Goal: Communication & Community: Answer question/provide support

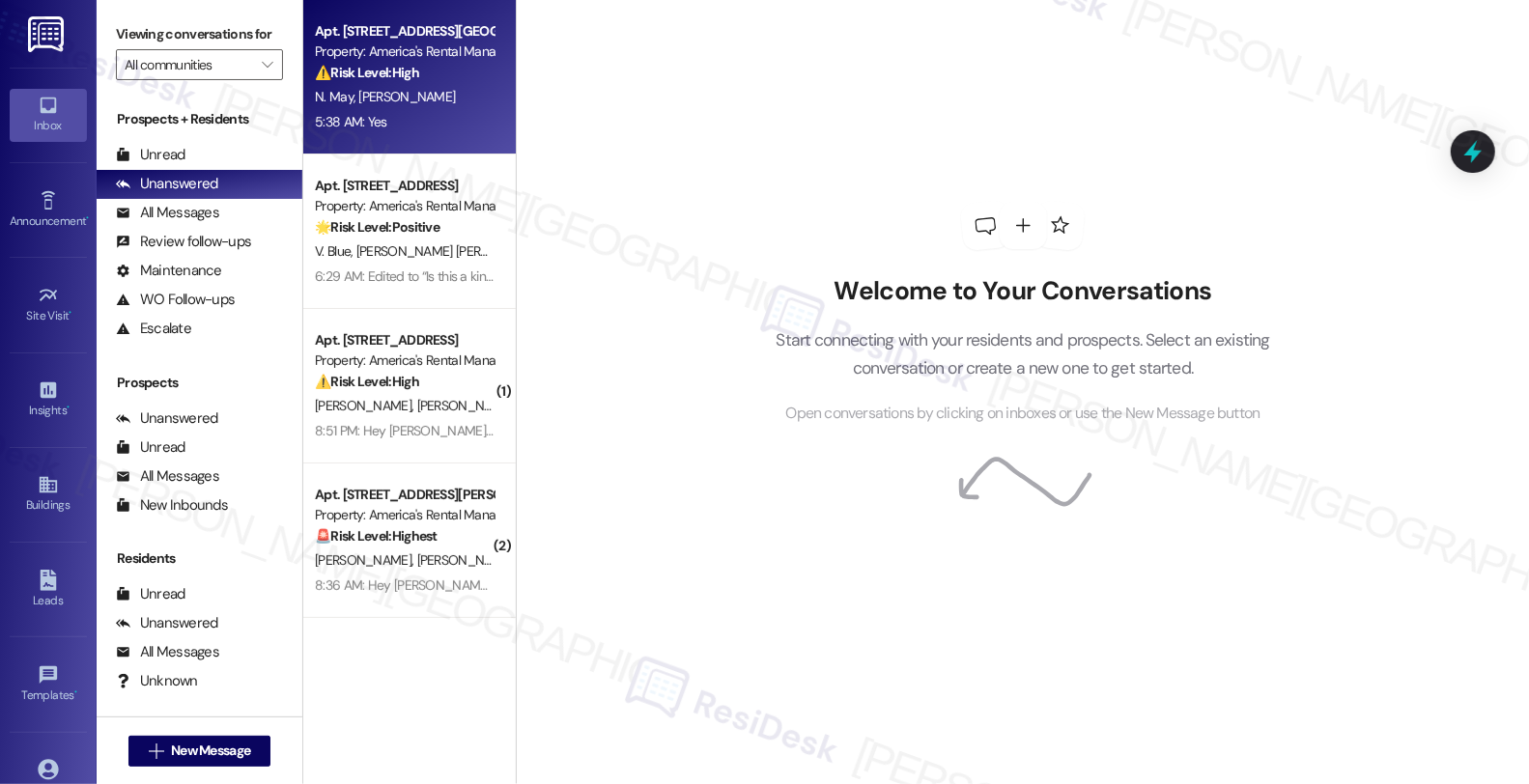
click at [460, 55] on div "Property: America's Rental Managers Portfolio" at bounding box center [404, 52] width 179 height 21
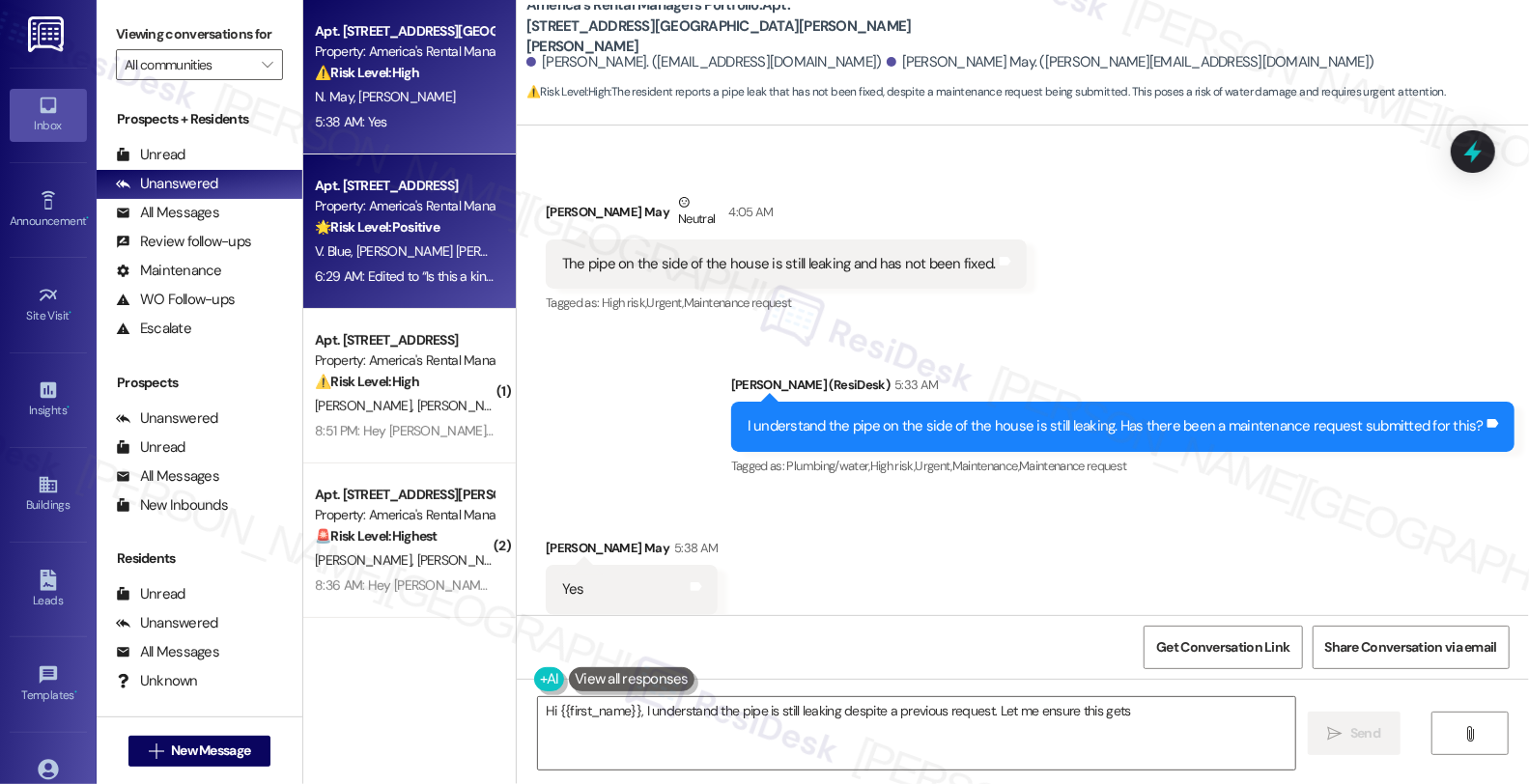
scroll to position [1, 0]
type textarea "Hi {{first_name}}, I understand the pipe is still leaking despite a previous re…"
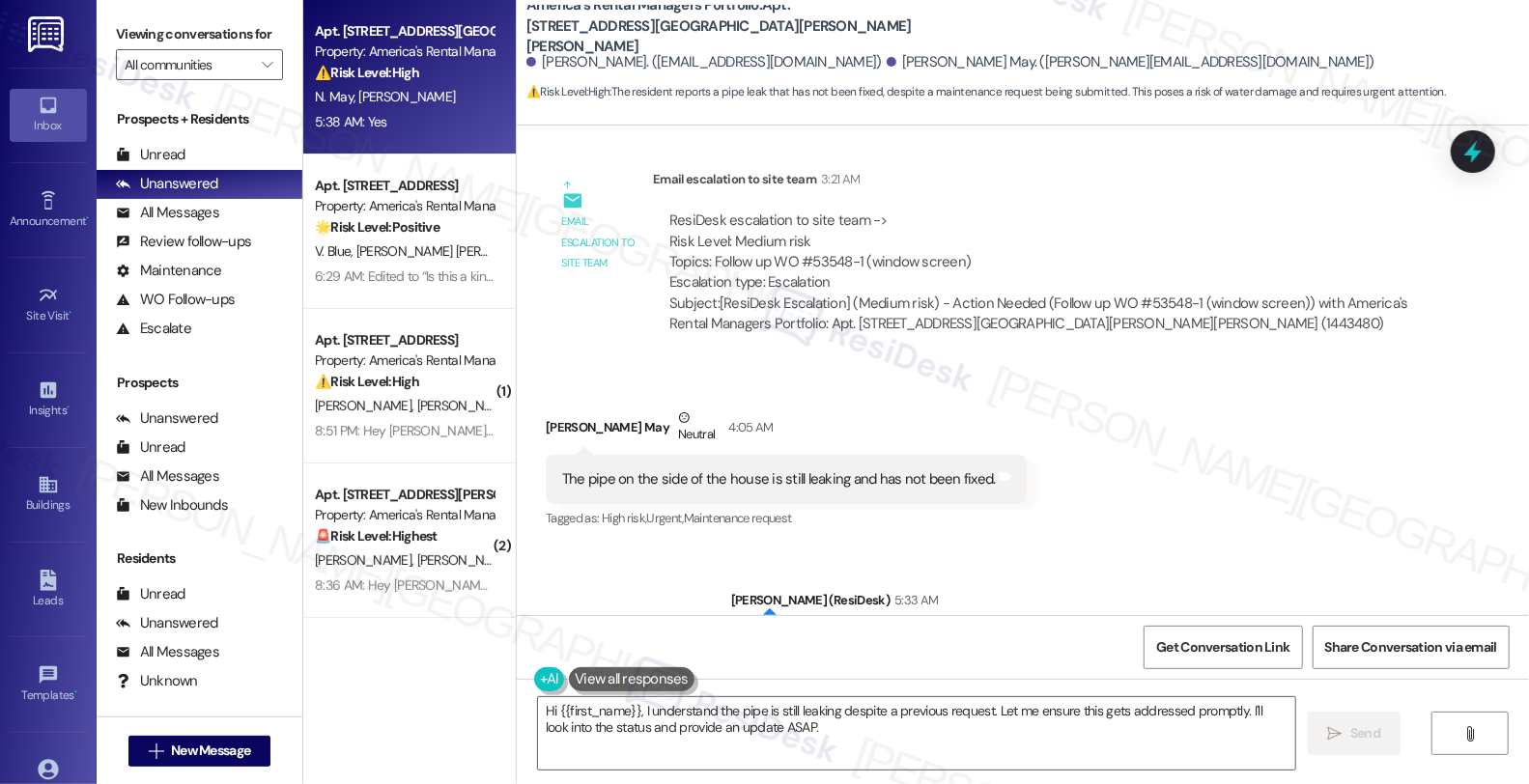
scroll to position [1677, 0]
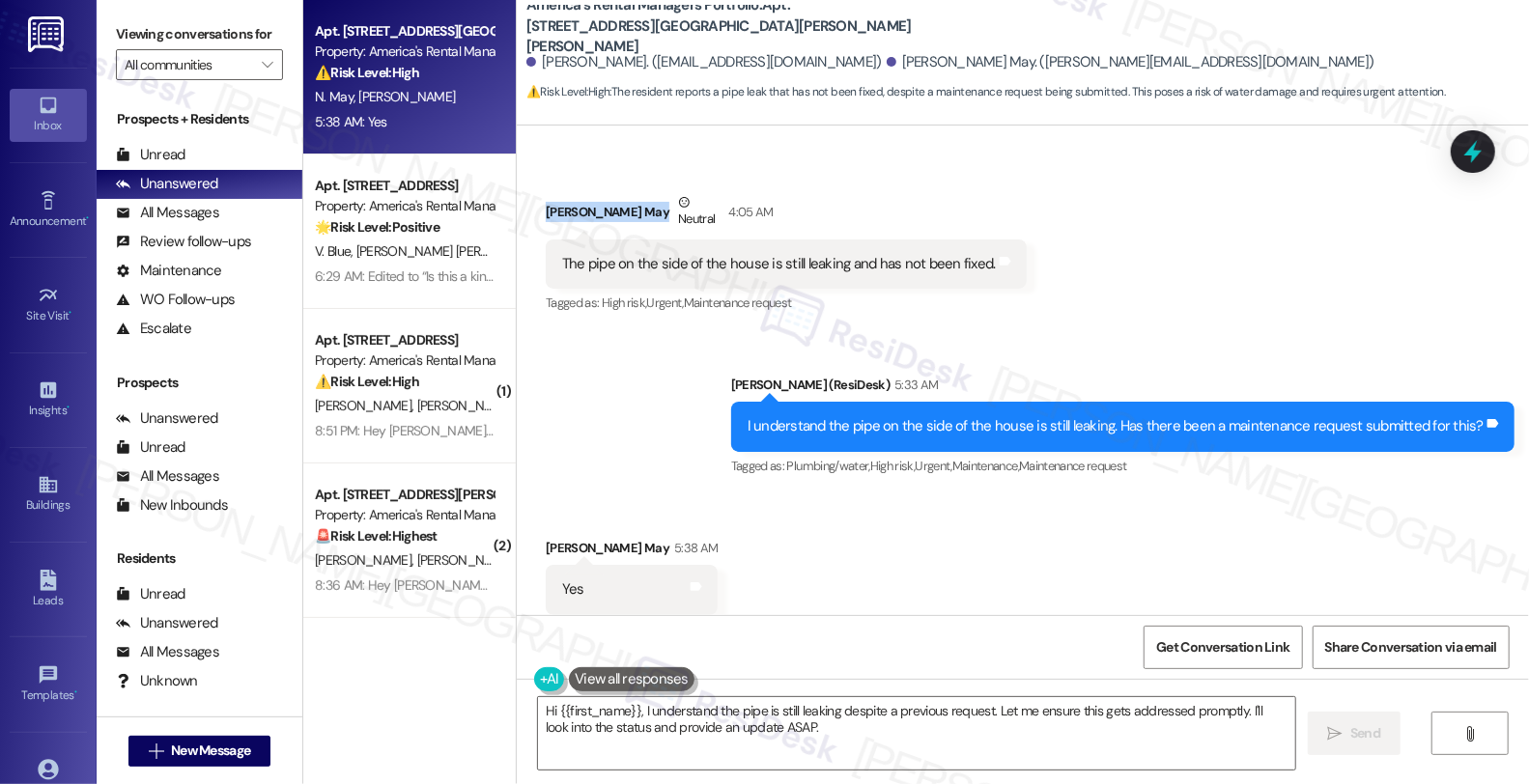
drag, startPoint x: 531, startPoint y: 168, endPoint x: 601, endPoint y: 171, distance: 70.1
click at [601, 178] on div "Received via SMS Nakeya May Neutral 4:05 AM The pipe on the side of the house i…" at bounding box center [786, 255] width 510 height 154
copy div "[PERSON_NAME] May"
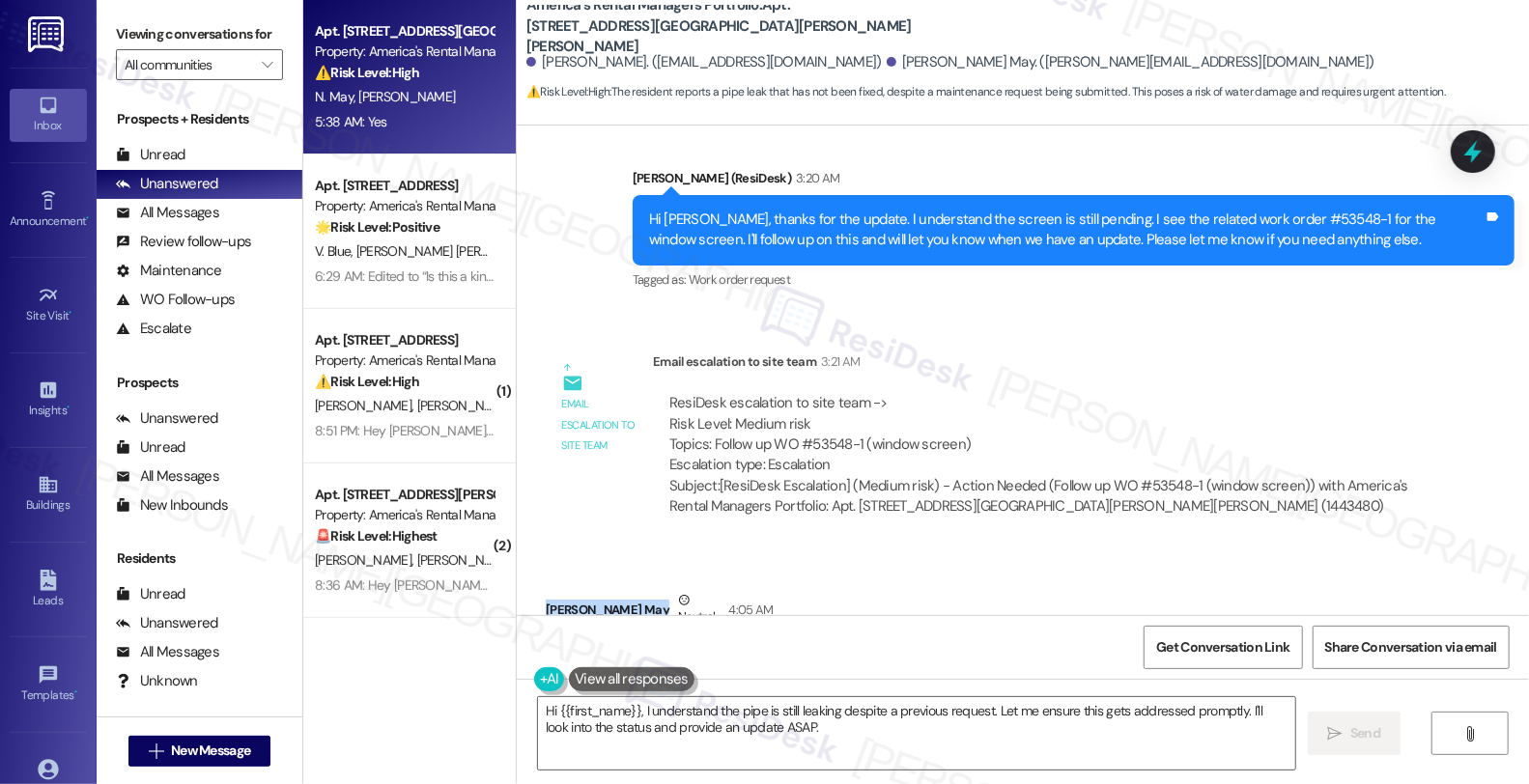
scroll to position [1249, 0]
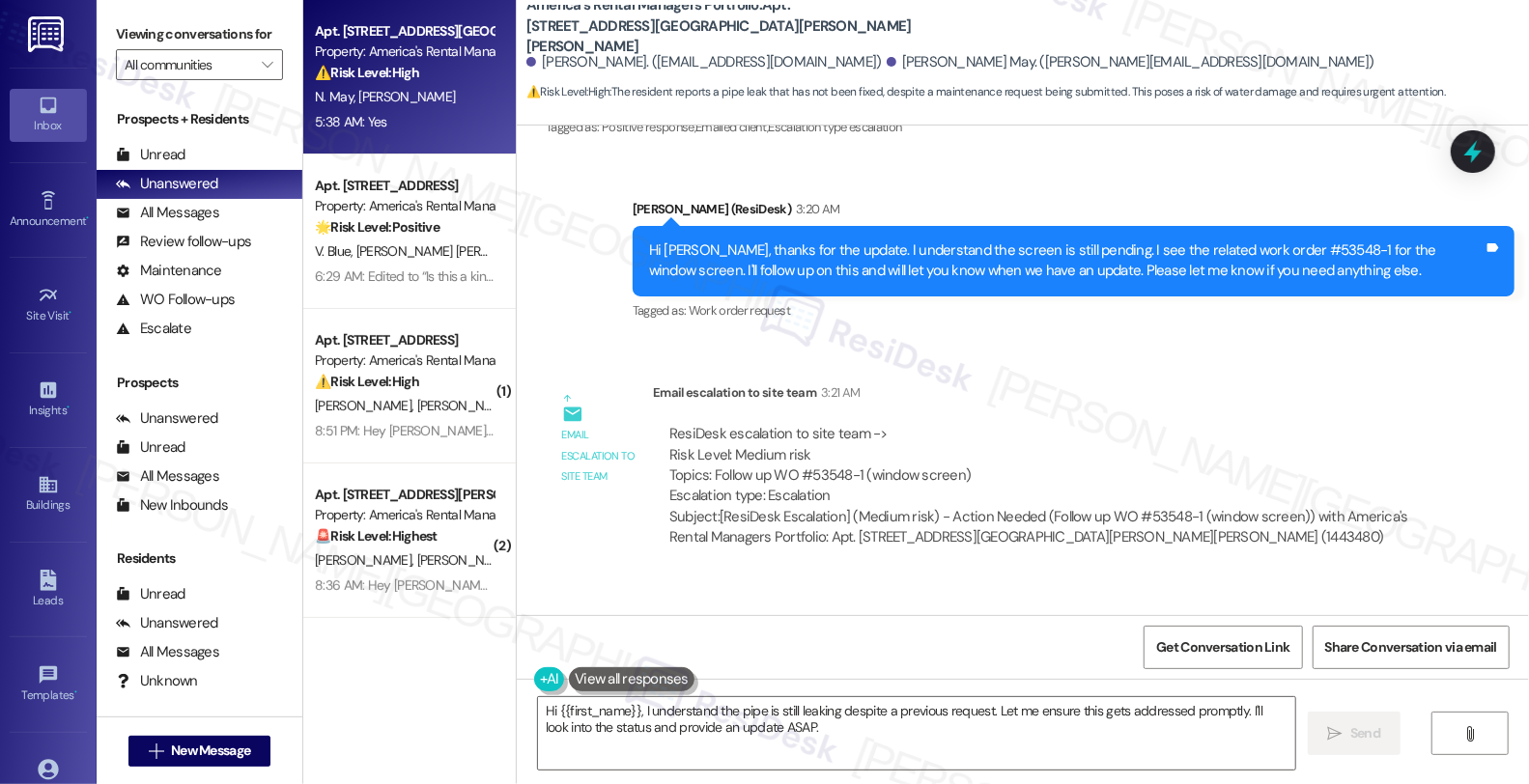
copy div "[PERSON_NAME] May"
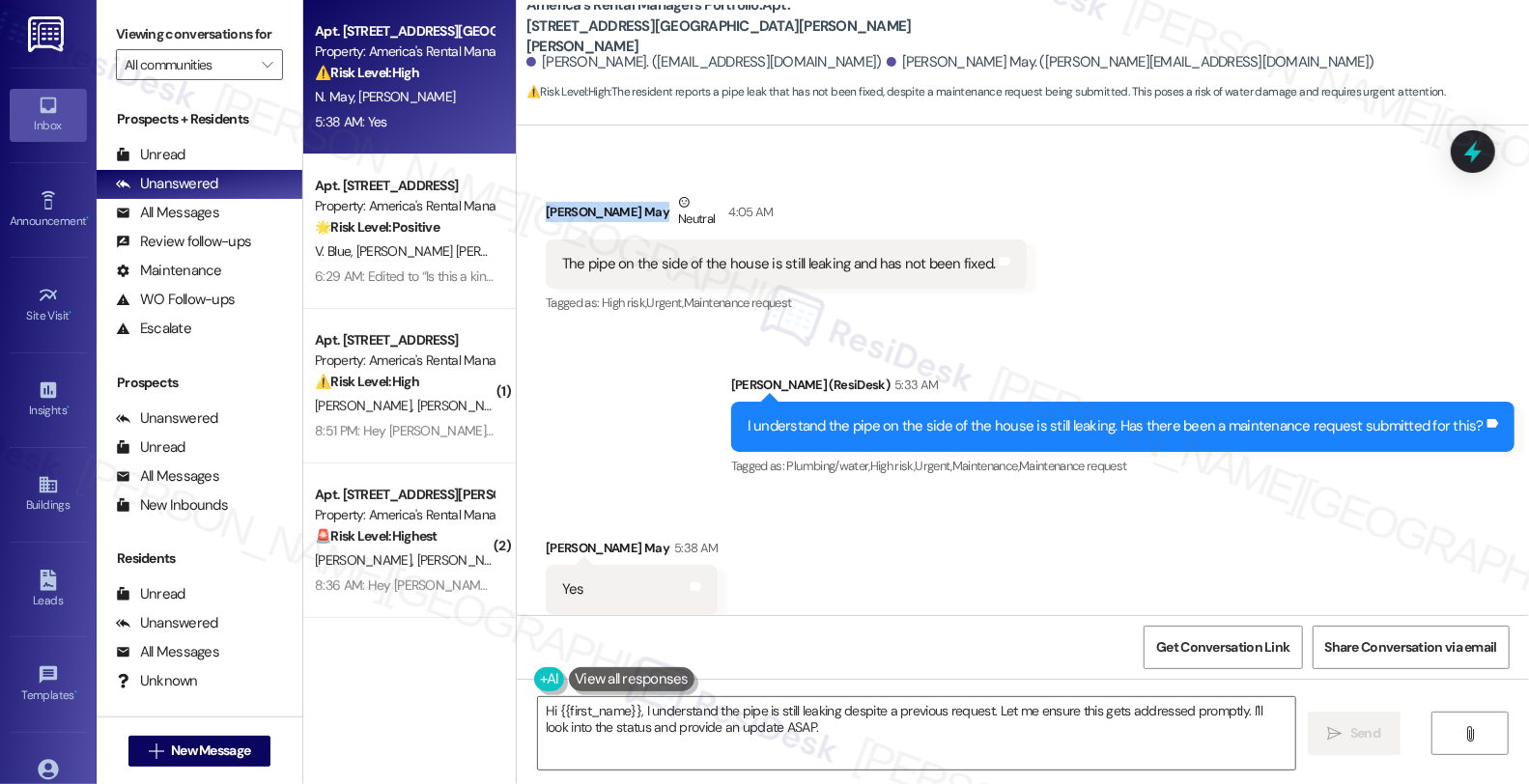
scroll to position [1356, 0]
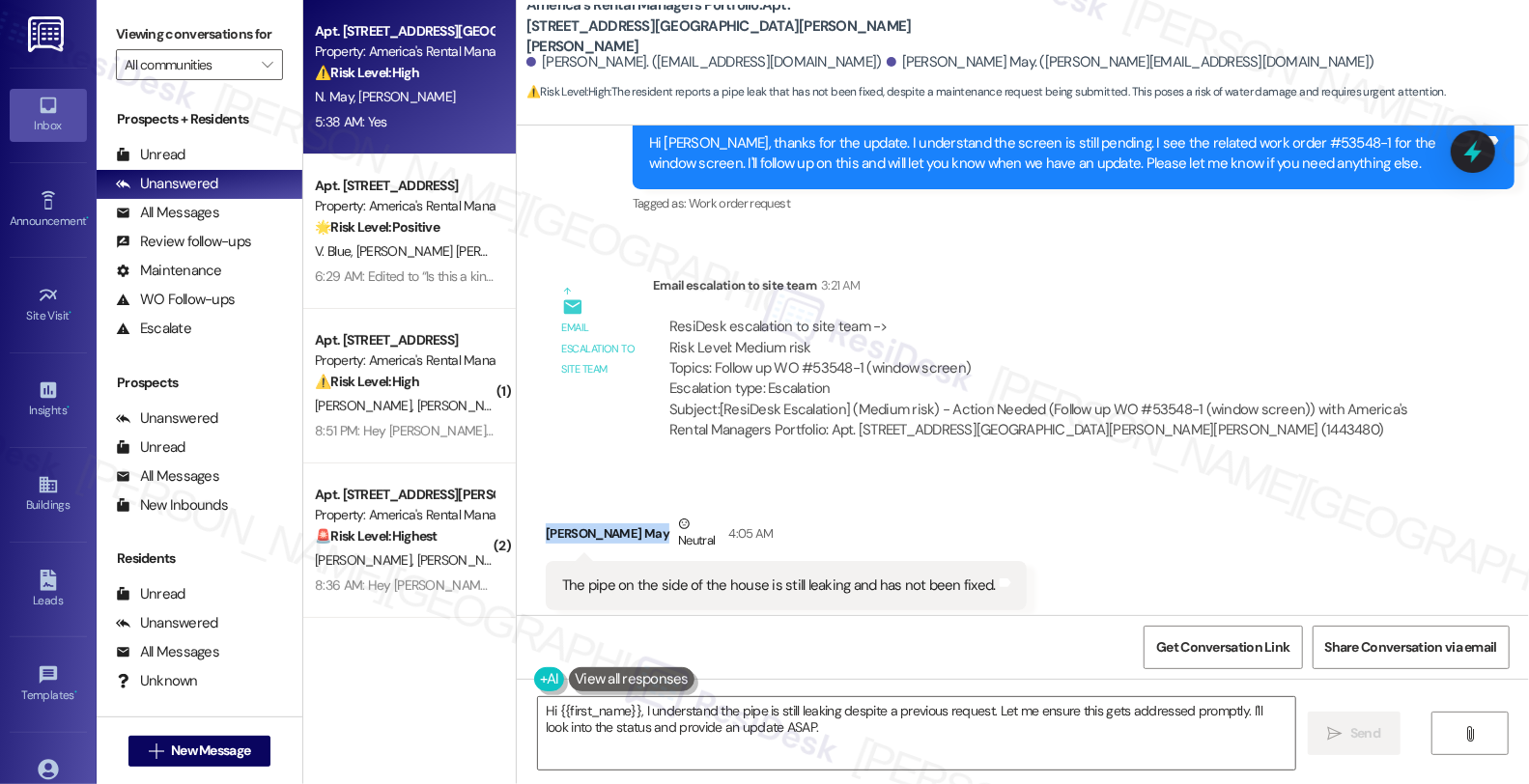
click at [1247, 497] on div "Received via SMS Nakeya May Neutral 4:05 AM The pipe on the side of the house i…" at bounding box center [1022, 562] width 1012 height 184
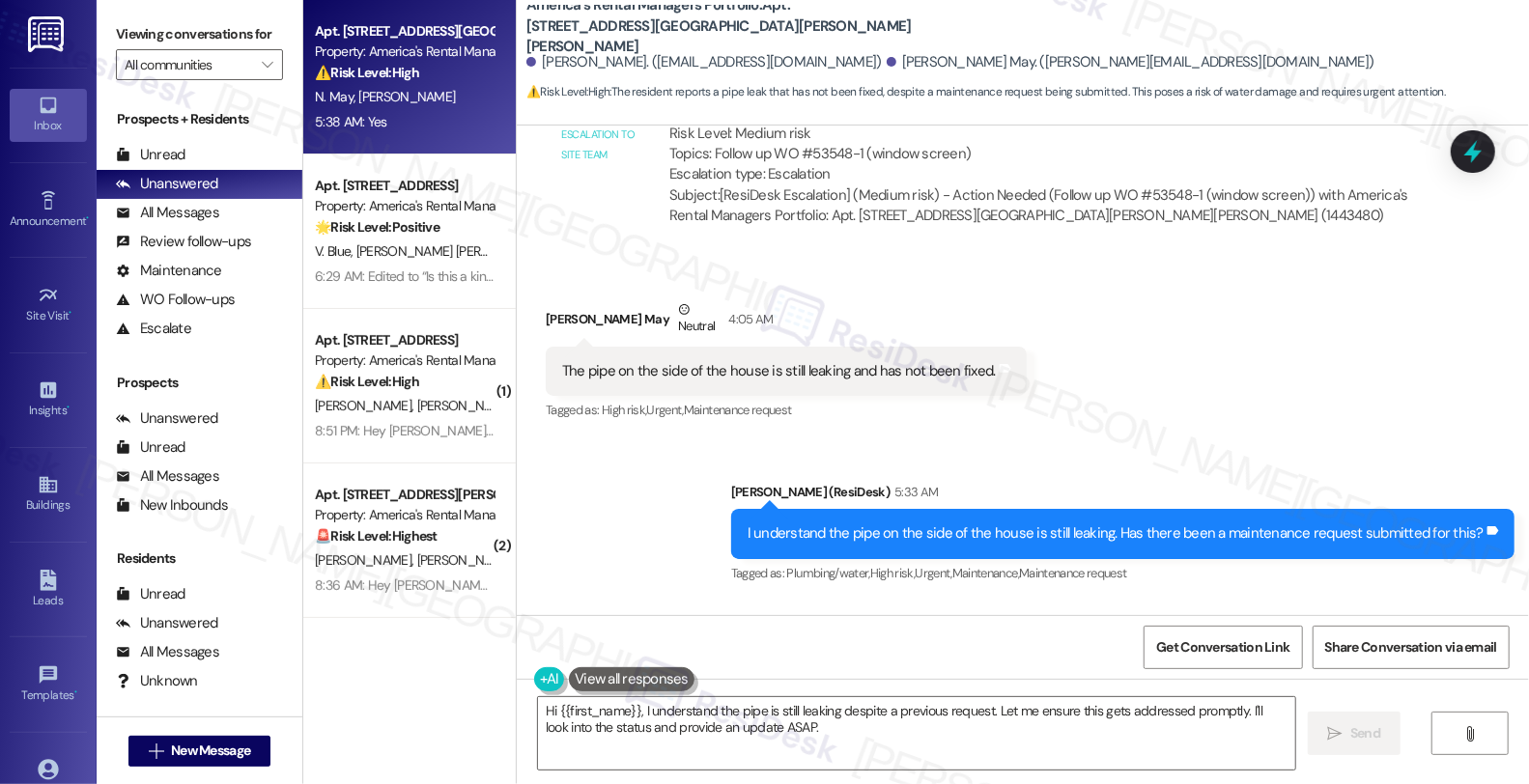
click at [1293, 383] on div "Received via SMS Nakeya May Neutral 4:05 AM The pipe on the side of the house i…" at bounding box center [1022, 348] width 1012 height 184
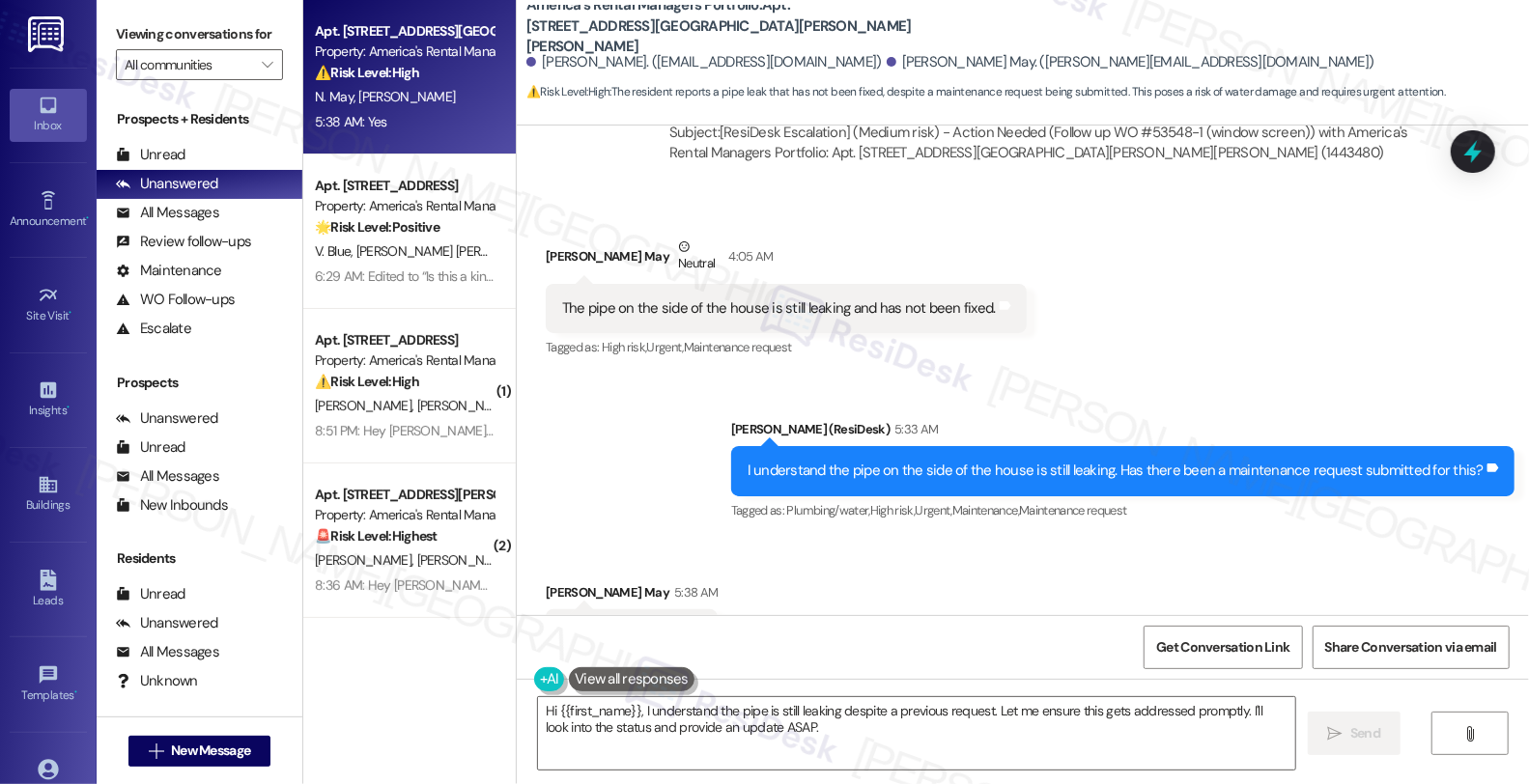
scroll to position [1677, 0]
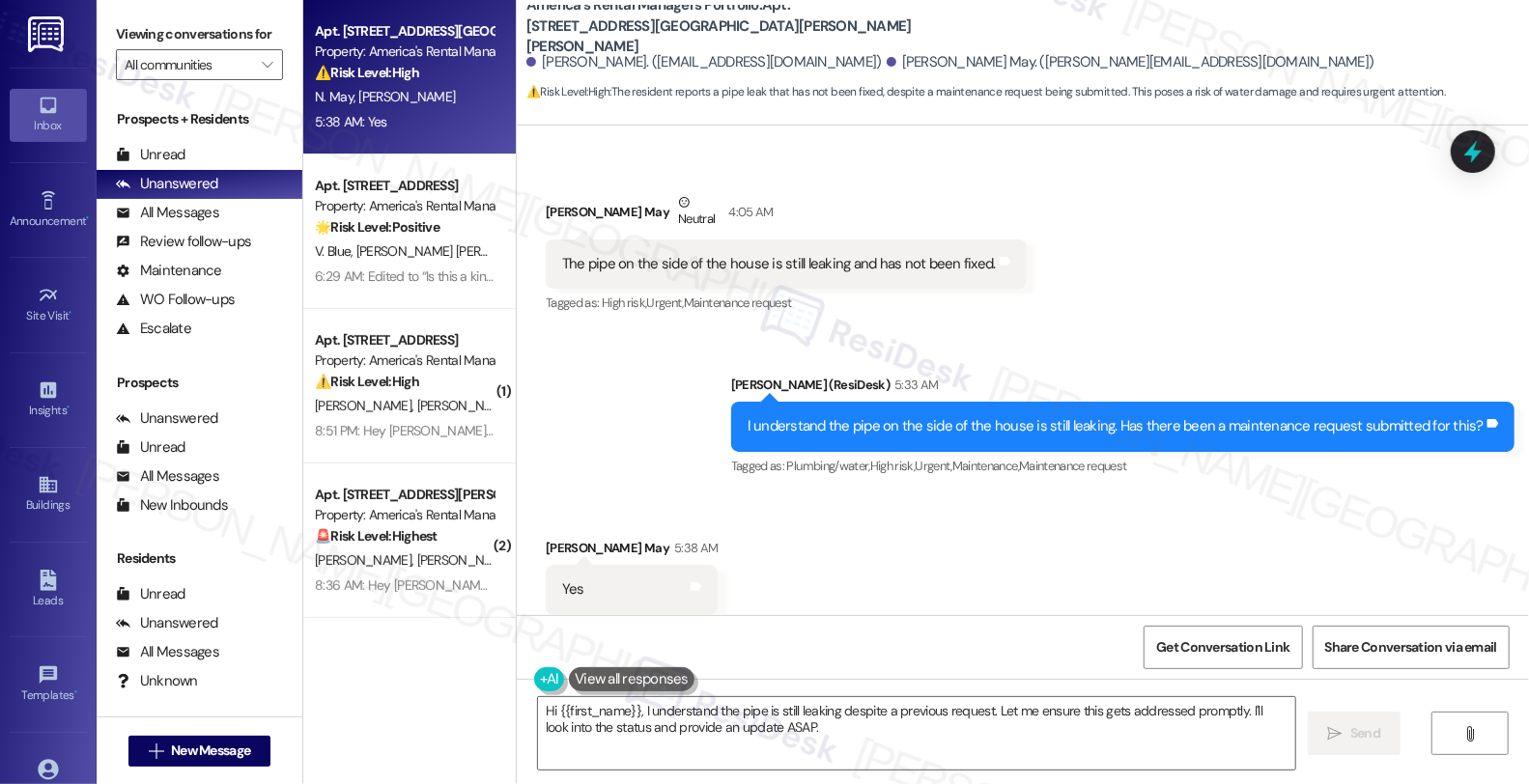
click at [1397, 498] on div "Received via SMS Nakeya May 5:38 AM Yes Tags and notes Tagged as: Positive resp…" at bounding box center [1022, 576] width 1012 height 163
click at [1302, 527] on div "Received via SMS Nakeya May 5:38 AM Yes Tags and notes Tagged as: Positive resp…" at bounding box center [1022, 576] width 1012 height 163
click at [856, 496] on div "Received via SMS Nakeya May 5:38 AM Yes Tags and notes Tagged as: Positive resp…" at bounding box center [1022, 576] width 1012 height 163
click at [1362, 495] on div "Received via SMS Nakeya May 5:38 AM Yes Tags and notes Tagged as: Positive resp…" at bounding box center [1022, 576] width 1012 height 163
click at [1302, 545] on div "Received via SMS Nakeya May 5:38 AM Yes Tags and notes Tagged as: Positive resp…" at bounding box center [1022, 576] width 1012 height 163
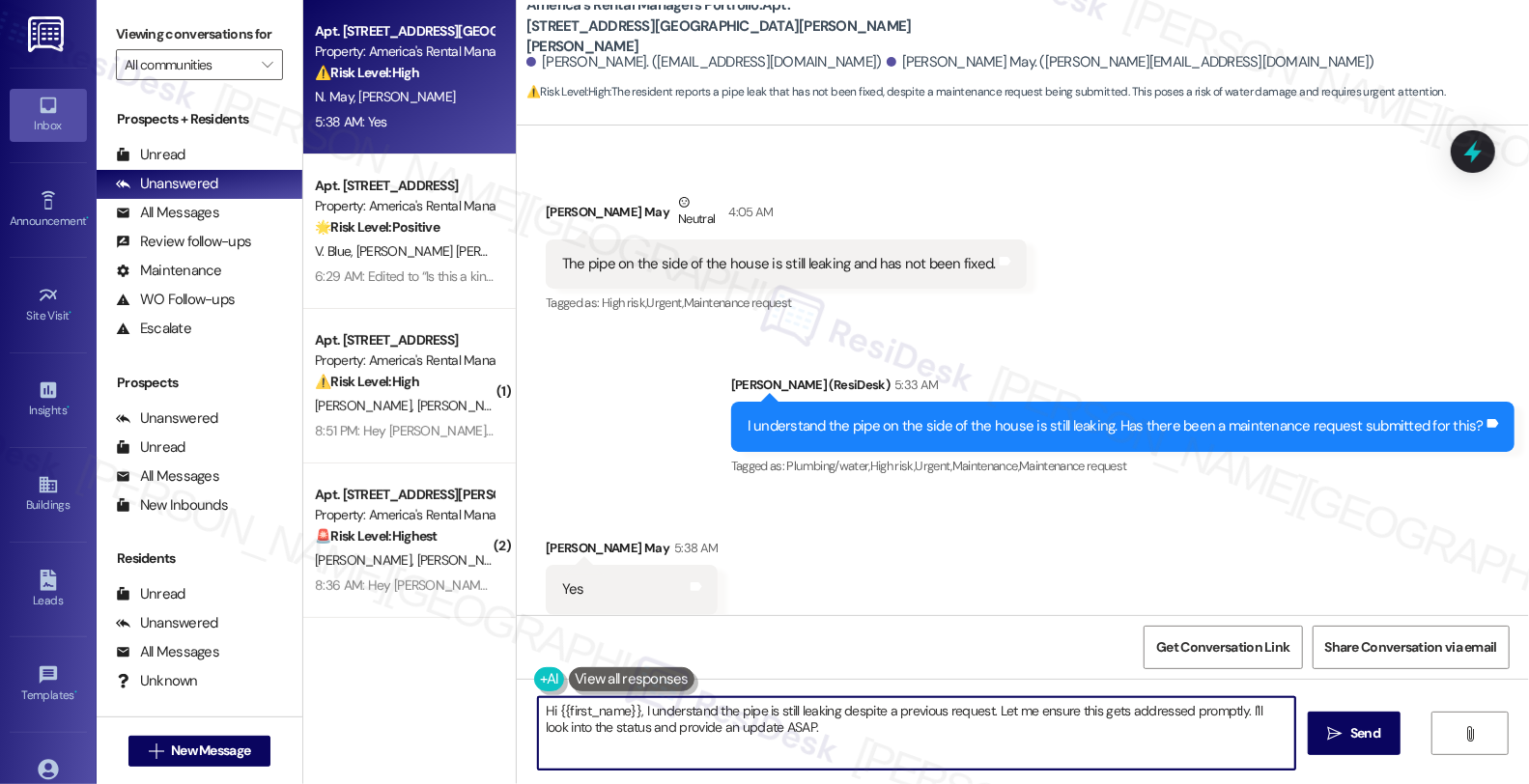
click at [899, 717] on textarea "Hi {{first_name}}, I understand the pipe is still leaking despite a previous re…" at bounding box center [917, 733] width 758 height 72
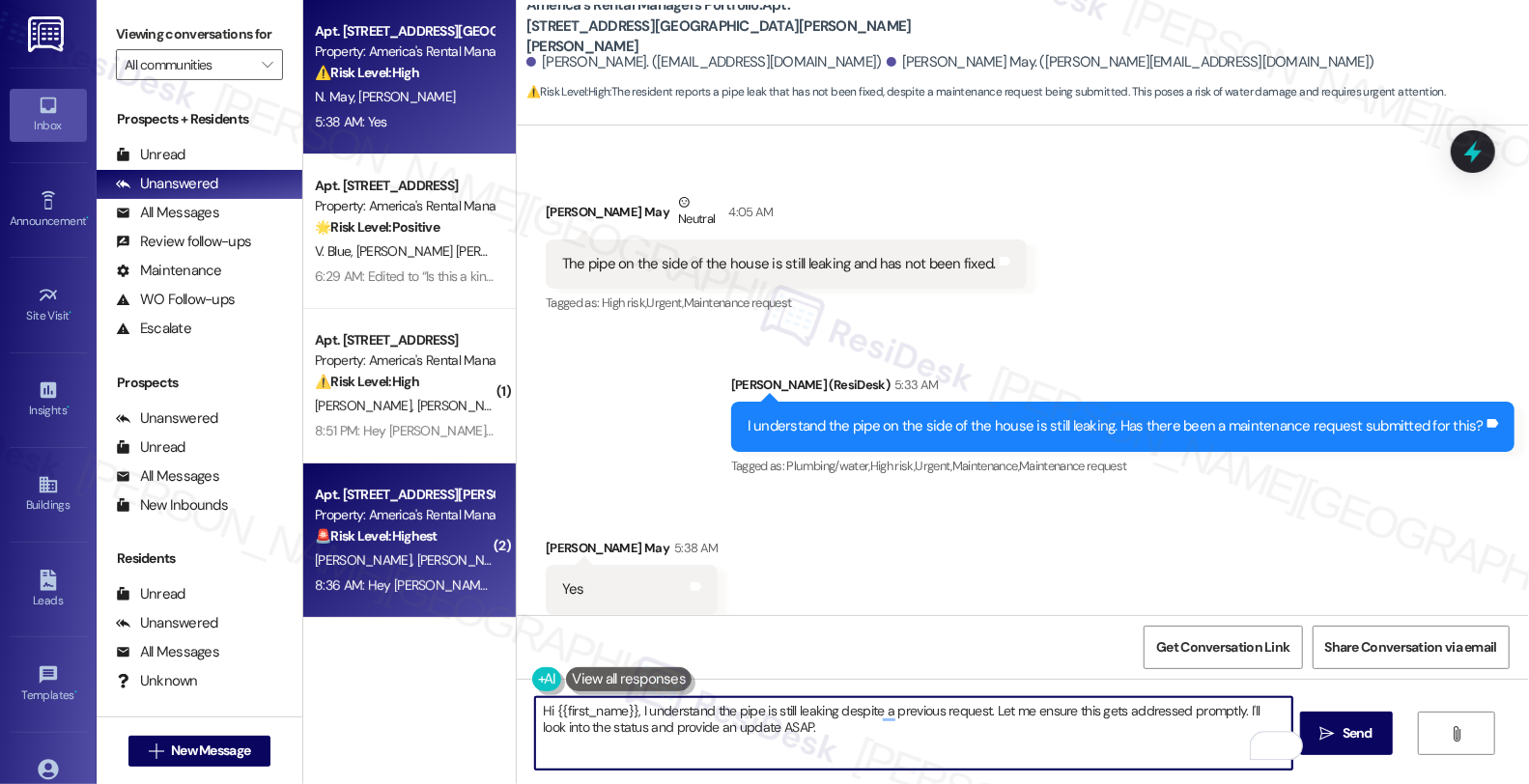
click at [407, 542] on strong "🚨 Risk Level: Highest" at bounding box center [377, 536] width 123 height 18
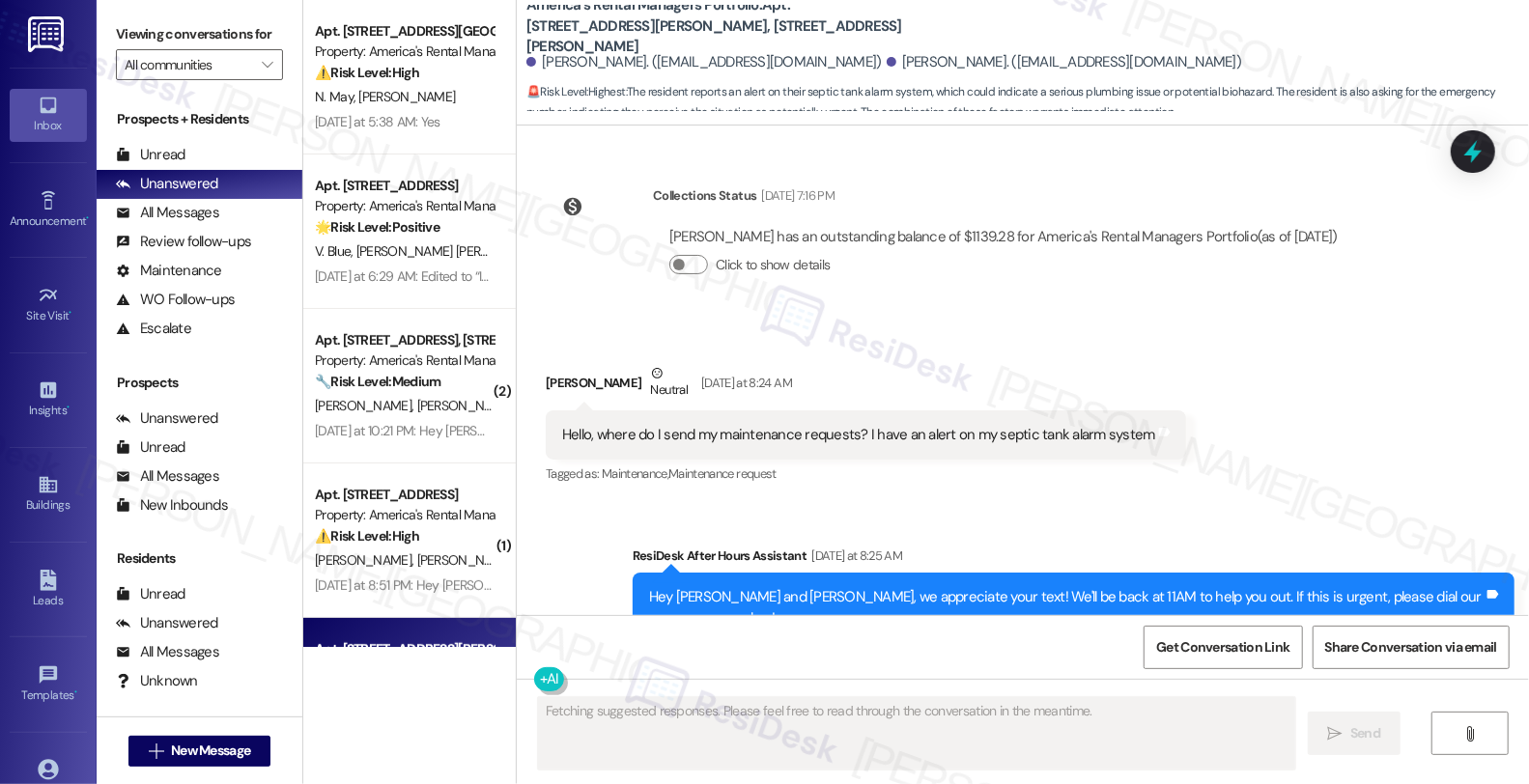
scroll to position [335, 0]
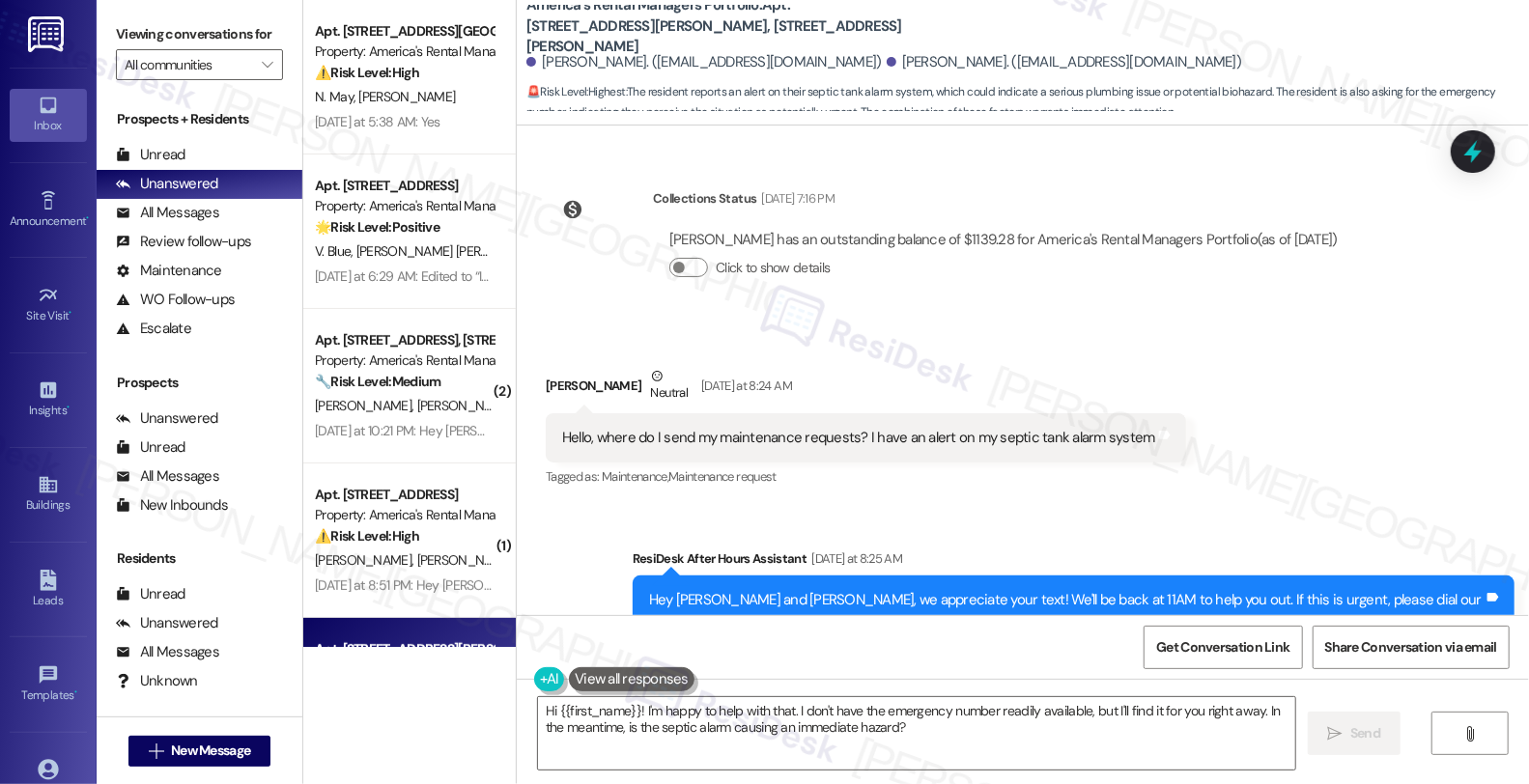
click at [546, 366] on div "Holly Harris Neutral Yesterday at 8:24 AM" at bounding box center [866, 390] width 641 height 47
copy div "Holly"
drag, startPoint x: 545, startPoint y: 709, endPoint x: 651, endPoint y: 712, distance: 106.0
click at [546, 709] on textarea "Hi {{first_name}}! I'm happy to help with that. I don't have the emergency numb…" at bounding box center [917, 733] width 758 height 72
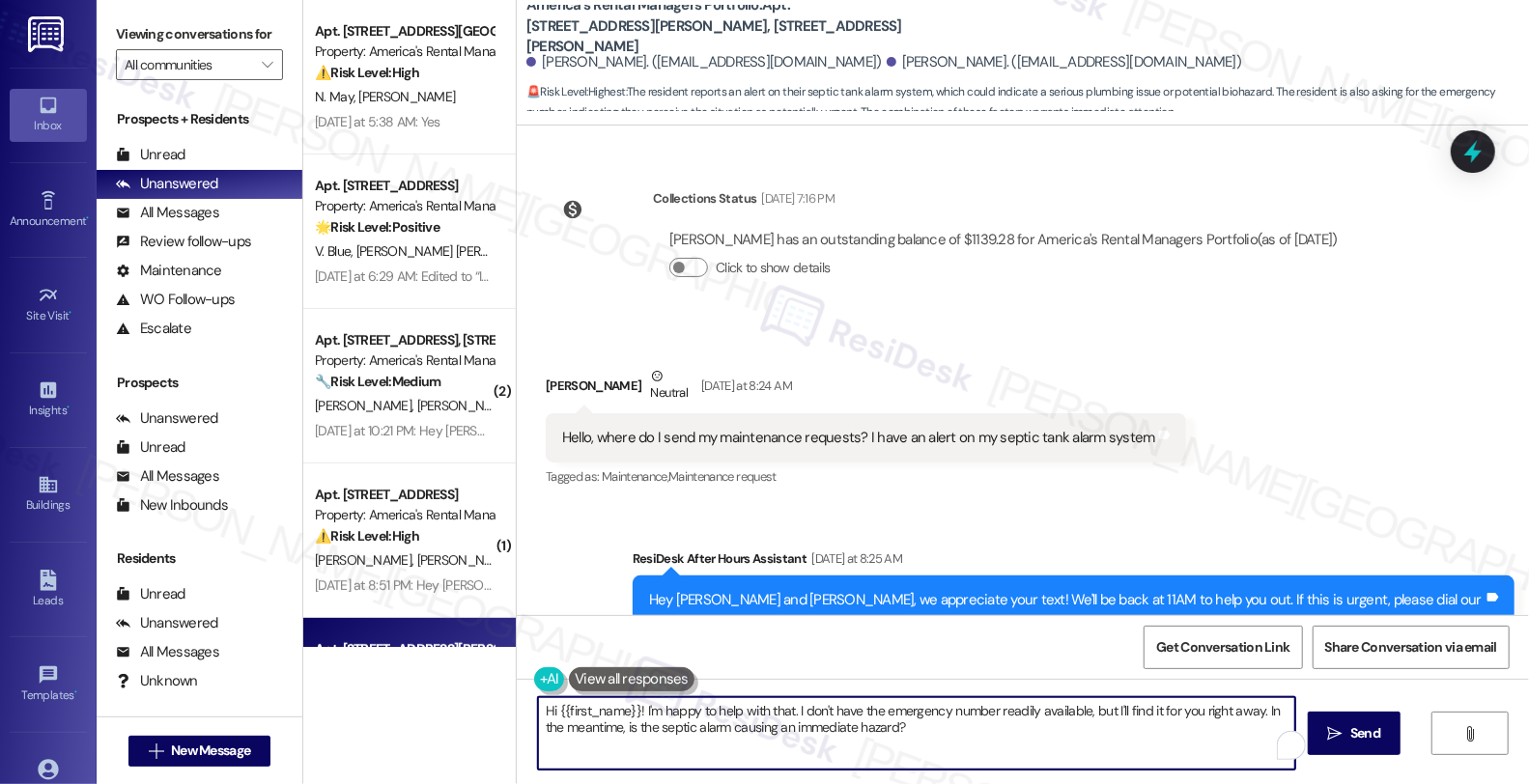
paste textarea "Holly"
click at [544, 711] on textarea "HiHolly {{first_name}}! I'm happy to help with that. I don't have the emergency…" at bounding box center [914, 733] width 758 height 72
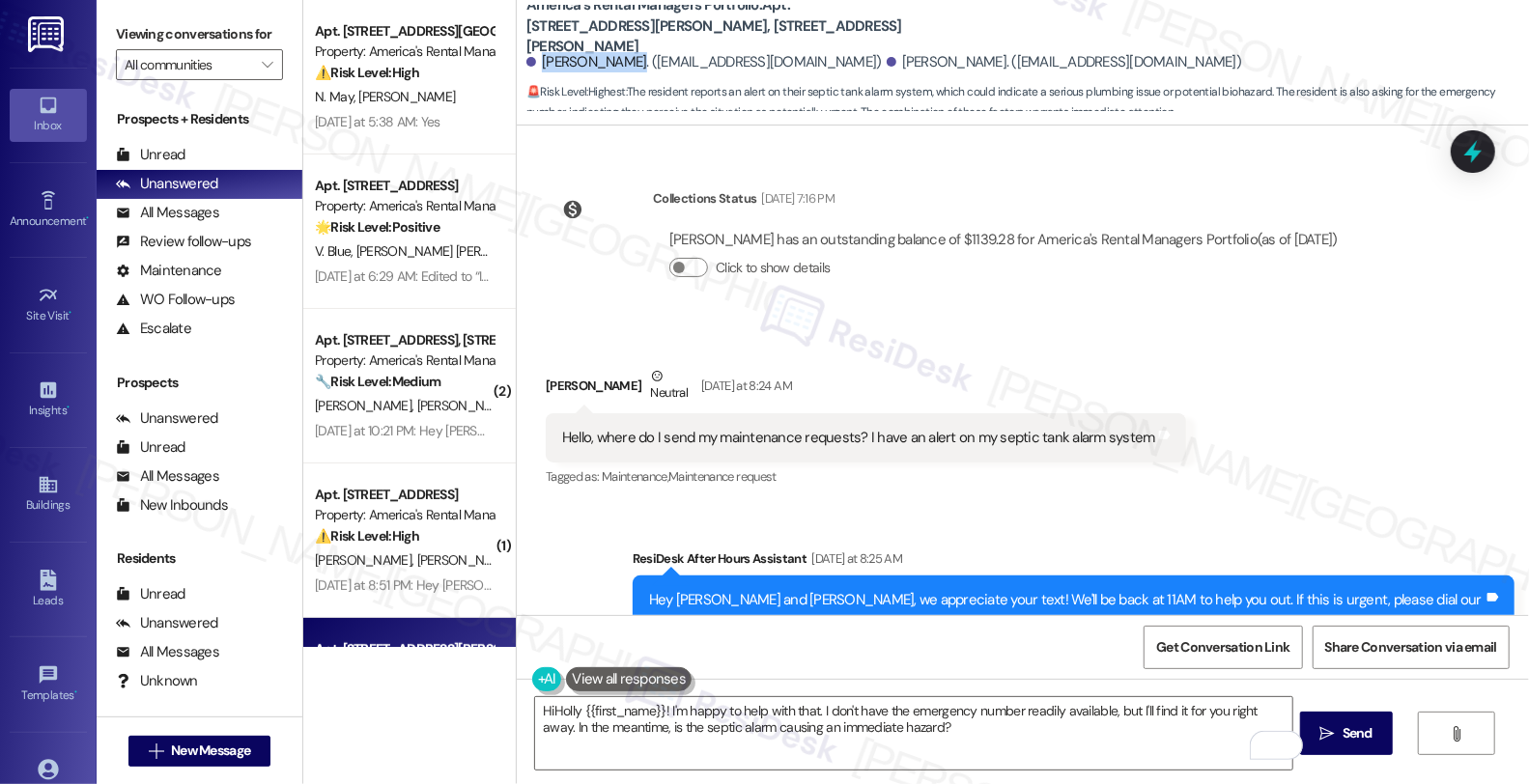
drag, startPoint x: 532, startPoint y: 60, endPoint x: 599, endPoint y: 60, distance: 67.0
click at [599, 60] on div "Holly Harris. (itworksforholly@gmail.com)" at bounding box center [704, 62] width 355 height 21
copy div "Holly Harris."
click at [544, 715] on textarea "HiHolly {{first_name}}! I'm happy to help with that. I don't have the emergency…" at bounding box center [914, 733] width 758 height 72
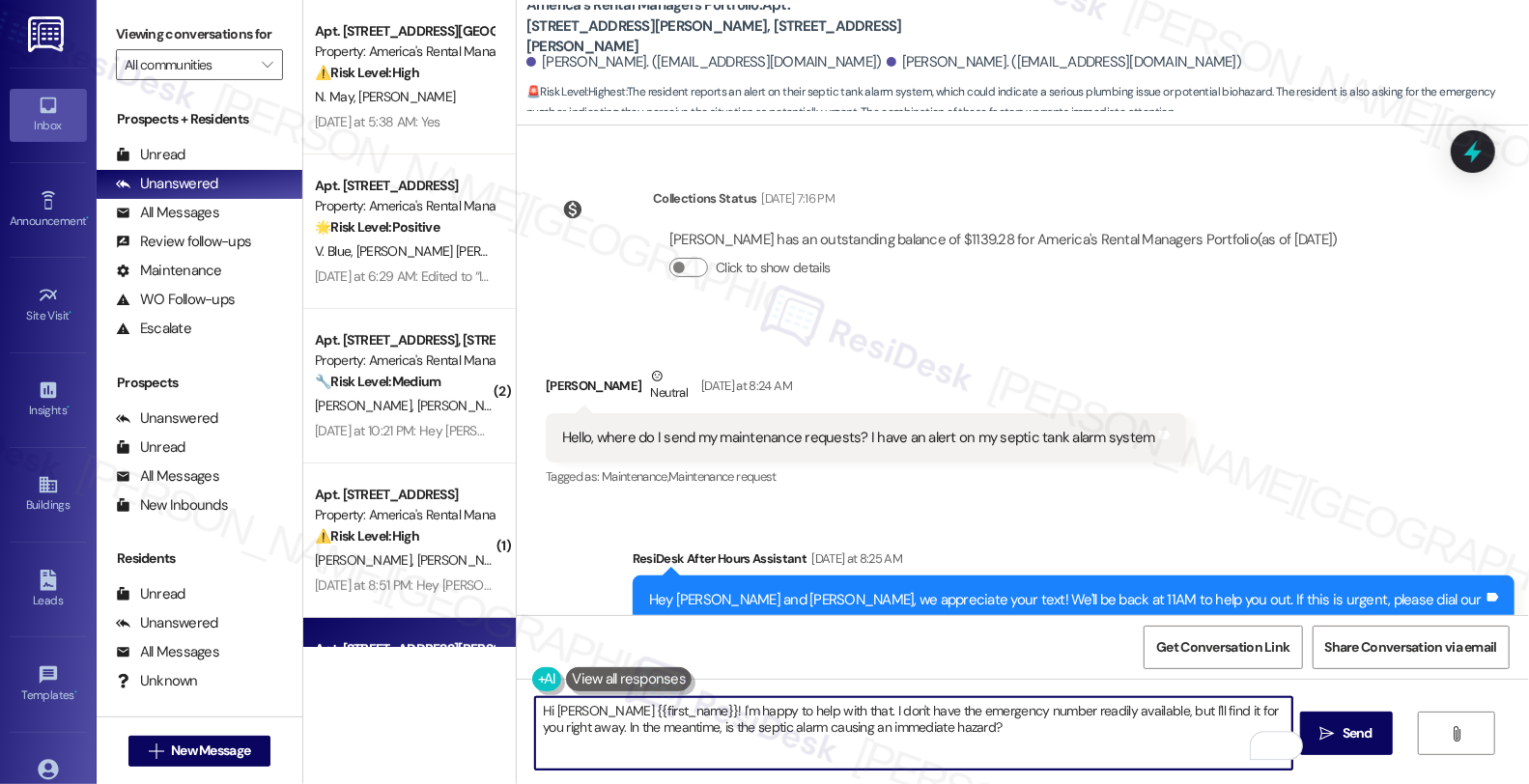
click at [567, 711] on textarea "Hi Holly {{first_name}}! I'm happy to help with that. I don't have the emergenc…" at bounding box center [914, 733] width 758 height 72
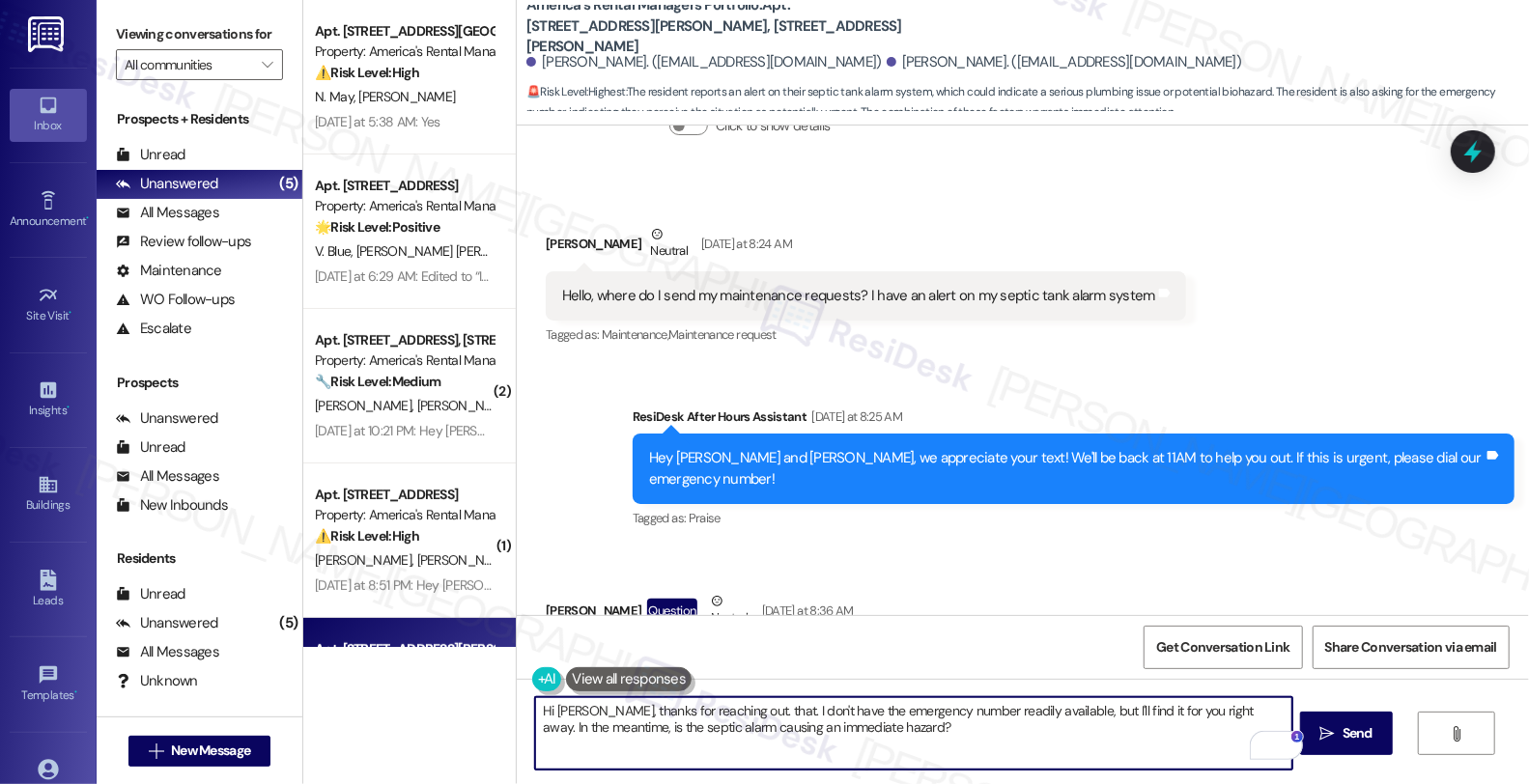
scroll to position [471, 0]
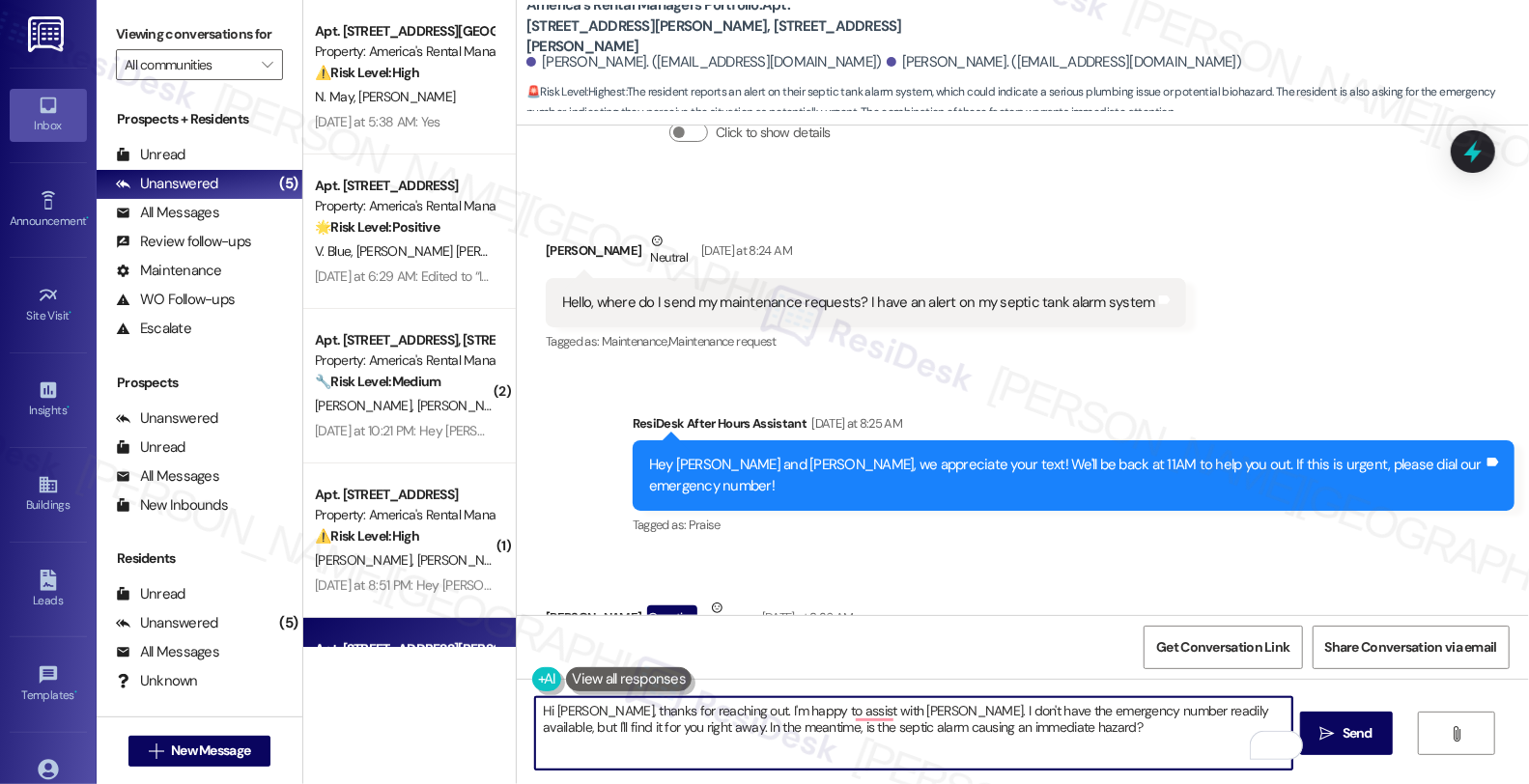
click at [713, 713] on textarea "Hi Holly, thanks for reaching out. I'm happy to assist with suthat. I don't hav…" at bounding box center [914, 733] width 758 height 72
click at [709, 716] on textarea "Hi Holly, thanks for reaching out. I'm happy to assist with suthat. I don't hav…" at bounding box center [914, 733] width 758 height 72
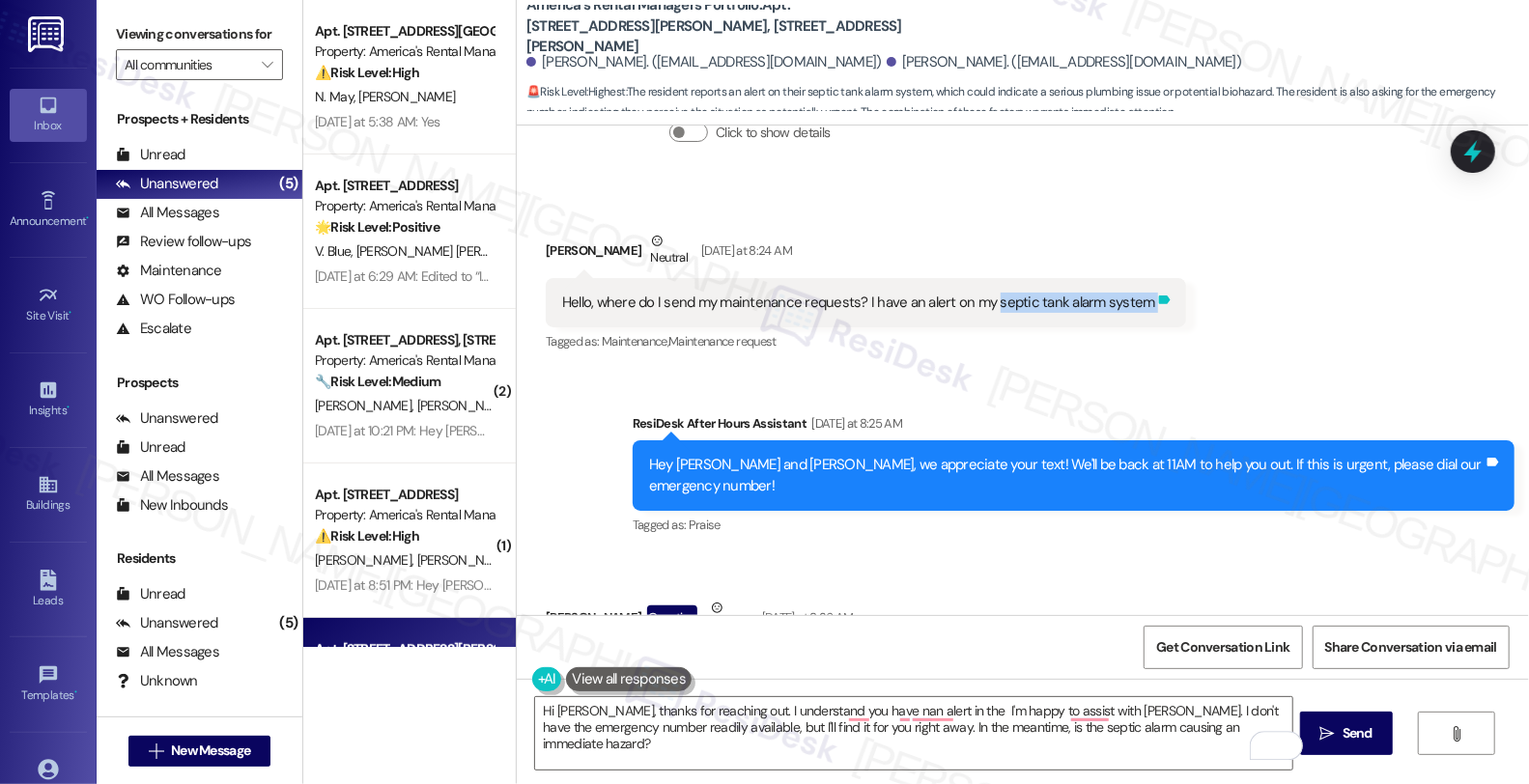
drag, startPoint x: 978, startPoint y: 281, endPoint x: 1128, endPoint y: 290, distance: 150.3
click at [1128, 290] on div "Hello, where do I send my maintenance requests? I have an alert on my septic ta…" at bounding box center [866, 303] width 641 height 49
copy div "septic tank alarm system Tags and notes"
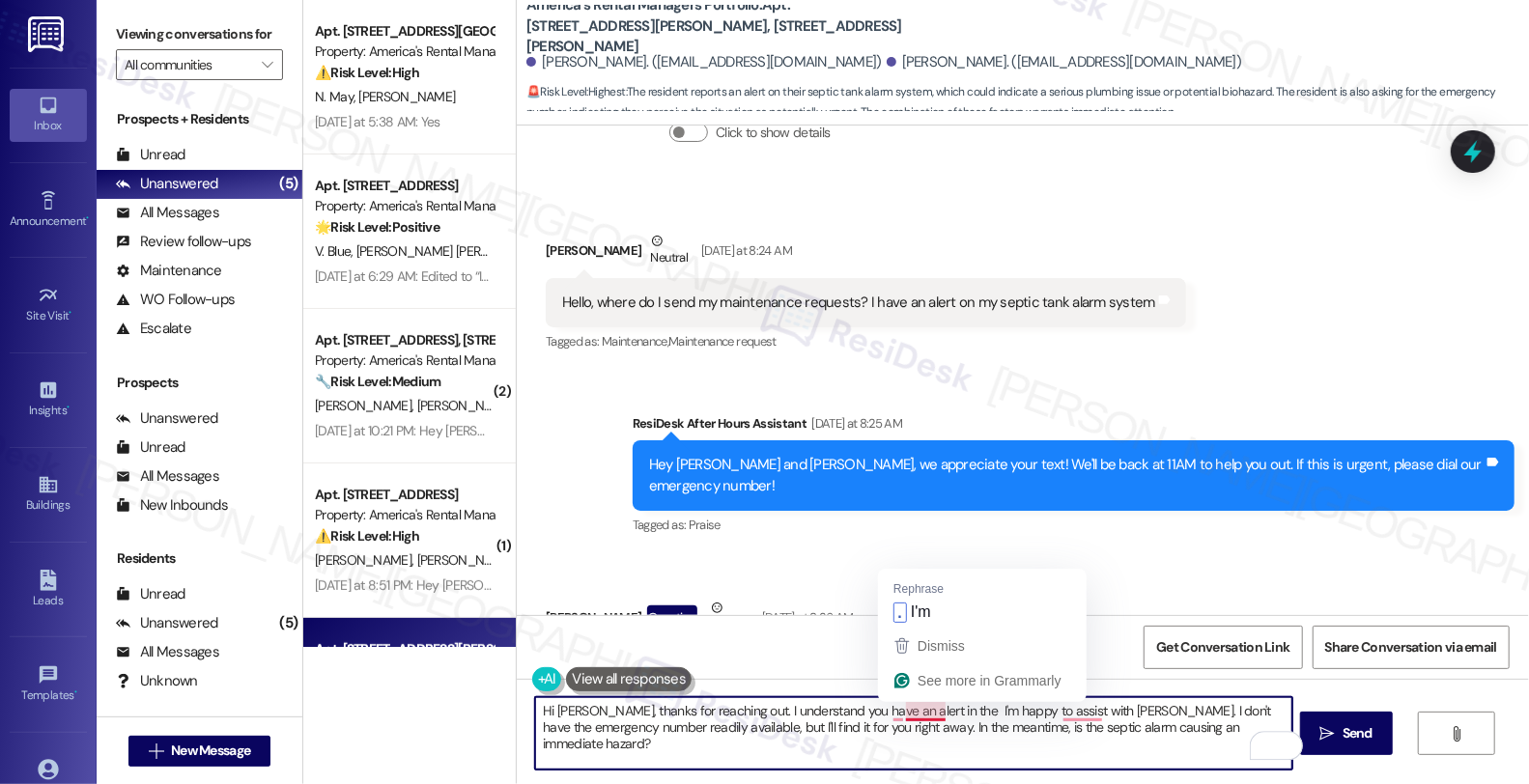
click at [916, 706] on textarea "Hi Holly, thanks for reaching out. I understand you have an alert in the I'm ha…" at bounding box center [914, 733] width 758 height 72
paste textarea "septic tank alarm system"
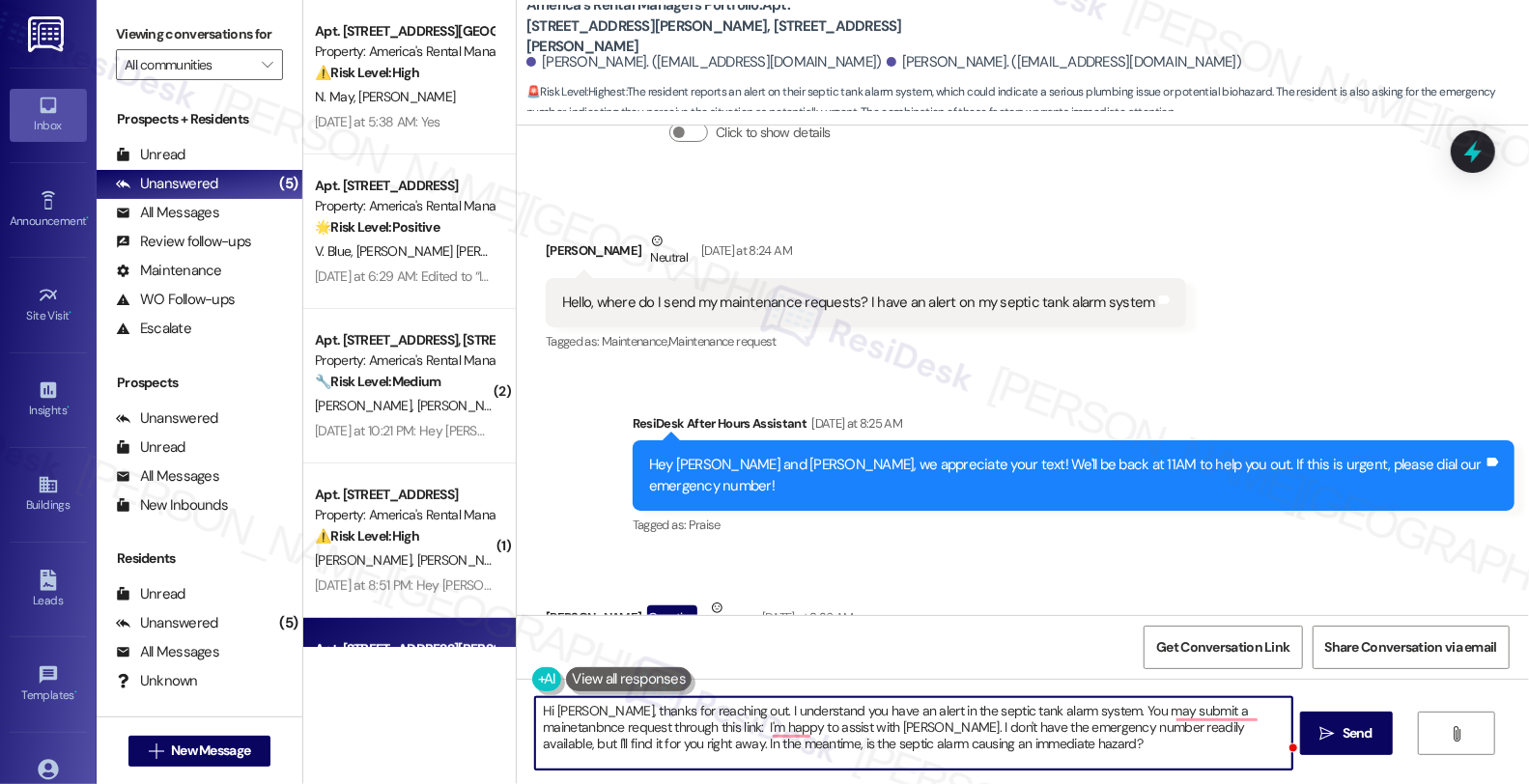
paste textarea "https://app.propertymeld.com/tenant/armrents/"
click at [956, 739] on textarea "Hi Holly, thanks for reaching out. I understand you have an alert in the septic…" at bounding box center [914, 733] width 758 height 72
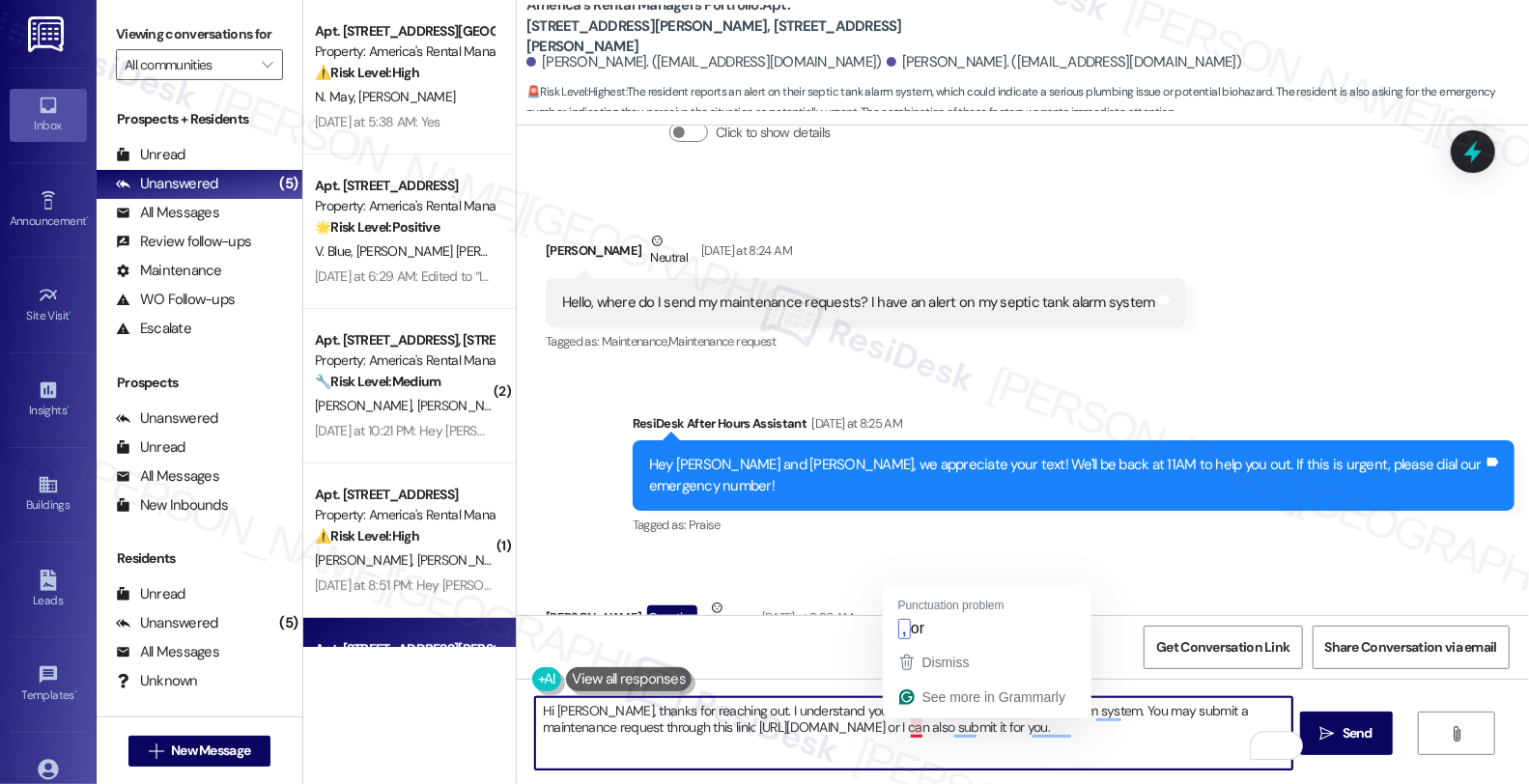
click at [1087, 745] on textarea "Hi Holly, thanks for reaching out. I understand you have an alert in the septic…" at bounding box center [914, 733] width 758 height 72
type textarea "Hi Holly, thanks for reaching out. I understand you have an alert in the septic…"
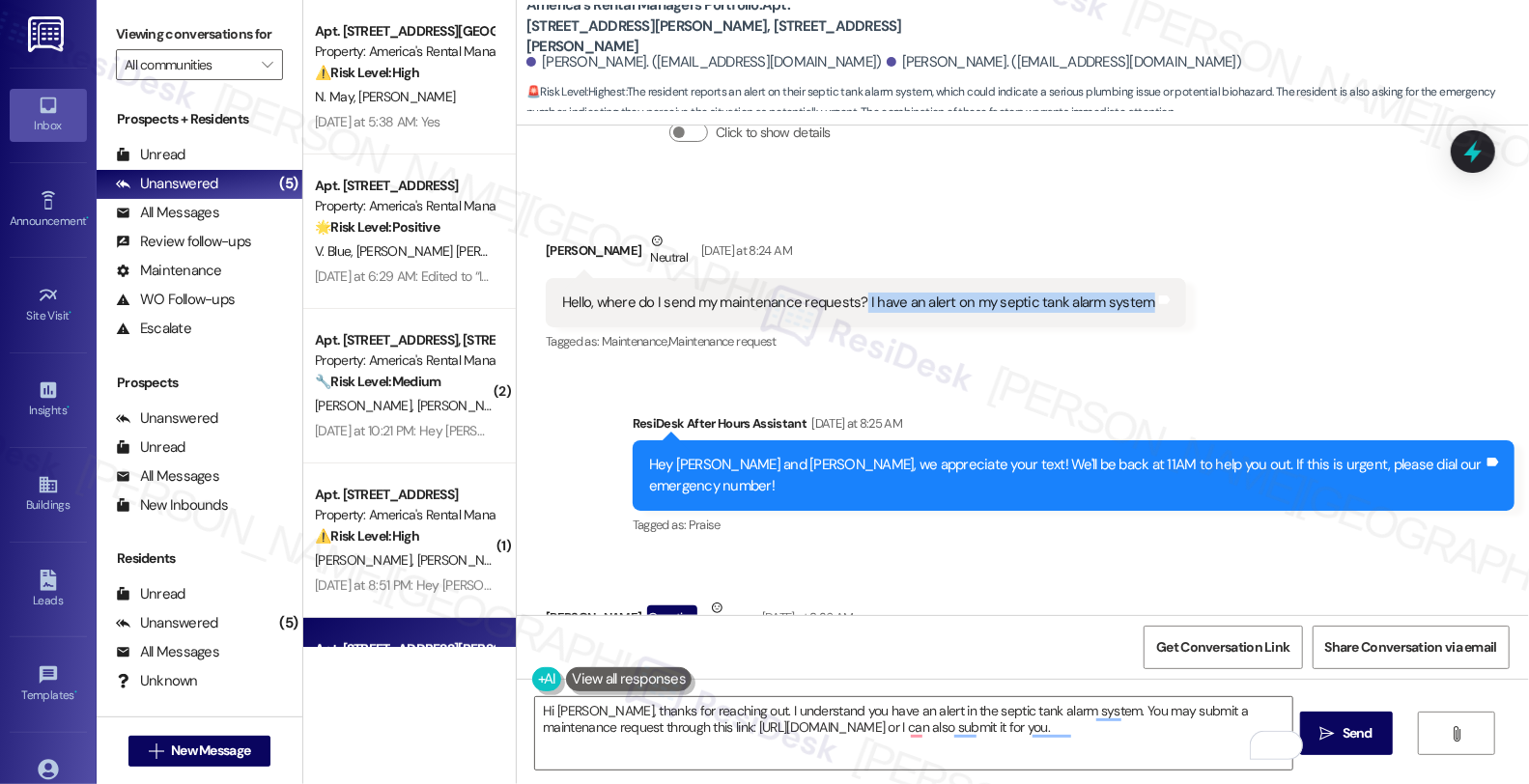
drag, startPoint x: 846, startPoint y: 275, endPoint x: 1125, endPoint y: 275, distance: 279.0
click at [1125, 293] on div "Hello, where do I send my maintenance requests? I have an alert on my septic ta…" at bounding box center [858, 303] width 593 height 21
copy div "I have an alert on my septic tank alarm system"
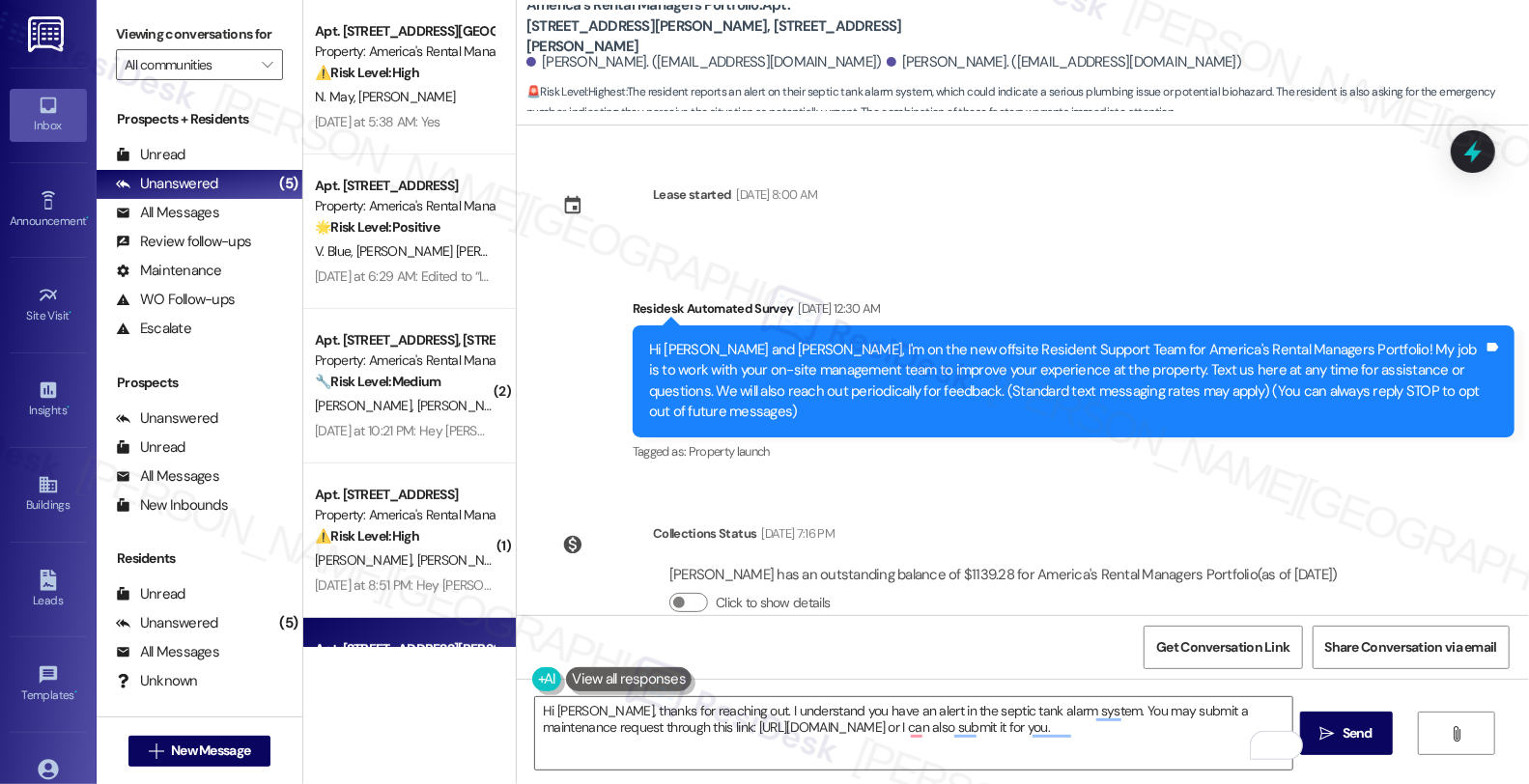
scroll to position [471, 0]
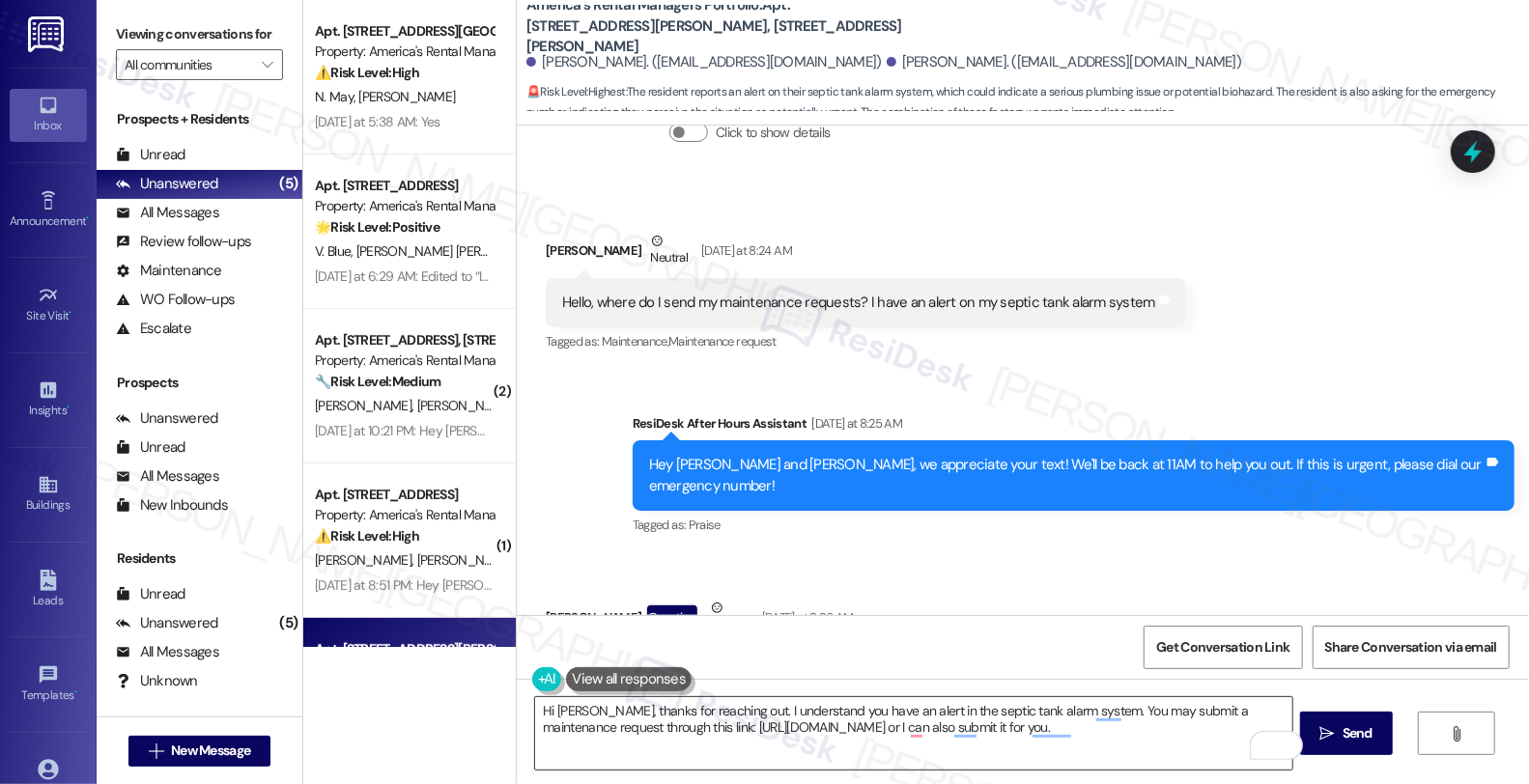
click at [1096, 731] on textarea "Hi Holly, thanks for reaching out. I understand you have an alert in the septic…" at bounding box center [914, 733] width 758 height 72
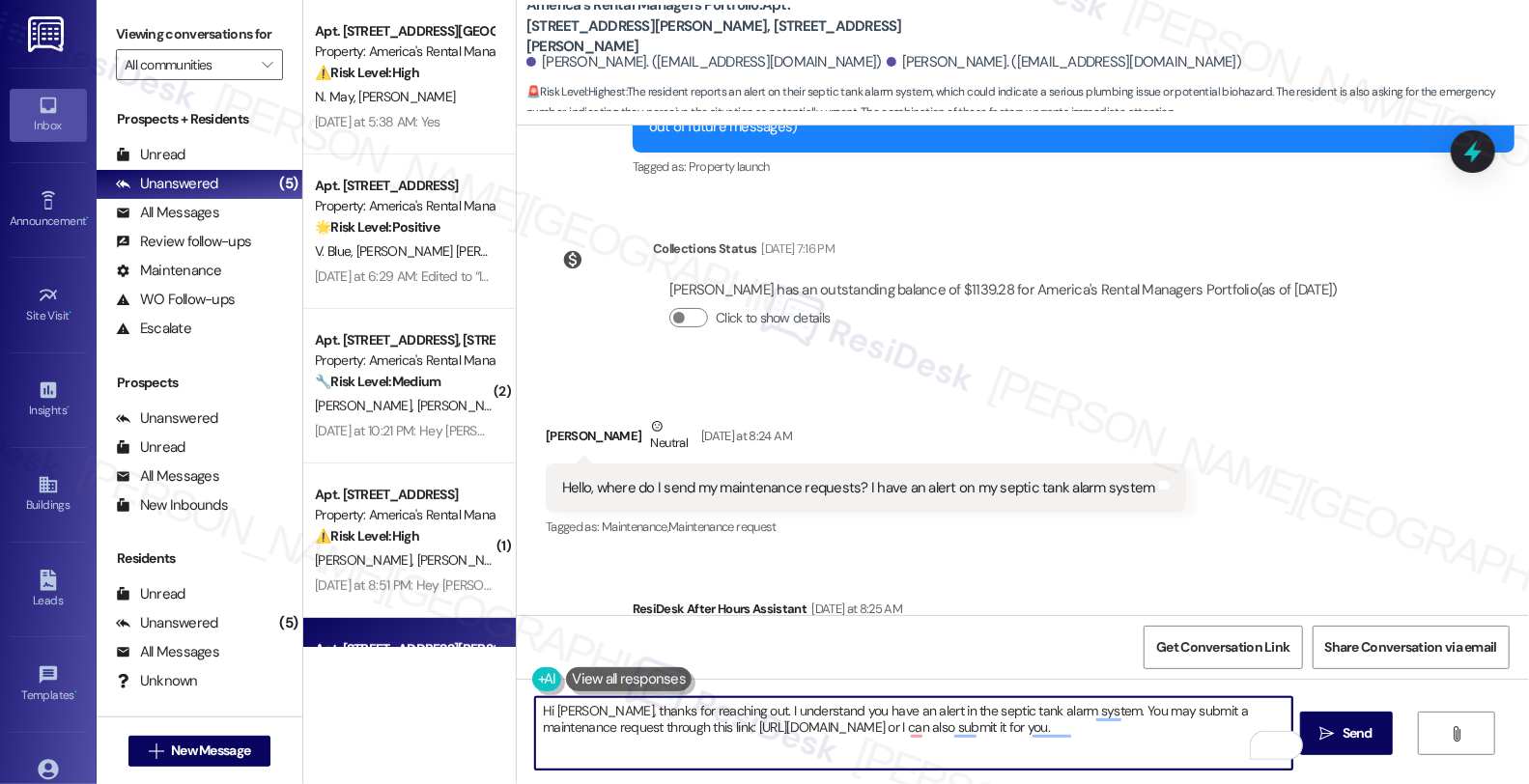
scroll to position [536, 0]
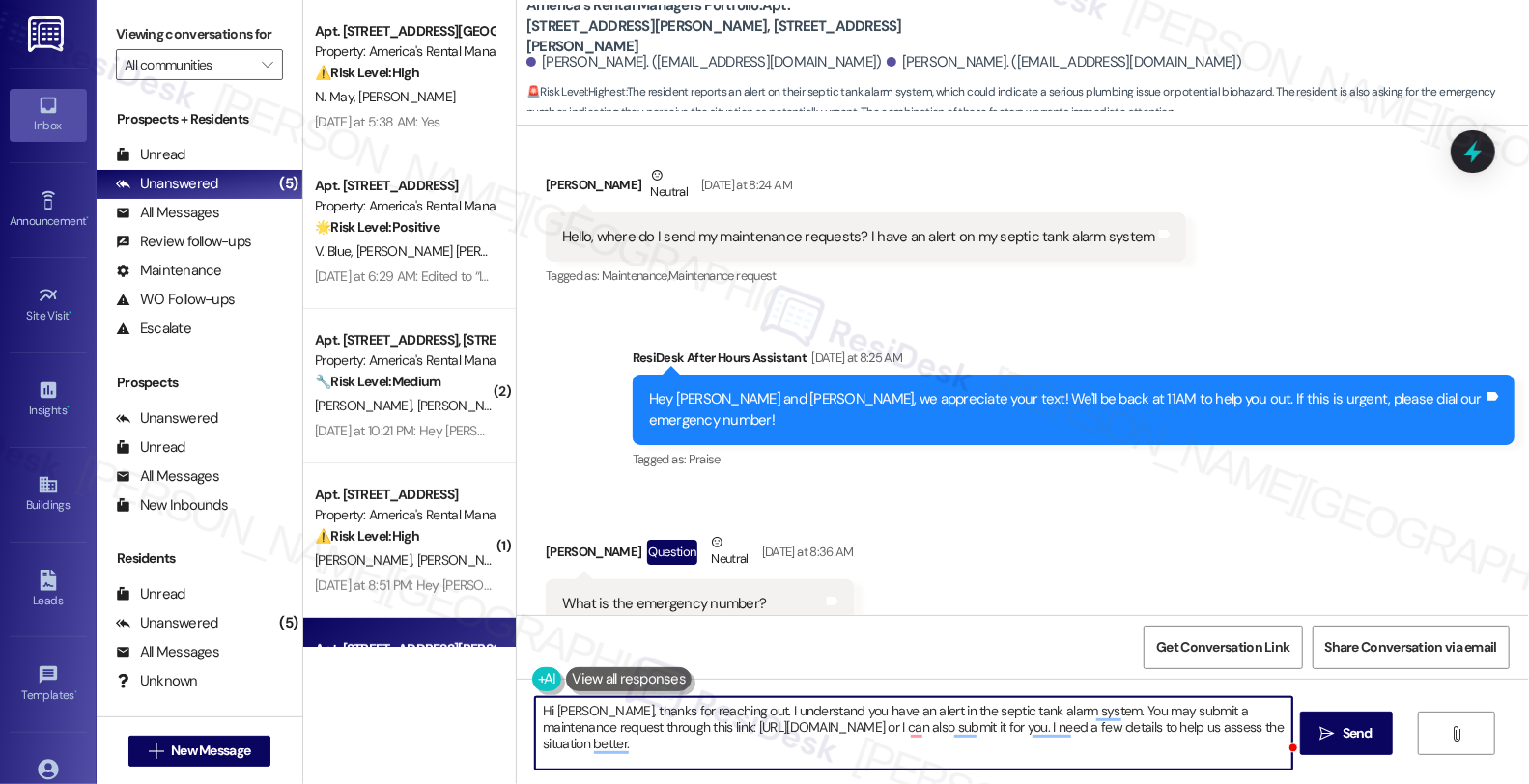
click at [664, 742] on textarea "Hi Holly, thanks for reaching out. I understand you have an alert in the septic…" at bounding box center [914, 733] width 758 height 72
paste textarea "When did the septic tank alarm first go off, and has it been sounding continuou…"
click at [685, 760] on textarea "Hi Holly, thanks for reaching out. I understand you have an alert in the septic…" at bounding box center [914, 733] width 758 height 72
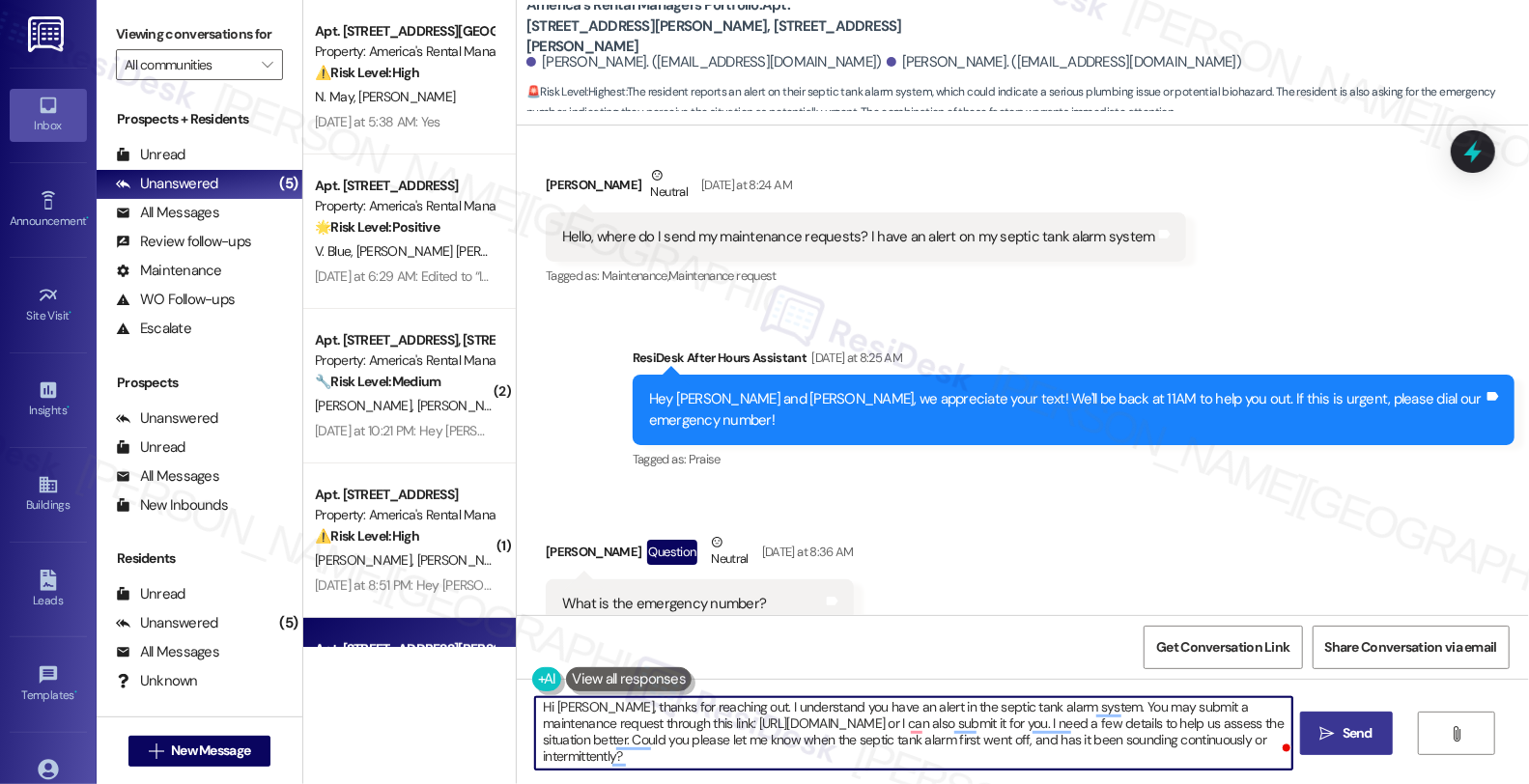
type textarea "Hi Holly, thanks for reaching out. I understand you have an alert in the septic…"
click at [1345, 742] on span " Send" at bounding box center [1346, 733] width 61 height 21
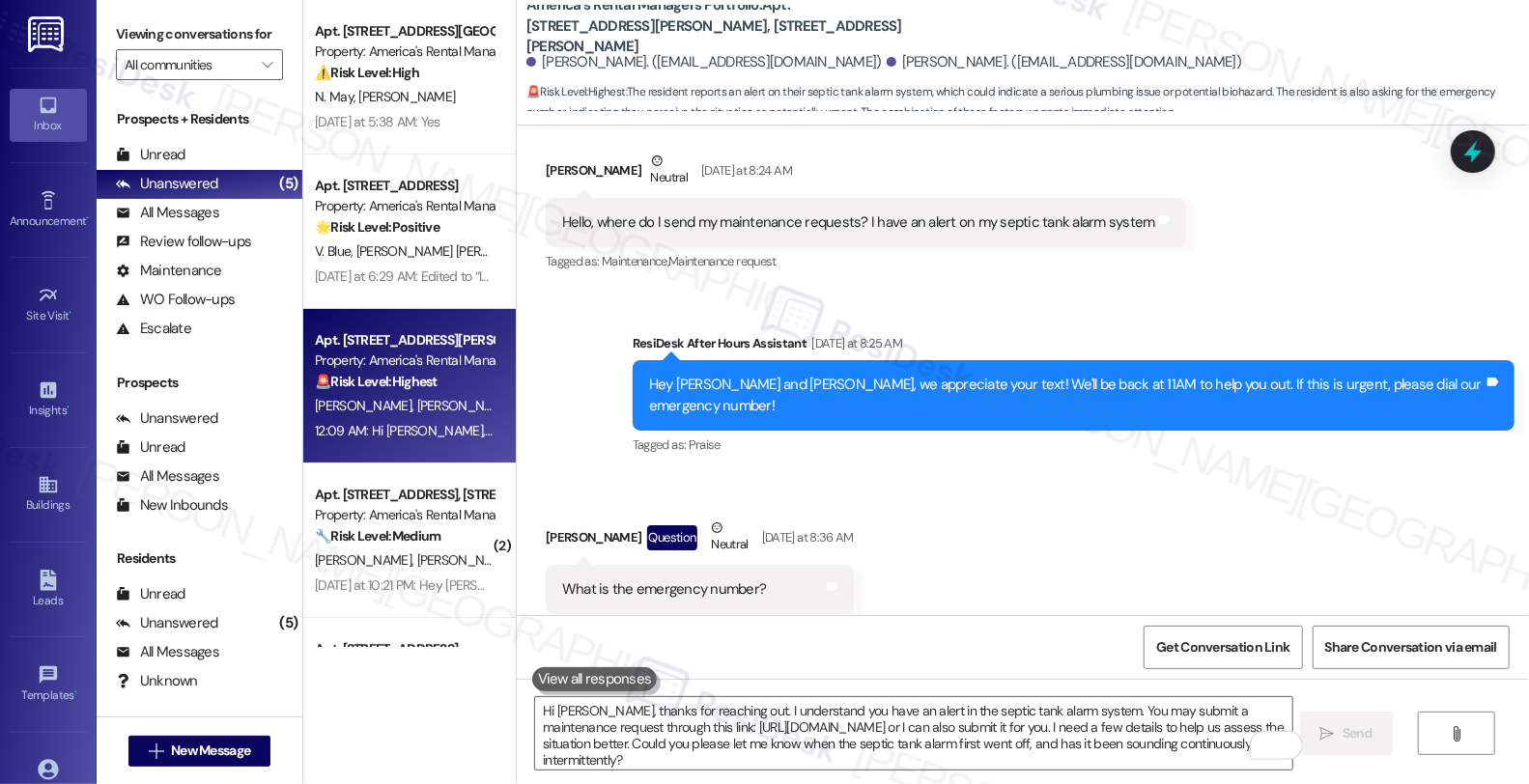
scroll to position [0, 0]
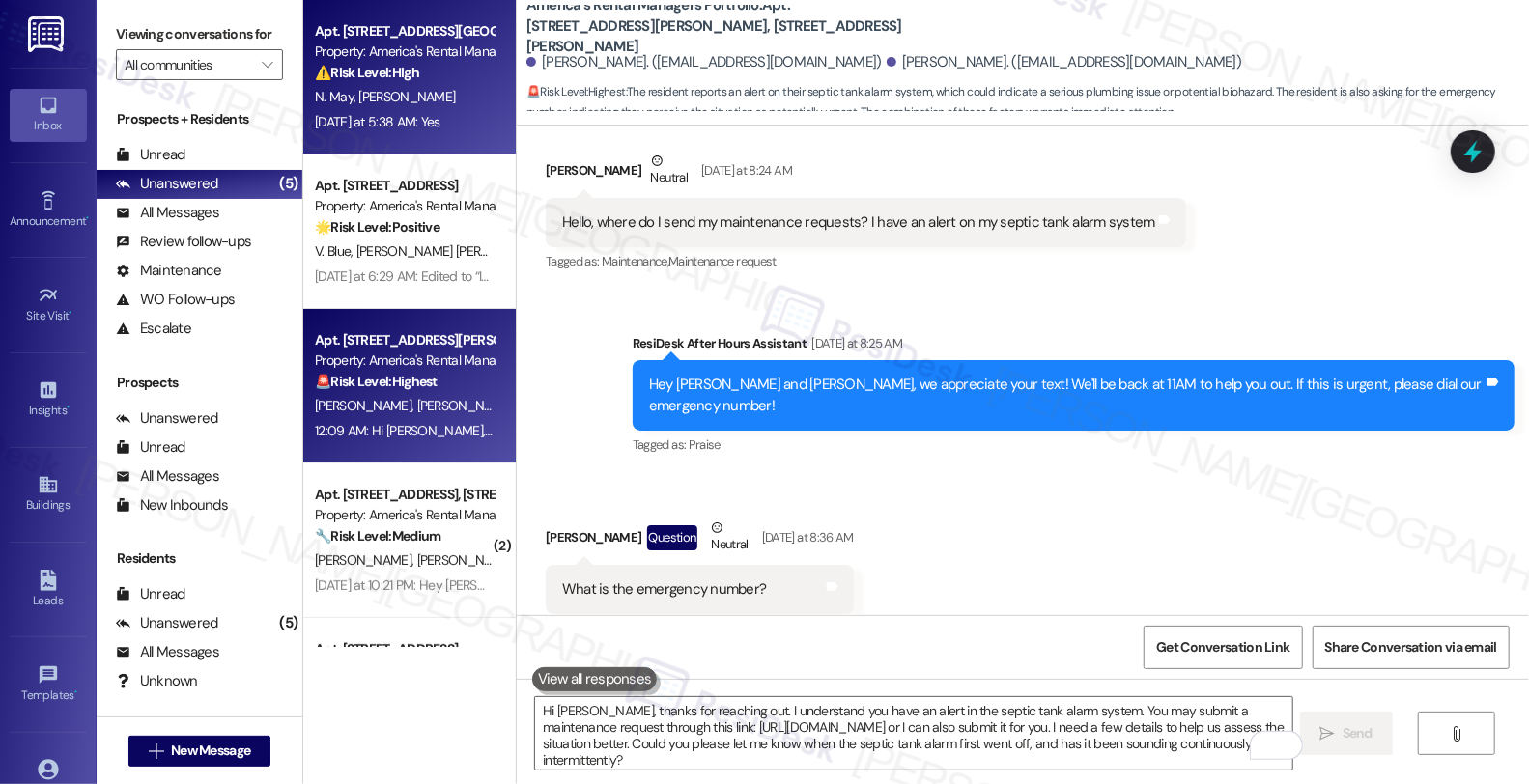
click at [446, 56] on div "Property: America's Rental Managers Portfolio" at bounding box center [404, 52] width 179 height 21
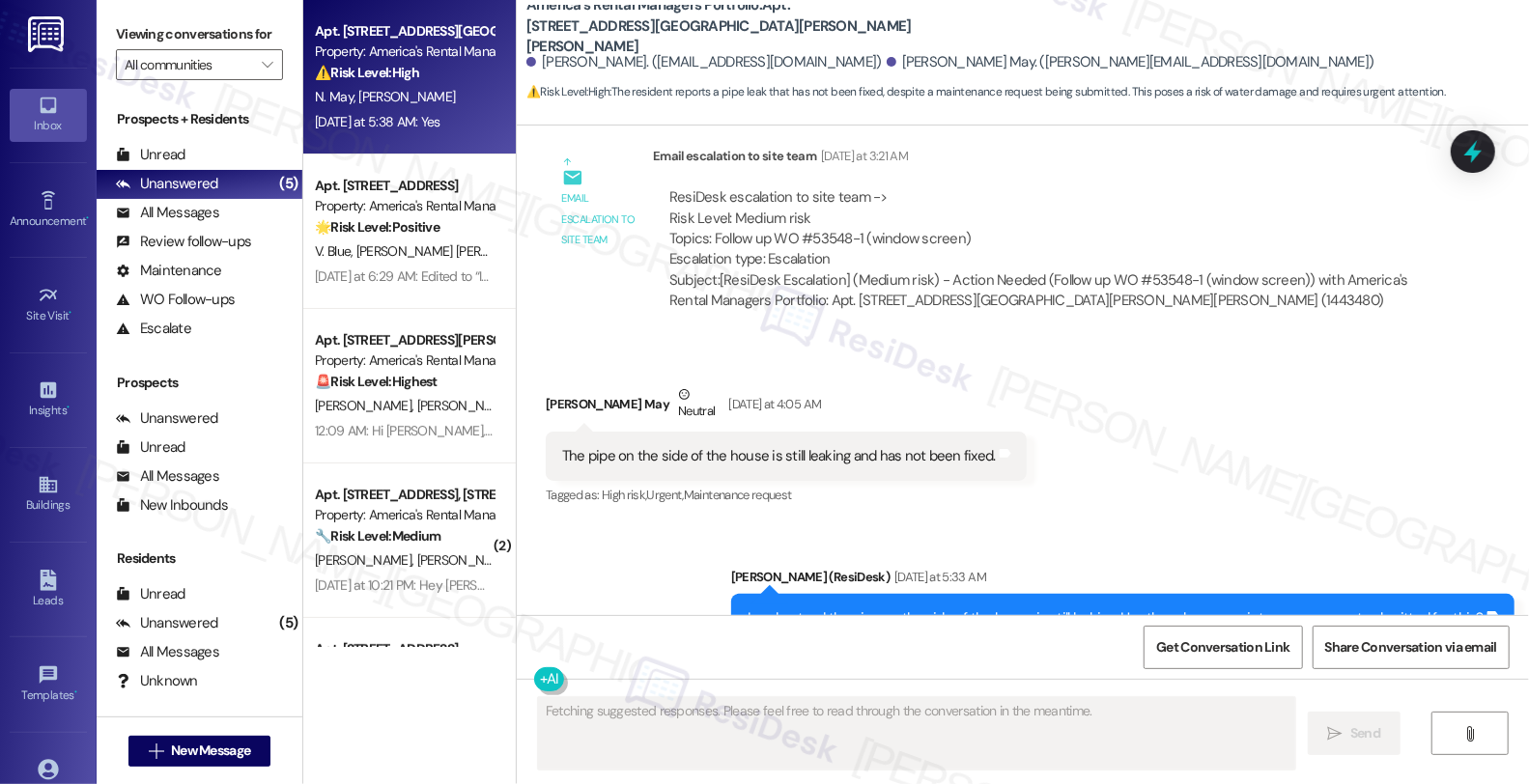
scroll to position [1677, 0]
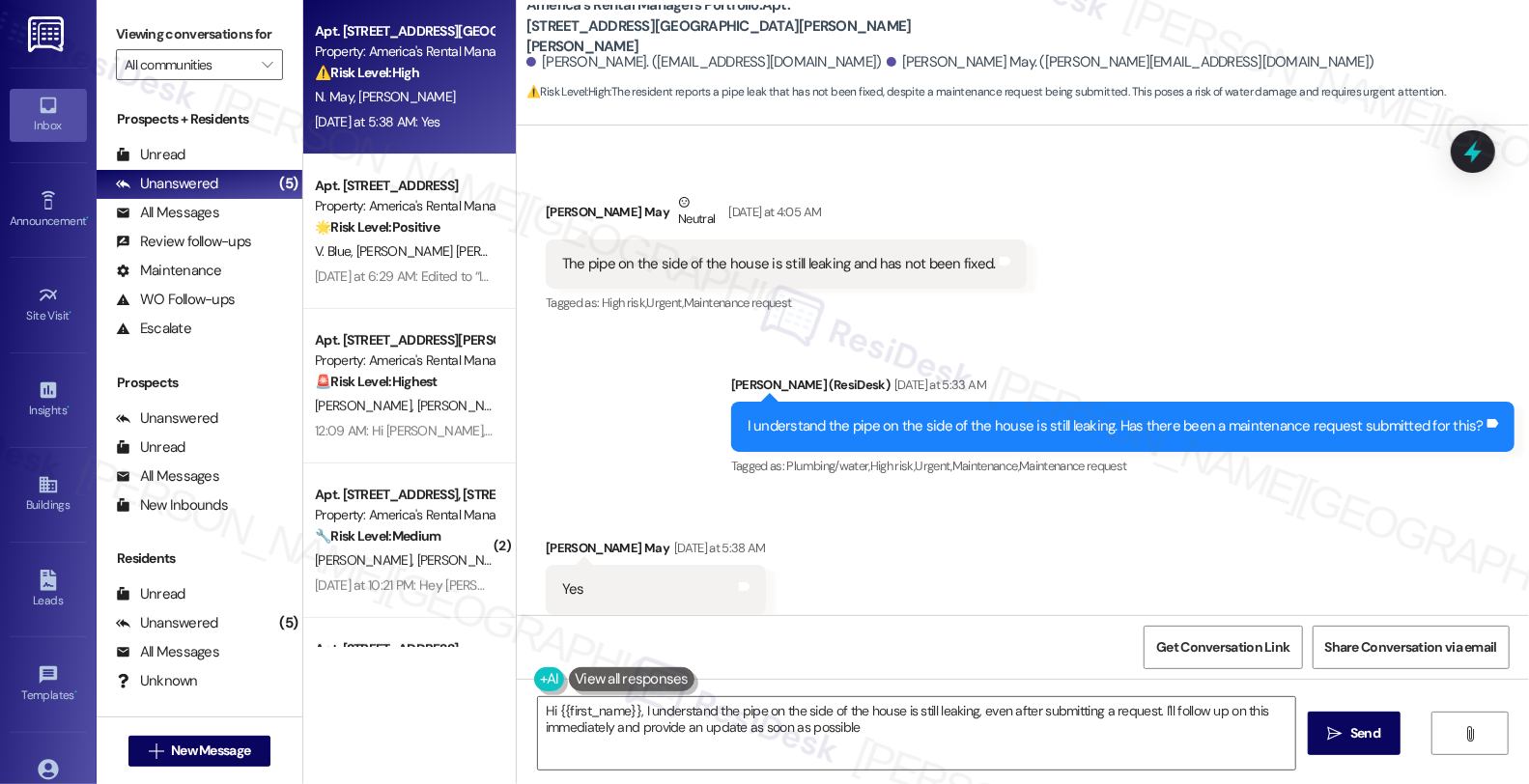
type textarea "Hi {{first_name}}, I understand the pipe on the side of the house is still leak…"
drag, startPoint x: 535, startPoint y: 497, endPoint x: 609, endPoint y: 499, distance: 74.0
click at [609, 538] on div "Nakeya May Yesterday at 5:38 AM" at bounding box center [656, 552] width 221 height 27
copy div "Nakeya May Y"
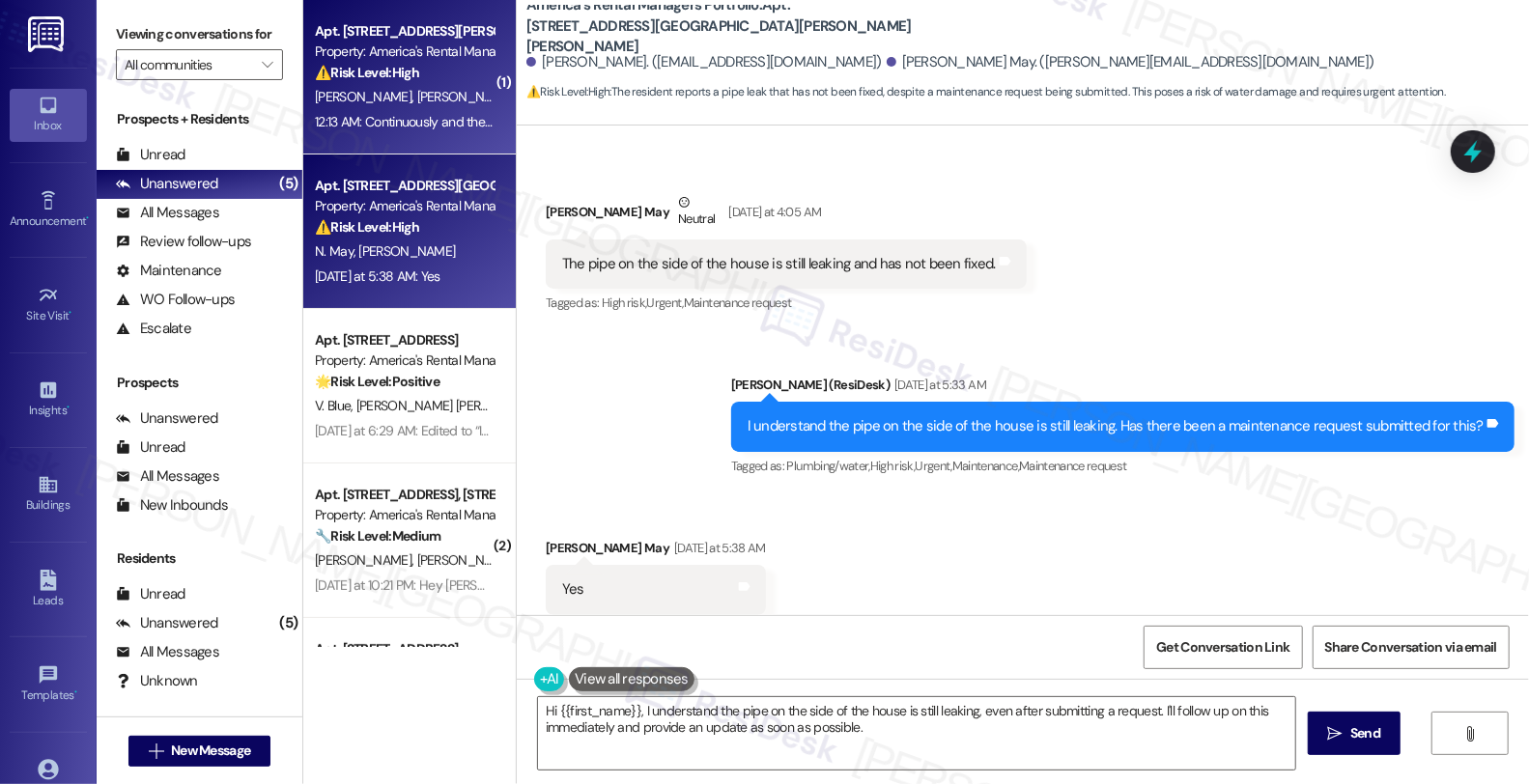
click at [428, 85] on div "Z. Mckenzie H. Harris" at bounding box center [404, 97] width 183 height 24
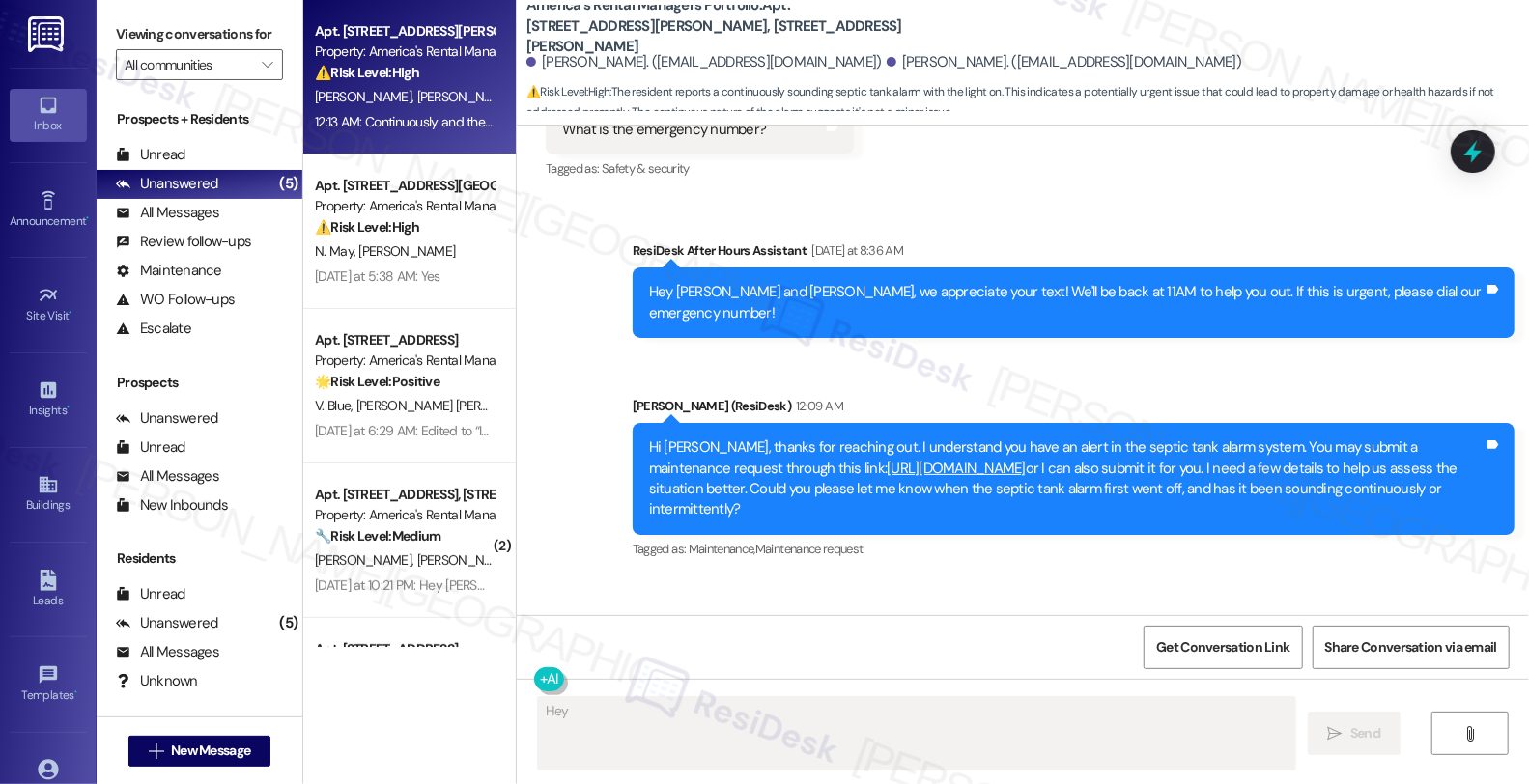
scroll to position [1073, 0]
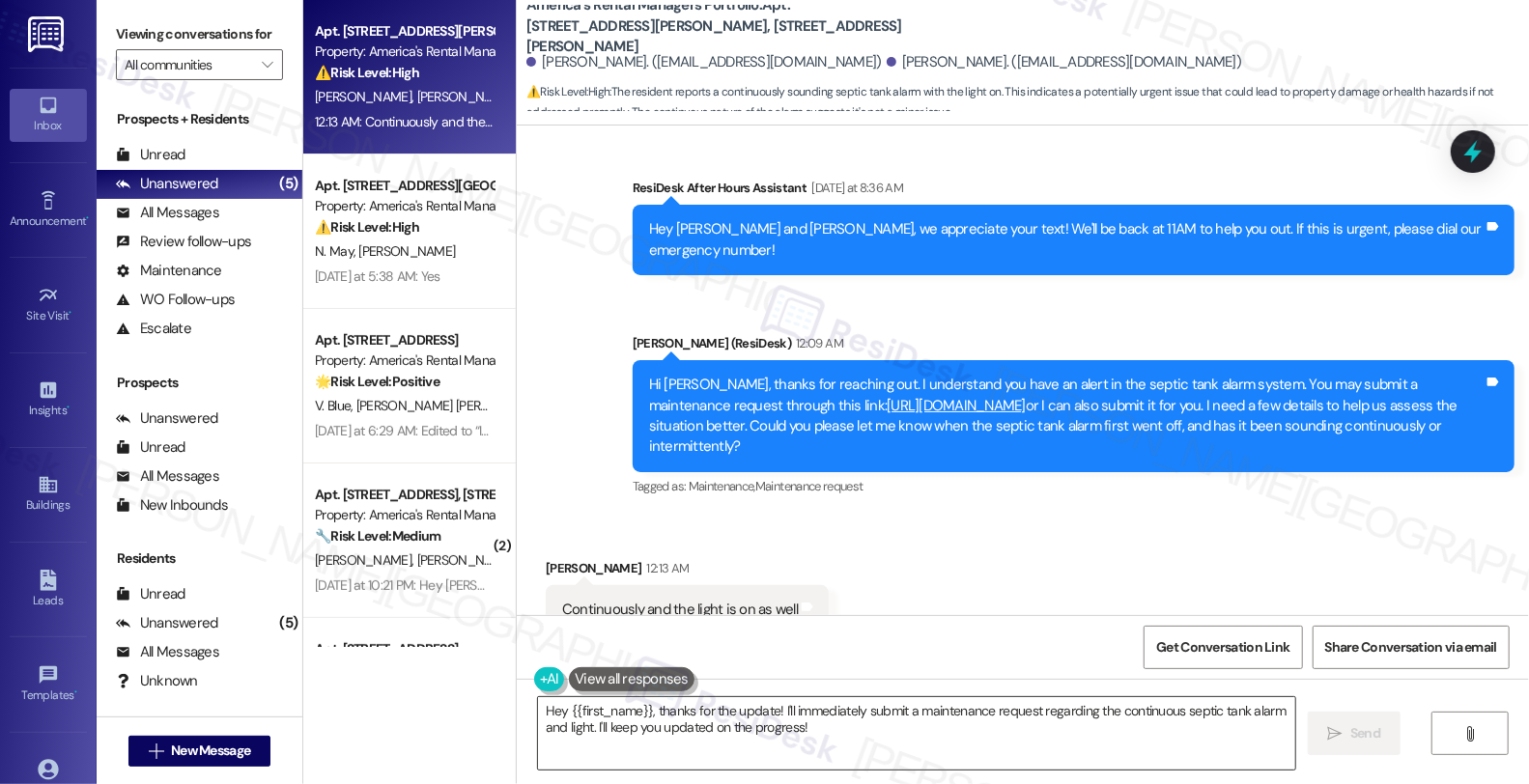
click at [823, 731] on textarea "Hey {{first_name}}, thanks for the update! I'll immediately submit a maintenanc…" at bounding box center [917, 733] width 758 height 72
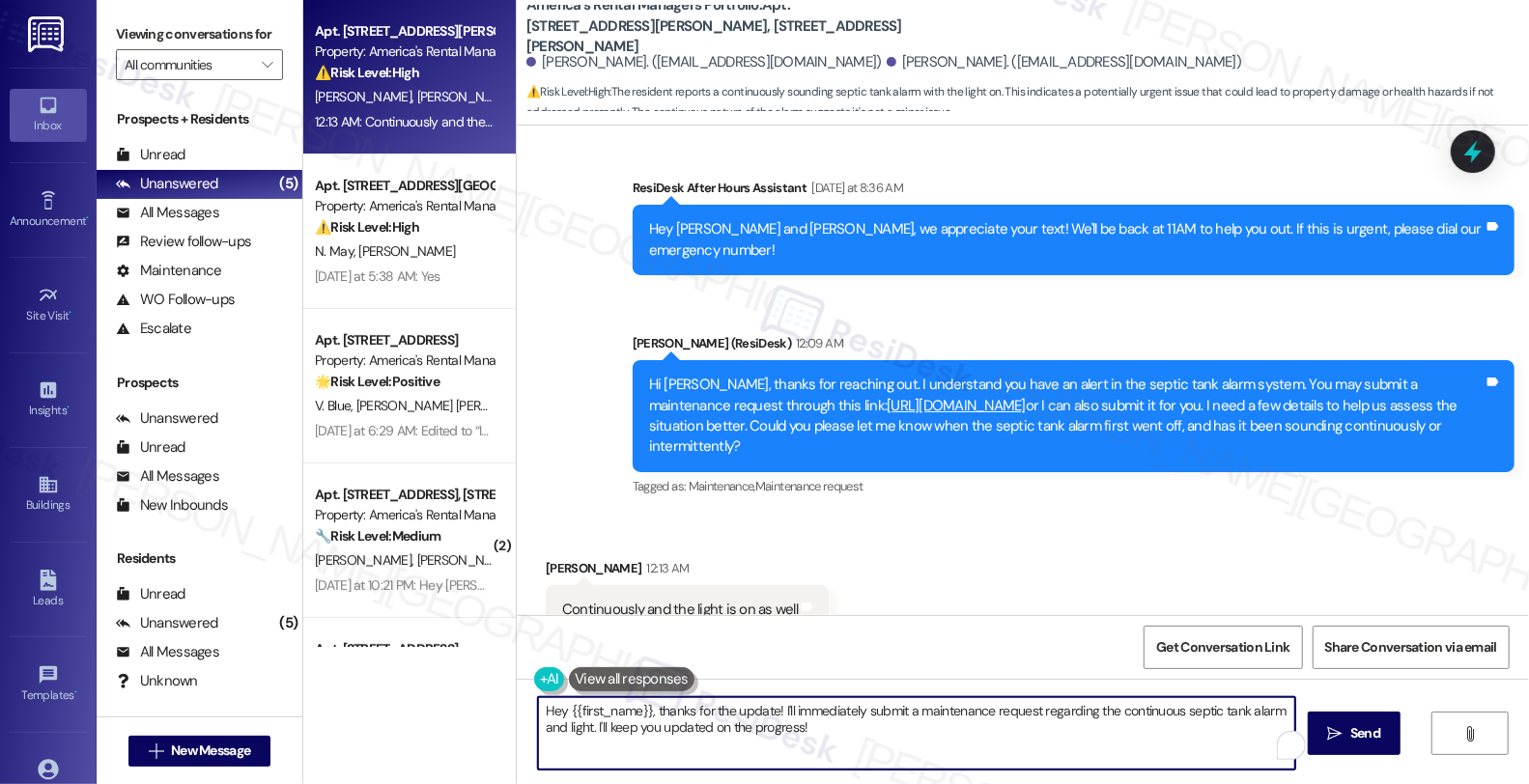
paste textarea "ave you noticed any unusual odors, slow drainage, or backups in your sinks, toi…"
type textarea "Have you noticed any unusual odors, slow drainage, or backups in your sinks, to…"
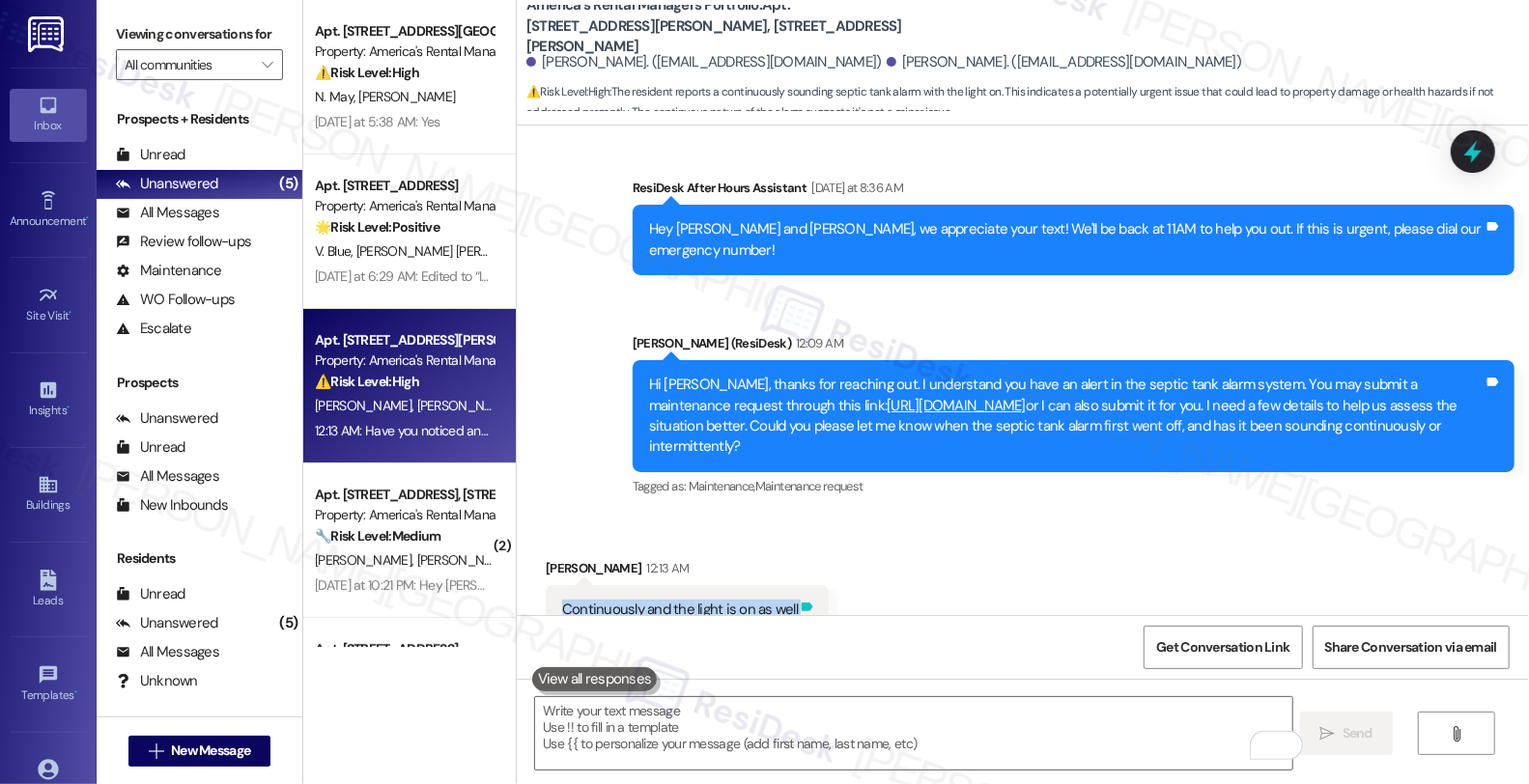
drag, startPoint x: 548, startPoint y: 549, endPoint x: 783, endPoint y: 555, distance: 235.1
click at [783, 586] on div "Continuously and the light is on as well Tags and notes" at bounding box center [687, 610] width 283 height 49
copy div "Continuously and the light is on as well Tags and notes"
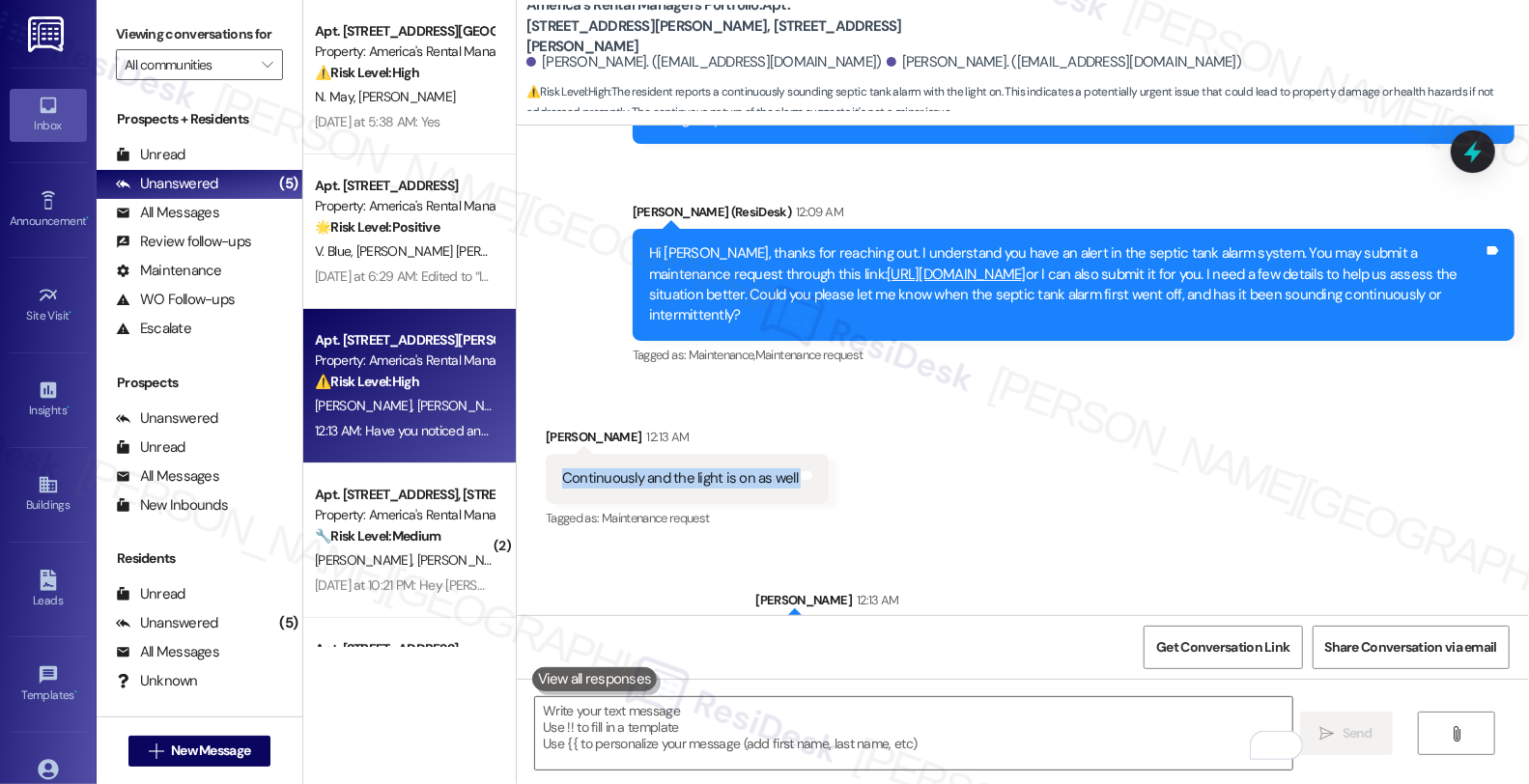
scroll to position [1209, 0]
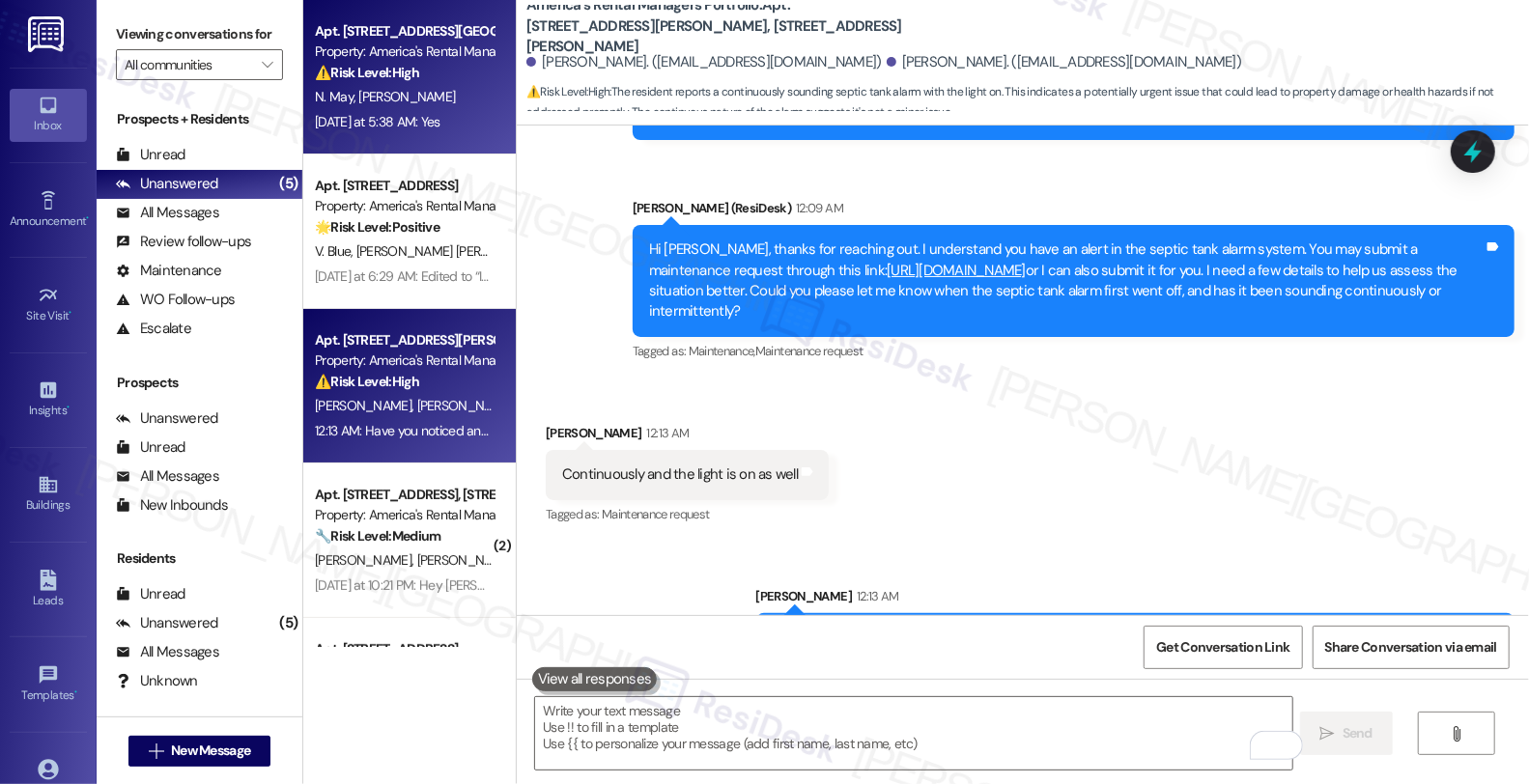
click at [477, 106] on div "Apt. 6320 Letson Farm Trail, 6320 Letson Farm Trail Property: America's Rental …" at bounding box center [410, 77] width 213 height 154
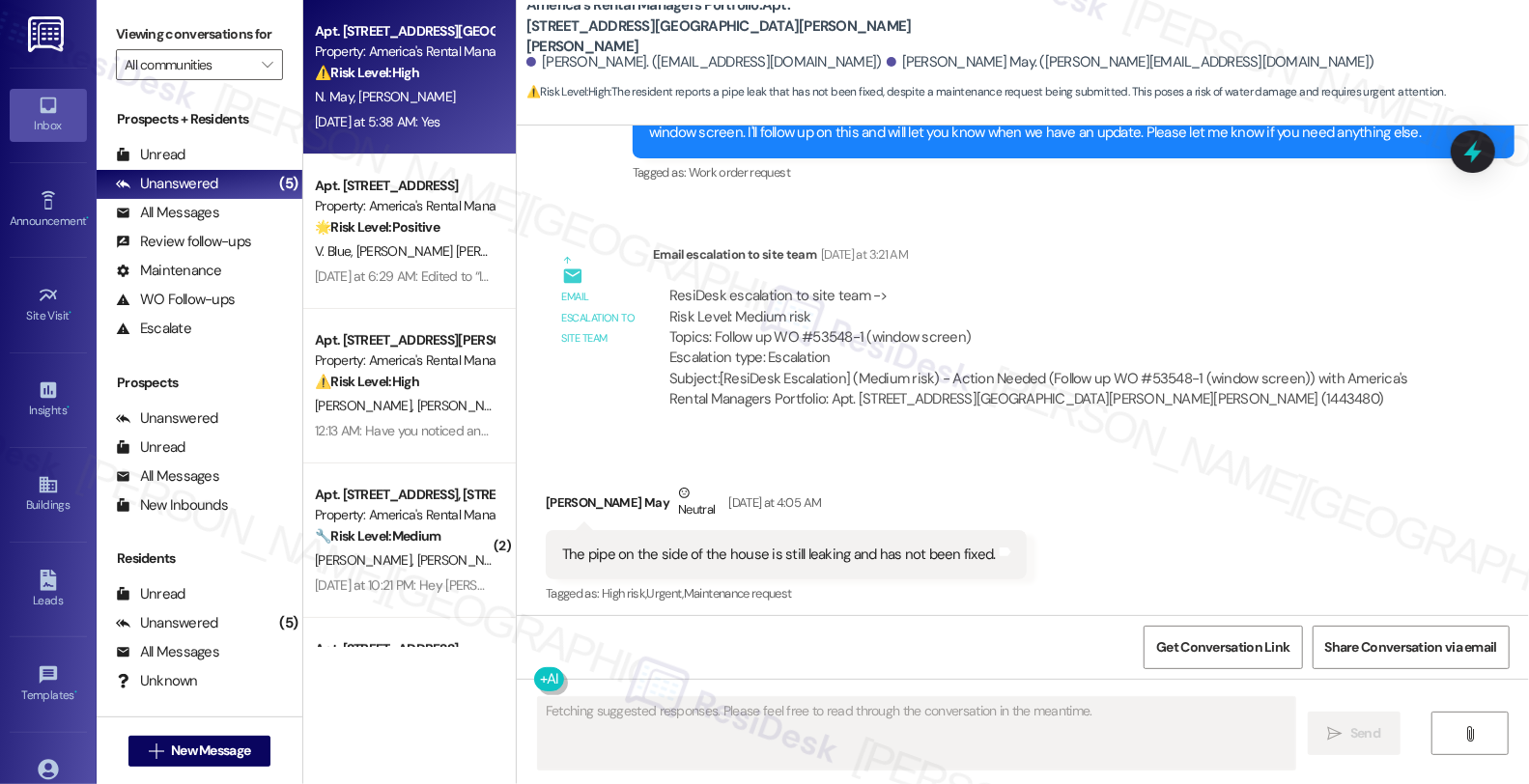
scroll to position [1677, 0]
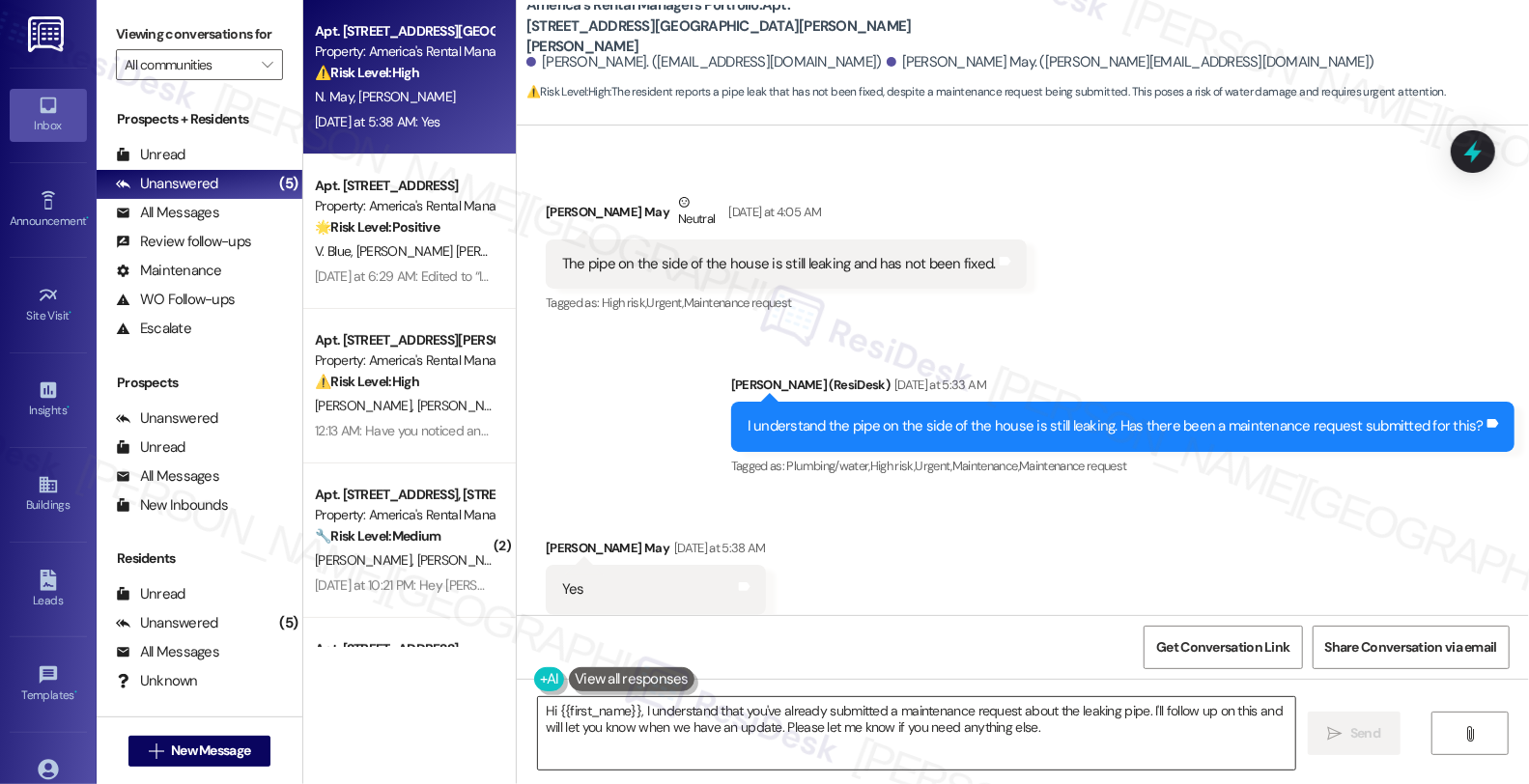
click at [538, 715] on textarea "Hi {{first_name}}, I understand that you've already submitted a maintenance req…" at bounding box center [917, 733] width 758 height 72
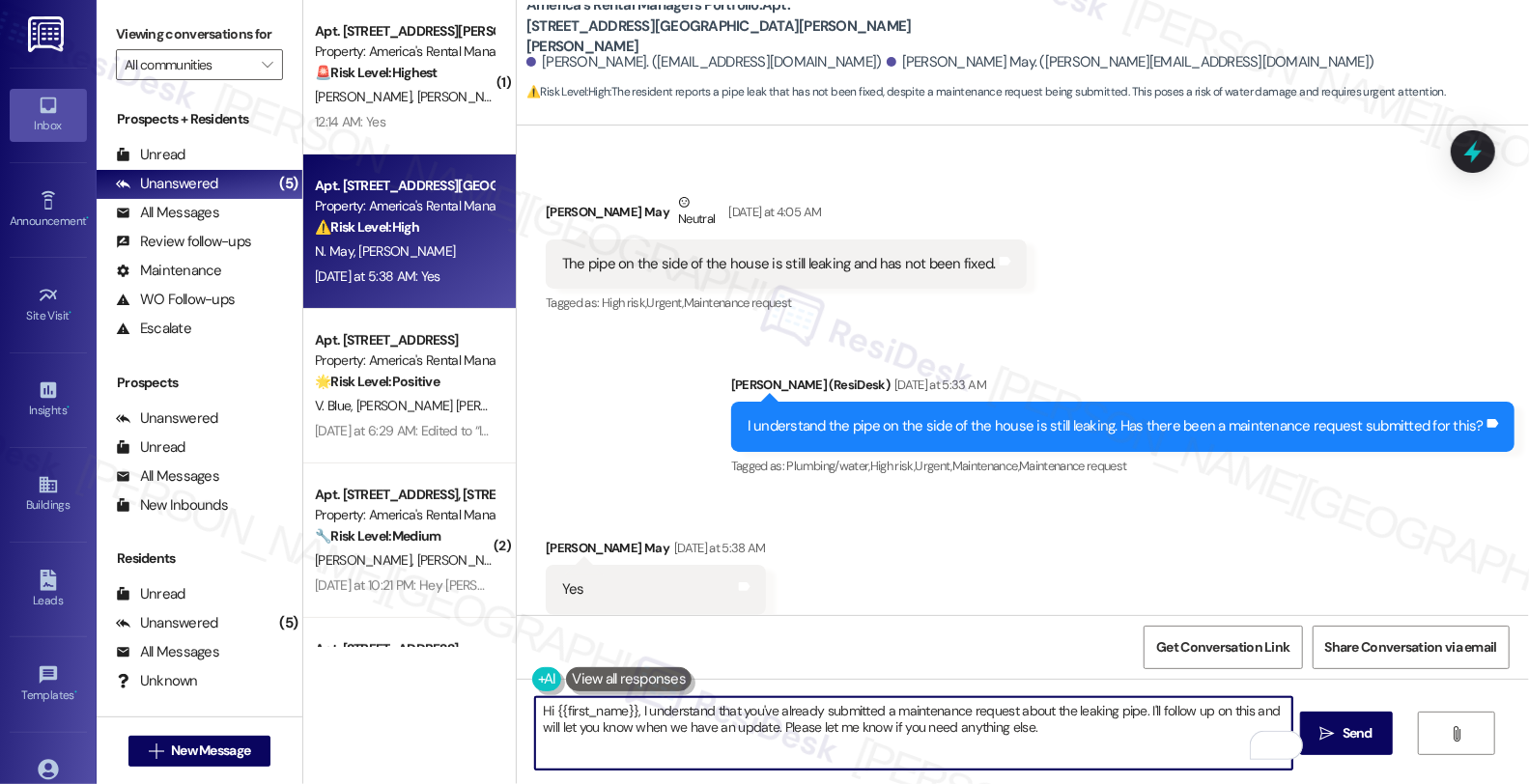
scroll to position [1, 0]
click at [901, 710] on textarea "We may have to put in another request for the leaking pipe." at bounding box center [914, 733] width 758 height 72
type textarea "We may have to put in another request for the leaking pipe. Could you please le…"
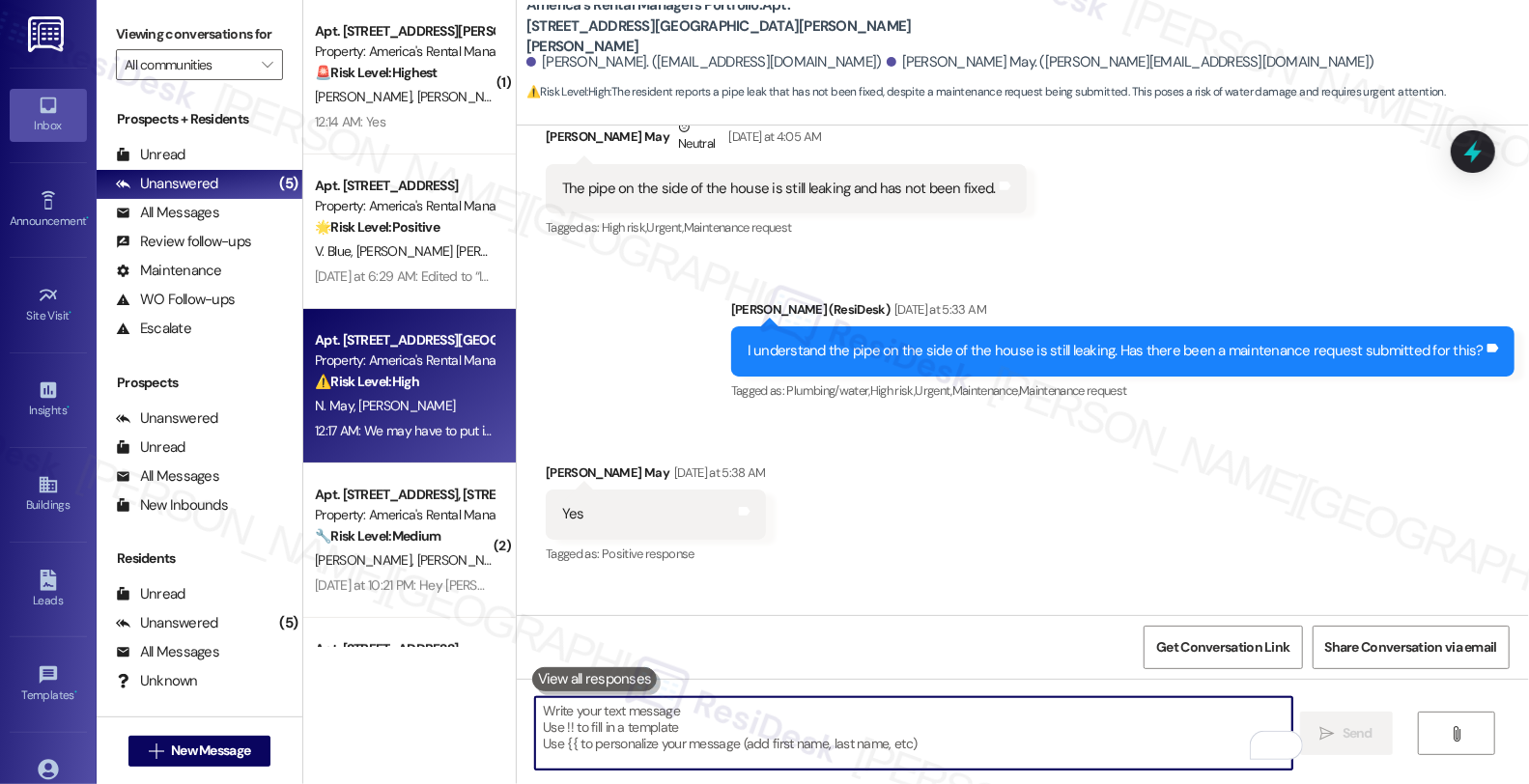
scroll to position [1813, 0]
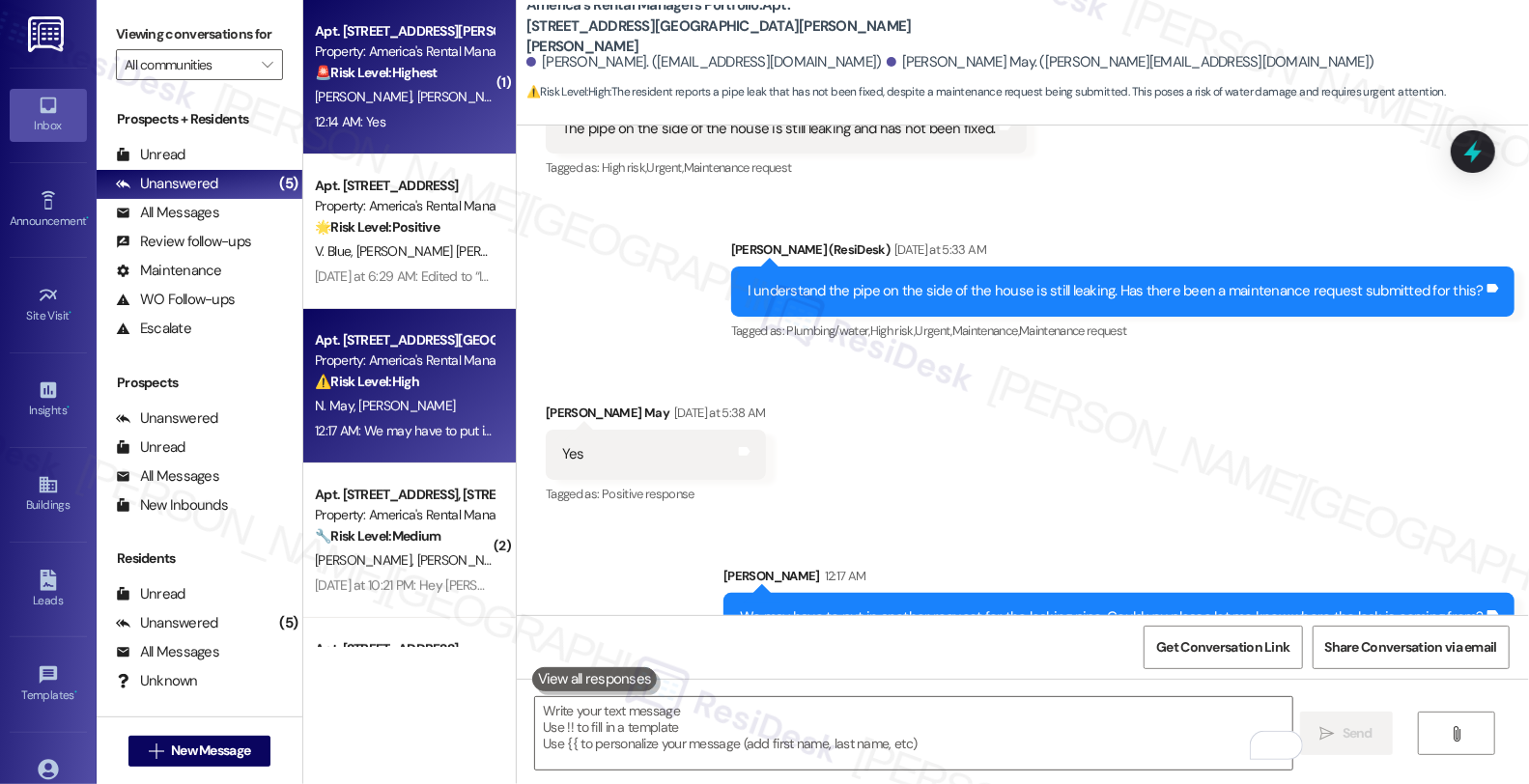
click at [472, 74] on div "🚨 Risk Level: Highest The resident reports a continuously sounding septic tank …" at bounding box center [404, 72] width 179 height 21
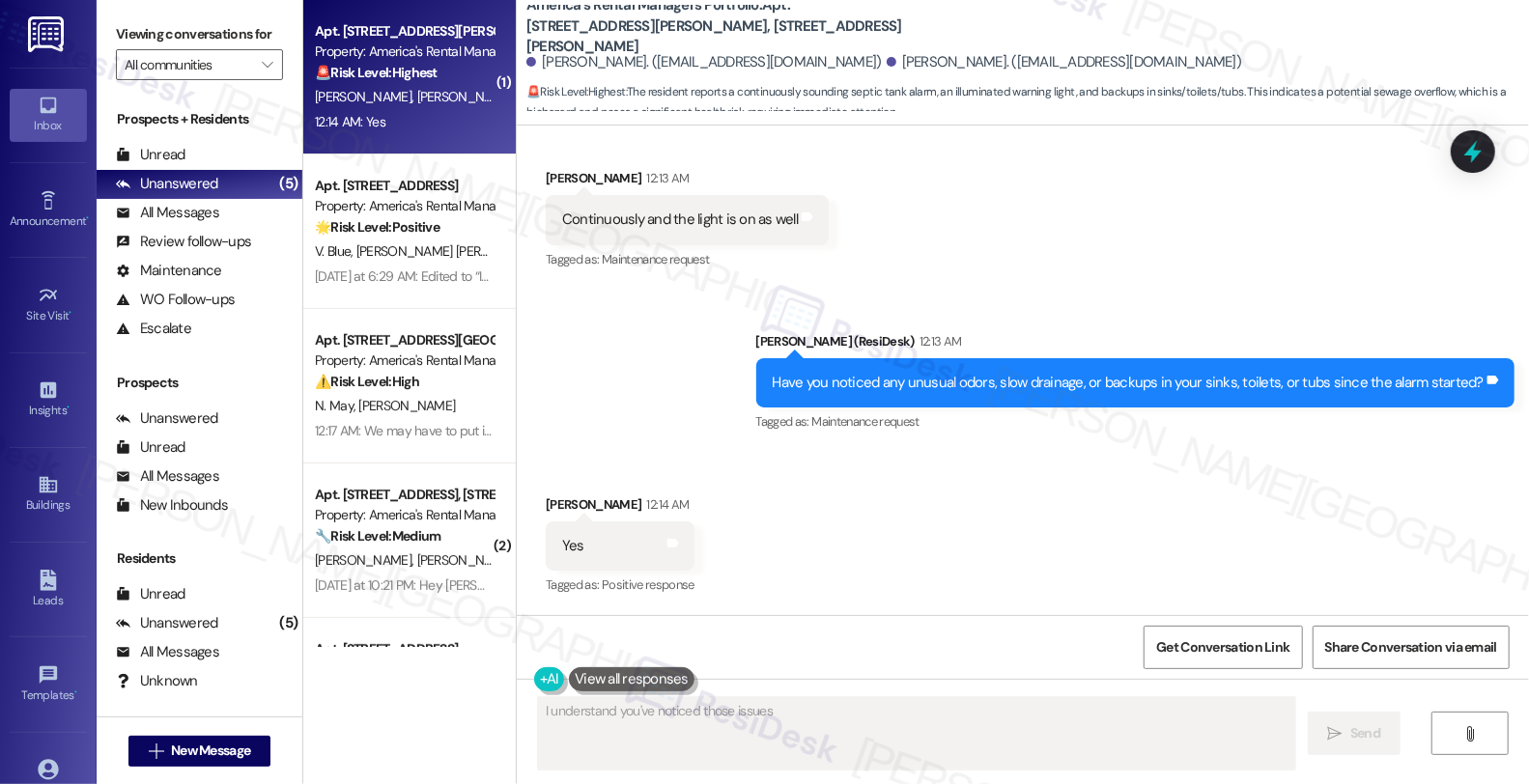
scroll to position [1399, 0]
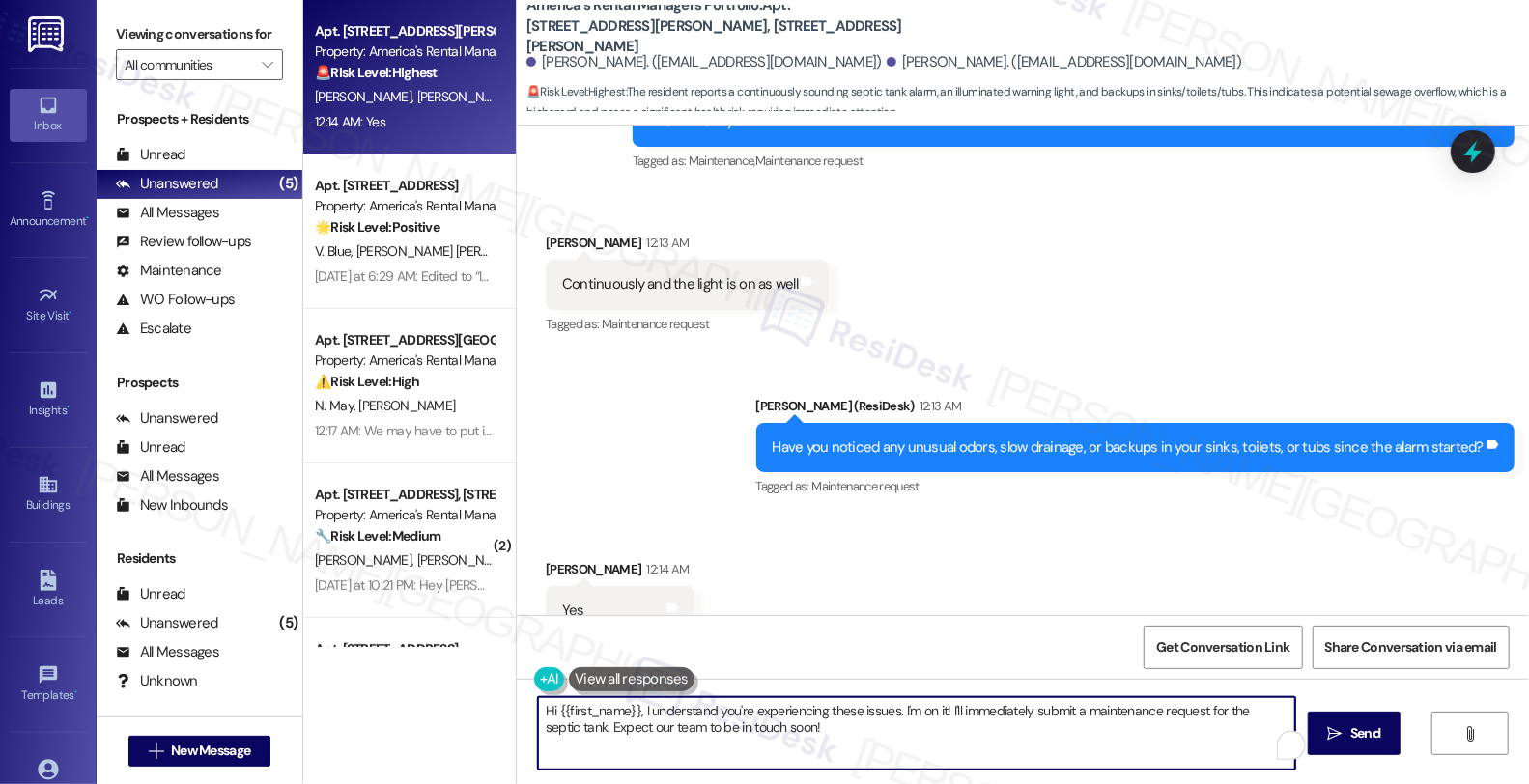
drag, startPoint x: 806, startPoint y: 736, endPoint x: 460, endPoint y: 671, distance: 352.1
click at [460, 671] on div "Apt. 200 Graham Circle, 200 Graham Circle Property: America's Rental Managers P…" at bounding box center [916, 392] width 1225 height 784
paste textarea "Is the alarm located inside your unit, outside near the tank, or in a shared ar…"
click at [1366, 729] on span "Send" at bounding box center [1357, 733] width 30 height 21
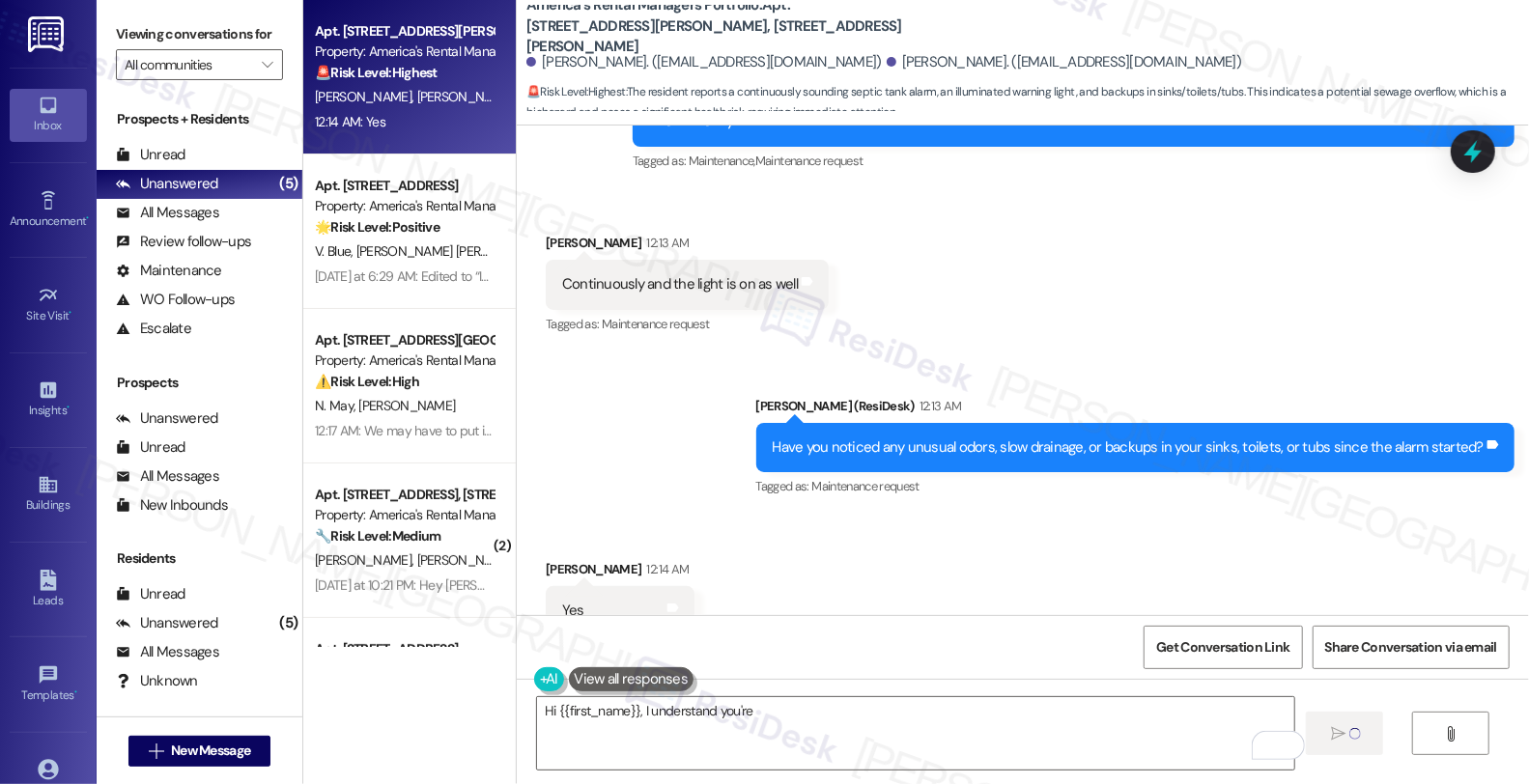
scroll to position [1534, 0]
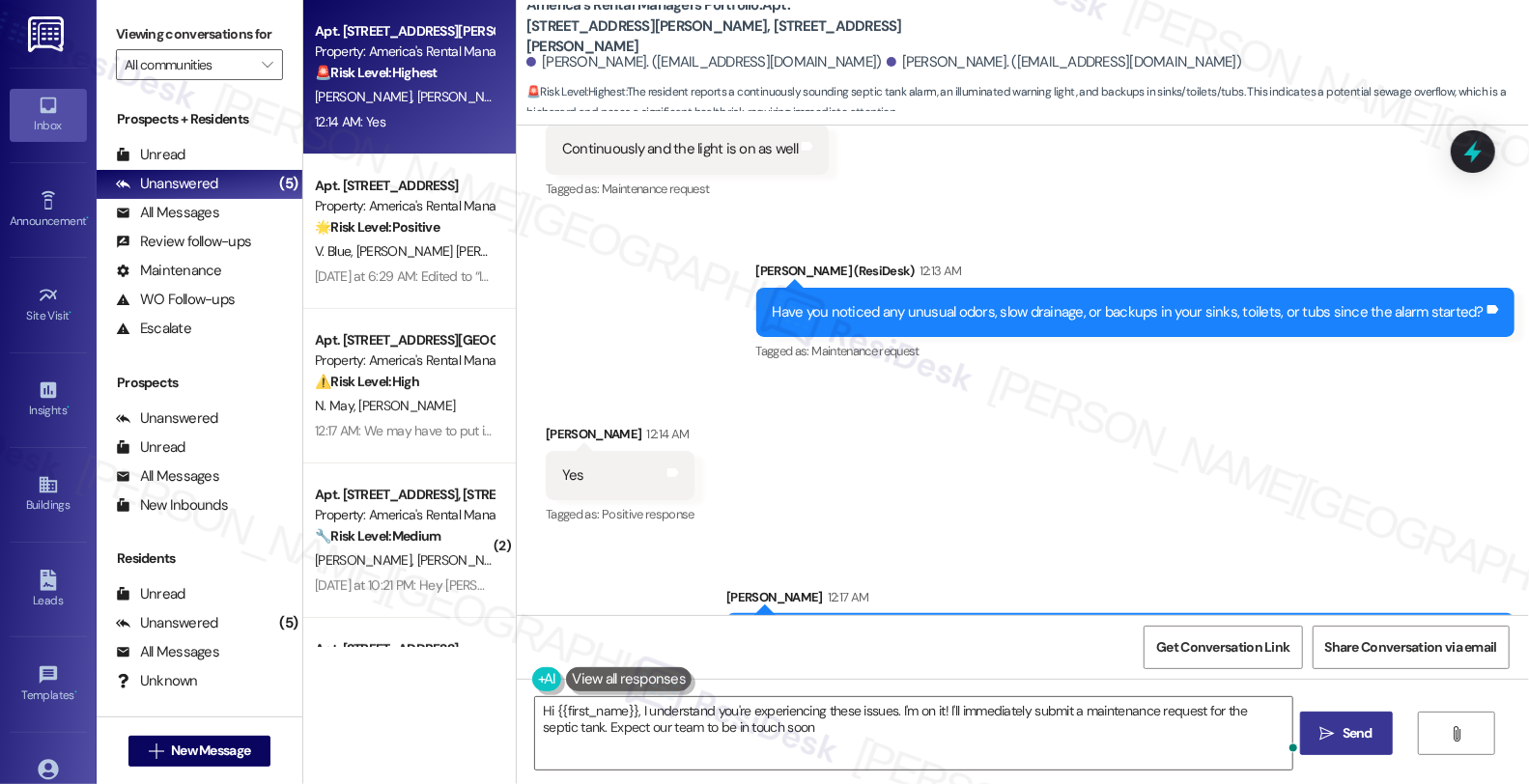
type textarea "Hi {{first_name}}, I understand you're experiencing these issues. I'm on it! I'…"
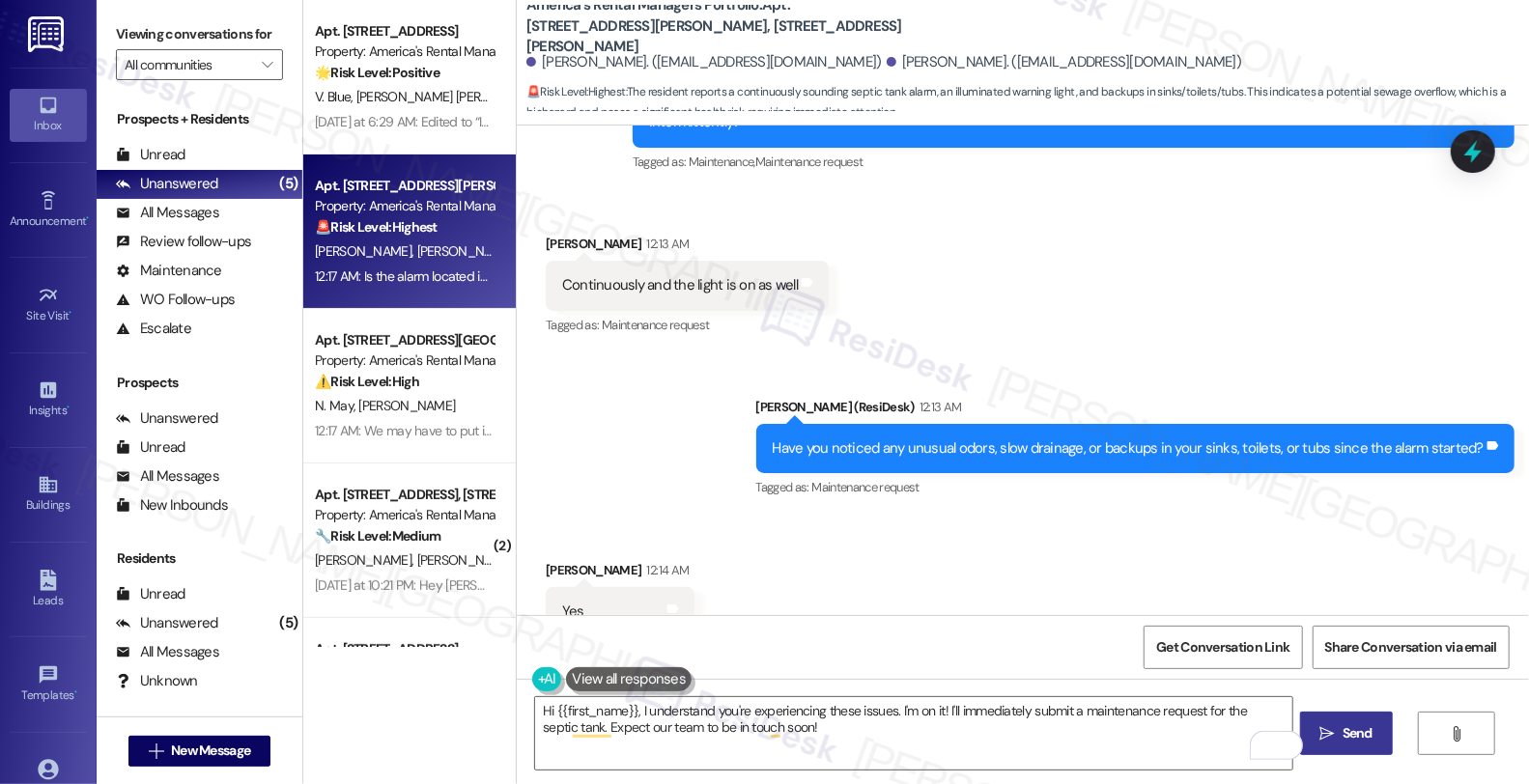
scroll to position [1213, 0]
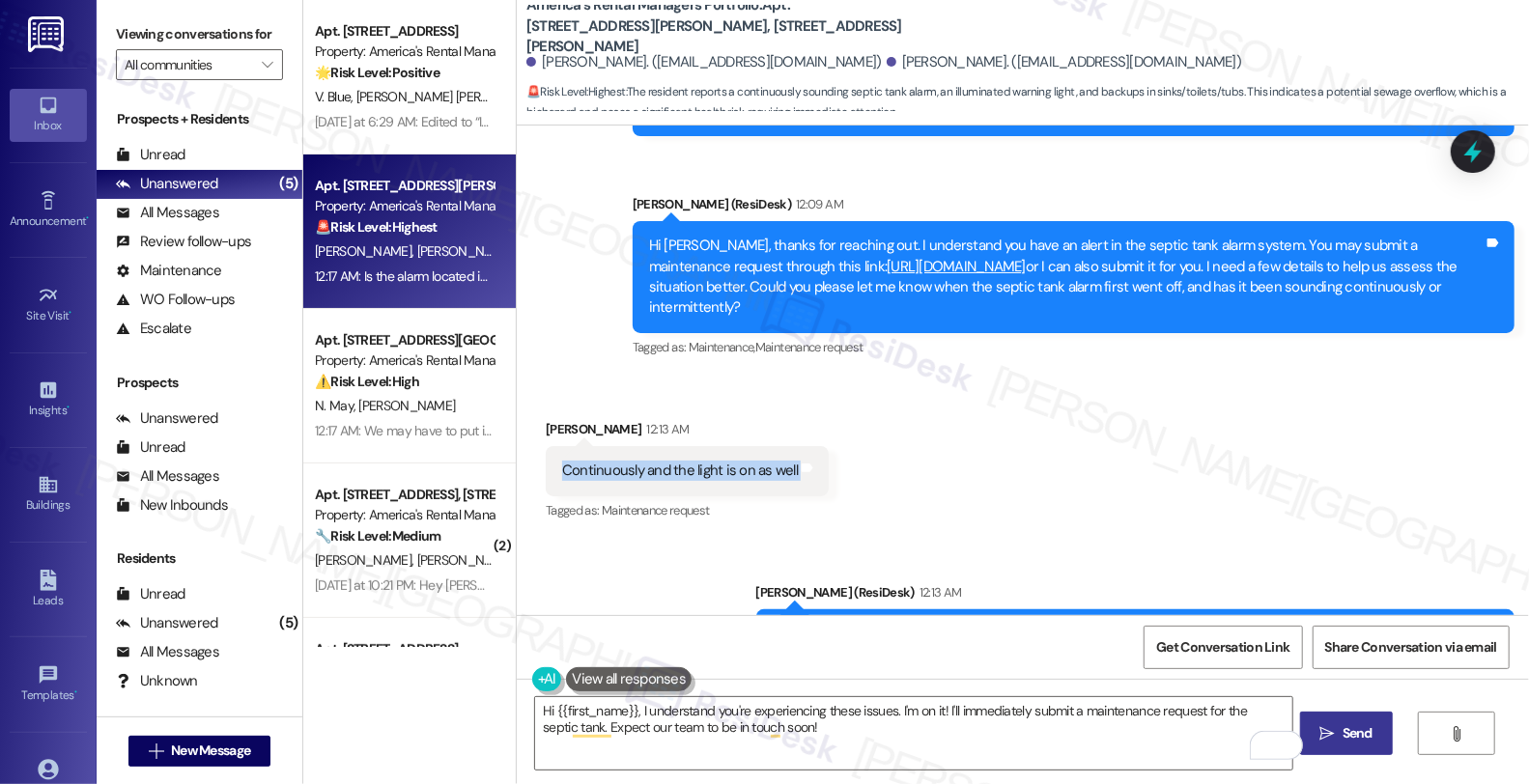
drag, startPoint x: 548, startPoint y: 410, endPoint x: 805, endPoint y: 407, distance: 257.0
click at [805, 446] on div "Continuously and the light is on as well Tags and notes" at bounding box center [687, 471] width 283 height 49
copy div "Continuously and the light is on as well Tags and notes"
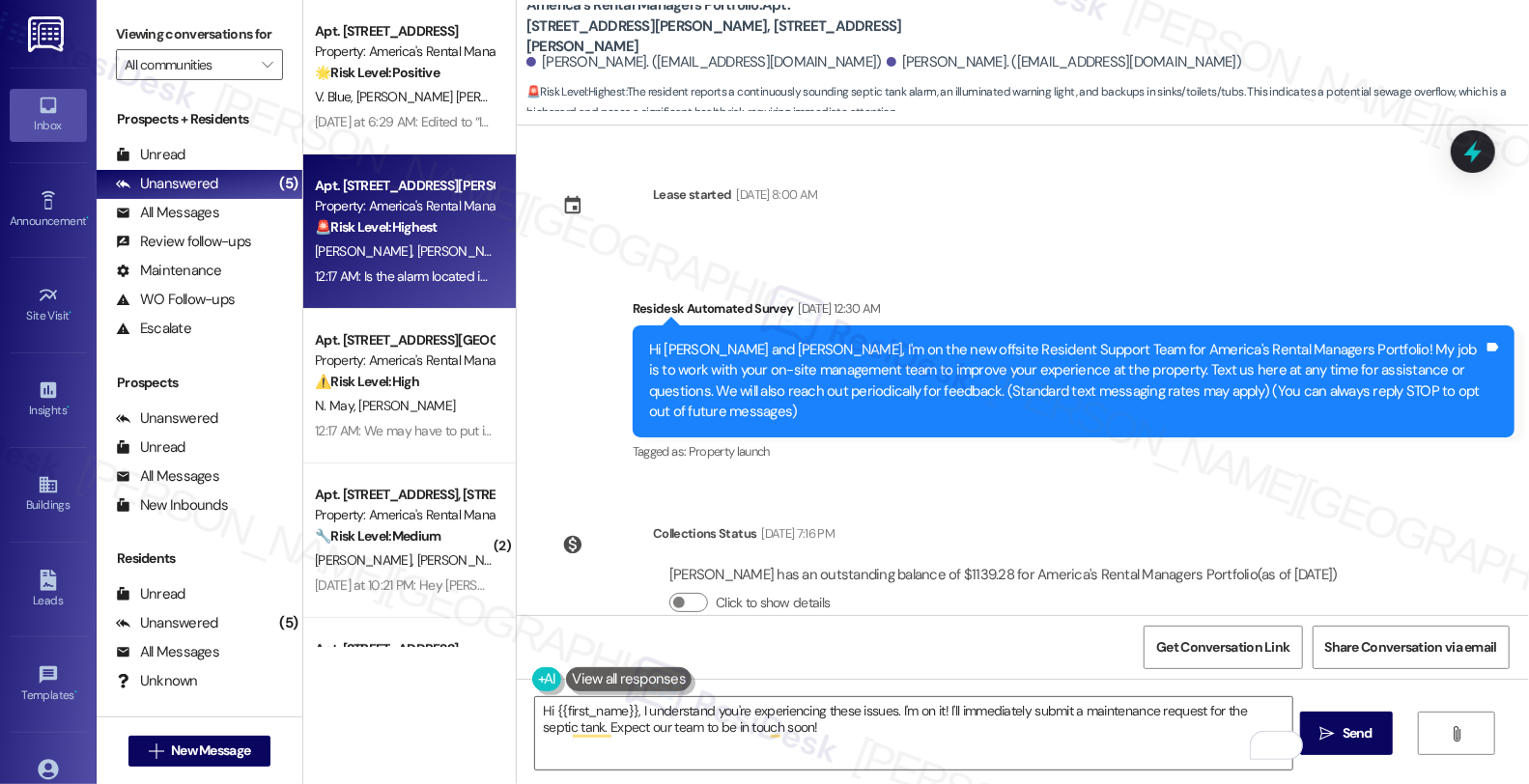
scroll to position [1213, 0]
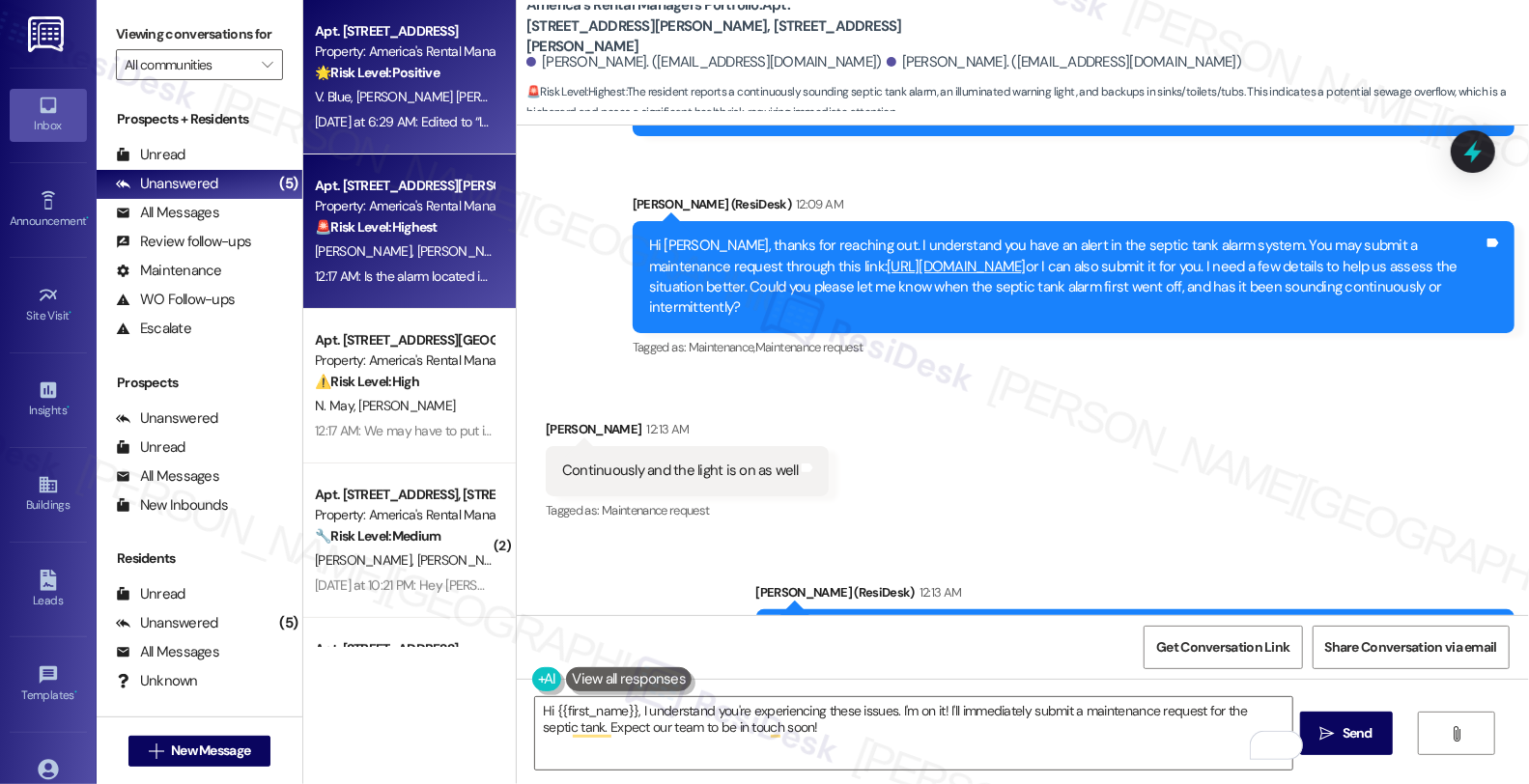
click at [444, 59] on div "Property: America's Rental Managers Portfolio" at bounding box center [404, 52] width 179 height 21
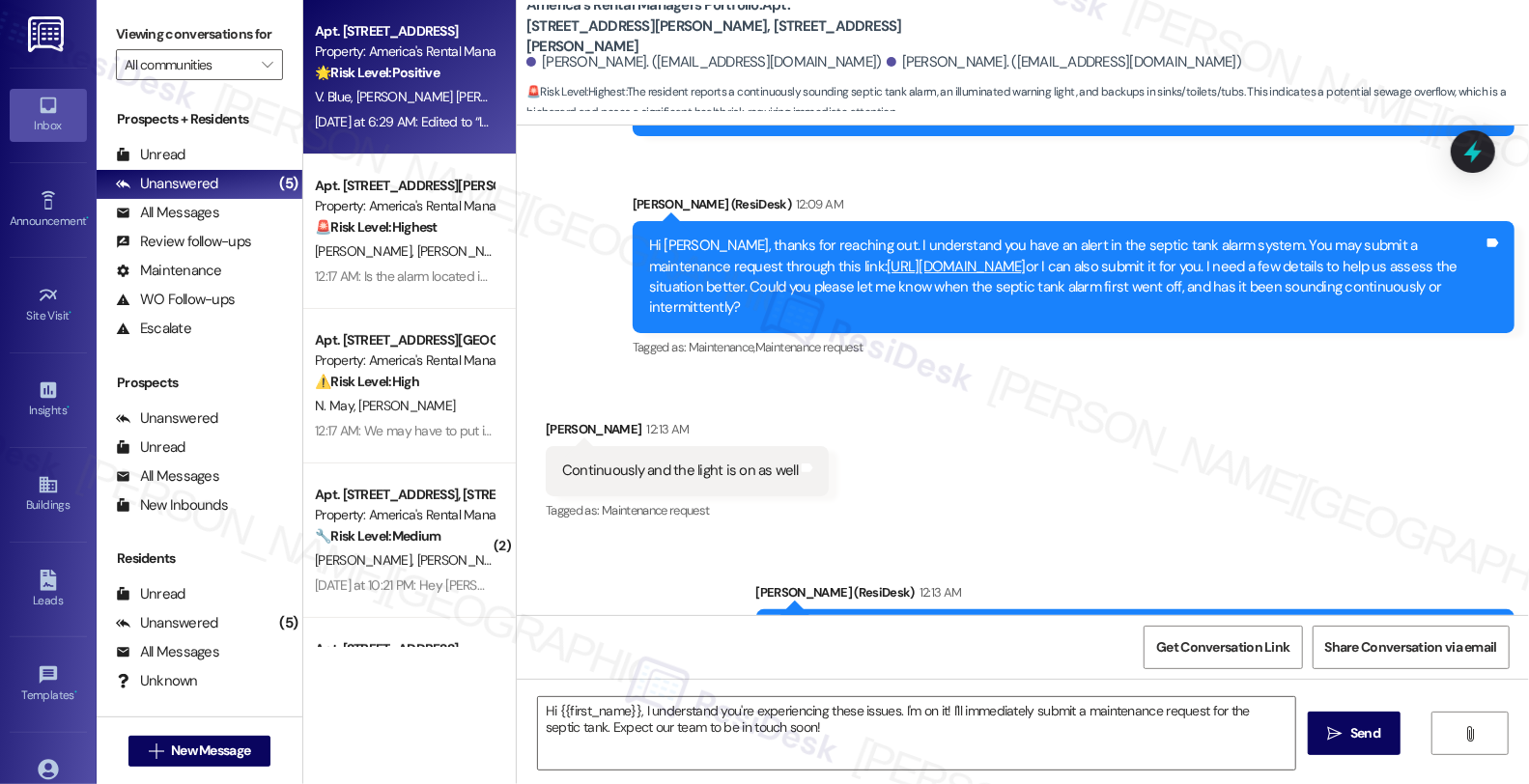
type textarea "Fetching suggested responses. Please feel free to read through the conversation…"
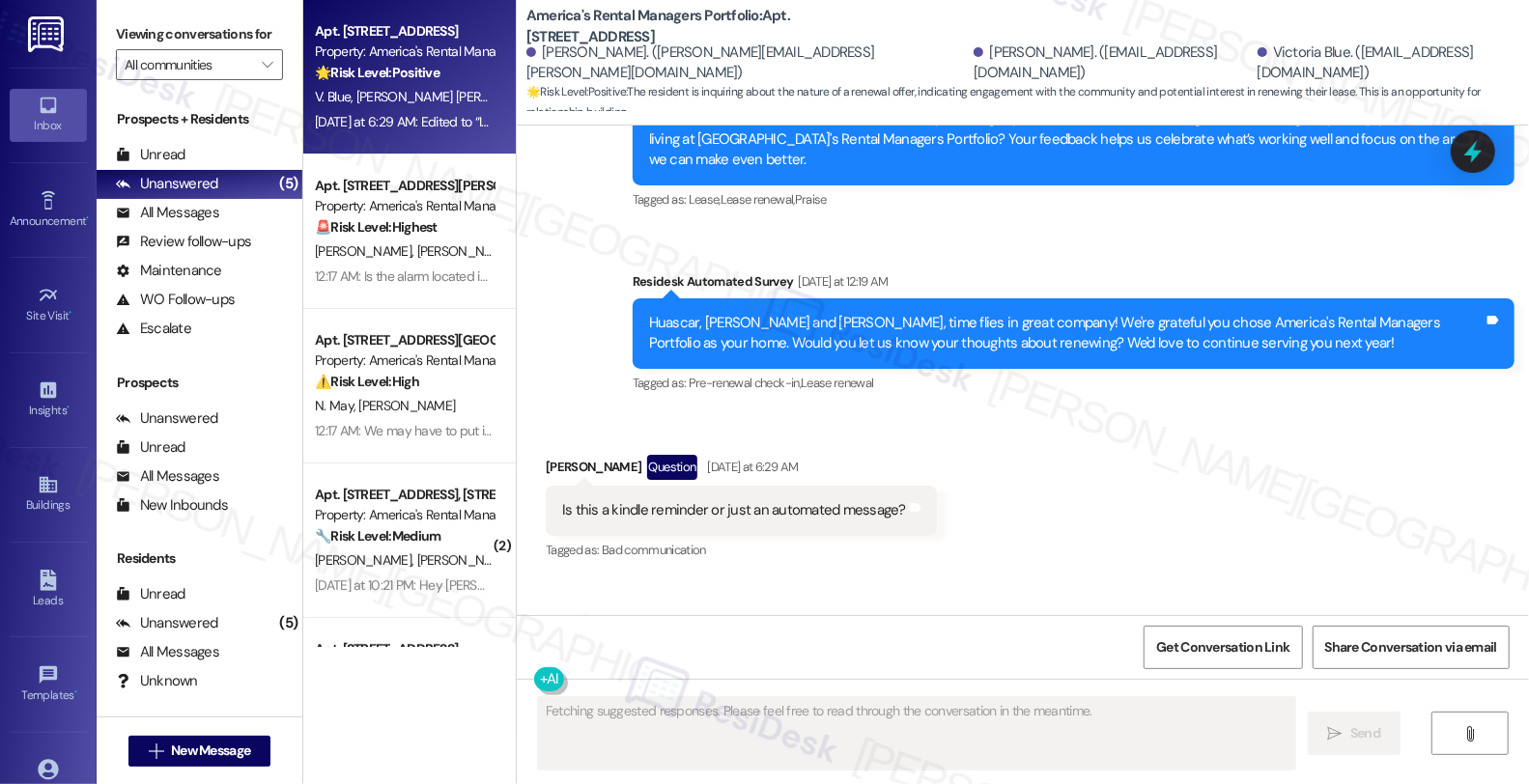
scroll to position [813, 0]
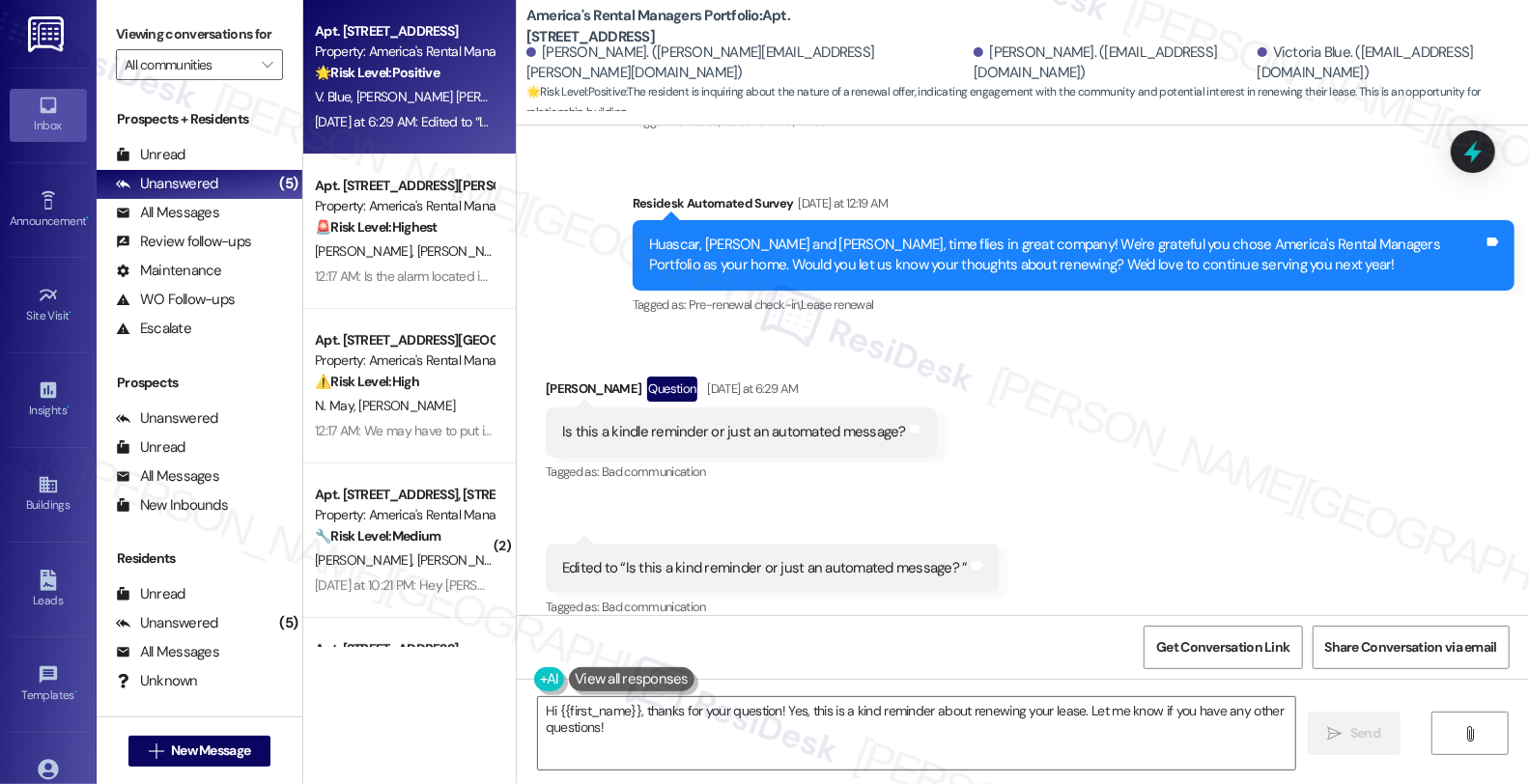
click at [555, 377] on div "[PERSON_NAME] Question [DATE] at 6:29 AM" at bounding box center [741, 392] width 392 height 31
copy div "[PERSON_NAME]"
click at [546, 711] on textarea "Hi {{first_name}}, thanks for your question! Yes, this is a kind reminder about…" at bounding box center [917, 733] width 758 height 72
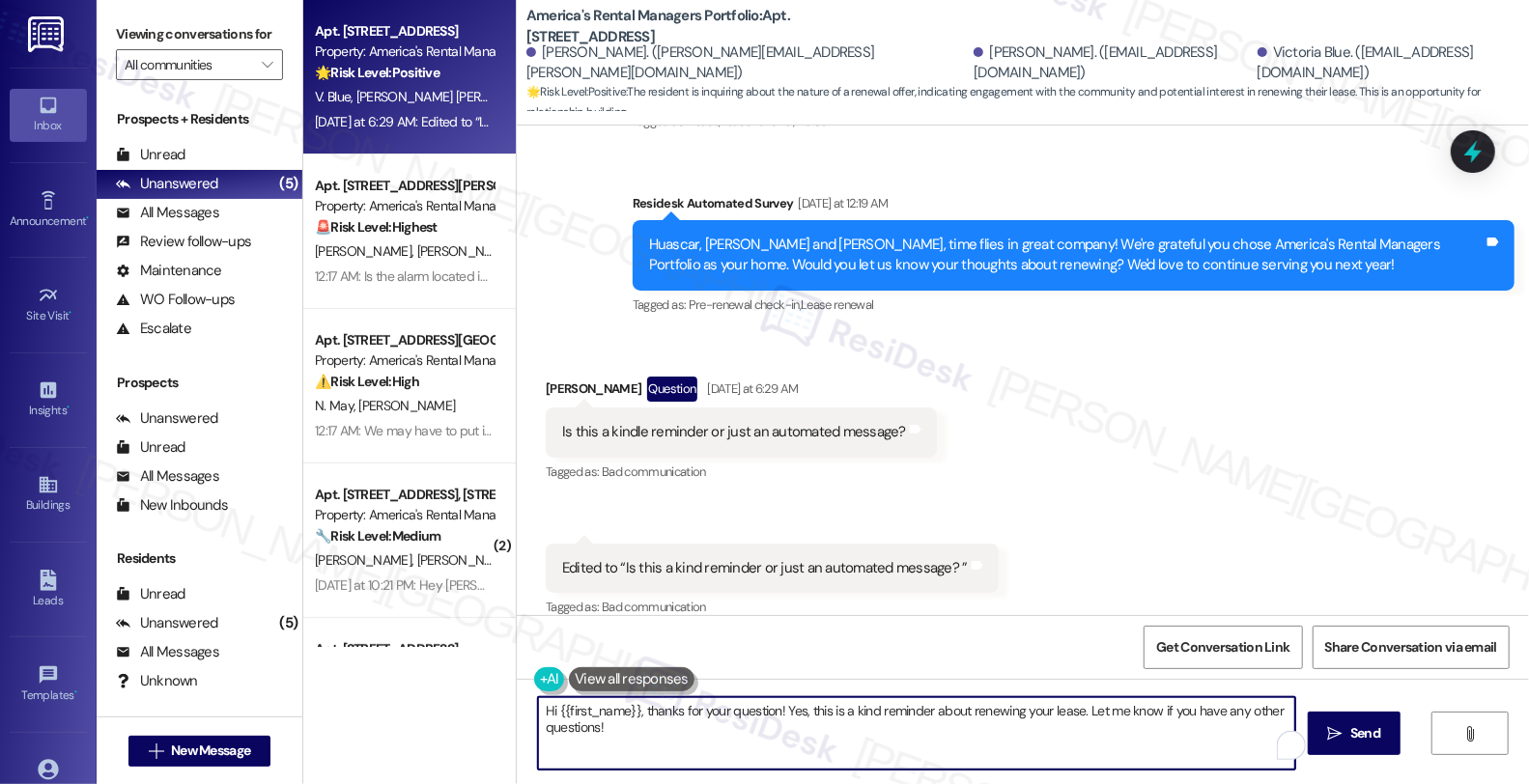
paste textarea "[PERSON_NAME]"
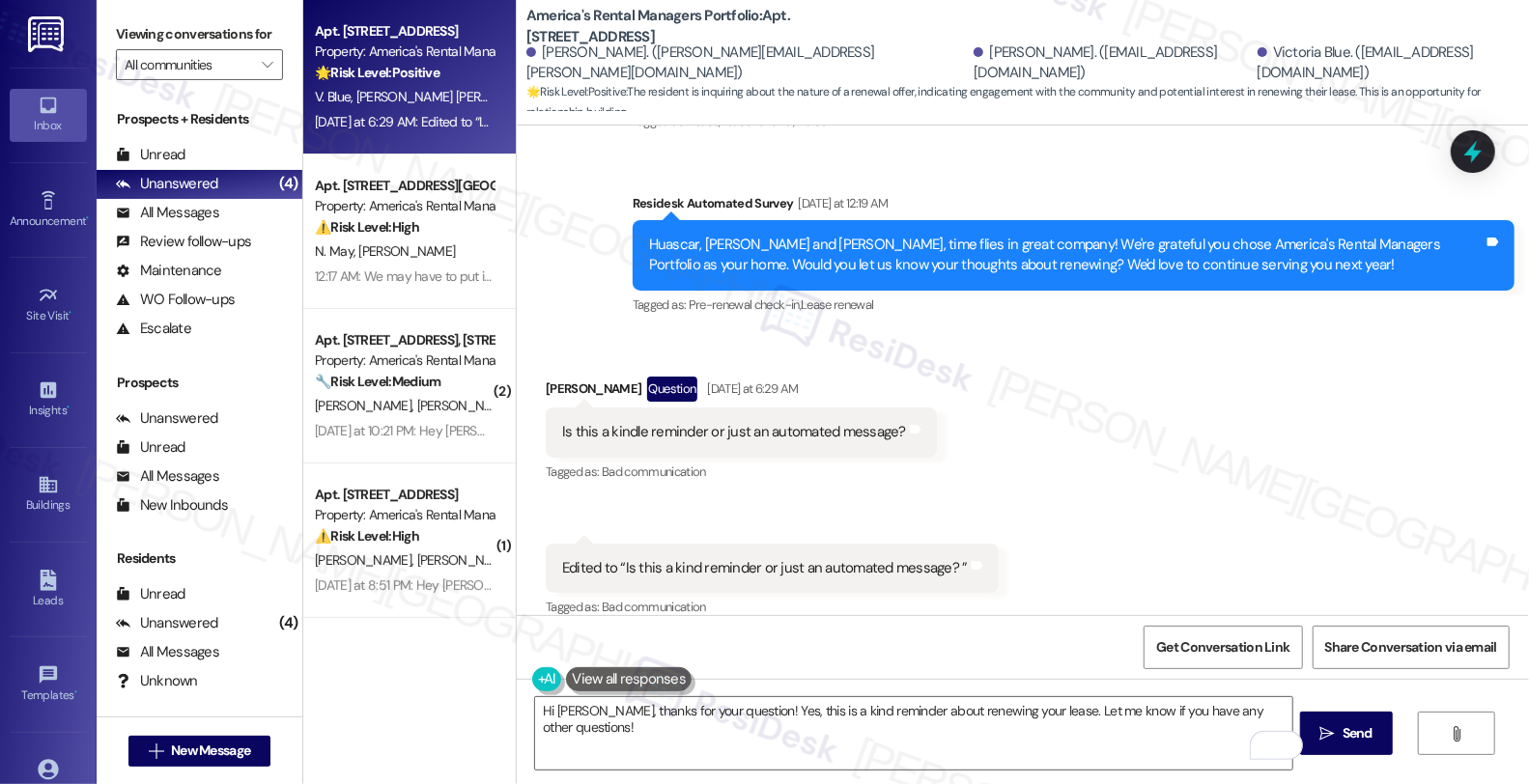
click at [1345, 393] on div "Received via SMS [PERSON_NAME] Question [DATE] at 6:29 AM Is this a kindle remi…" at bounding box center [1022, 484] width 1012 height 304
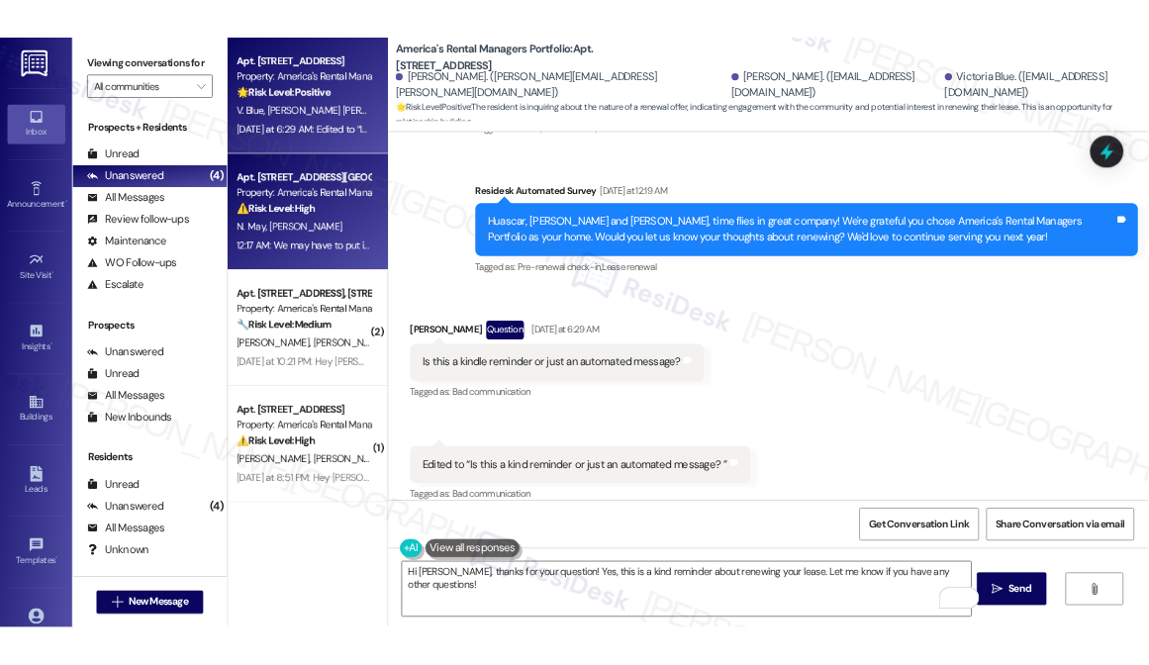
scroll to position [0, 0]
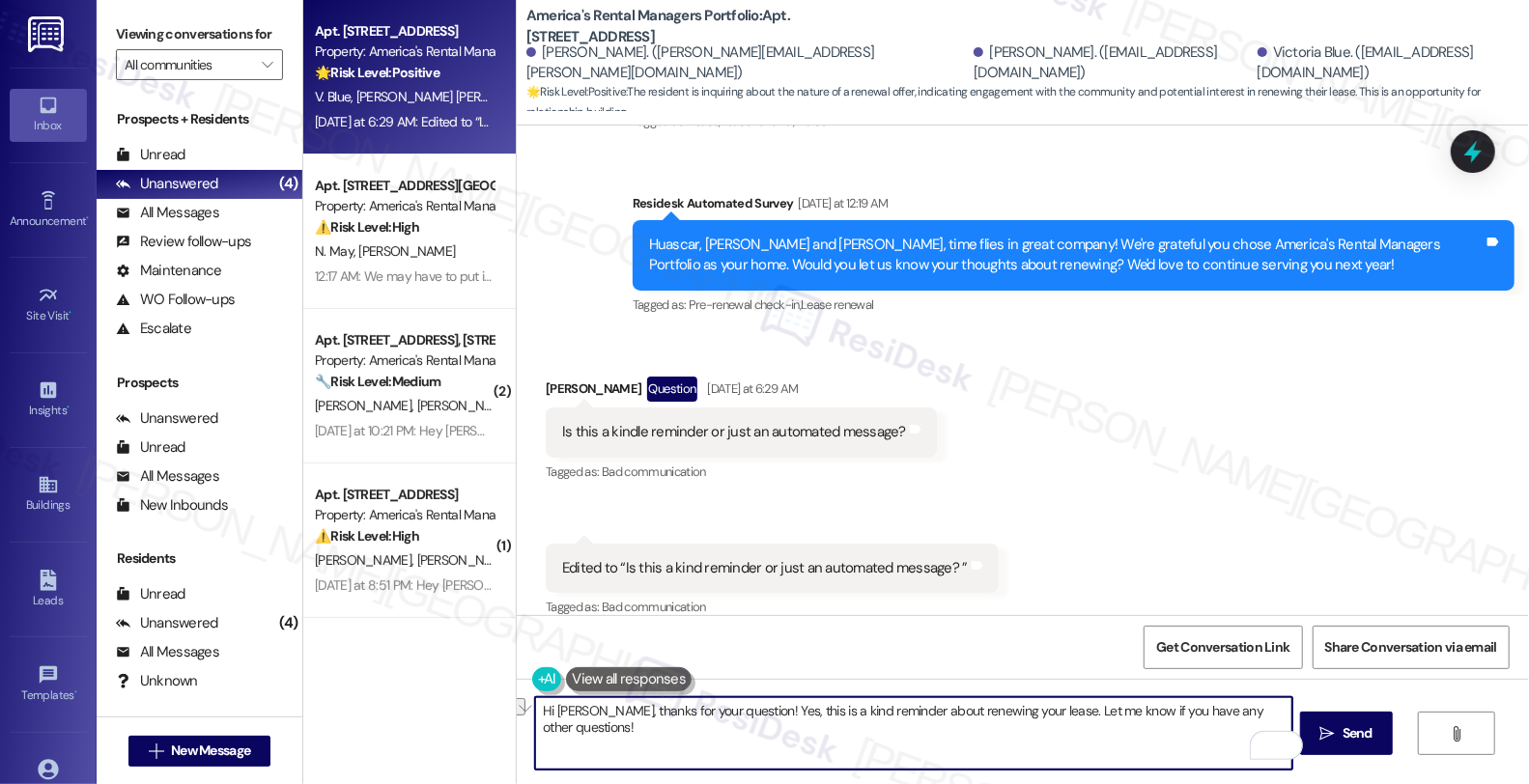
drag, startPoint x: 1026, startPoint y: 709, endPoint x: 1544, endPoint y: 709, distance: 518.0
click at [1528, 709] on html "Inbox Go to Inbox Announcement • Send A Text Announcement Site Visit • Go to Si…" at bounding box center [764, 392] width 1529 height 784
drag, startPoint x: 728, startPoint y: 707, endPoint x: 751, endPoint y: 707, distance: 23.0
click at [751, 707] on textarea "Hi Josue, thanks for your question! Yes, this is a kind reminder about renewing…" at bounding box center [914, 733] width 758 height 72
drag, startPoint x: 1005, startPoint y: 712, endPoint x: 1476, endPoint y: 711, distance: 471.0
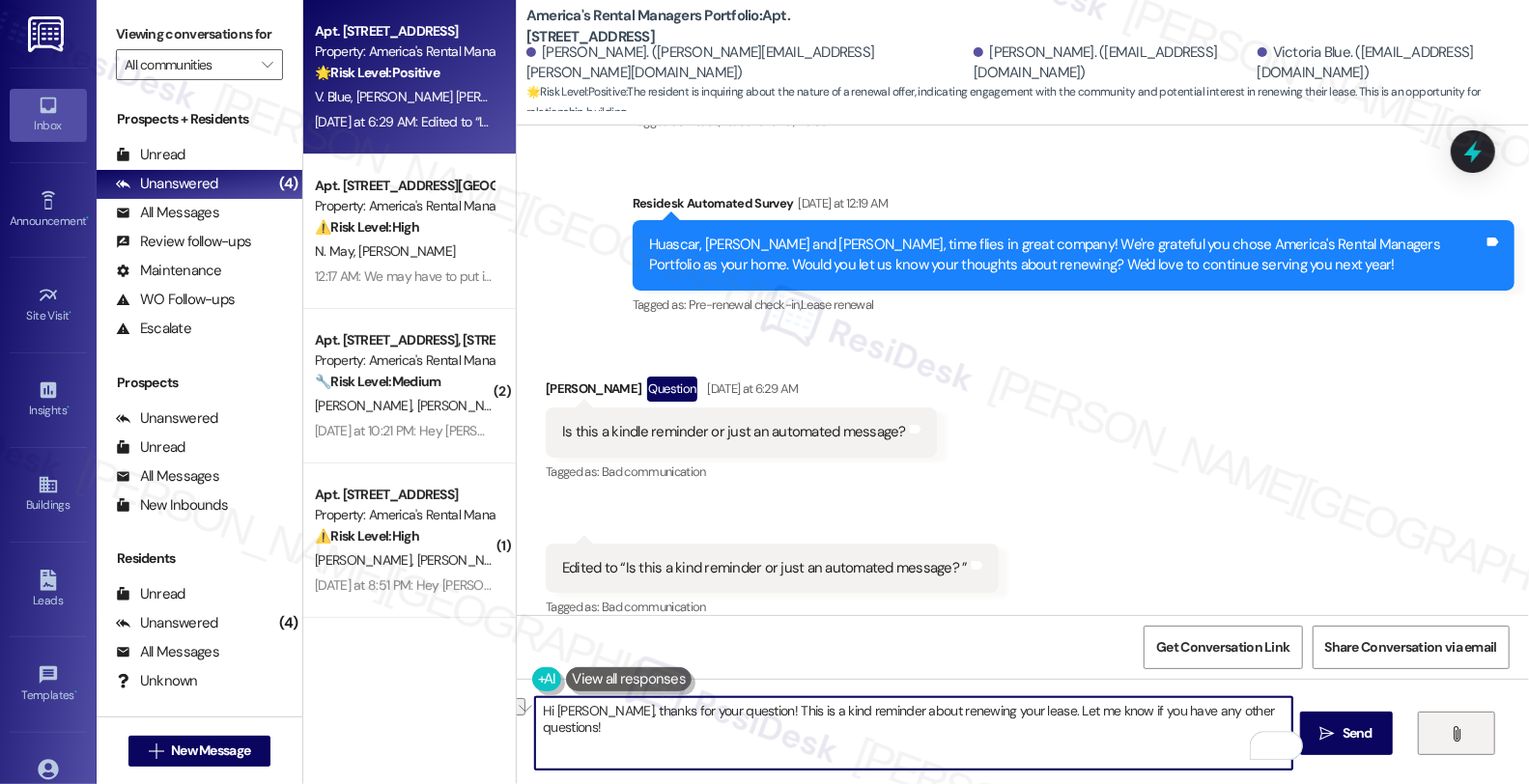
click at [1476, 711] on div "Hi Josue, thanks for your question! This is a kind reminder about renewing your…" at bounding box center [1022, 751] width 1012 height 144
click at [1005, 712] on textarea "Hi Josue, thanks for your question! This is a kind reminder about renewing your…" at bounding box center [914, 733] width 758 height 72
click at [1016, 716] on textarea "Hi Josue, thanks for your question! This is a kind reminder about renewing your…" at bounding box center [914, 733] width 758 height 72
click at [1129, 709] on textarea "Hi Josue, thanks for your question! This is a kind reminder about renewing your…" at bounding box center [914, 733] width 758 height 72
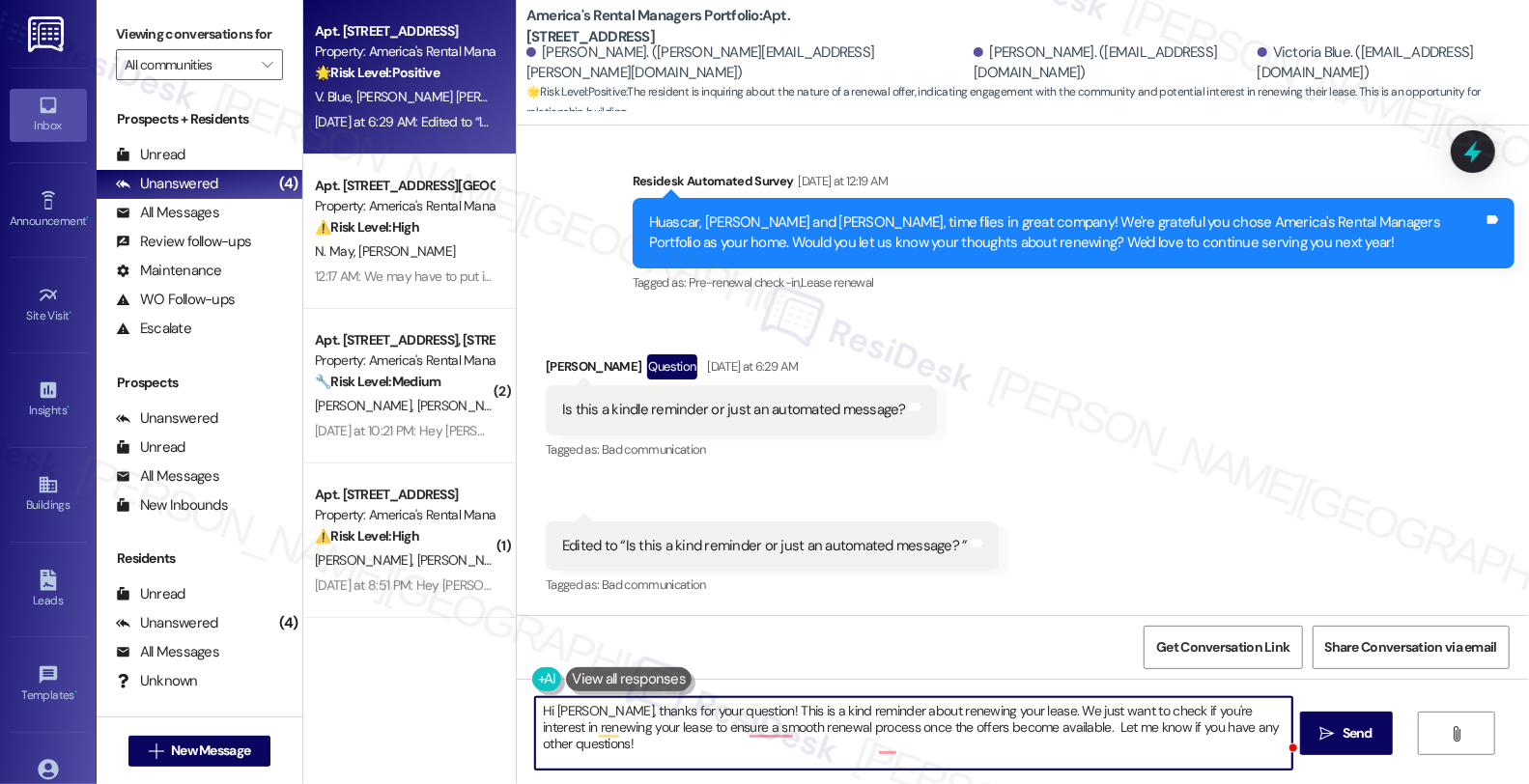
scroll to position [813, 0]
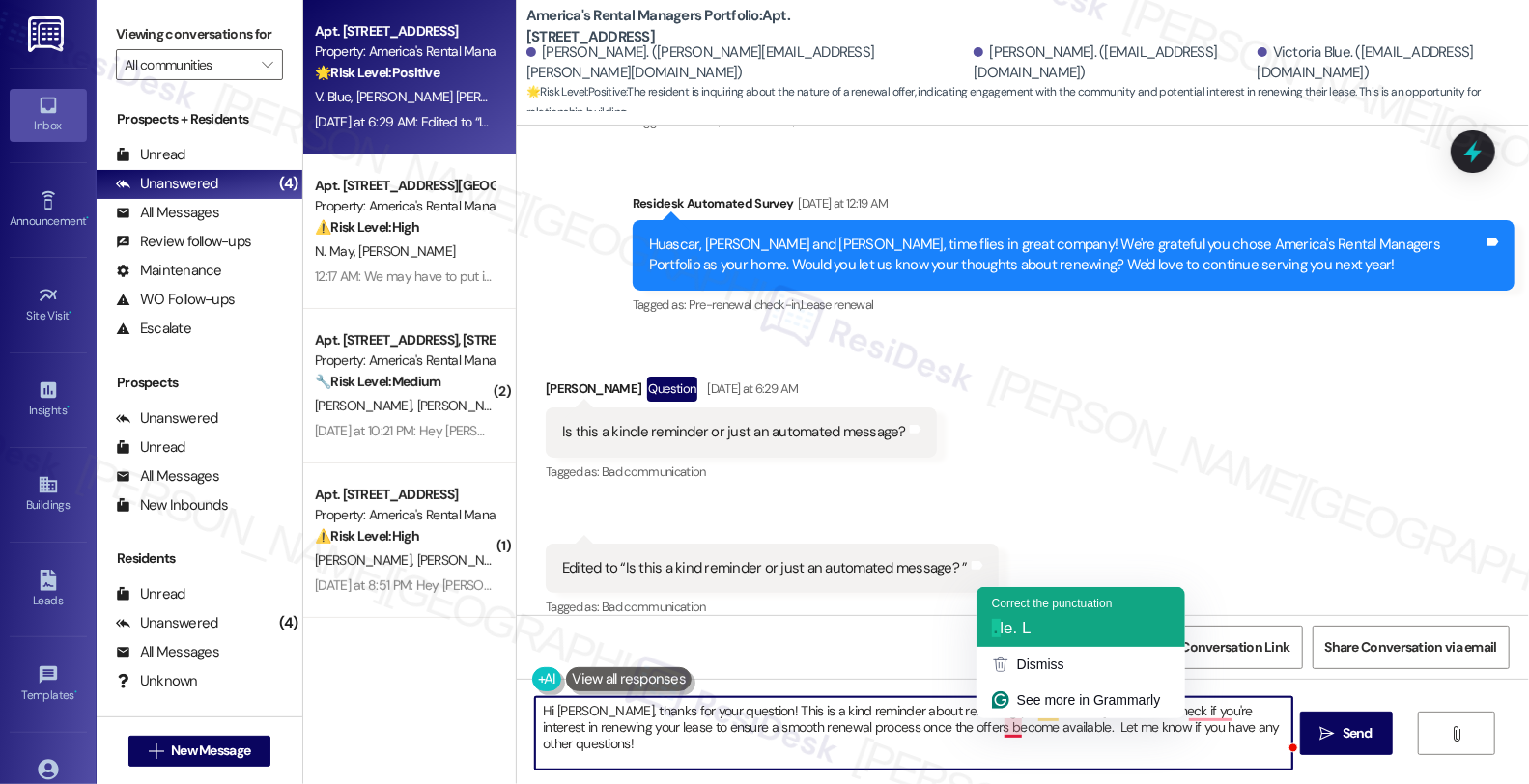
click at [1010, 622] on span "e. L" at bounding box center [1017, 628] width 27 height 19
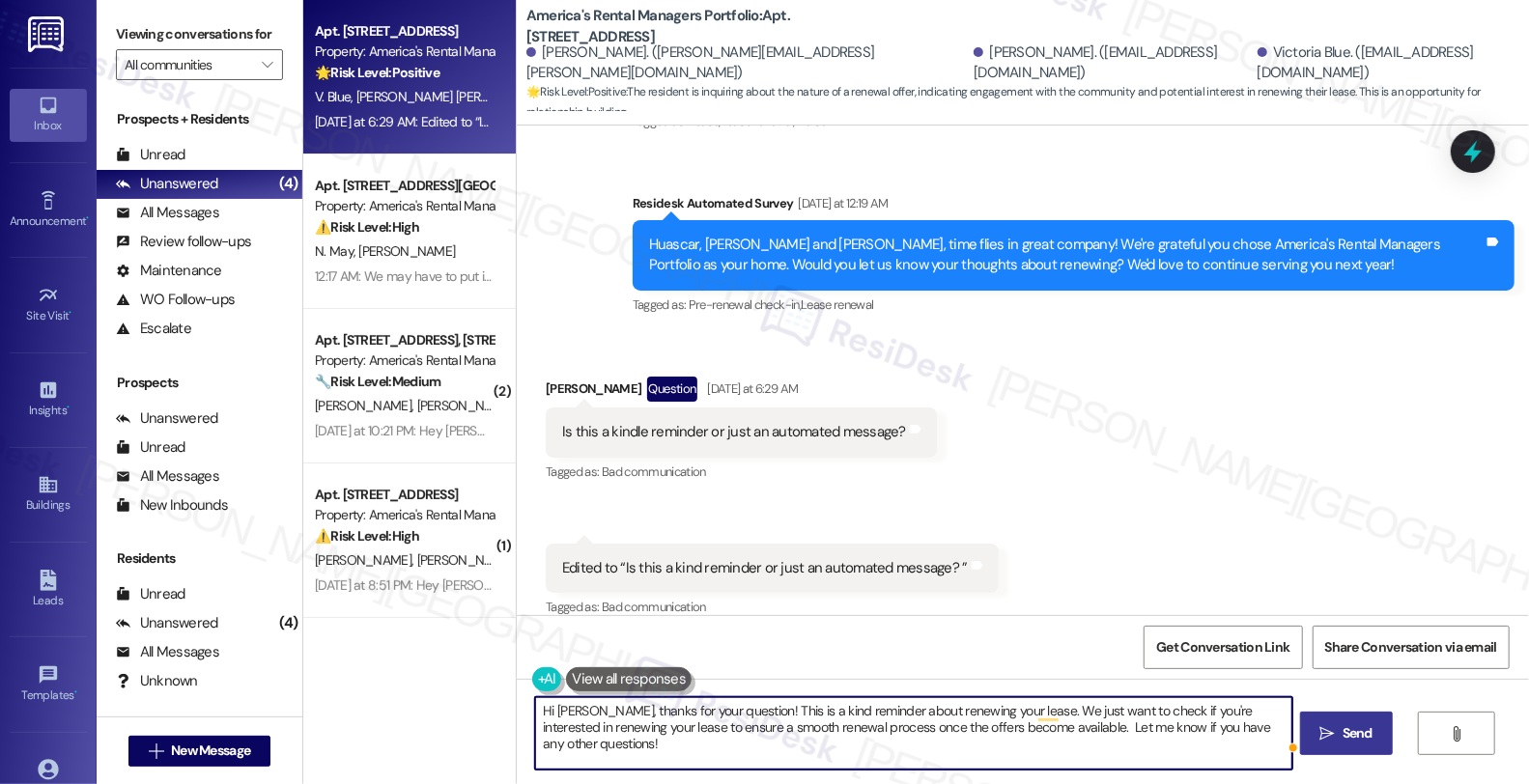
type textarea "Hi [PERSON_NAME], thanks for your question! This is a kind reminder about renew…"
click at [1335, 732] on icon "" at bounding box center [1327, 734] width 15 height 16
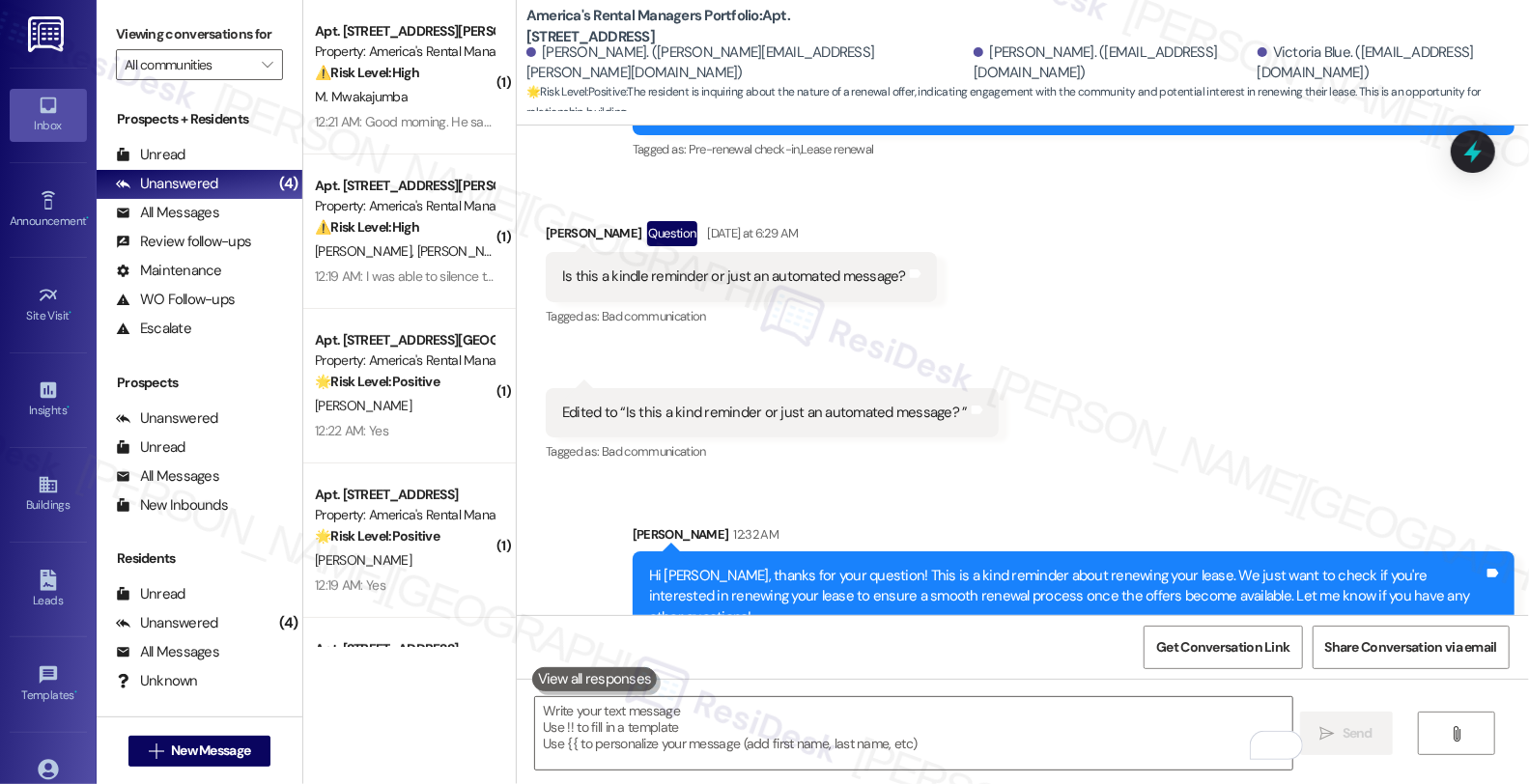
scroll to position [1, 0]
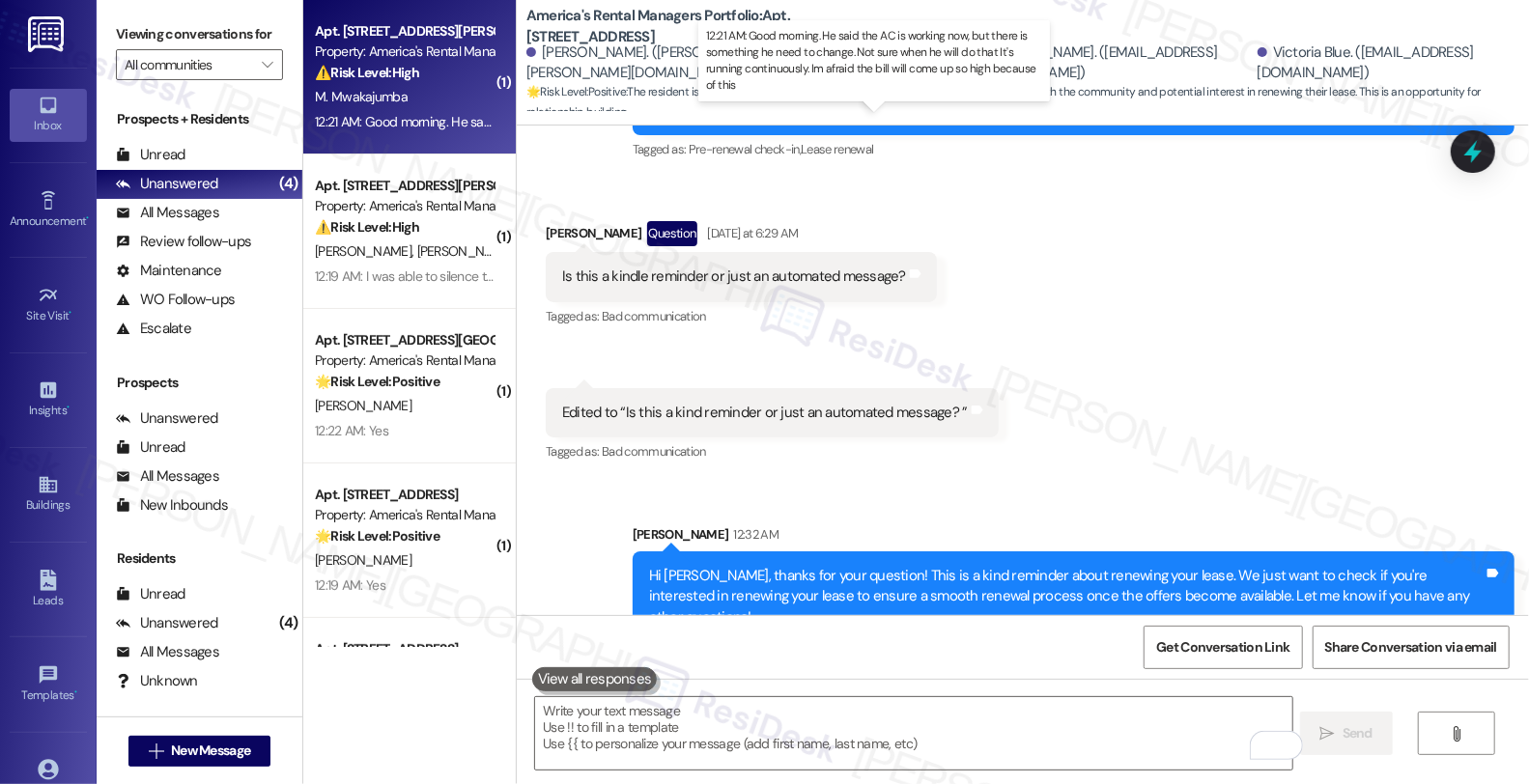
click at [419, 127] on div "12:21 AM: Good morning. He said the AC is working now, but there is something h…" at bounding box center [889, 122] width 1148 height 18
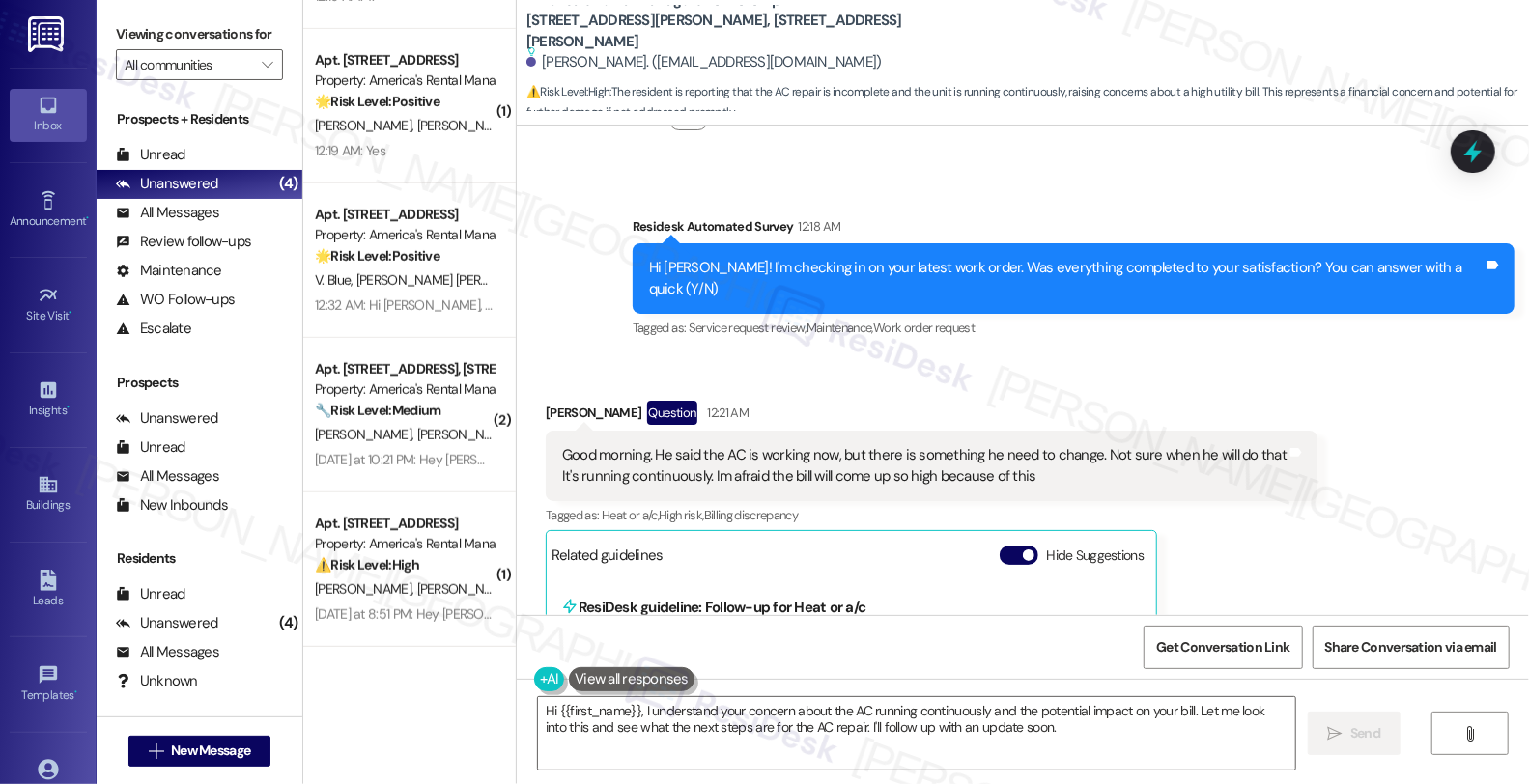
scroll to position [20374, 0]
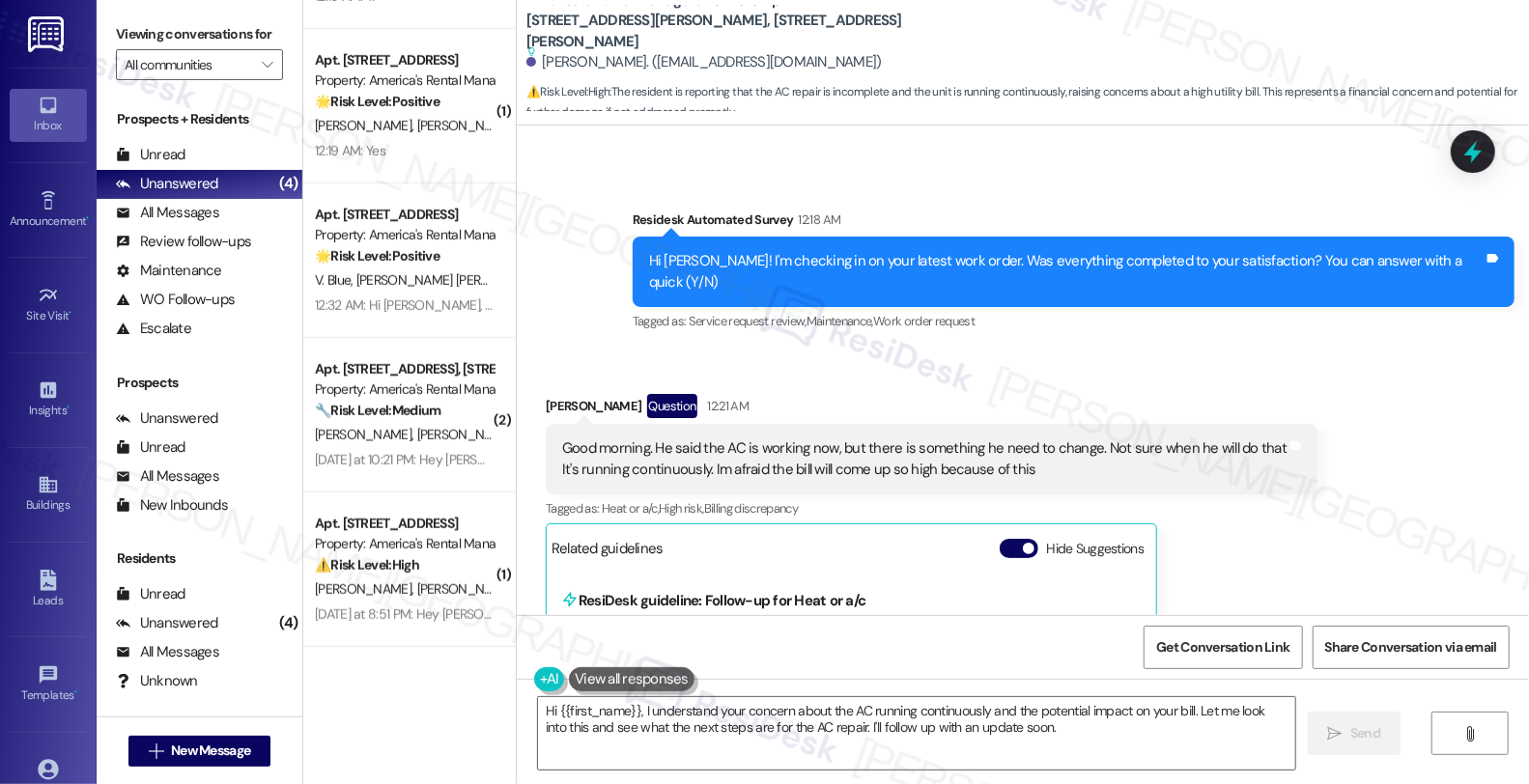
drag, startPoint x: 543, startPoint y: 300, endPoint x: 663, endPoint y: 302, distance: 120.0
click at [663, 394] on div "Marcelina Mwakajumba Question 12:21 AM" at bounding box center [931, 410] width 771 height 31
copy div "Marcelina Mwakajumba"
click at [632, 710] on textarea "Hi {{first_name}}, I understand your concern about the AC running continuously …" at bounding box center [917, 733] width 758 height 72
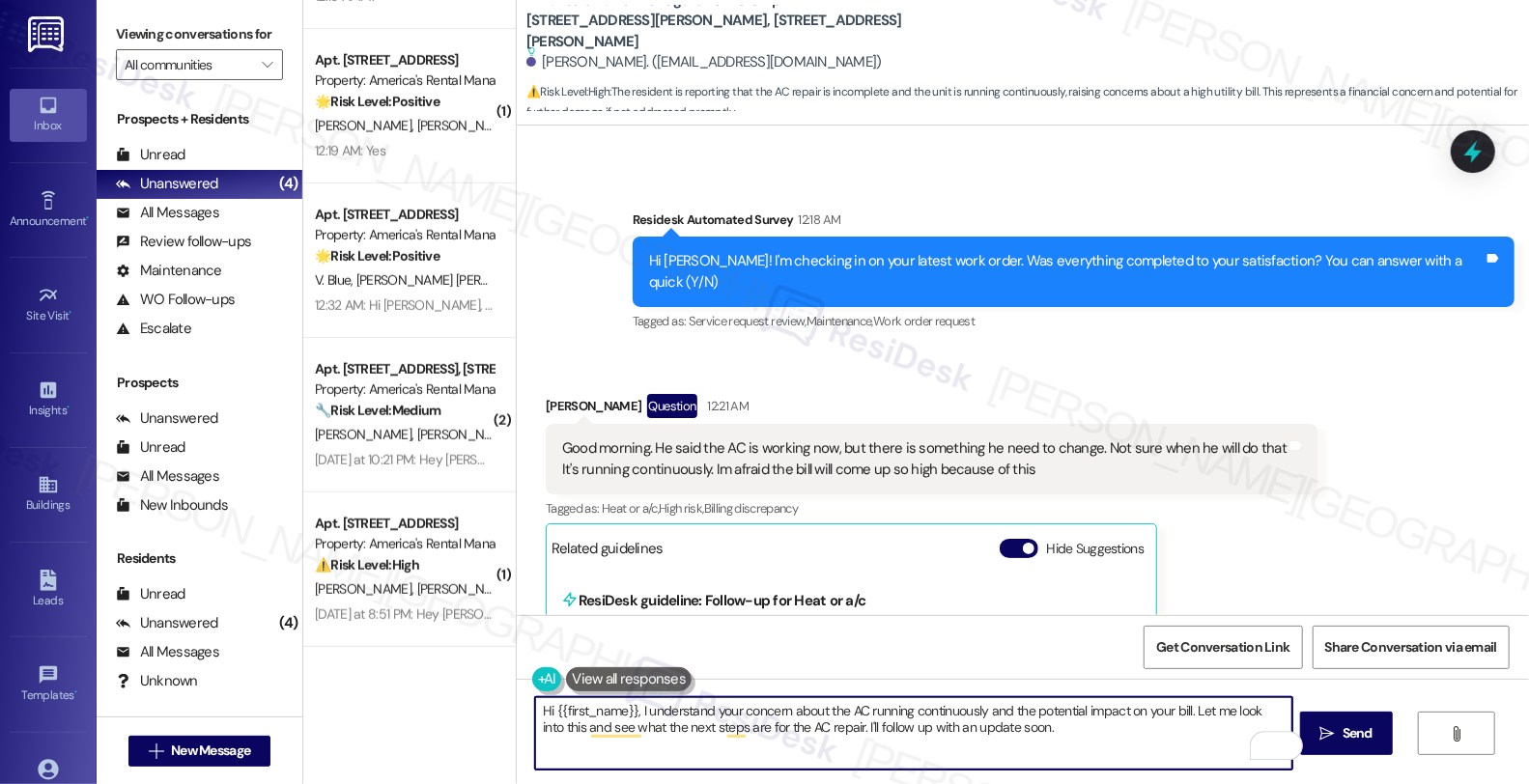
click at [629, 710] on textarea "Hi {{first_name}}, I understand your concern about the AC running continuously …" at bounding box center [914, 733] width 758 height 72
click at [631, 711] on textarea "Hi {{first_name}}, I understand your concern about the AC running continuously …" at bounding box center [914, 733] width 758 height 72
click at [535, 716] on textarea "Hi {{first_name}}, II understand your concern about the AC running continuously…" at bounding box center [914, 733] width 758 height 72
drag, startPoint x: 713, startPoint y: 732, endPoint x: 1544, endPoint y: 732, distance: 831.0
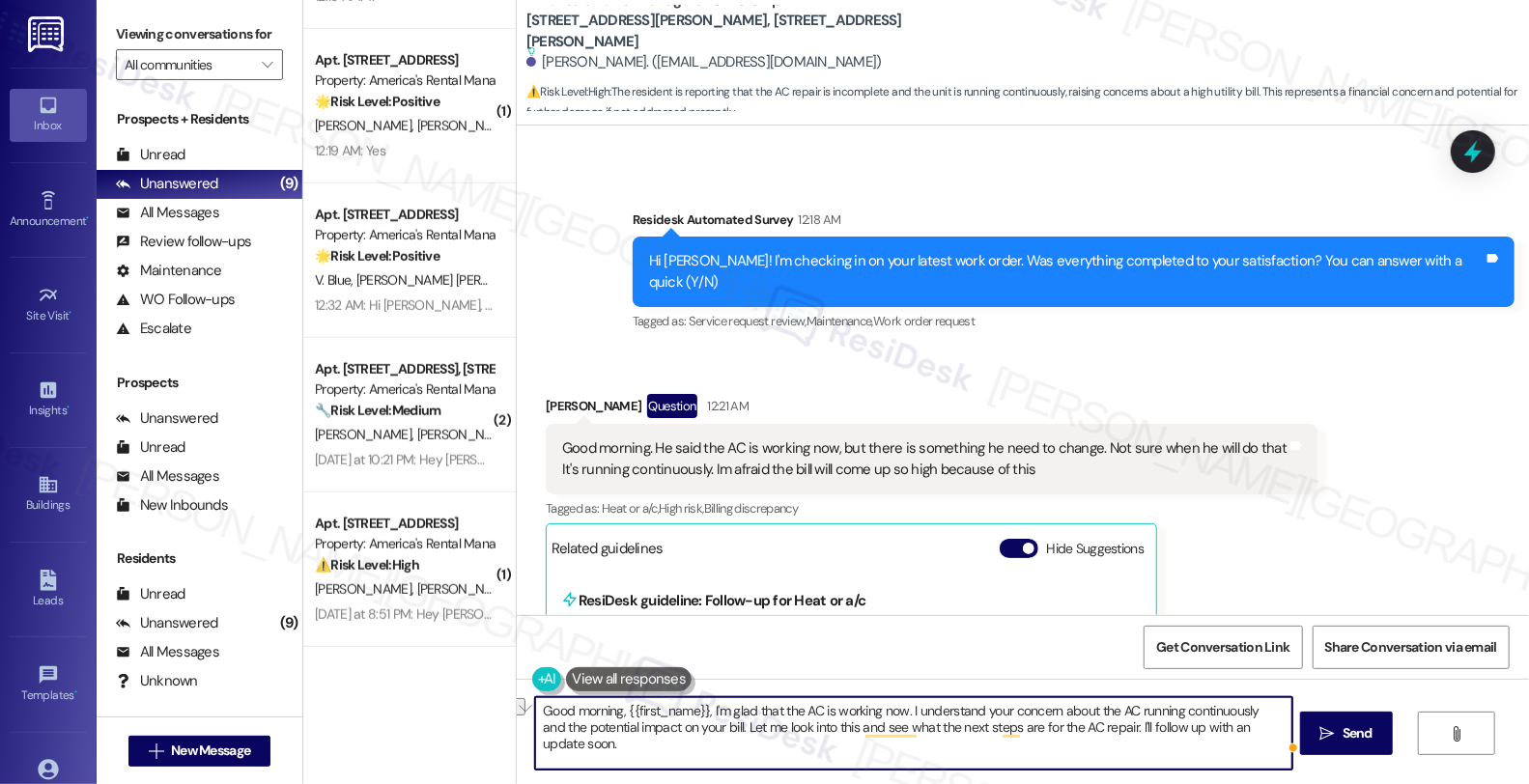
click at [1528, 732] on html "Inbox Go to Inbox Announcement • Send A Text Announcement Site Visit • Go to Si…" at bounding box center [764, 391] width 1529 height 784
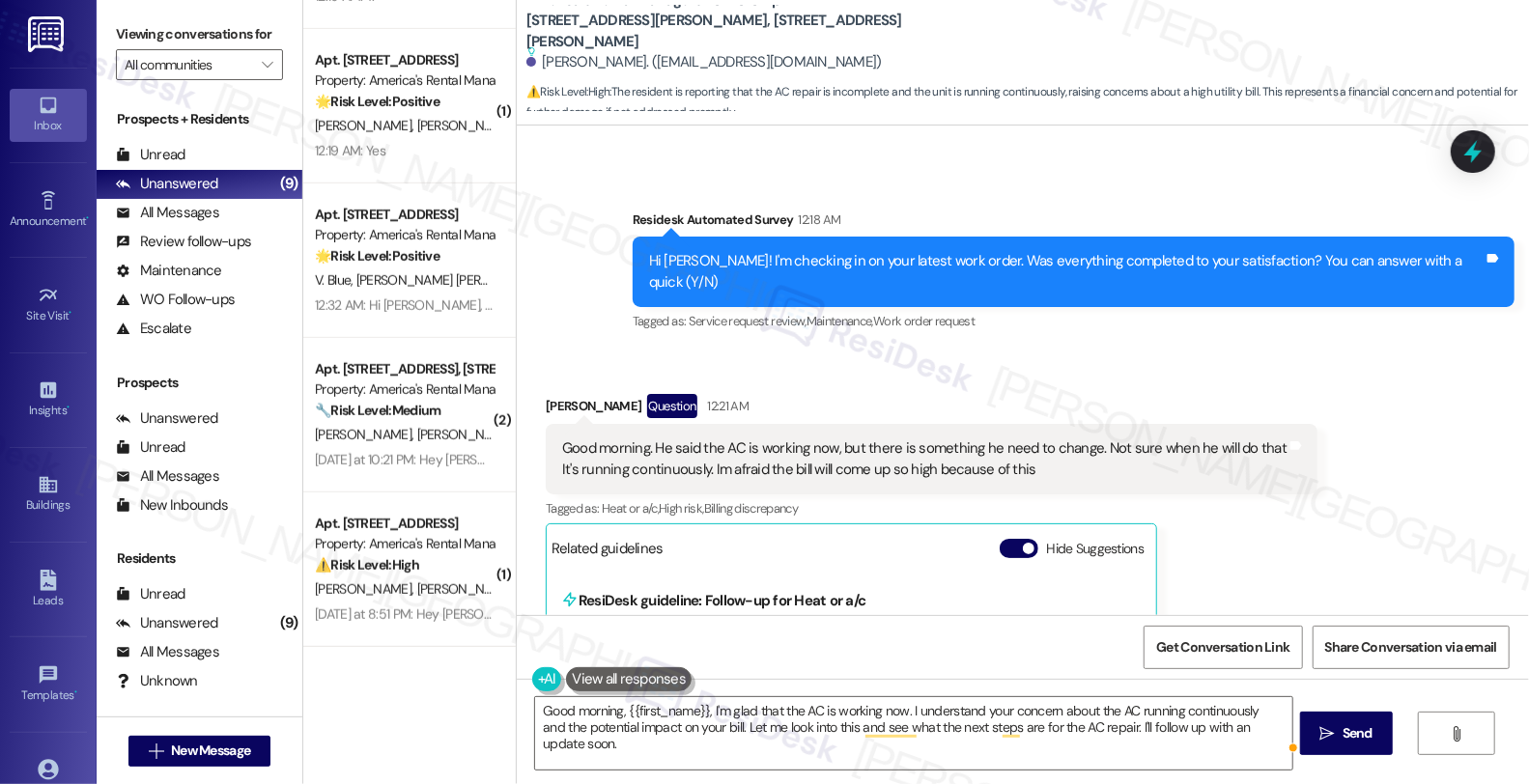
drag, startPoint x: 1040, startPoint y: 370, endPoint x: 521, endPoint y: 351, distance: 519.3
click at [531, 380] on div "Received via SMS Marcelina Mwakajumba Question 12:21 AM Good morning. He said t…" at bounding box center [931, 774] width 801 height 790
copy div "Good morning. He said the AC is working now, but there is something he need to …"
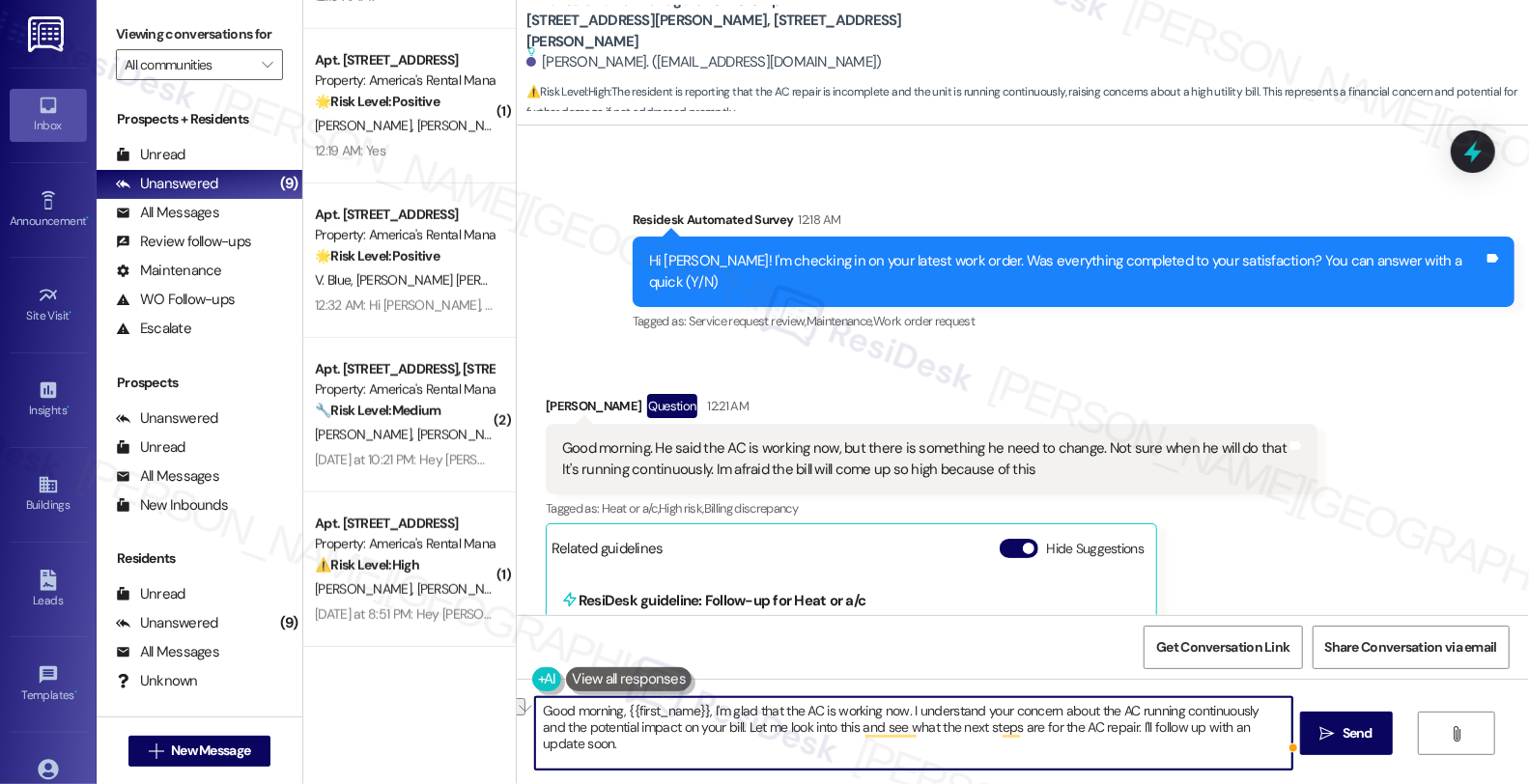
drag, startPoint x: 712, startPoint y: 729, endPoint x: 1290, endPoint y: 732, distance: 578.0
click at [1290, 732] on textarea "Good morning, {{first_name}}, I'm glad that the AC is working now. I understand…" at bounding box center [914, 733] width 758 height 72
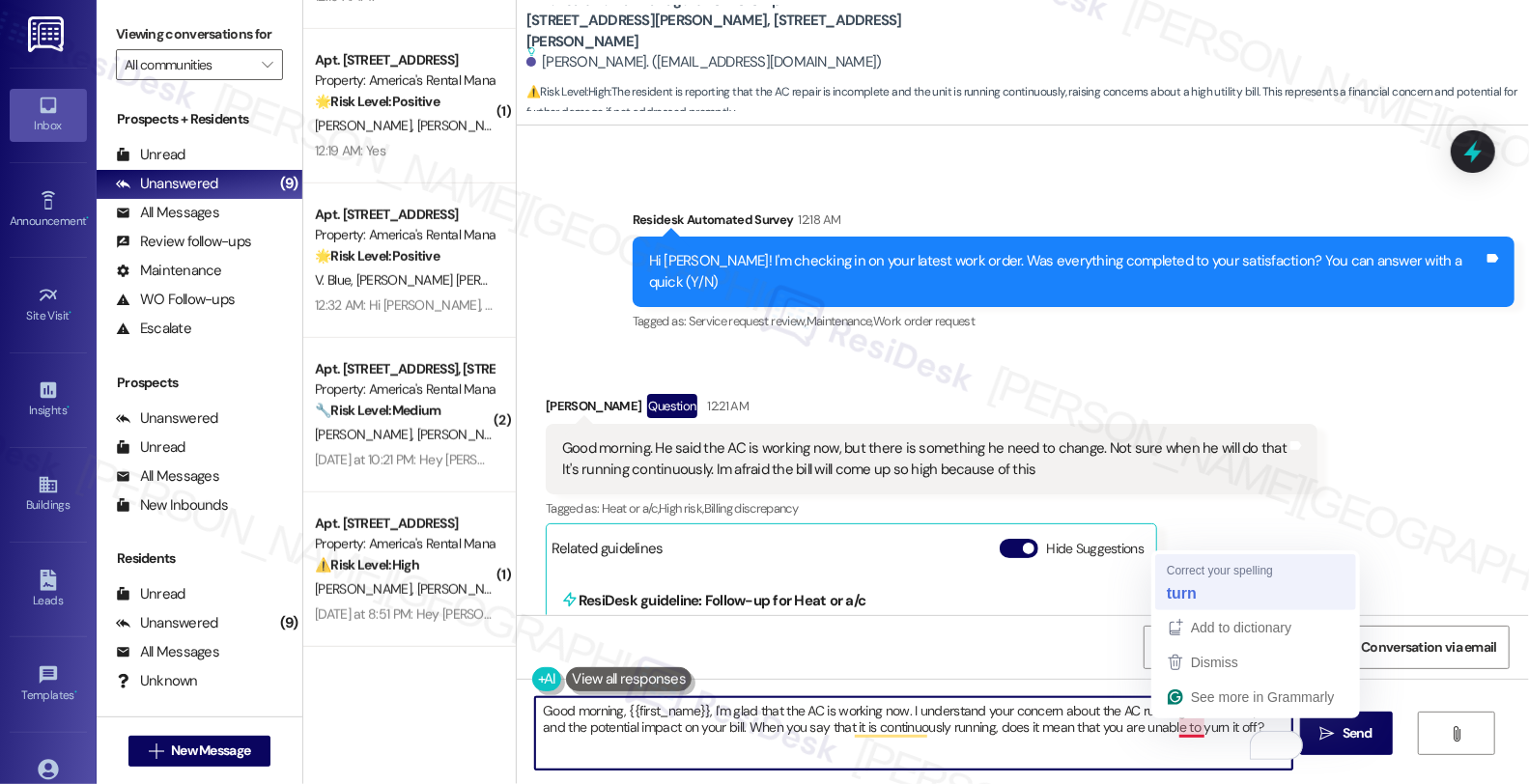
type textarea "Good morning, {{first_name}}, I'm glad that the AC is working now. I understand…"
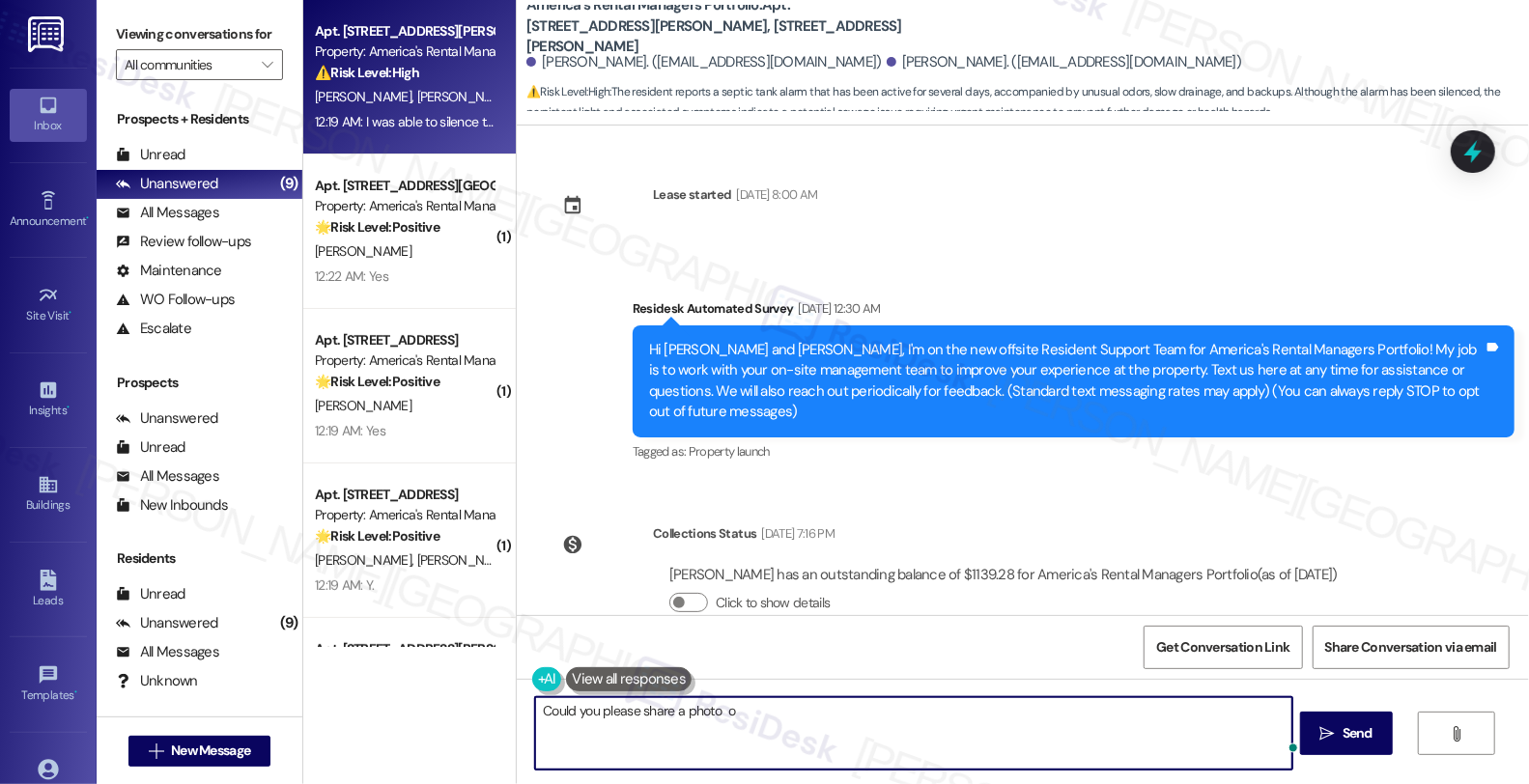
scroll to position [2043, 0]
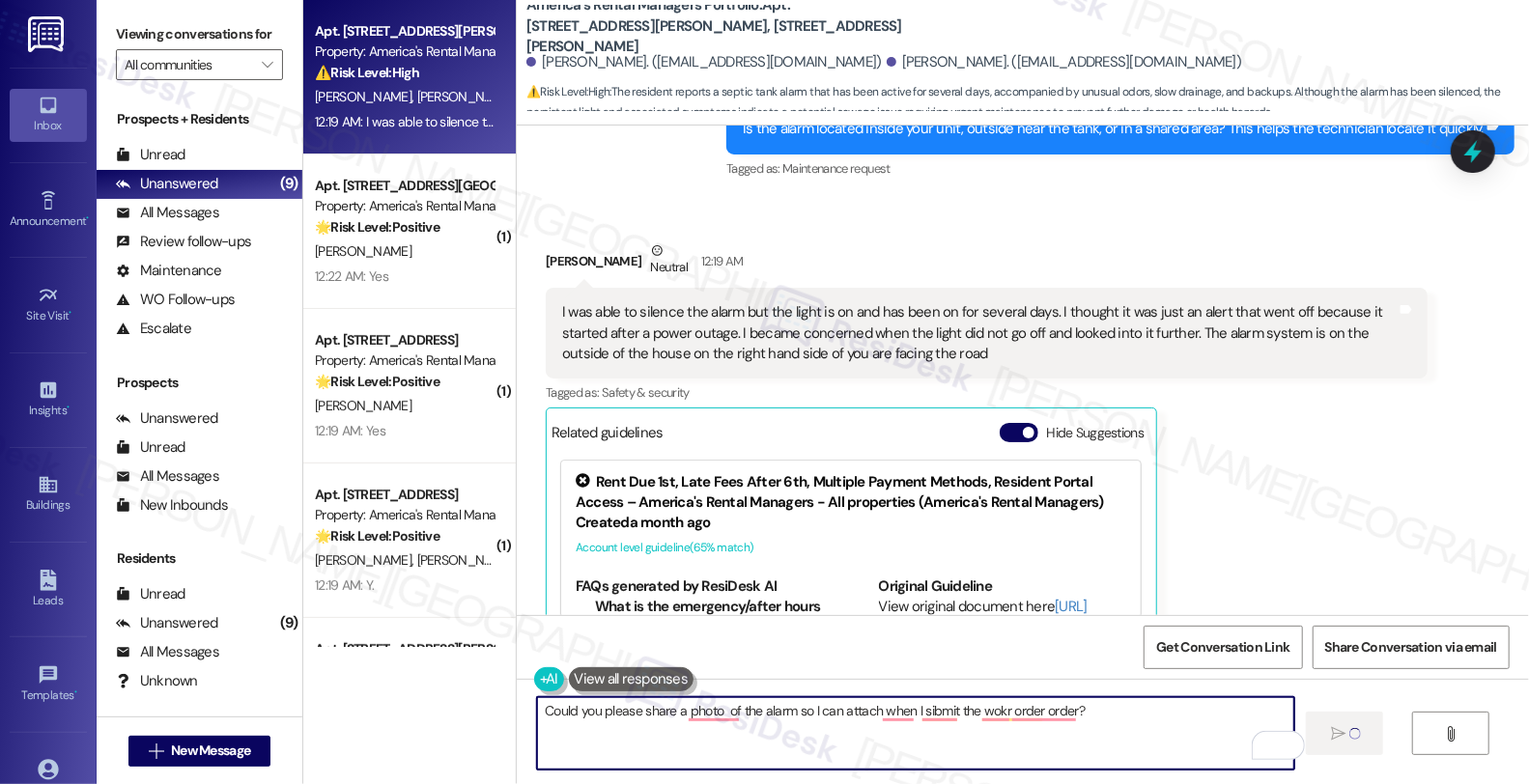
type textarea "Could you please share a photo of the alarm so I can attach when I sibmit the w…"
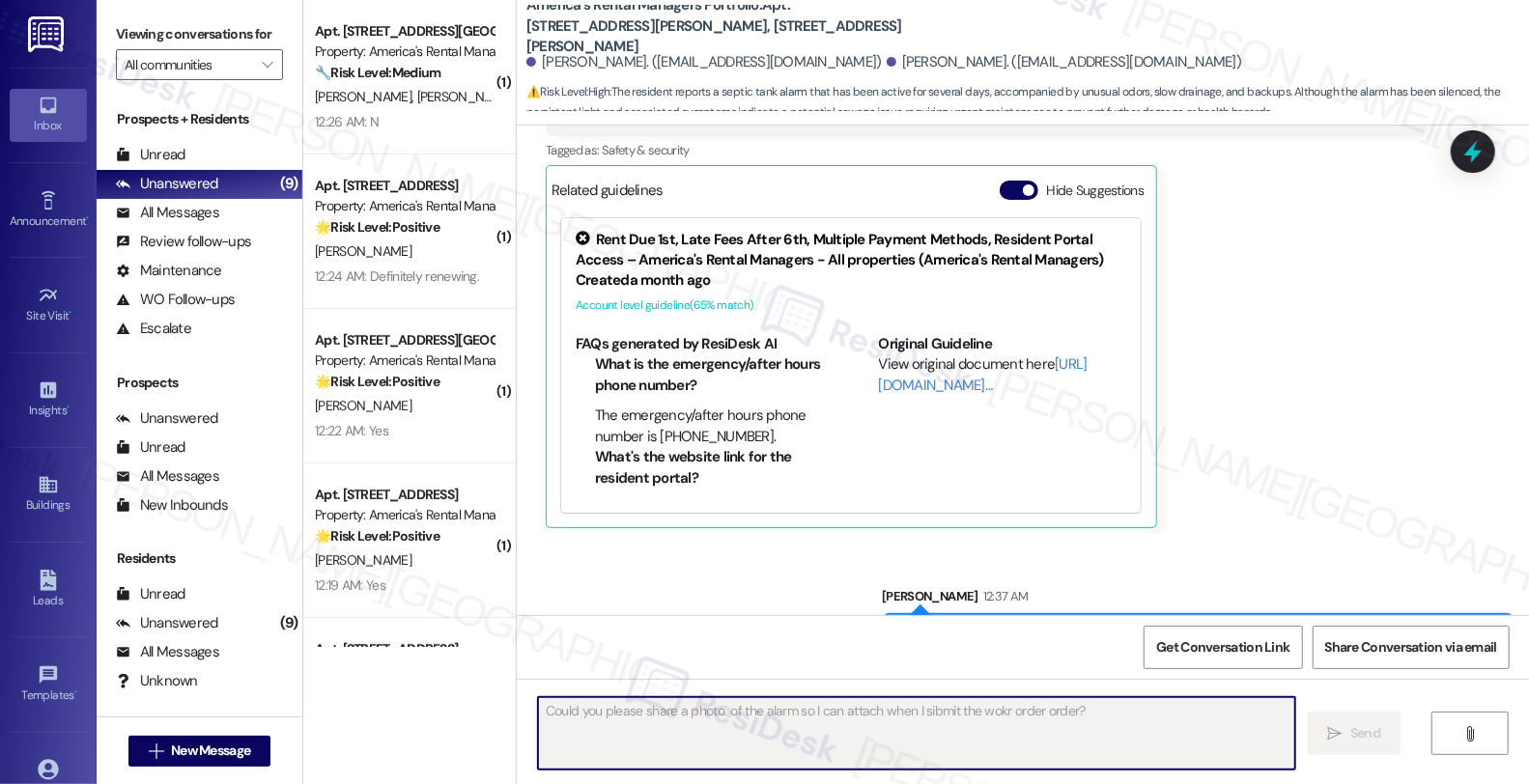
scroll to position [1, 0]
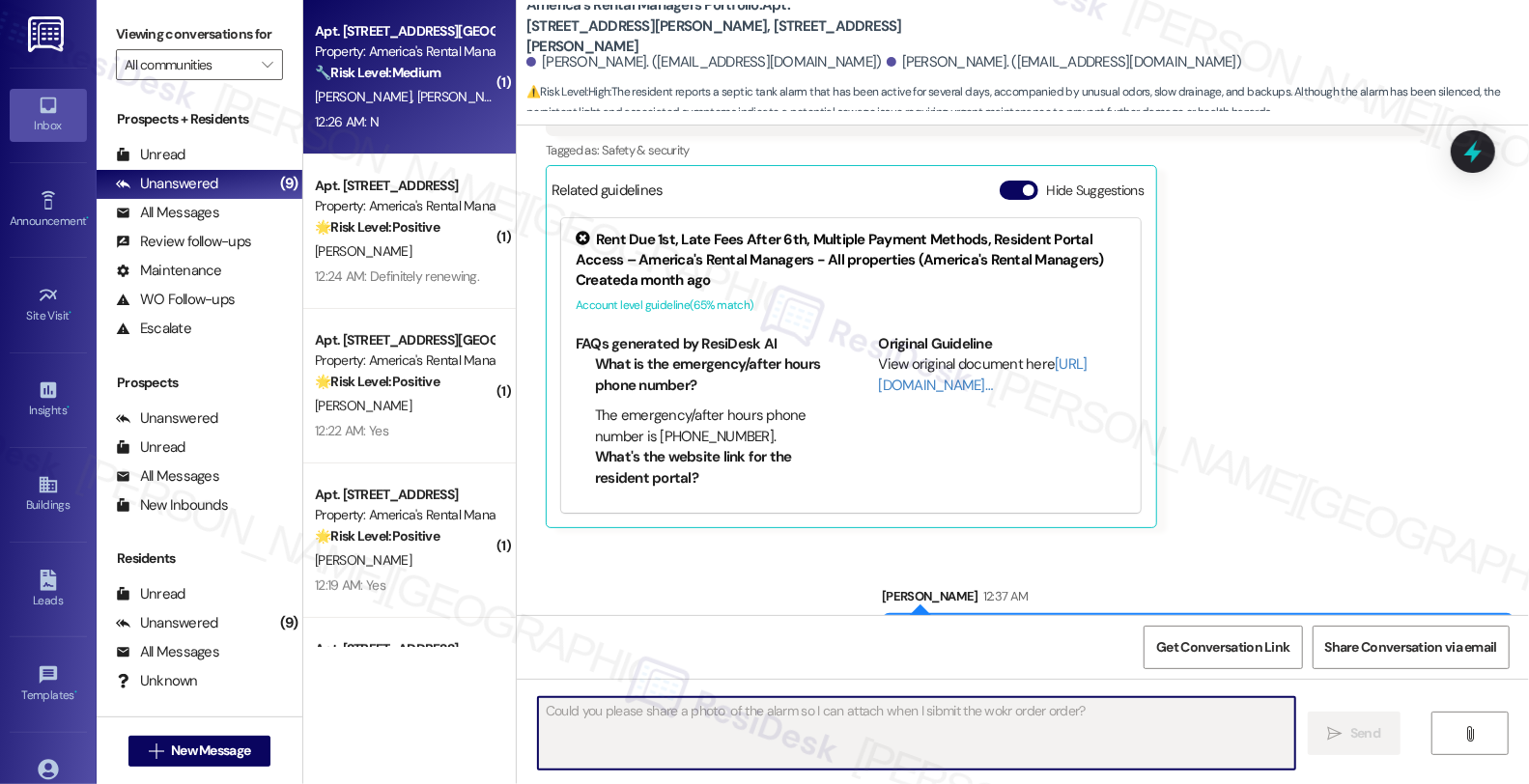
click at [381, 52] on div "Property: America's Rental Managers Portfolio" at bounding box center [404, 52] width 179 height 21
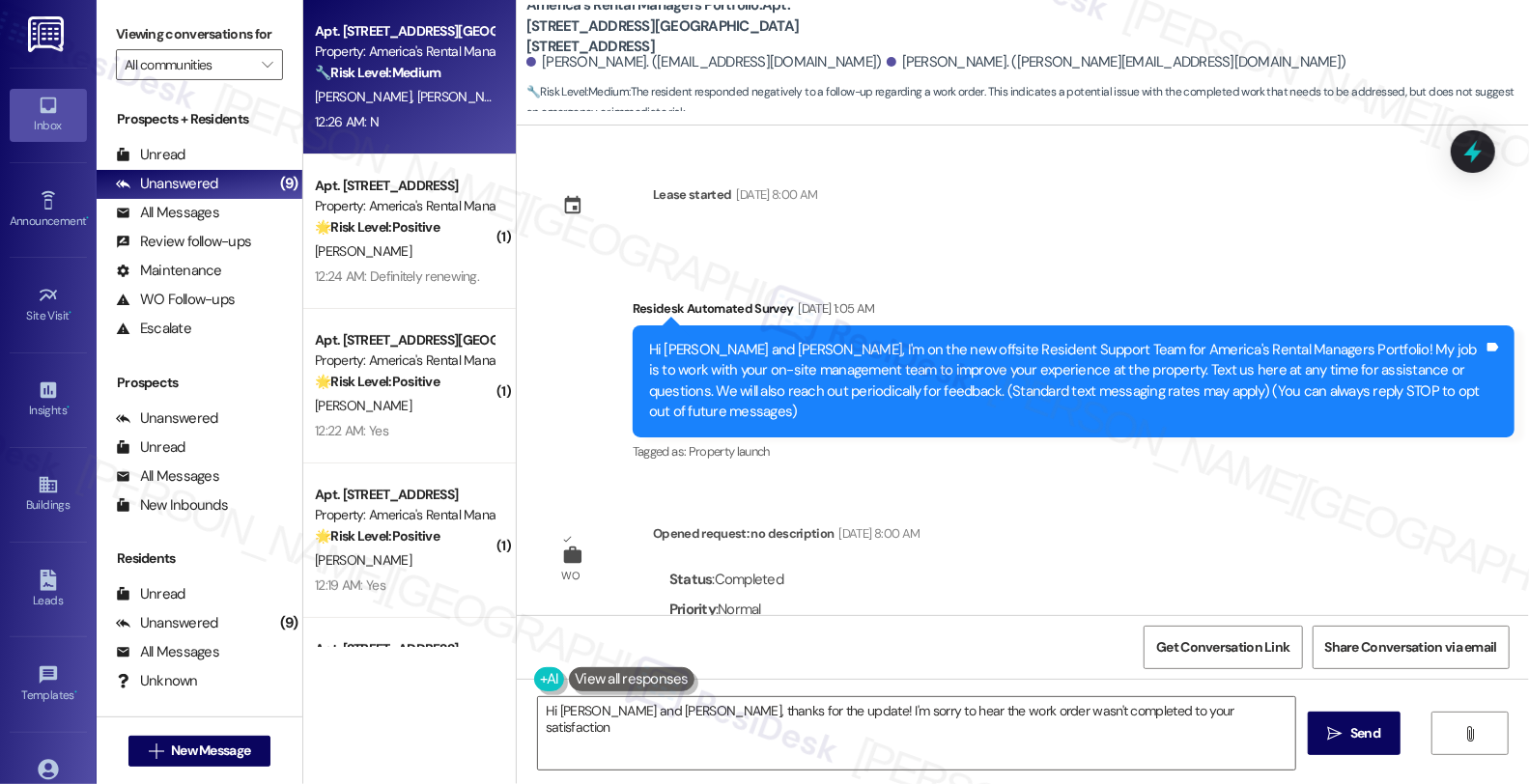
scroll to position [403, 0]
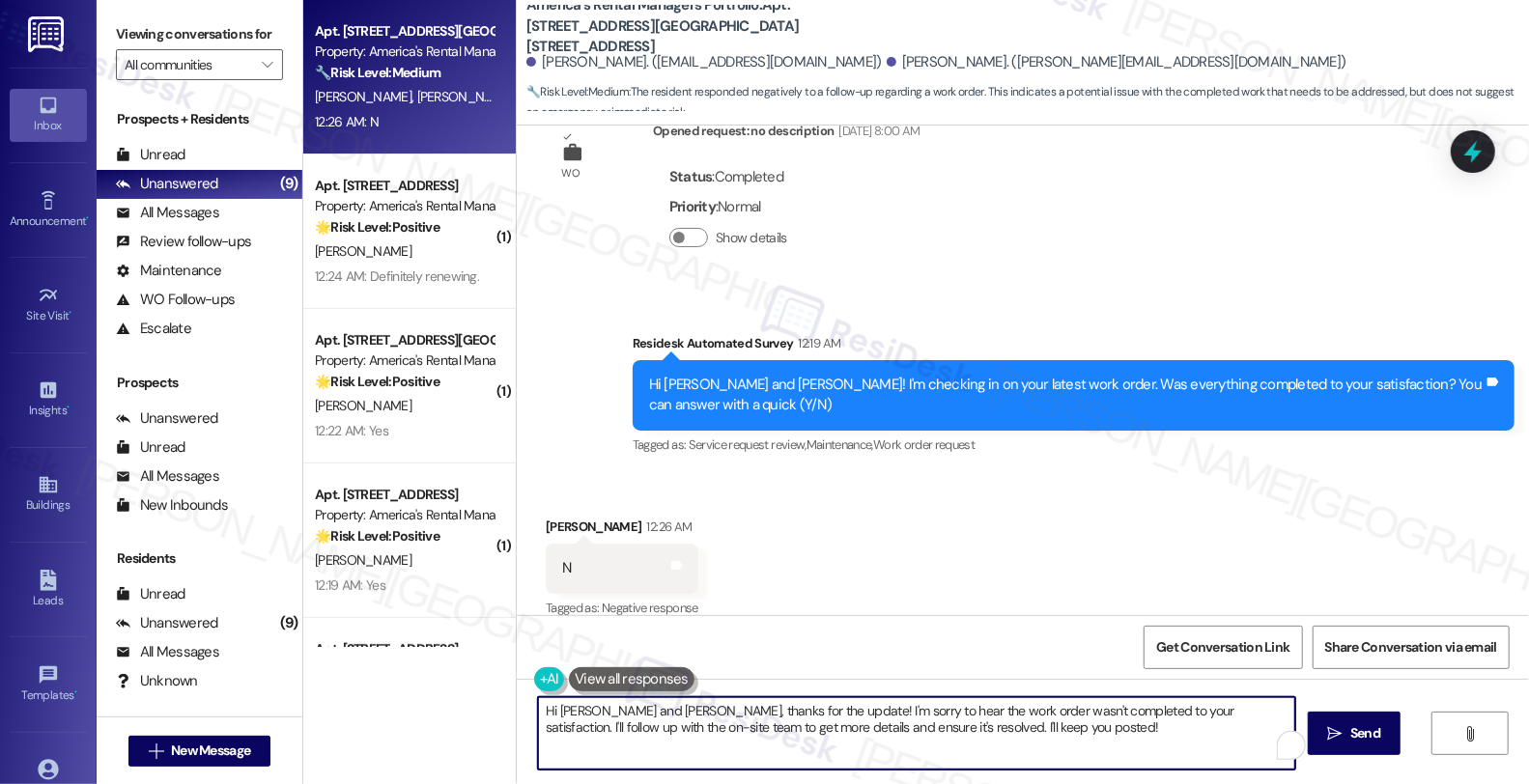
drag, startPoint x: 1181, startPoint y: 707, endPoint x: 1201, endPoint y: 727, distance: 28.3
click at [1201, 727] on textarea "Hi Desiree and Joseph, thanks for the update! I'm sorry to hear the work order …" at bounding box center [917, 733] width 758 height 72
type textarea "Hi Desiree and Joseph, thanks for the update! I'm sorry to hear the work order …"
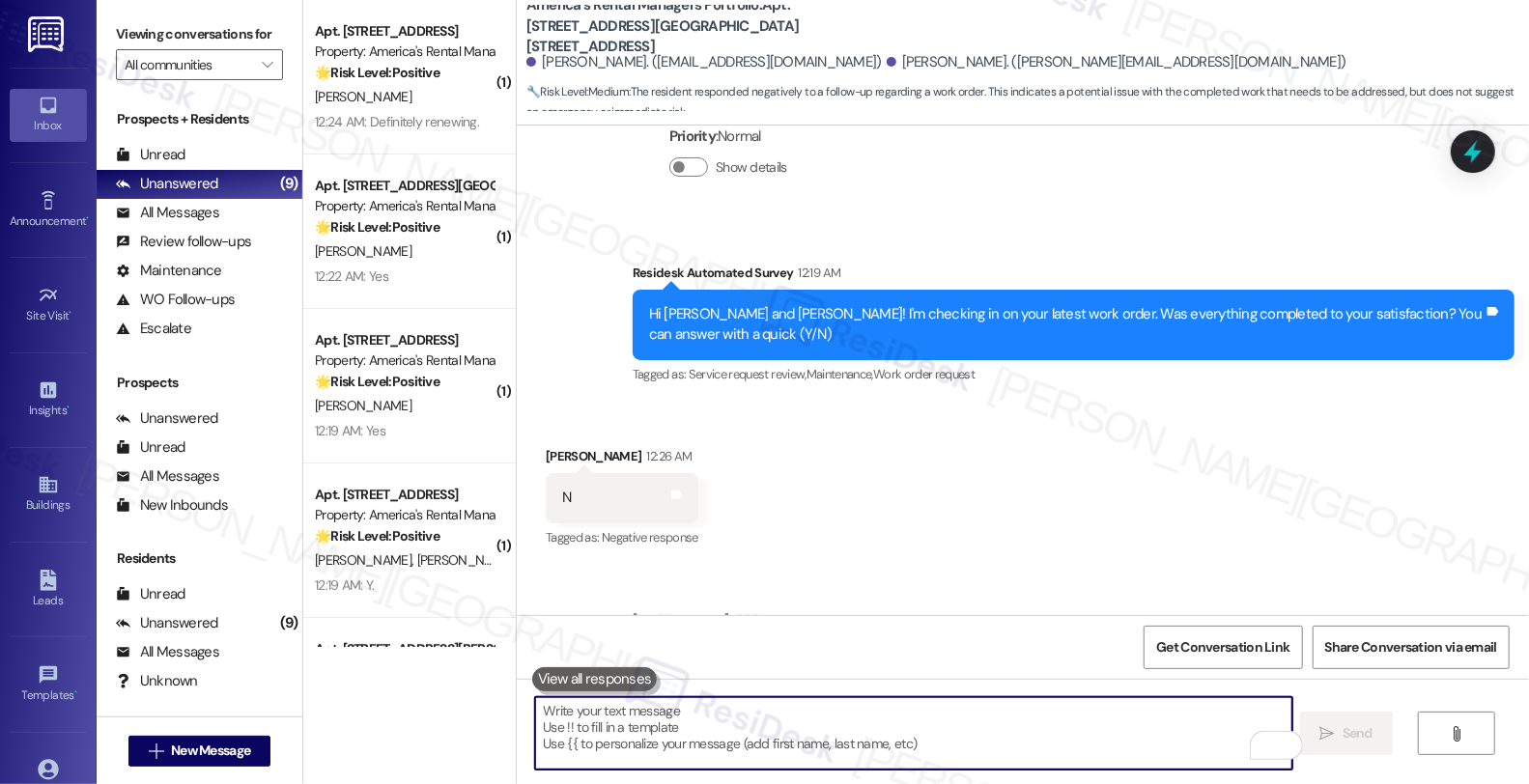
scroll to position [558, 0]
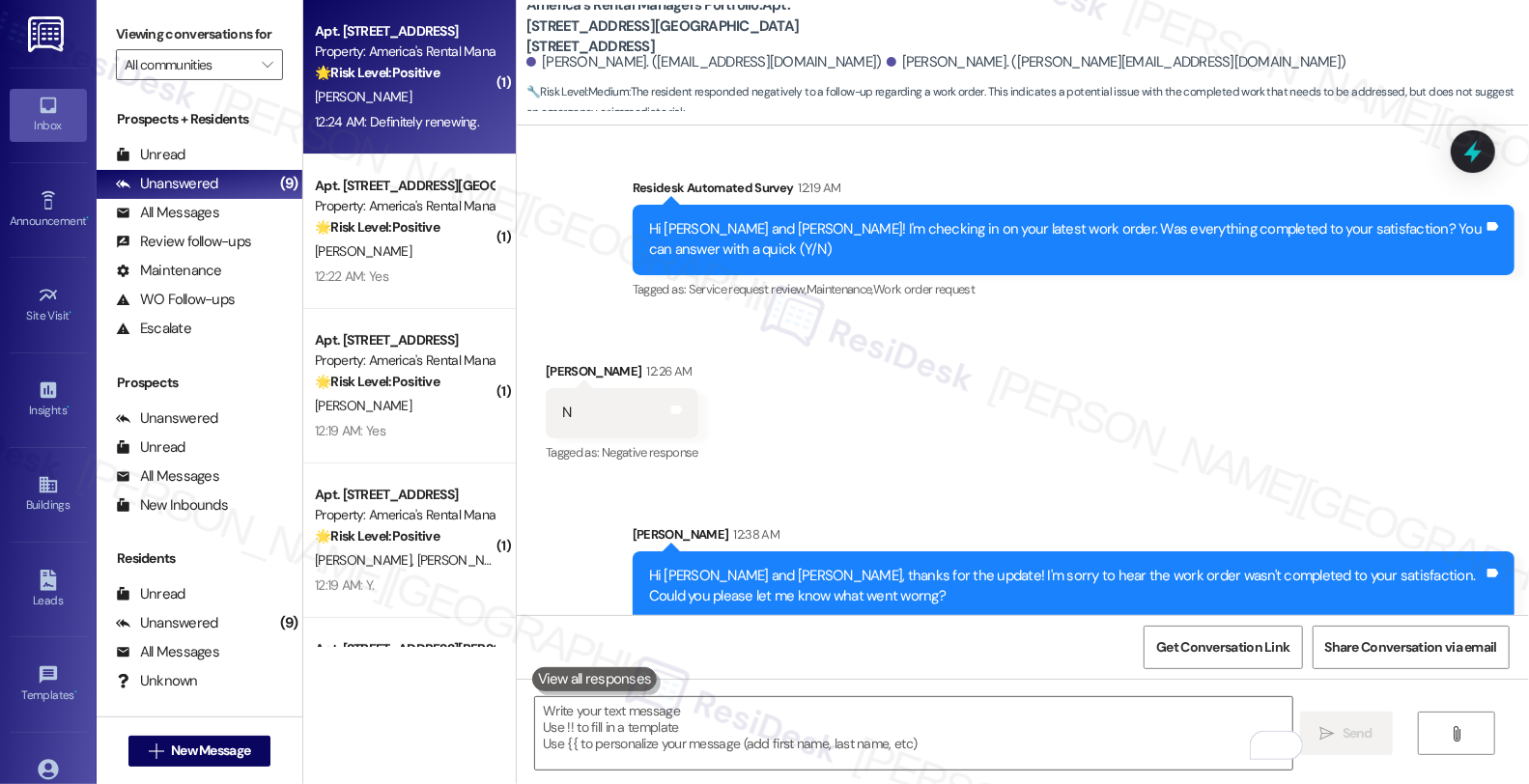
click at [426, 54] on div "Property: America's Rental Managers Portfolio" at bounding box center [404, 52] width 179 height 21
type textarea "Fetching suggested responses. Please feel free to read through the conversation…"
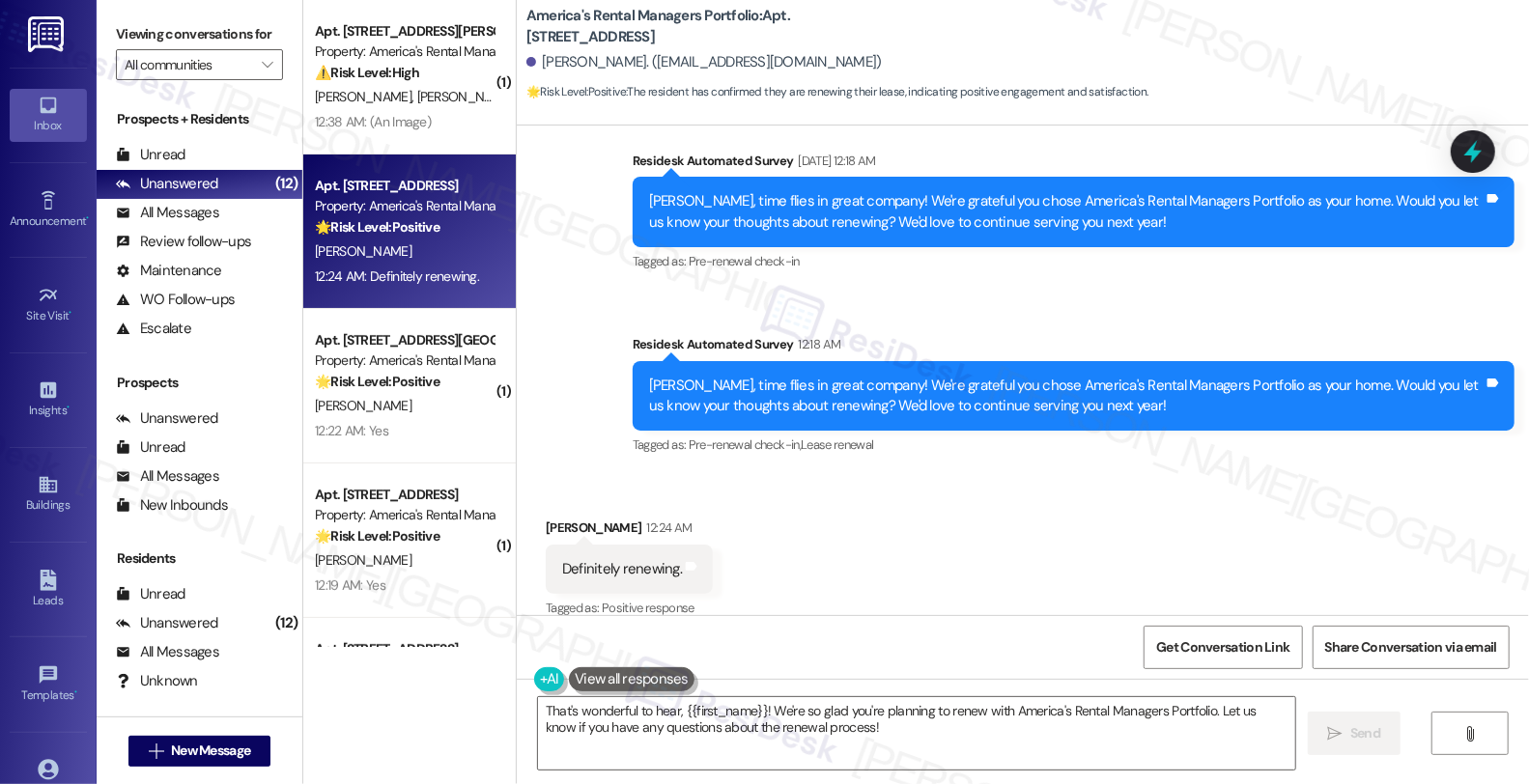
scroll to position [926, 0]
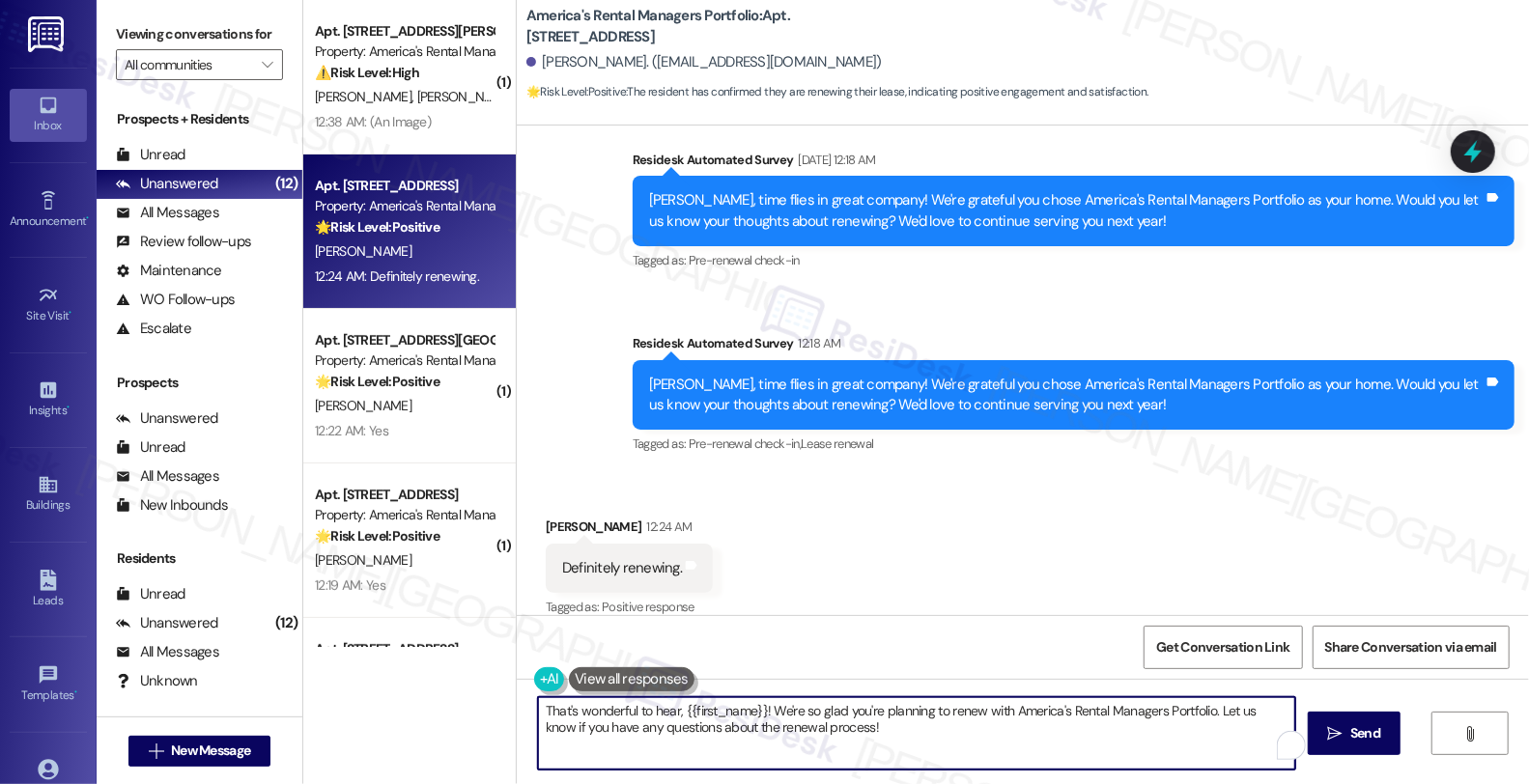
drag, startPoint x: 1208, startPoint y: 709, endPoint x: 1218, endPoint y: 734, distance: 26.9
click at [1218, 734] on textarea "That's wonderful to hear, {{first_name}}! We're so glad you're planning to rene…" at bounding box center [917, 733] width 758 height 72
drag, startPoint x: 1208, startPoint y: 703, endPoint x: 1256, endPoint y: 706, distance: 48.1
click at [1256, 706] on textarea "That's wonderful to hear, {{first_name}}! We're so glad you're planning to rene…" at bounding box center [914, 733] width 758 height 72
click at [1205, 711] on textarea "That's wonderful to hear, {{first_name}}! We're so glad you're planning to rene…" at bounding box center [914, 733] width 758 height 72
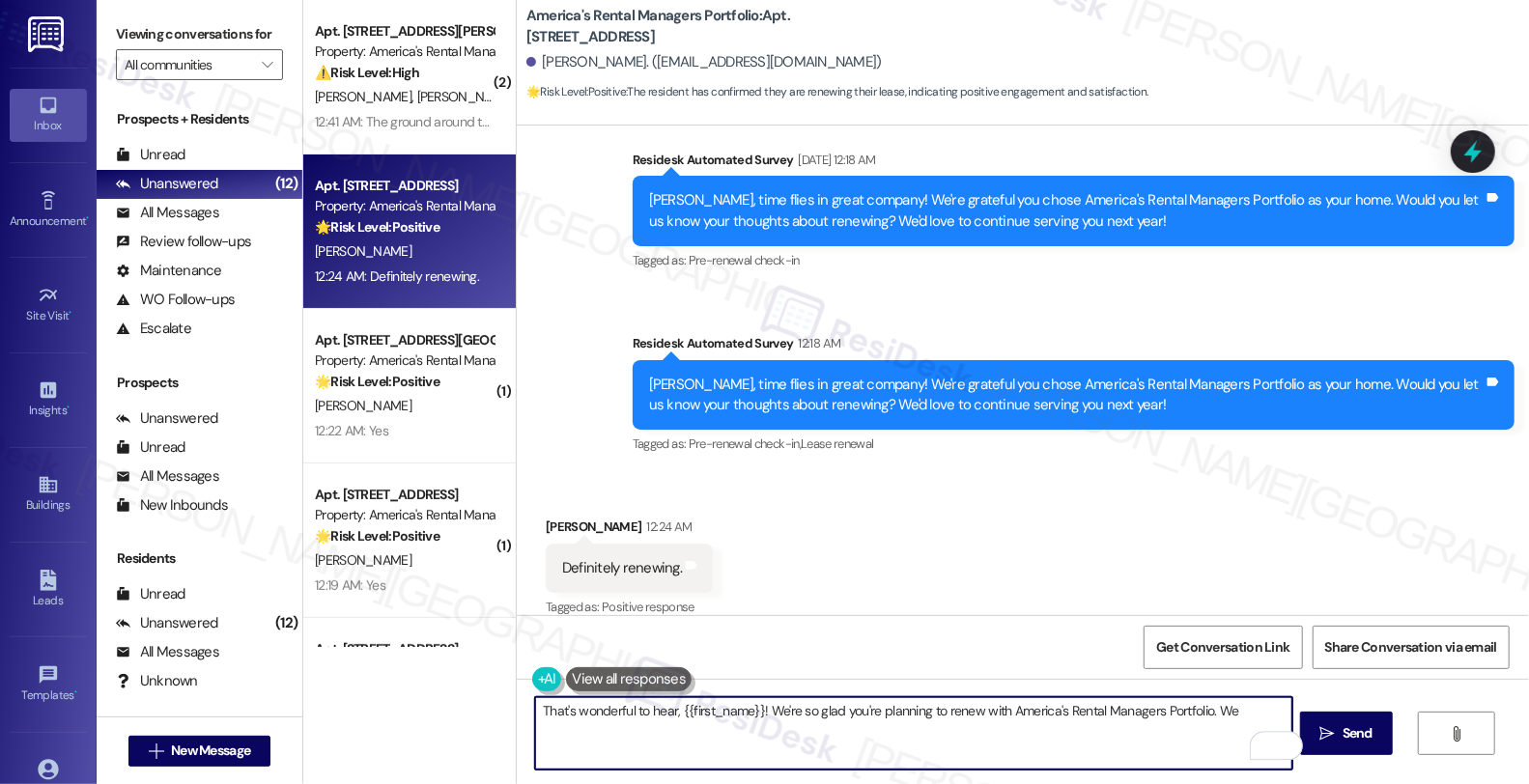
click at [1215, 710] on textarea "That's wonderful to hear, {{first_name}}! We're so glad you're planning to rene…" at bounding box center [914, 733] width 758 height 72
click at [1208, 711] on textarea "That's wonderful to hear, {{first_name}}! We're so glad you're planning to rene…" at bounding box center [914, 733] width 758 height 72
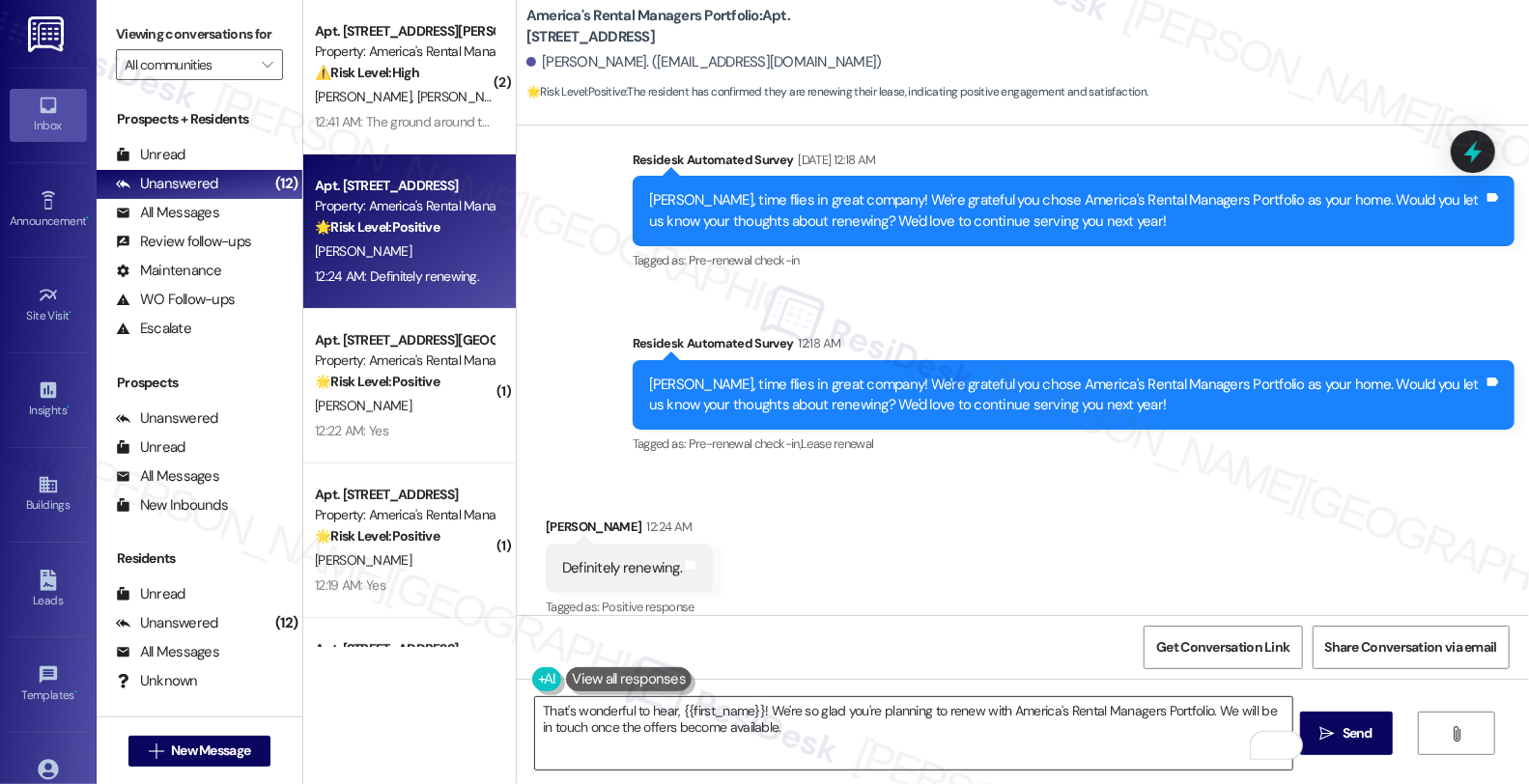
click at [879, 747] on textarea "That's wonderful to hear, {{first_name}}! We're so glad you're planning to rene…" at bounding box center [914, 733] width 758 height 72
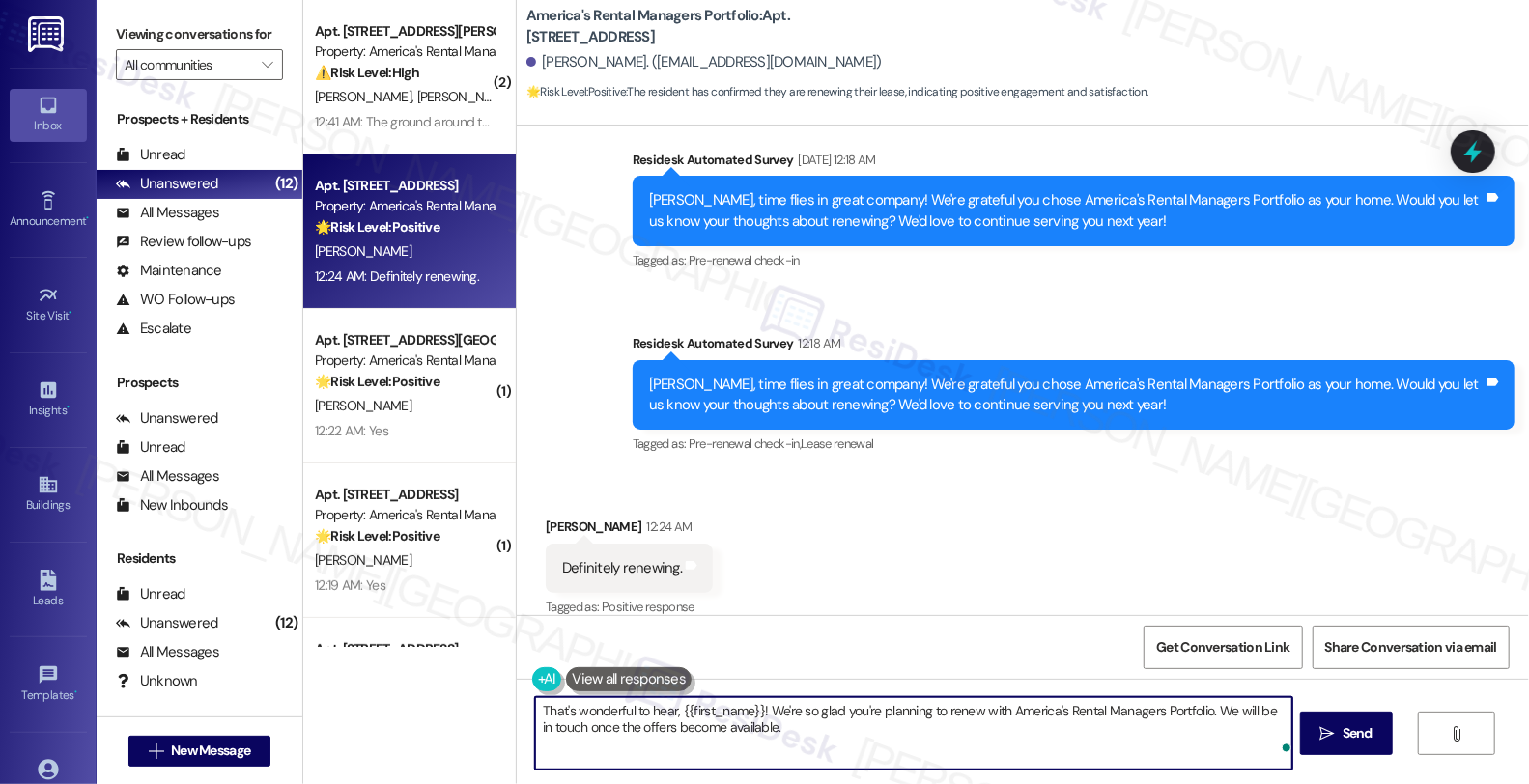
paste textarea "In the meantime, we'd love to hear more about your living experience. What’s th…"
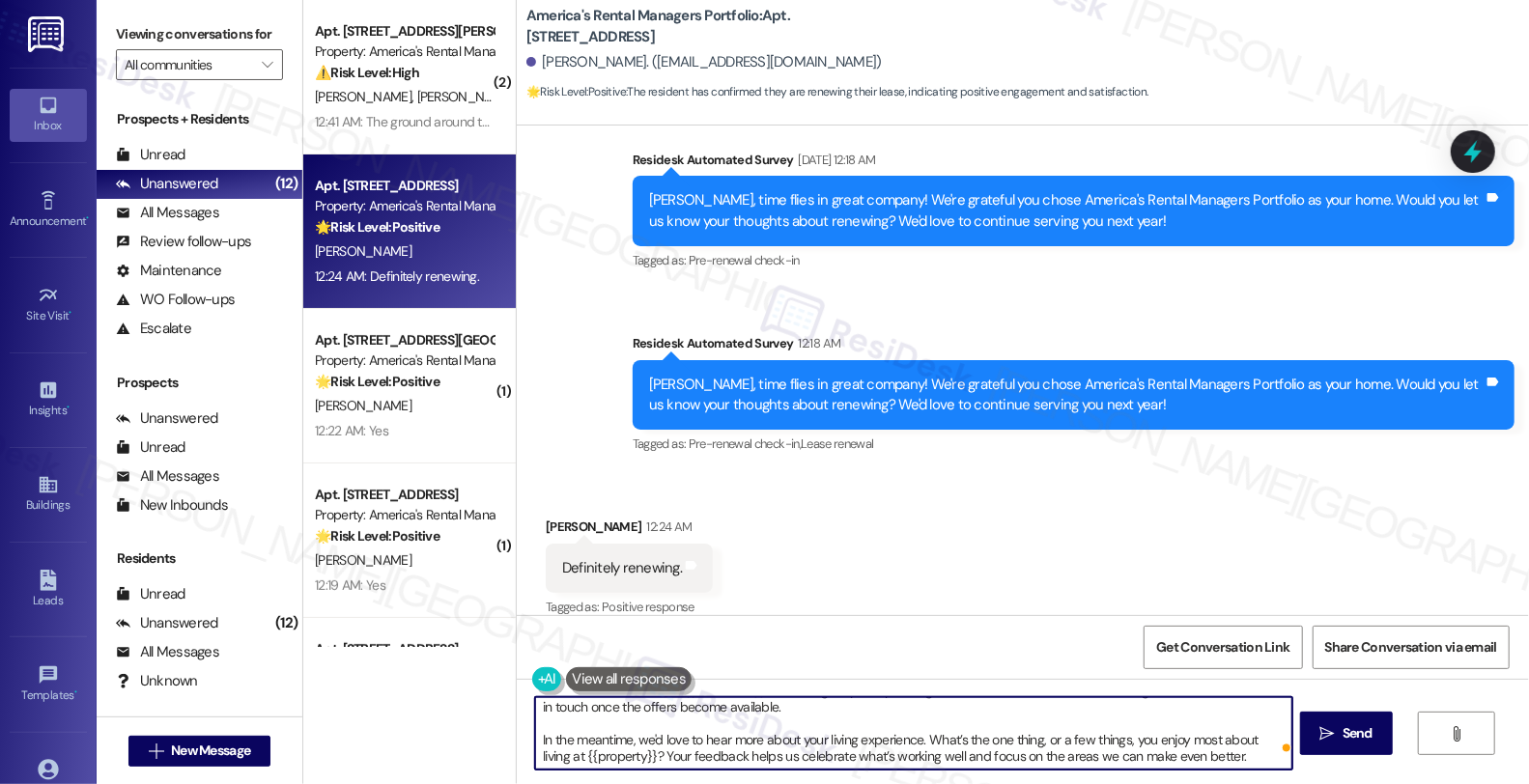
scroll to position [21, 0]
type textarea "That's wonderful to hear, {{first_name}}! We're so glad you're planning to rene…"
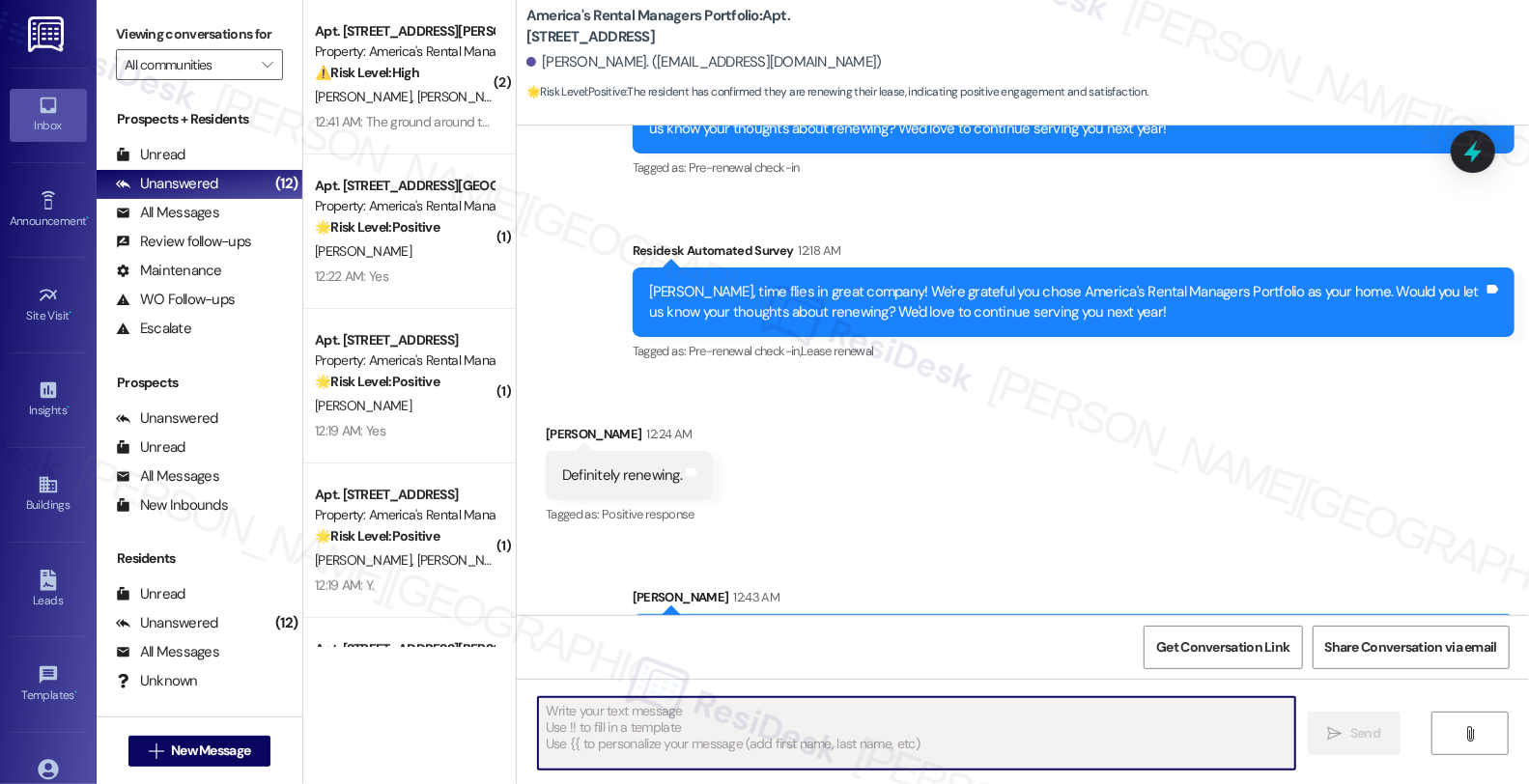
scroll to position [1142, 0]
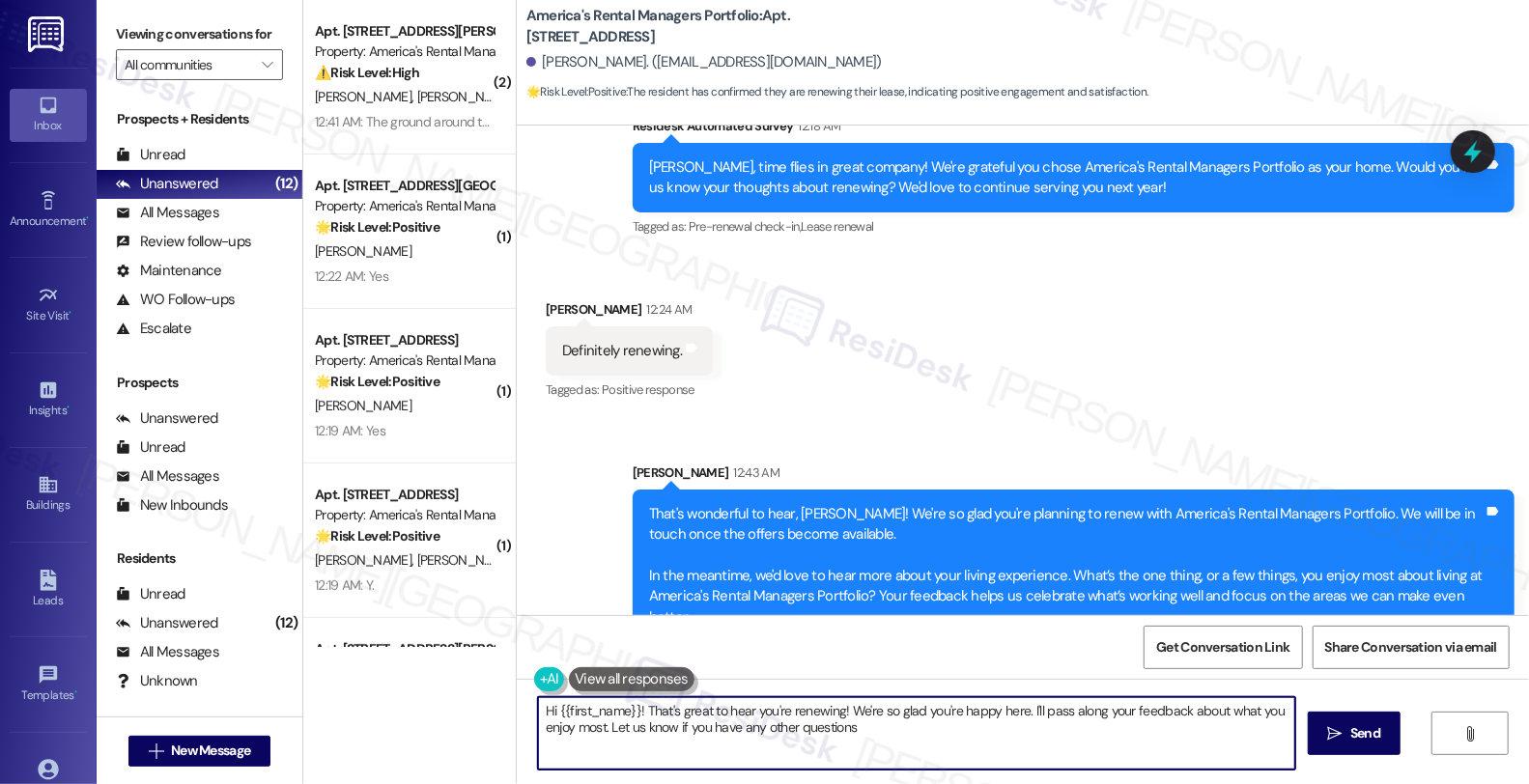
type textarea "Hi {{first_name}}! That's great to hear you're renewing! We're so glad you're h…"
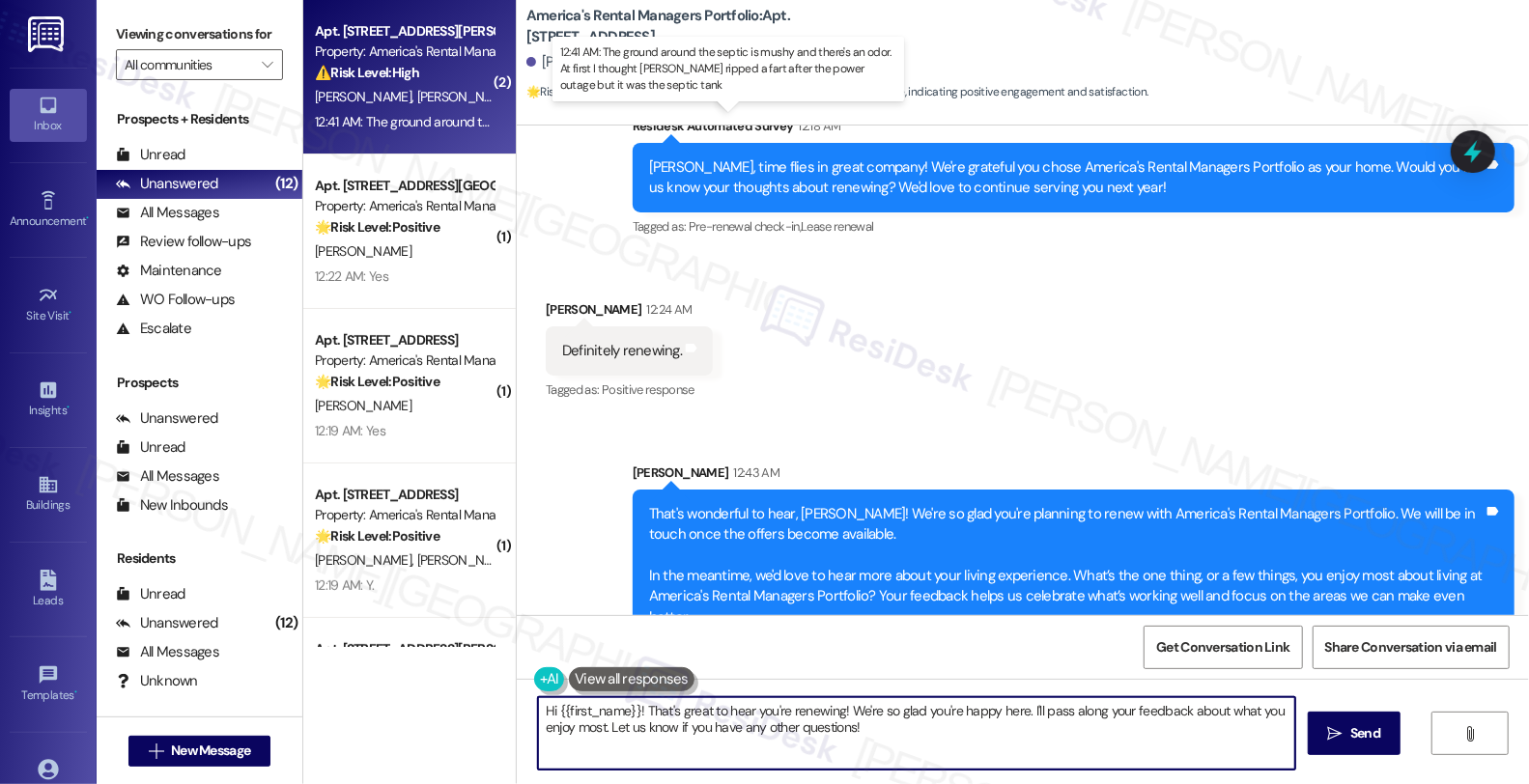
click at [427, 119] on div "12:41 AM: The ground around the septic is mushy and there's an odor. At first I…" at bounding box center [778, 122] width 927 height 18
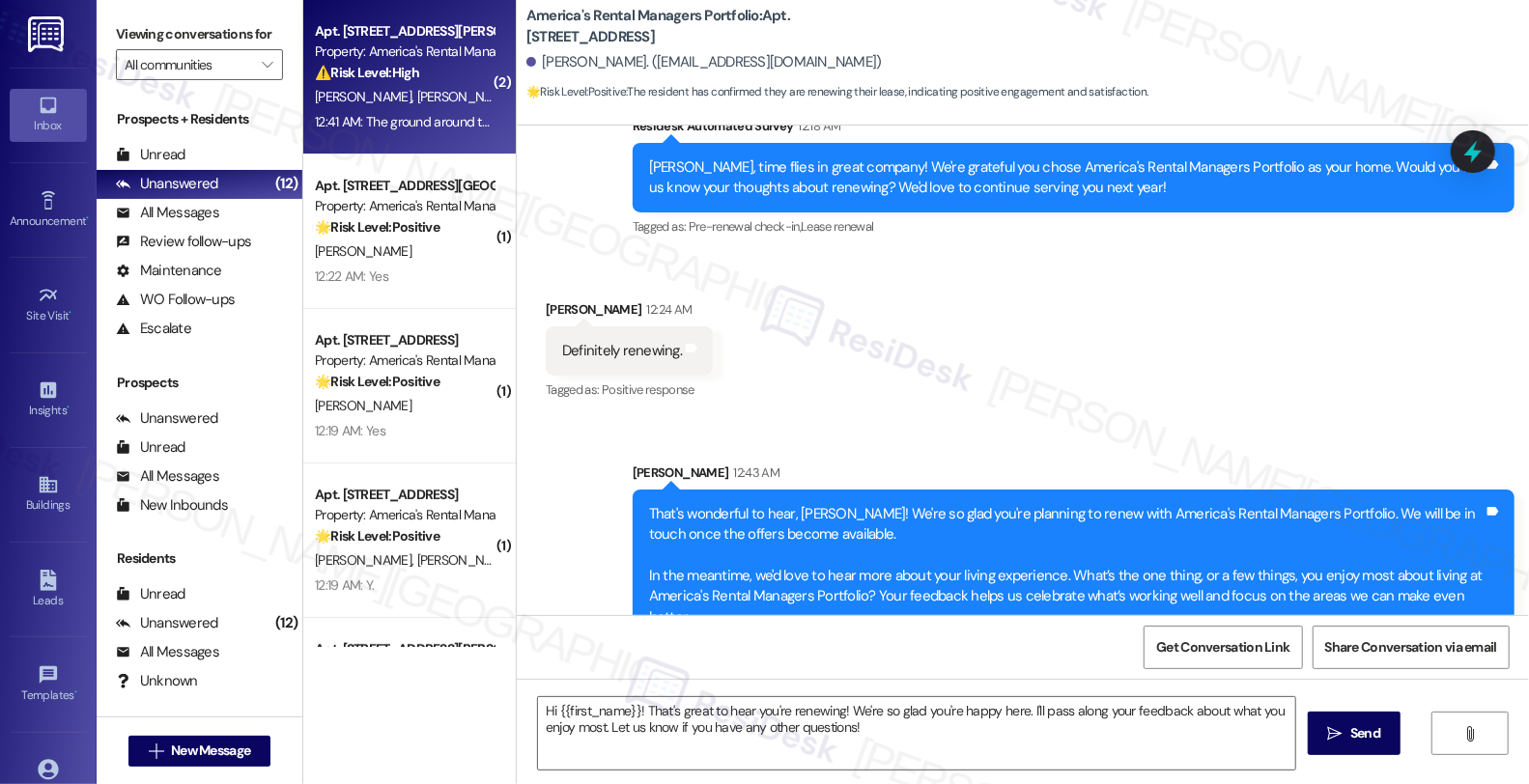
type textarea "Fetching suggested responses. Please feel free to read through the conversation…"
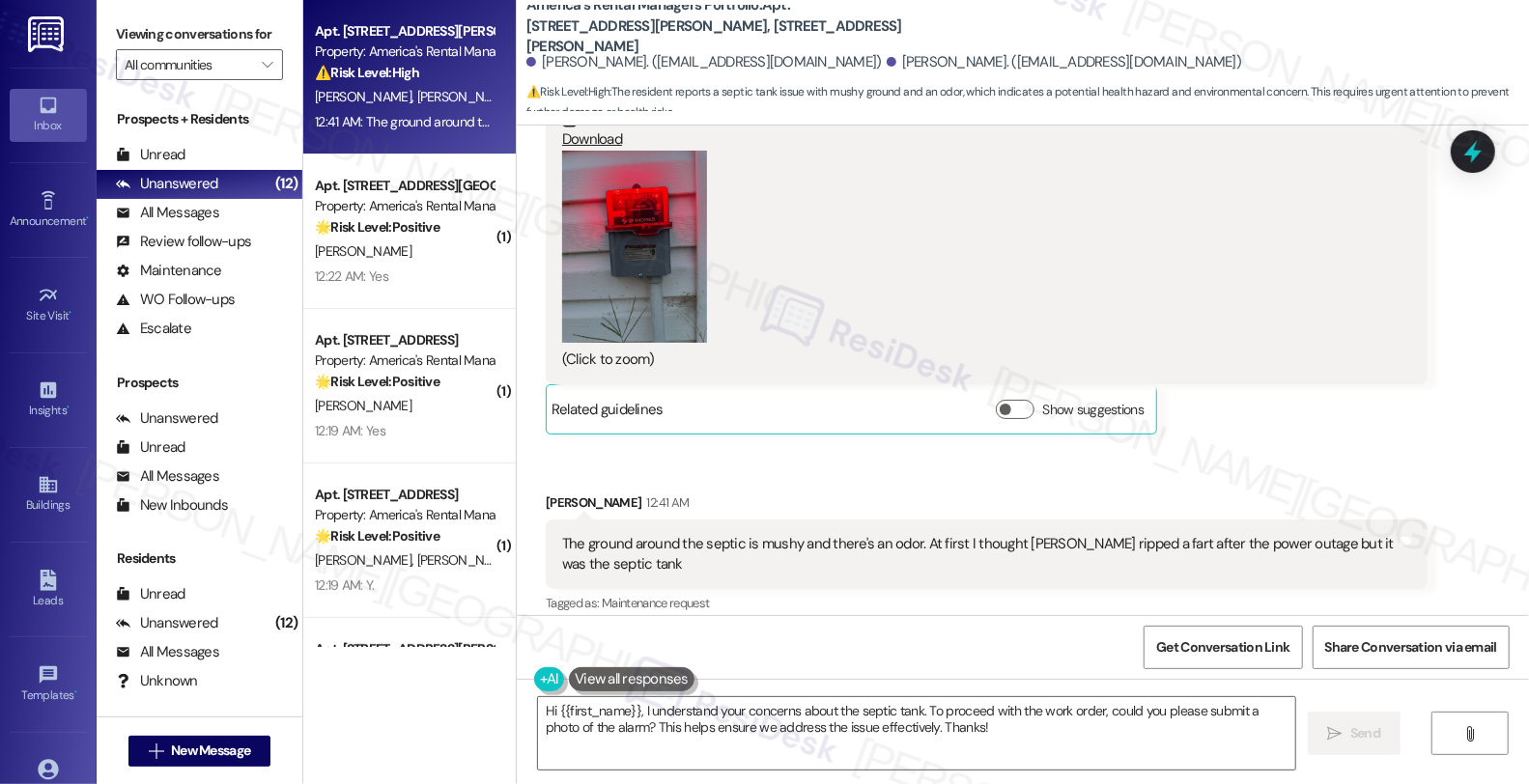
scroll to position [2691, 0]
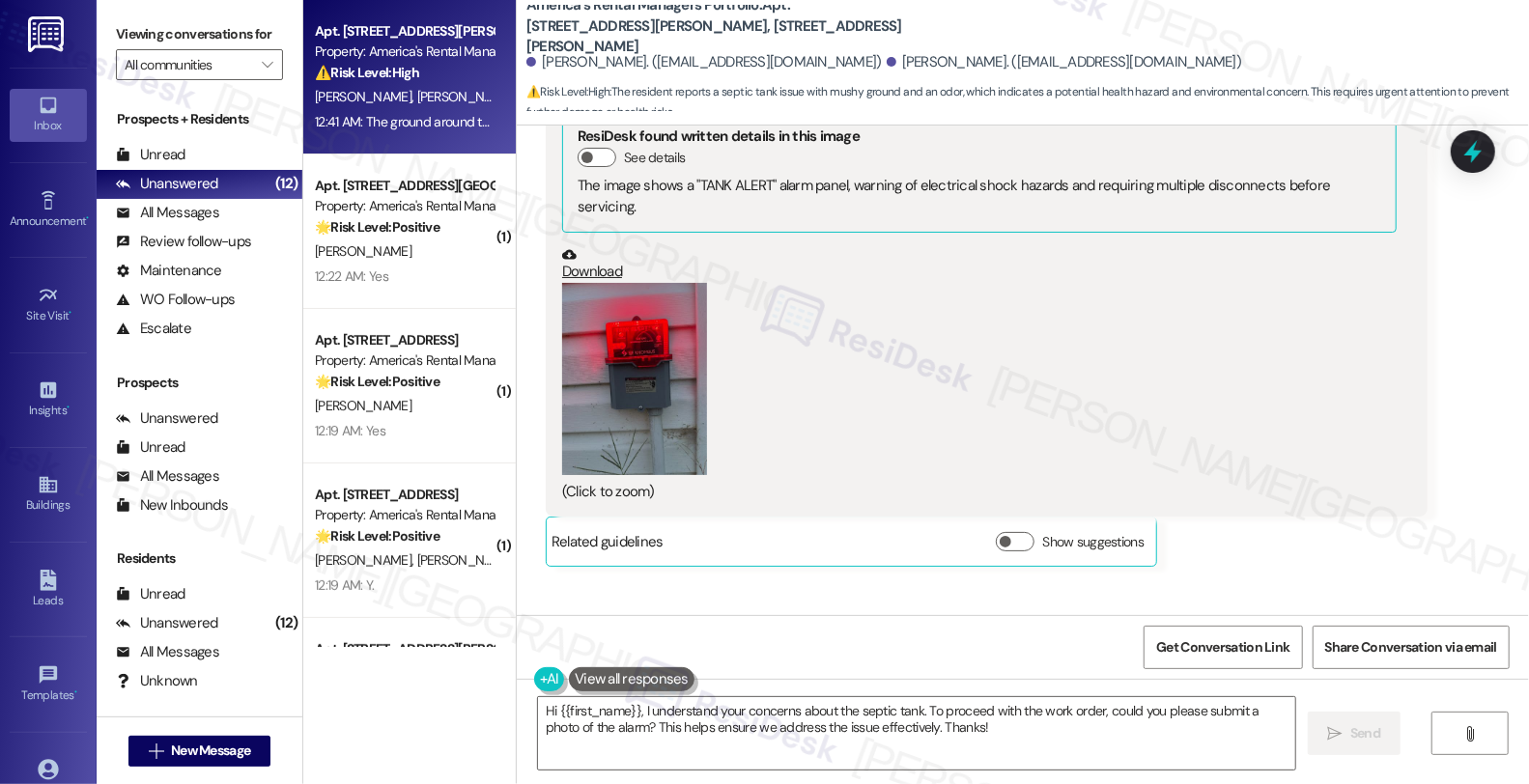
click at [648, 345] on button "Zoom image" at bounding box center [635, 380] width 145 height 193
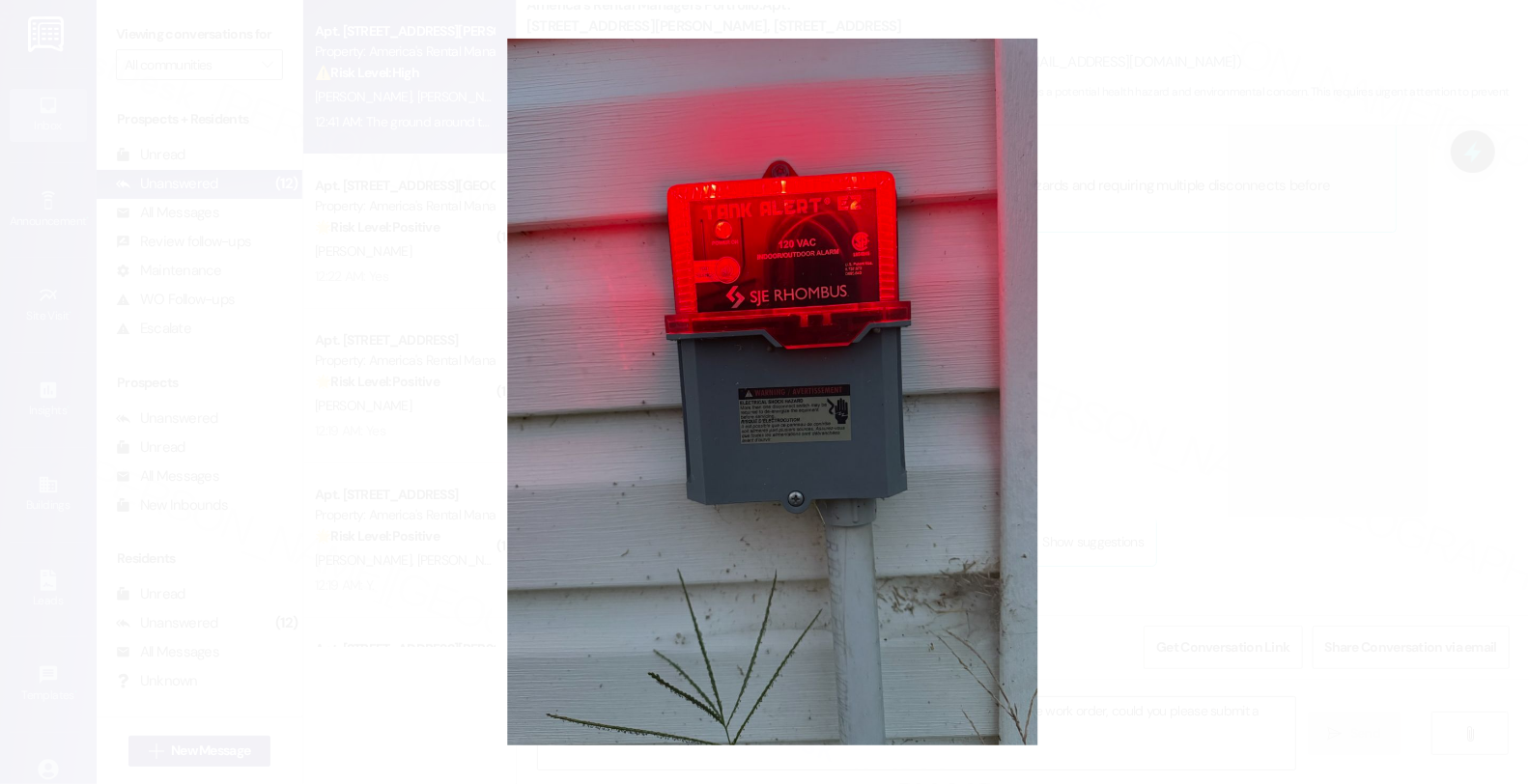
click at [1101, 360] on button "Unzoom image" at bounding box center [764, 392] width 1529 height 784
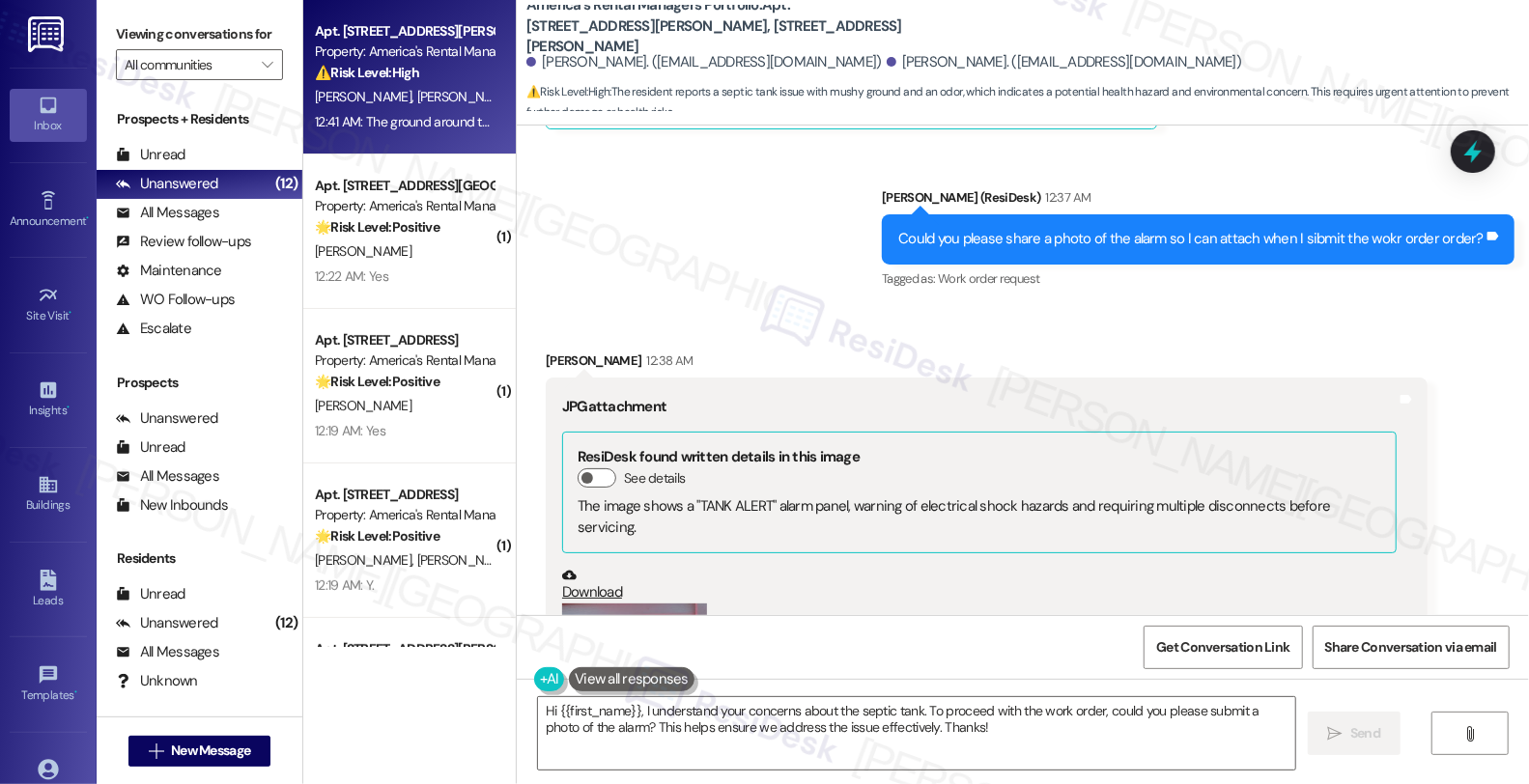
scroll to position [2370, 0]
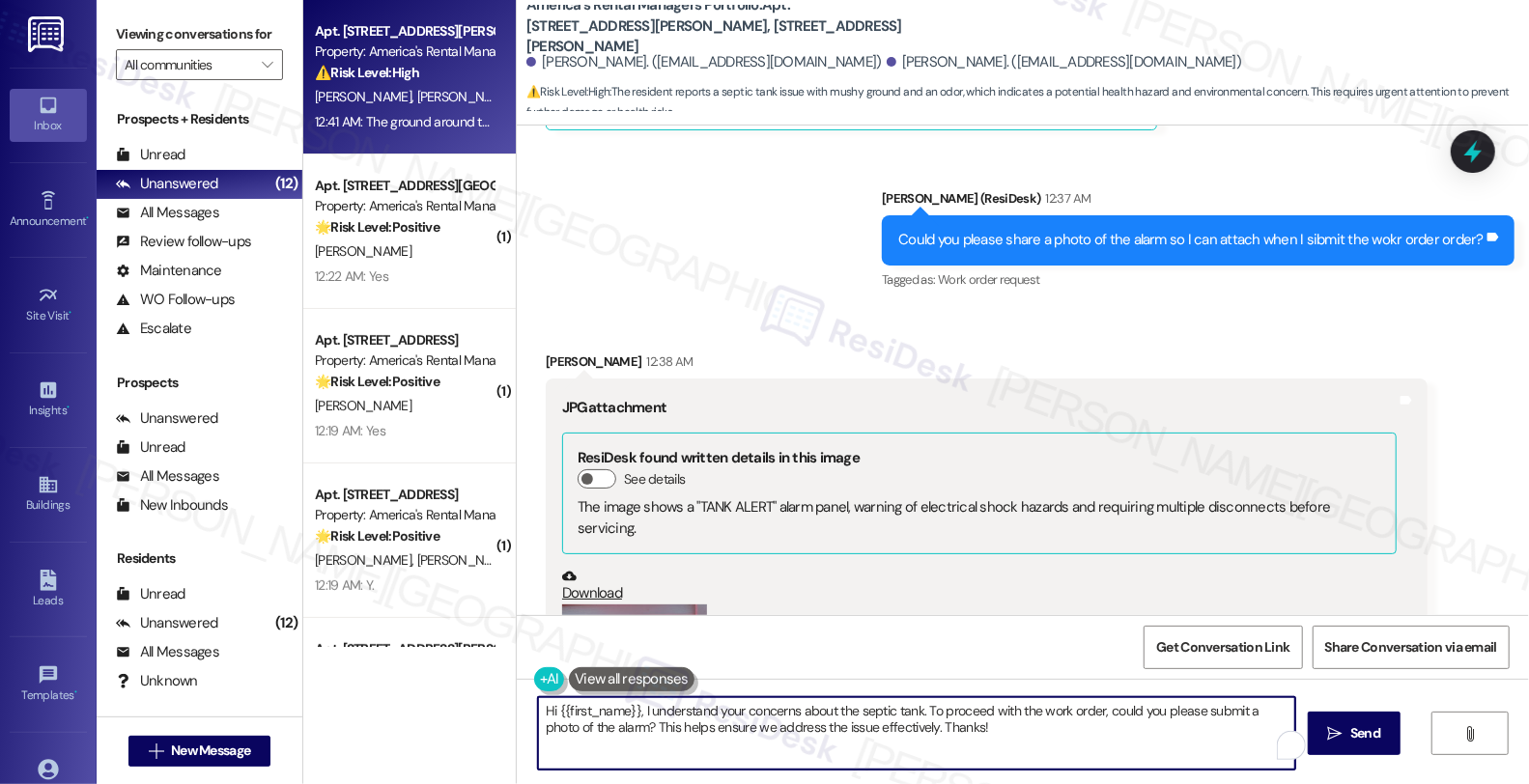
drag, startPoint x: 532, startPoint y: 708, endPoint x: 1010, endPoint y: 742, distance: 479.2
click at [1010, 742] on textarea "Hi {{first_name}}, I understand your concerns about the septic tank. To proceed…" at bounding box center [917, 733] width 758 height 72
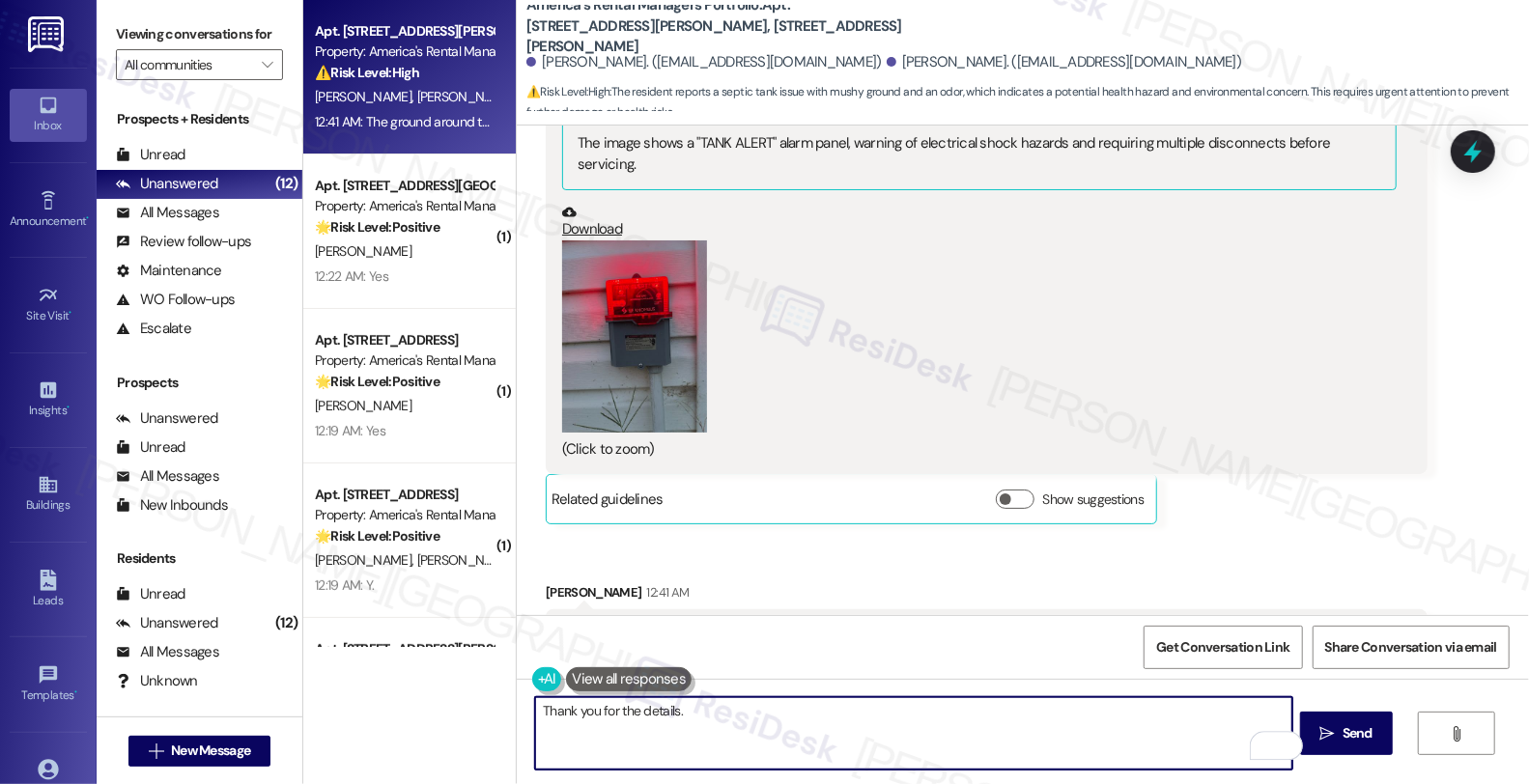
scroll to position [2906, 0]
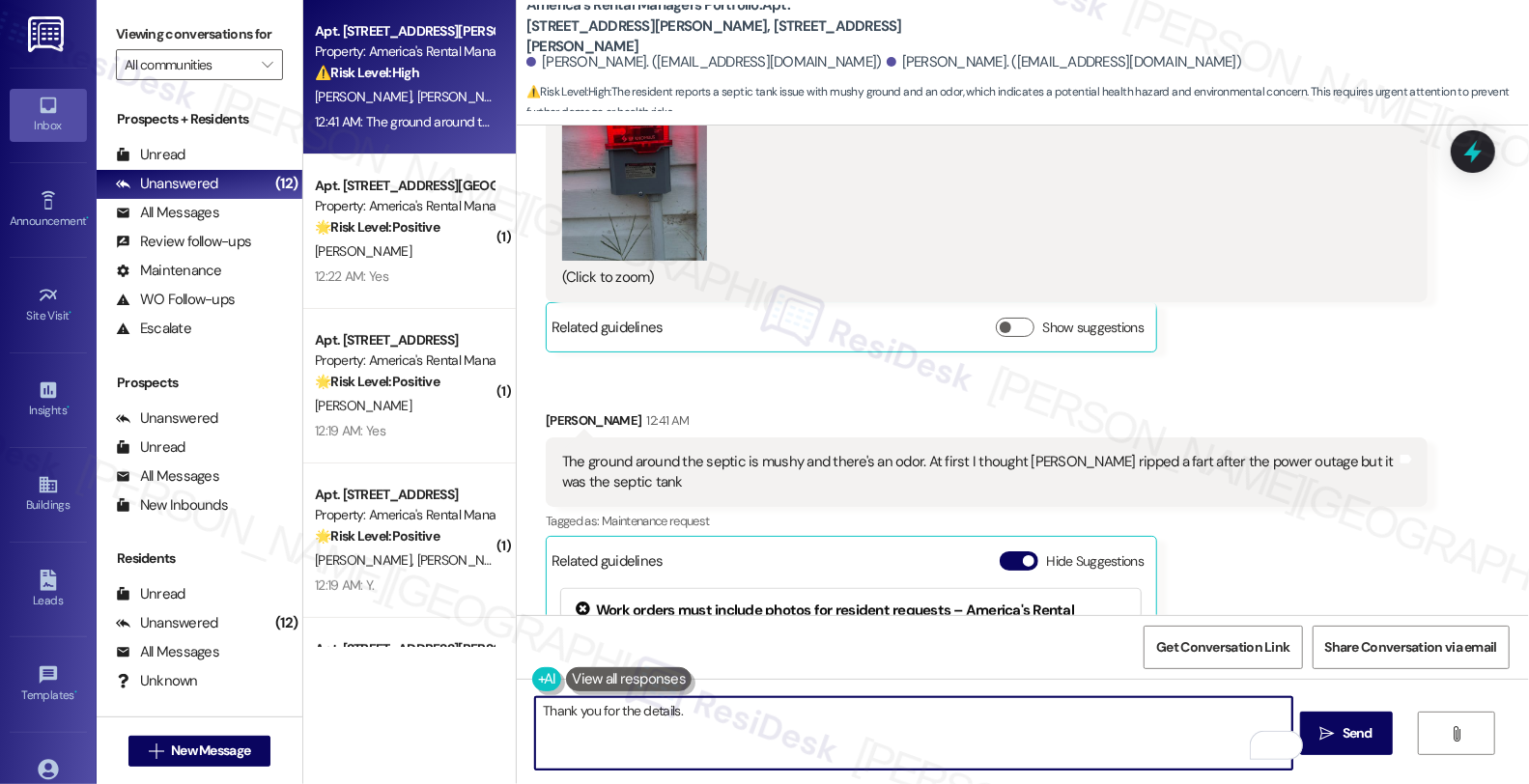
click at [754, 725] on textarea "Thank you for the details." at bounding box center [914, 733] width 758 height 72
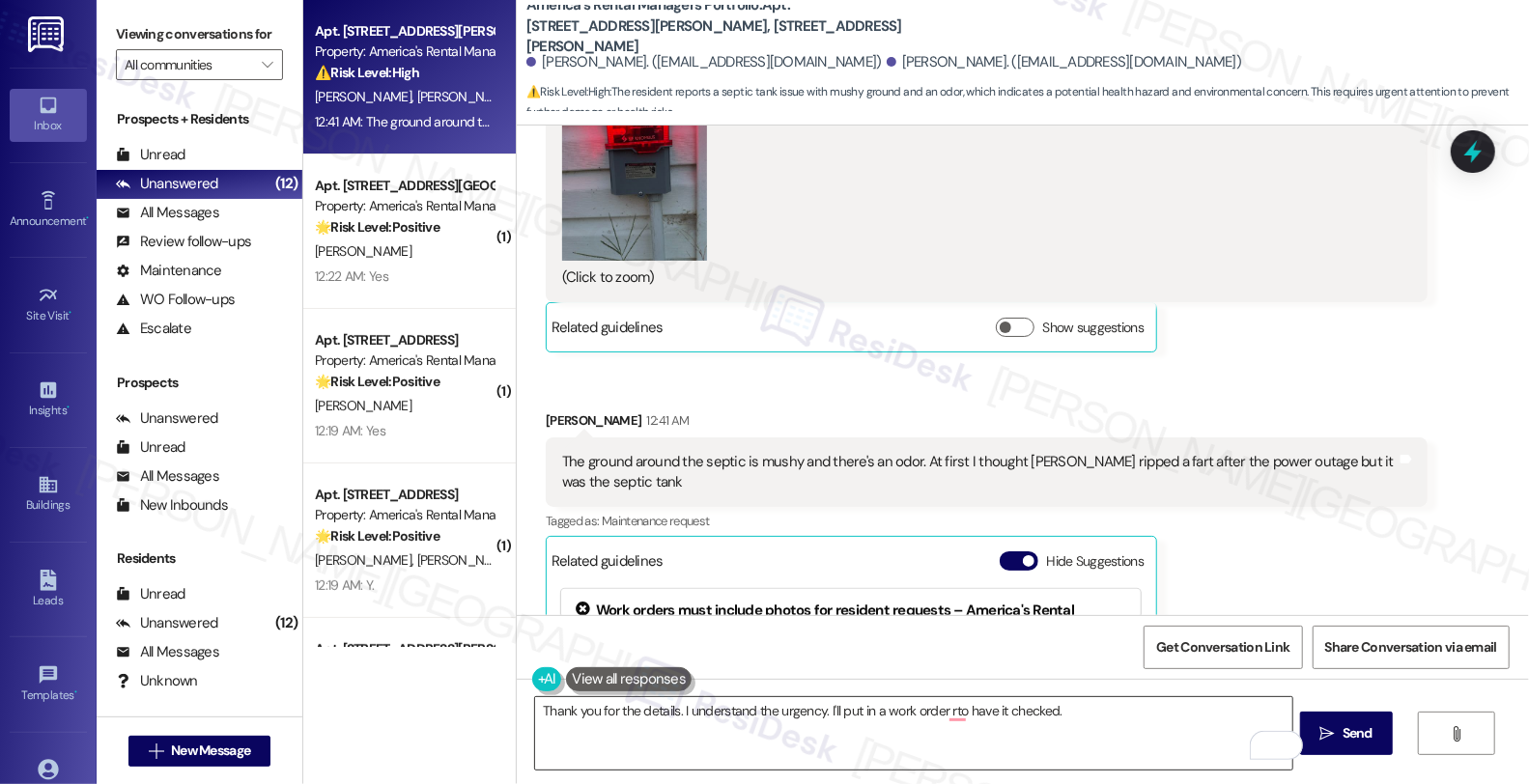
click at [1159, 718] on textarea "Thank you for the details. I understand the urgency. I'll put in a work order r…" at bounding box center [914, 733] width 758 height 72
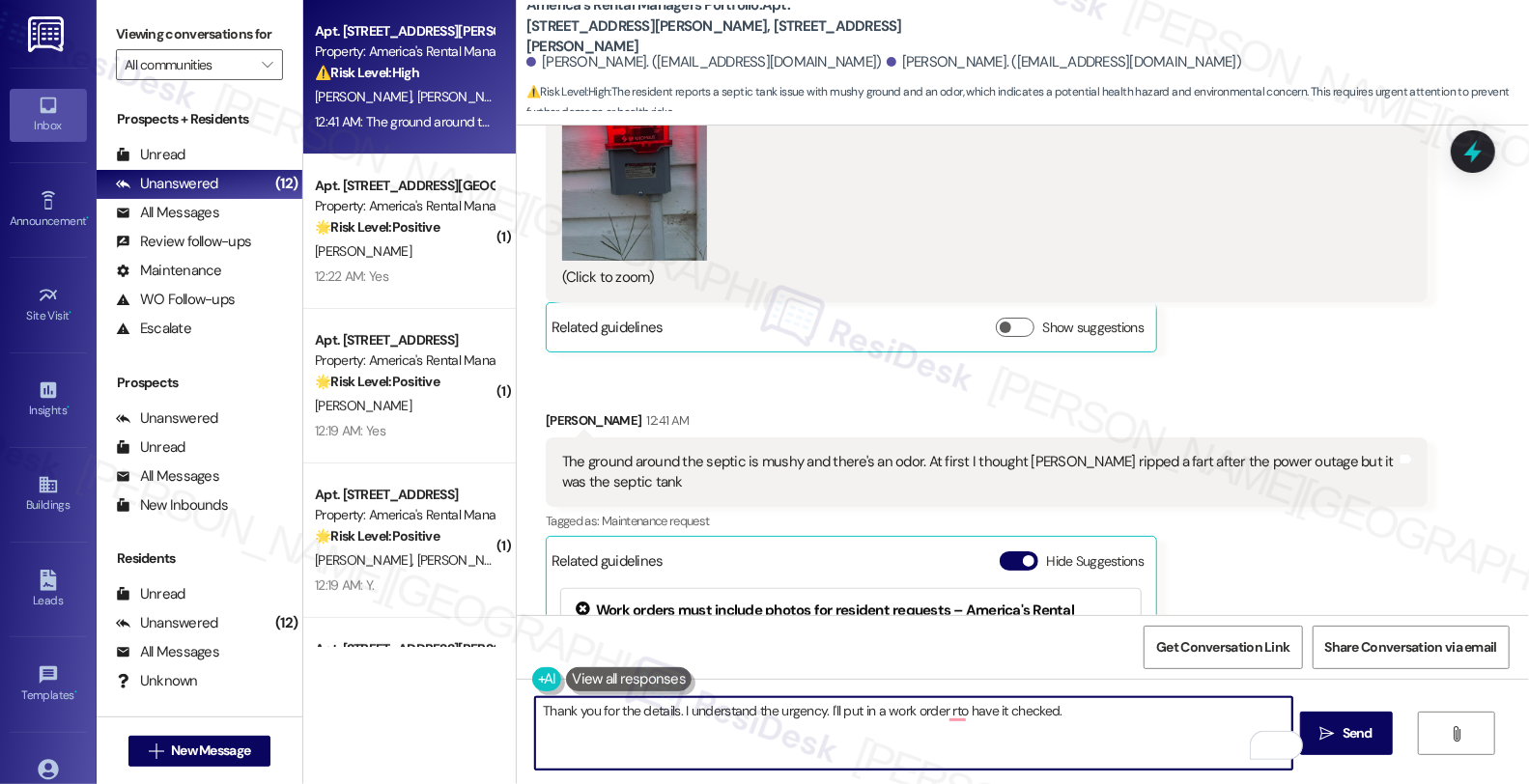
paste textarea "Do we have your permission to enter during your absence? Also, do you have pets…"
click at [964, 738] on textarea "Thank you for the details. I understand the urgency. I'll put in a work order t…" at bounding box center [914, 733] width 758 height 72
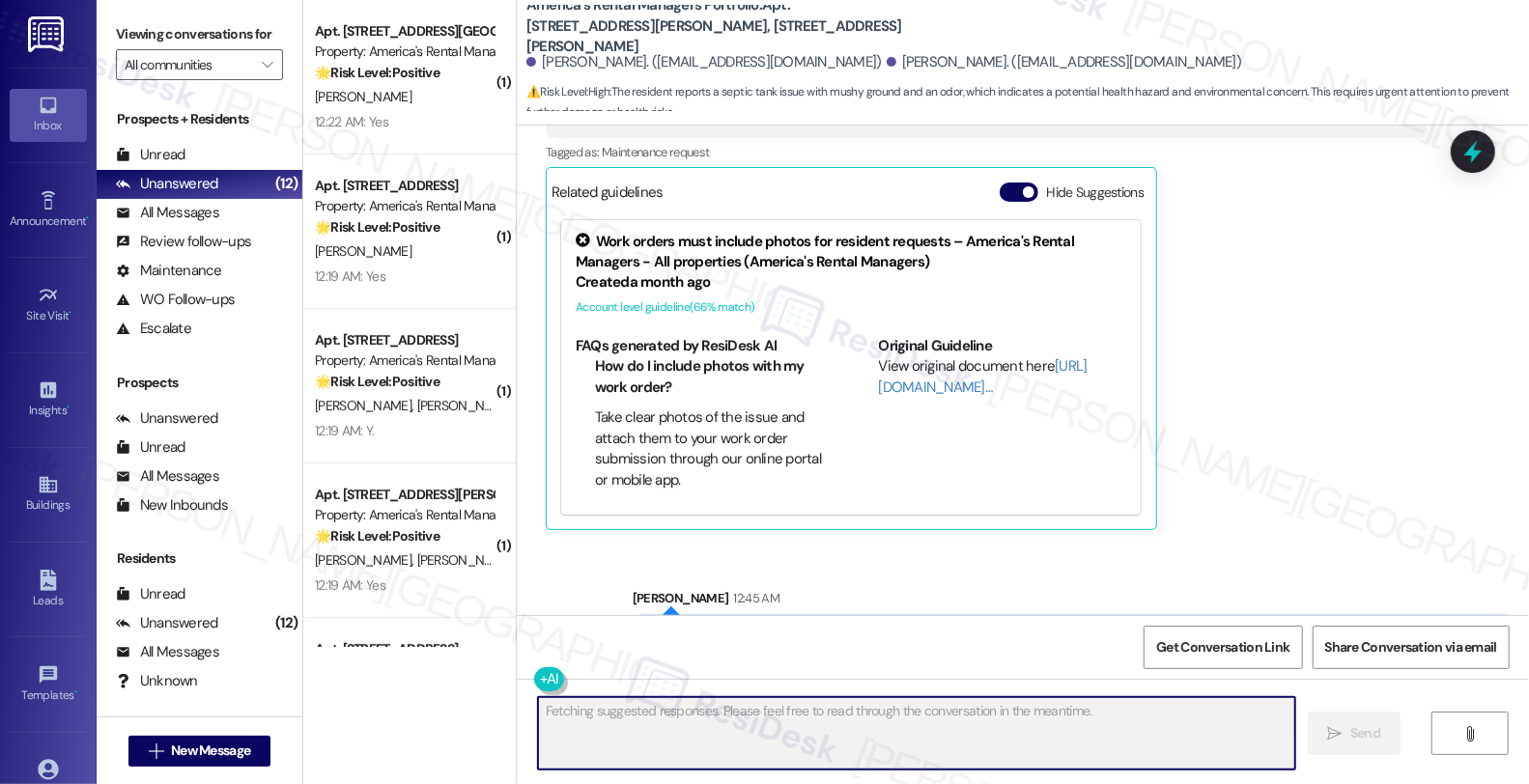
scroll to position [3277, 0]
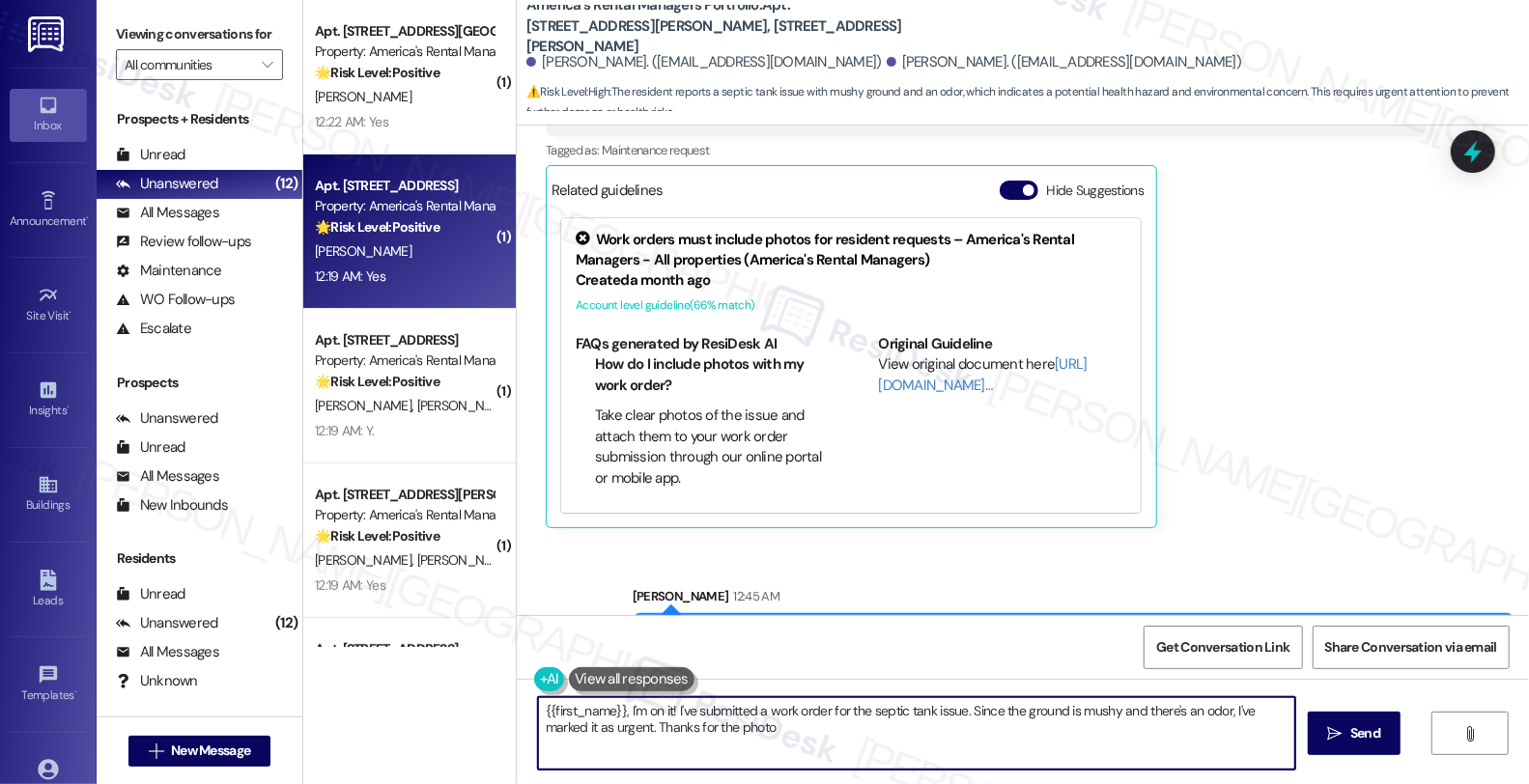
type textarea "{{first_name}}, I'm on it! I've submitted a work order for the septic tank issu…"
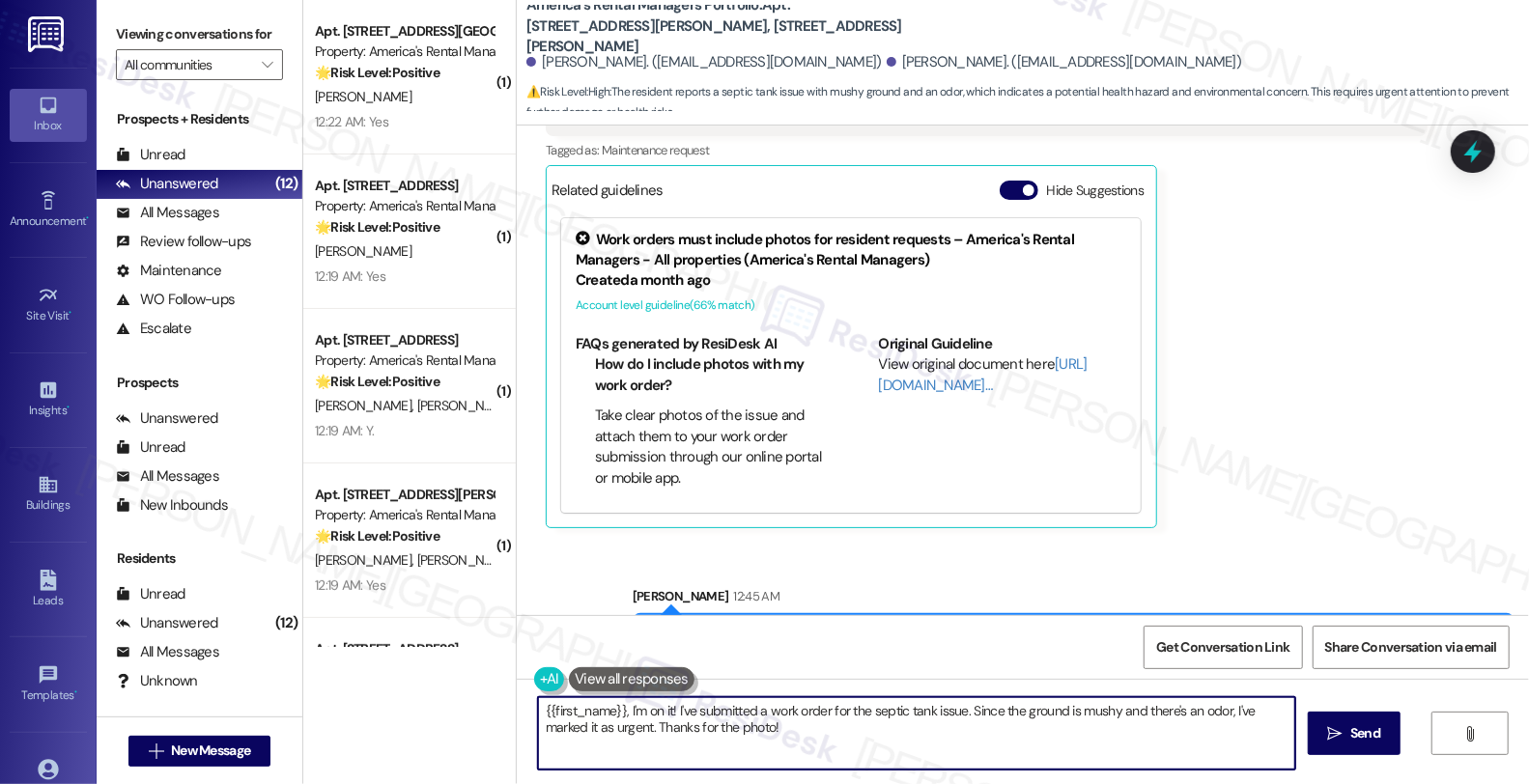
scroll to position [1, 0]
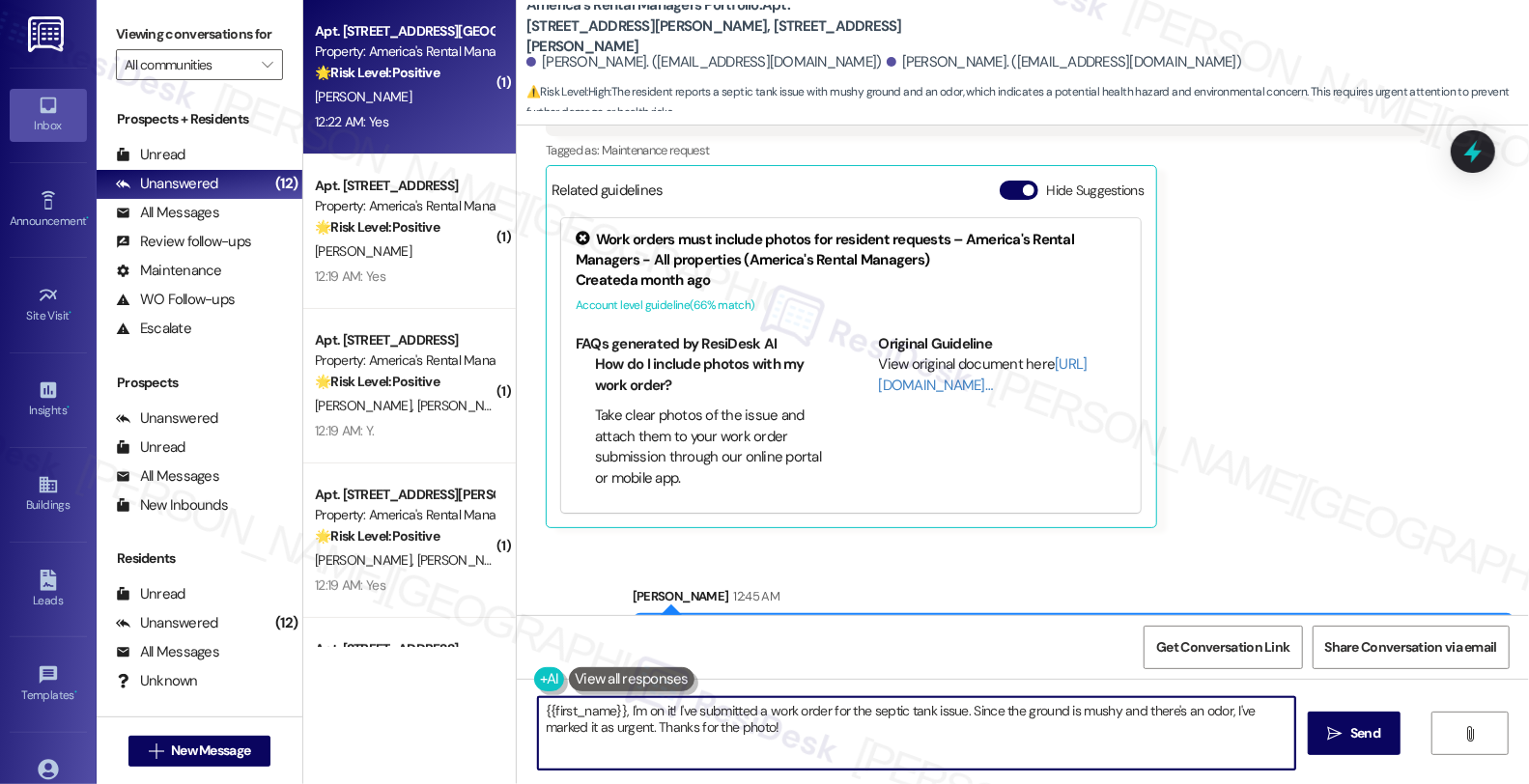
click at [411, 83] on div "Apt. 153 Rossburg Drive, 153 Rossburg Drive Property: America's Rental Managers…" at bounding box center [404, 52] width 183 height 65
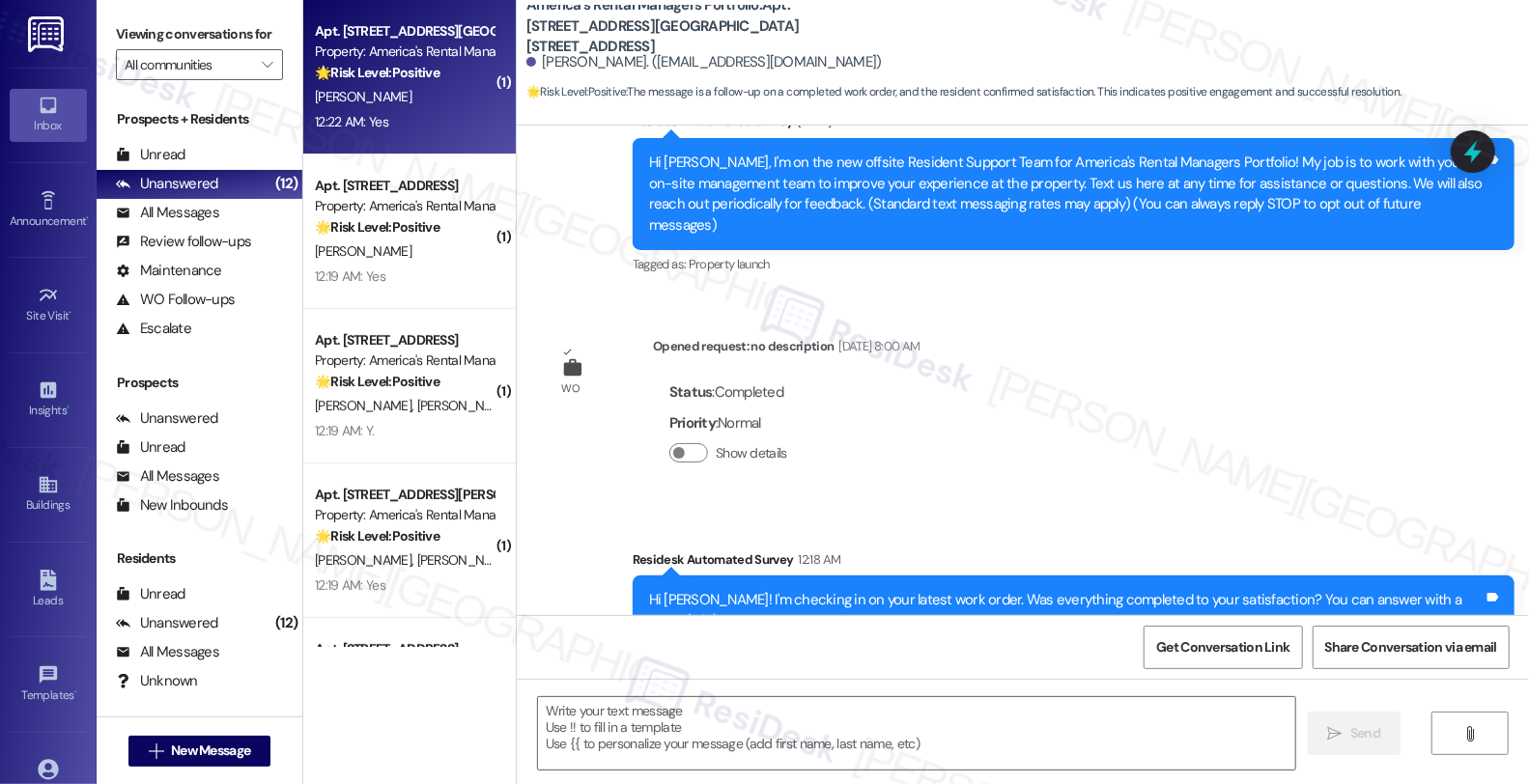
scroll to position [420, 0]
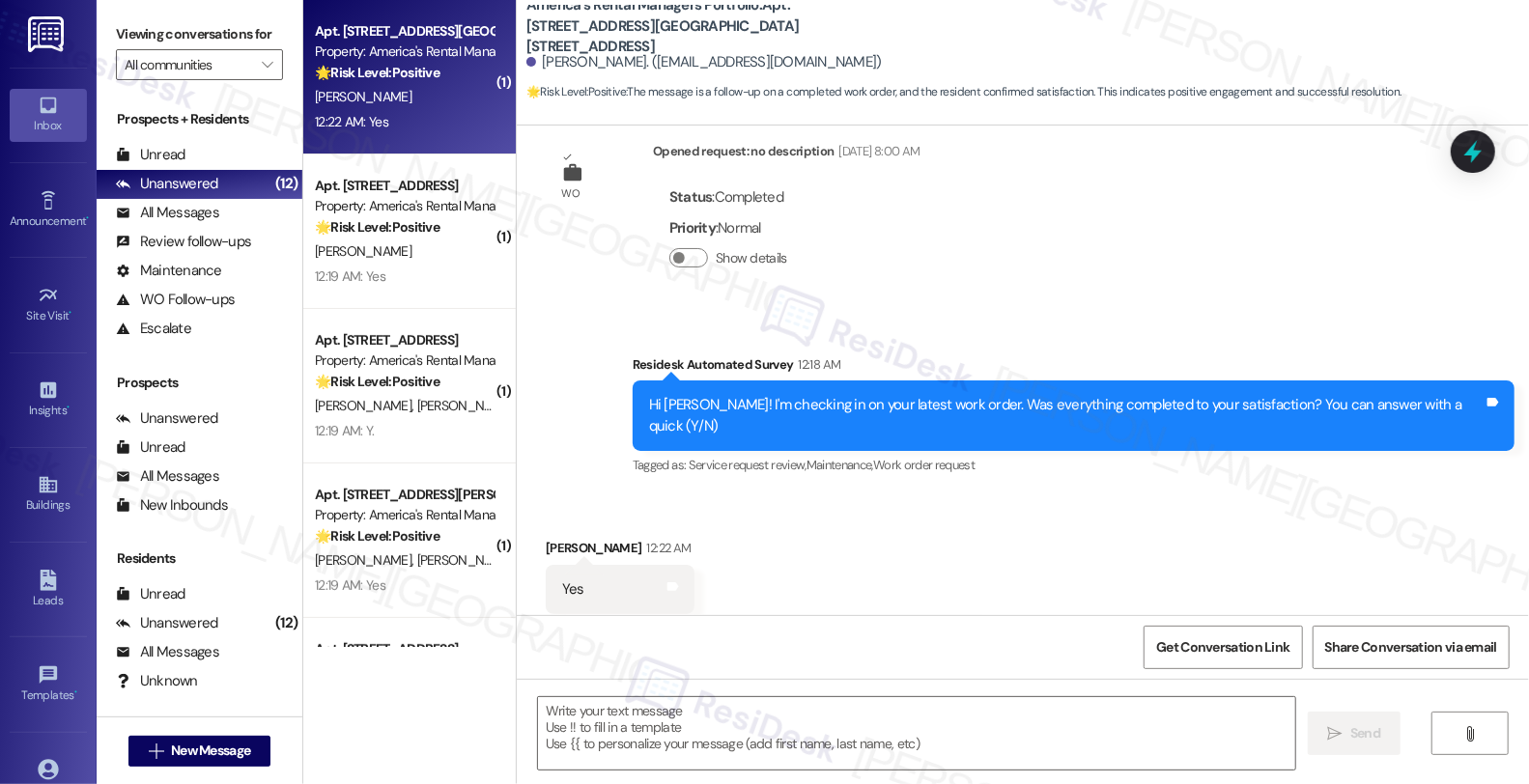
type textarea "Fetching suggested responses. Please feel free to read through the conversation…"
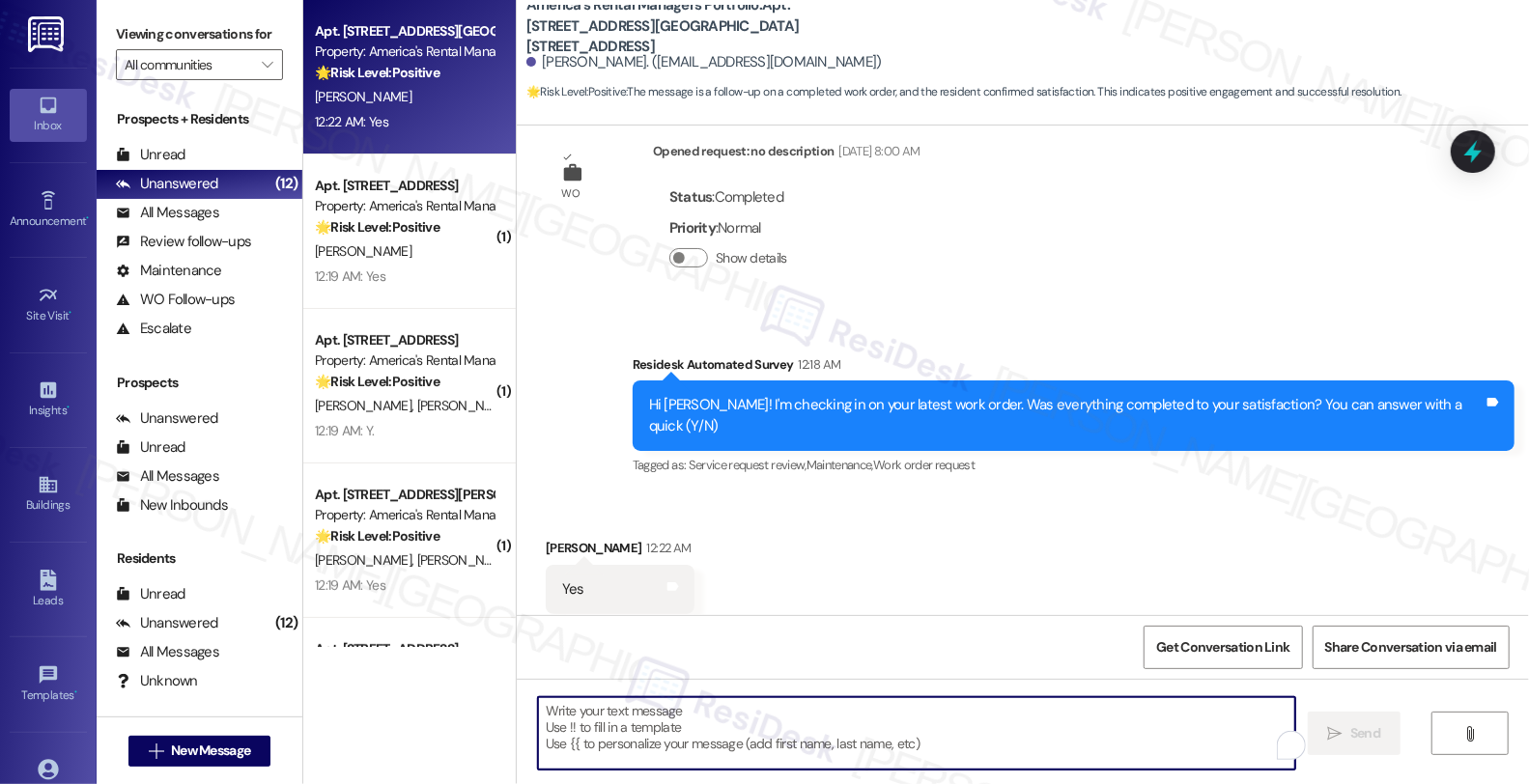
click at [736, 725] on textarea "To enrich screen reader interactions, please activate Accessibility in Grammarl…" at bounding box center [917, 733] width 758 height 72
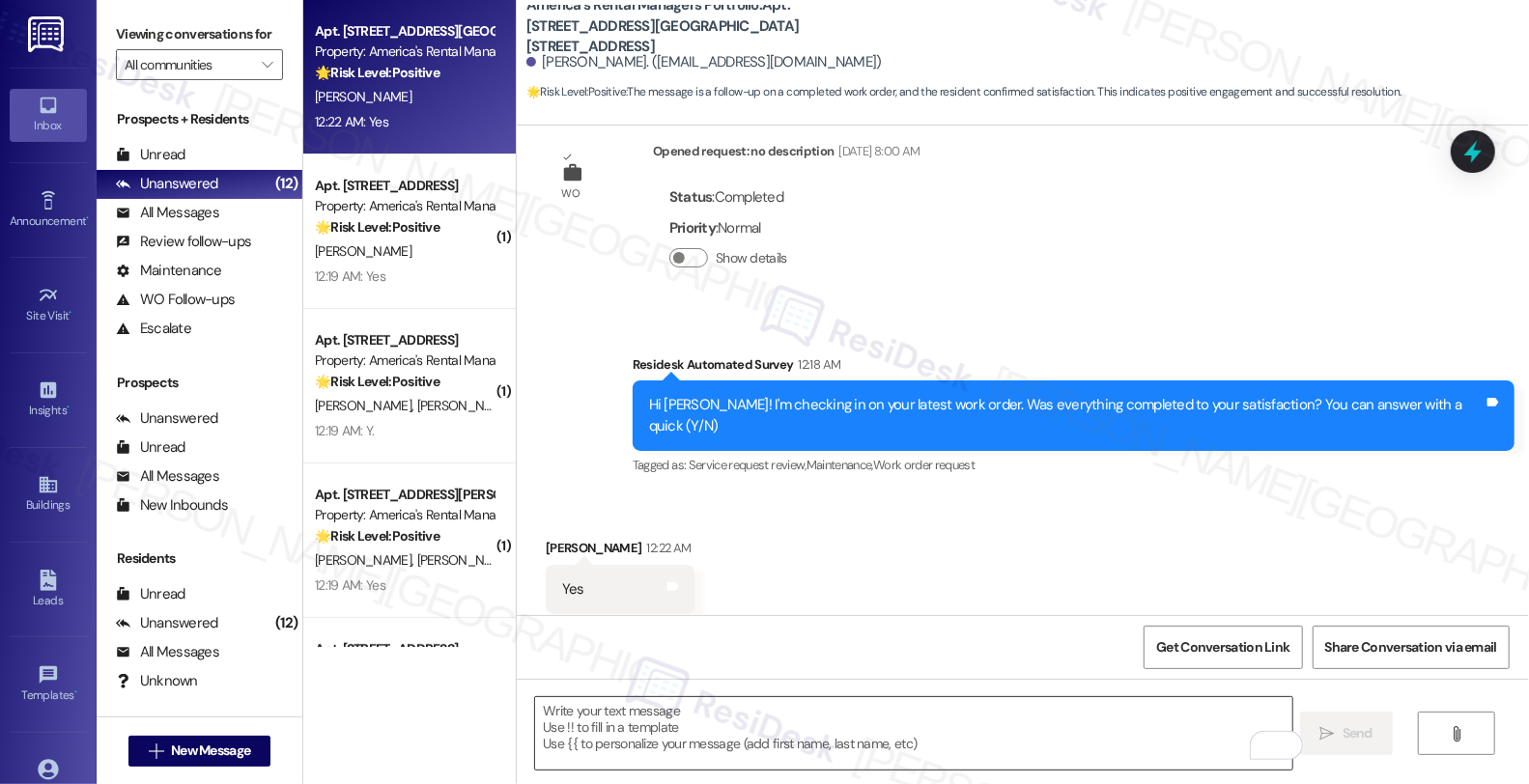
click at [837, 722] on textarea "To enrich screen reader interactions, please activate Accessibility in Grammarl…" at bounding box center [914, 733] width 758 height 72
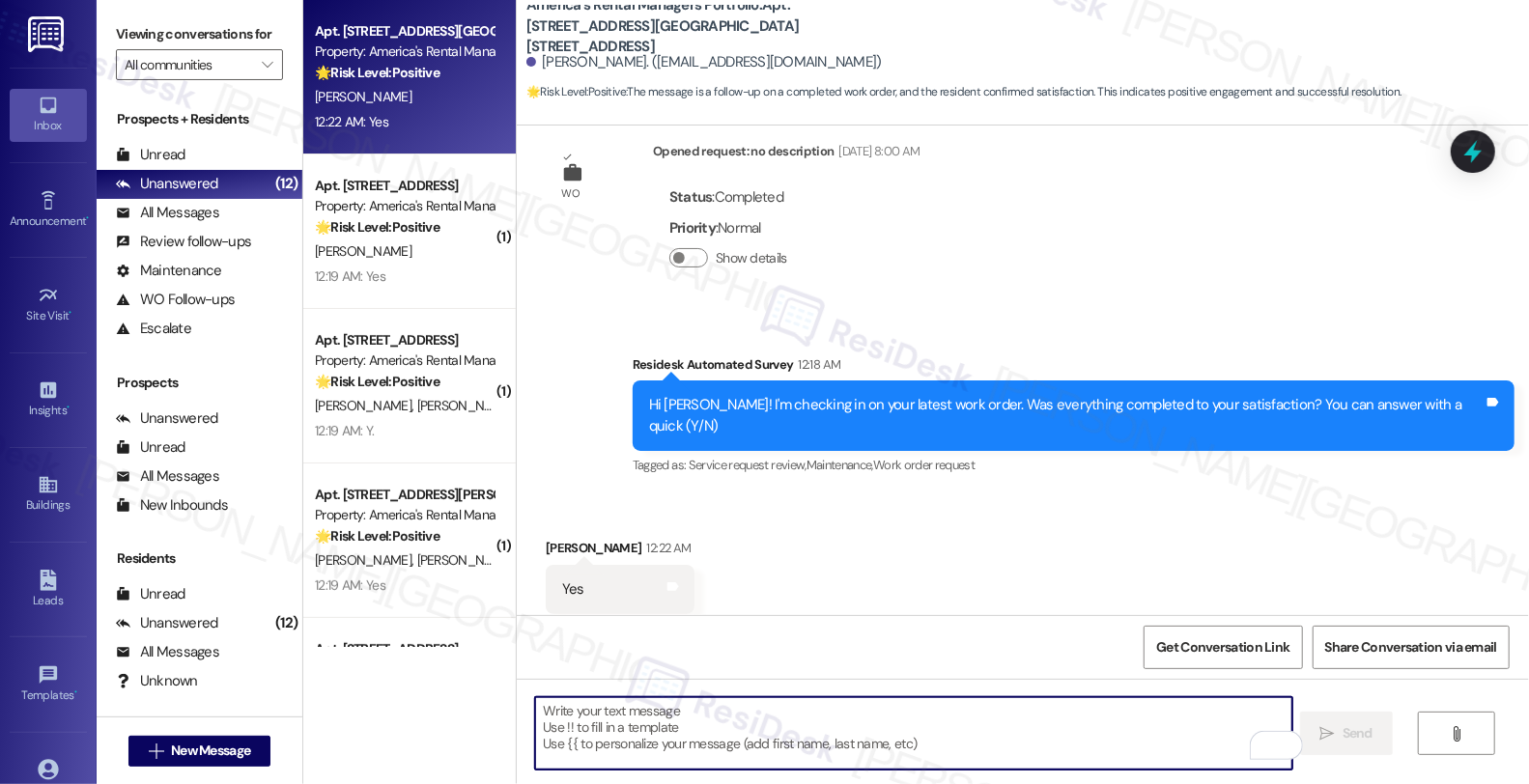
paste textarea "it’s great to hear from you, and I’m glad your latest work order has been compl…"
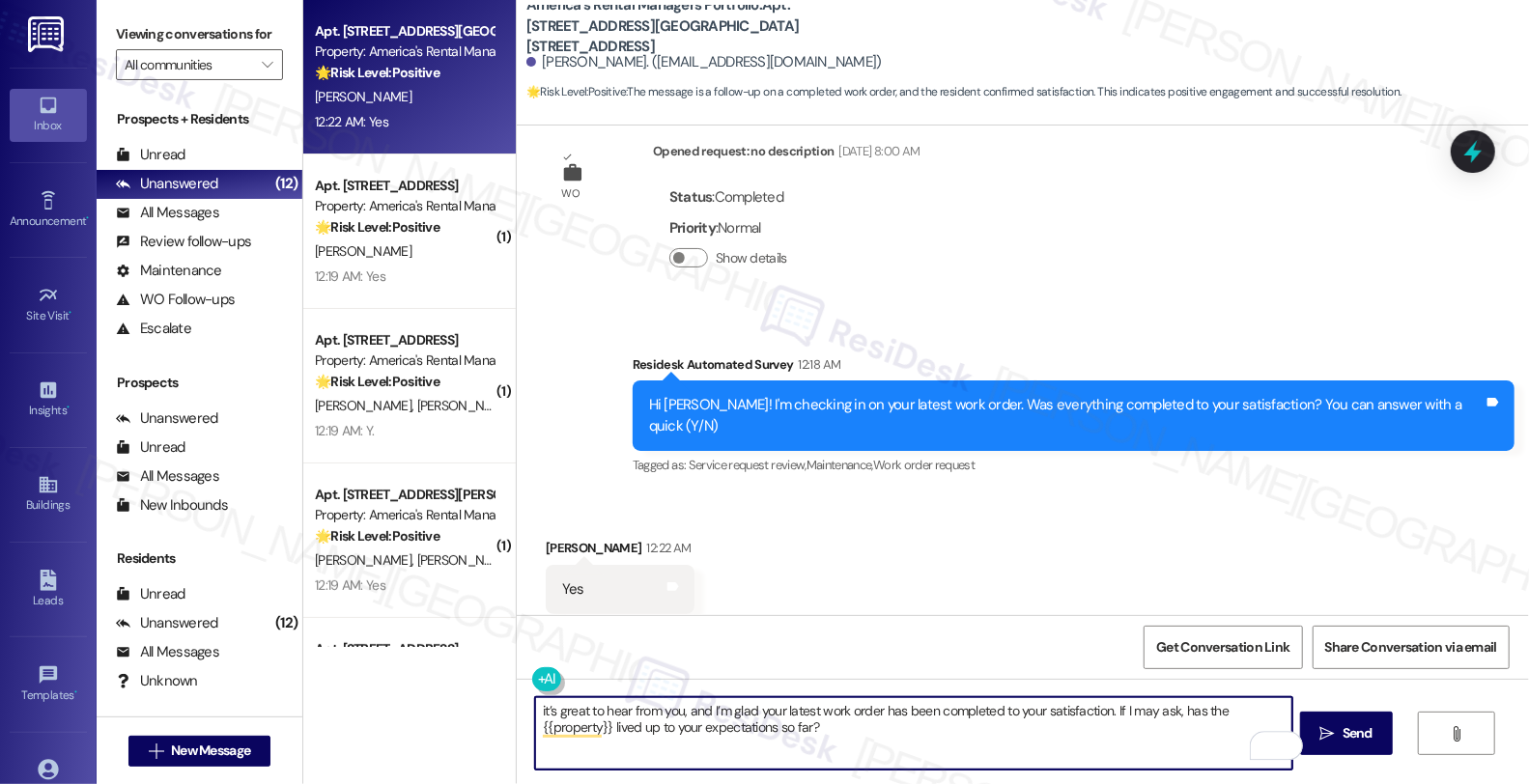
click at [535, 709] on textarea "it’s great to hear from you, and I’m glad your latest work order has been compl…" at bounding box center [914, 733] width 758 height 72
type textarea "It’s great to hear from you, and I’m glad your latest work order has been compl…"
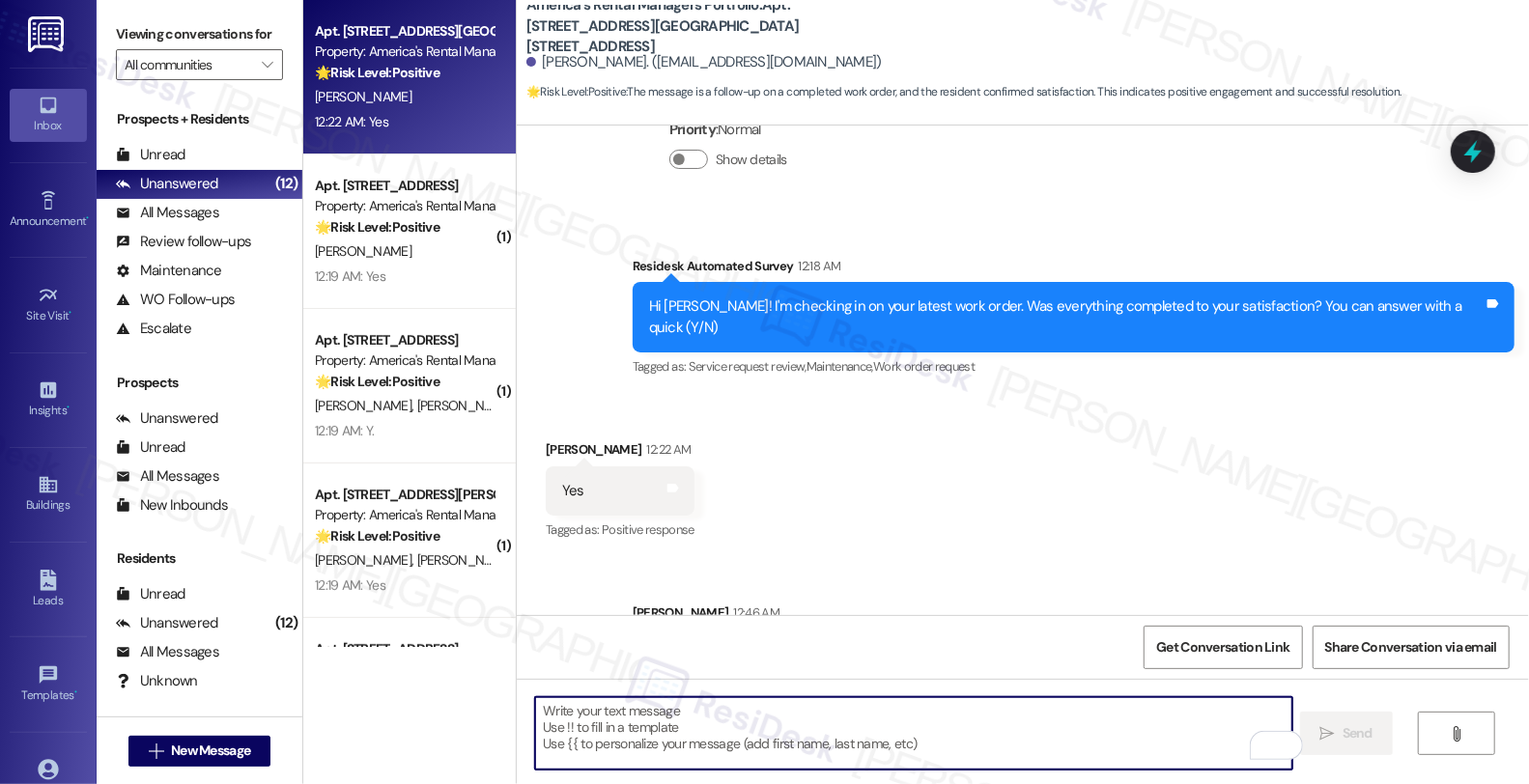
scroll to position [576, 0]
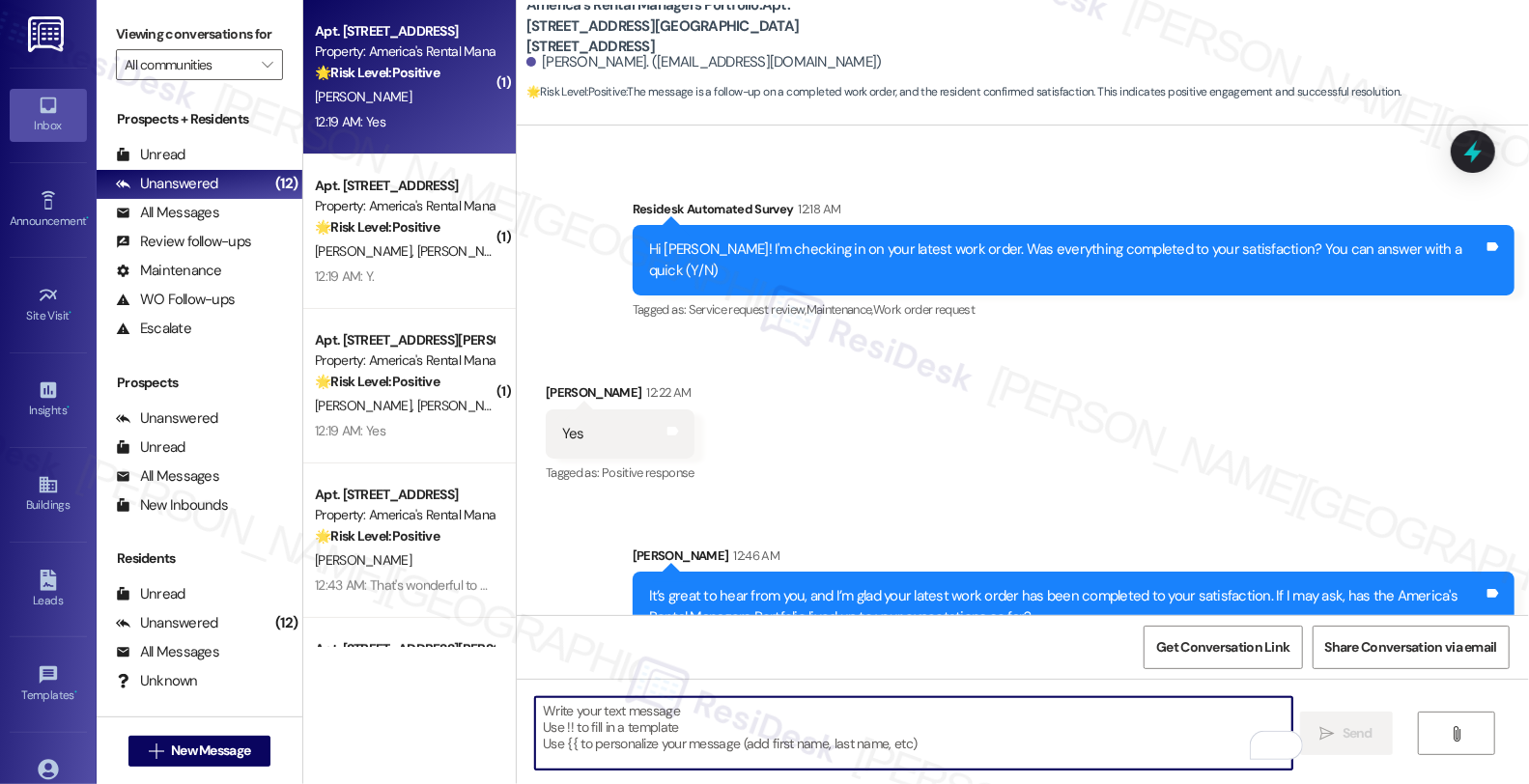
click at [445, 147] on div "Apt. 9111 Cypress Place, 9111 Cypress Place Property: America's Rental Managers…" at bounding box center [410, 77] width 213 height 154
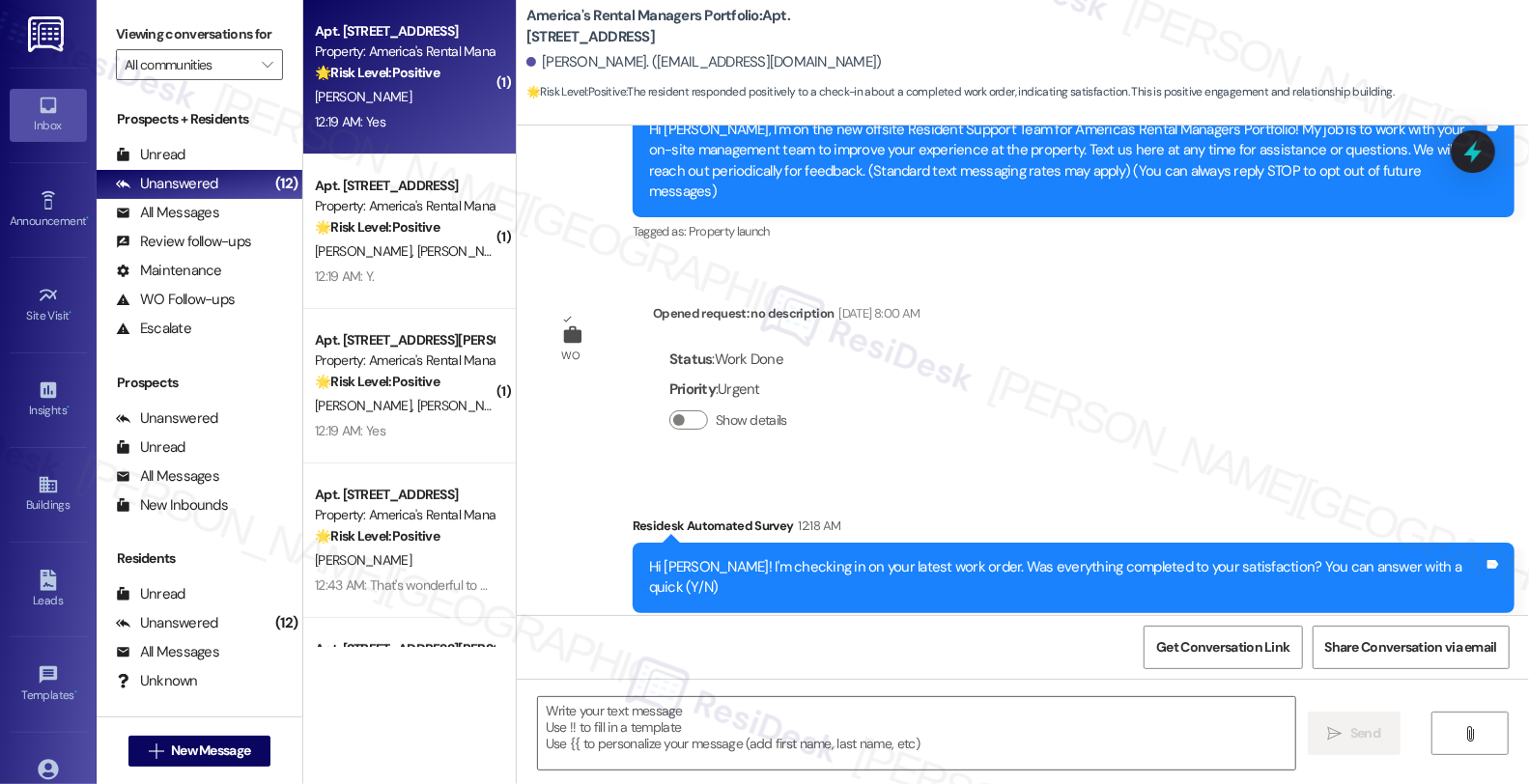
type textarea "Fetching suggested responses. Please feel free to read through the conversation…"
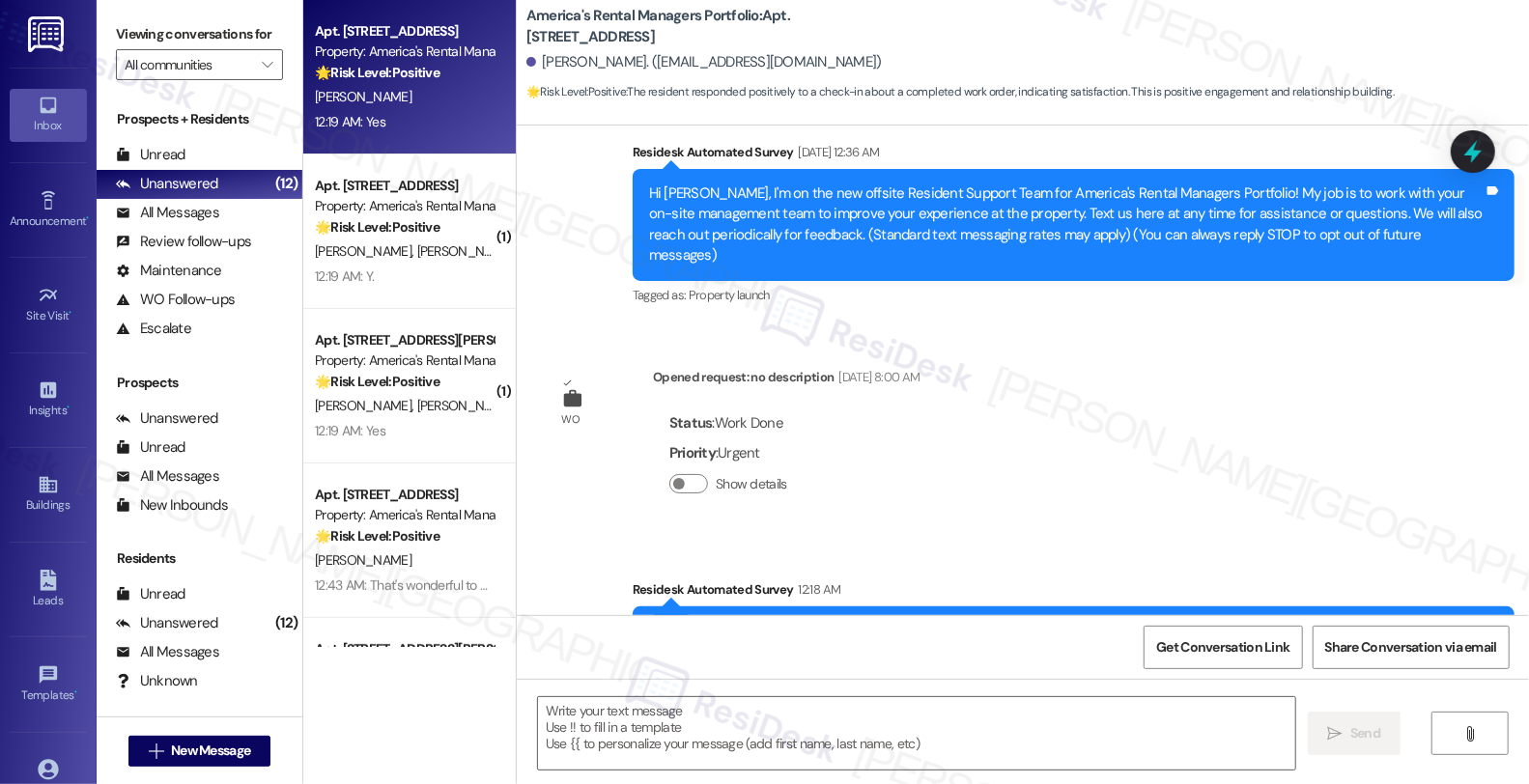
scroll to position [383, 0]
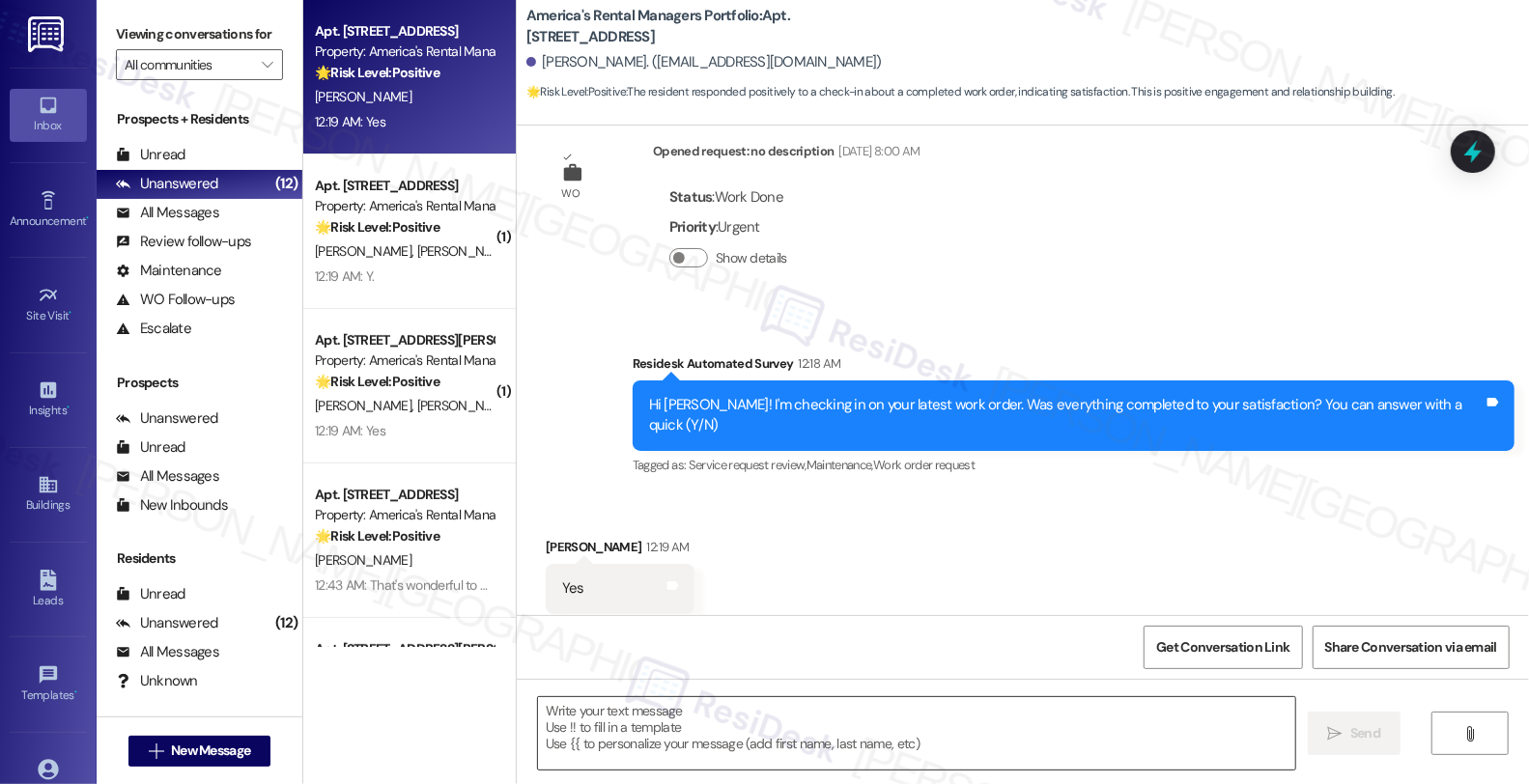
click at [668, 719] on textarea at bounding box center [917, 733] width 758 height 72
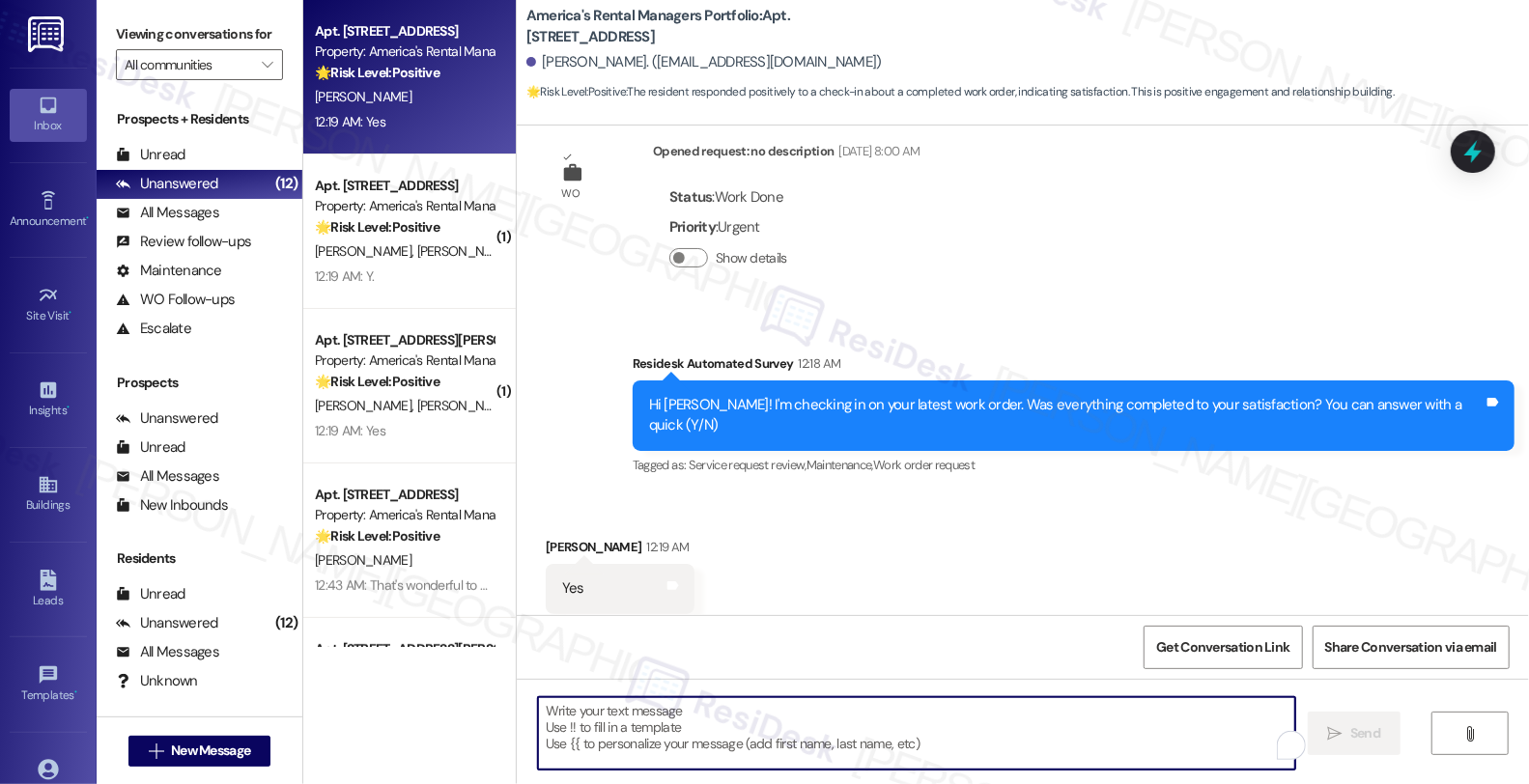
paste textarea "it’s great to hear from you, and I’m glad your latest work order has been compl…"
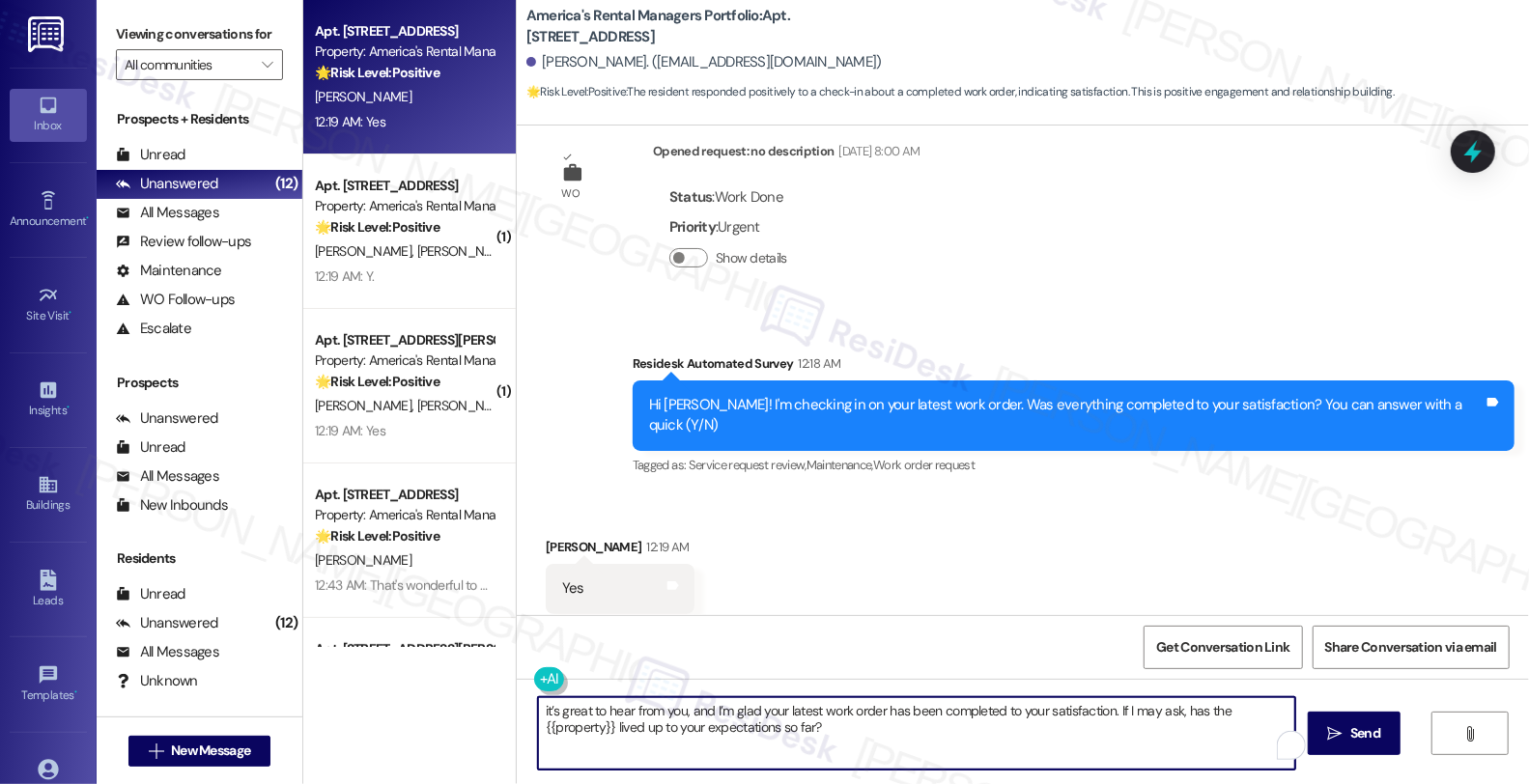
click at [538, 713] on textarea "it’s great to hear from you, and I’m glad your latest work order has been compl…" at bounding box center [917, 733] width 758 height 72
type textarea "It’s great to hear from you, and I’m glad your latest work order has been compl…"
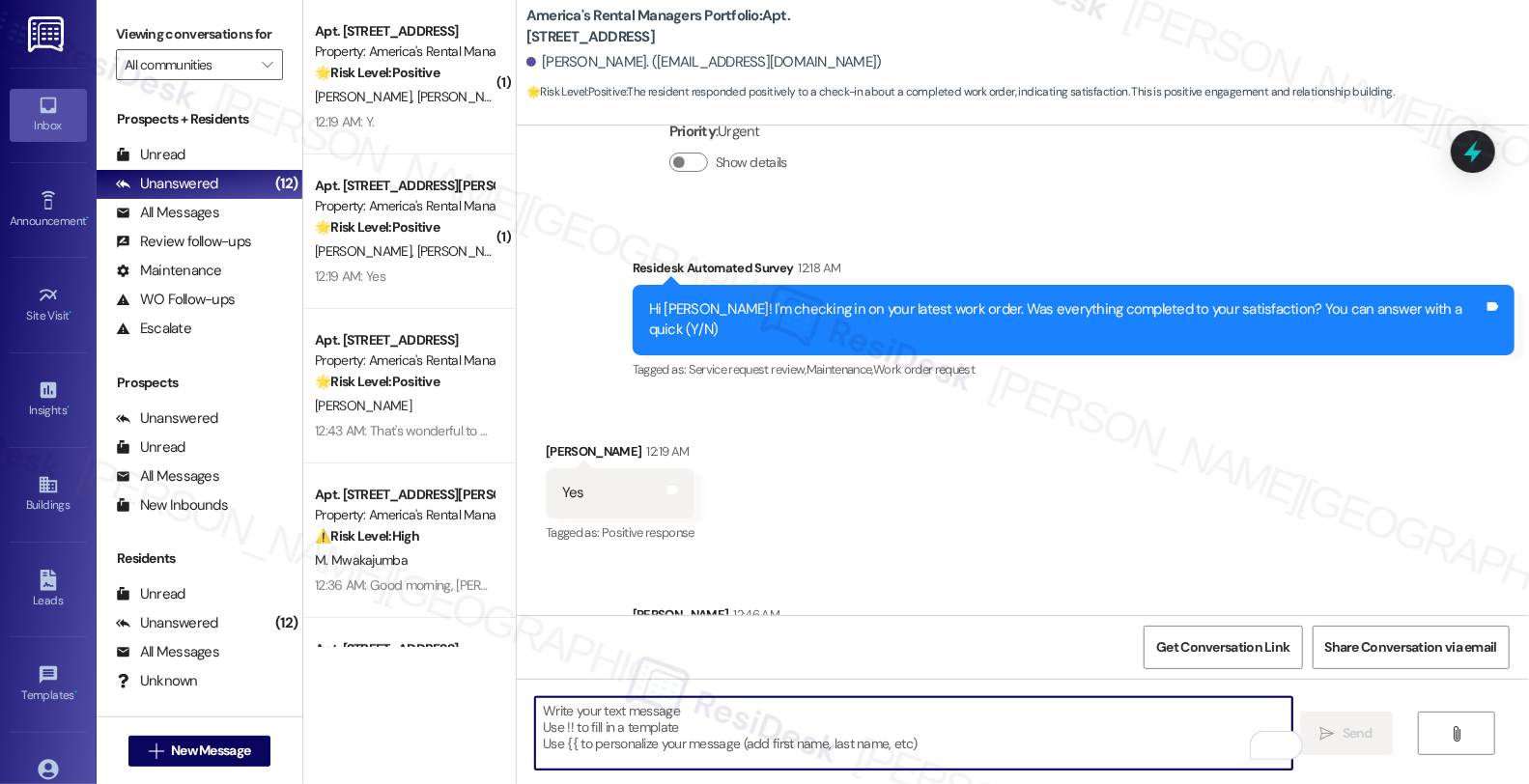
scroll to position [537, 0]
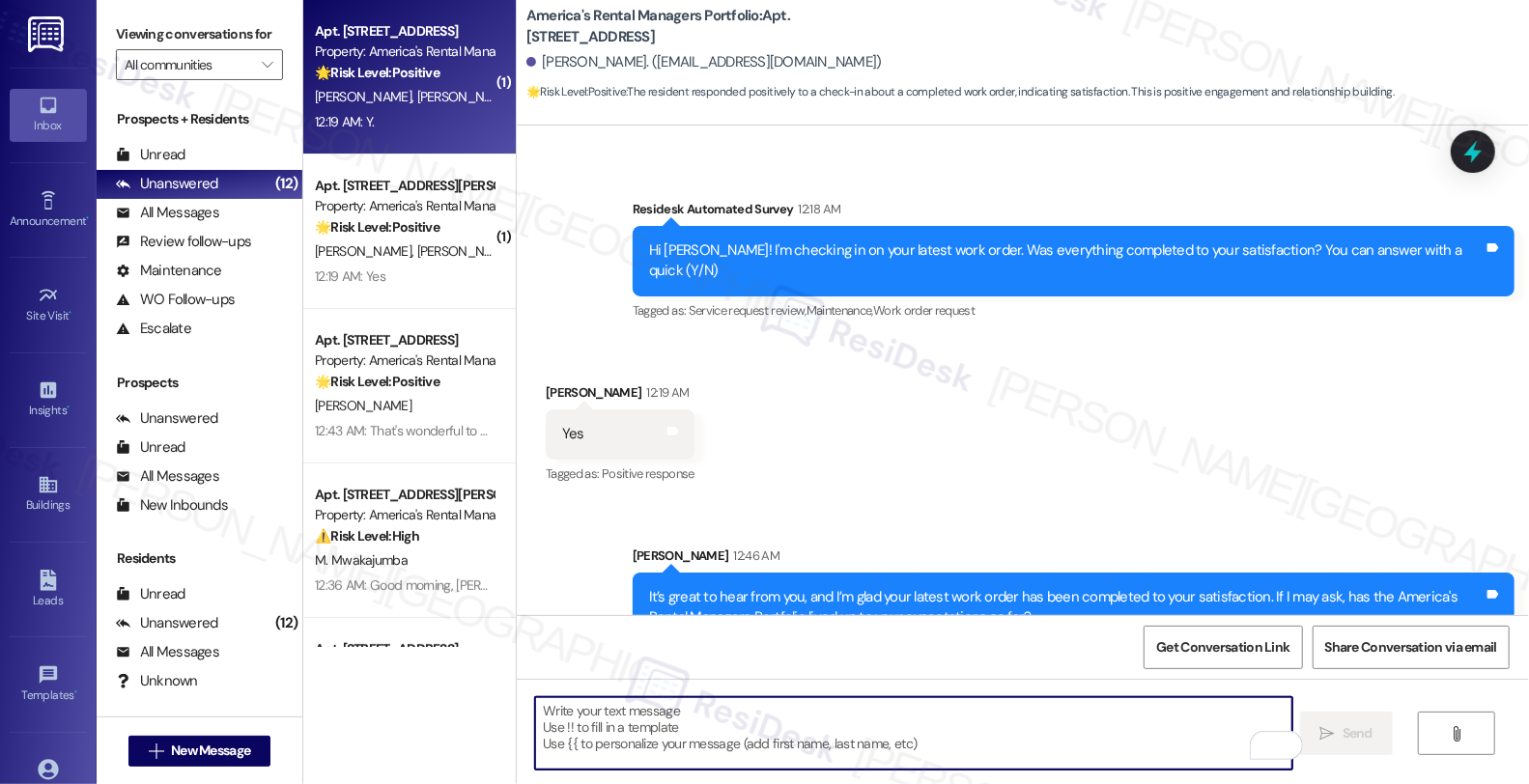
click at [417, 104] on span "[PERSON_NAME]" at bounding box center [468, 97] width 103 height 18
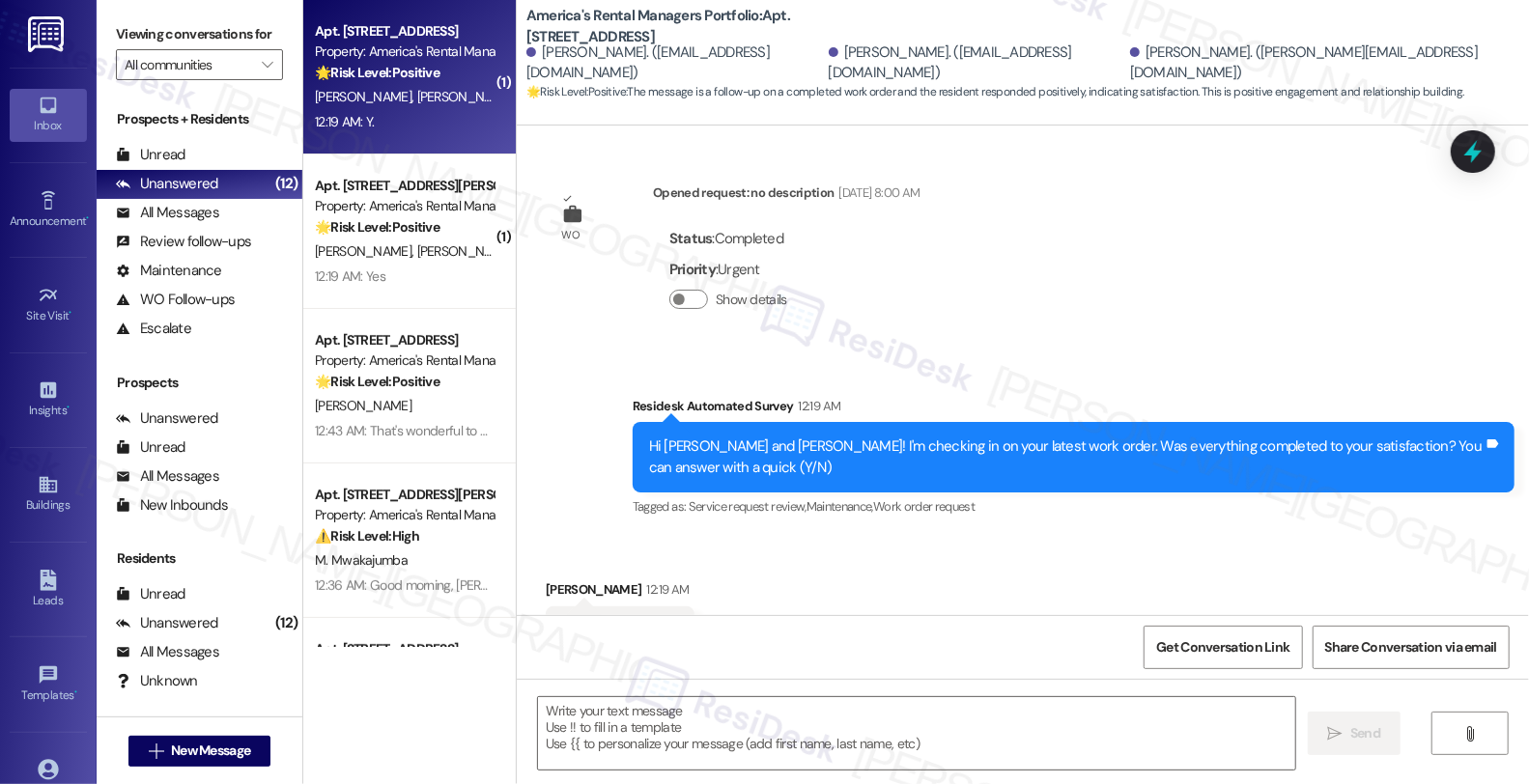
scroll to position [440, 0]
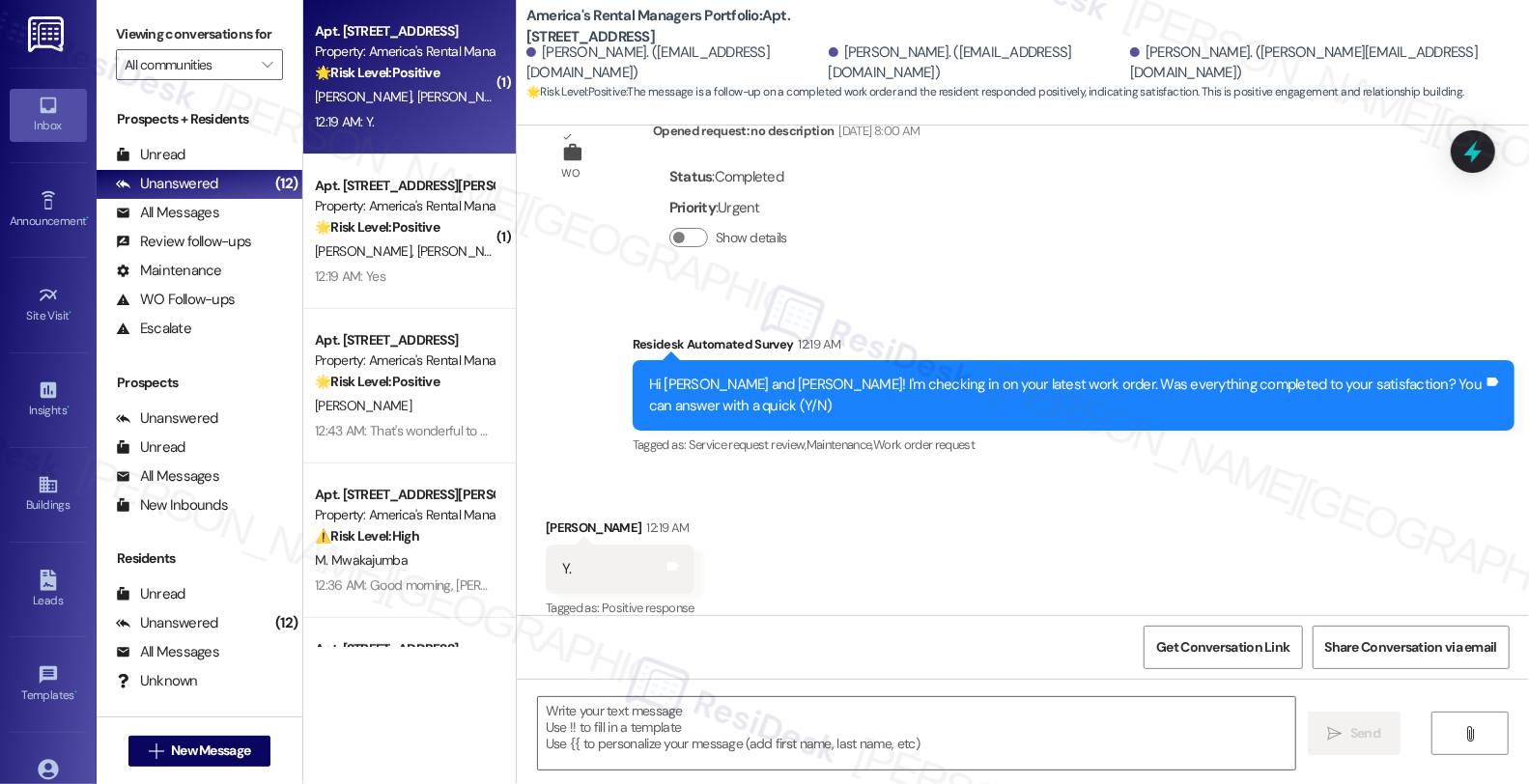
type textarea "Fetching suggested responses. Please feel free to read through the conversation…"
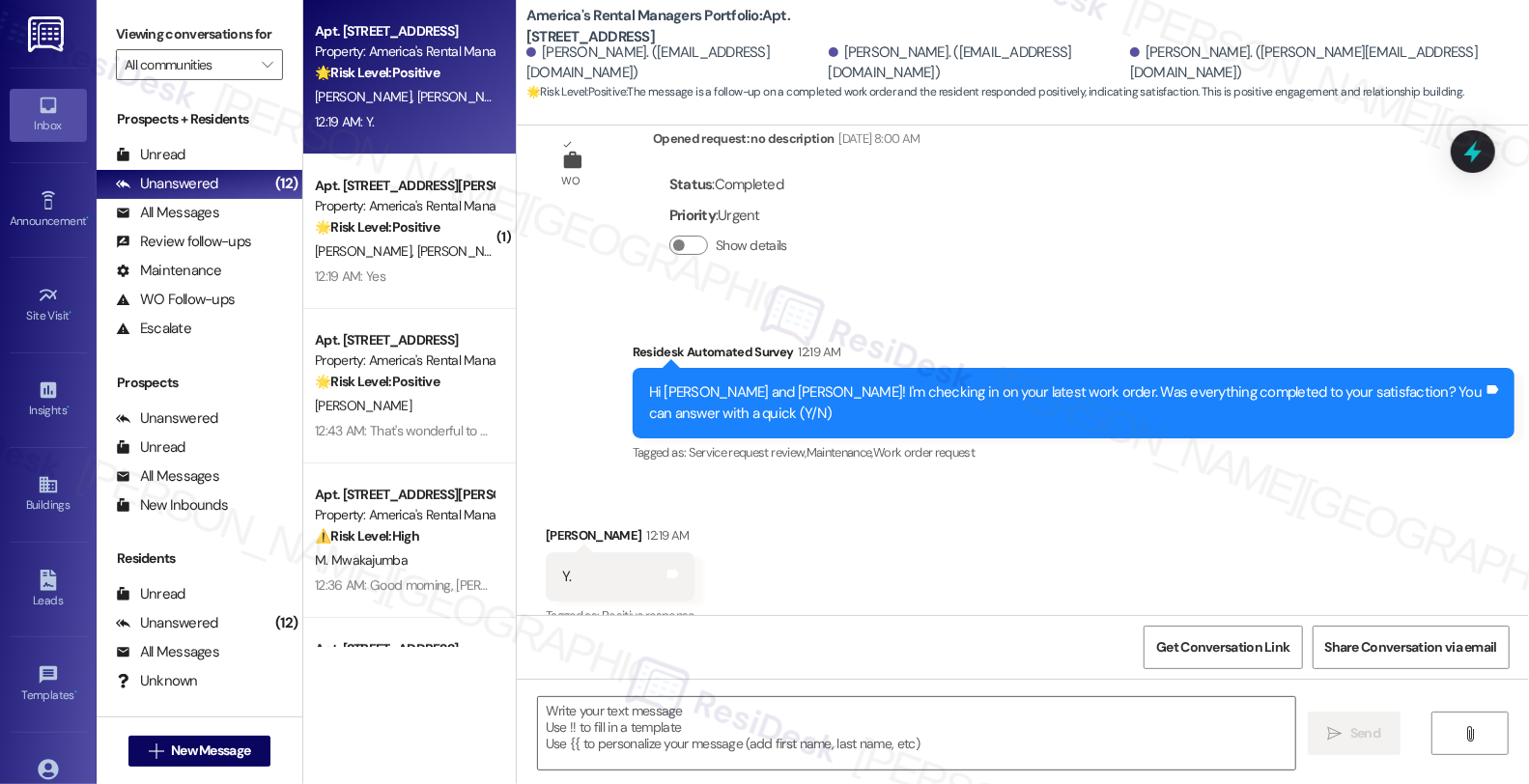
scroll to position [441, 0]
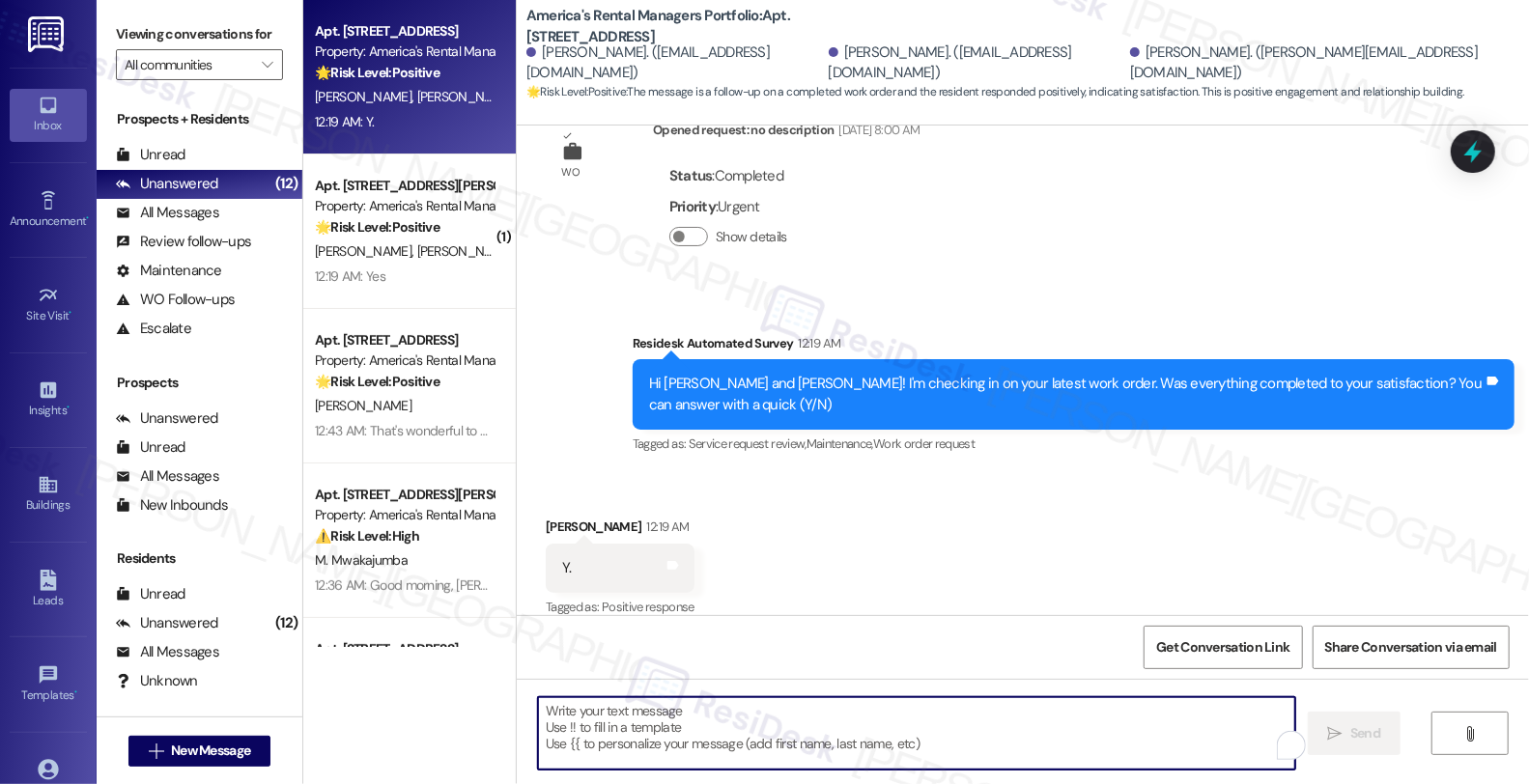
click at [686, 727] on textarea "To enrich screen reader interactions, please activate Accessibility in Grammarl…" at bounding box center [917, 733] width 758 height 72
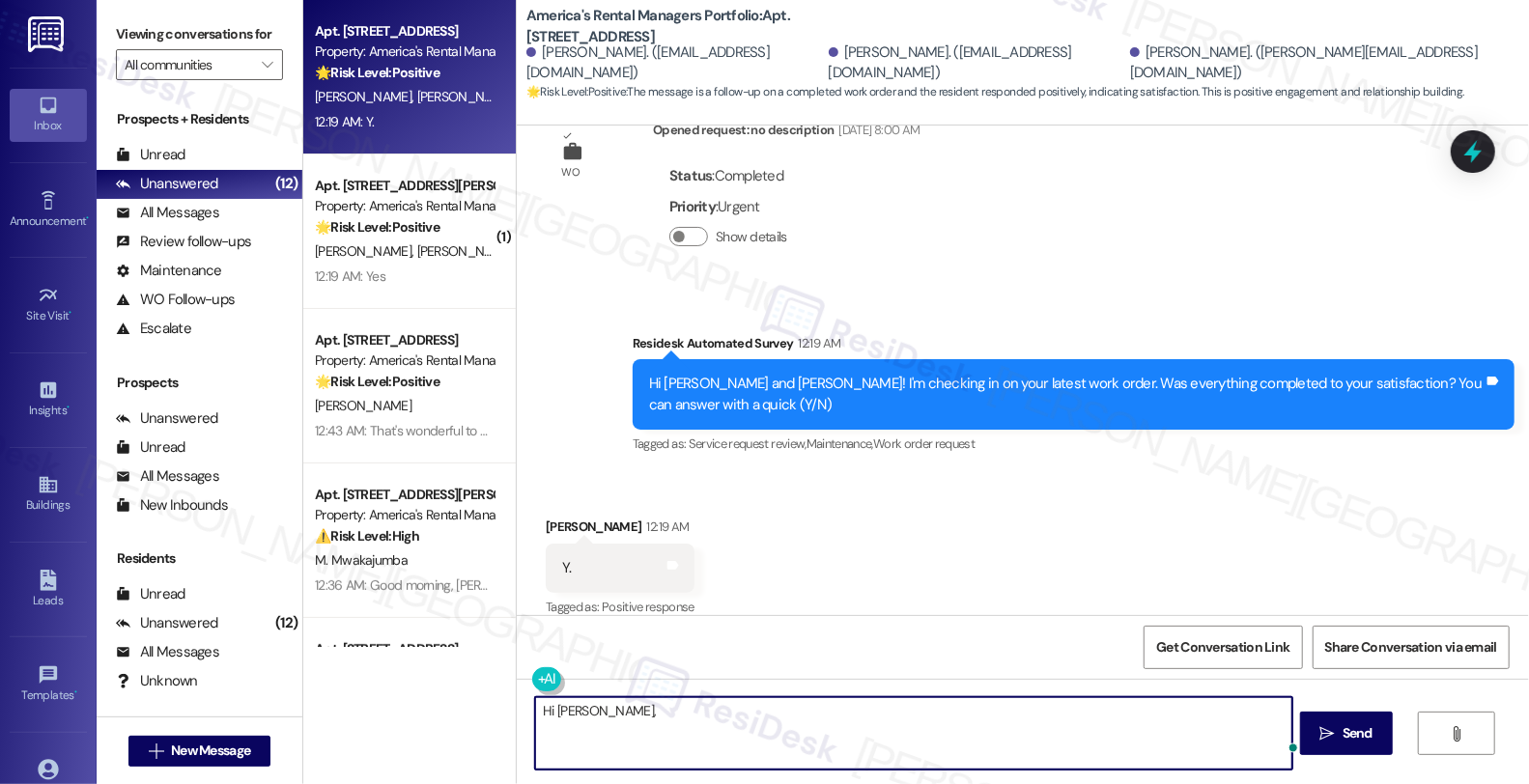
paste textarea "it’s great to hear from you, and I’m glad your latest work order has been compl…"
click at [552, 698] on textarea "Hi CAssity, it’s great to hear from you, and I’m glad your latest work order ha…" at bounding box center [914, 733] width 758 height 72
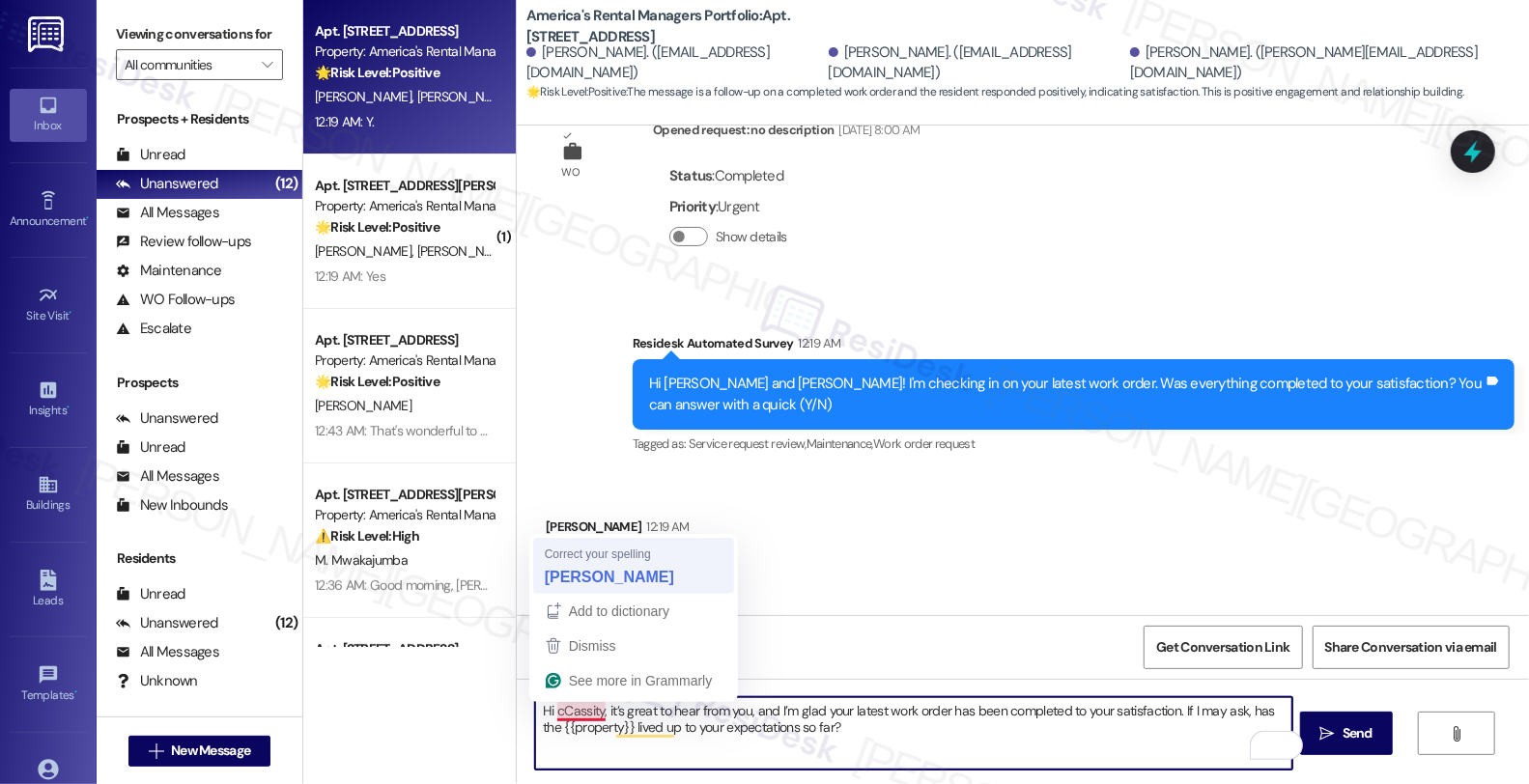
type textarea "Hi Cassity, it’s great to hear from you, and I’m glad your latest work order ha…"
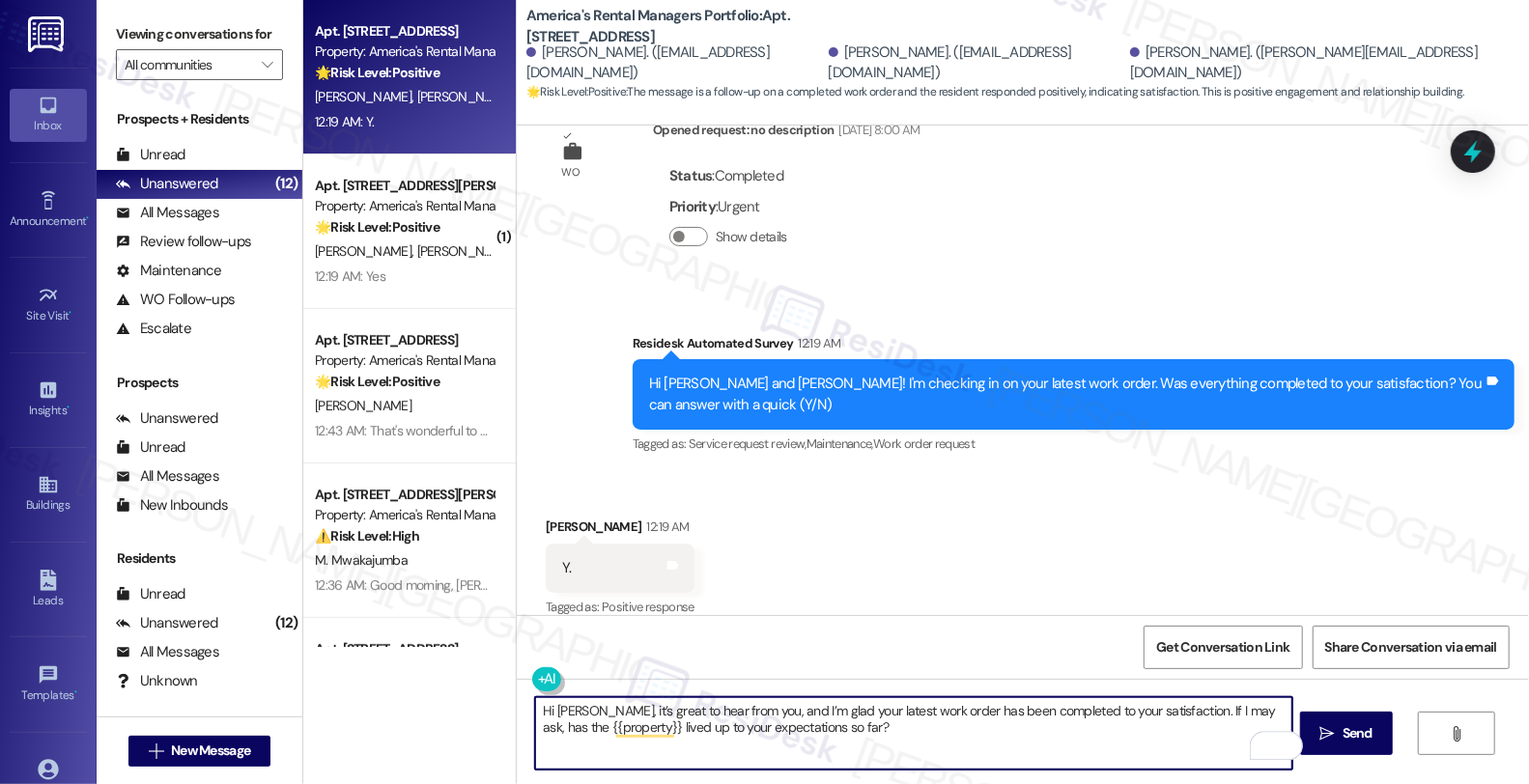
click at [754, 737] on textarea "Hi Cassity, it’s great to hear from you, and I’m glad your latest work order ha…" at bounding box center [914, 733] width 758 height 72
click at [898, 737] on textarea "Hi Cassity, it’s great to hear from you, and I’m glad your latest work order ha…" at bounding box center [914, 733] width 758 height 72
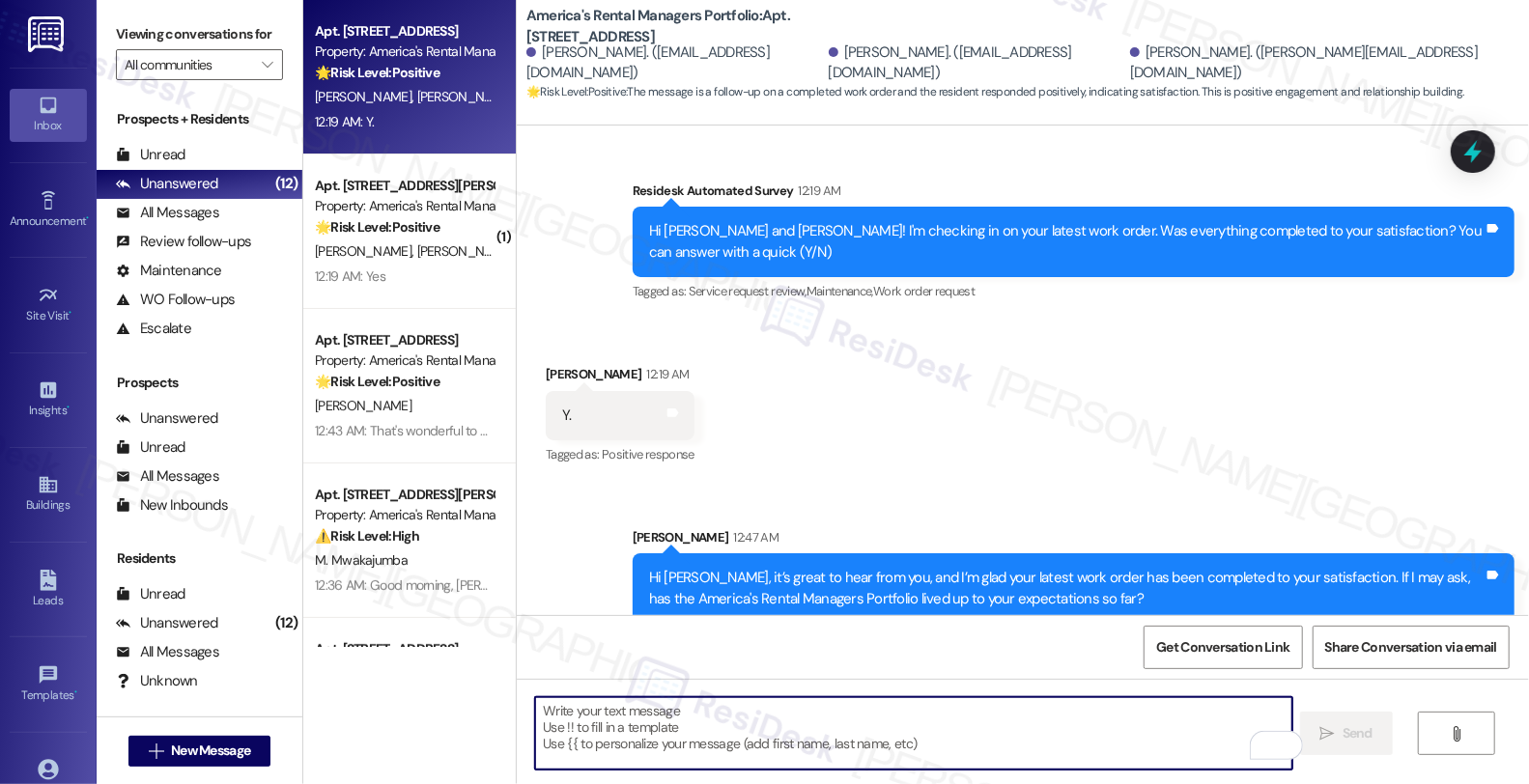
scroll to position [596, 0]
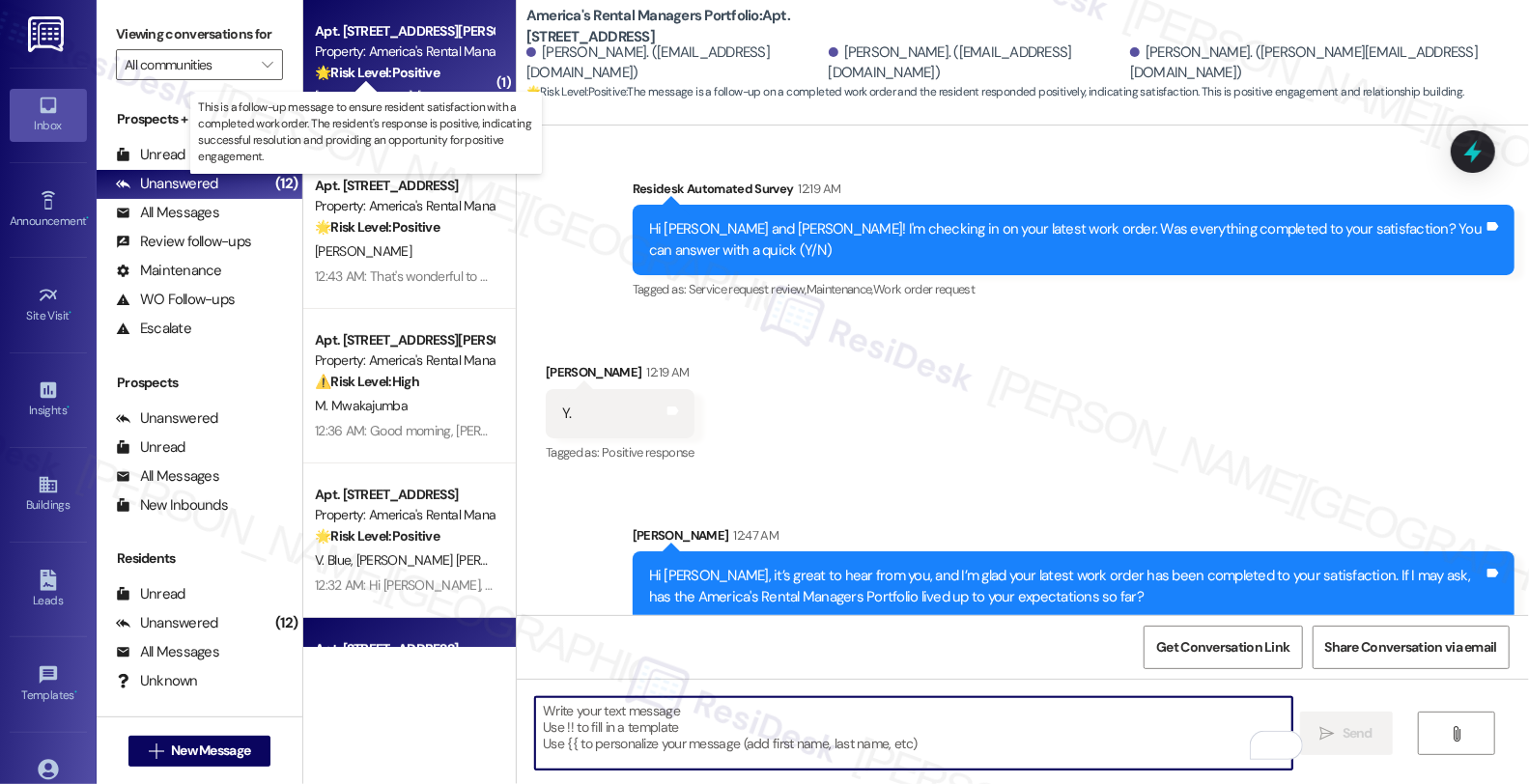
click at [409, 79] on strong "🌟 Risk Level: Positive" at bounding box center [378, 72] width 125 height 18
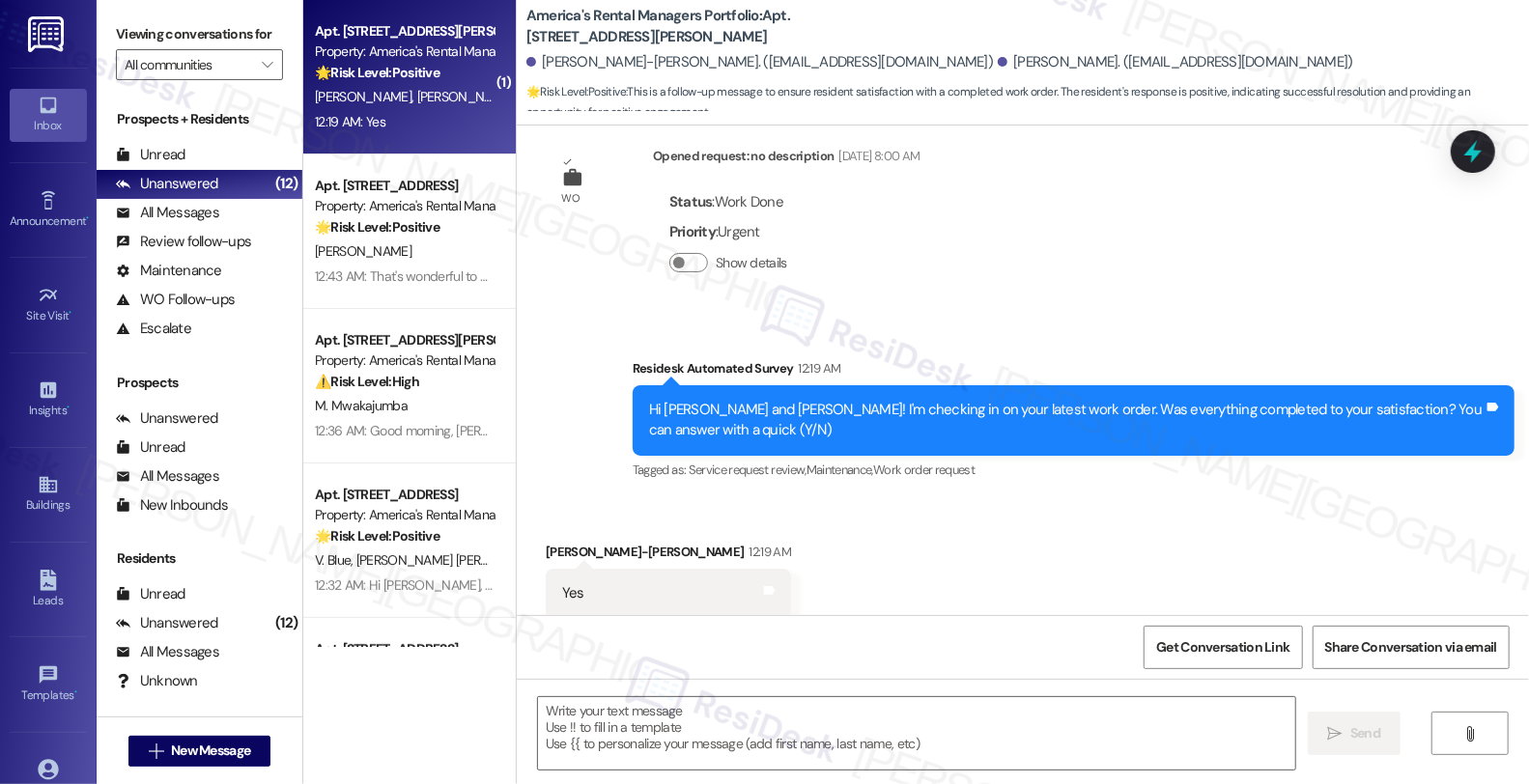
scroll to position [403, 0]
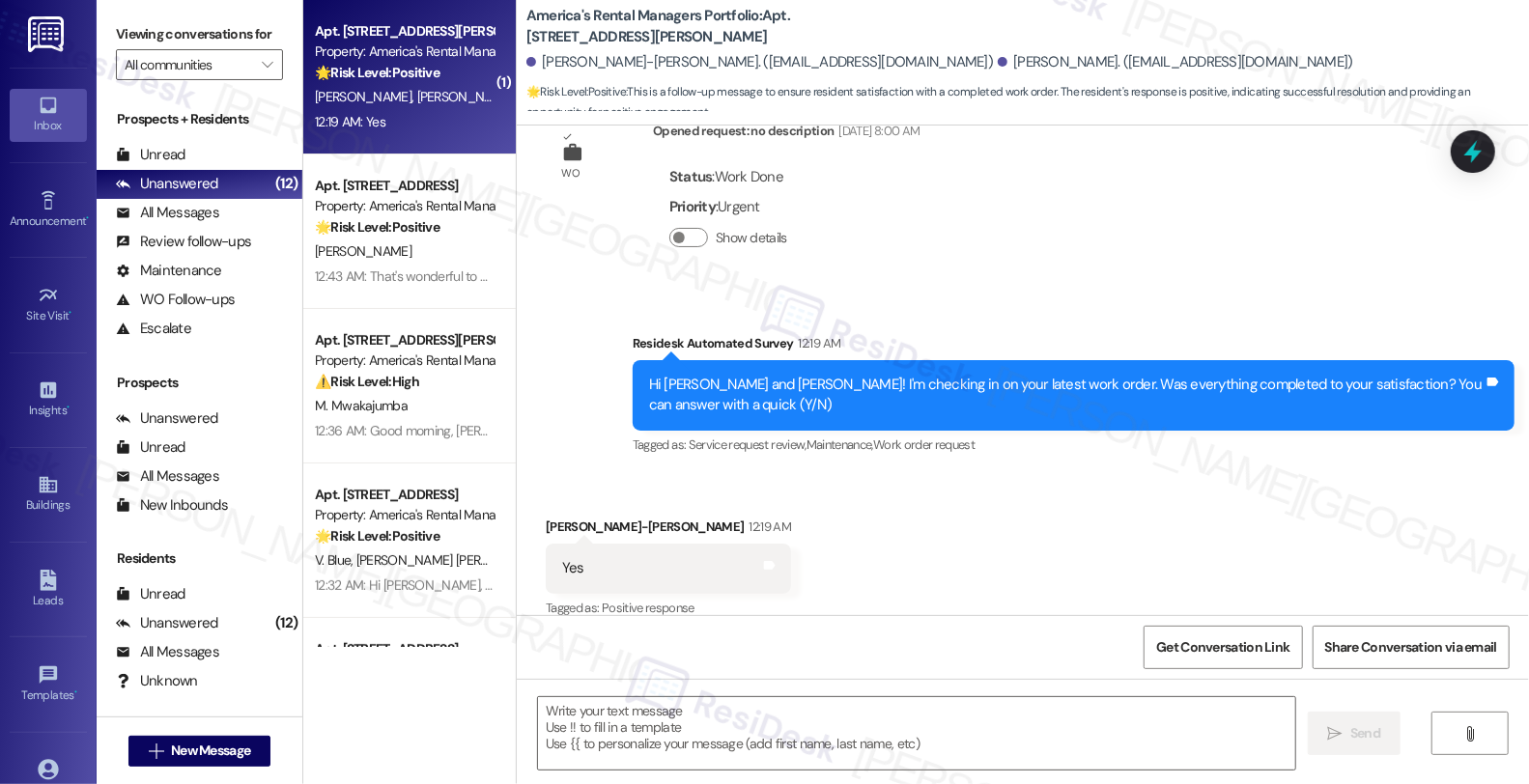
type textarea "Fetching suggested responses. Please feel free to read through the conversation…"
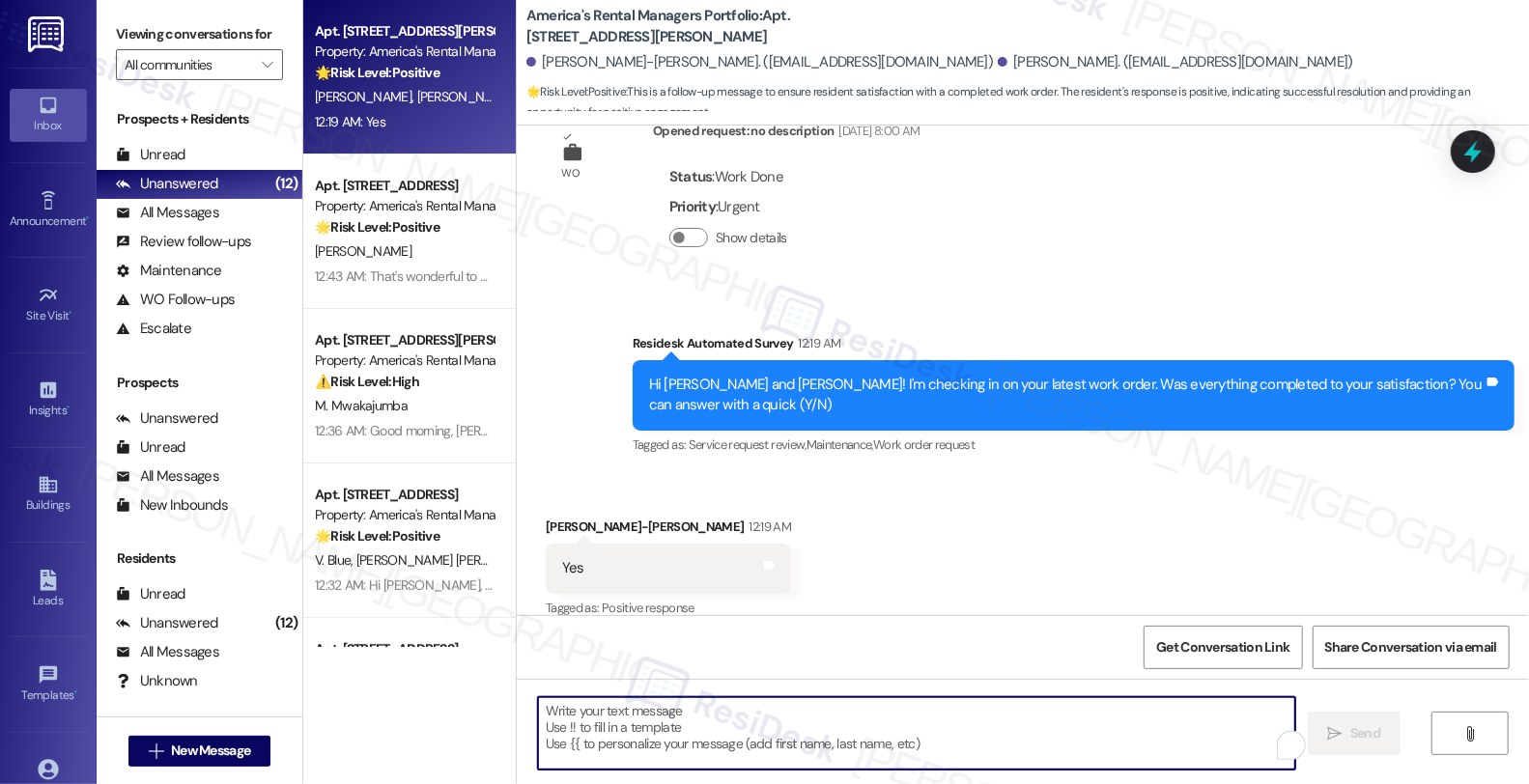
click at [702, 728] on textarea "To enrich screen reader interactions, please activate Accessibility in Grammarl…" at bounding box center [917, 733] width 758 height 72
paste textarea "it’s great to hear from you, and I’m glad your latest work order has been compl…"
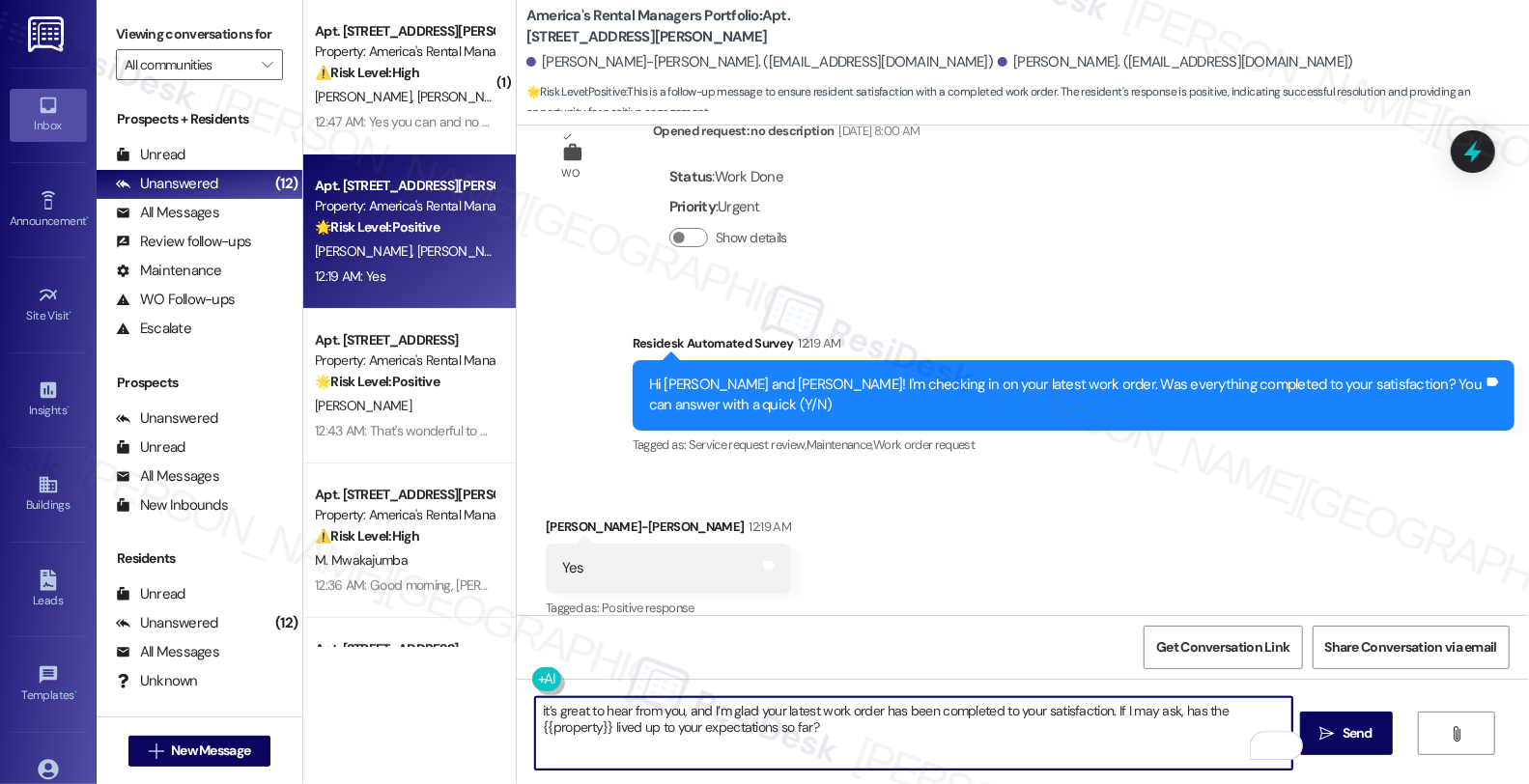
click at [535, 703] on textarea "it’s great to hear from you, and I’m glad your latest work order has been compl…" at bounding box center [914, 733] width 758 height 72
type textarea "Hi Haley-Ann, it’s great to hear from you, and I’m glad your latest work order …"
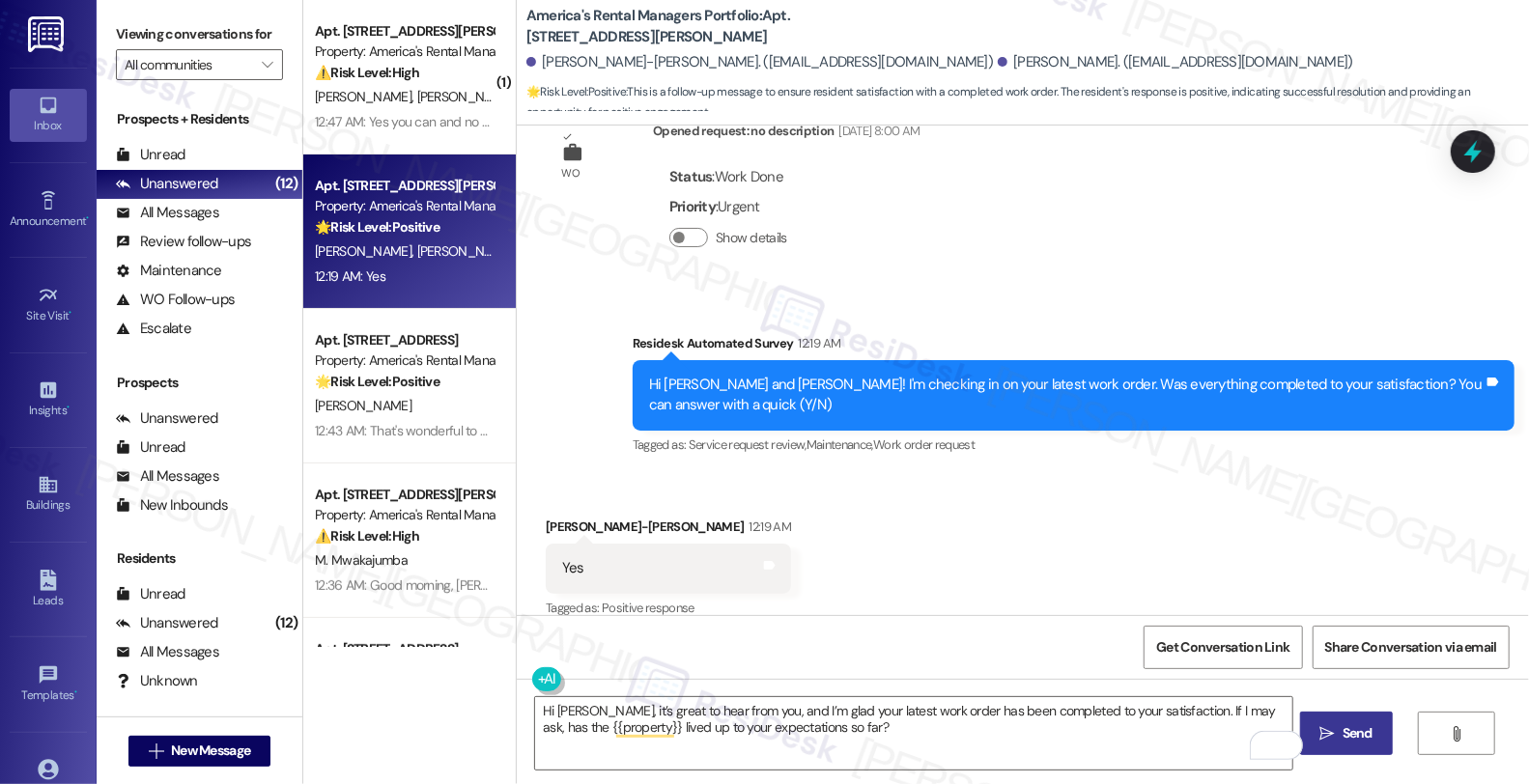
click at [1327, 747] on button " Send" at bounding box center [1347, 733] width 94 height 44
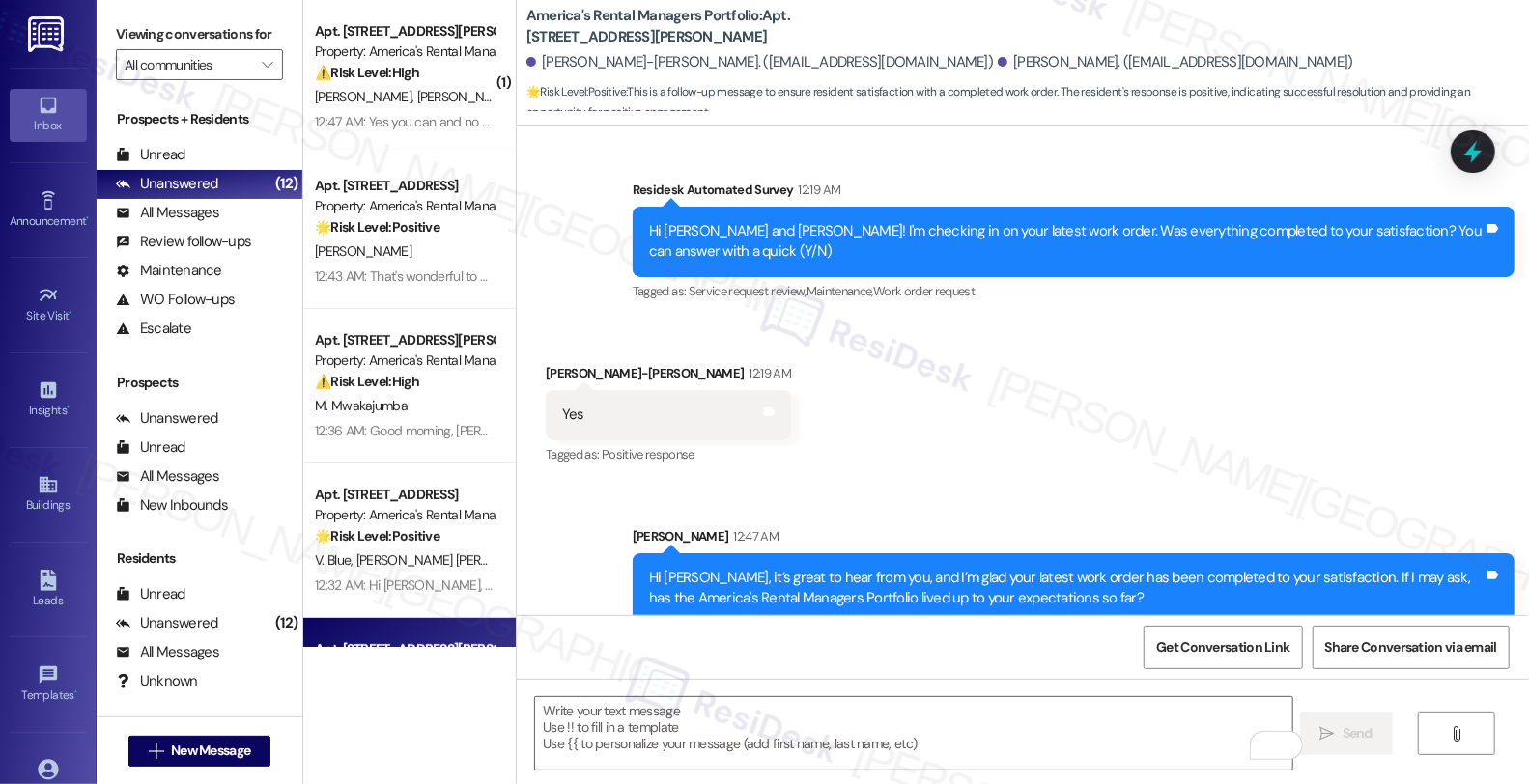
scroll to position [558, 0]
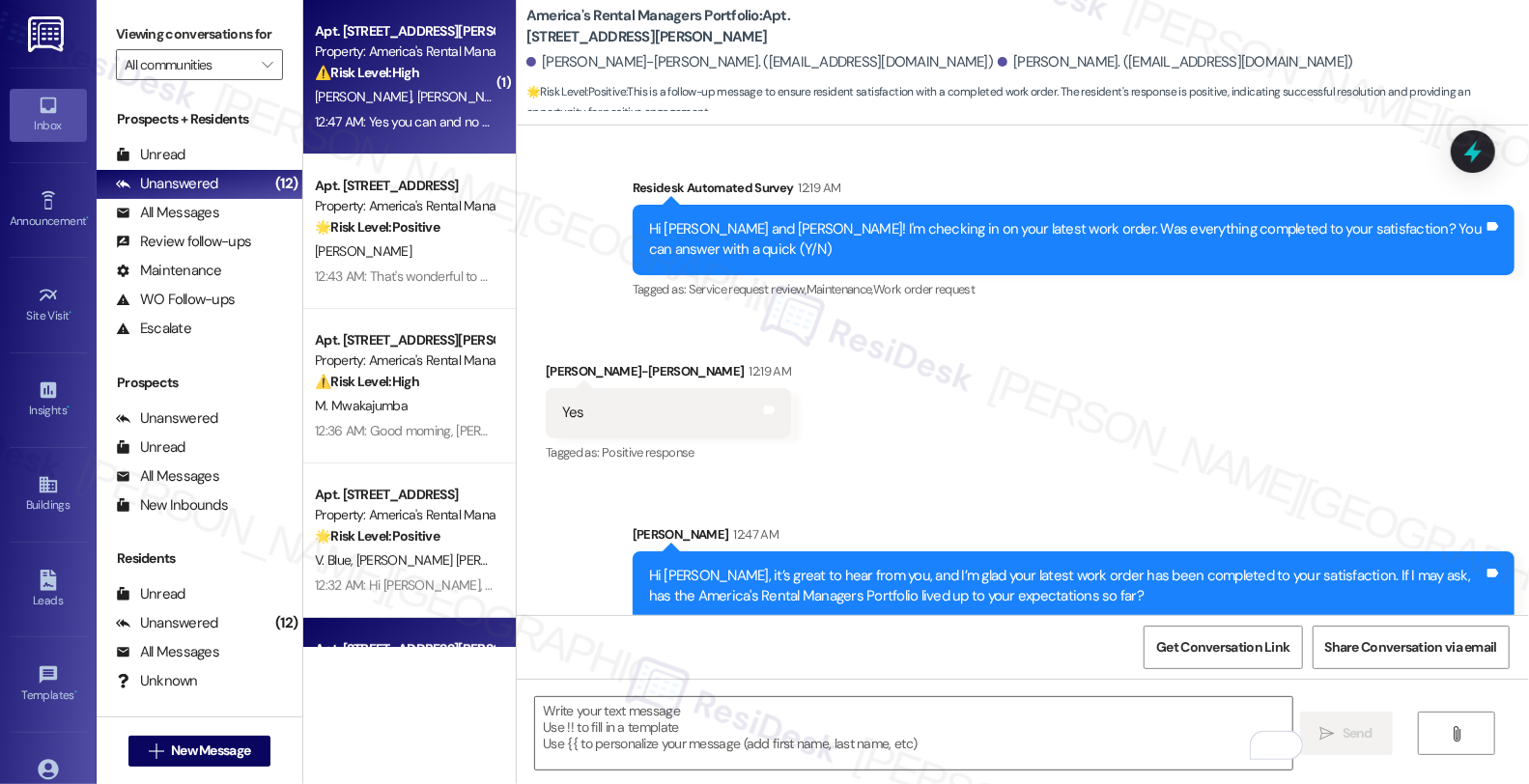
click at [339, 54] on div "Property: America's Rental Managers Portfolio" at bounding box center [404, 52] width 179 height 21
type textarea "Fetching suggested responses. Please feel free to read through the conversation…"
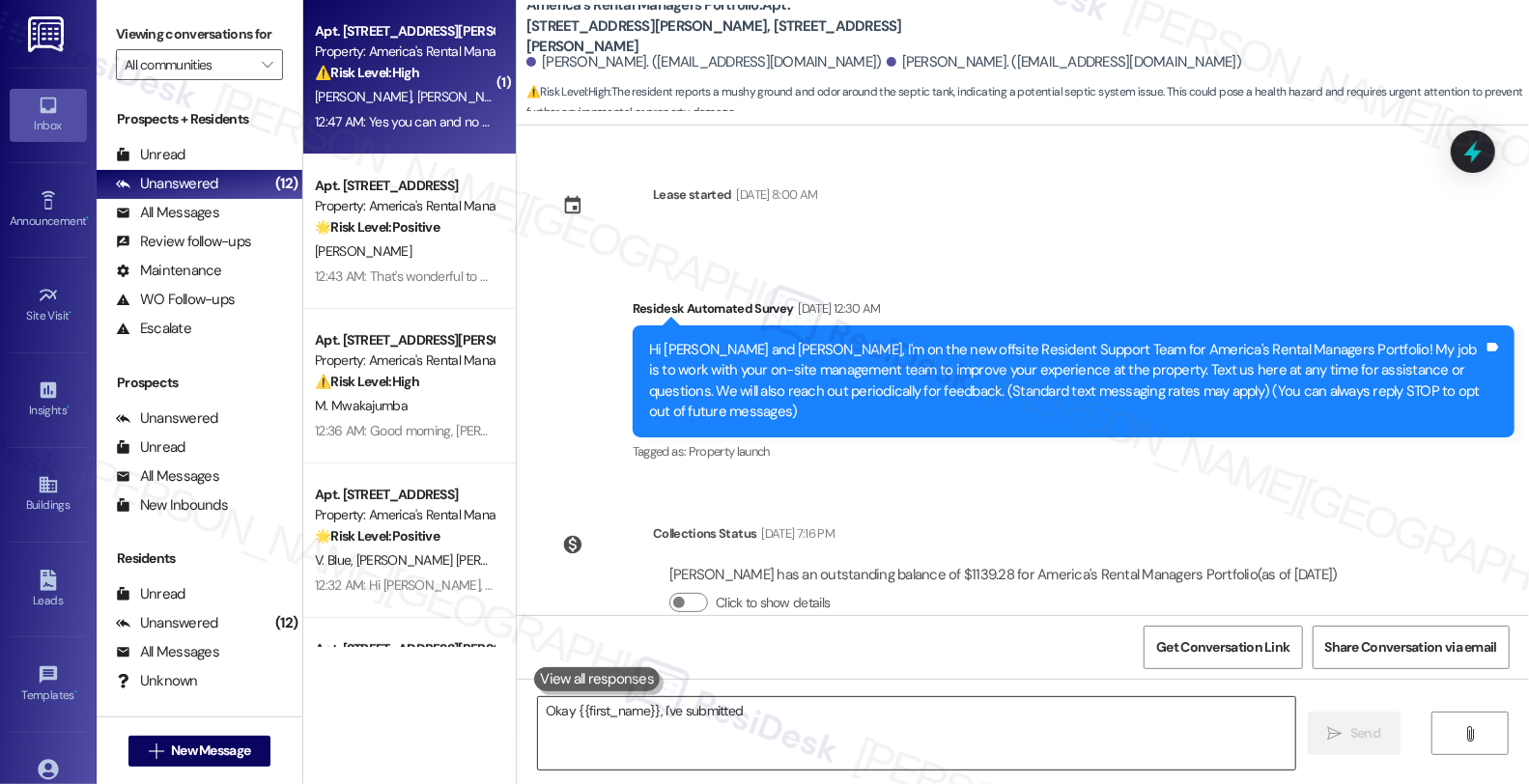
scroll to position [3154, 0]
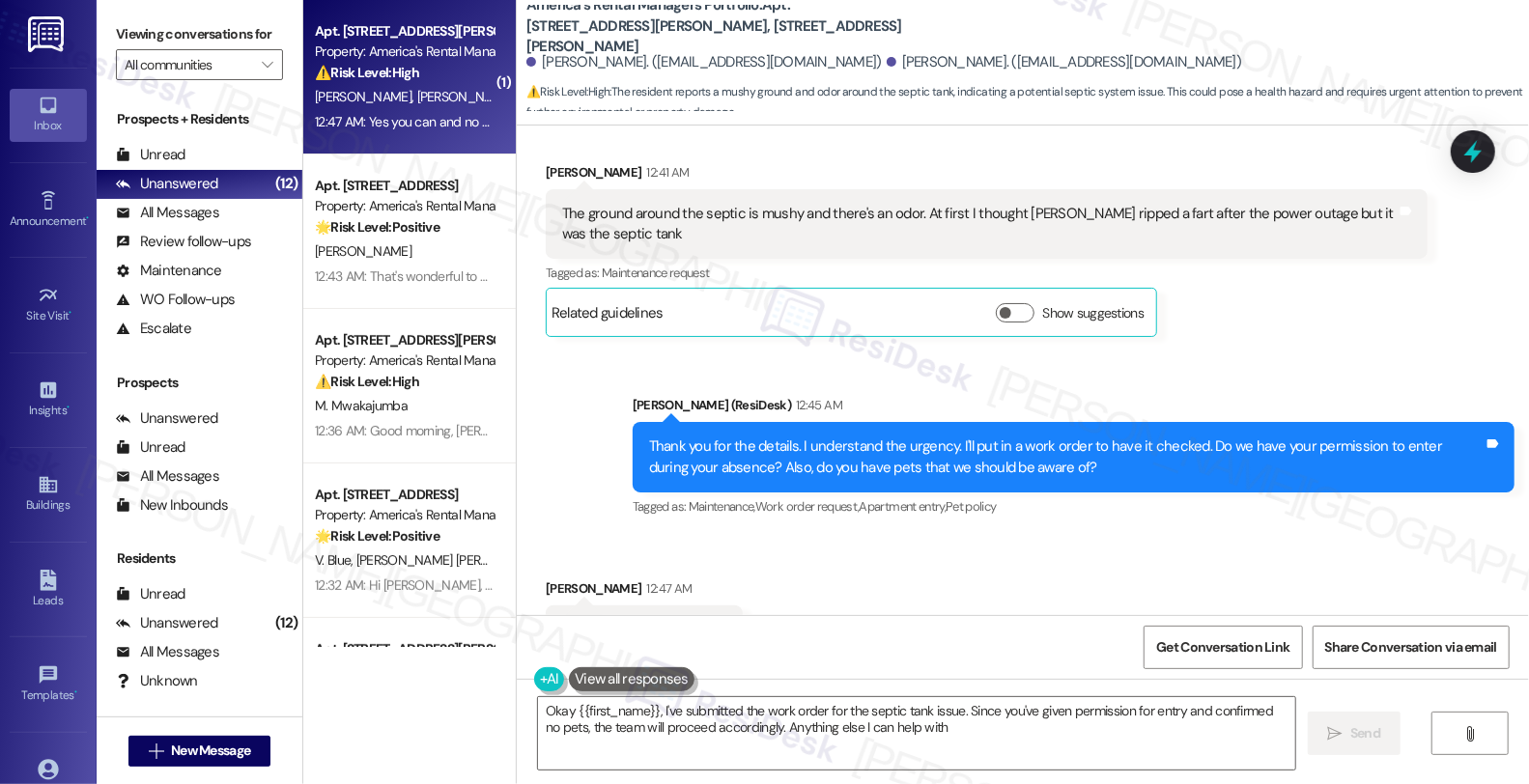
type textarea "Okay {{first_name}}, I've submitted the work order for the septic tank issue. S…"
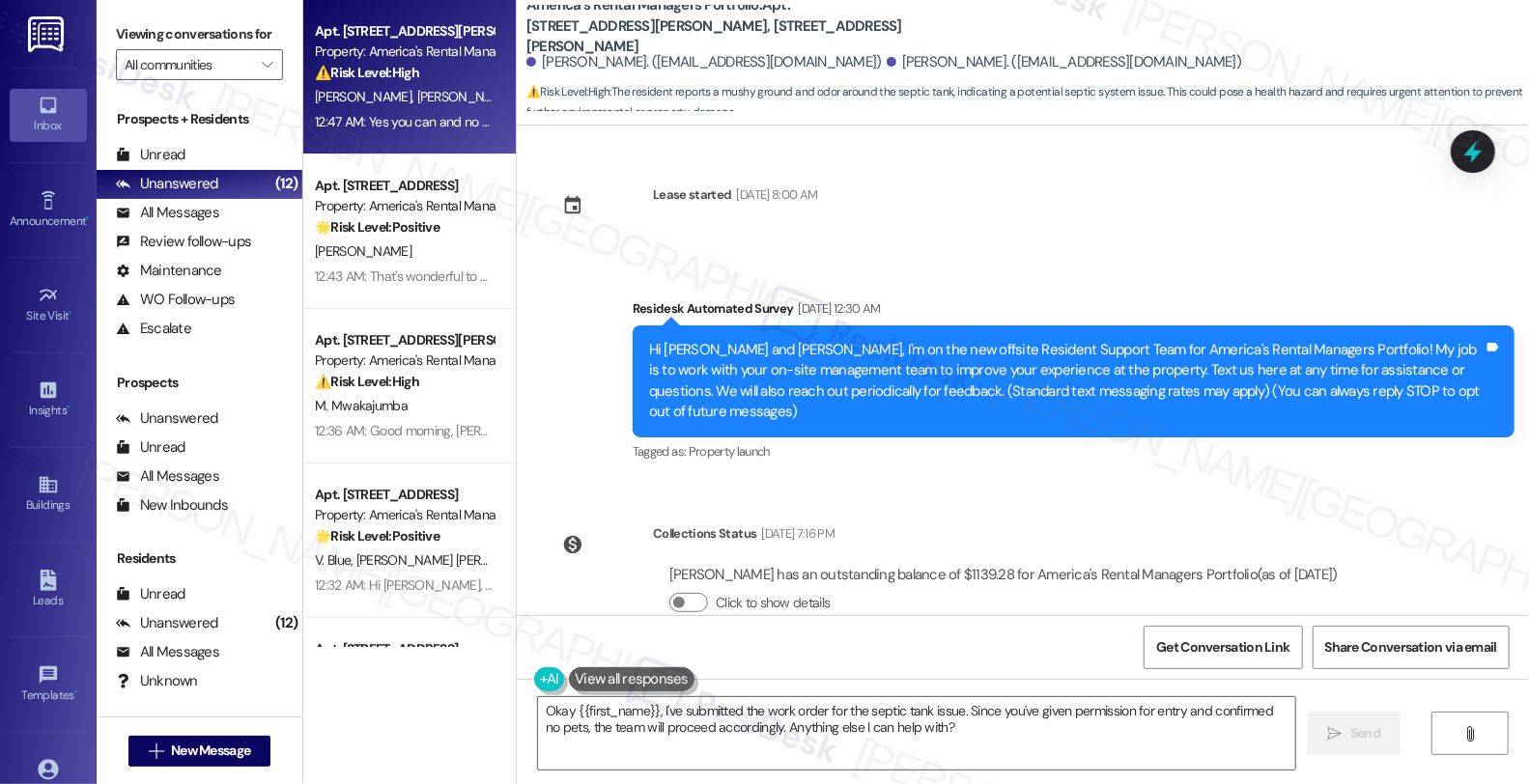
scroll to position [3154, 0]
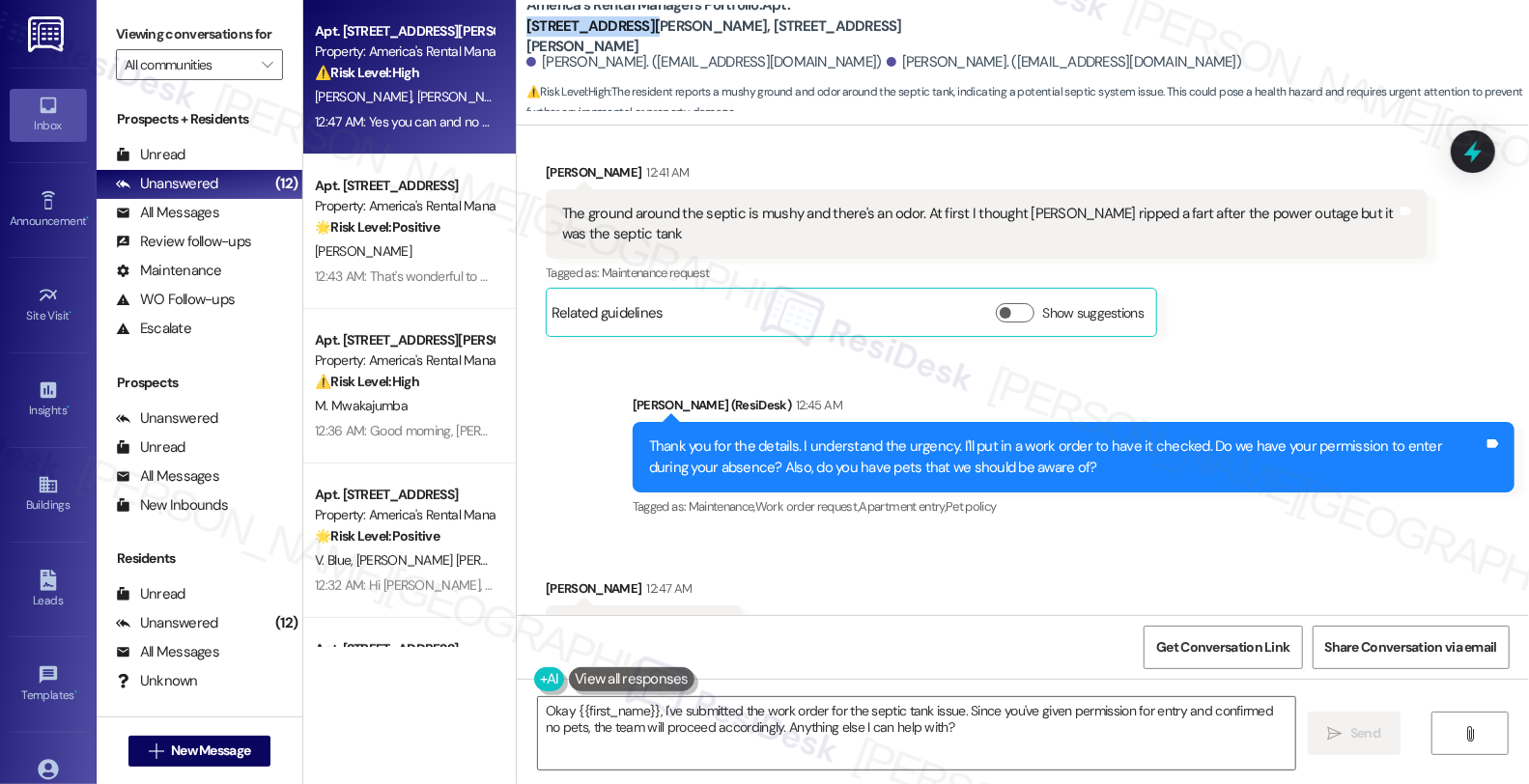
drag, startPoint x: 779, startPoint y: 13, endPoint x: 549, endPoint y: 40, distance: 231.6
click at [549, 40] on b "America's Rental Managers Portfolio: Apt. [STREET_ADDRESS][PERSON_NAME], [STREE…" at bounding box center [720, 25] width 387 height 62
copy b "[STREET_ADDRESS][PERSON_NAME]"
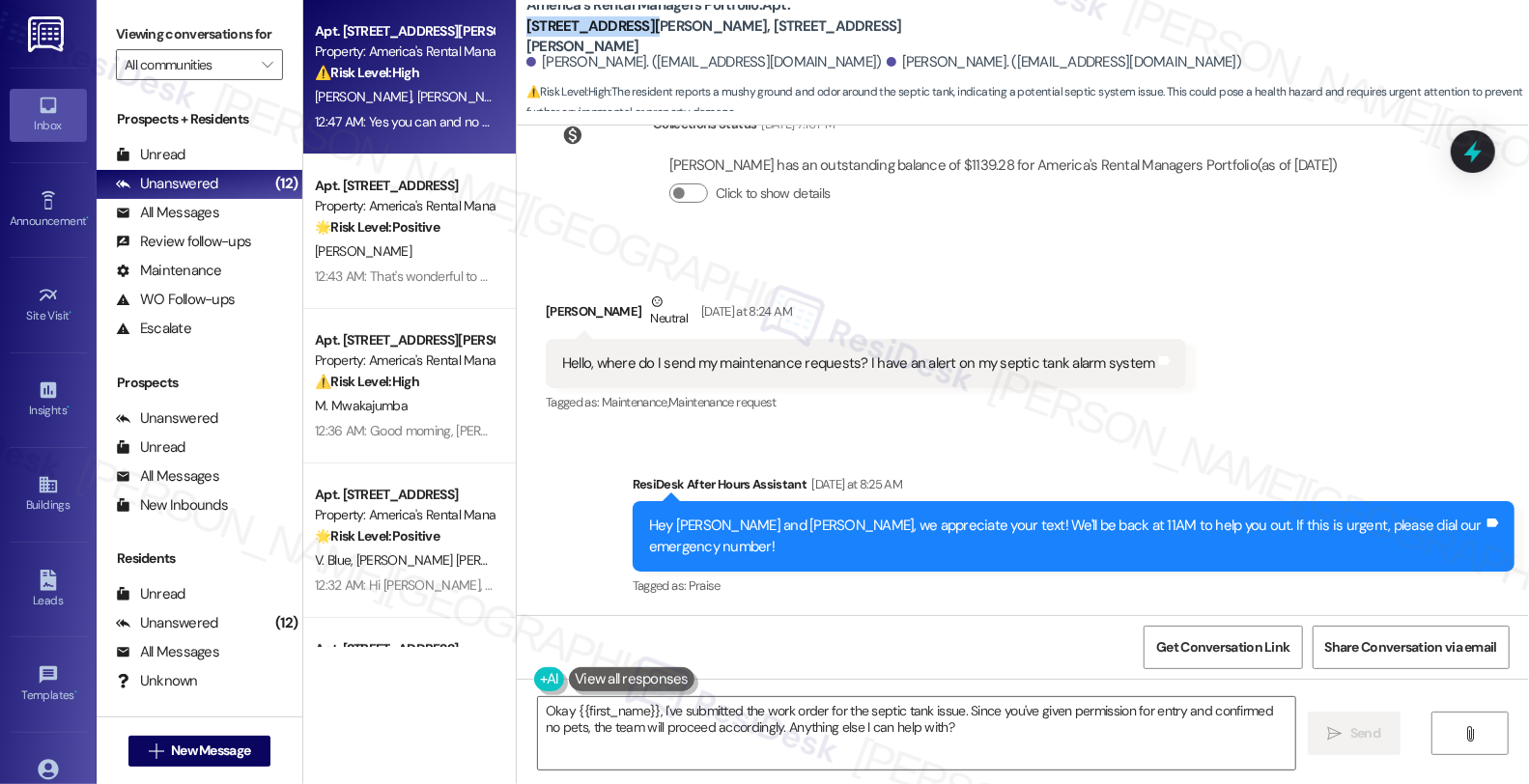
scroll to position [363, 0]
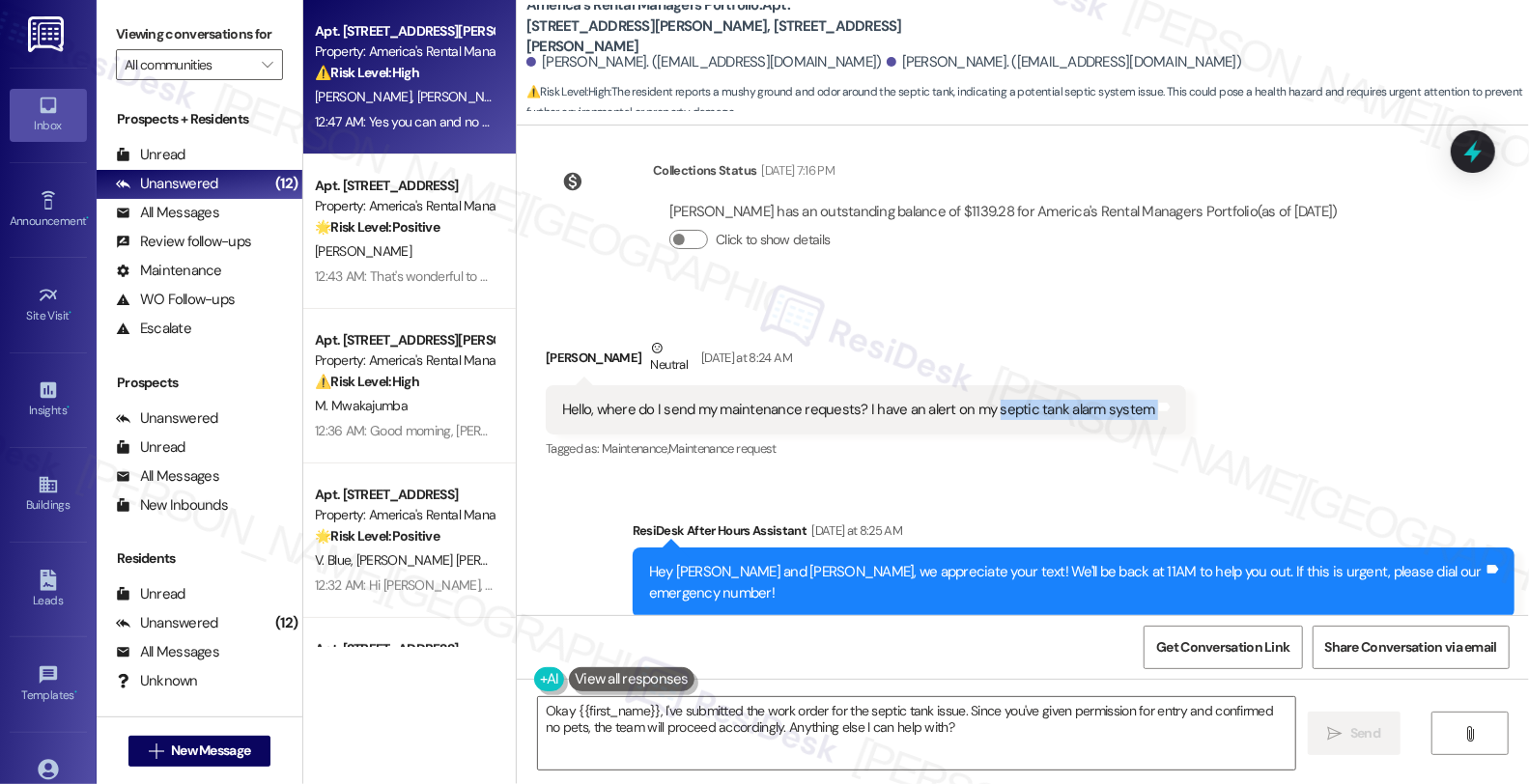
drag, startPoint x: 978, startPoint y: 388, endPoint x: 1159, endPoint y: 388, distance: 181.0
click at [1159, 388] on div "Received via SMS [PERSON_NAME] Neutral [DATE] at 8:24 AM Hello, where do I send…" at bounding box center [866, 400] width 670 height 154
copy div "septic tank alarm system Tags and notes"
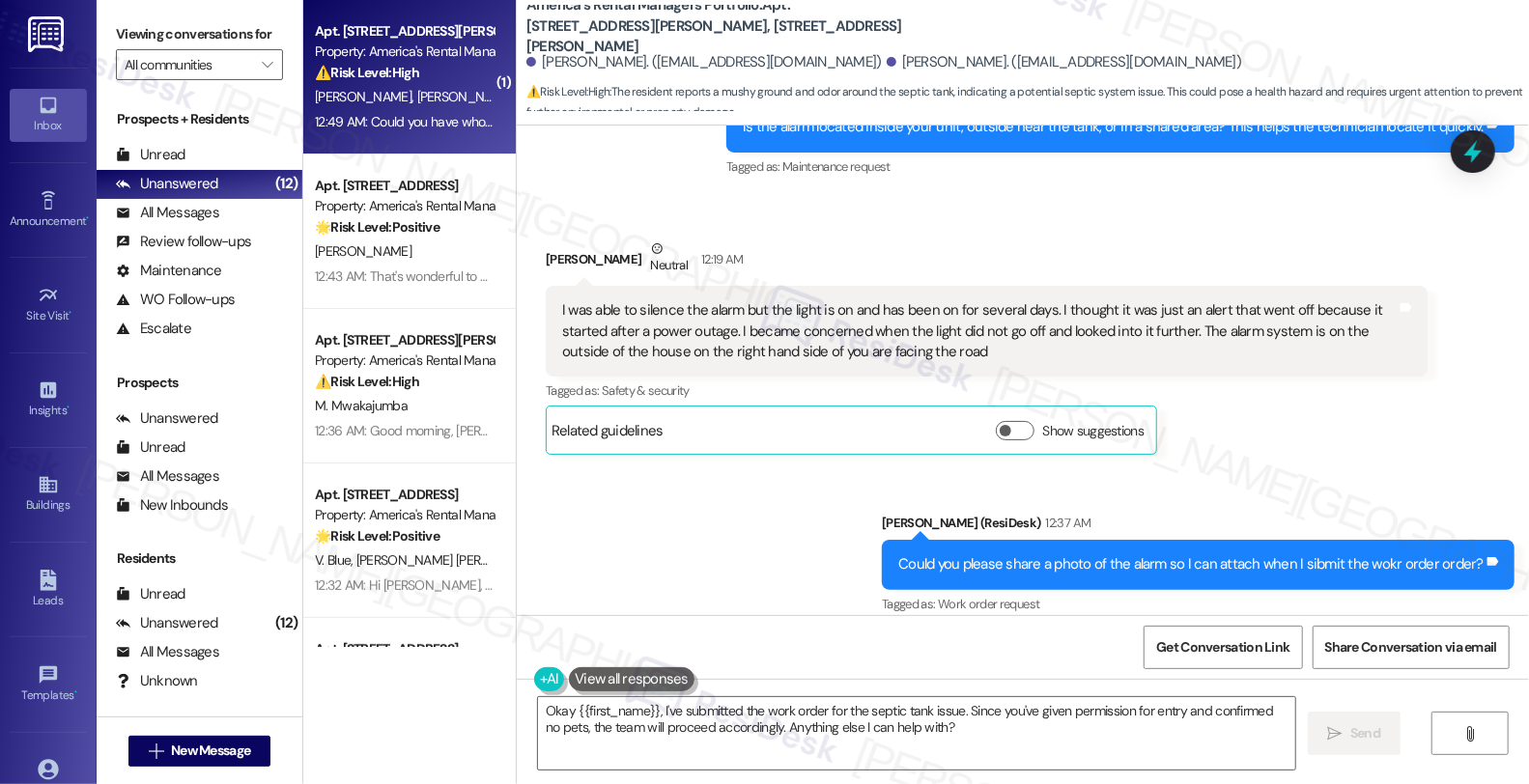
scroll to position [2001, 0]
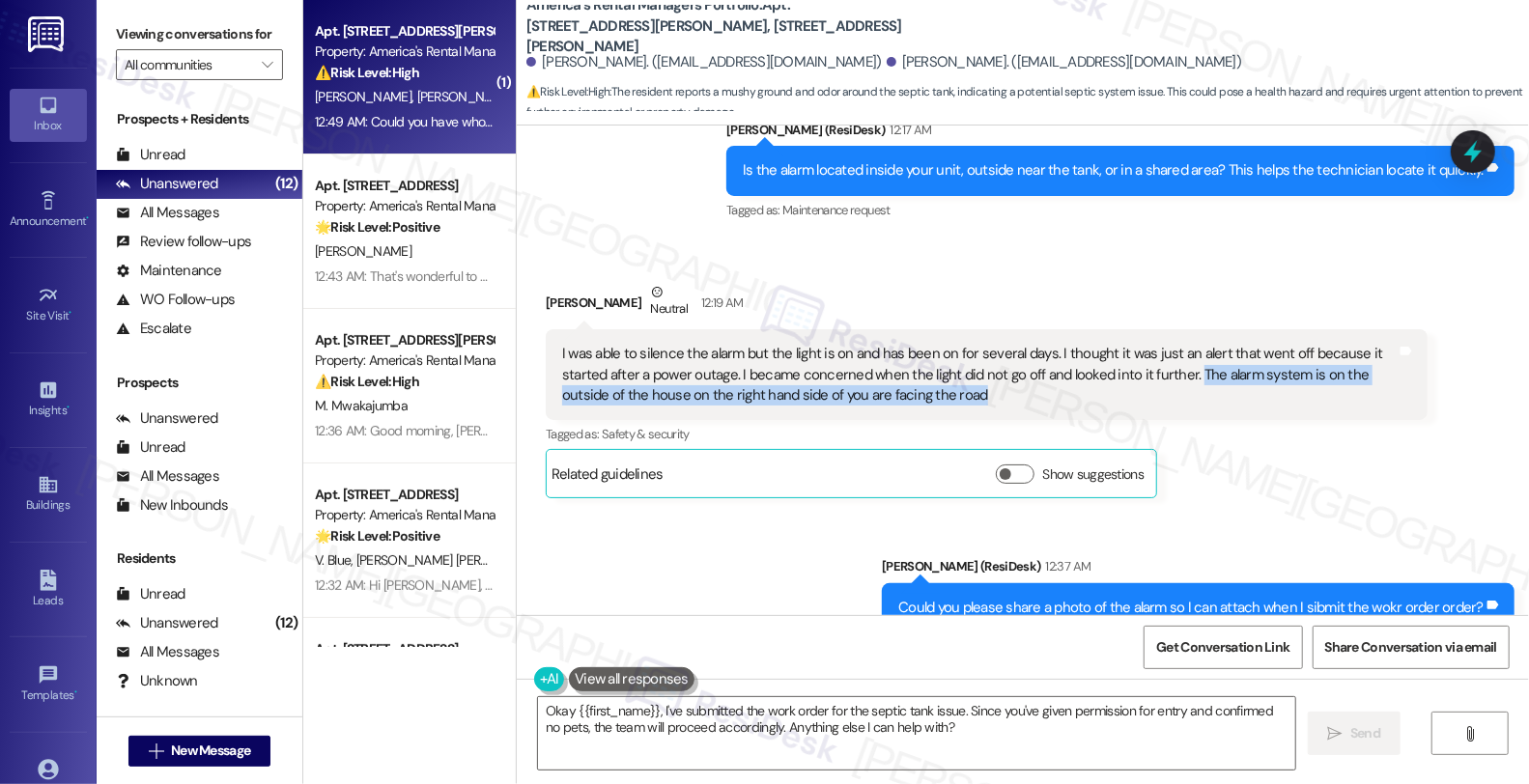
drag, startPoint x: 884, startPoint y: 328, endPoint x: 1133, endPoint y: 318, distance: 249.2
click at [1133, 344] on div "I was able to silence the alarm but the light is on and has been on for several…" at bounding box center [979, 374] width 835 height 62
copy div "The alarm system is on the outside of the house on the right hand side of you a…"
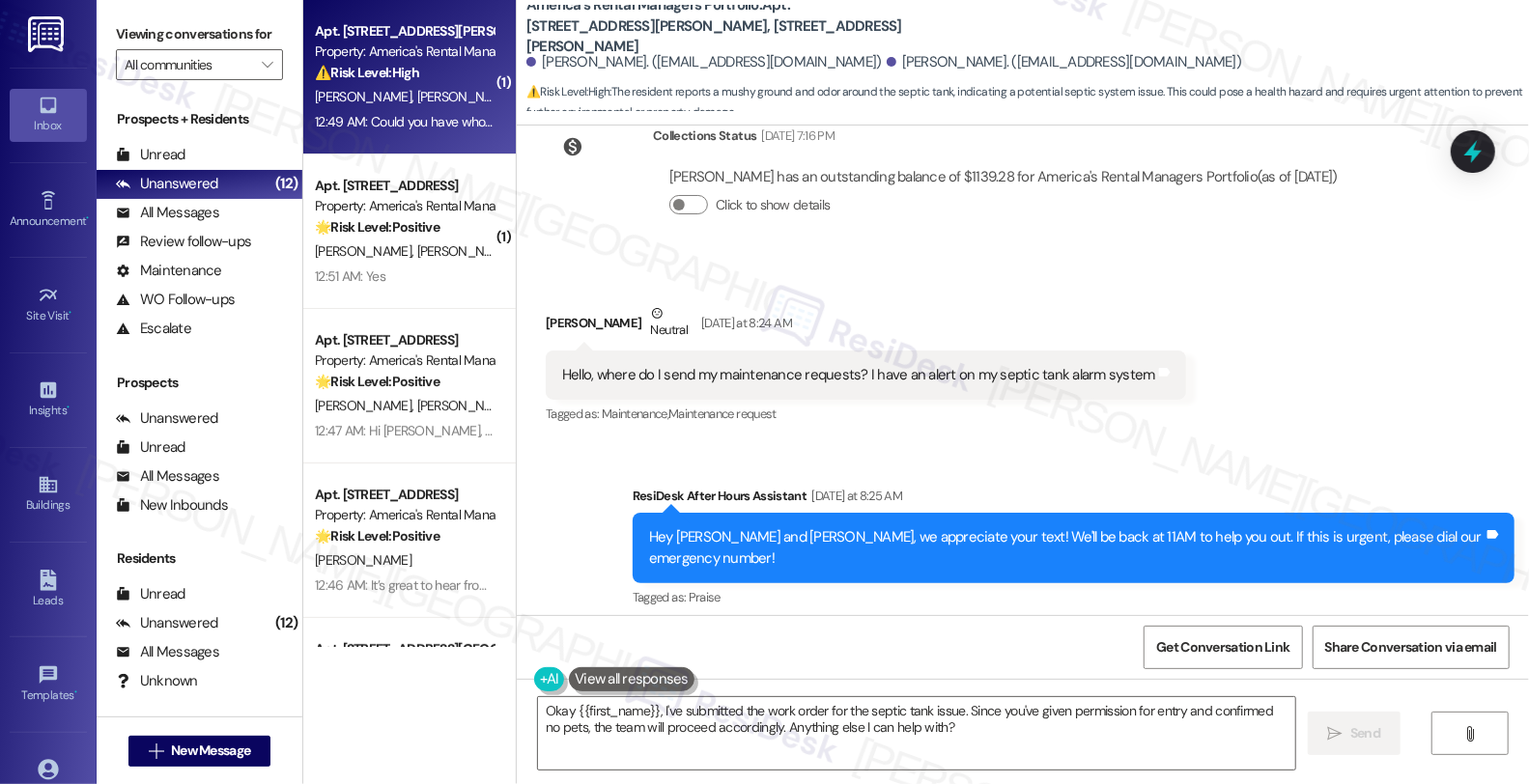
scroll to position [392, 0]
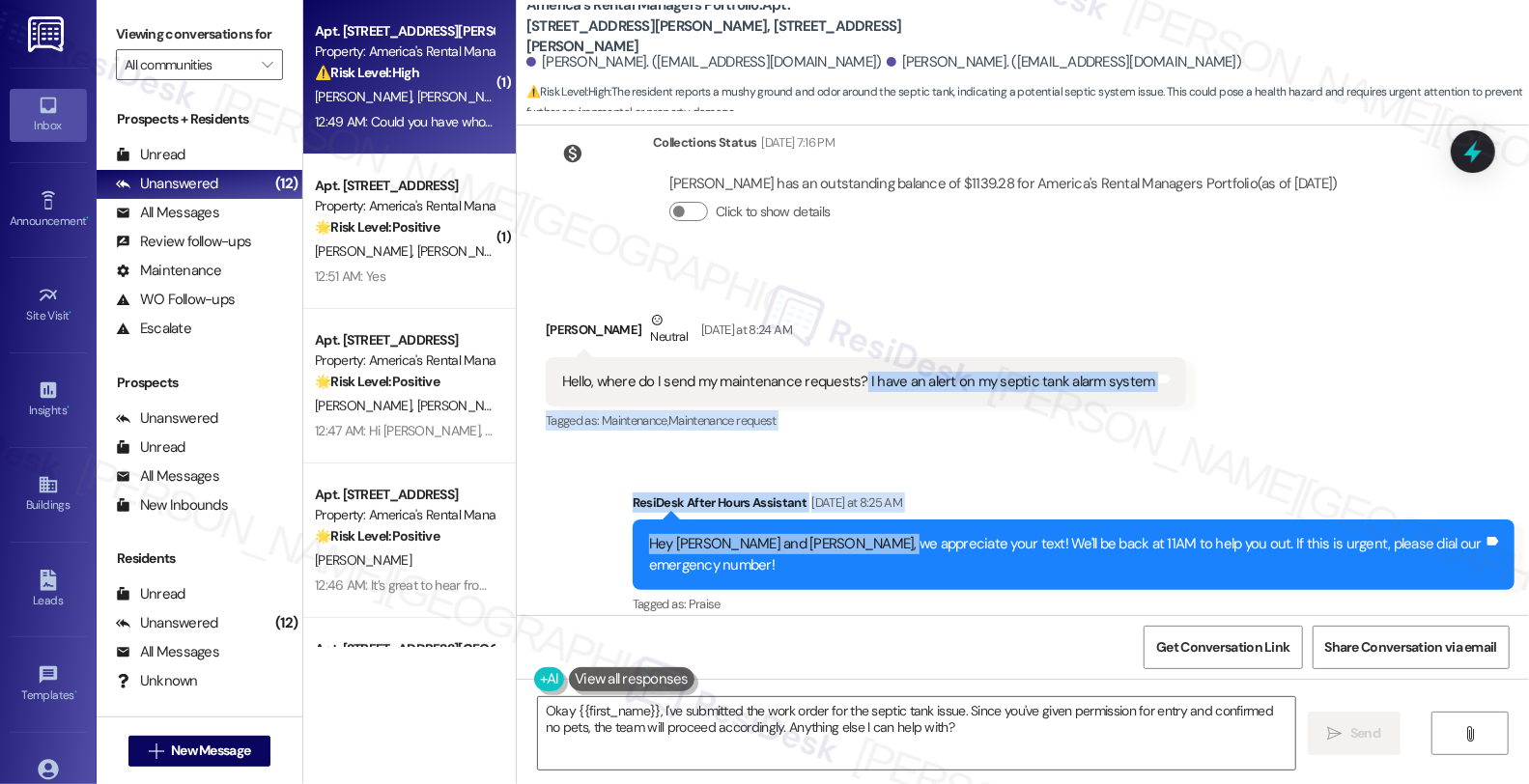
drag, startPoint x: 847, startPoint y: 359, endPoint x: 908, endPoint y: 523, distance: 175.0
click at [908, 523] on div "Lease started [DATE] 8:00 AM Survey, sent via SMS Residesk Automated Survey [DA…" at bounding box center [1022, 371] width 1012 height 490
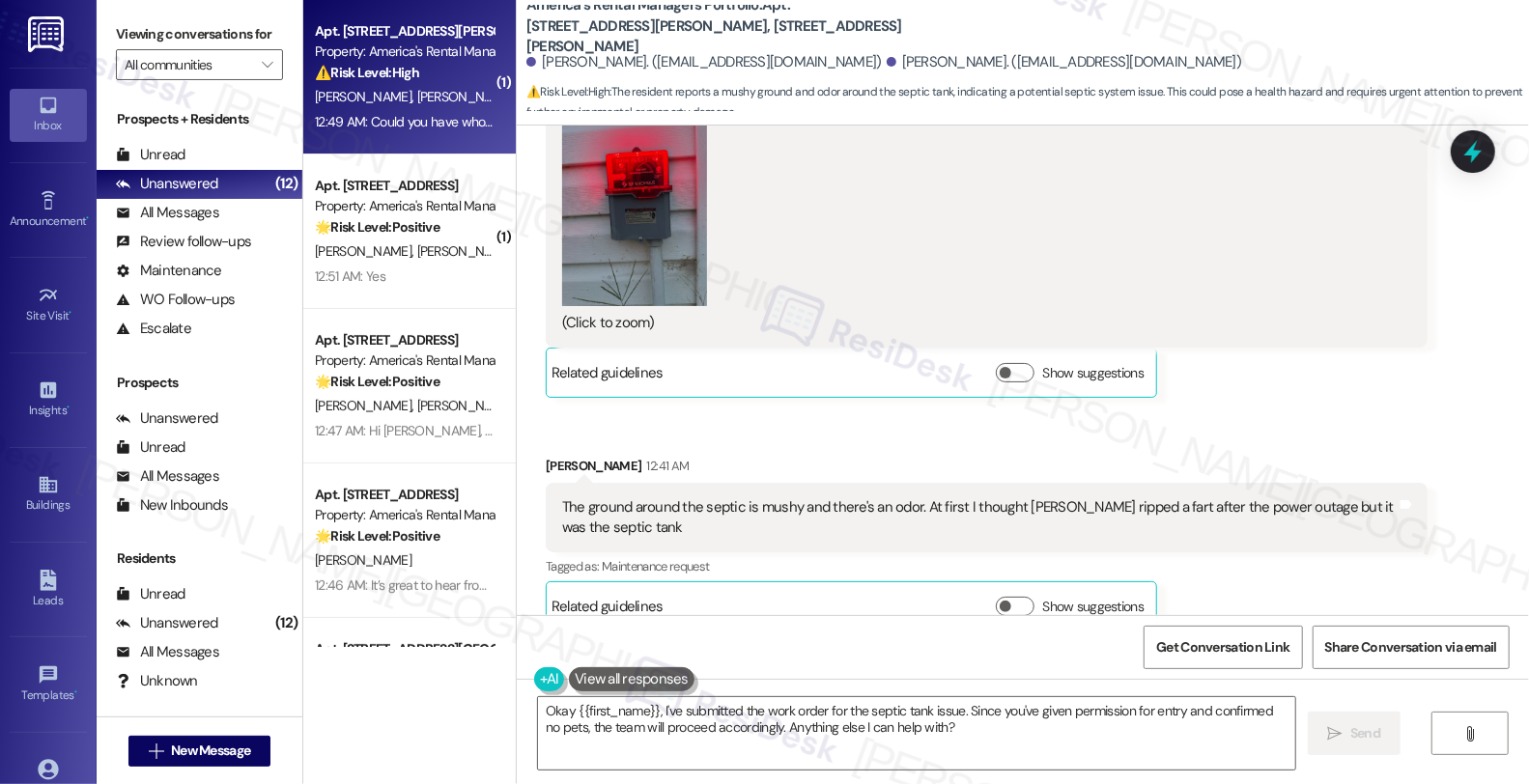
scroll to position [2967, 0]
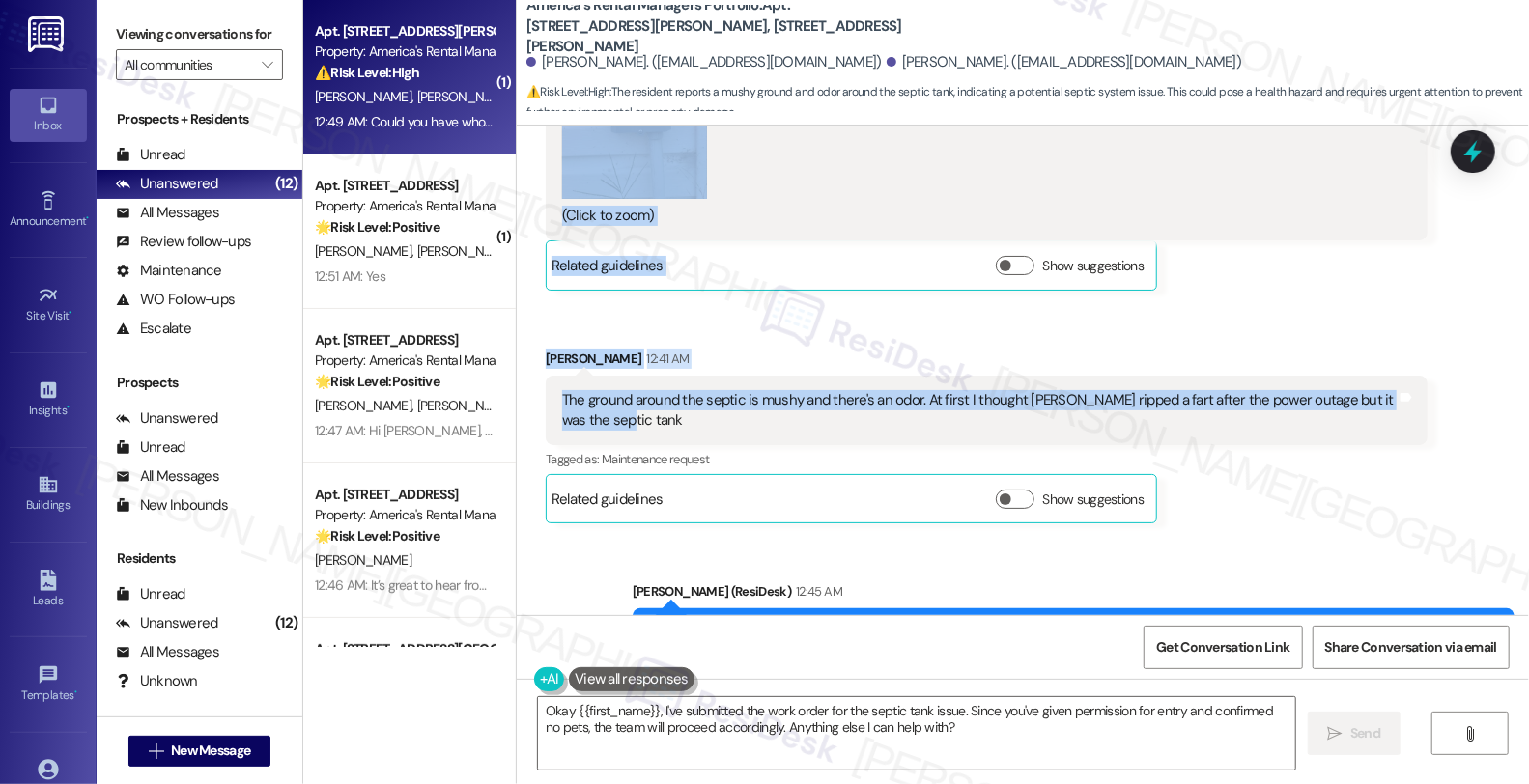
click at [709, 376] on div "The ground around the septic is mushy and there's an odor. At first I thought […" at bounding box center [986, 411] width 882 height 70
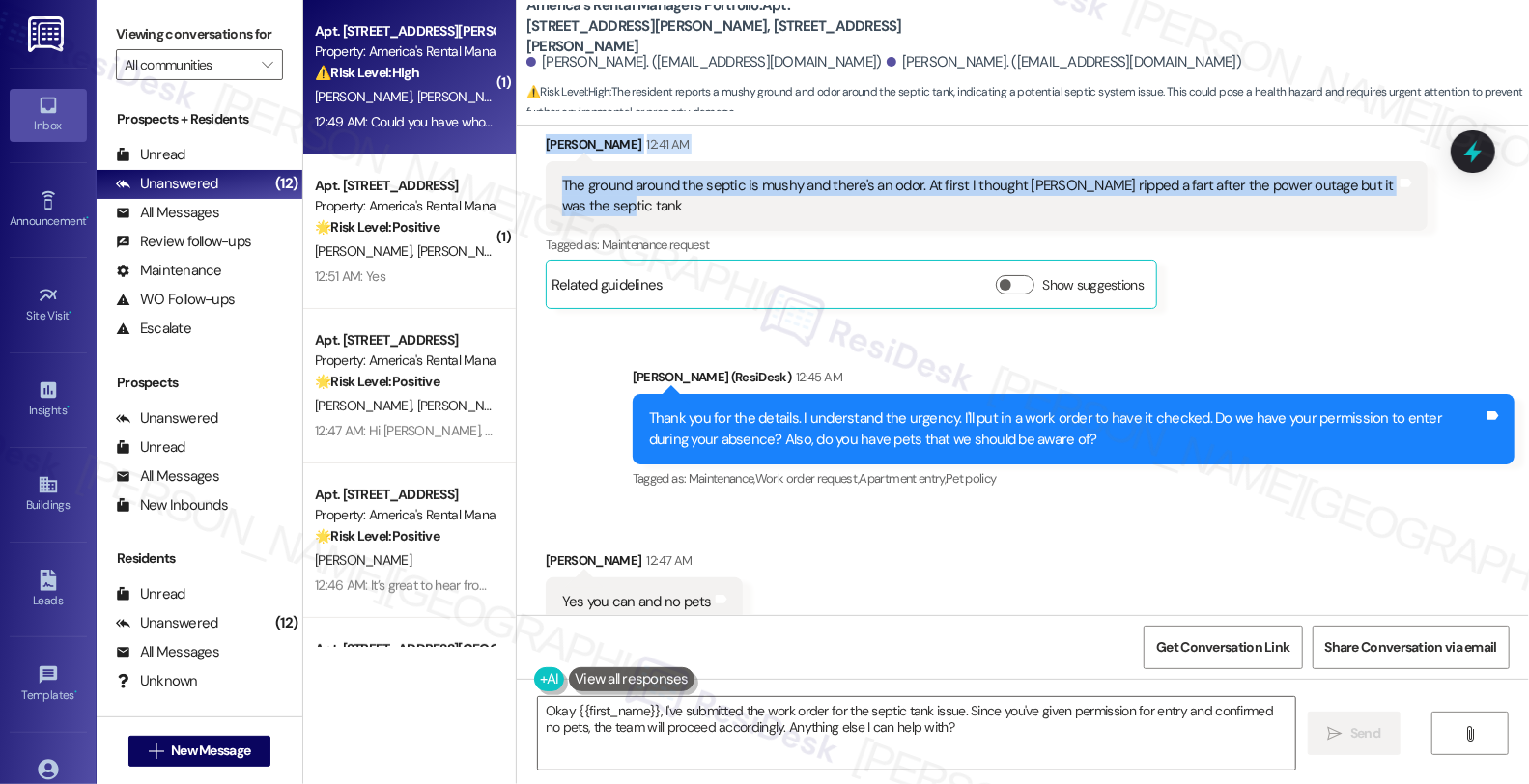
scroll to position [3289, 0]
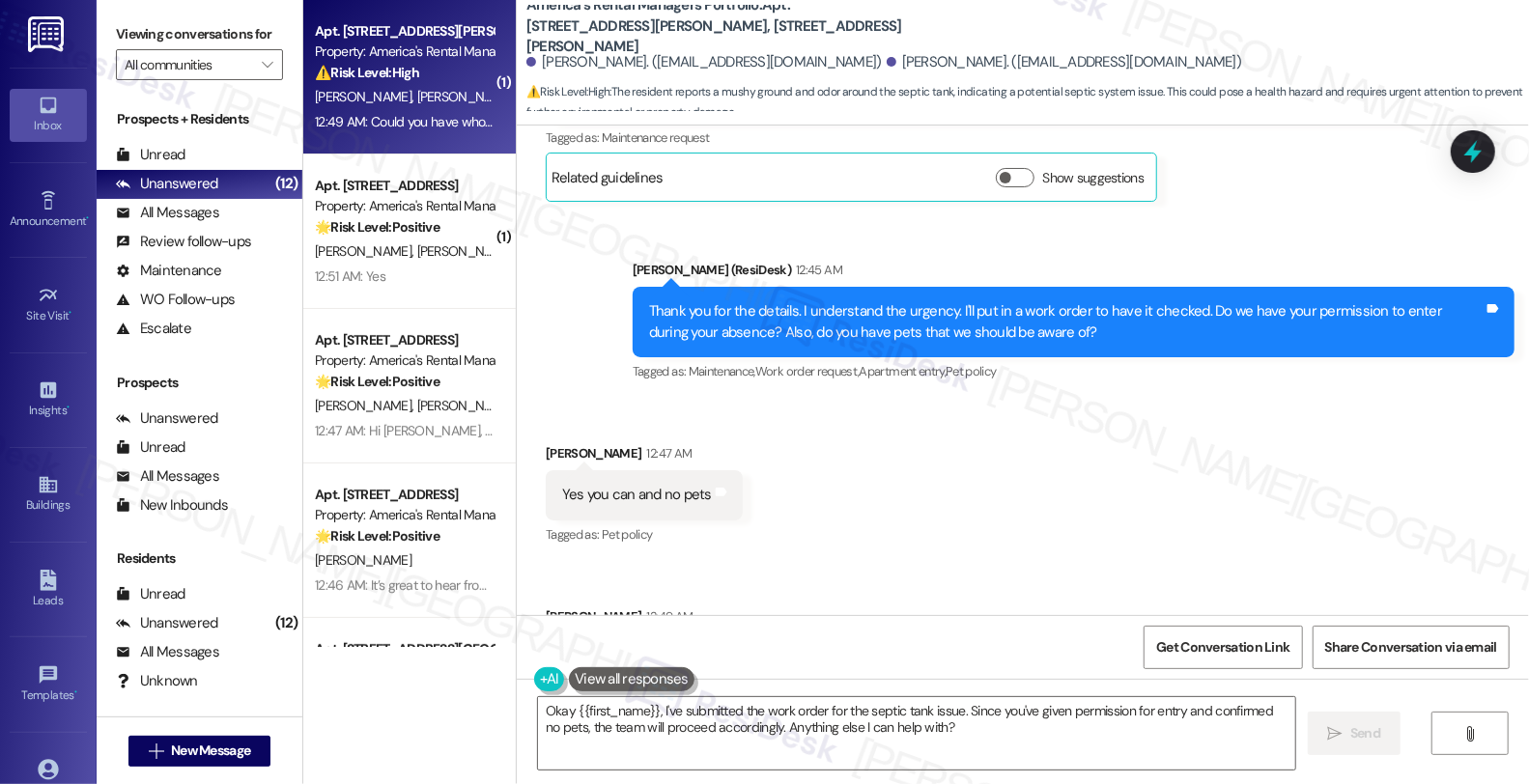
copy div "I have an alert on my septic tank alarm system Tags and notes Tagged as: Mainte…"
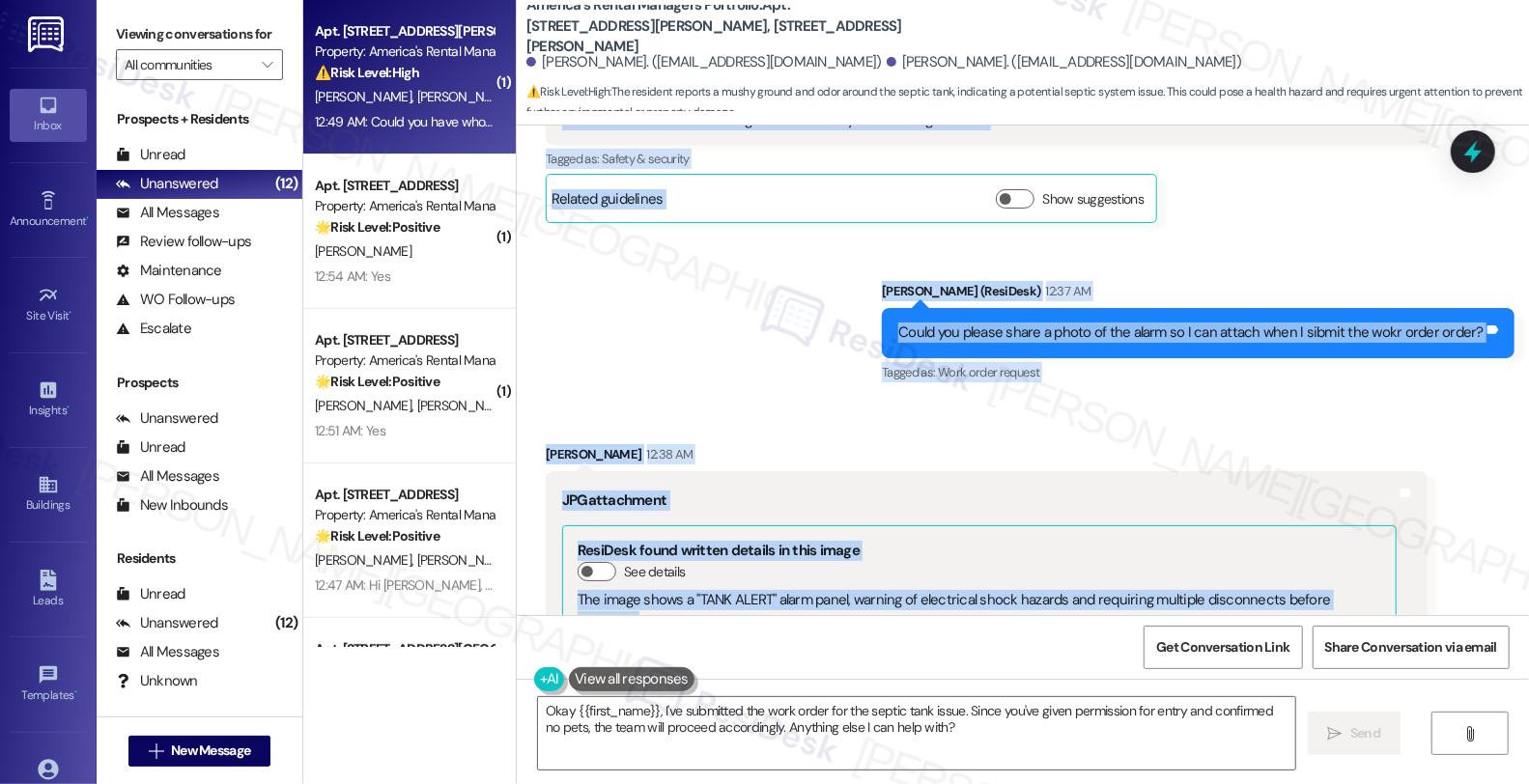
scroll to position [2215, 0]
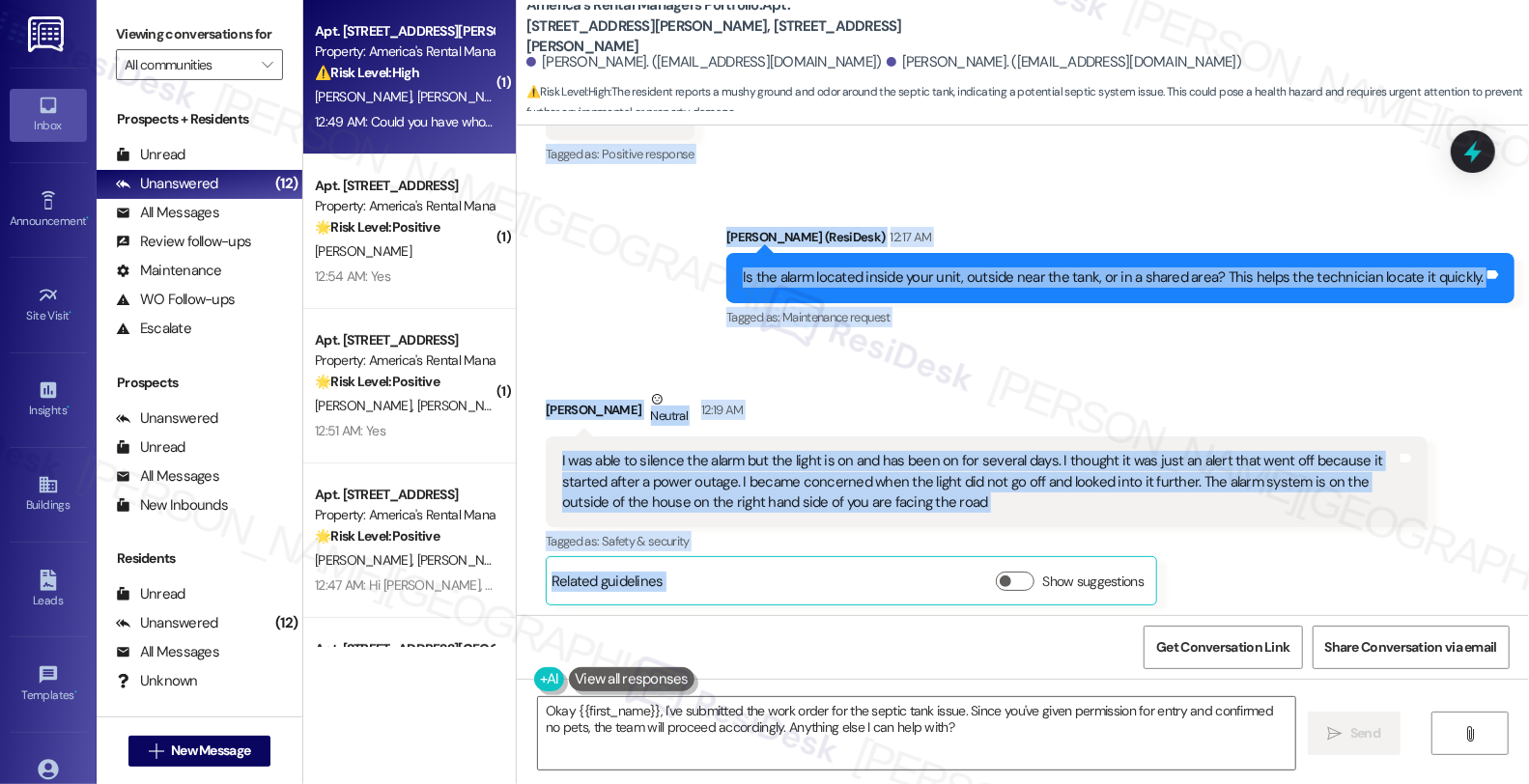
click at [966, 451] on div "I was able to silence the alarm but the light is on and has been on for several…" at bounding box center [979, 481] width 835 height 62
click at [953, 451] on div "I was able to silence the alarm but the light is on and has been on for several…" at bounding box center [979, 481] width 835 height 62
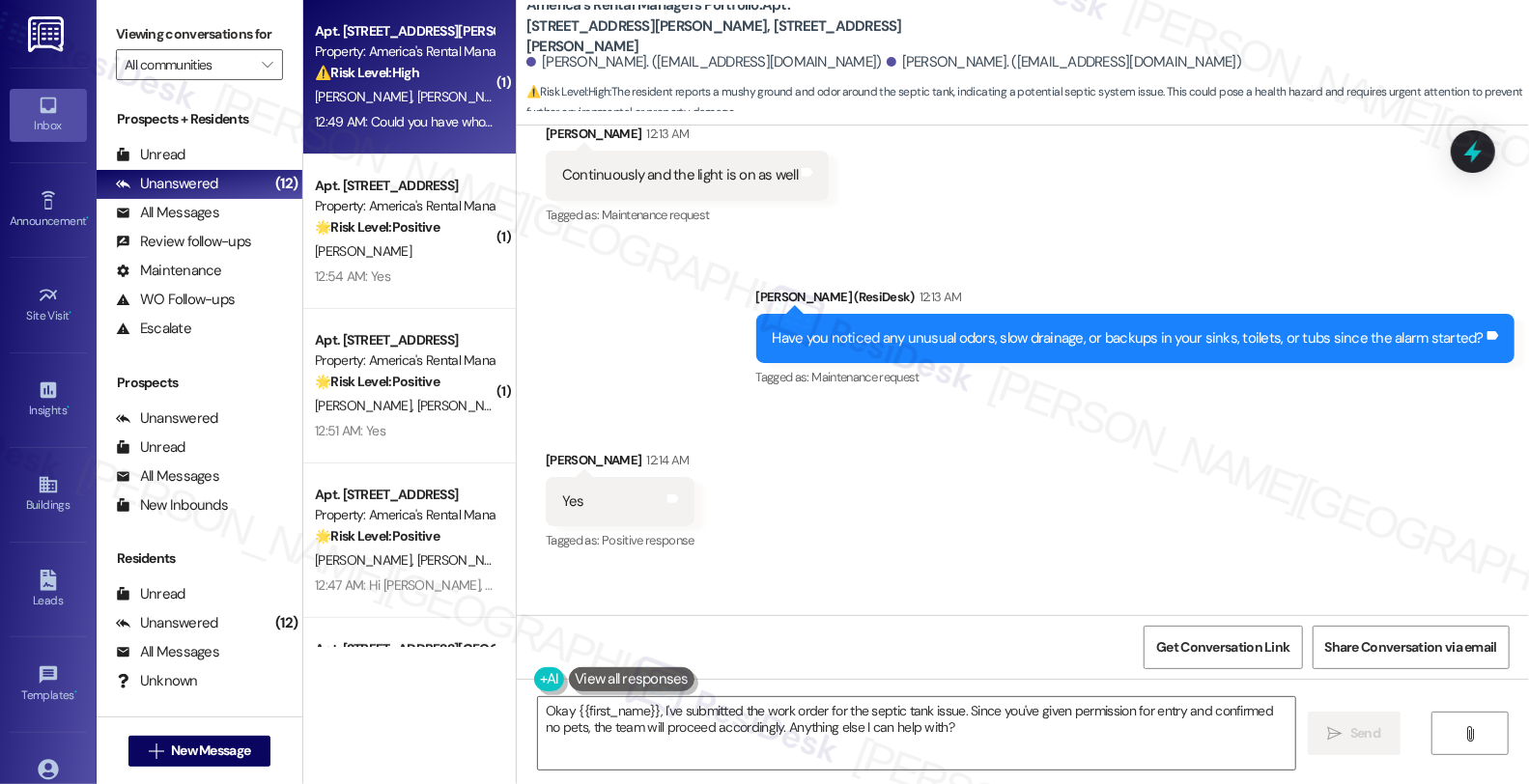
scroll to position [1465, 0]
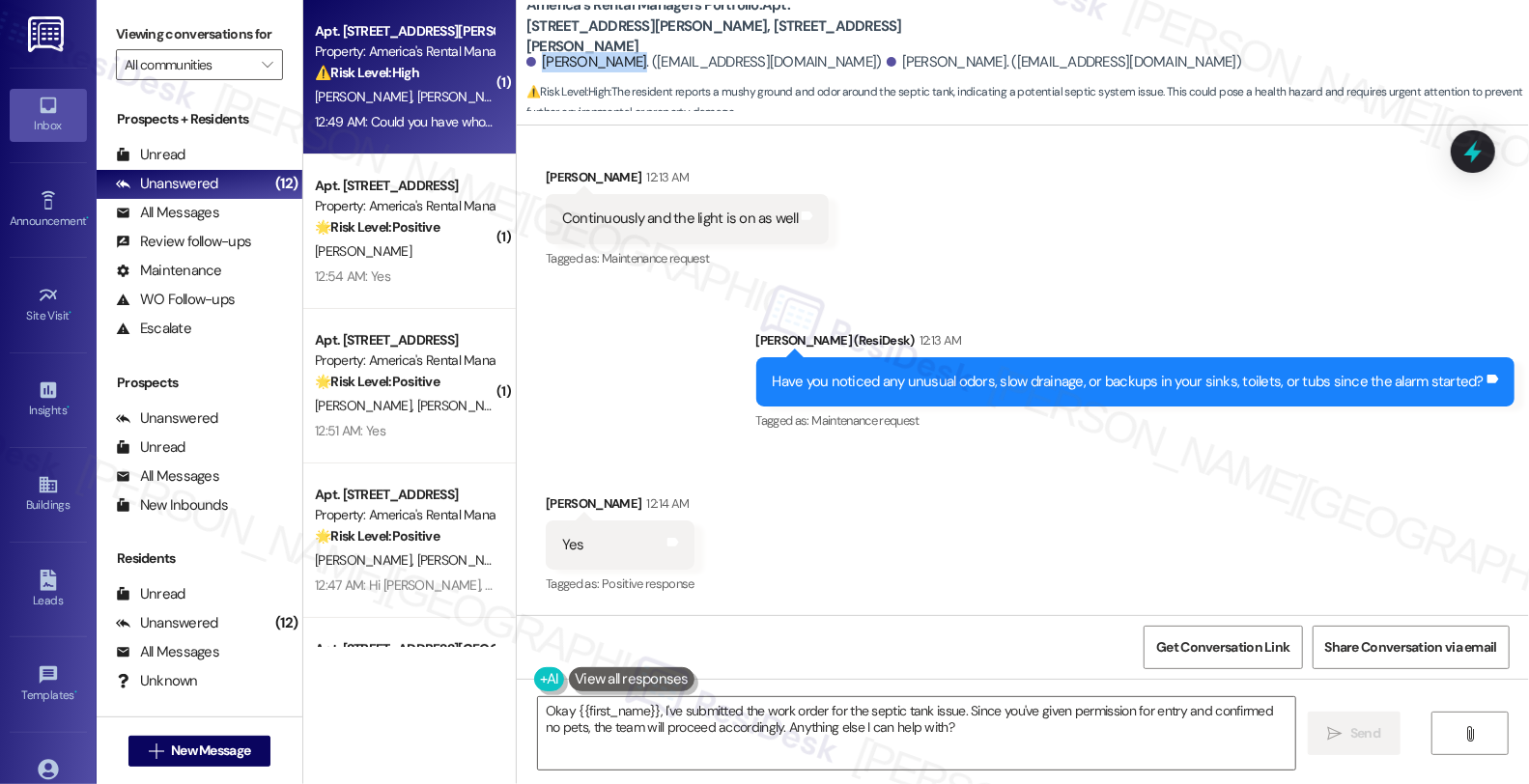
drag, startPoint x: 527, startPoint y: 62, endPoint x: 597, endPoint y: 62, distance: 70.0
click at [597, 62] on div "[PERSON_NAME]. ([EMAIL_ADDRESS][DOMAIN_NAME])" at bounding box center [704, 62] width 355 height 21
copy div "[PERSON_NAME]."
click at [1202, 658] on span "Get Conversation Link" at bounding box center [1222, 647] width 134 height 21
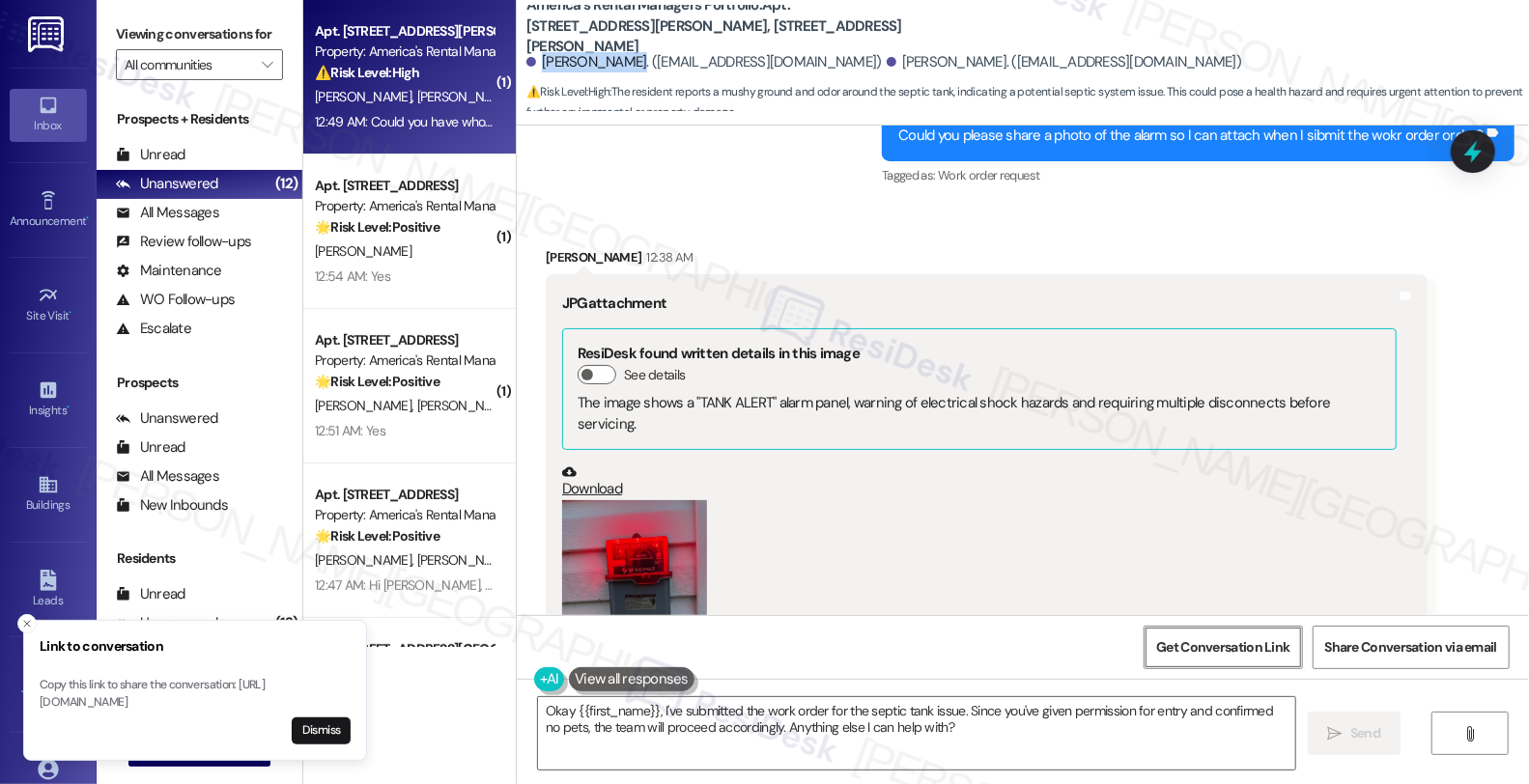
scroll to position [2430, 0]
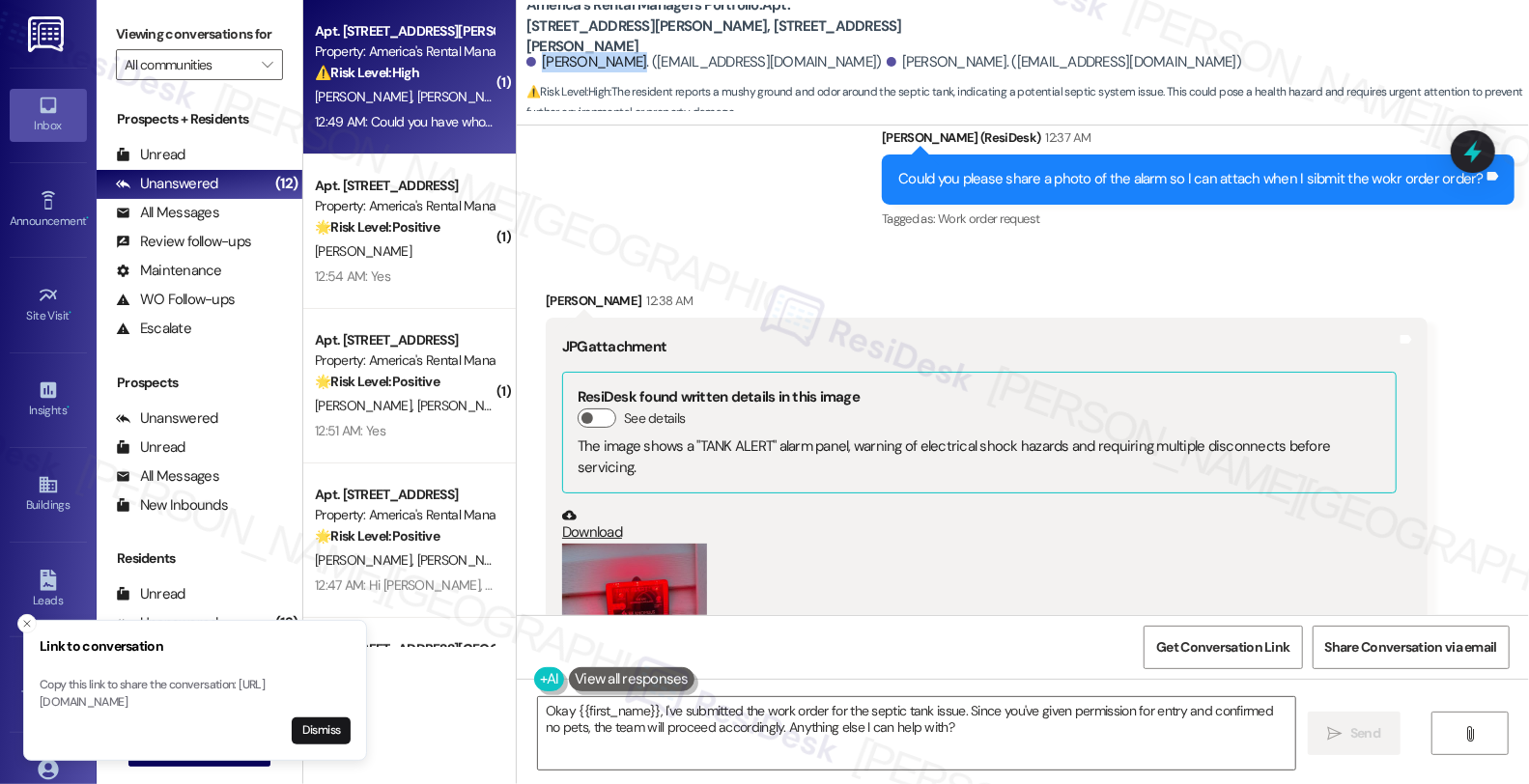
click at [645, 544] on button "Zoom image" at bounding box center [635, 640] width 145 height 193
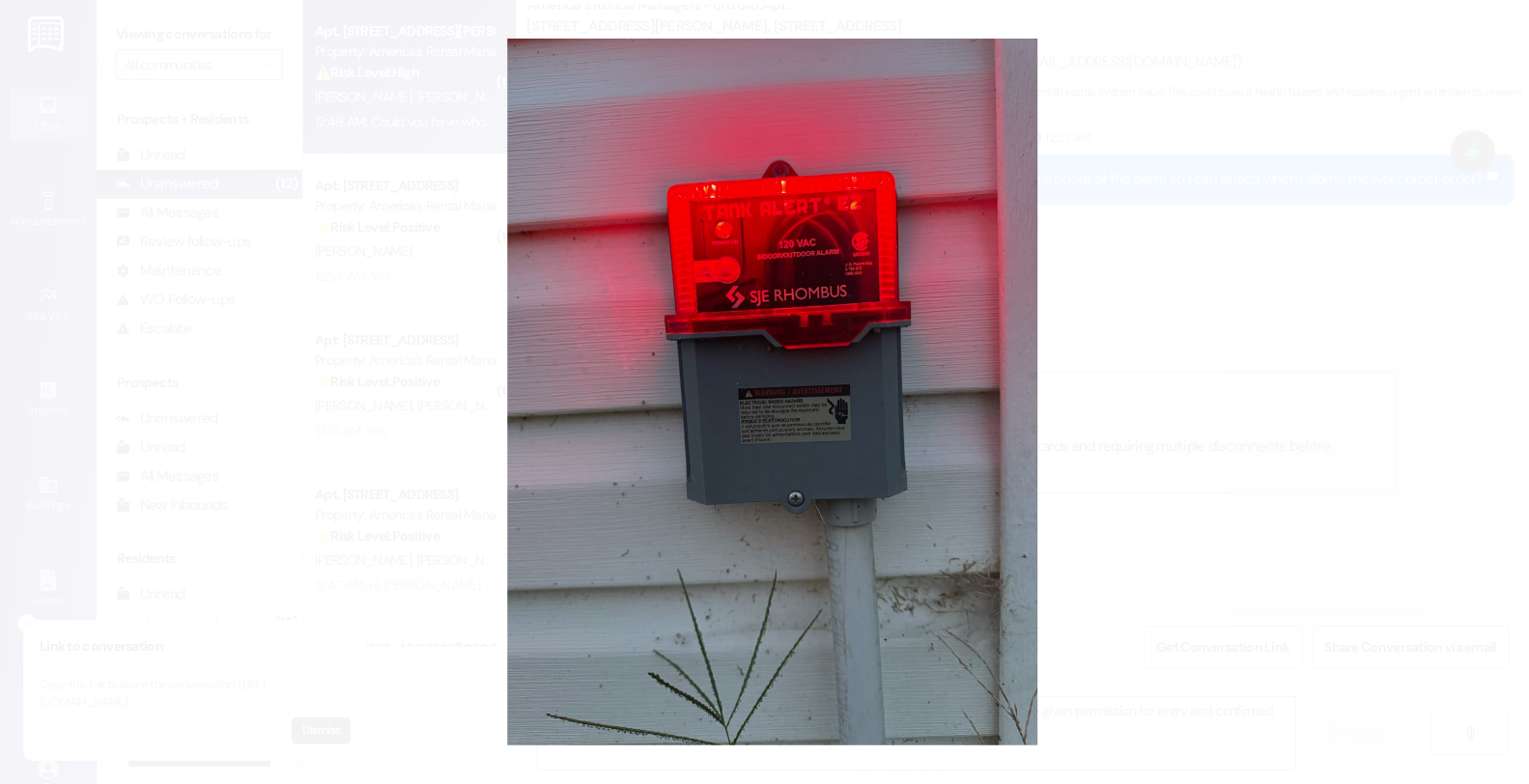
click at [1144, 352] on button "Unzoom image" at bounding box center [764, 392] width 1529 height 784
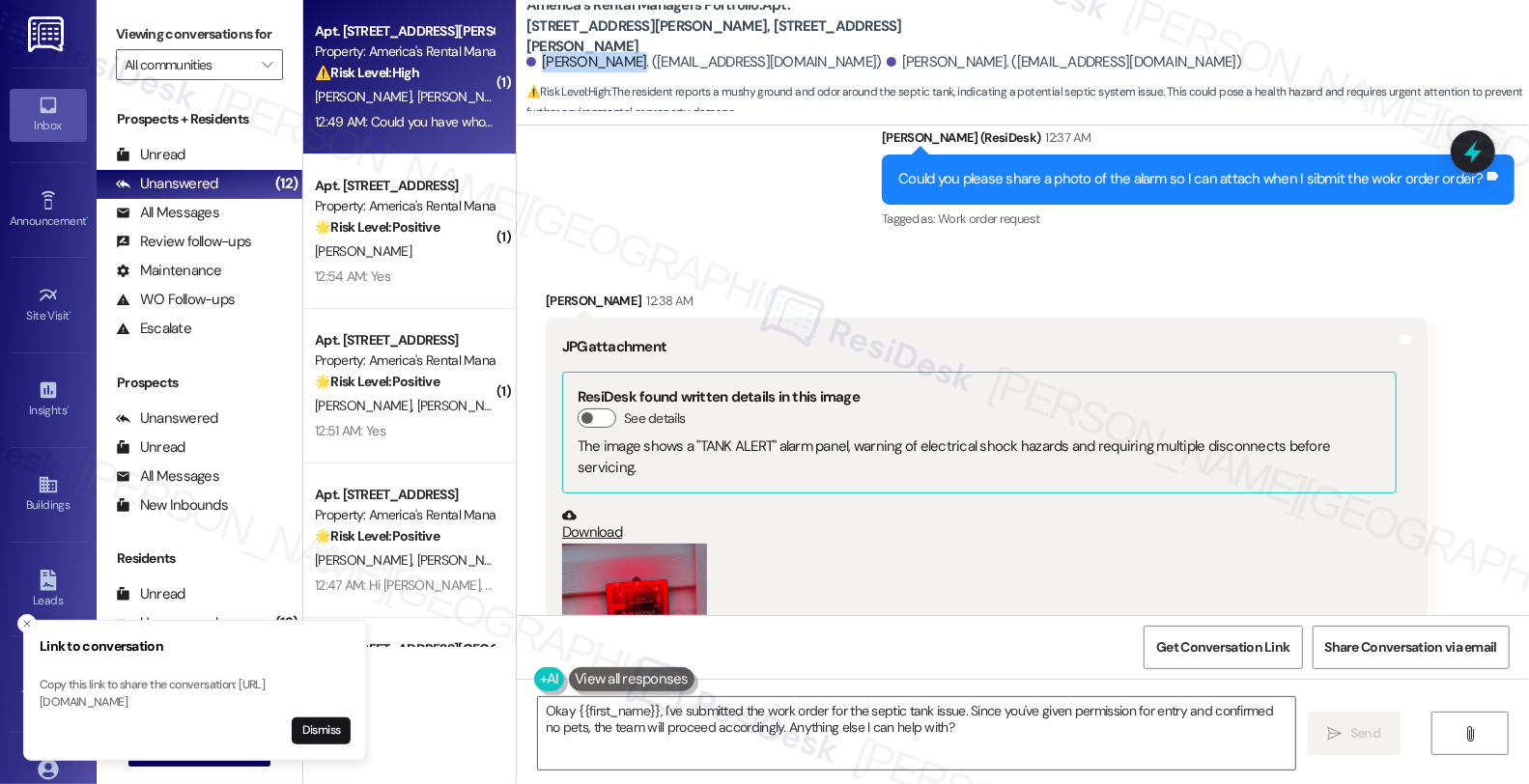
click at [575, 508] on link "Download" at bounding box center [979, 524] width 835 height 34
copy div "[PERSON_NAME]."
click at [1489, 157] on icon at bounding box center [1473, 152] width 33 height 33
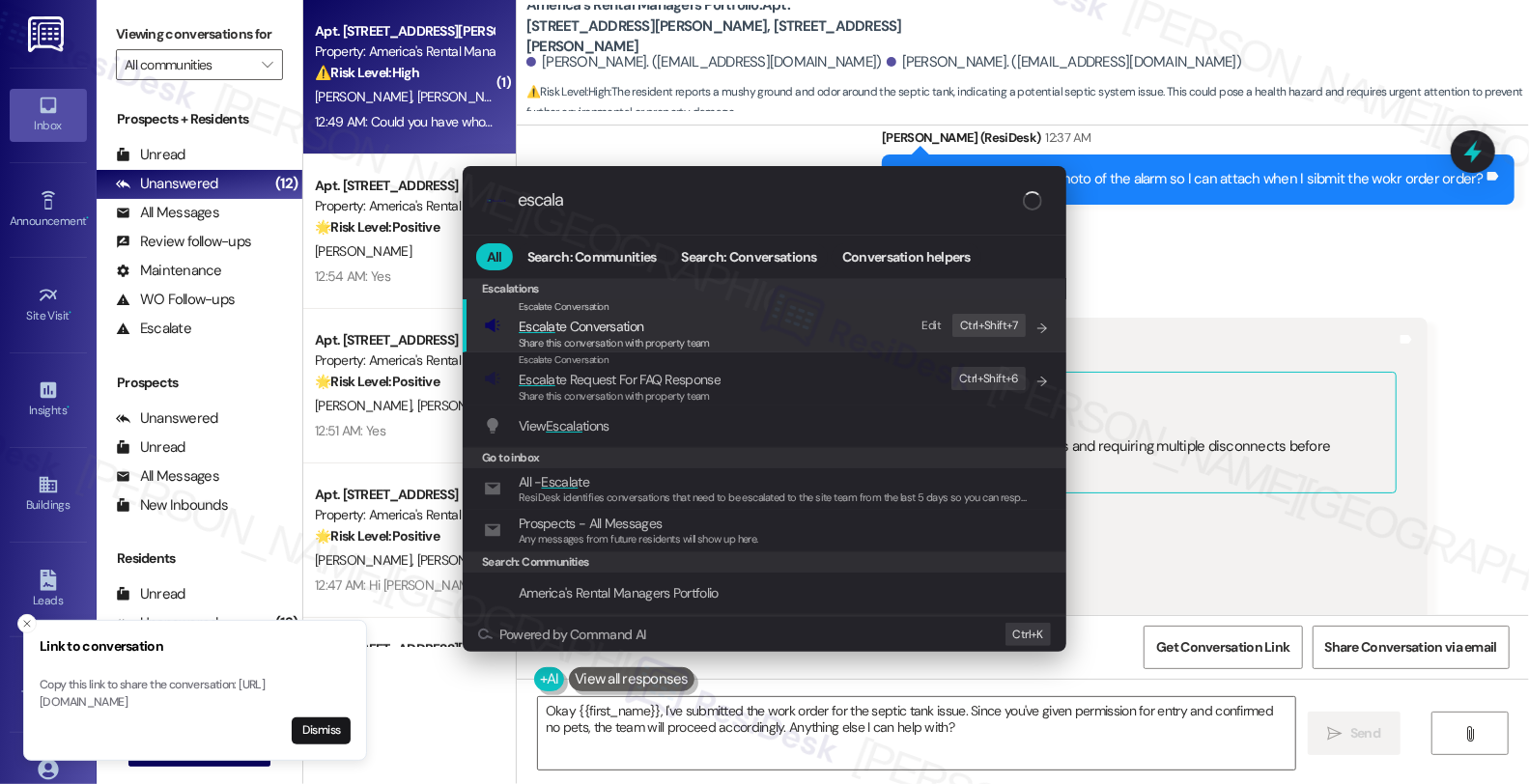
type input "escala"
click at [631, 320] on span "Escala te Conversation" at bounding box center [581, 326] width 125 height 18
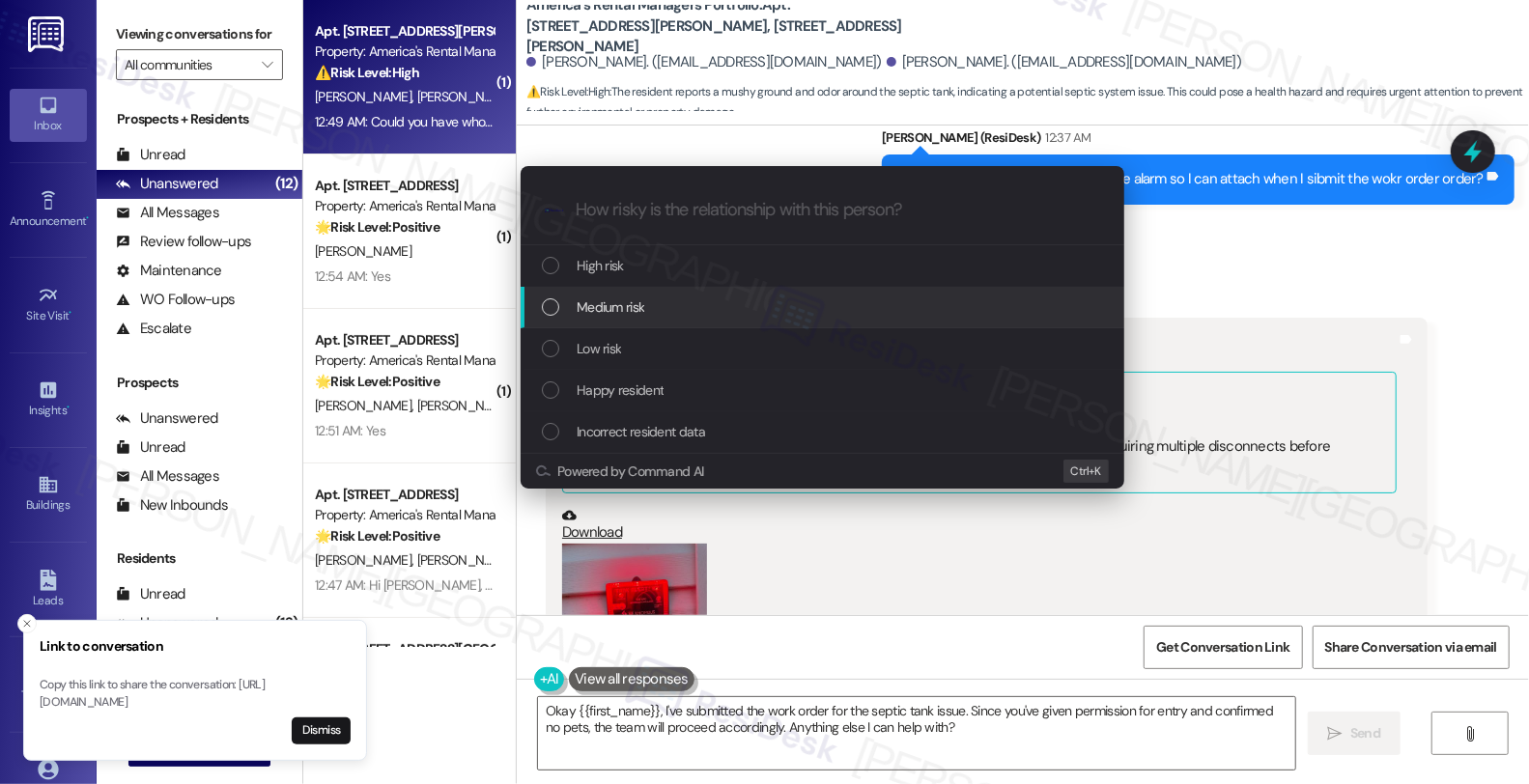
click at [623, 297] on span "Medium risk" at bounding box center [610, 308] width 67 height 21
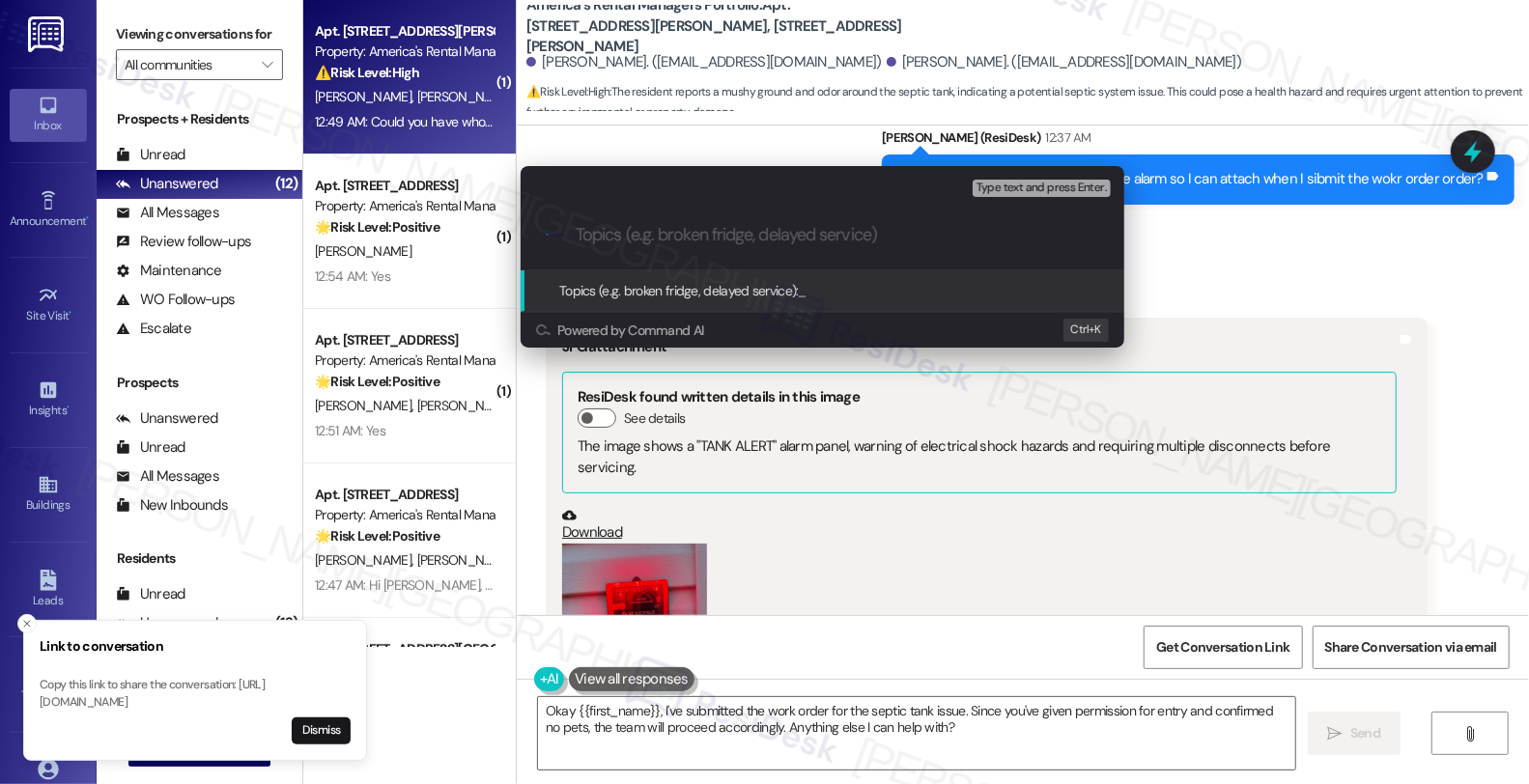
paste input "#53711-1"
click at [574, 234] on div ".cls-1{fill:#0a055f;}.cls-2{fill:#0cc4c4;} resideskLogoBlueOrange #53711-1 (sep…" at bounding box center [822, 235] width 603 height 68
drag, startPoint x: 587, startPoint y: 234, endPoint x: 560, endPoint y: 231, distance: 27.2
click at [560, 231] on div ".cls-1{fill:#0a055f;}.cls-2{fill:#0cc4c4;} resideskLogoBlueOrange #53711-1 (sep…" at bounding box center [822, 235] width 603 height 68
paste input "Work Order Filed by ResiDesk - WO"
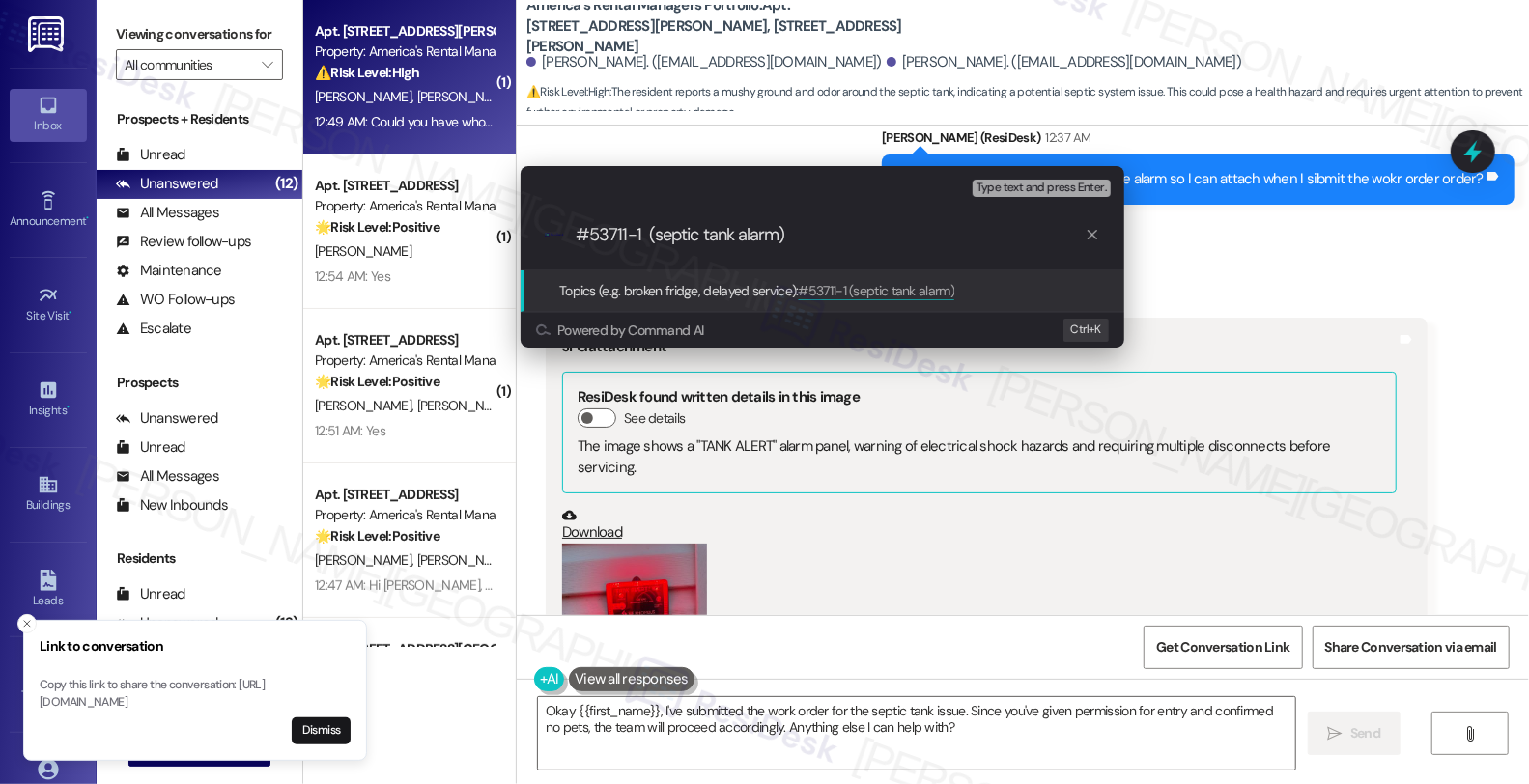
type input "Work Order Filed by ResiDesk - WO #53711-1 (septic tank alarm)"
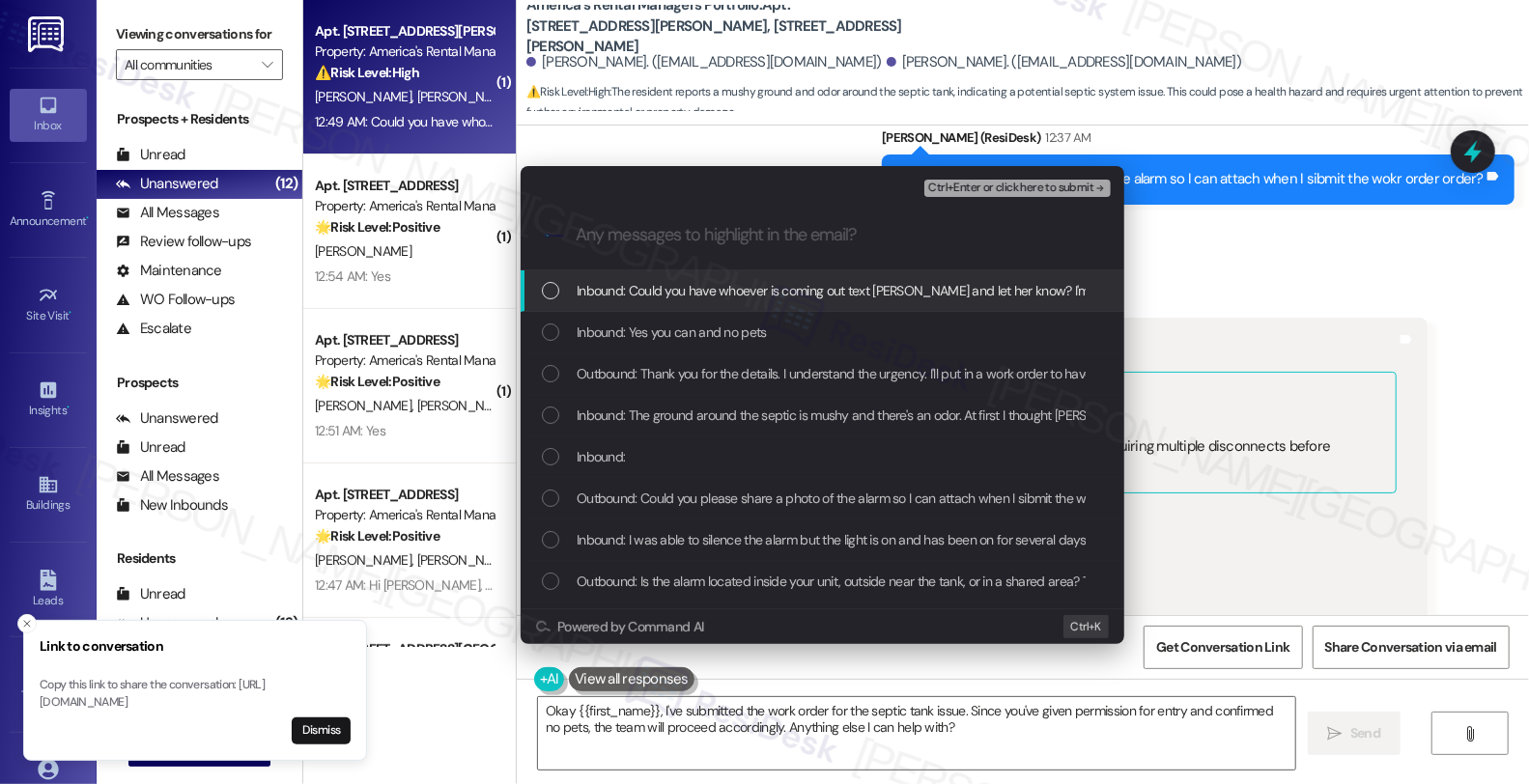
click at [657, 290] on span "Inbound: Could you have whoever is coming out text [PERSON_NAME] and let her kn…" at bounding box center [973, 291] width 794 height 21
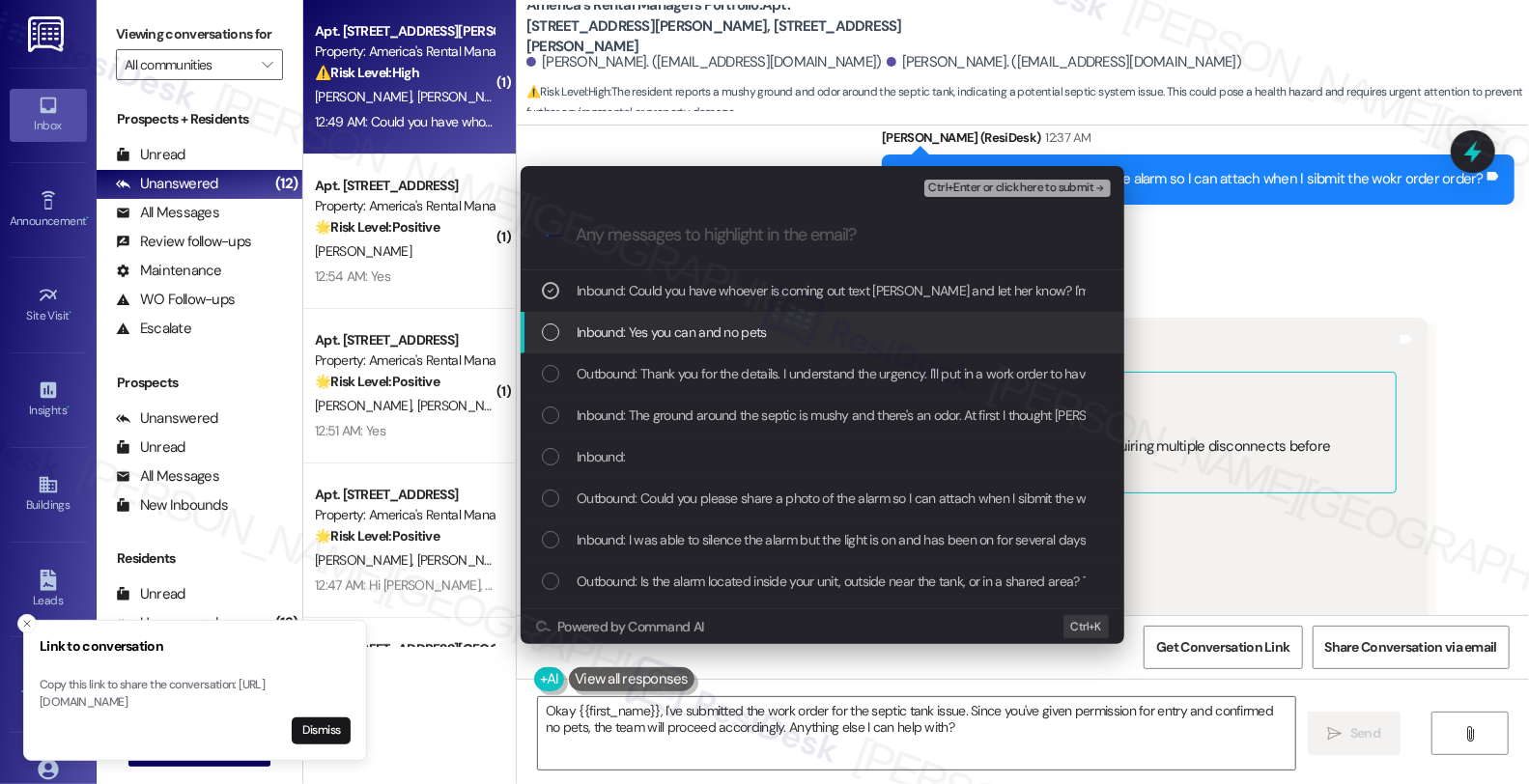
click at [657, 332] on span "Inbound: Yes you can and no pets" at bounding box center [672, 332] width 190 height 21
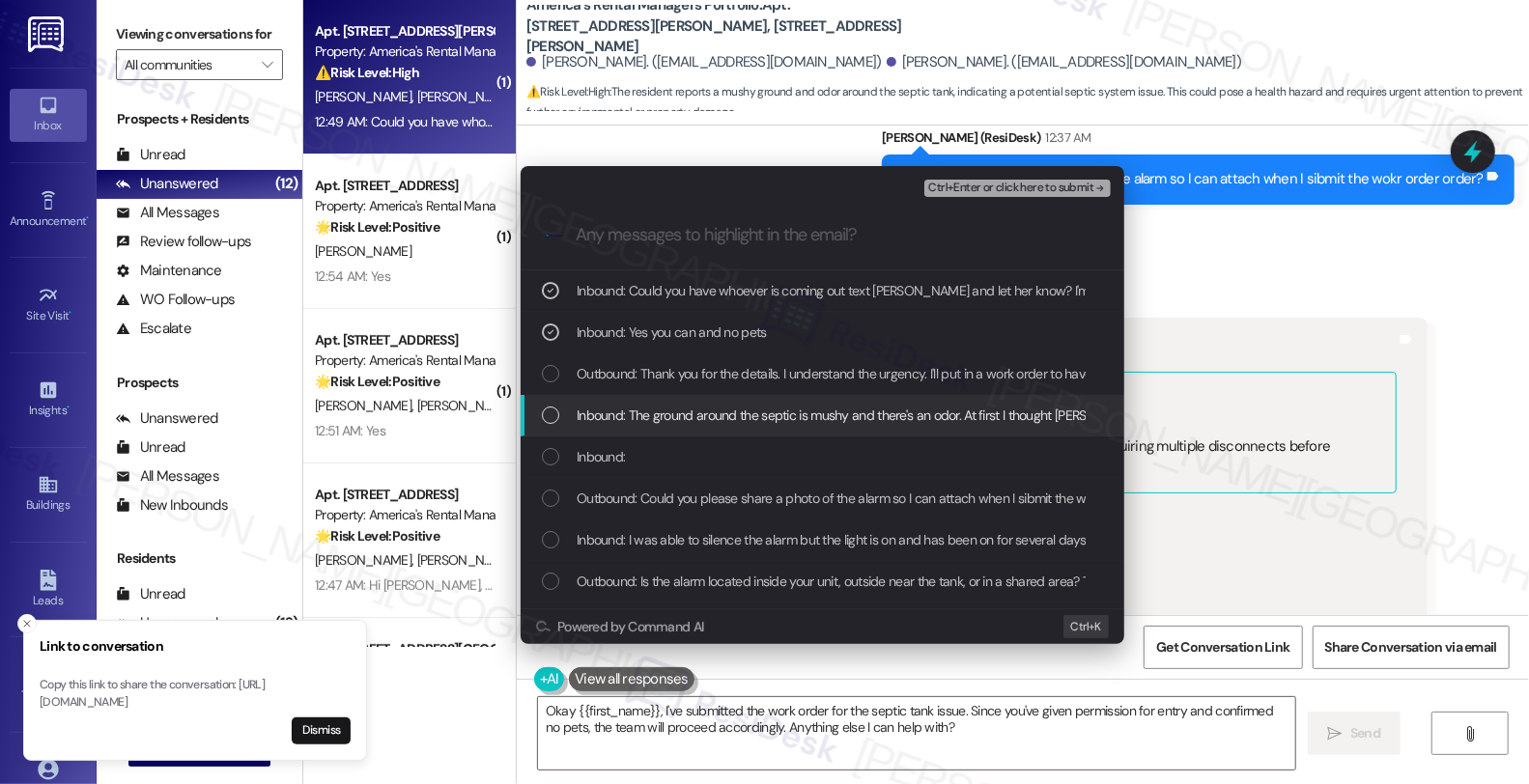
click at [638, 420] on span "Inbound: The ground around the septic is mushy and there's an odor. At first I …" at bounding box center [1040, 416] width 927 height 21
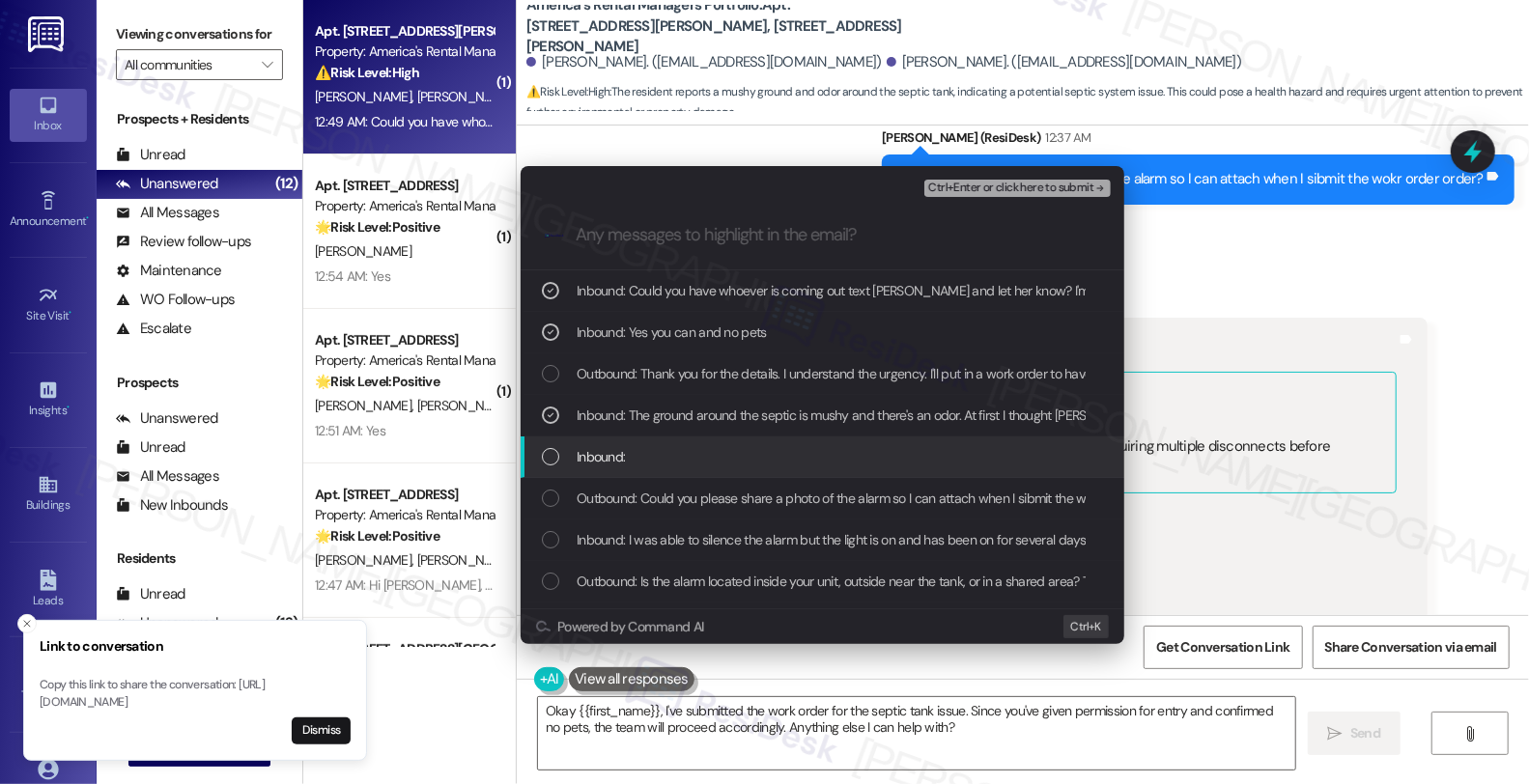
click at [632, 454] on div "Inbound:" at bounding box center [824, 457] width 565 height 21
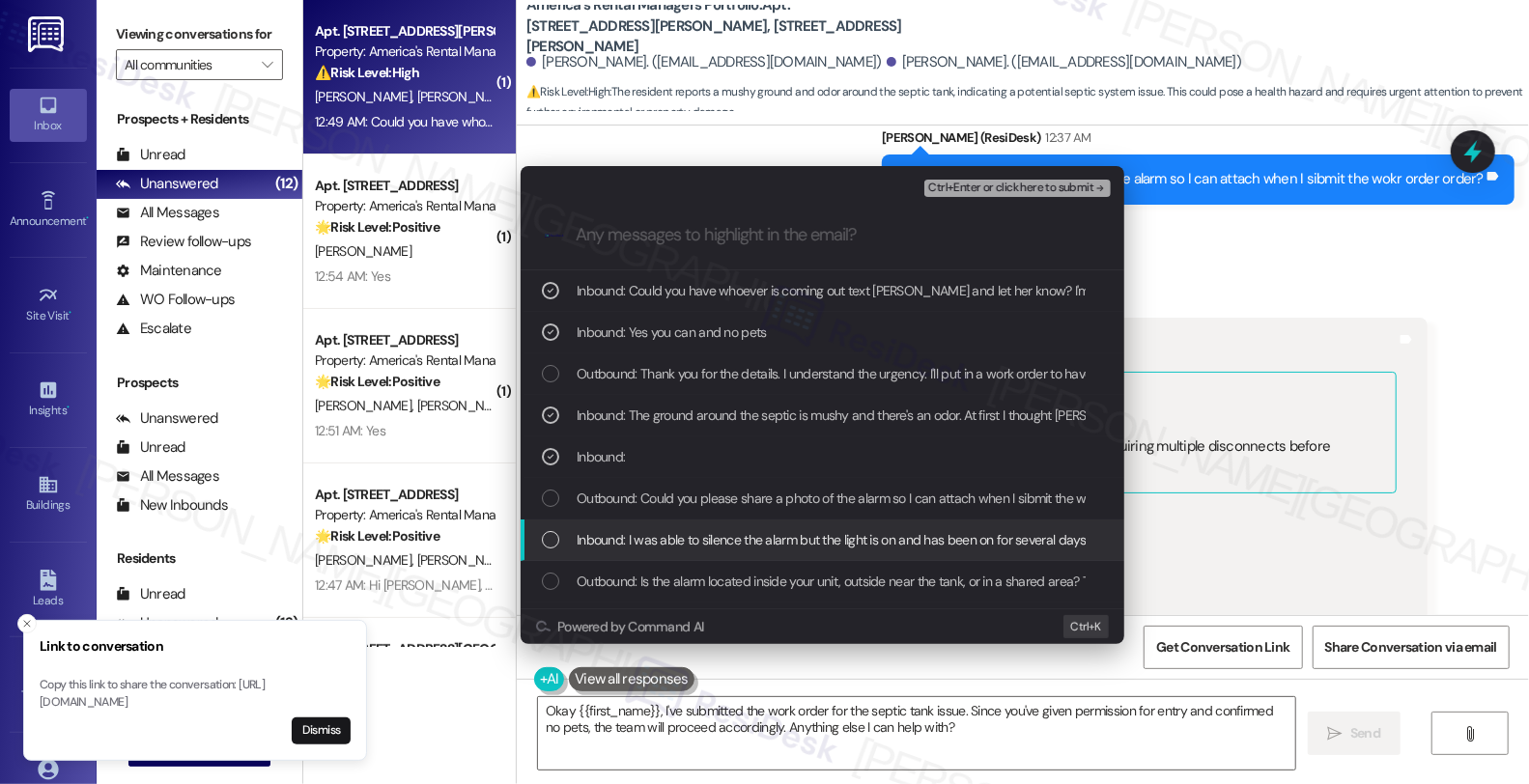
click at [634, 533] on span "Inbound: I was able to silence the alarm but the light is on and has been on fo…" at bounding box center [1548, 540] width 1941 height 21
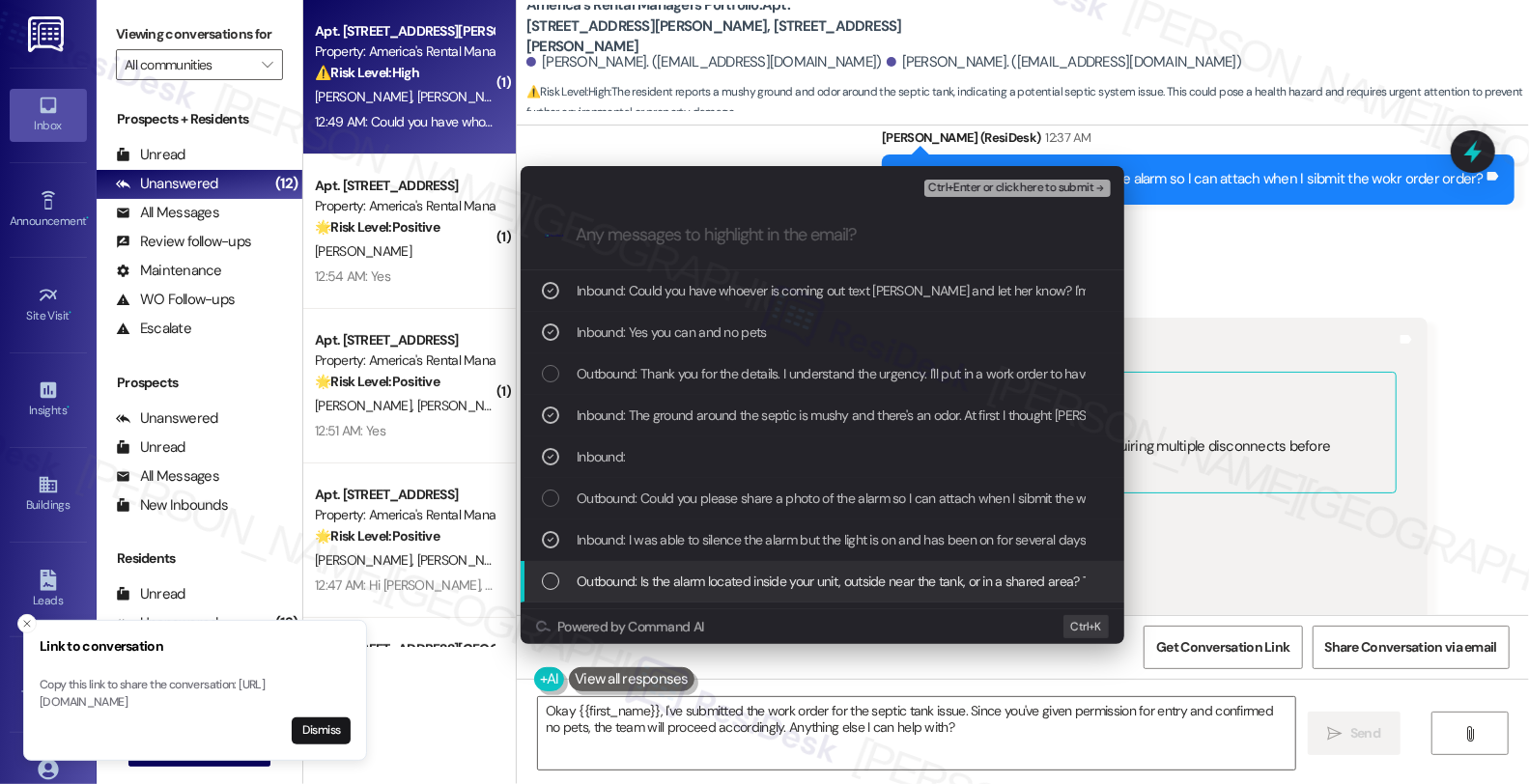
scroll to position [107, 0]
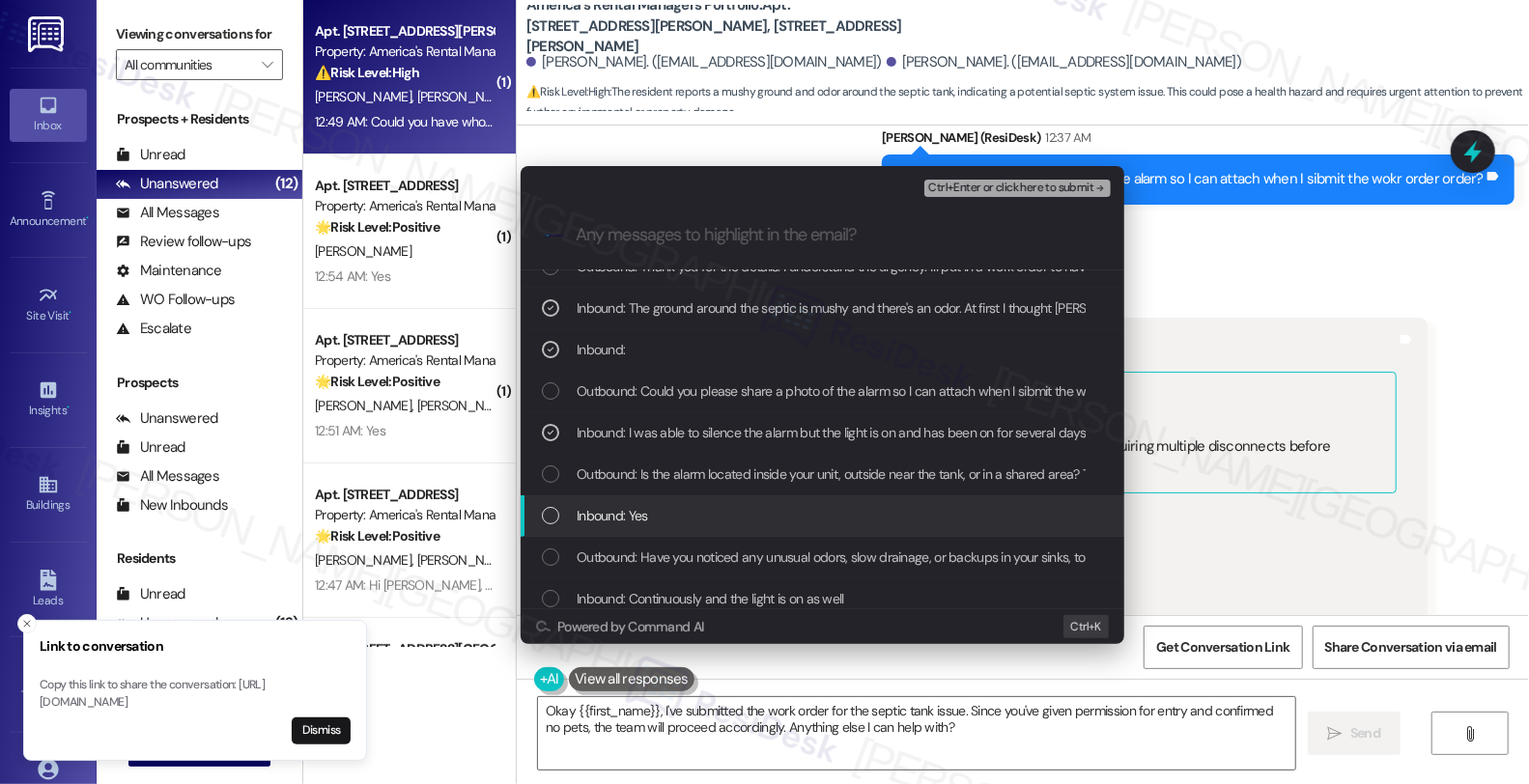
click at [681, 523] on div "Inbound: Yes" at bounding box center [824, 516] width 565 height 21
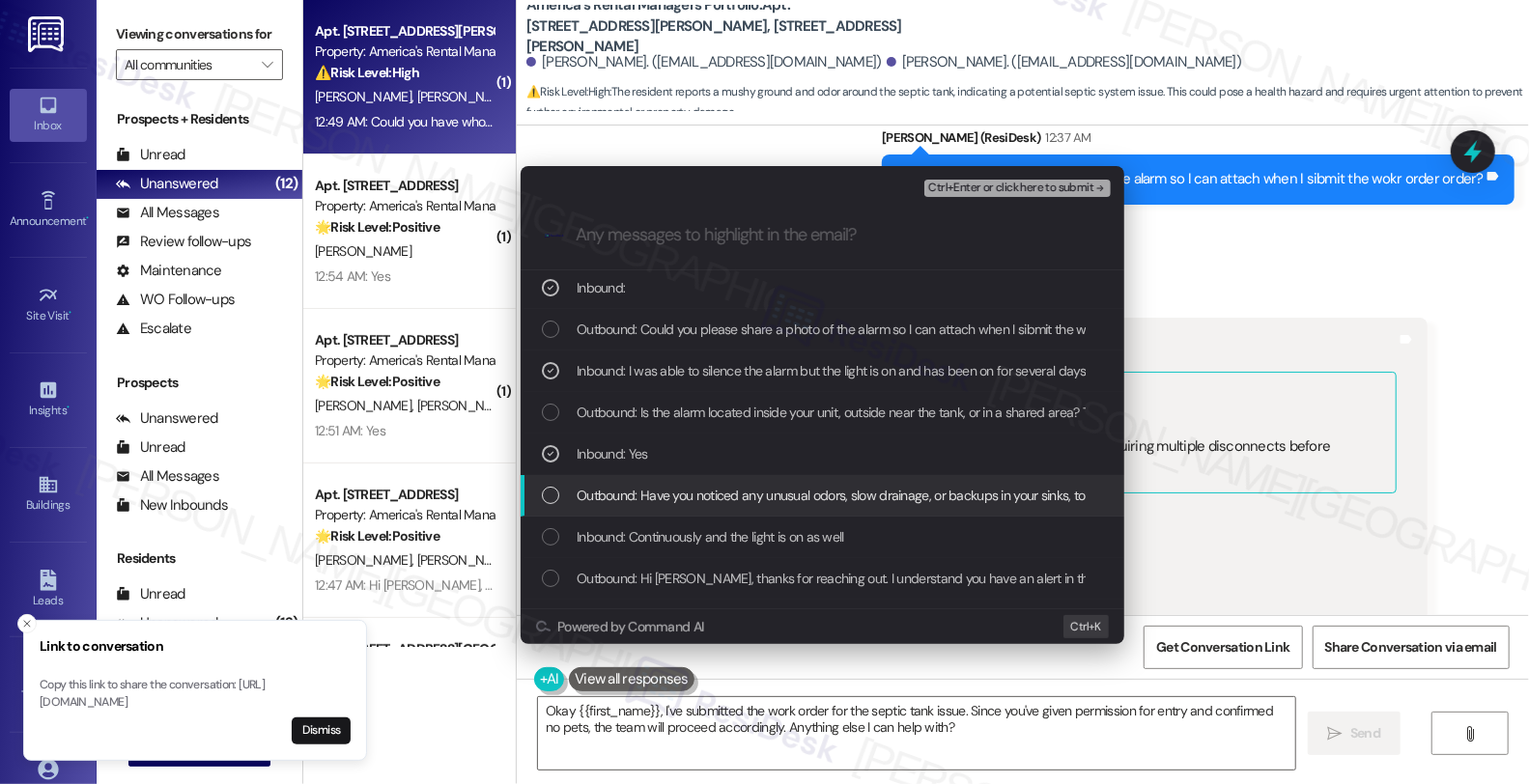
scroll to position [215, 0]
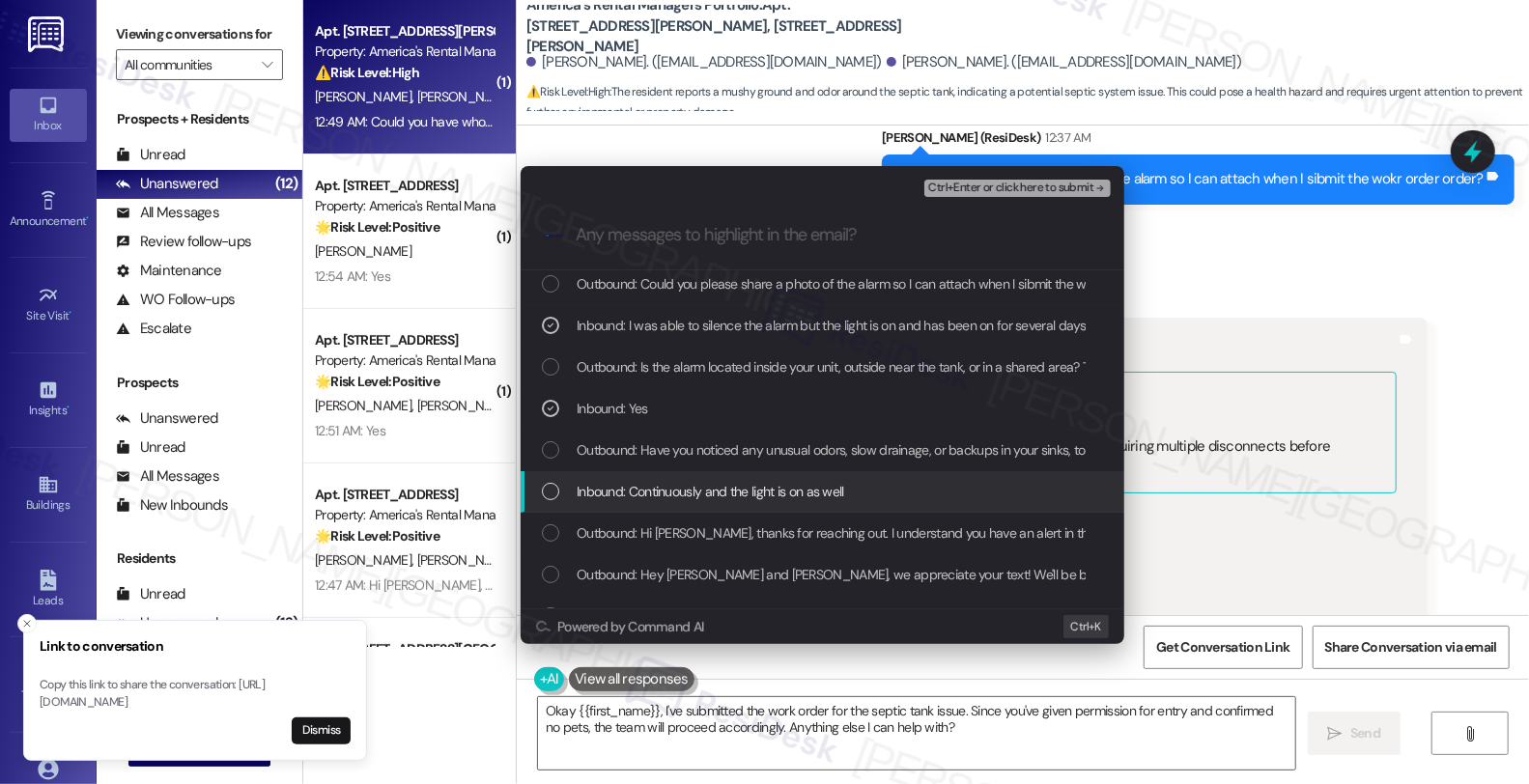
click at [703, 481] on span "Inbound: Continuously and the light is on as well" at bounding box center [711, 492] width 268 height 21
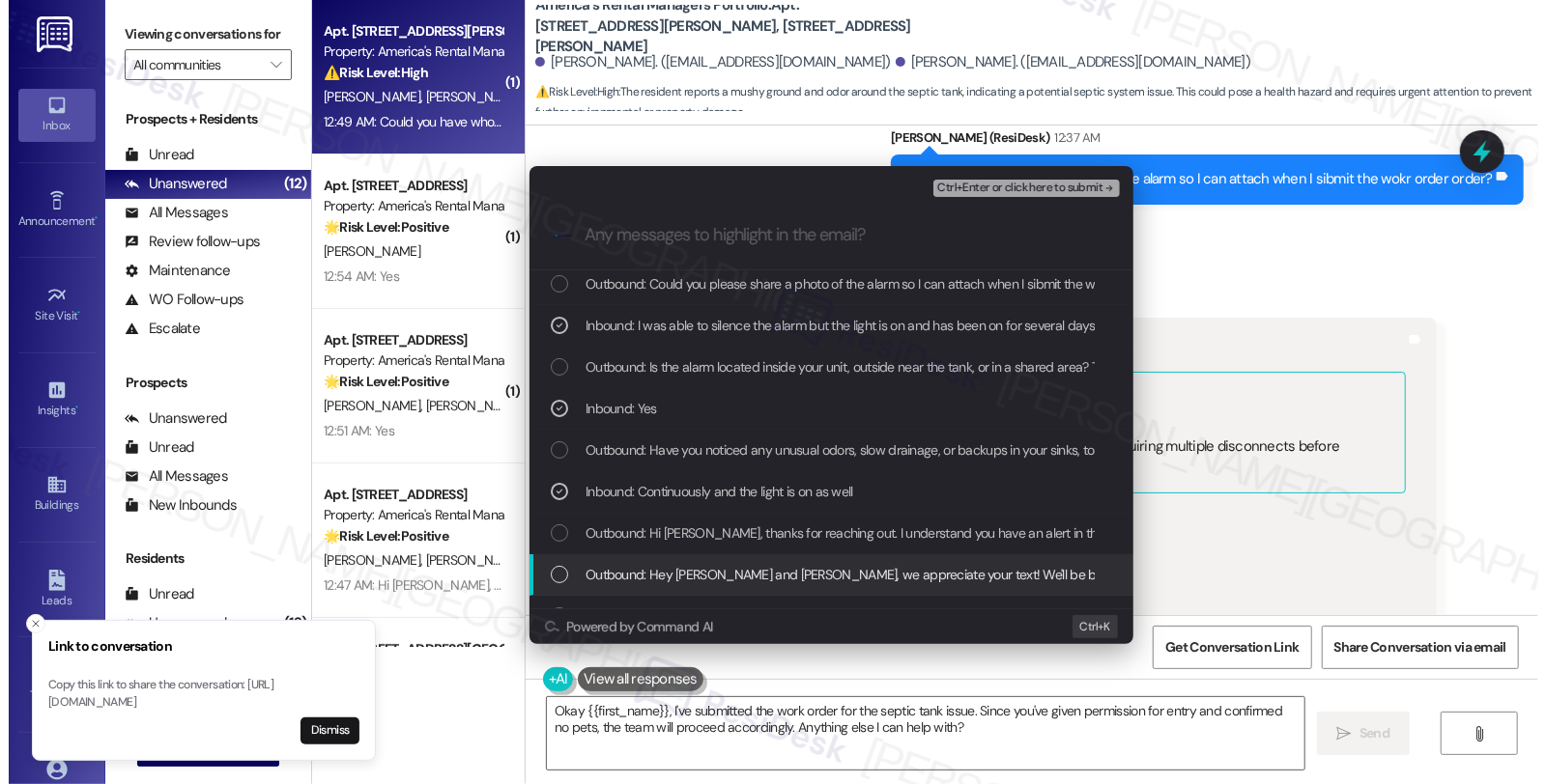
scroll to position [321, 0]
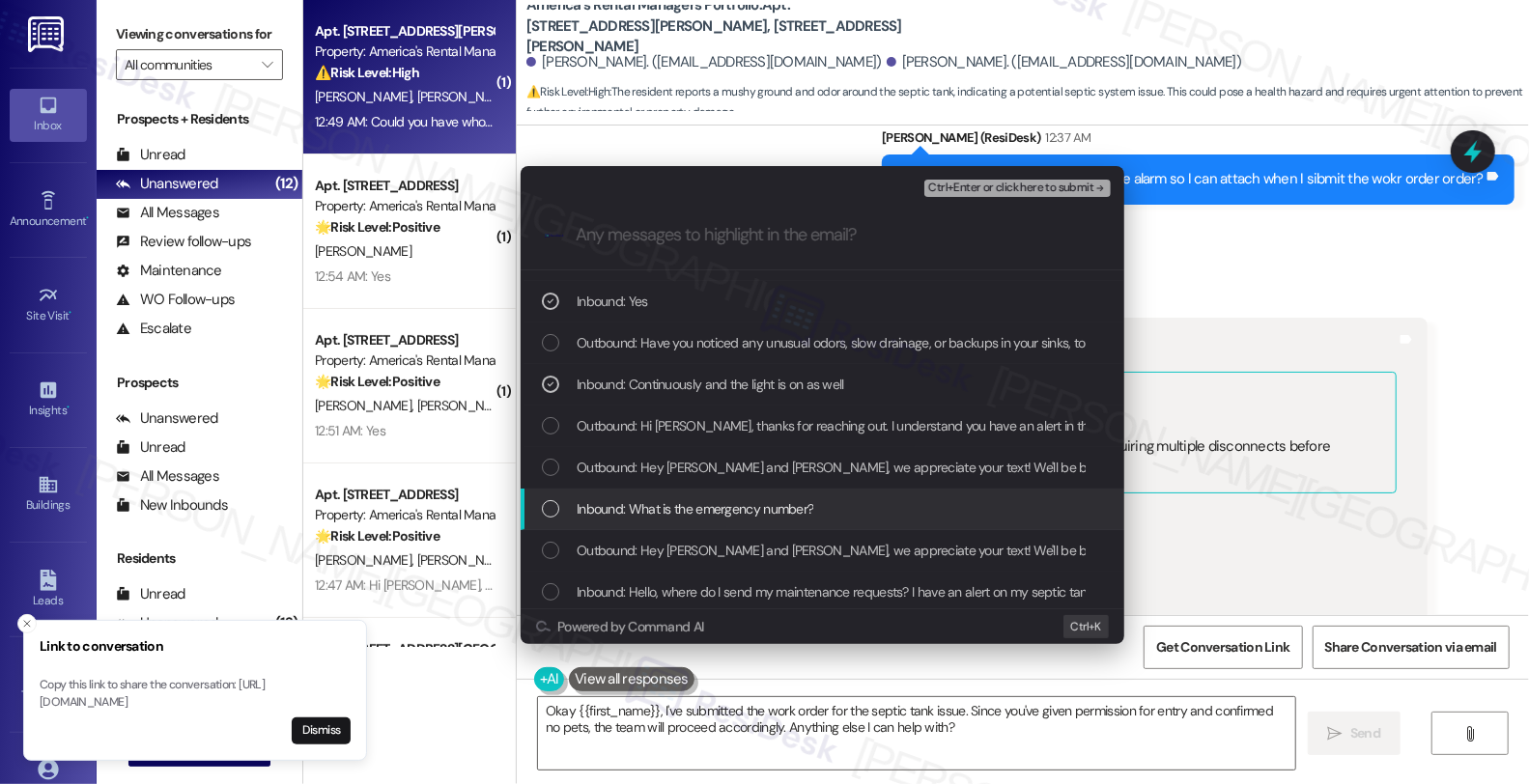
click at [769, 506] on span "Inbound: What is the emergency number?" at bounding box center [695, 509] width 236 height 21
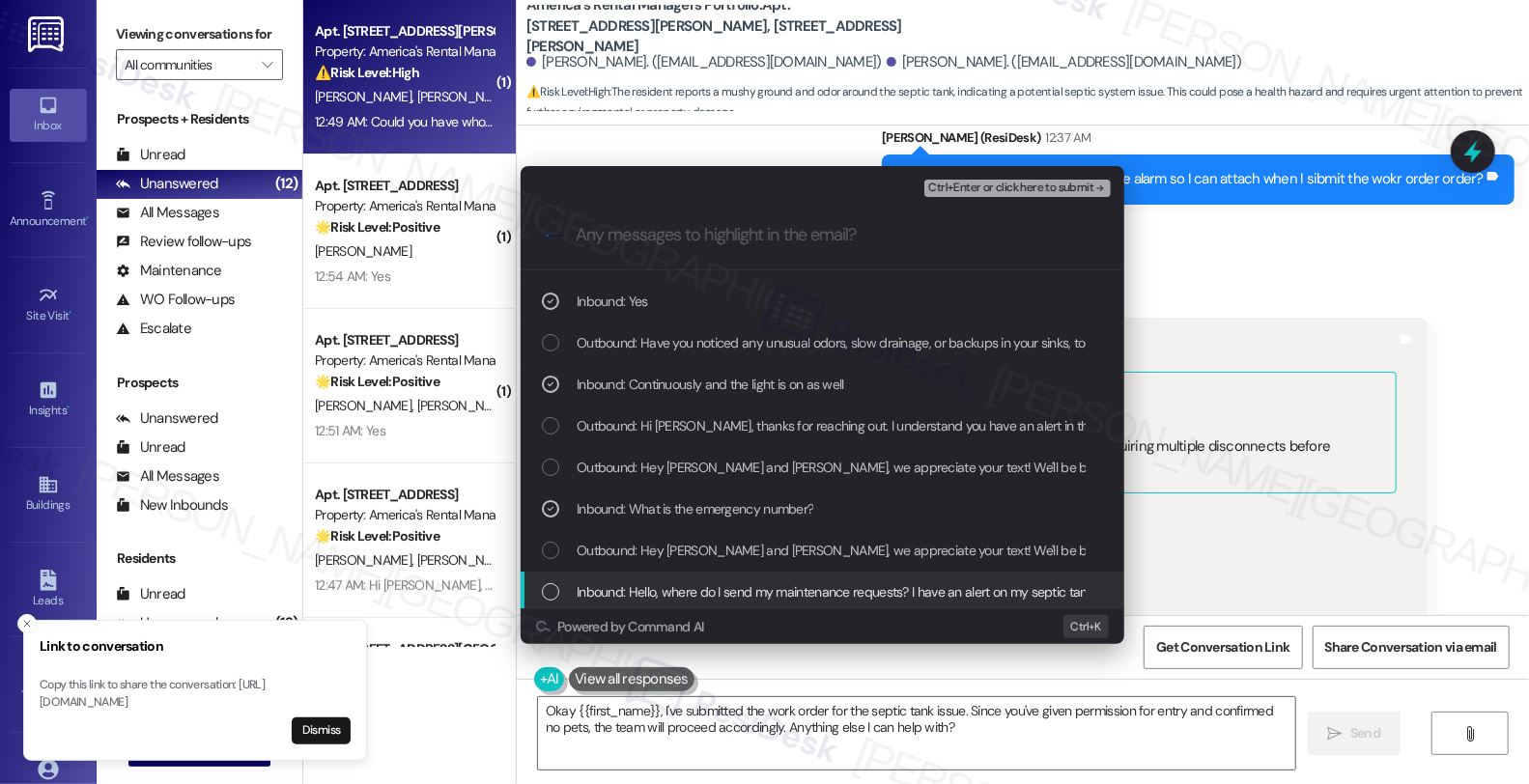
click at [759, 587] on span "Inbound: Hello, where do I send my maintenance requests? I have an alert on my …" at bounding box center [875, 593] width 596 height 21
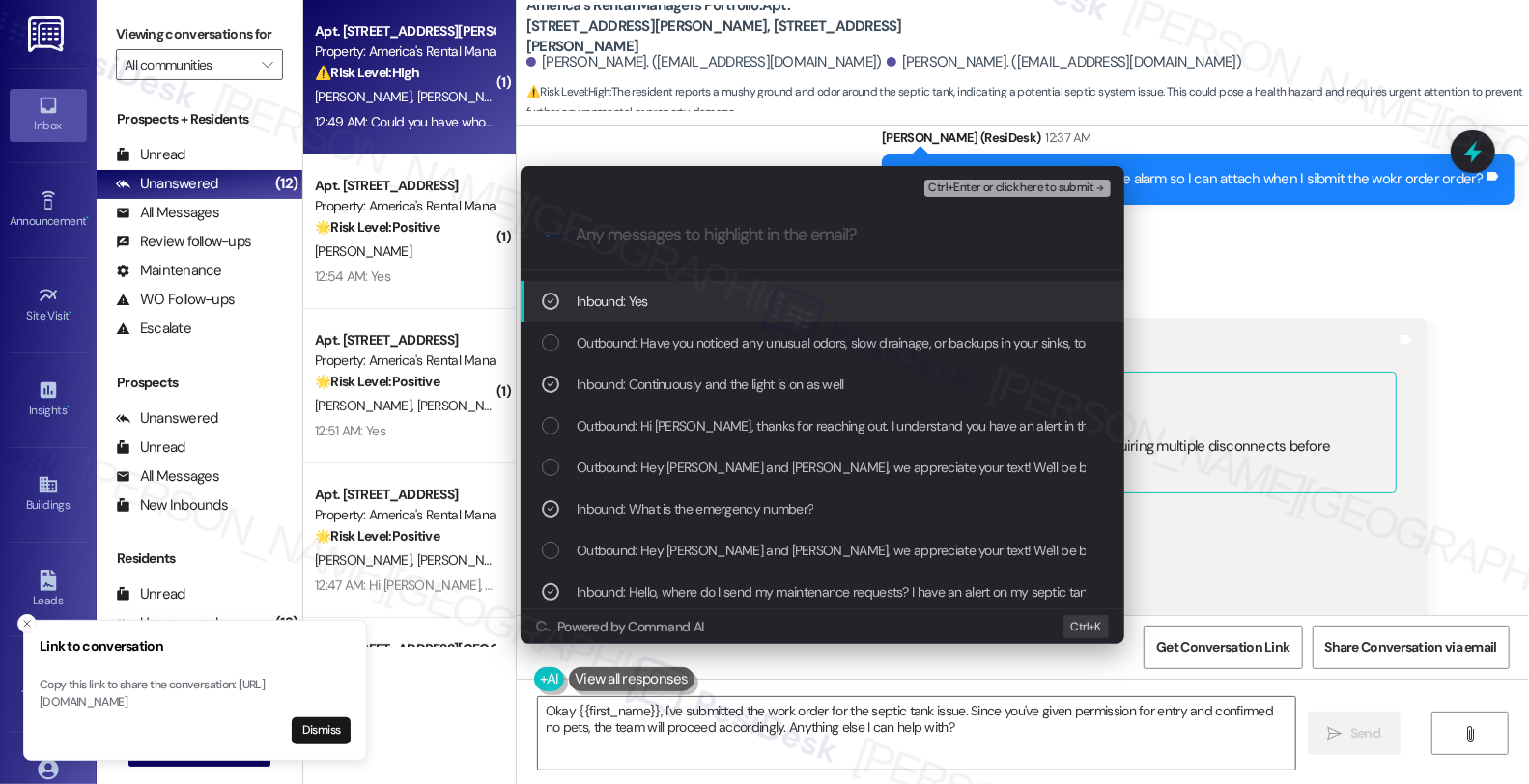
click at [1008, 184] on span "Ctrl+Enter or click here to submit" at bounding box center [1011, 188] width 165 height 14
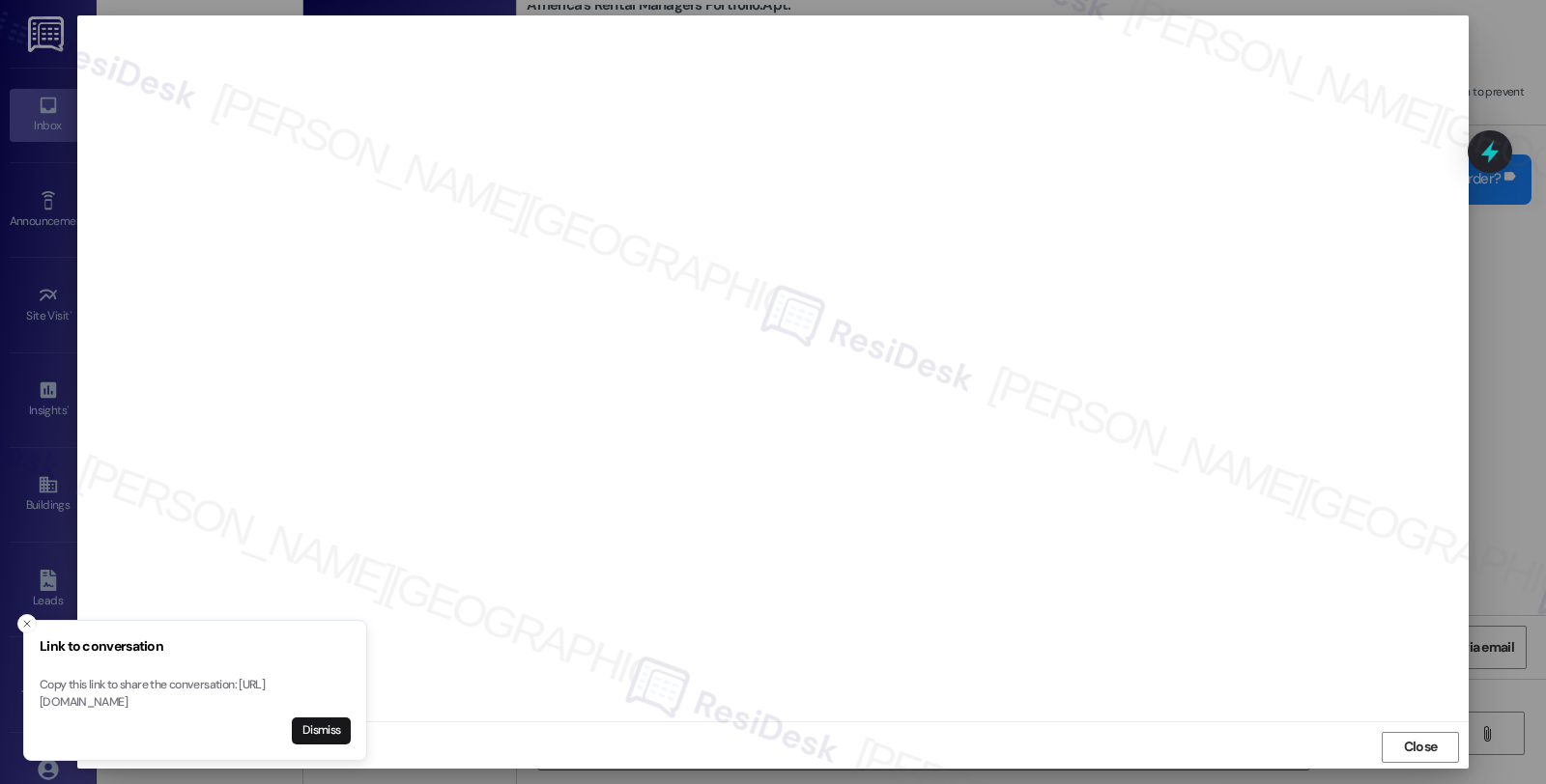
click at [25, 618] on icon "Close toast" at bounding box center [27, 624] width 12 height 12
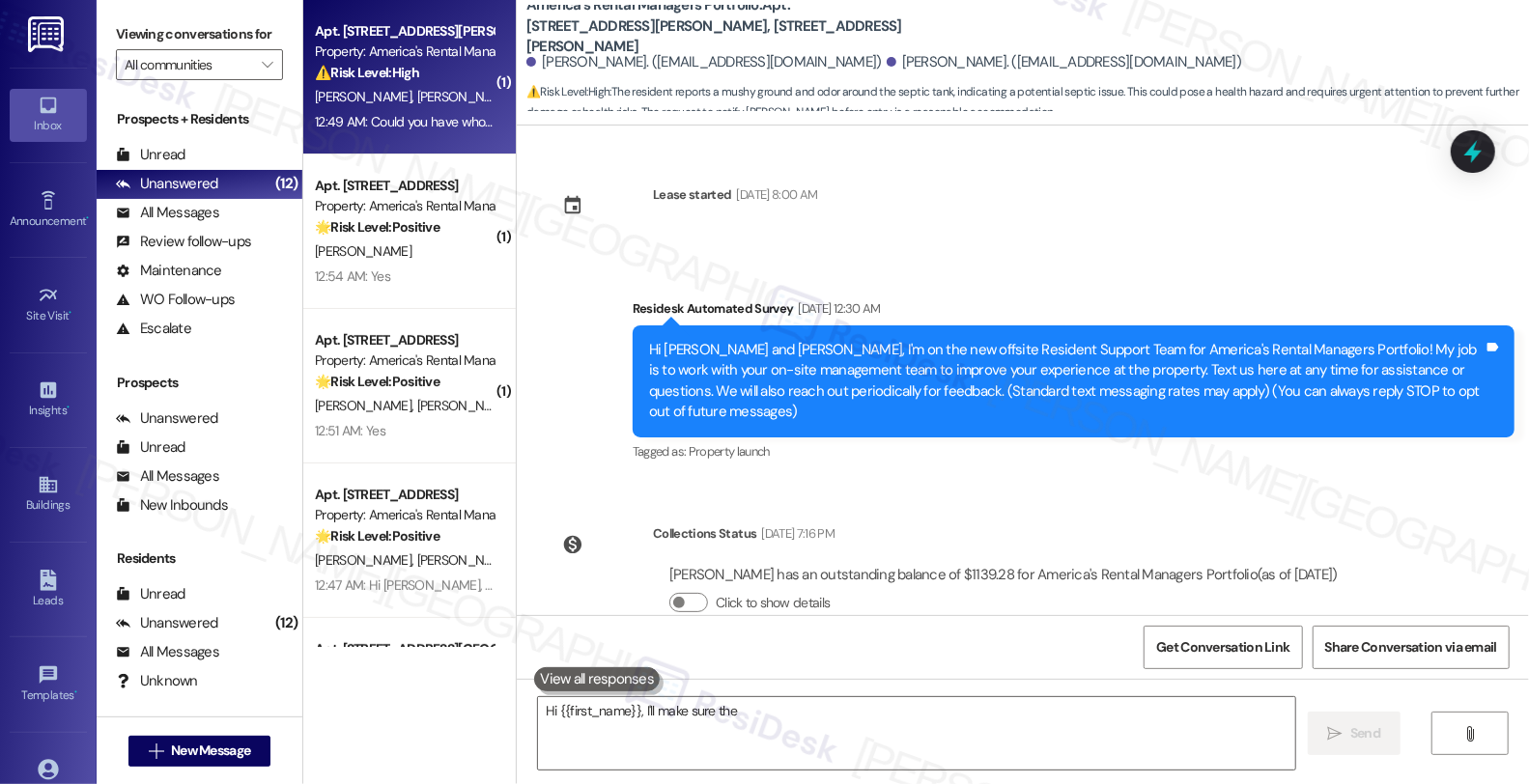
scroll to position [3339, 0]
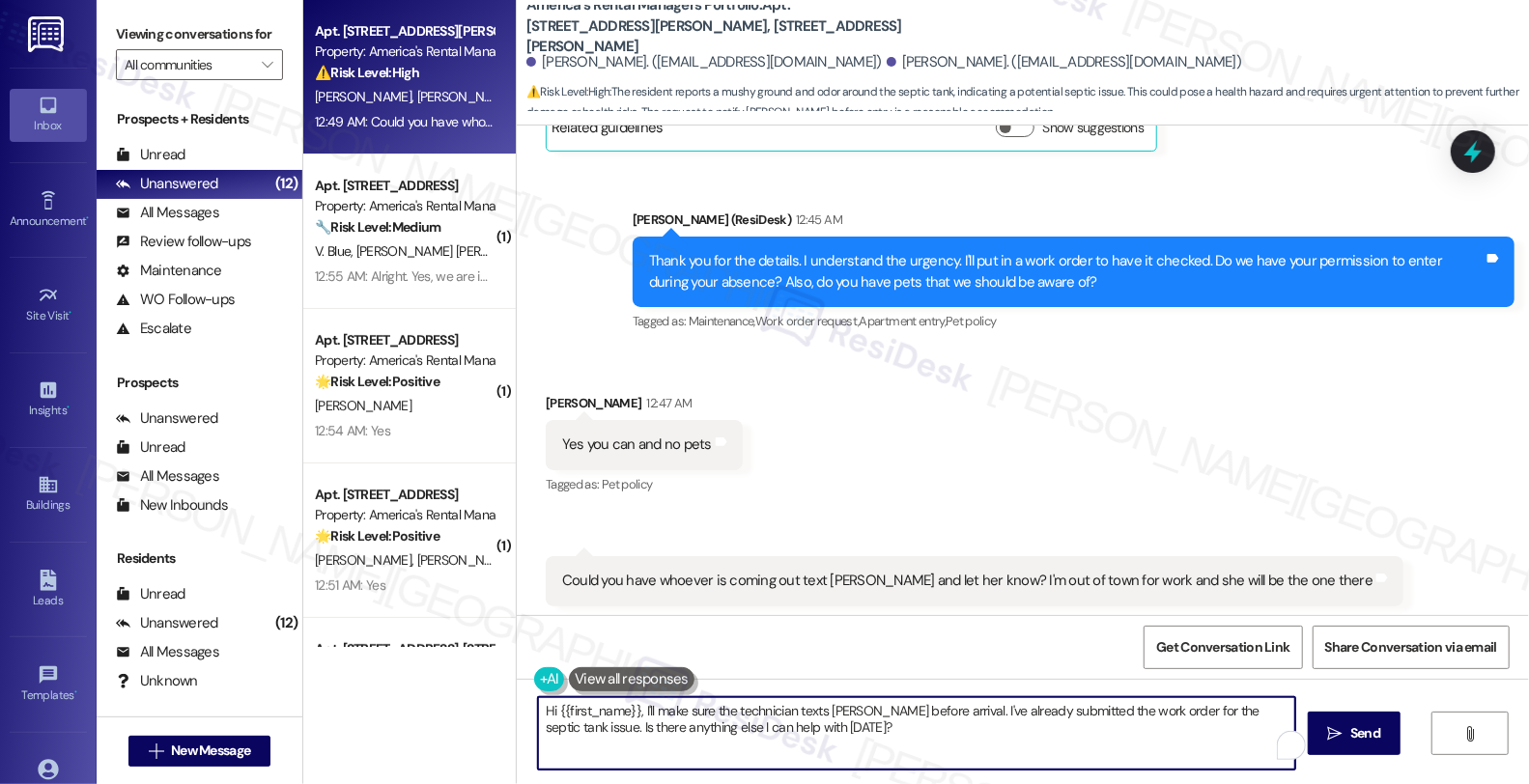
drag, startPoint x: 634, startPoint y: 712, endPoint x: 468, endPoint y: 688, distance: 167.7
click at [468, 688] on div "Apt. 200 Graham Circle, 200 Graham Circle Property: America's Rental Managers P…" at bounding box center [916, 392] width 1225 height 784
paste textarea "WO #53711-1 (septic tank alarm)"
click at [621, 711] on textarea "I've submitted WO #53711-1 (septic tank alarm) I'll make sure the technician te…" at bounding box center [914, 733] width 758 height 72
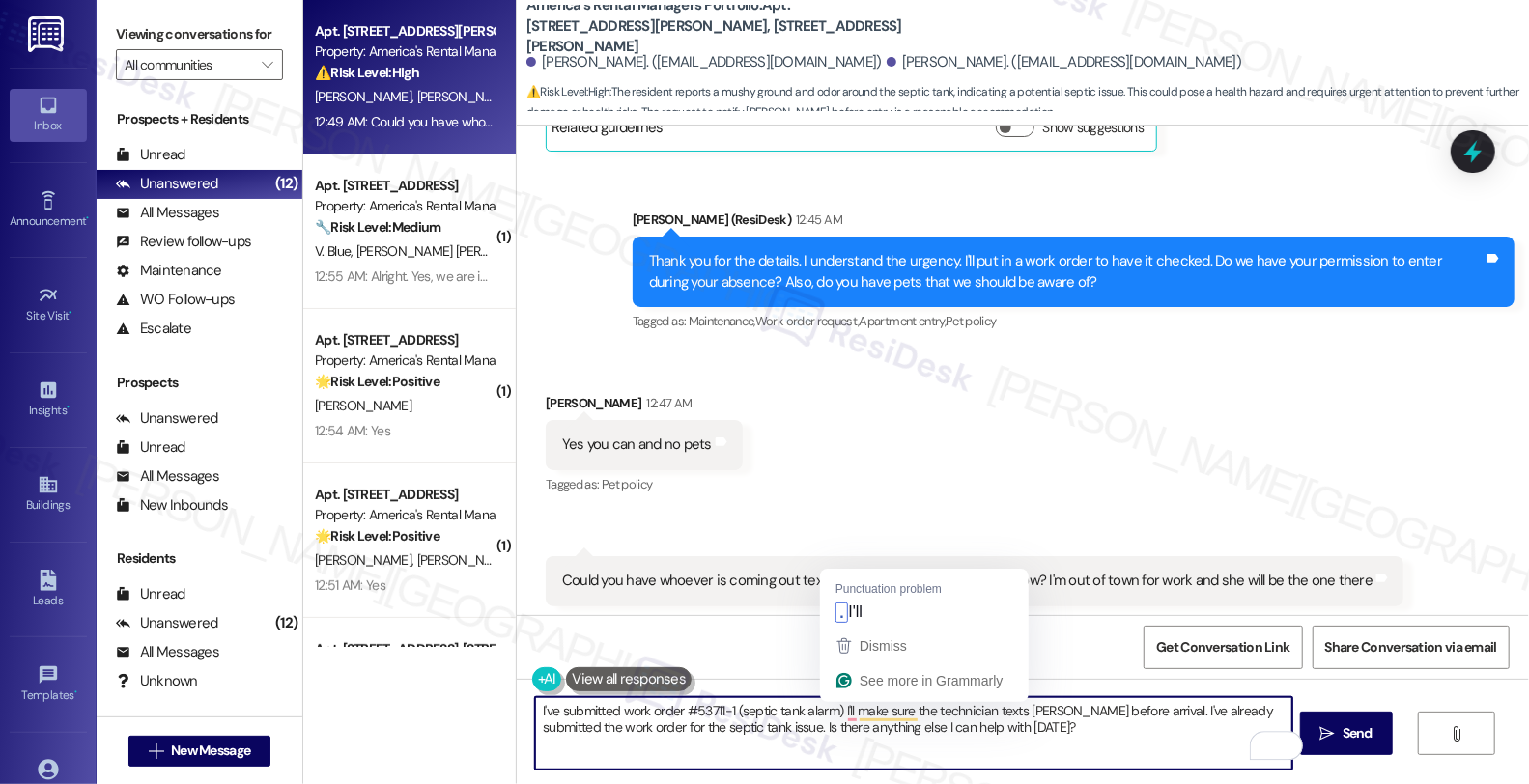
click at [828, 713] on textarea "I've submitted work order #53711-1 (septic tank alarm) I'll make sure the techn…" at bounding box center [914, 733] width 758 height 72
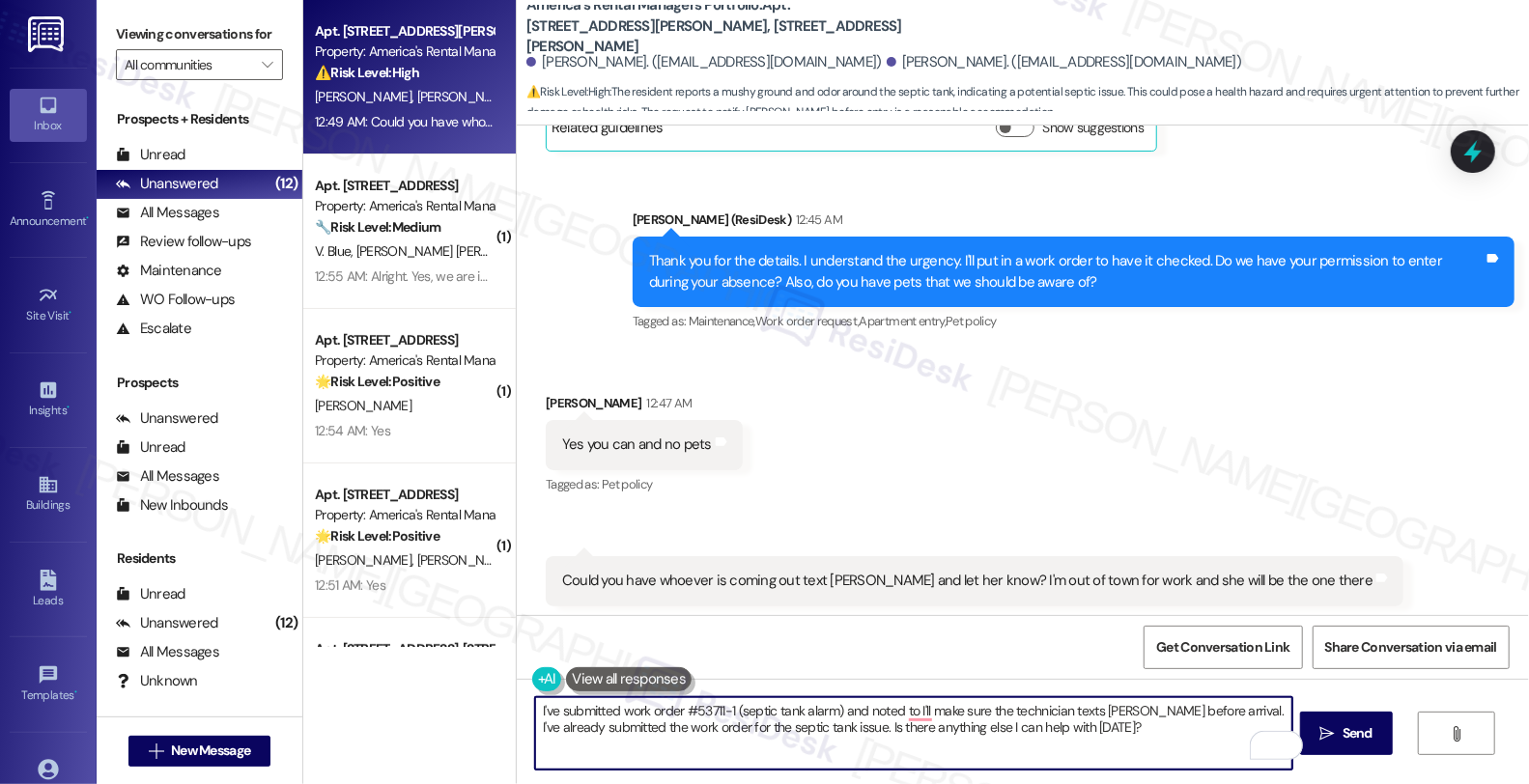
click at [1068, 707] on textarea "I've submitted work order #53711-1 (septic tank alarm) and noted to I'll make s…" at bounding box center [914, 733] width 758 height 72
drag, startPoint x: 1044, startPoint y: 708, endPoint x: 1074, endPoint y: 748, distance: 50.0
click at [1074, 748] on textarea "I've submitted work order #53711-1 (septic tank alarm) and noted to text Holly …" at bounding box center [914, 733] width 758 height 72
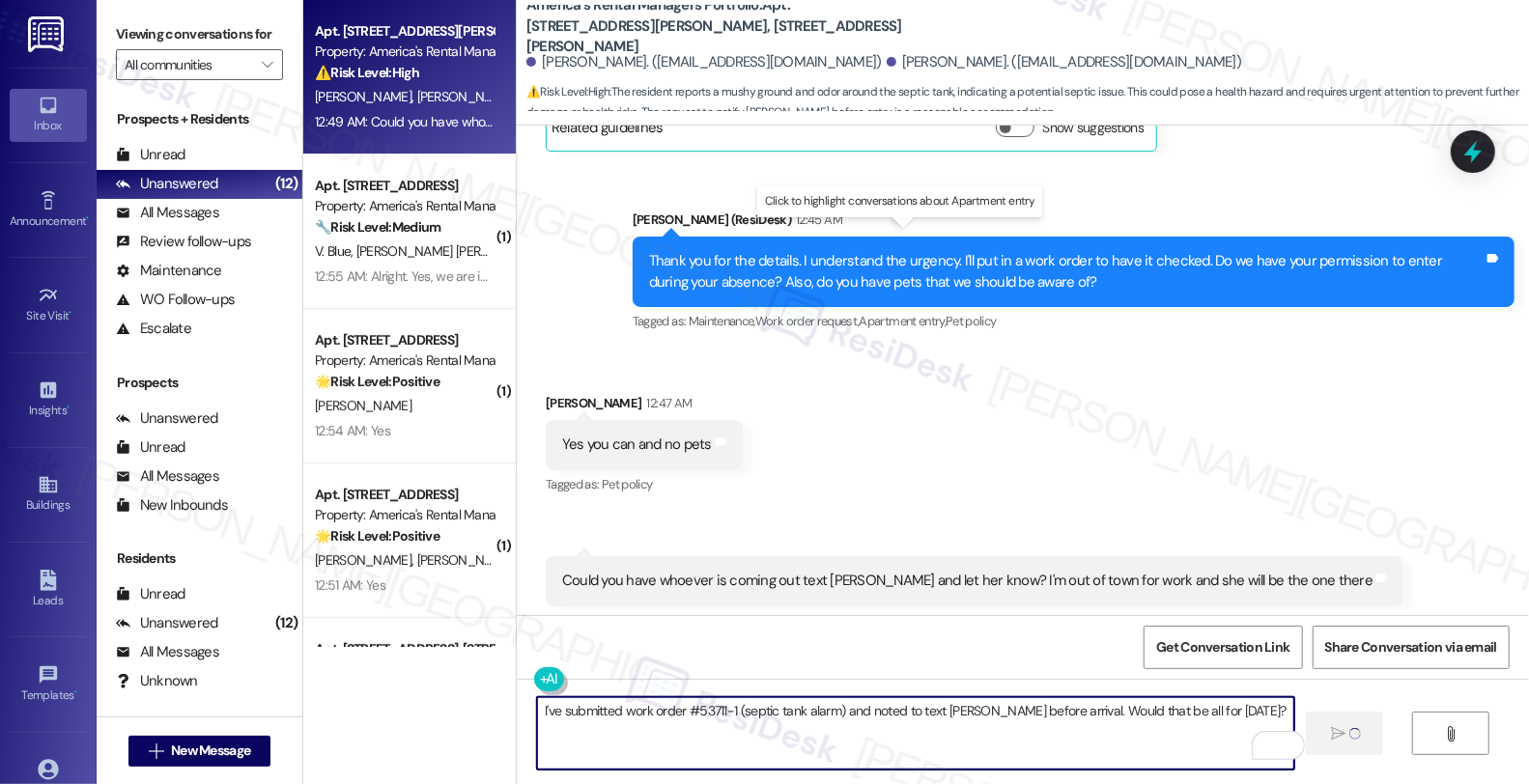
type textarea "Fetching suggested responses. Please feel free to read through the conversation…"
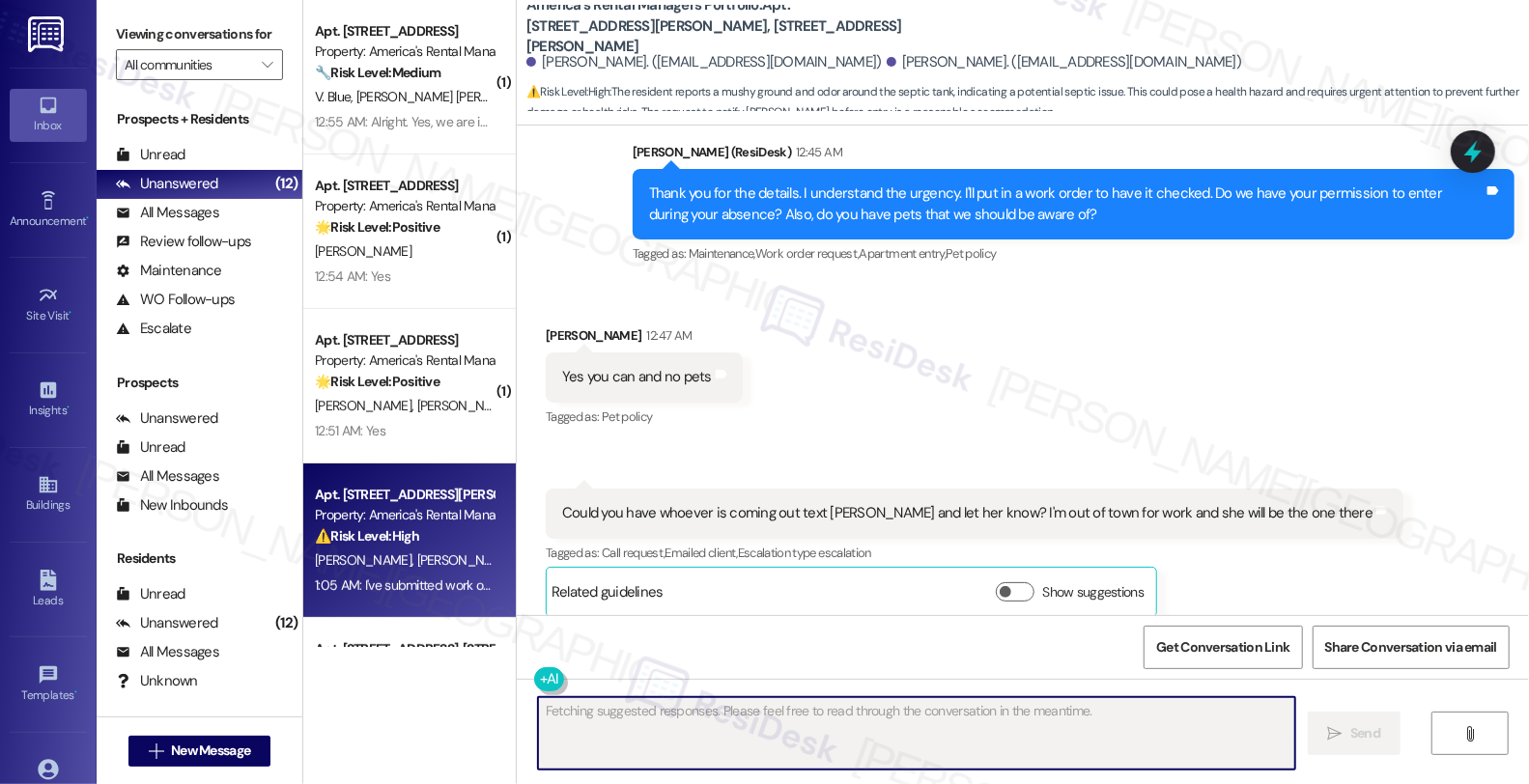
scroll to position [3475, 0]
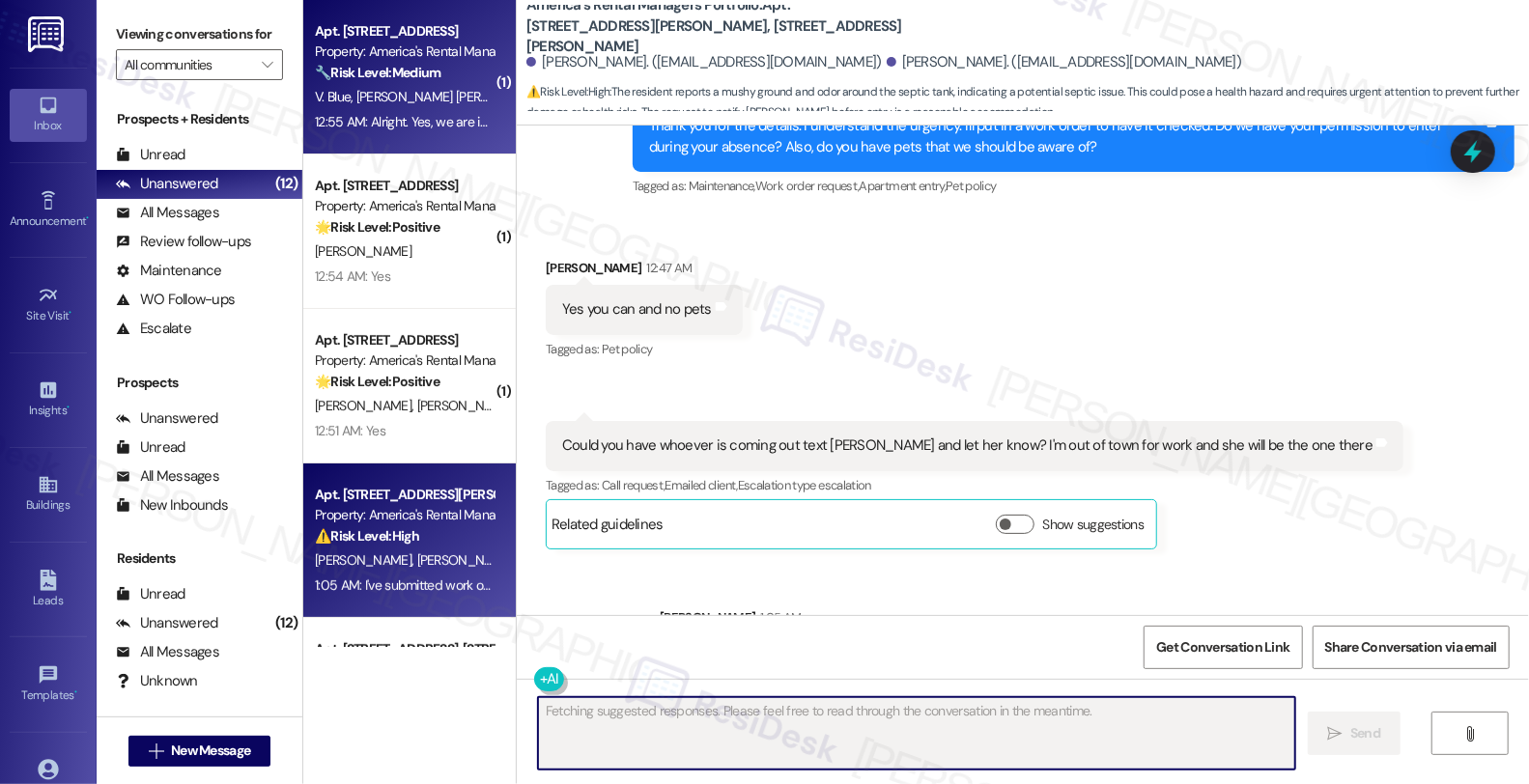
click at [558, 98] on span "H. Mirandalorenz" at bounding box center [605, 97] width 94 height 18
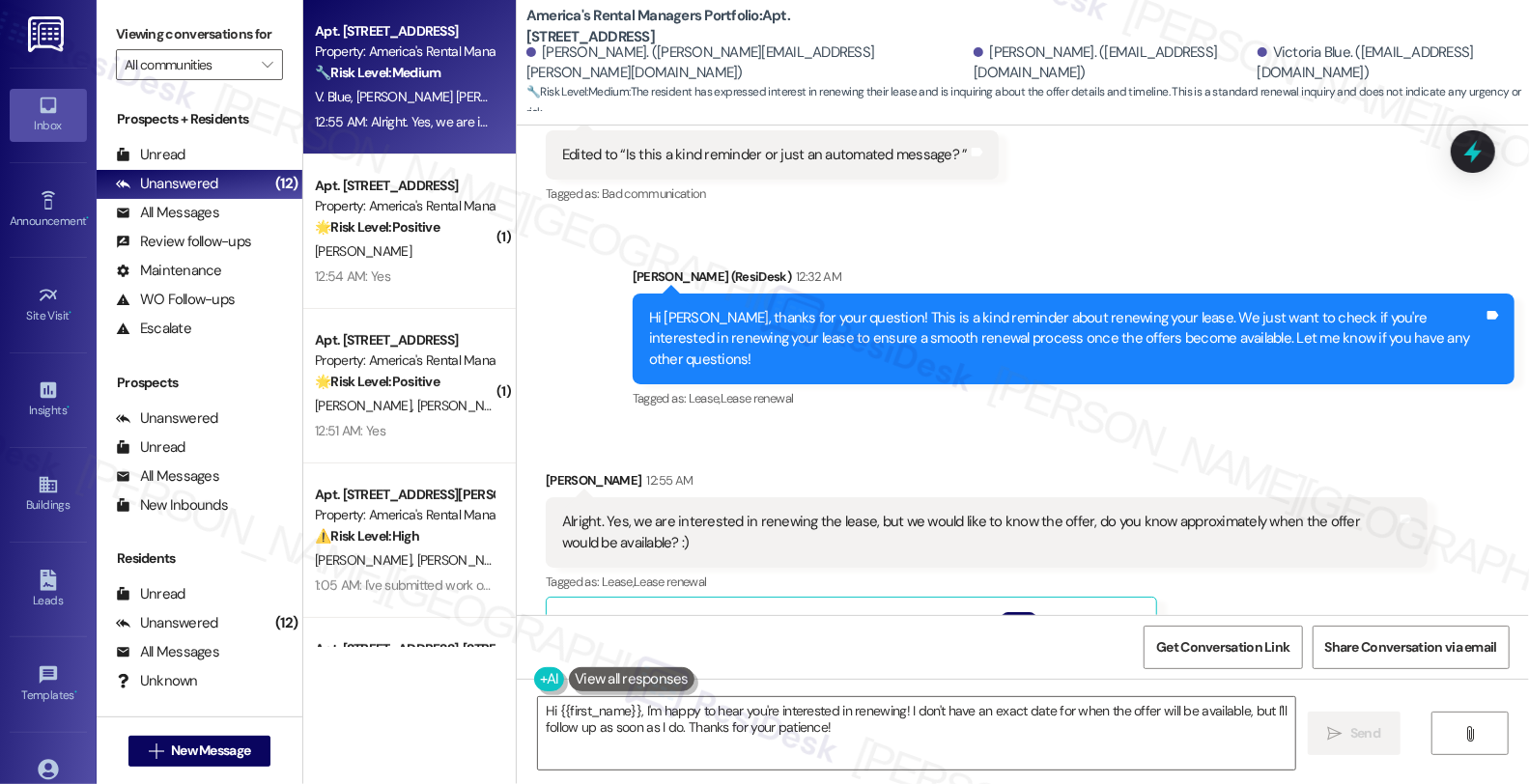
scroll to position [1221, 0]
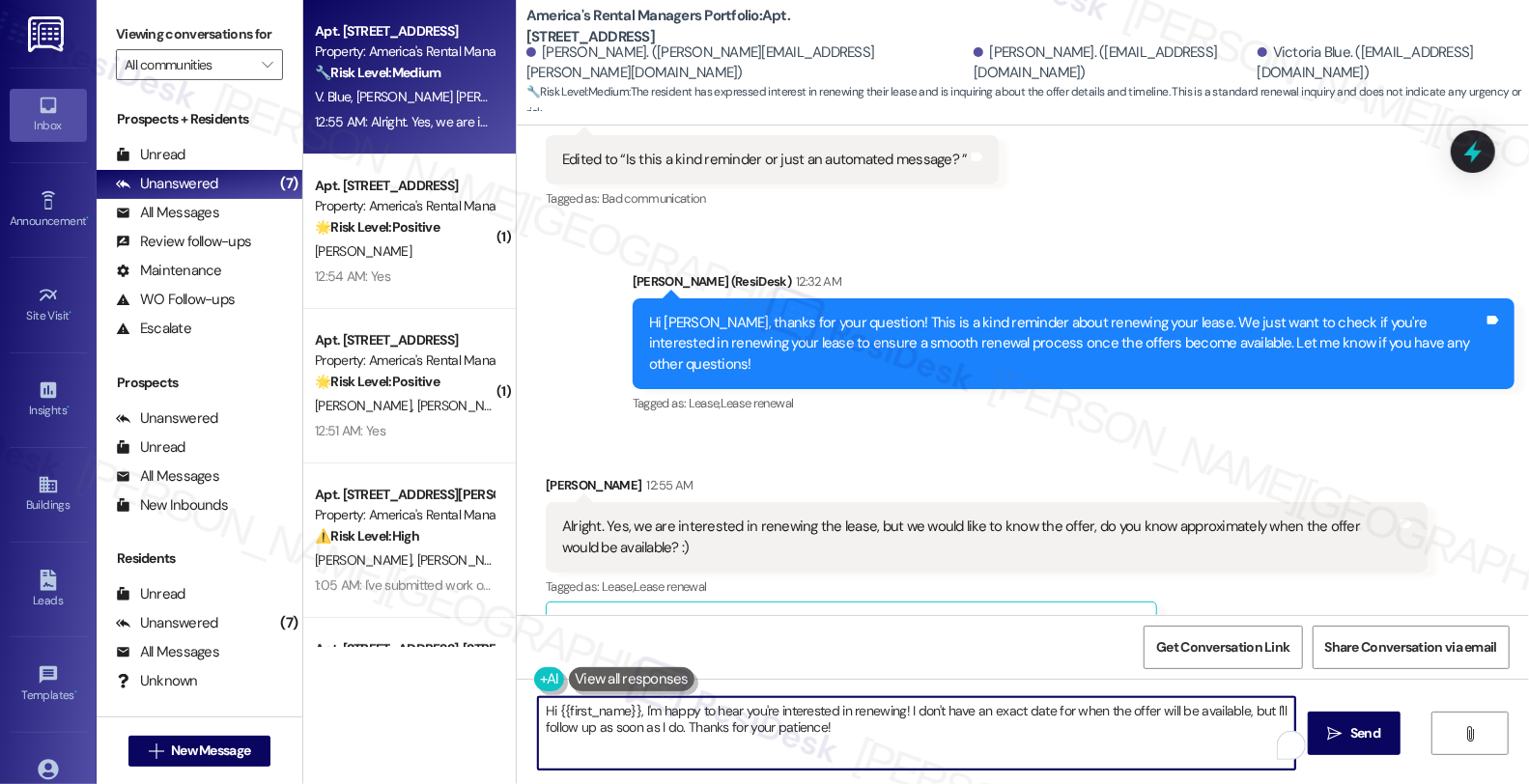
drag, startPoint x: 632, startPoint y: 713, endPoint x: 408, endPoint y: 691, distance: 225.1
click at [408, 691] on div "Apt. 150 County Road 1701, 150 County Road 1701 Property: America's Rental Mana…" at bounding box center [916, 392] width 1225 height 784
drag, startPoint x: 1156, startPoint y: 712, endPoint x: 1175, endPoint y: 742, distance: 35.5
click at [1175, 742] on textarea "I'm happy to hear you're interested in renewing! I don't have an exact date for…" at bounding box center [914, 733] width 758 height 72
paste textarea "roughly 45-60 days before the lease expires"
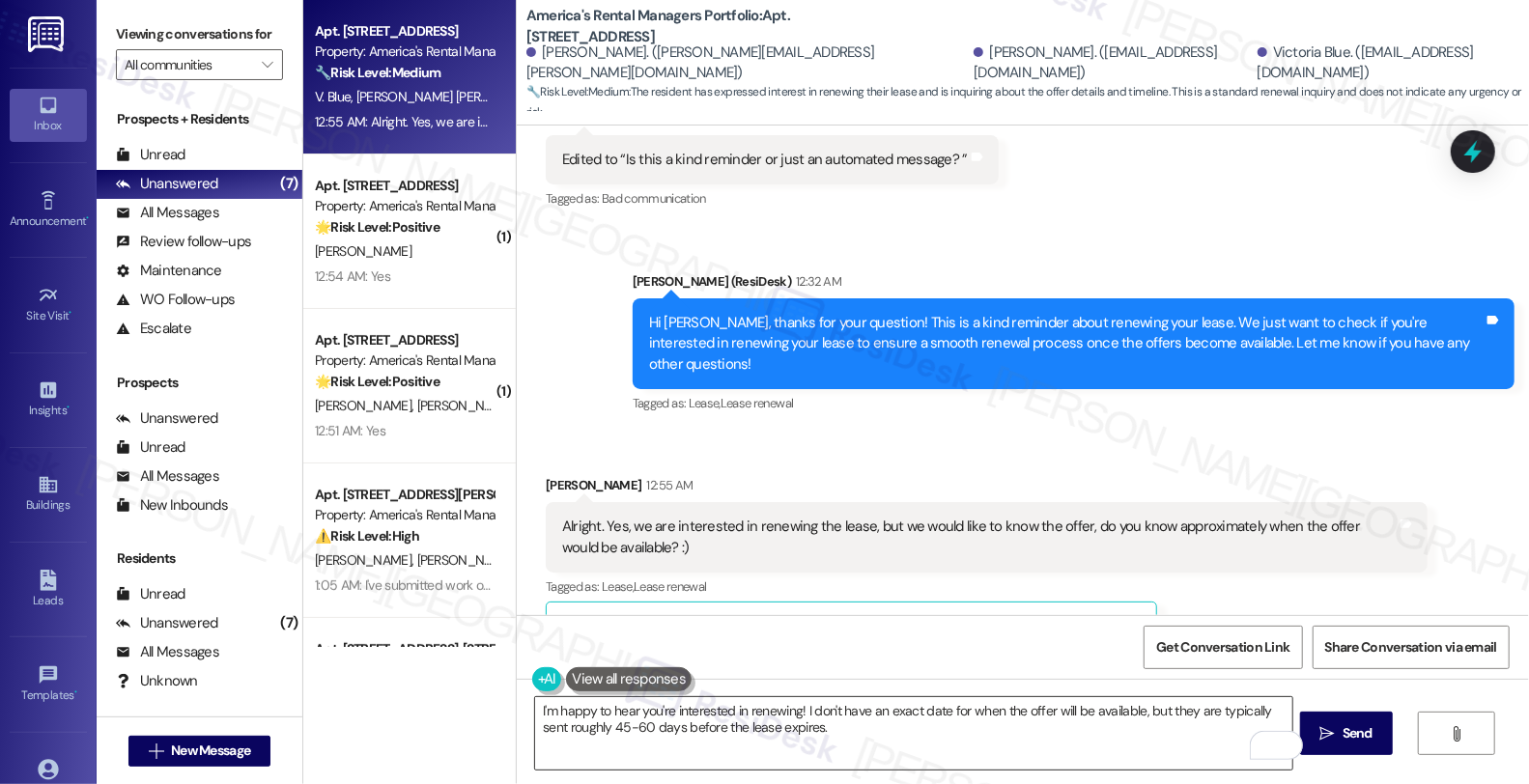
click at [773, 739] on textarea "I'm happy to hear you're interested in renewing! I don't have an exact date for…" at bounding box center [914, 733] width 758 height 72
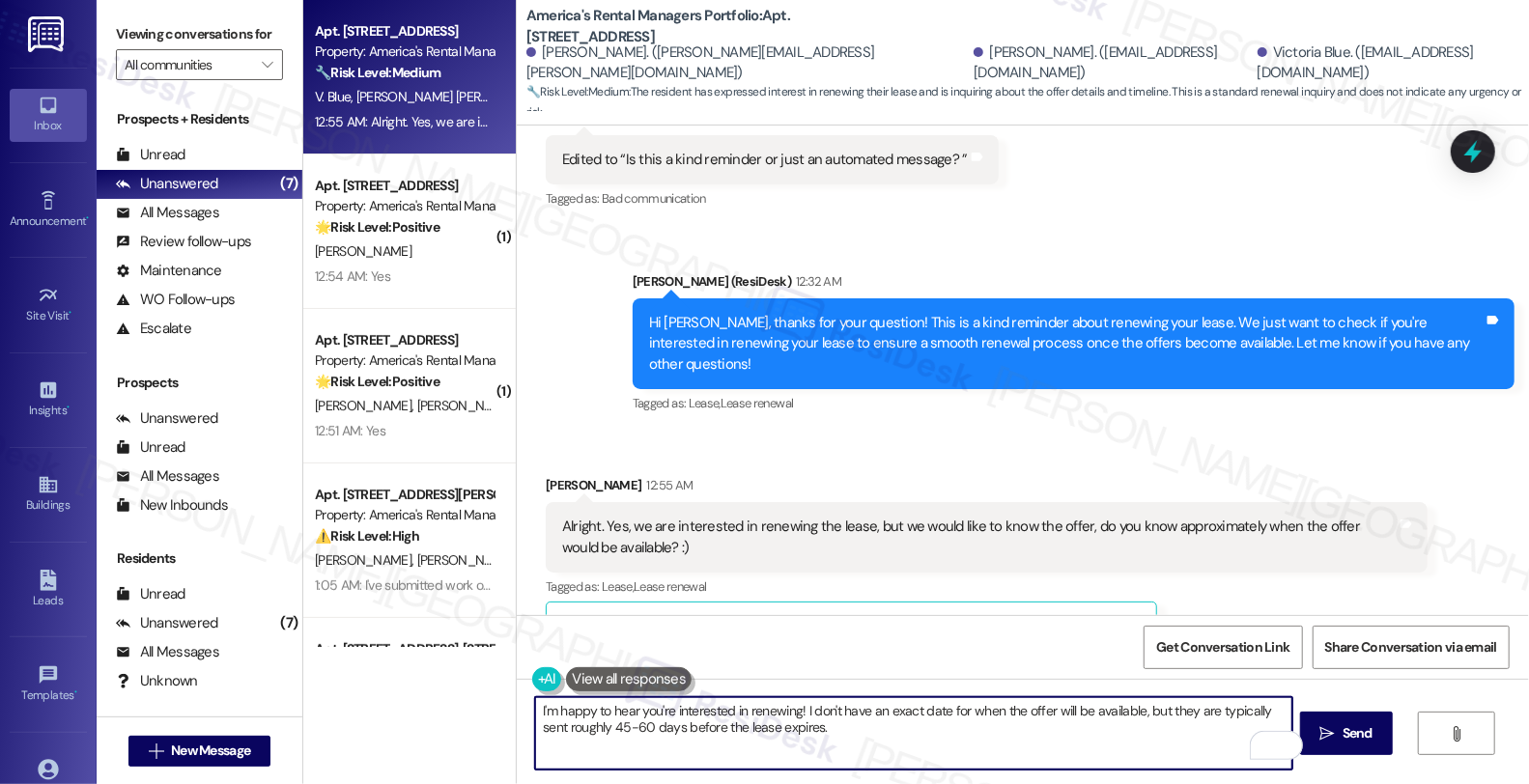
click at [775, 760] on textarea "I'm happy to hear you're interested in renewing! I don't have an exact date for…" at bounding box center [914, 733] width 758 height 72
click at [823, 734] on textarea "I'm happy to hear you're interested in renewing! I don't have an exact date for…" at bounding box center [914, 733] width 758 height 72
paste textarea "In the meantime, we'd love to hear more about your living experience. What’s th…"
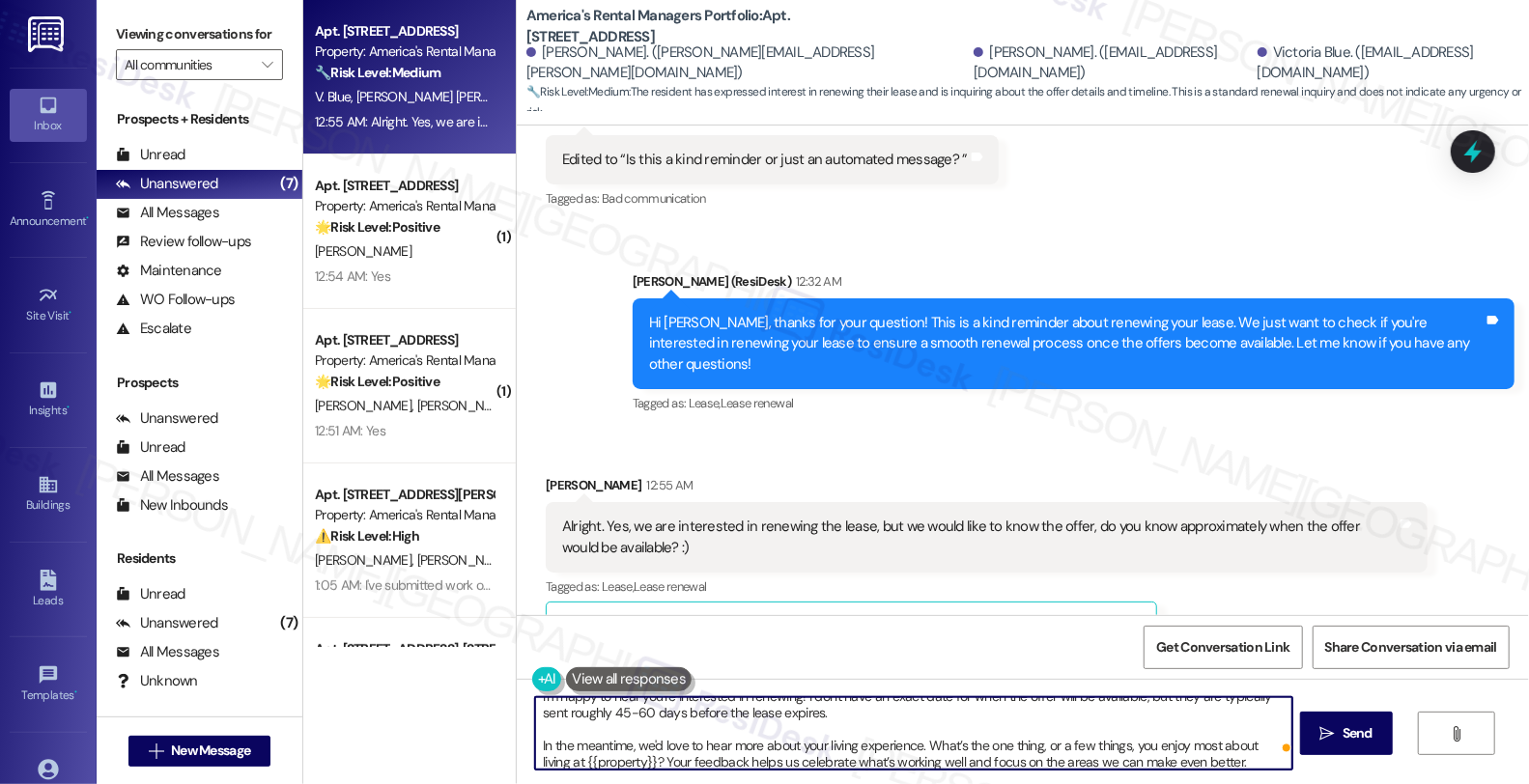
scroll to position [21, 0]
click at [1196, 736] on textarea "I'm happy to hear you're interested in renewing! I don't have an exact date for…" at bounding box center [914, 733] width 758 height 72
type textarea "I'm happy to hear you're interested in renewing! I don't have an exact date for…"
click at [1363, 741] on span "Send" at bounding box center [1357, 733] width 30 height 21
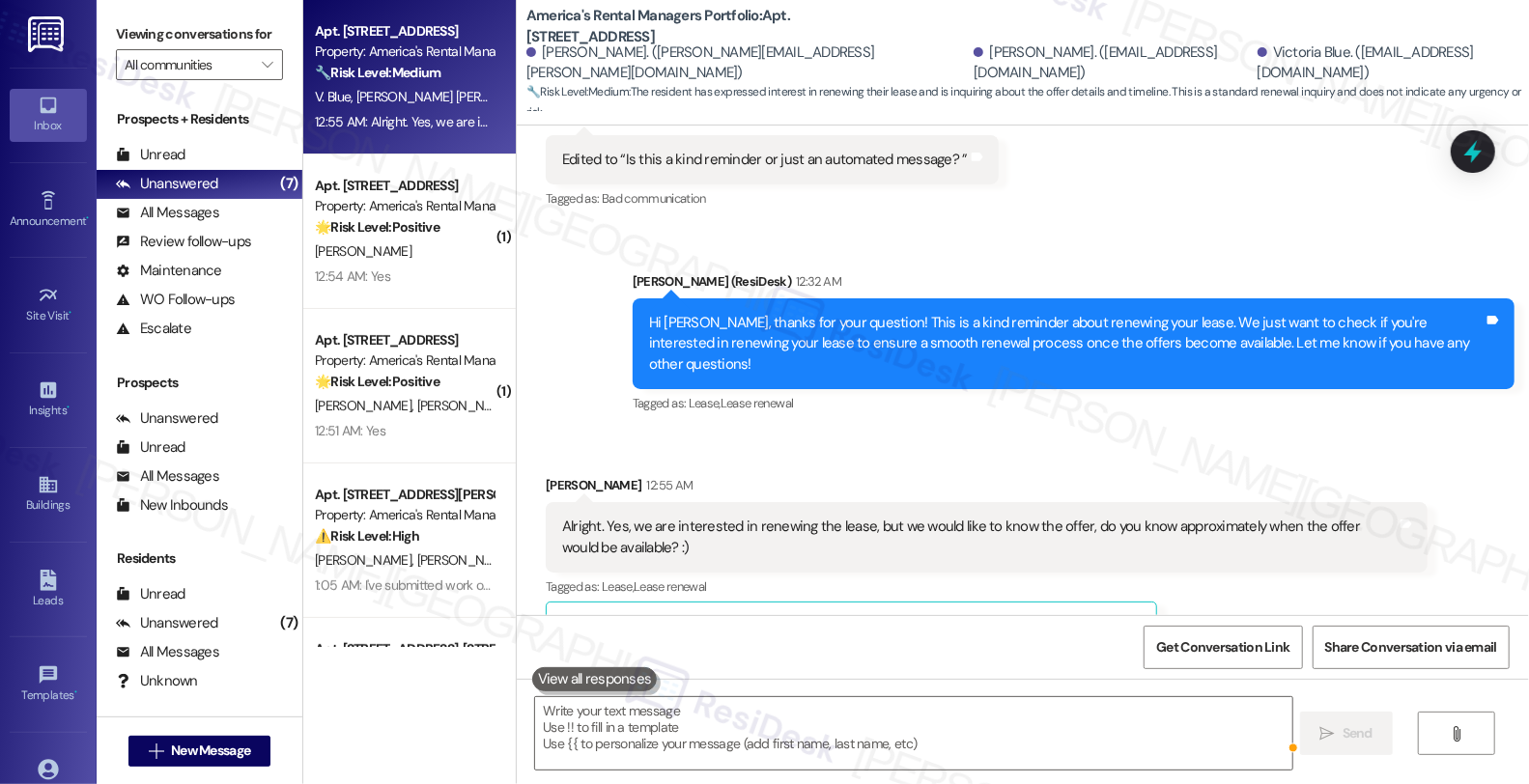
scroll to position [1546, 0]
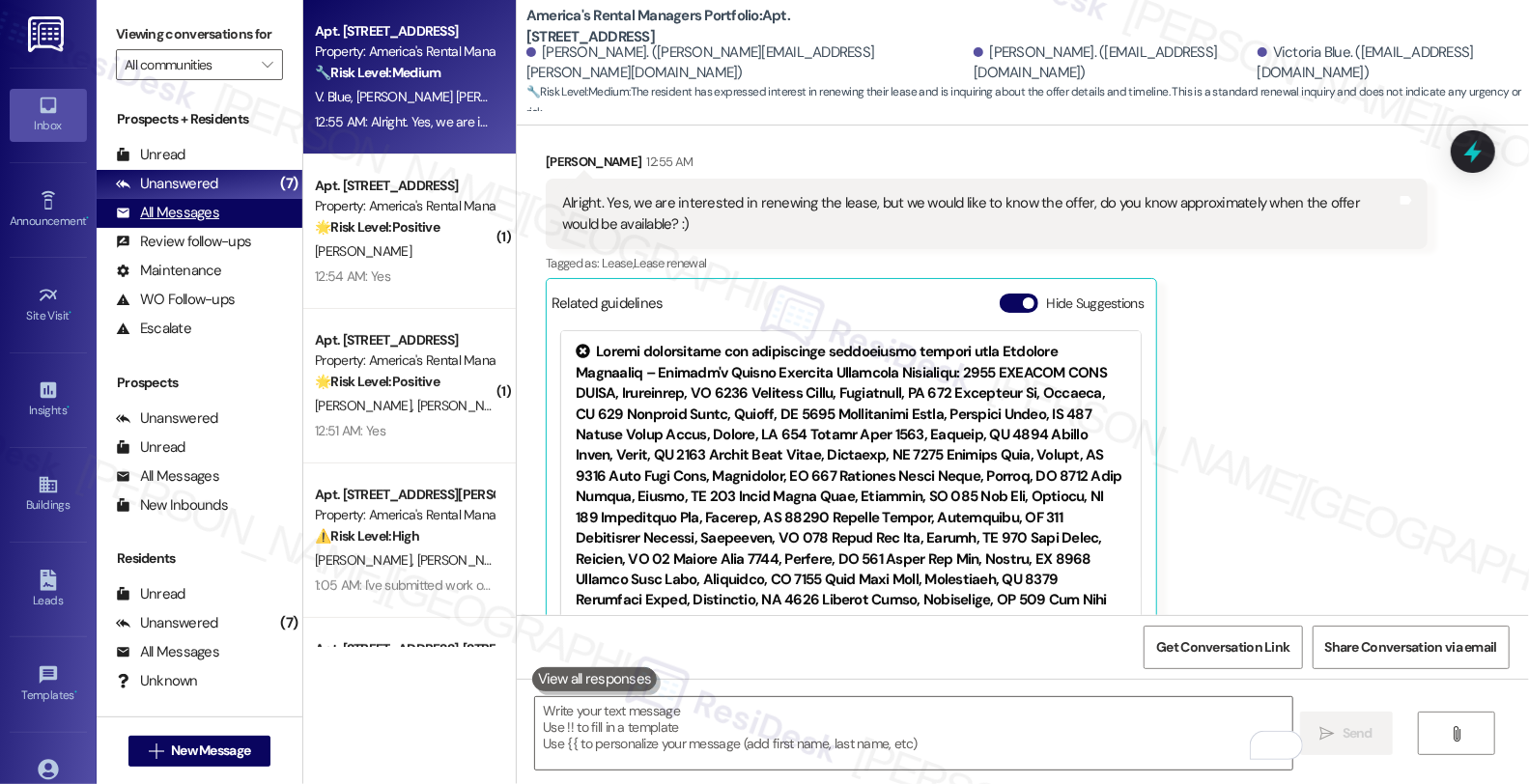
click at [206, 224] on div "All Messages" at bounding box center [168, 213] width 103 height 21
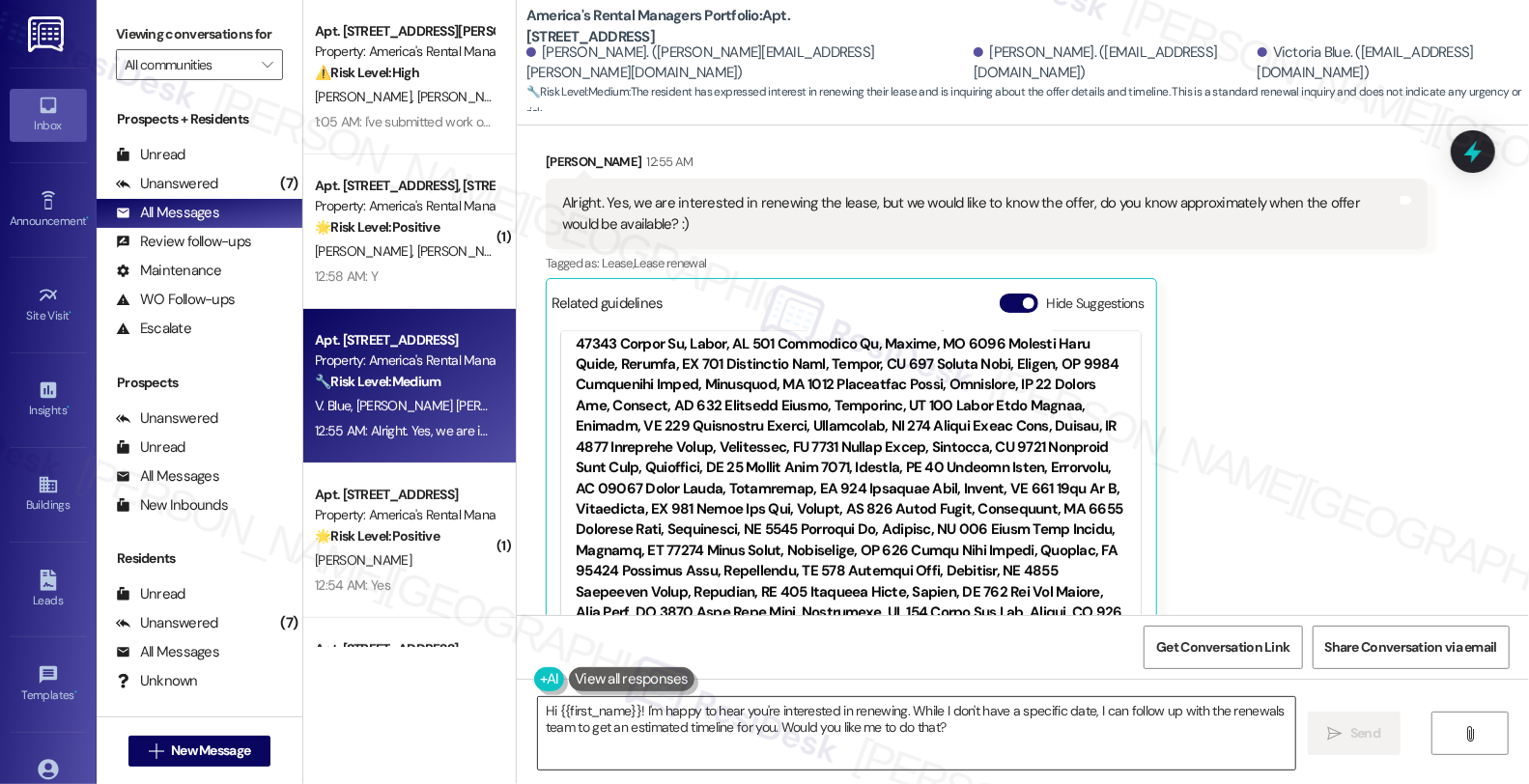
click at [1086, 719] on textarea "Hi {{first_name}}! I'm happy to hear you're interested in renewing. While I don…" at bounding box center [917, 733] width 758 height 72
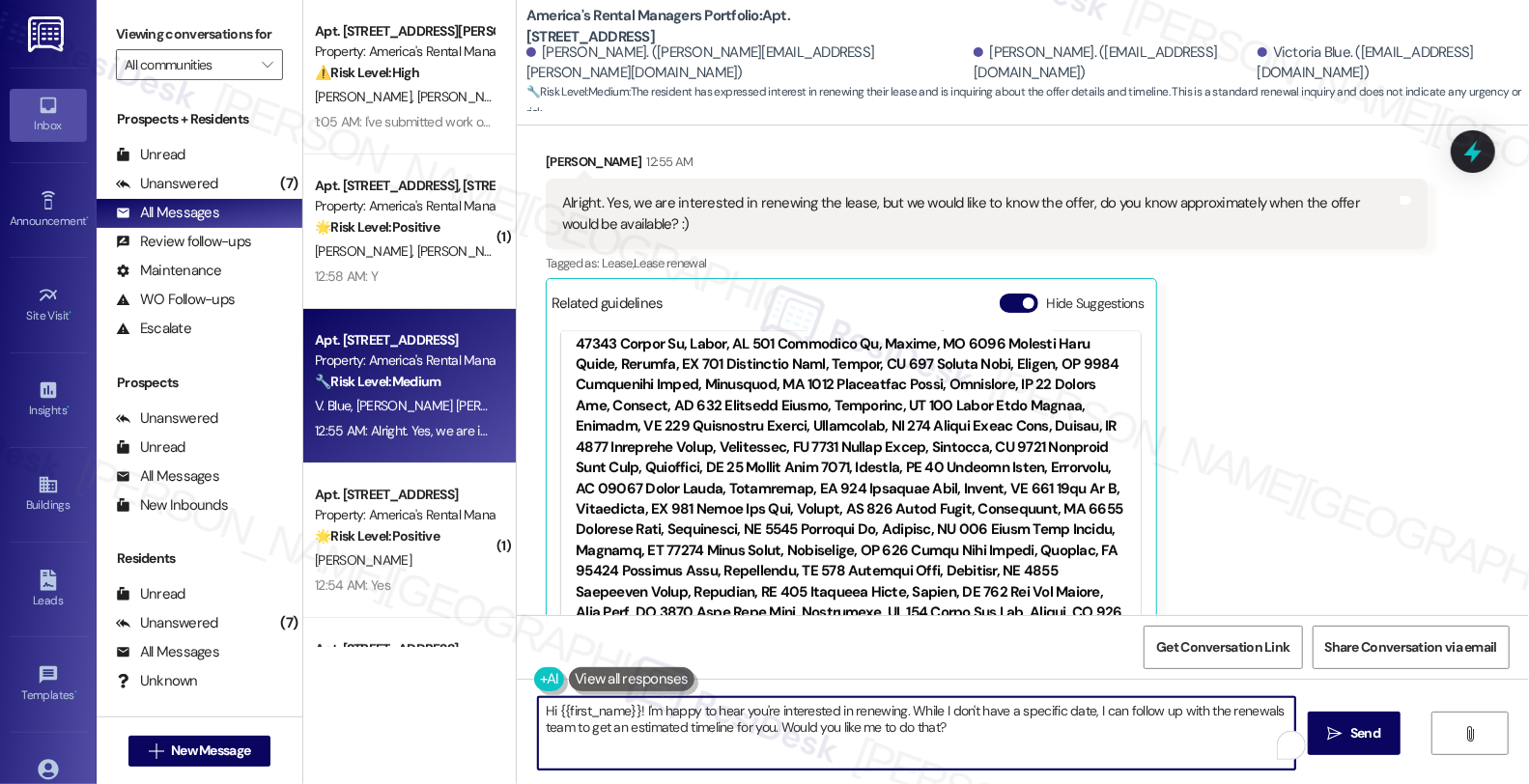
paste textarea "I'm happy to hear you're interested in renewing! I don't have an exact date for…"
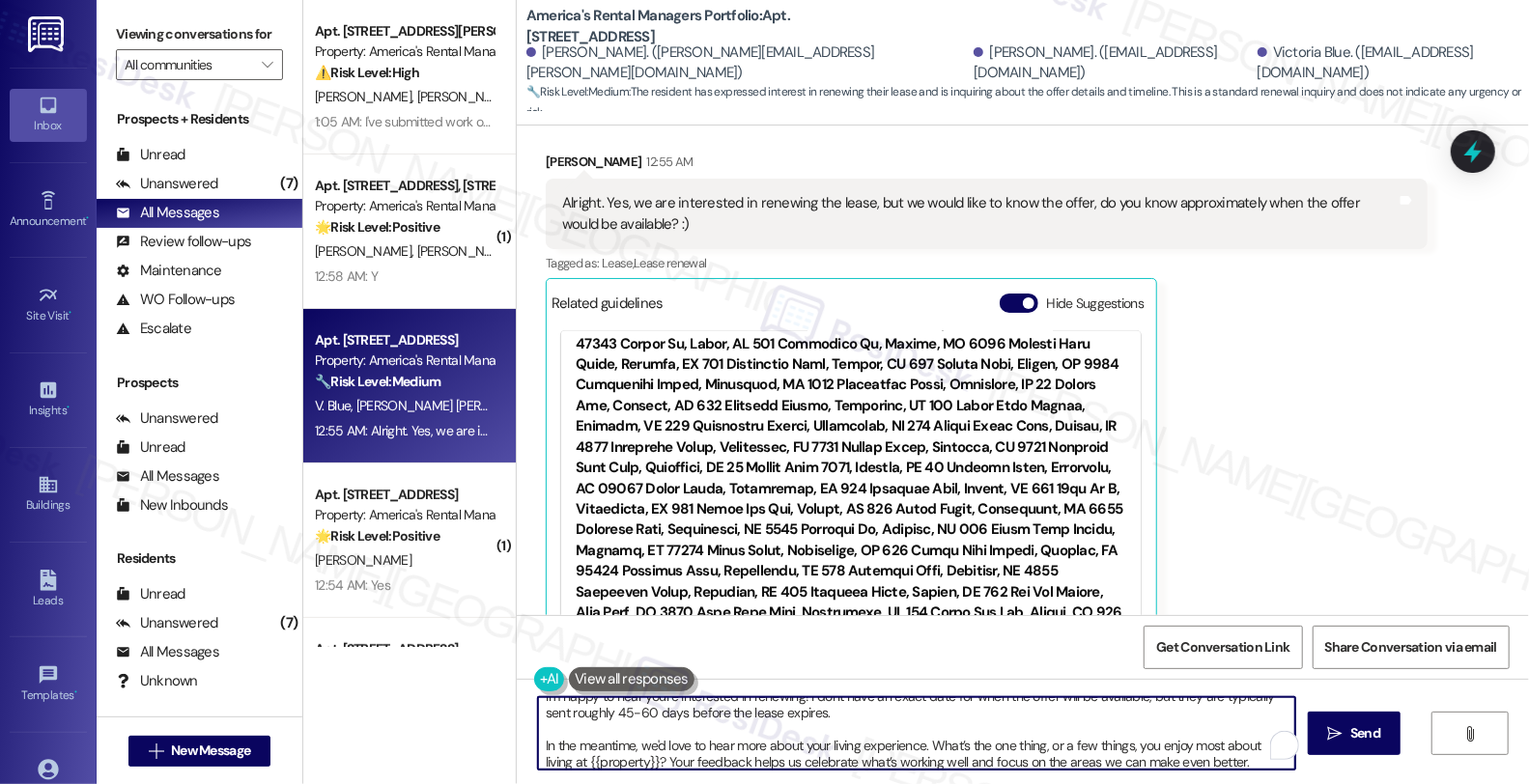
scroll to position [15, 0]
type textarea "I'm happy to hear you're interested in renewing! I don't have an exact date for…"
click at [1337, 729] on span " Send" at bounding box center [1354, 733] width 61 height 21
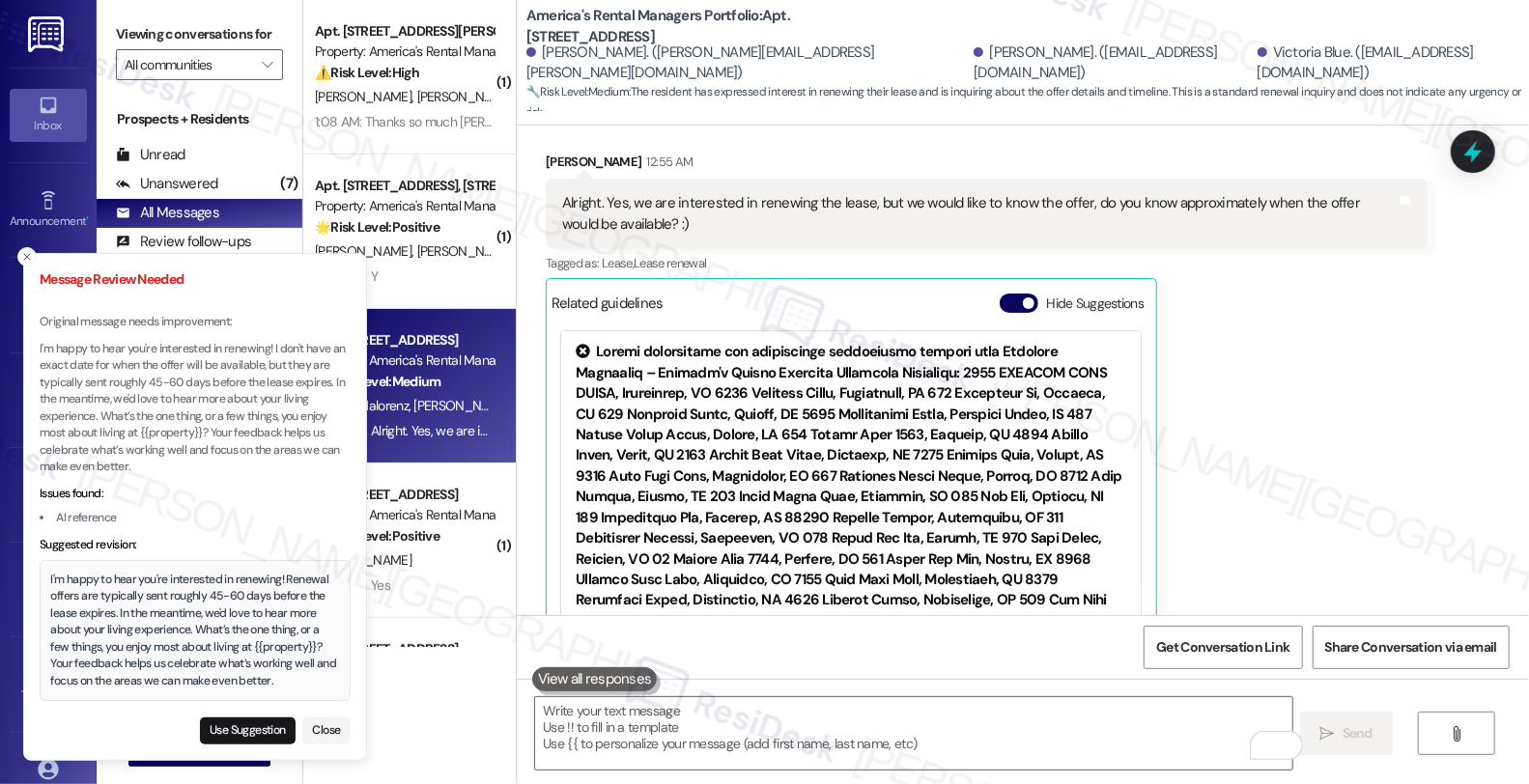
scroll to position [0, 0]
click at [647, 734] on textarea "To enrich screen reader interactions, please activate Accessibility in Grammarl…" at bounding box center [914, 733] width 758 height 72
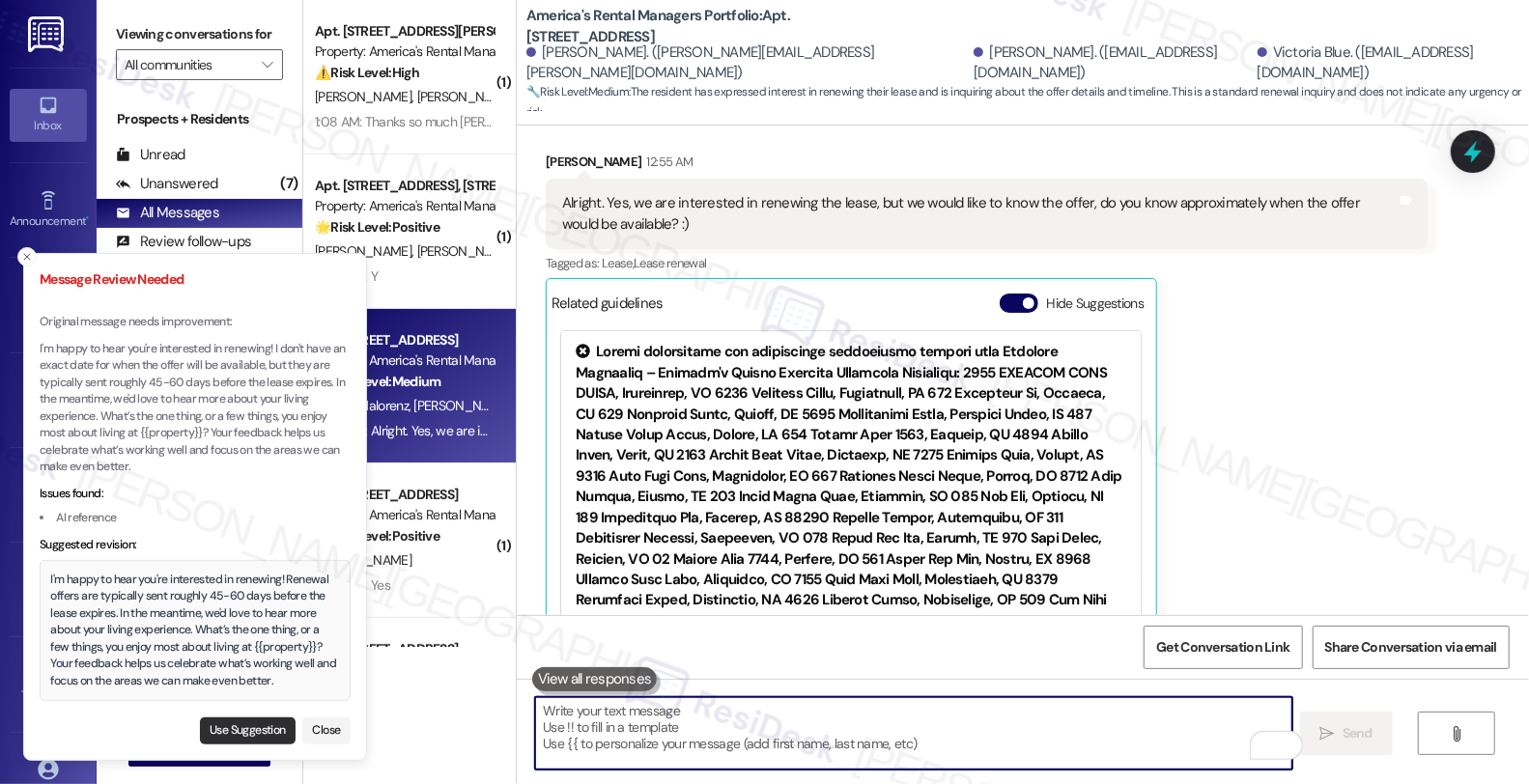
click at [243, 735] on button "Use Suggestion" at bounding box center [248, 731] width 96 height 27
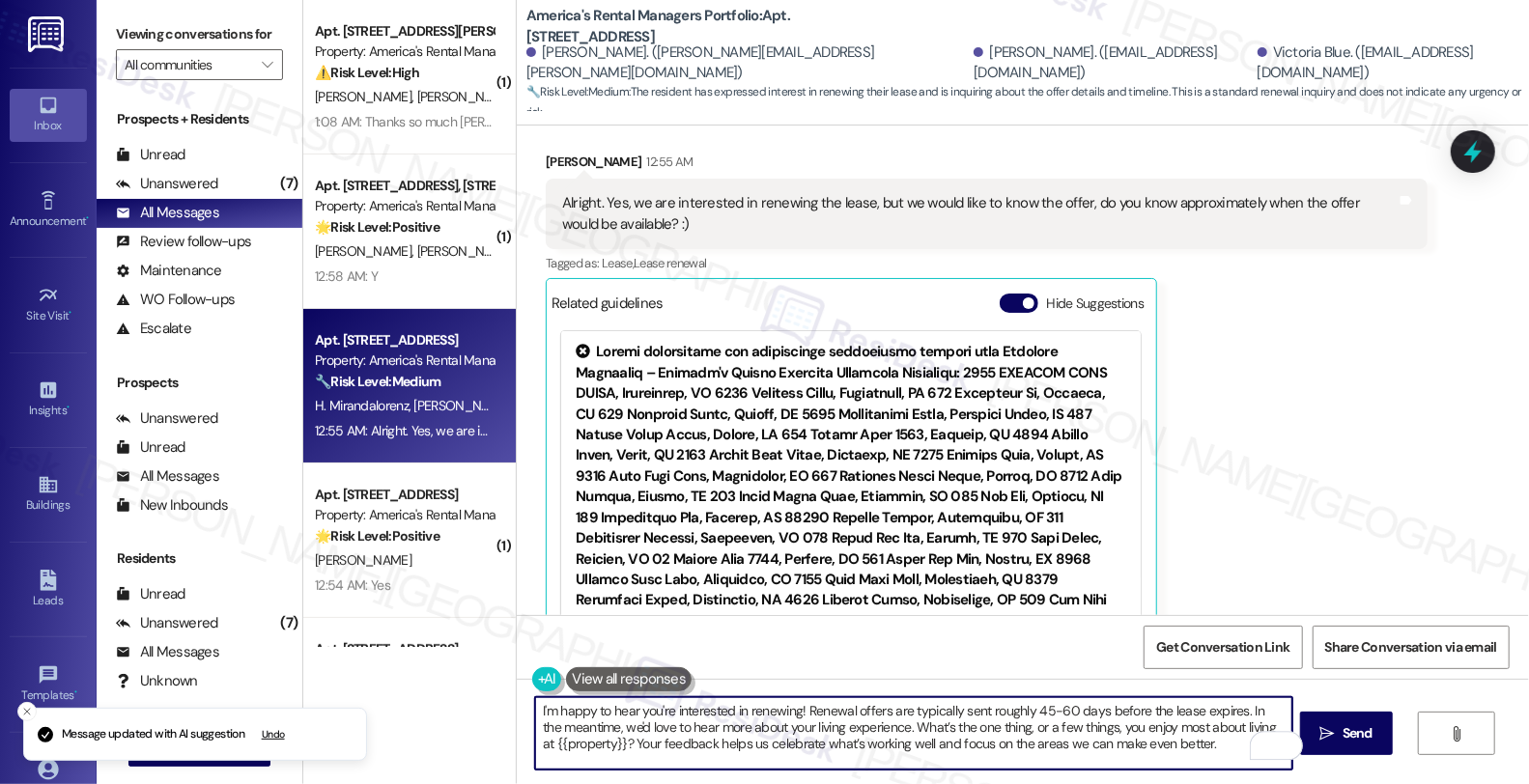
click at [673, 740] on textarea "I'm happy to hear you're interested in renewing! Renewal offers are typically s…" at bounding box center [914, 733] width 758 height 72
paste textarea "I don't have an exact date for when the offer will be available, but they are t…"
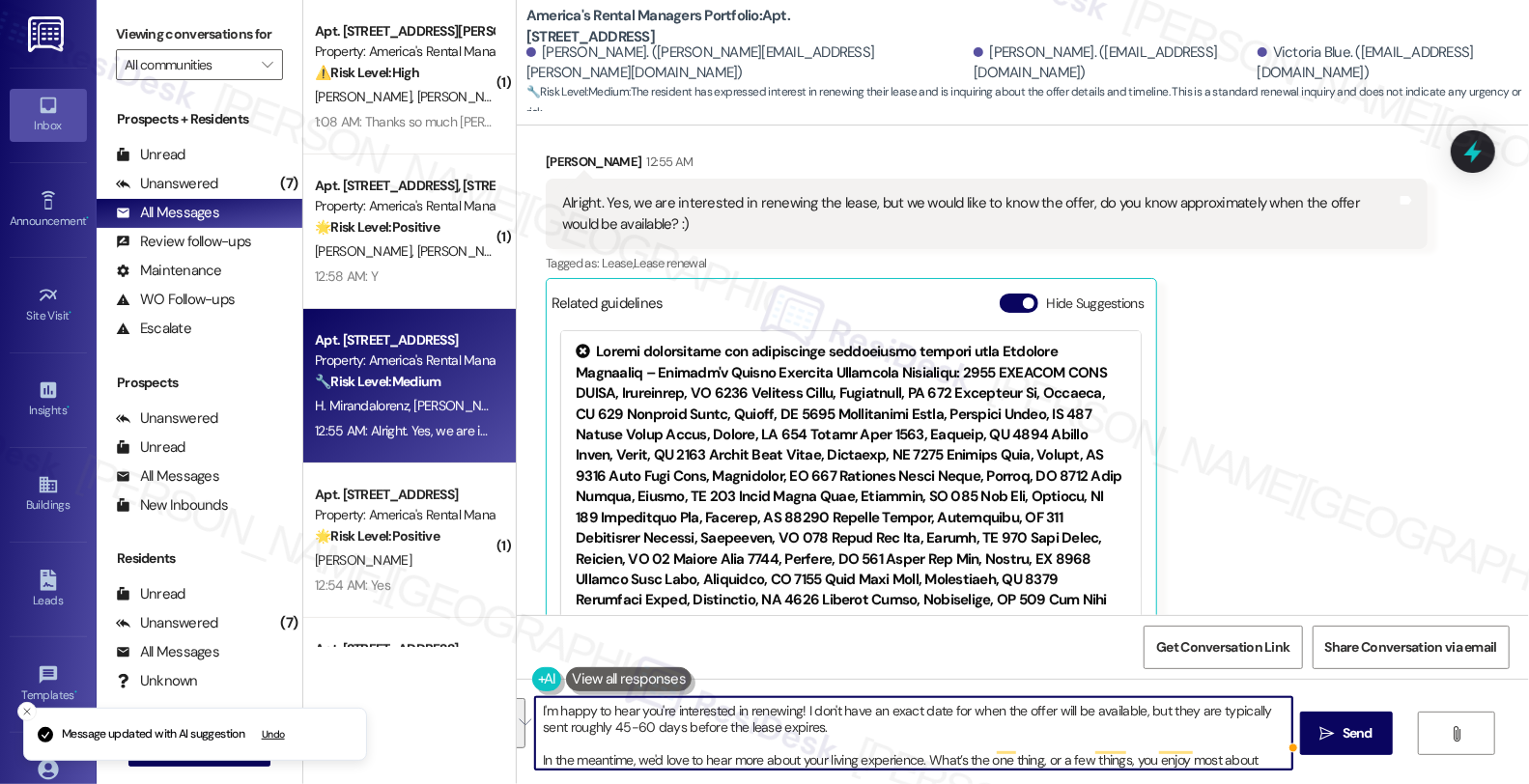
scroll to position [15, 0]
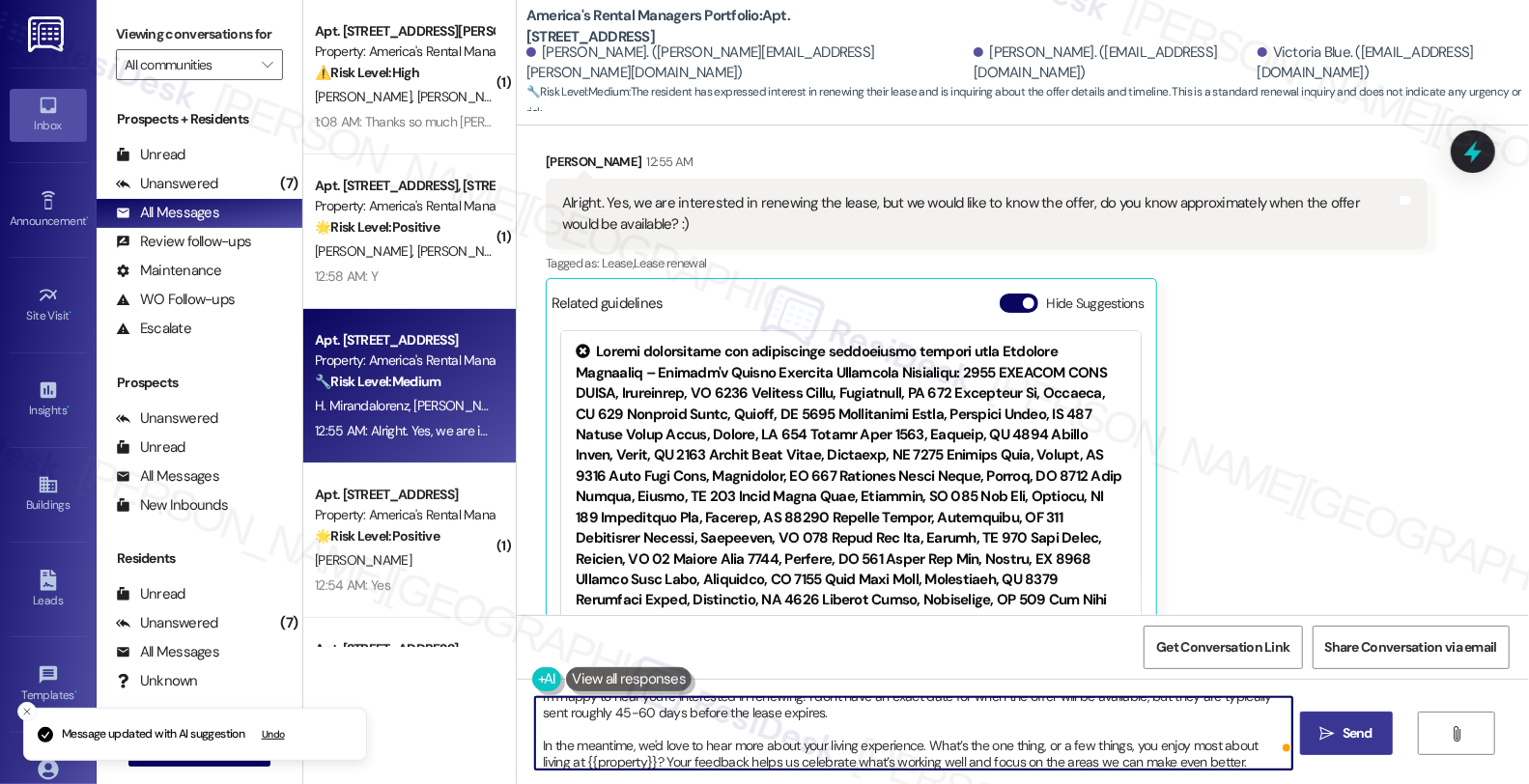
type textarea "I'm happy to hear you're interested in renewing! I don't have an exact date for…"
click at [1327, 736] on span " Send" at bounding box center [1346, 733] width 61 height 21
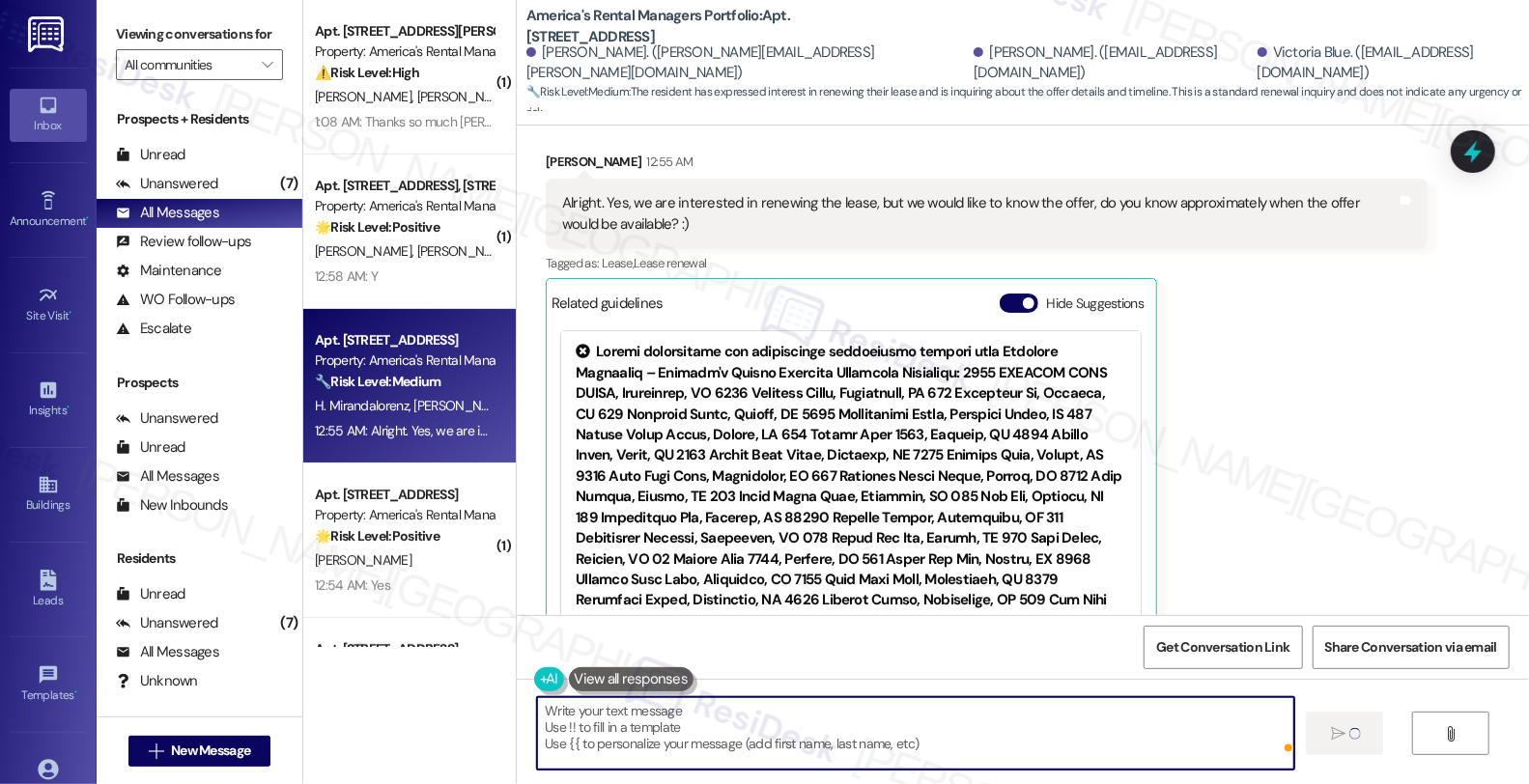
scroll to position [0, 0]
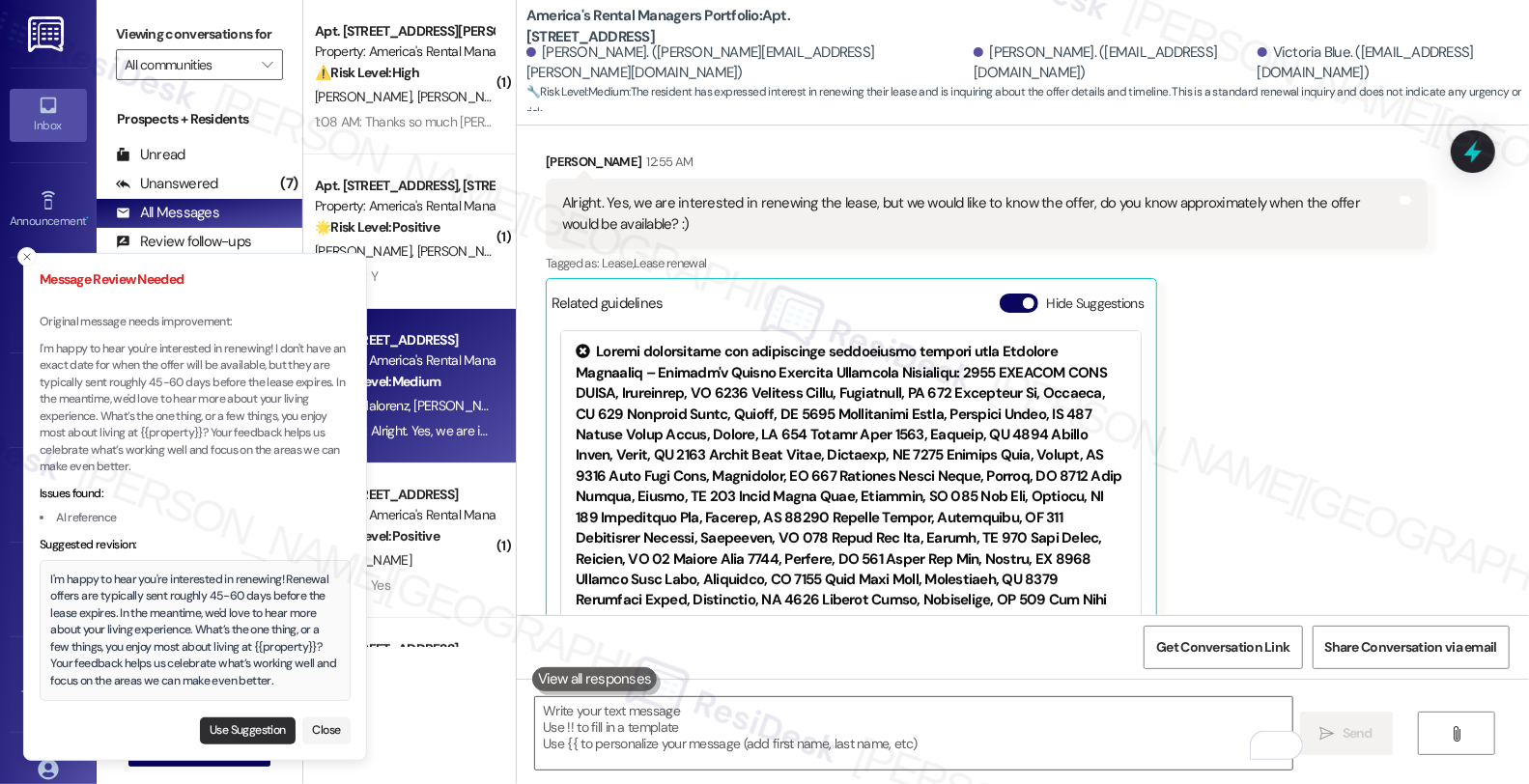
click at [261, 725] on button "Use Suggestion" at bounding box center [248, 731] width 96 height 27
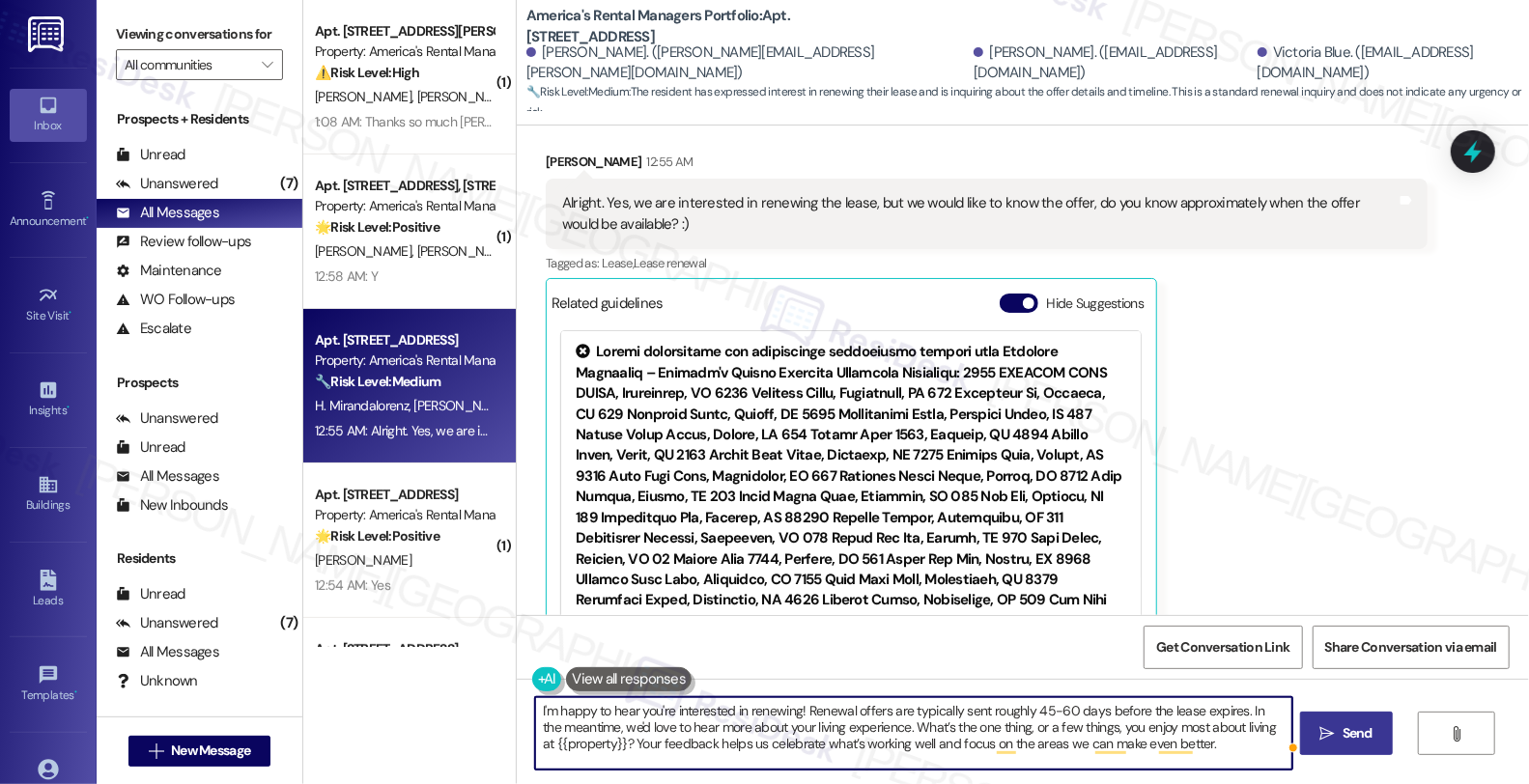
click at [1352, 722] on button " Send" at bounding box center [1347, 733] width 94 height 44
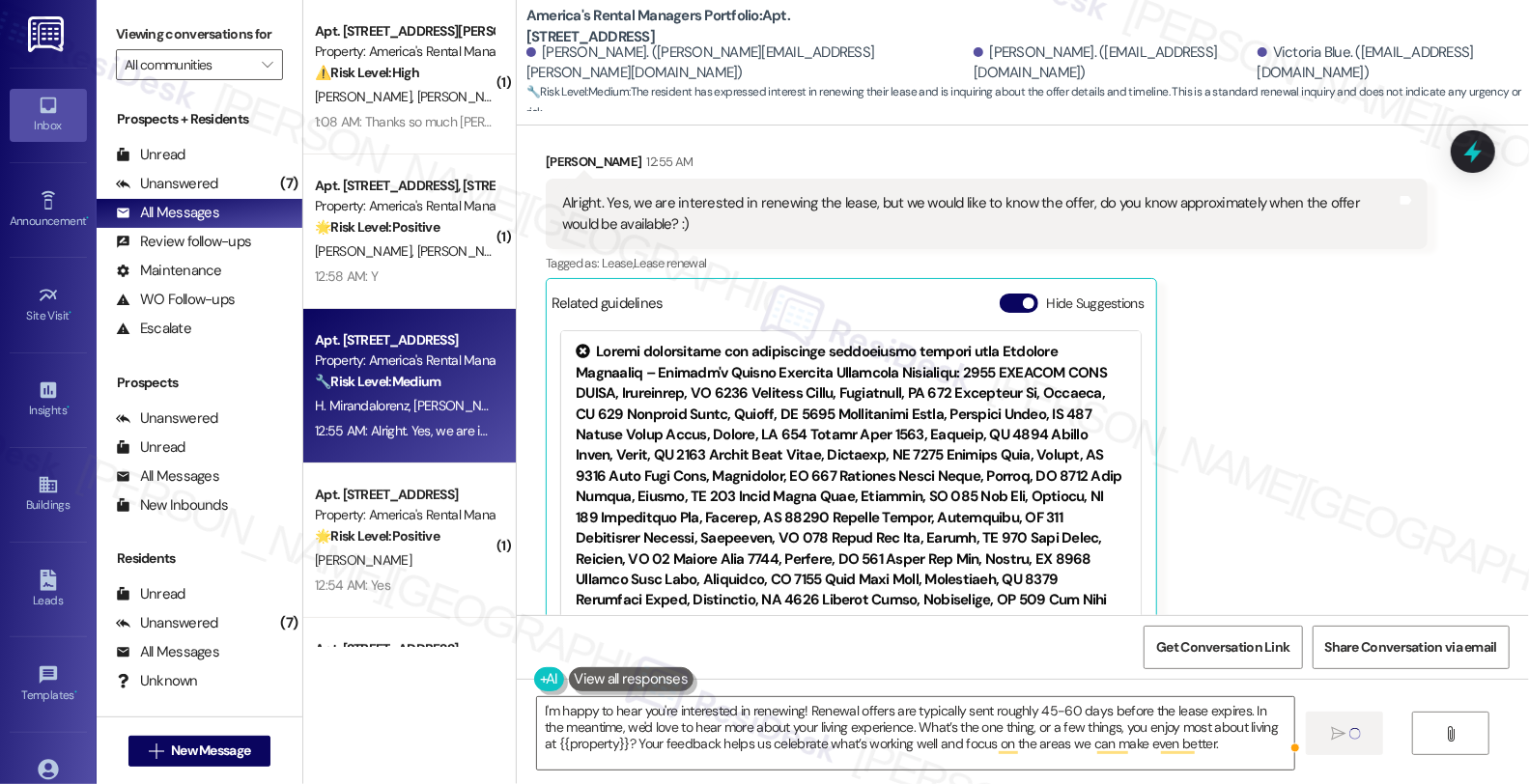
type textarea "Fetching suggested responses. Please feel free to read through the conversation…"
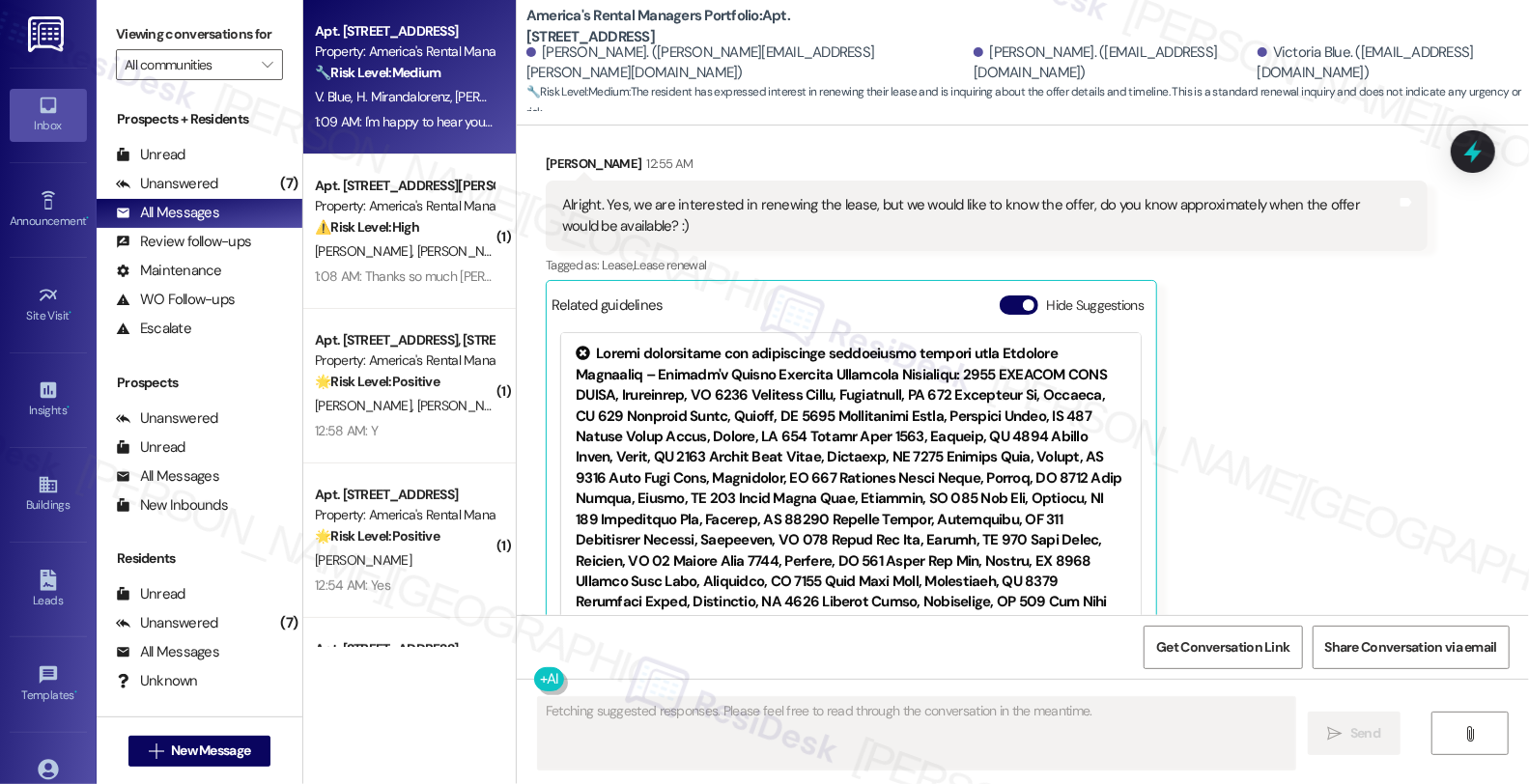
scroll to position [1721, 0]
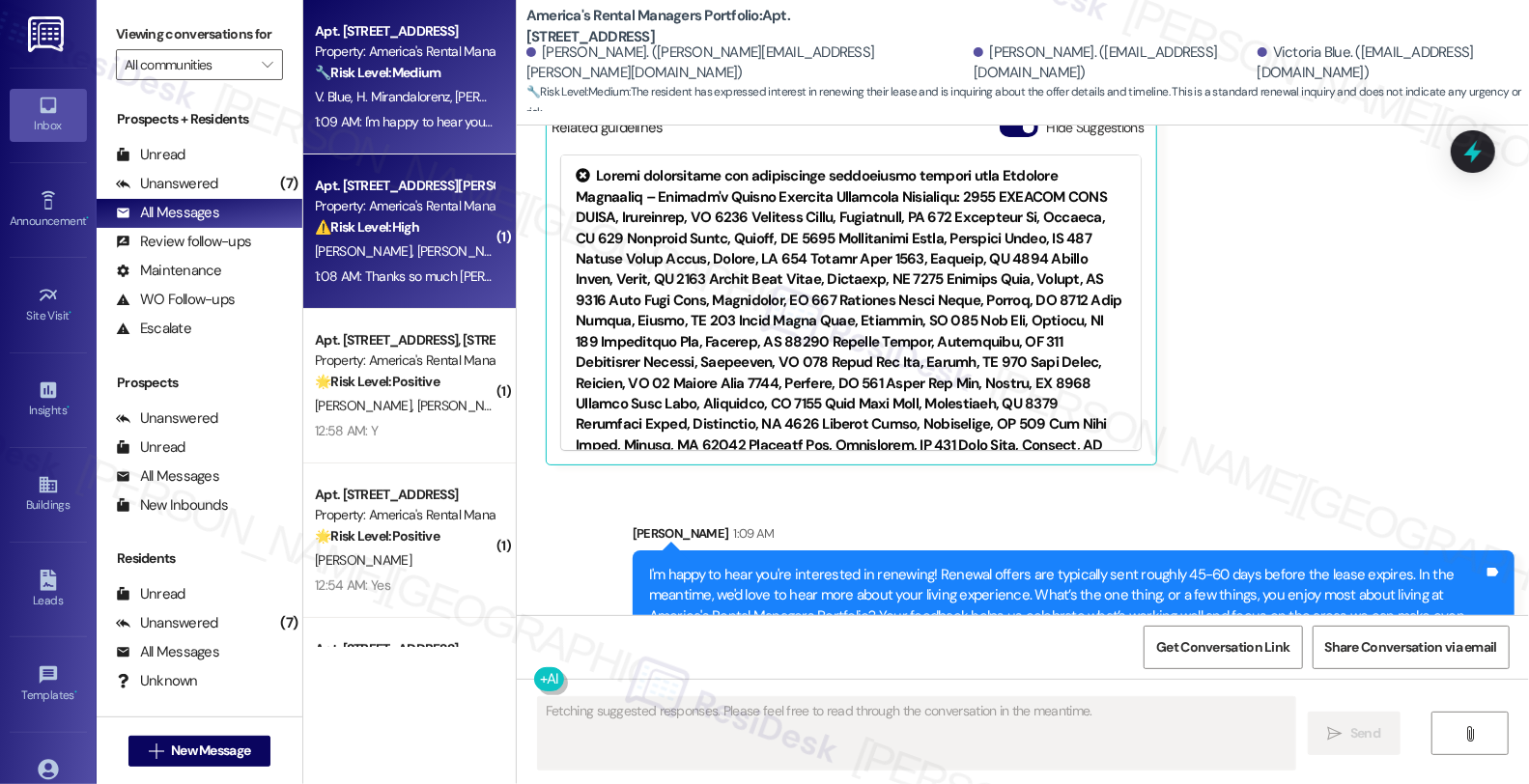
click at [441, 231] on div "⚠️ Risk Level: High The resident reports a mushy ground and odor around the sep…" at bounding box center [404, 227] width 179 height 21
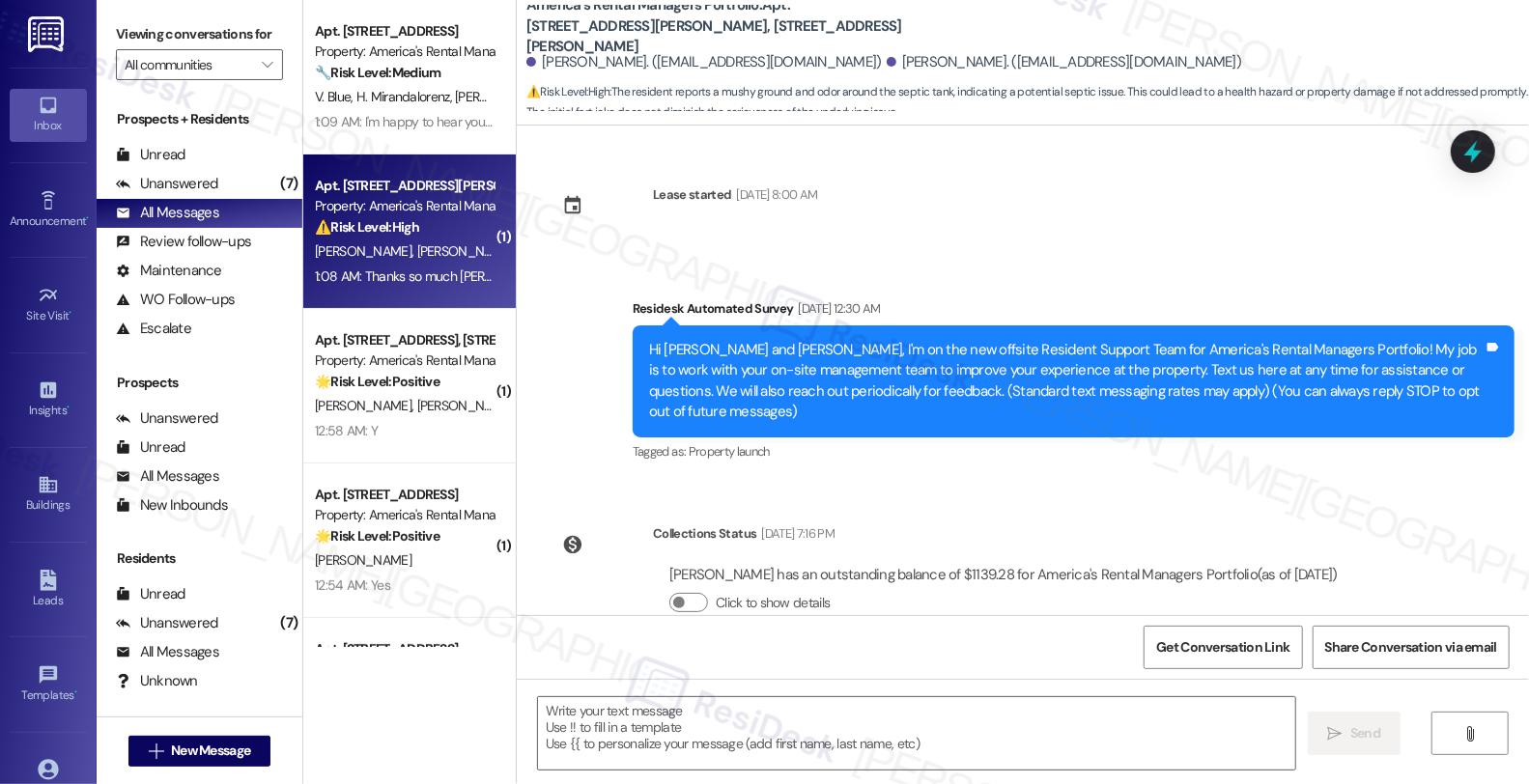
scroll to position [3904, 0]
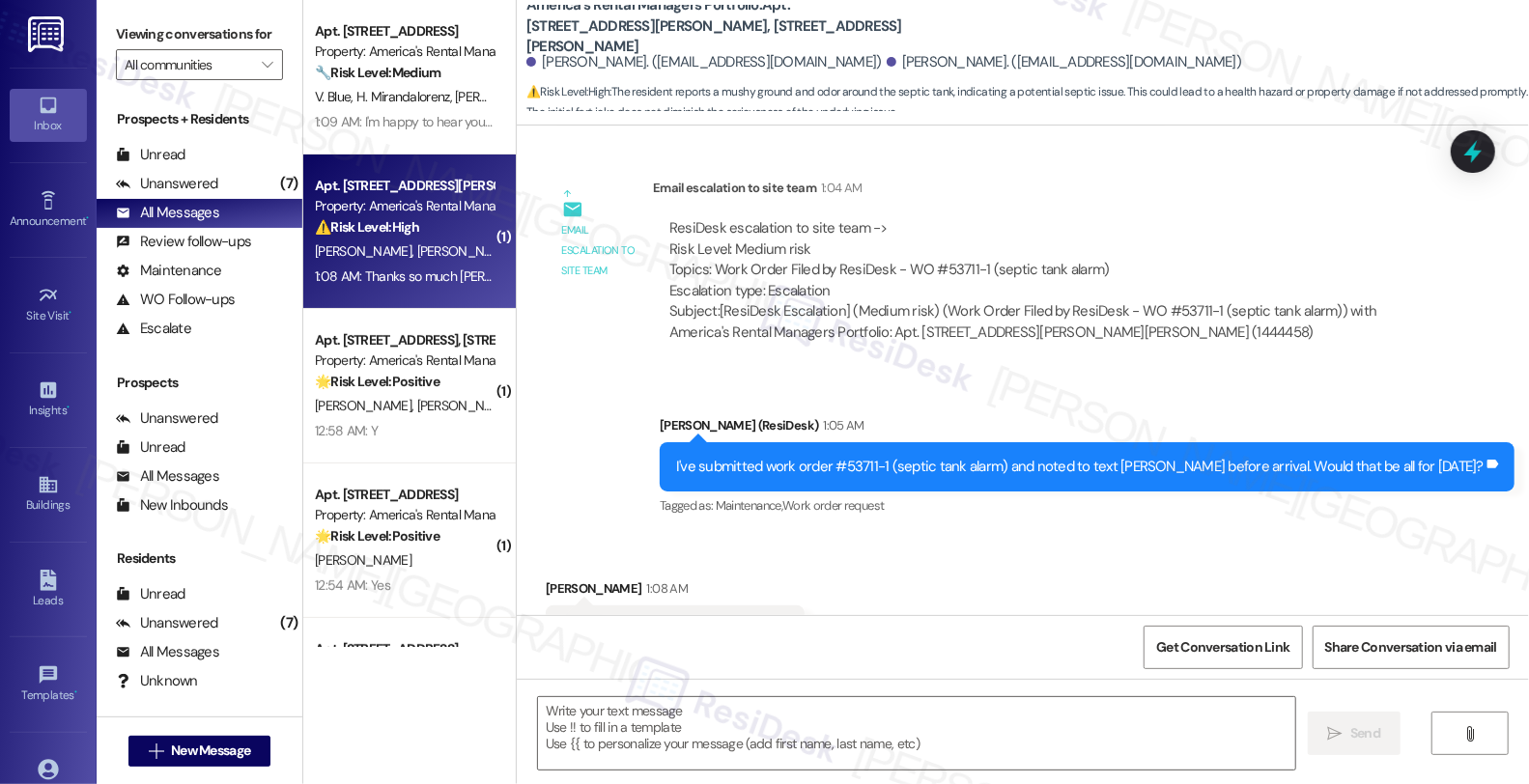
type textarea "Fetching suggested responses. Please feel free to read through the conversation…"
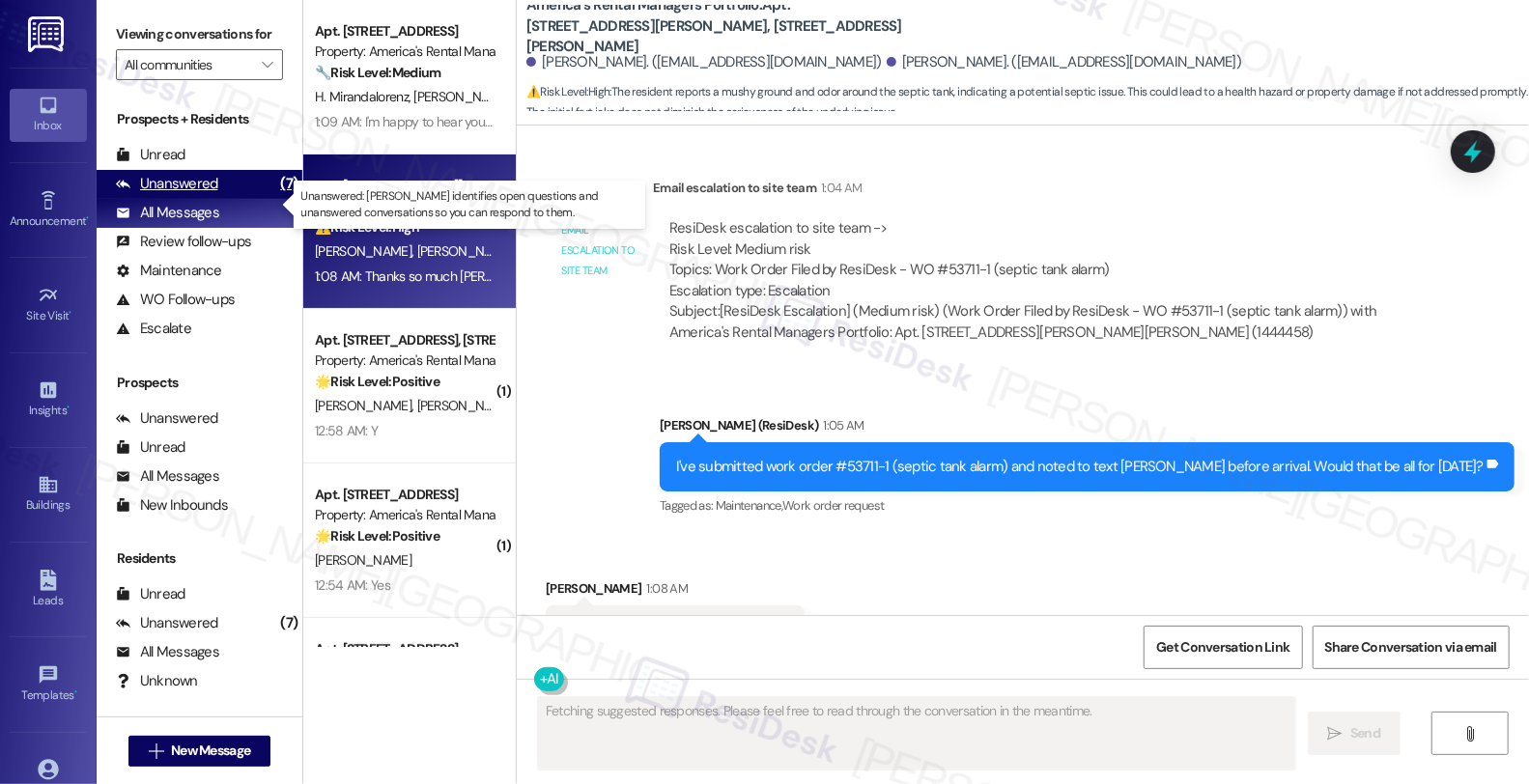
click at [207, 194] on div "Unanswered" at bounding box center [167, 184] width 103 height 21
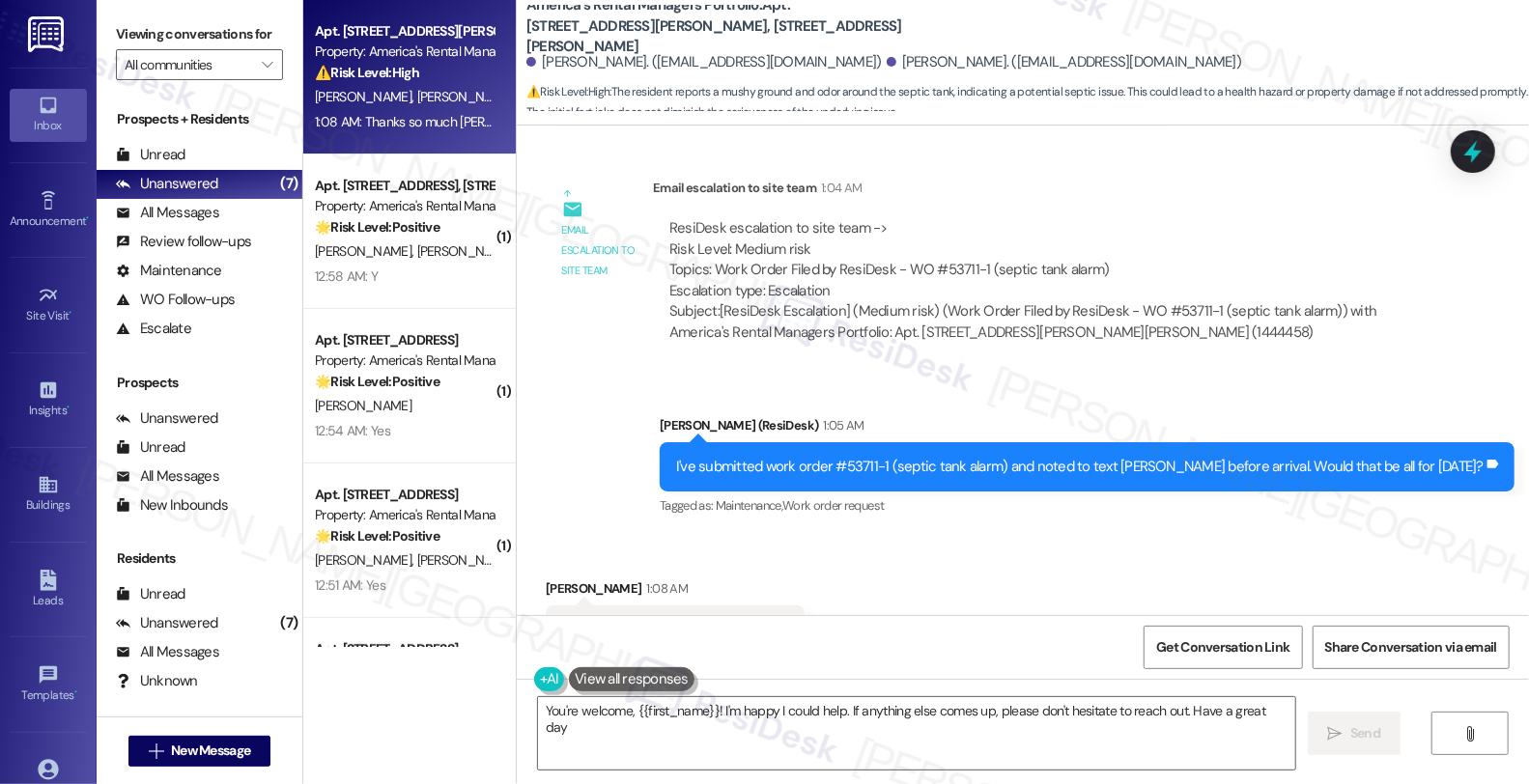
type textarea "You're welcome, {{first_name}}! I'm happy I could help. If anything else comes …"
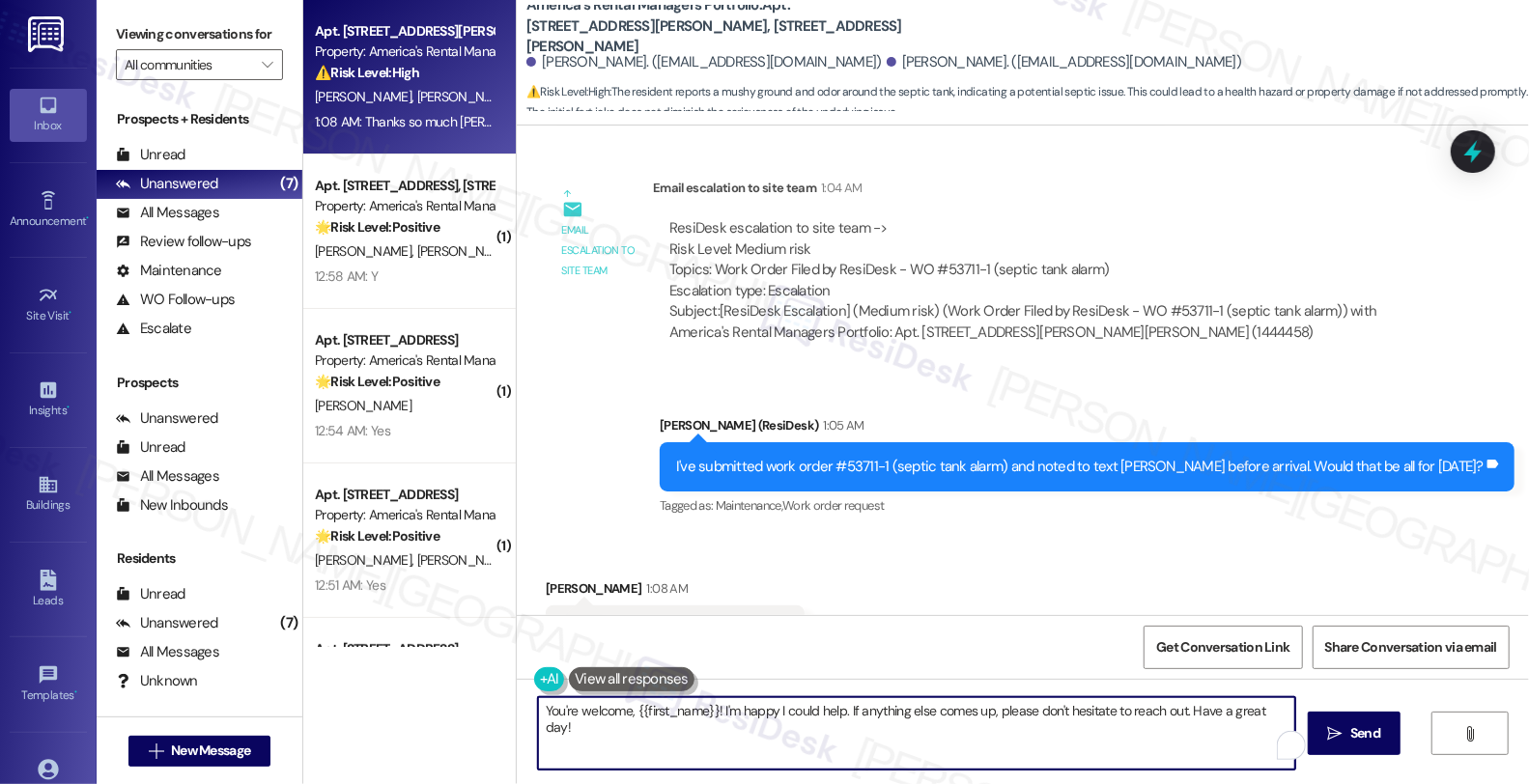
drag, startPoint x: 715, startPoint y: 710, endPoint x: 831, endPoint y: 713, distance: 116.0
click at [831, 713] on textarea "You're welcome, {{first_name}}! I'm happy I could help. If anything else comes …" at bounding box center [917, 733] width 758 height 72
click at [837, 740] on textarea "You're welcome, {{first_name}}! I'm happy I could help. If anything else comes …" at bounding box center [914, 733] width 758 height 72
click at [1335, 726] on icon "" at bounding box center [1327, 734] width 15 height 16
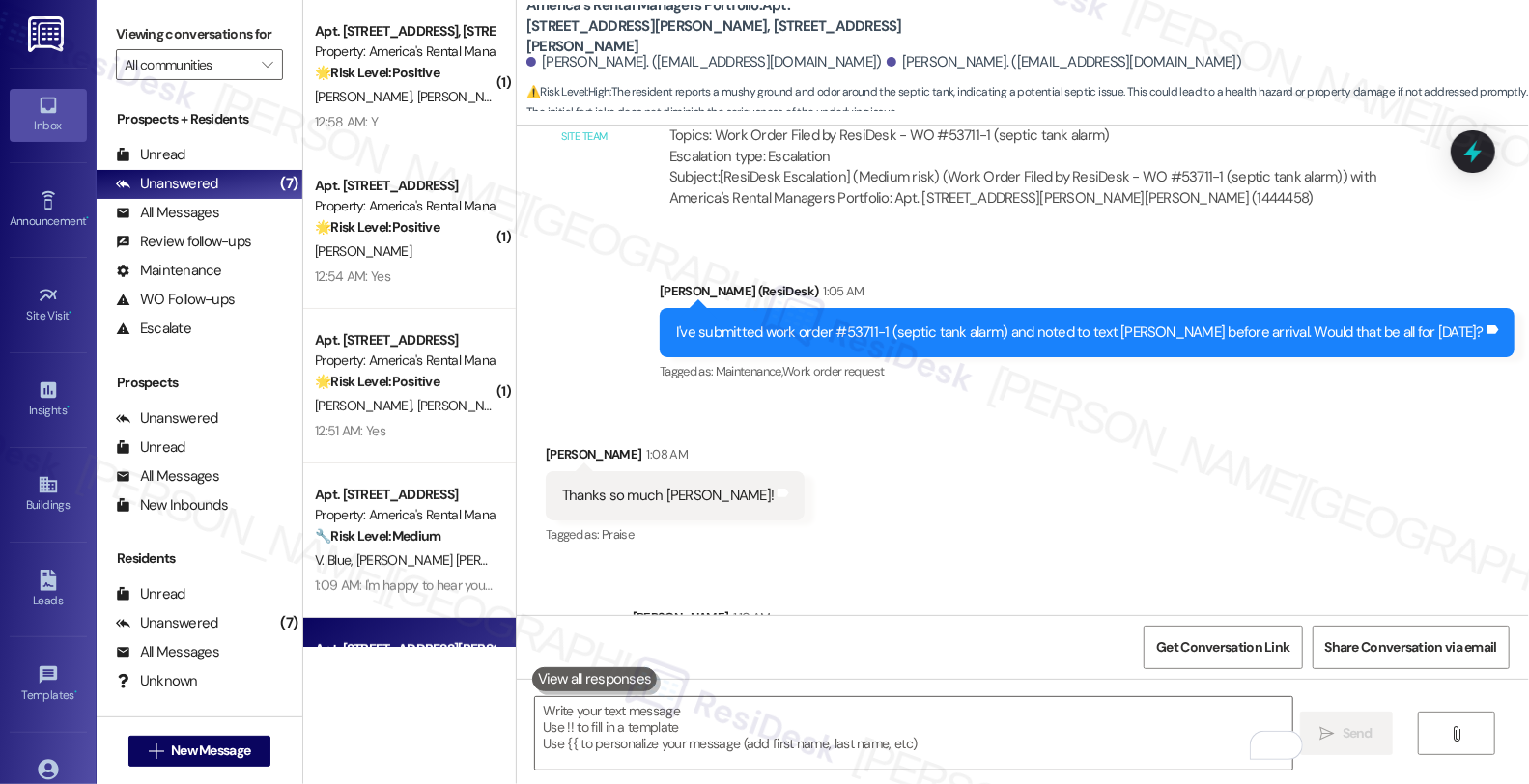
scroll to position [1, 0]
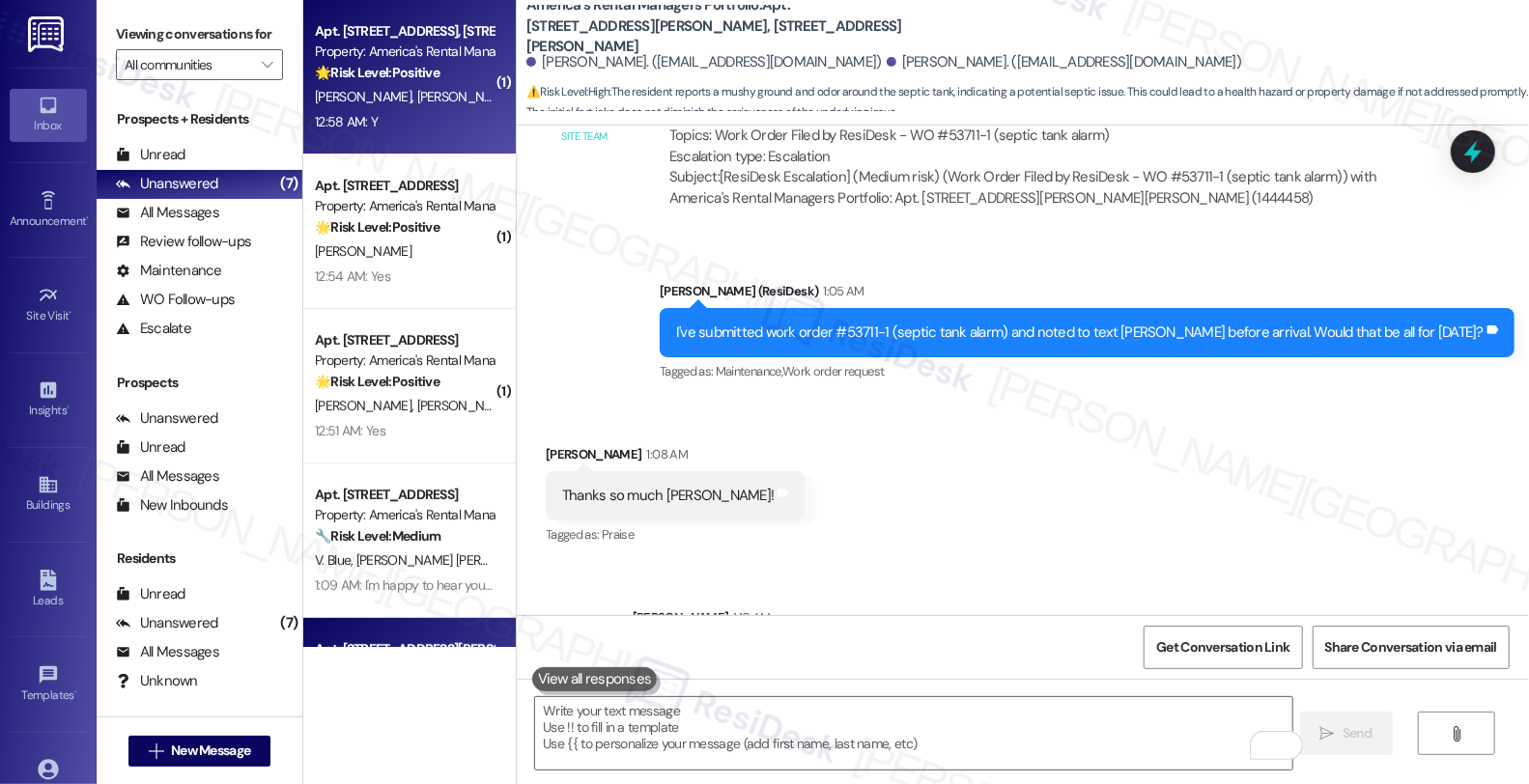
click at [394, 71] on strong "🌟 Risk Level: Positive" at bounding box center [378, 72] width 125 height 18
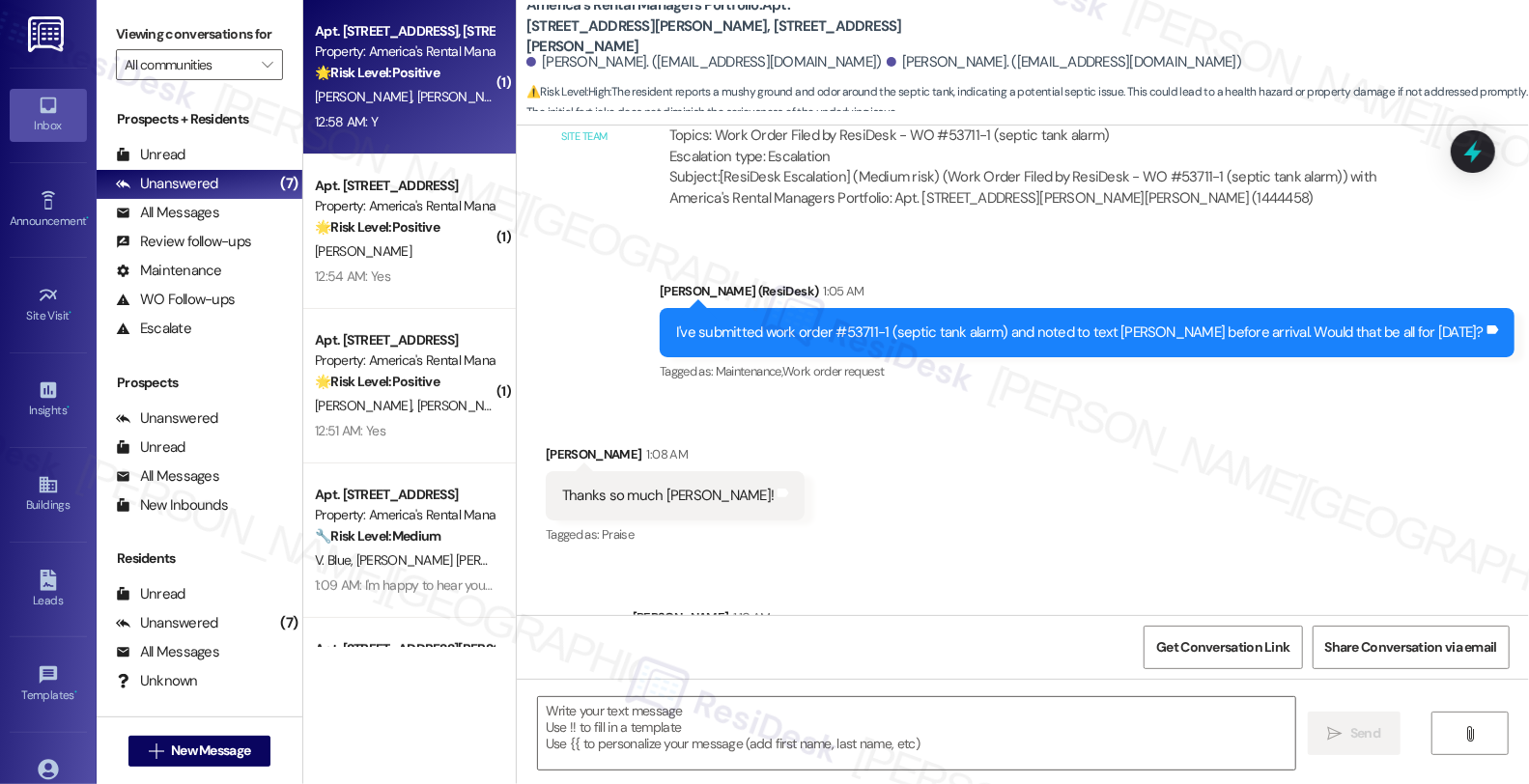
type textarea "Fetching suggested responses. Please feel free to read through the conversation…"
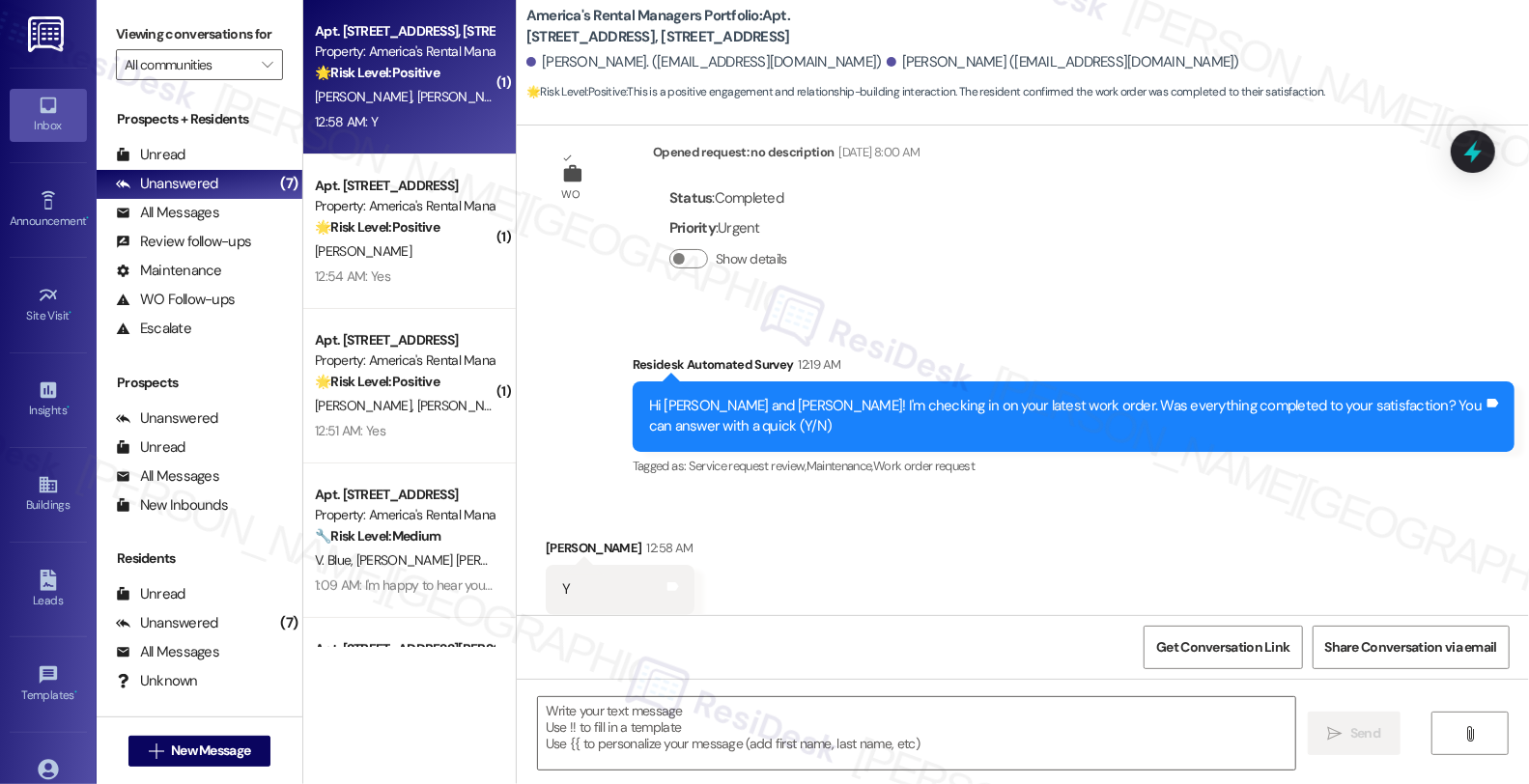
type textarea "Fetching suggested responses. Please feel free to read through the conversation…"
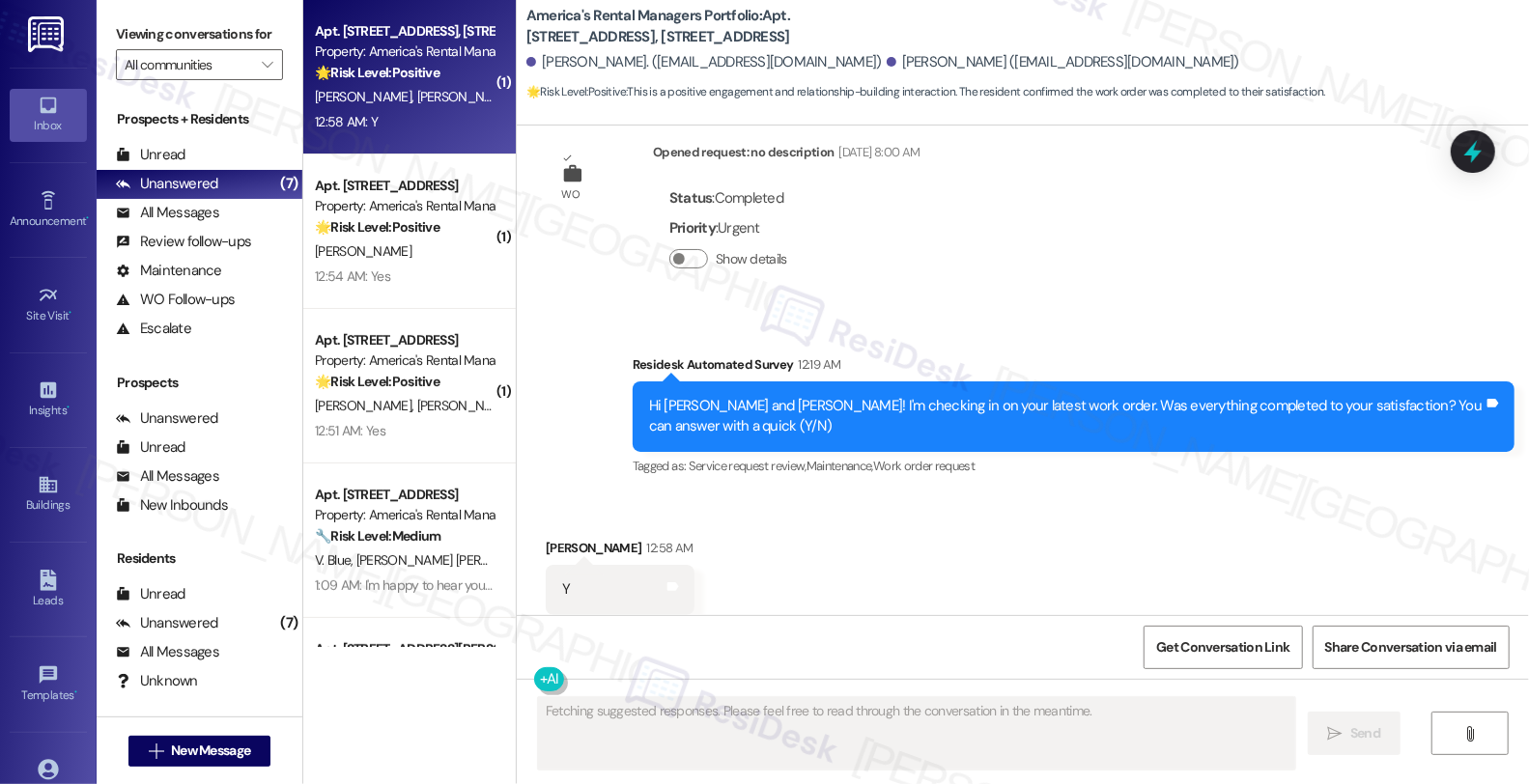
scroll to position [383, 0]
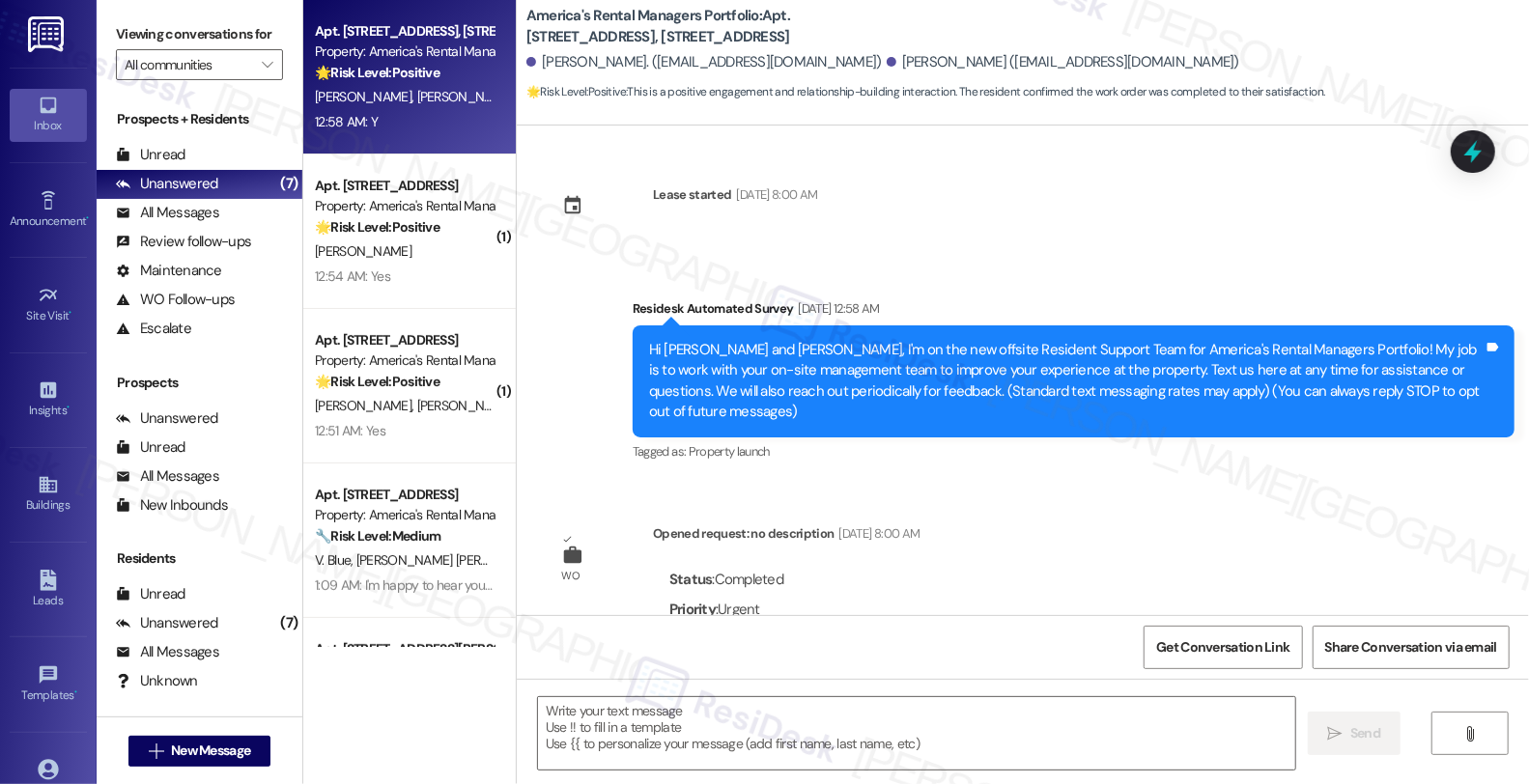
scroll to position [383, 0]
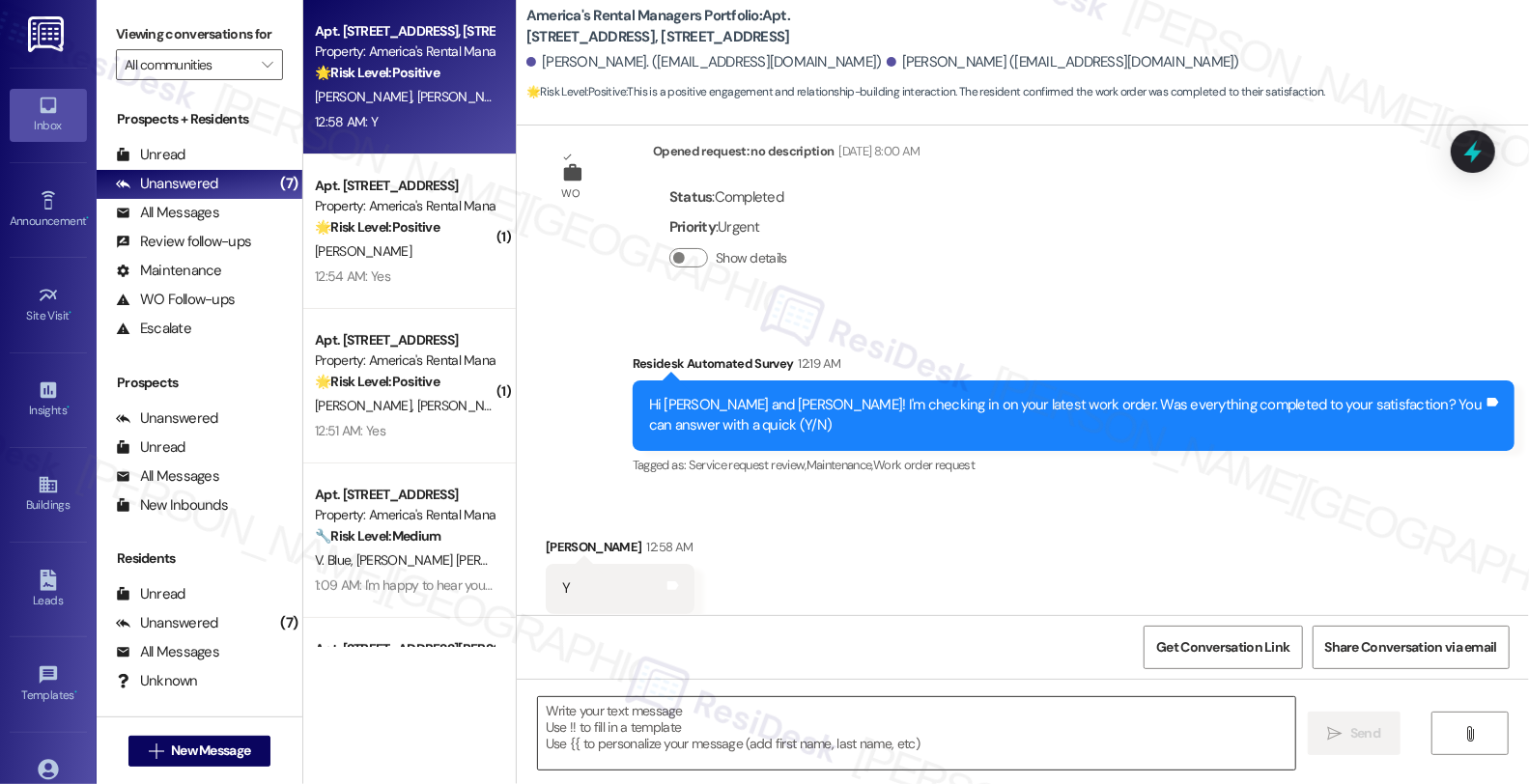
click at [799, 741] on textarea at bounding box center [917, 733] width 758 height 72
click at [546, 537] on div "[PERSON_NAME] 12:58 AM" at bounding box center [620, 551] width 148 height 27
copy div "[PERSON_NAME]"
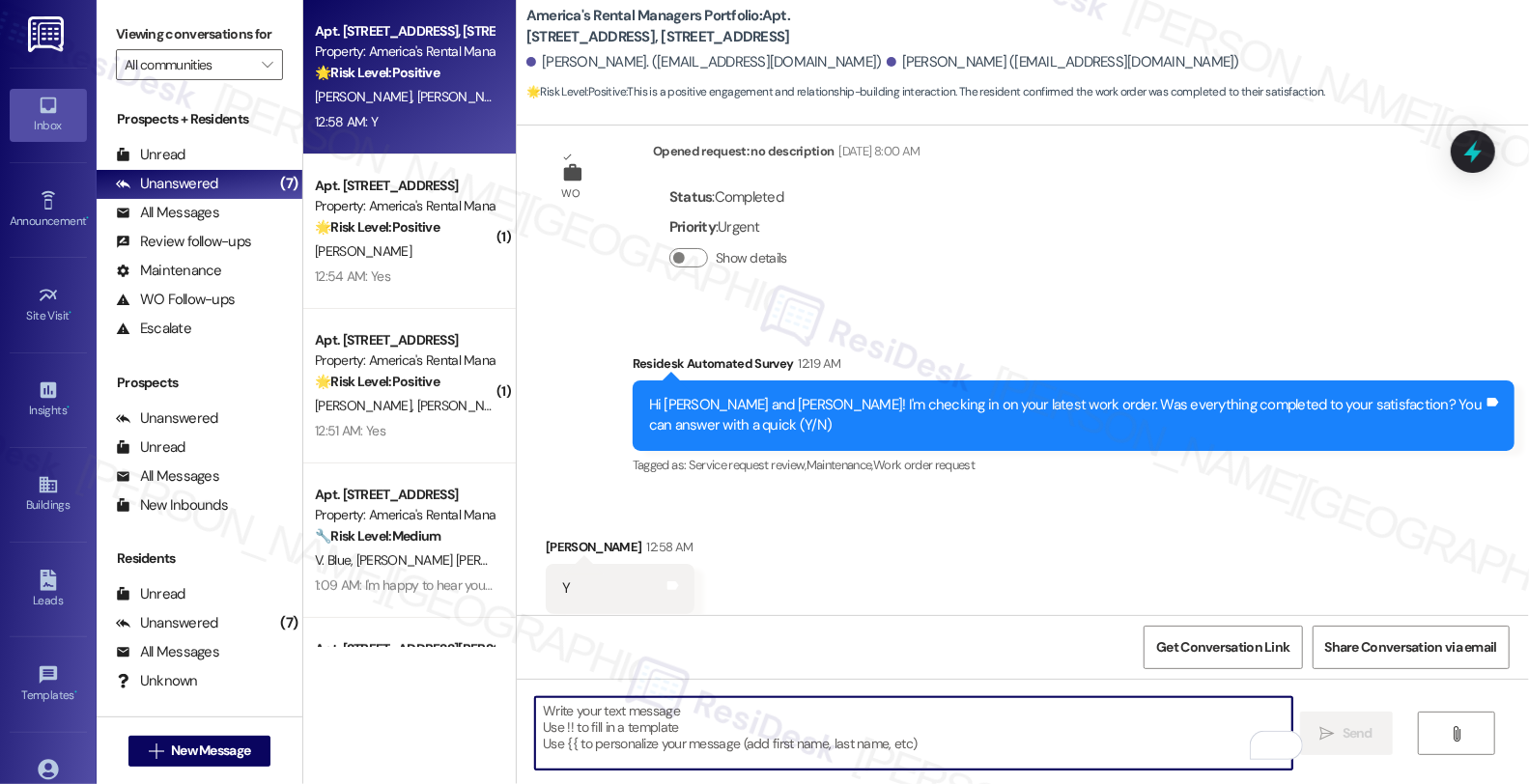
click at [606, 722] on textarea "To enrich screen reader interactions, please activate Accessibility in Grammarl…" at bounding box center [914, 733] width 758 height 72
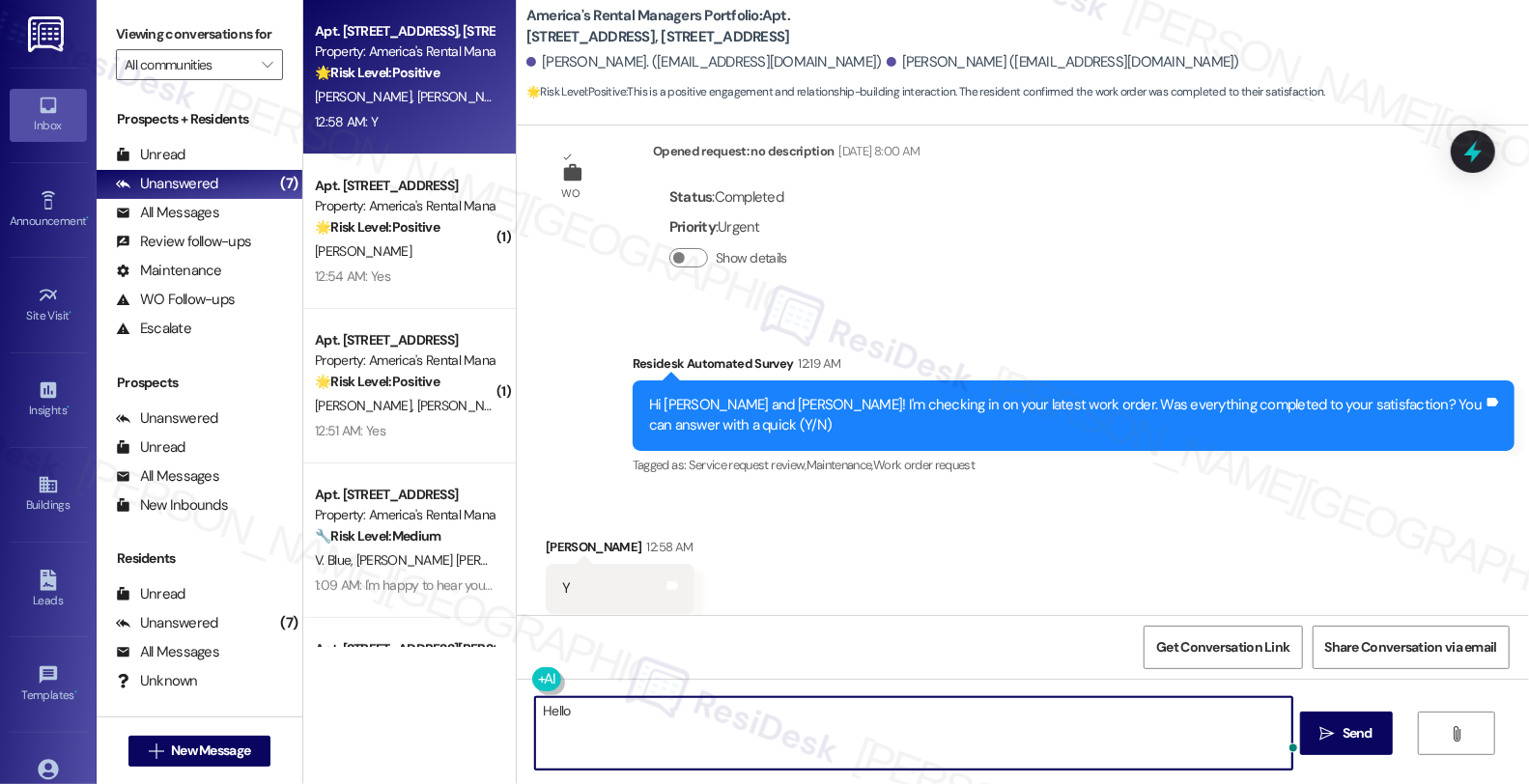
paste textarea "[PERSON_NAME]"
click at [588, 705] on textarea "Hello [PERSON_NAME]," at bounding box center [914, 733] width 758 height 72
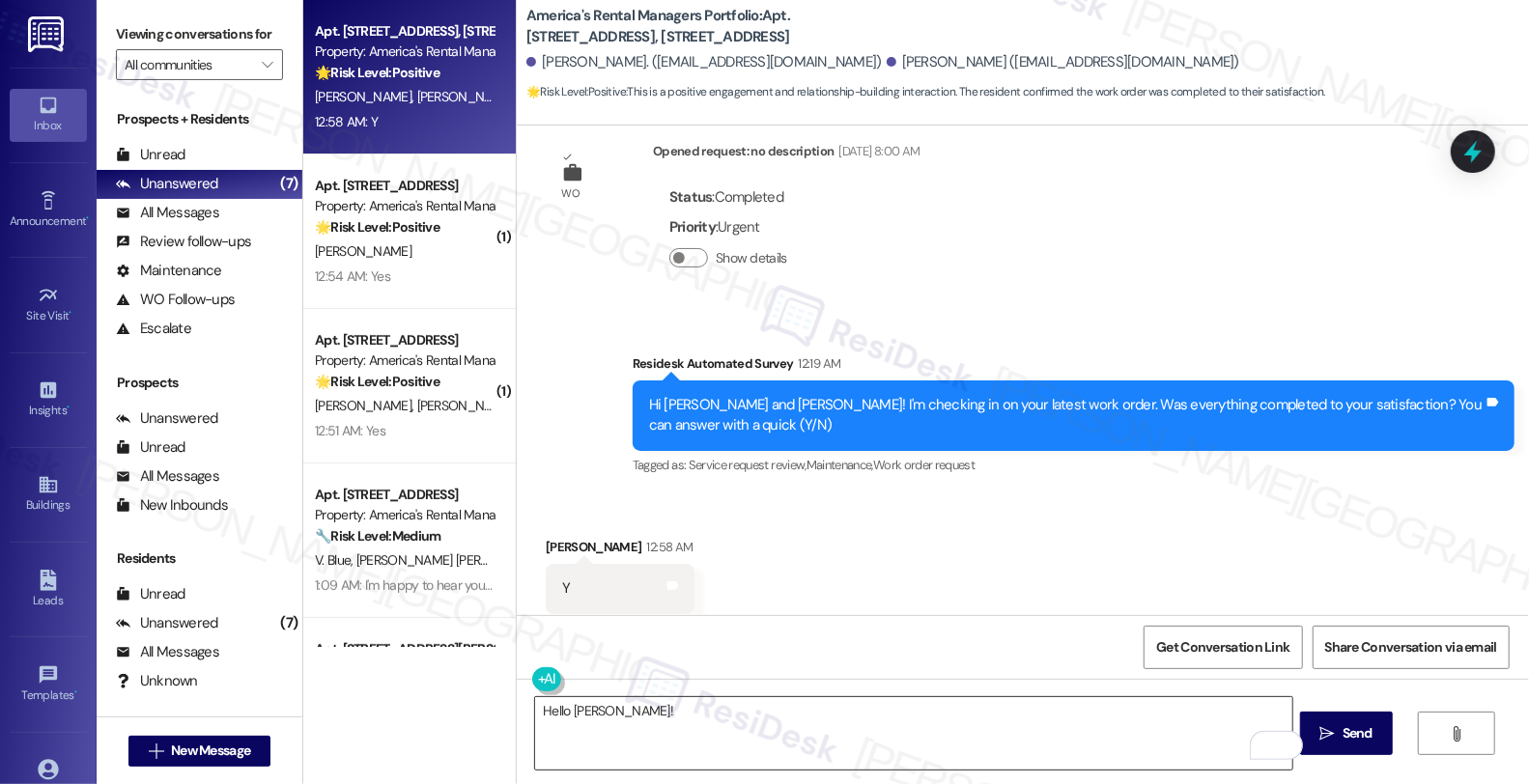
click at [901, 712] on textarea "Hello [PERSON_NAME]!" at bounding box center [914, 733] width 758 height 72
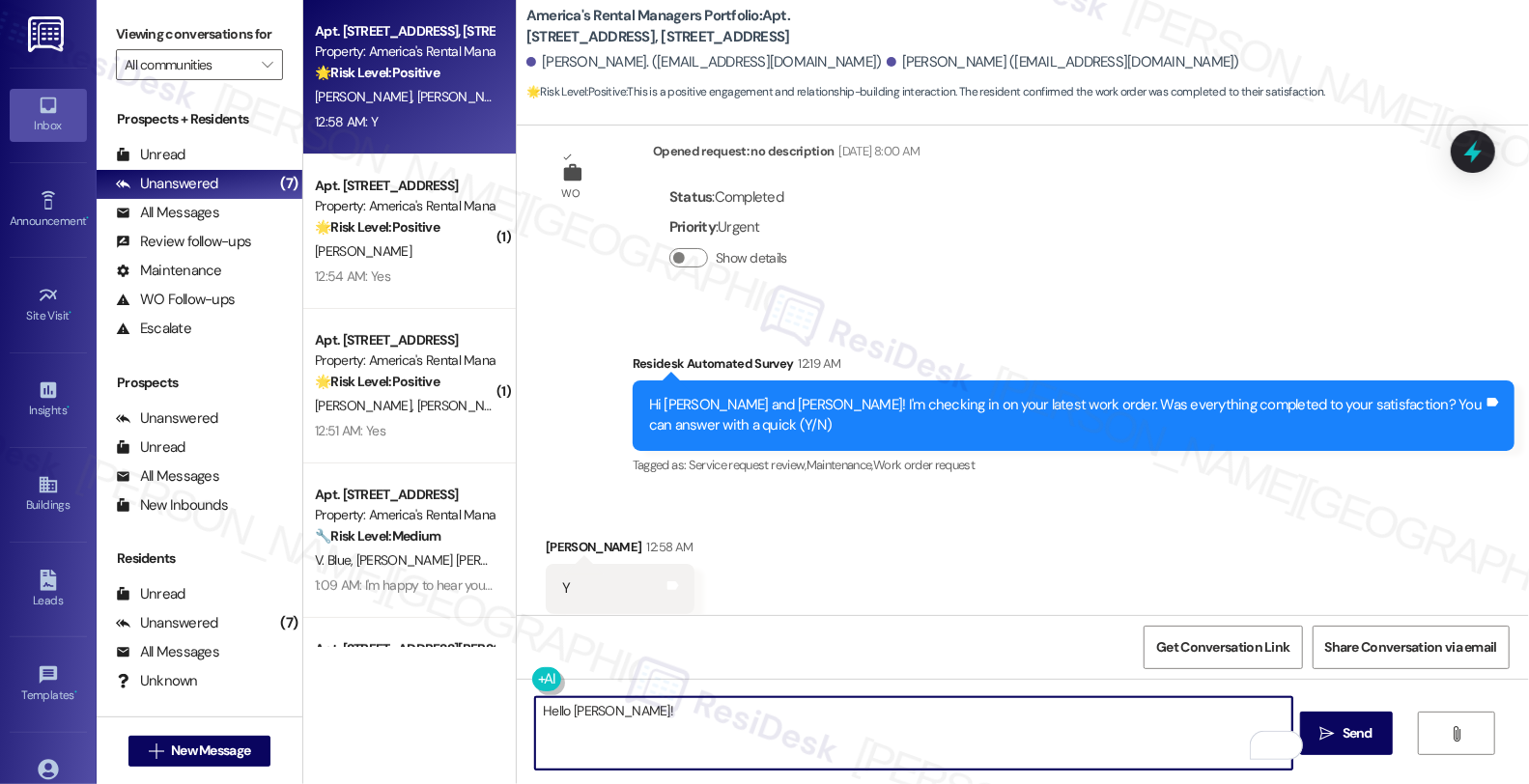
paste textarea "I’m glad your latest work order has been completed to your satisfaction. If I m…"
type textarea "Hello [PERSON_NAME]! I’m glad your latest work order has been completed to your…"
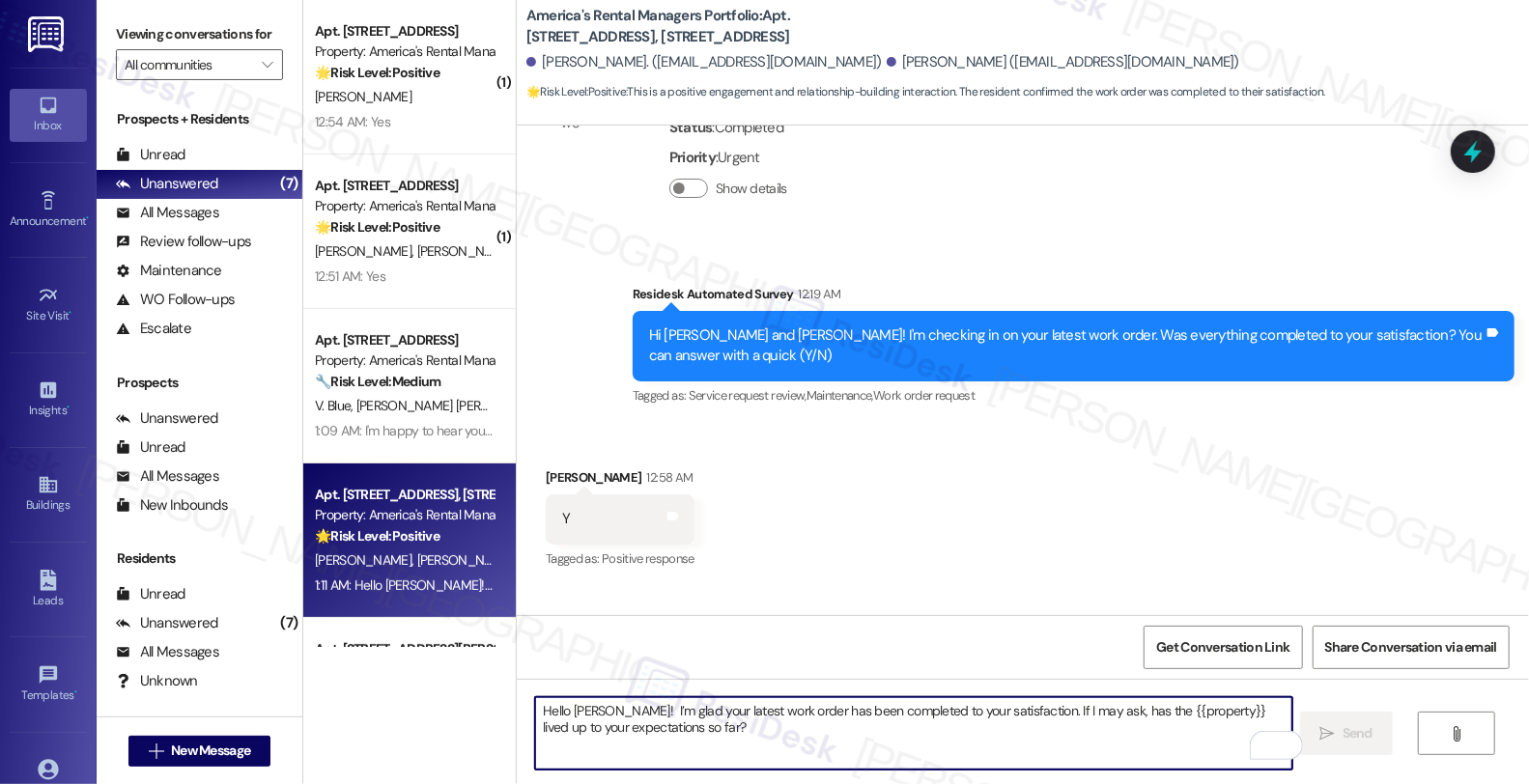
scroll to position [537, 0]
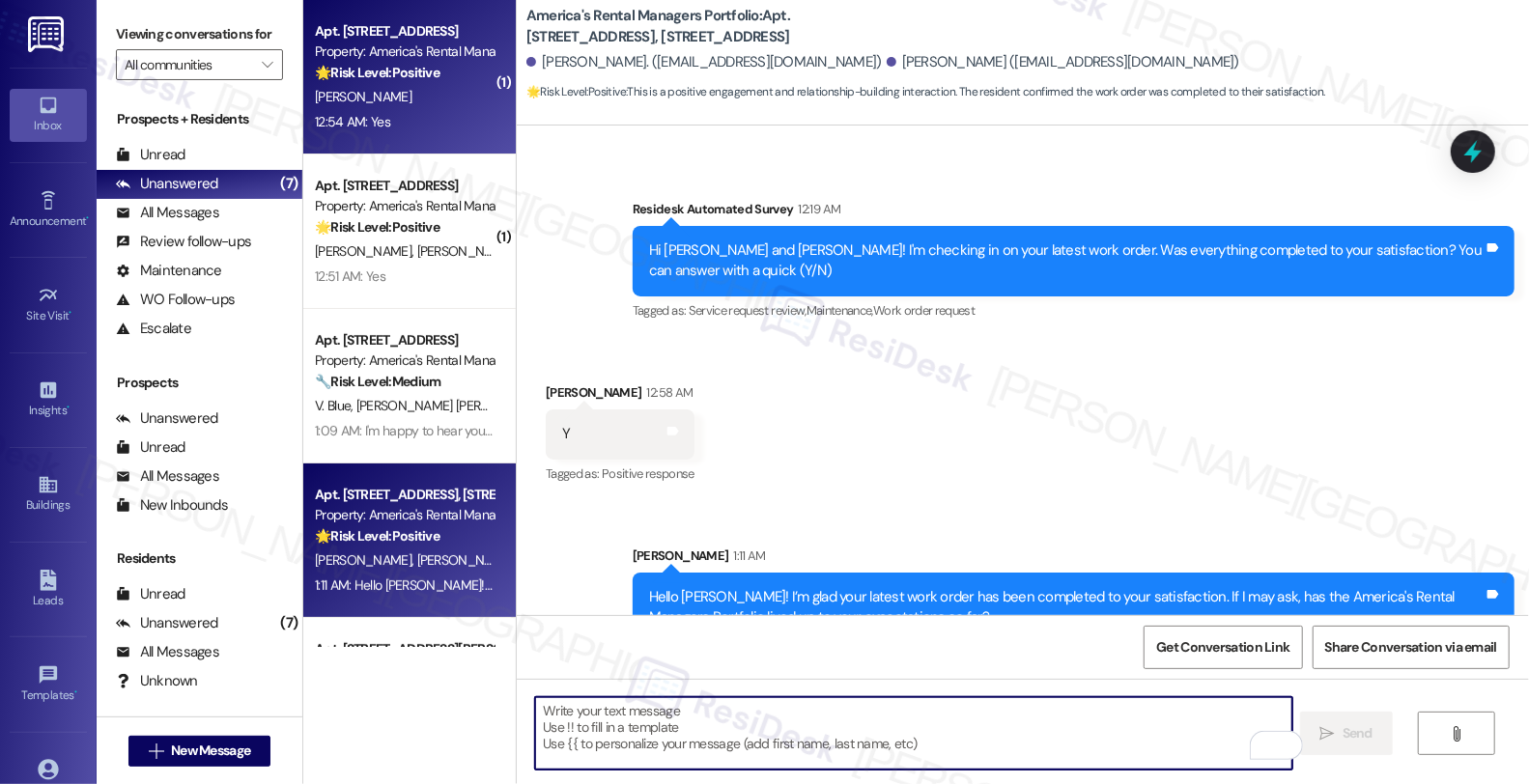
click at [421, 93] on div "[PERSON_NAME]" at bounding box center [404, 97] width 183 height 24
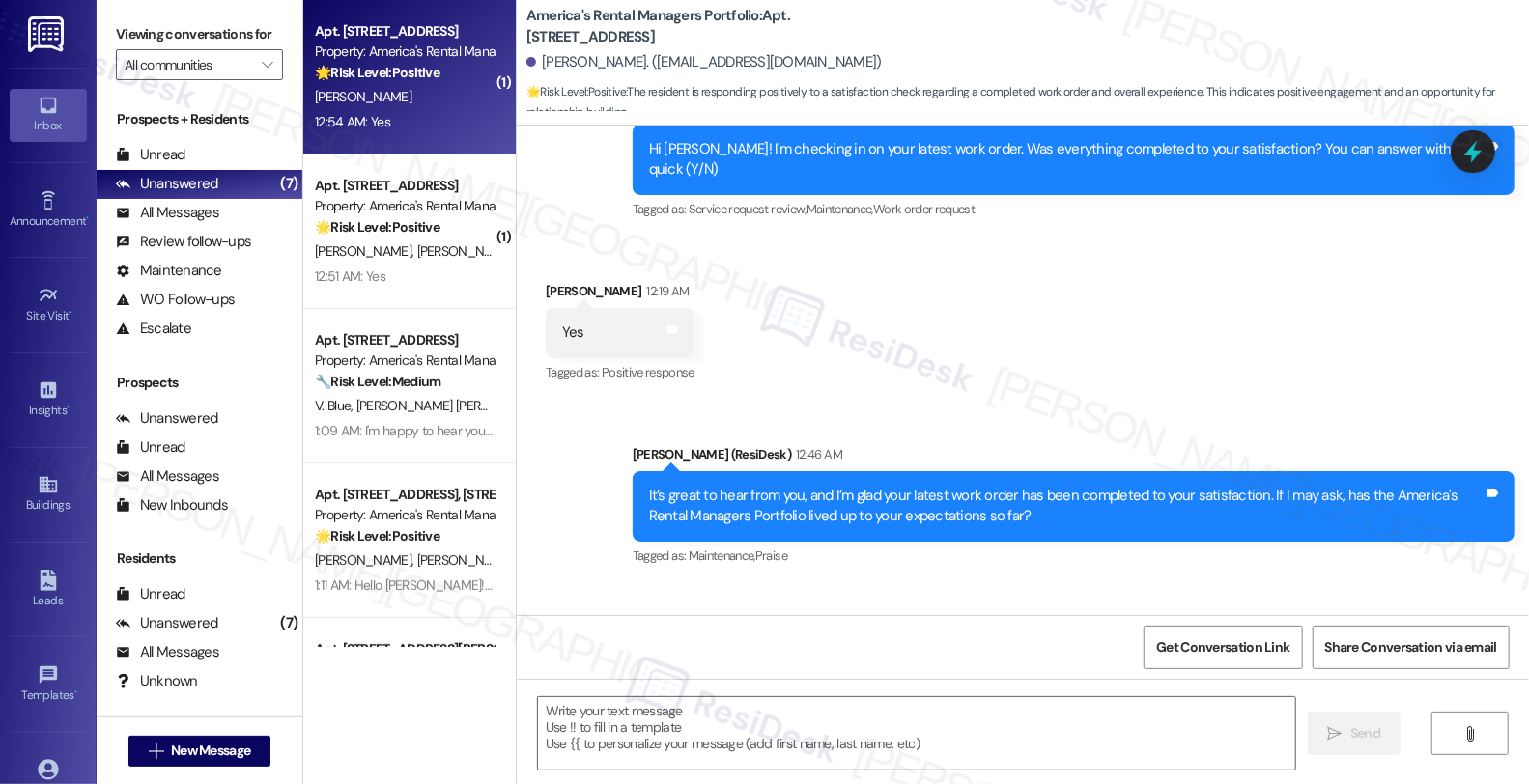
type textarea "Fetching suggested responses. Please feel free to read through the conversation…"
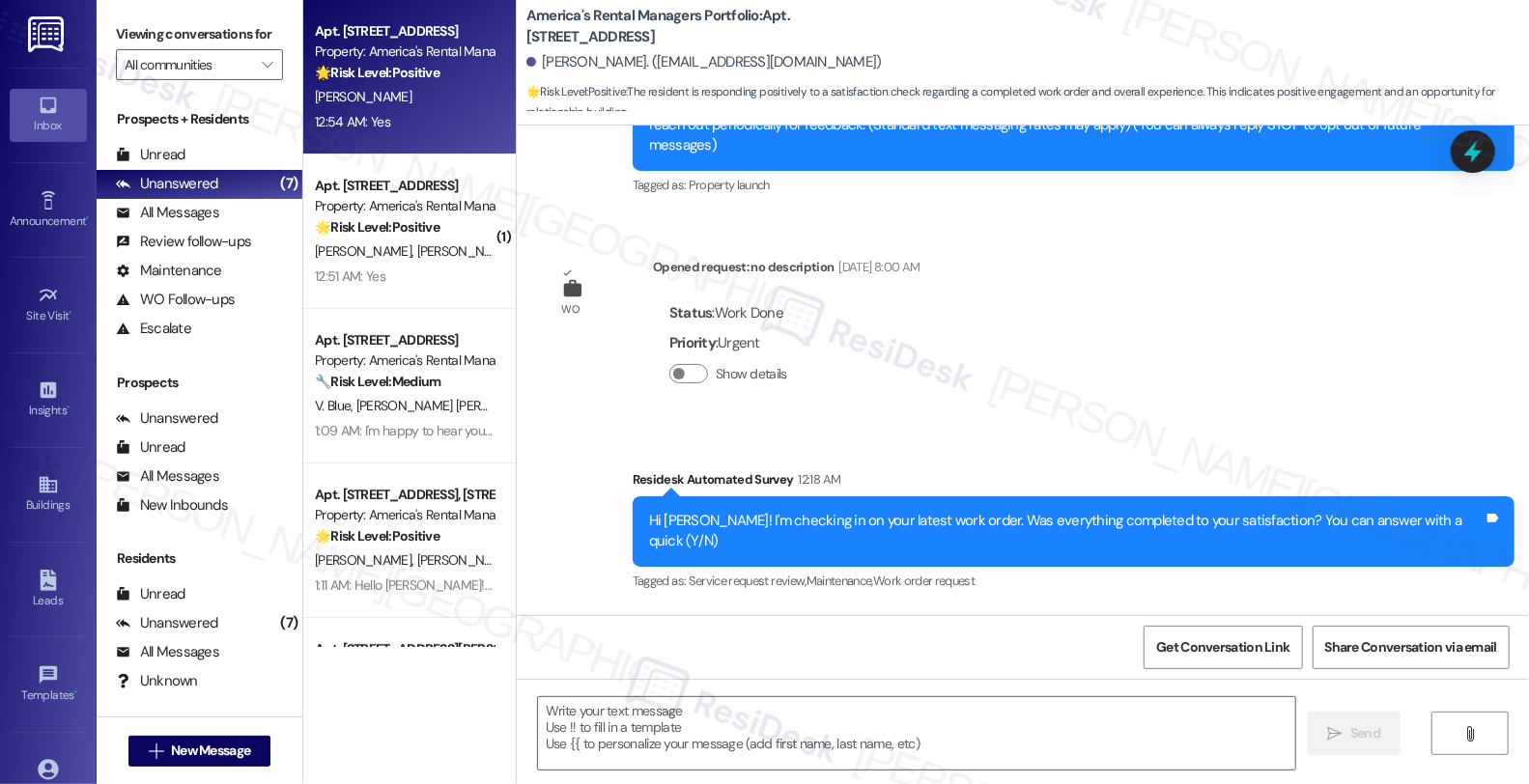
scroll to position [643, 0]
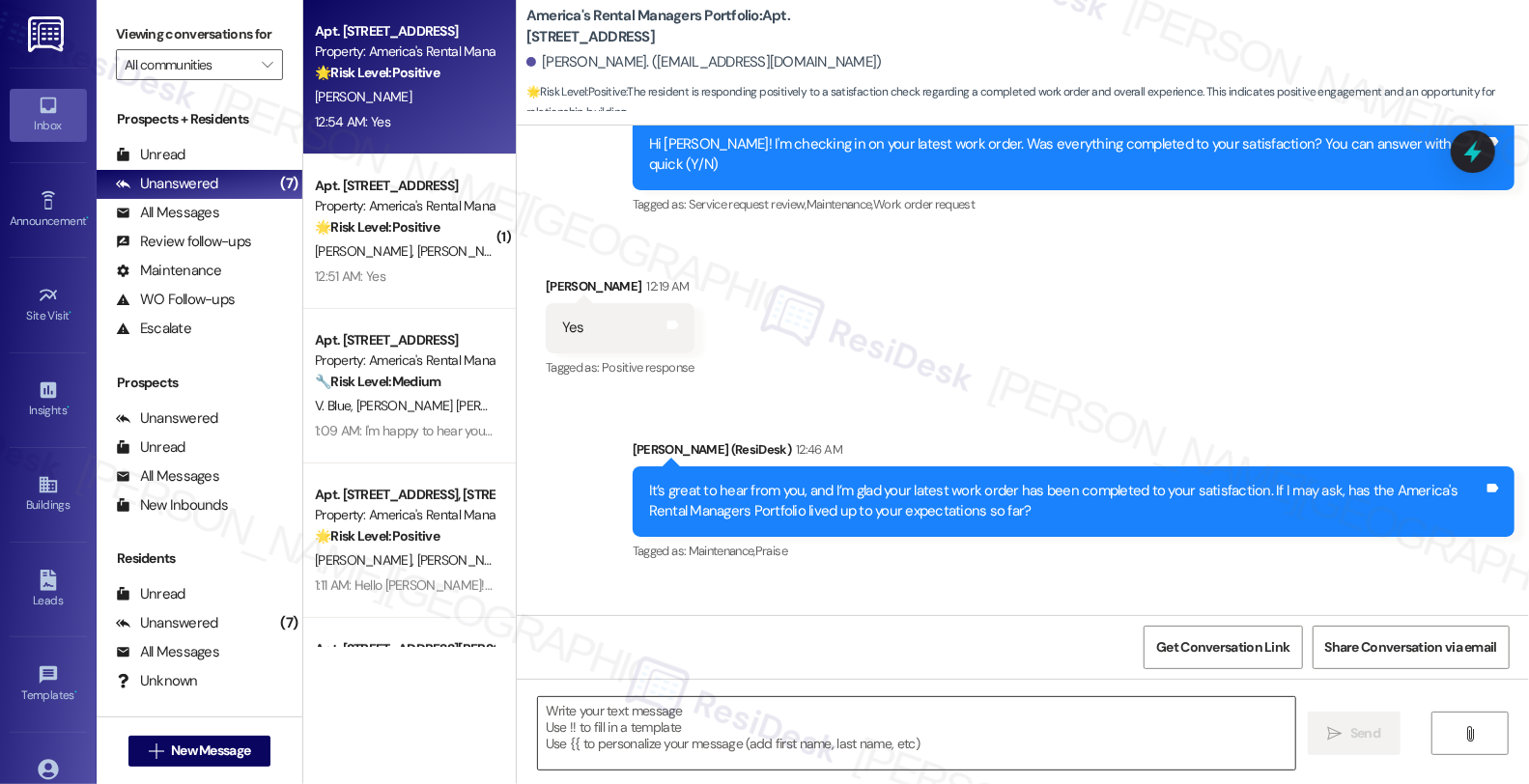
click at [784, 721] on textarea at bounding box center [917, 733] width 758 height 72
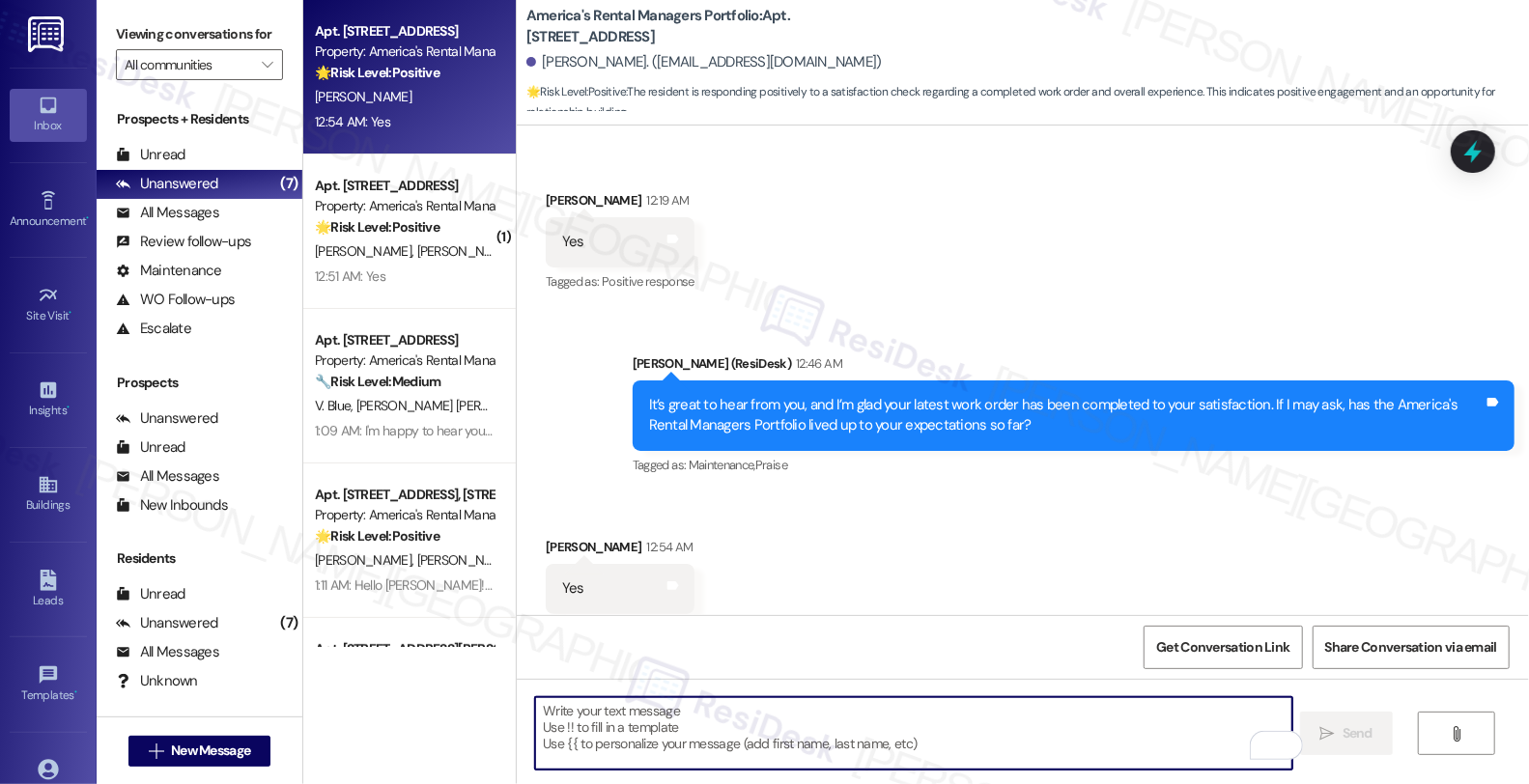
scroll to position [1, 0]
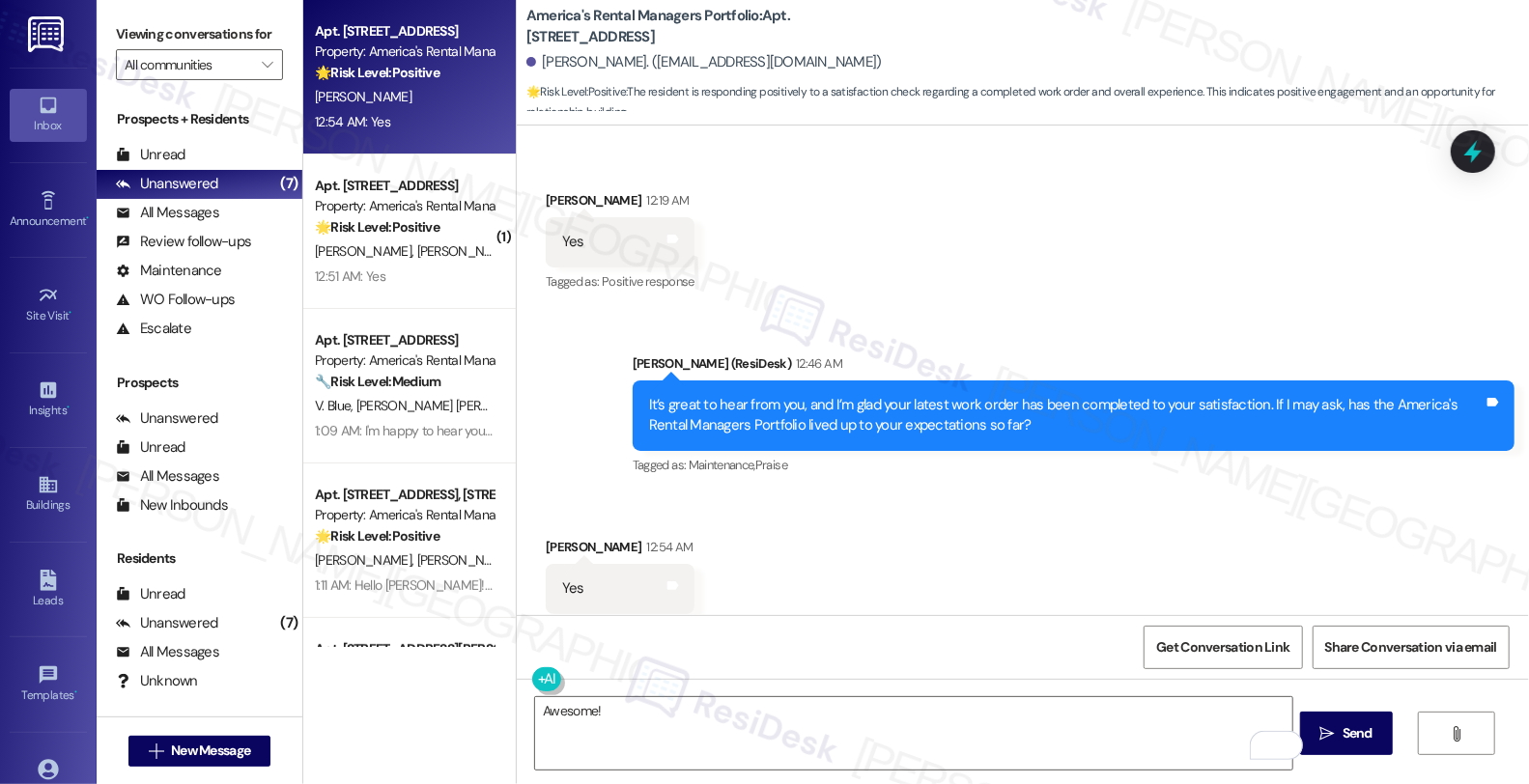
click at [858, 497] on div "Received via SMS [PERSON_NAME] 12:54 AM Yes Tags and notes Tagged as: Positive …" at bounding box center [1022, 575] width 1012 height 163
click at [838, 495] on div "Received via SMS [PERSON_NAME] 12:54 AM Yes Tags and notes Tagged as: Positive …" at bounding box center [1022, 575] width 1012 height 163
click at [709, 710] on textarea "Awesome!" at bounding box center [914, 733] width 758 height 72
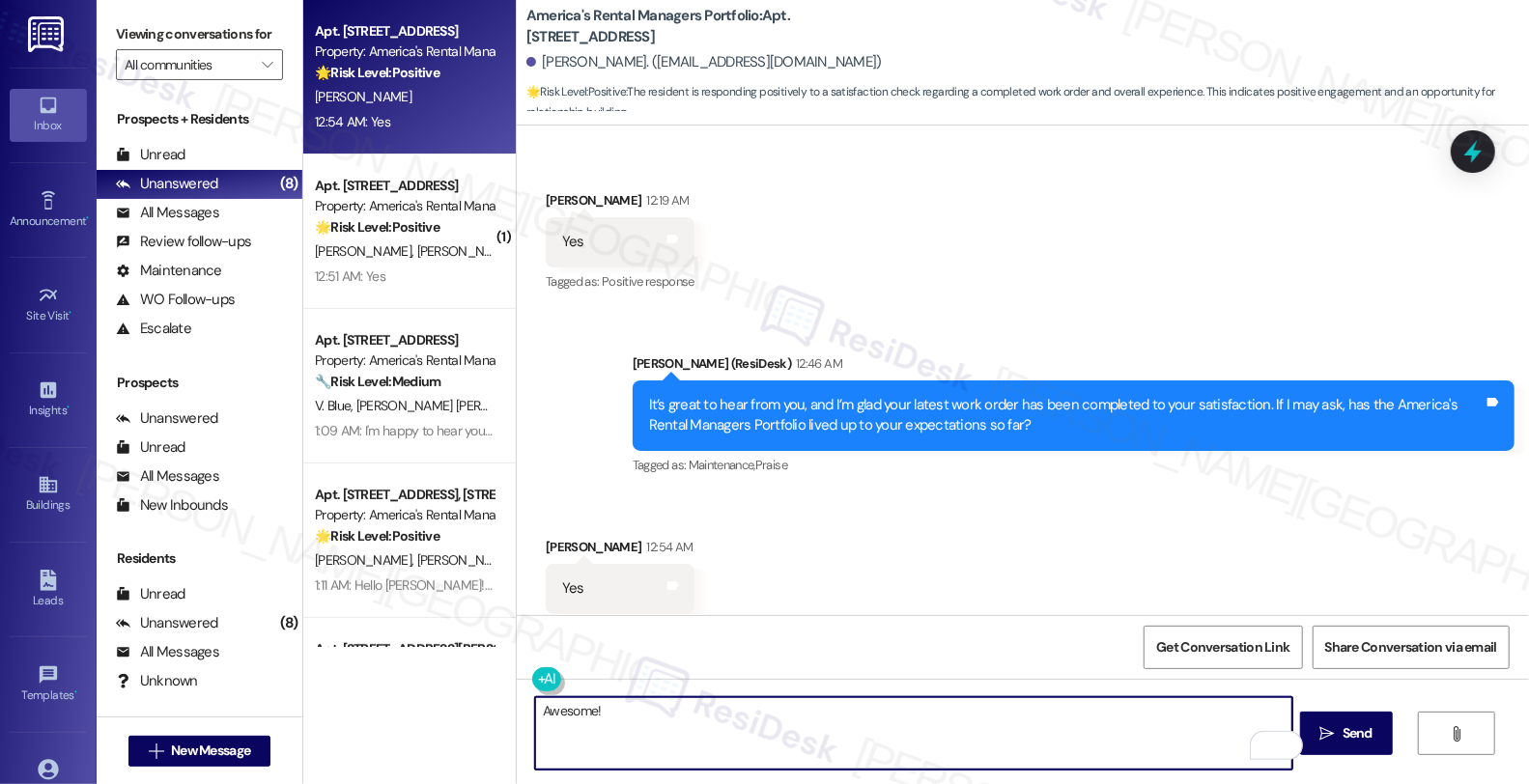
paste textarea "Can I ask a quick favor...would you mind sharing your positive experience by wr…"
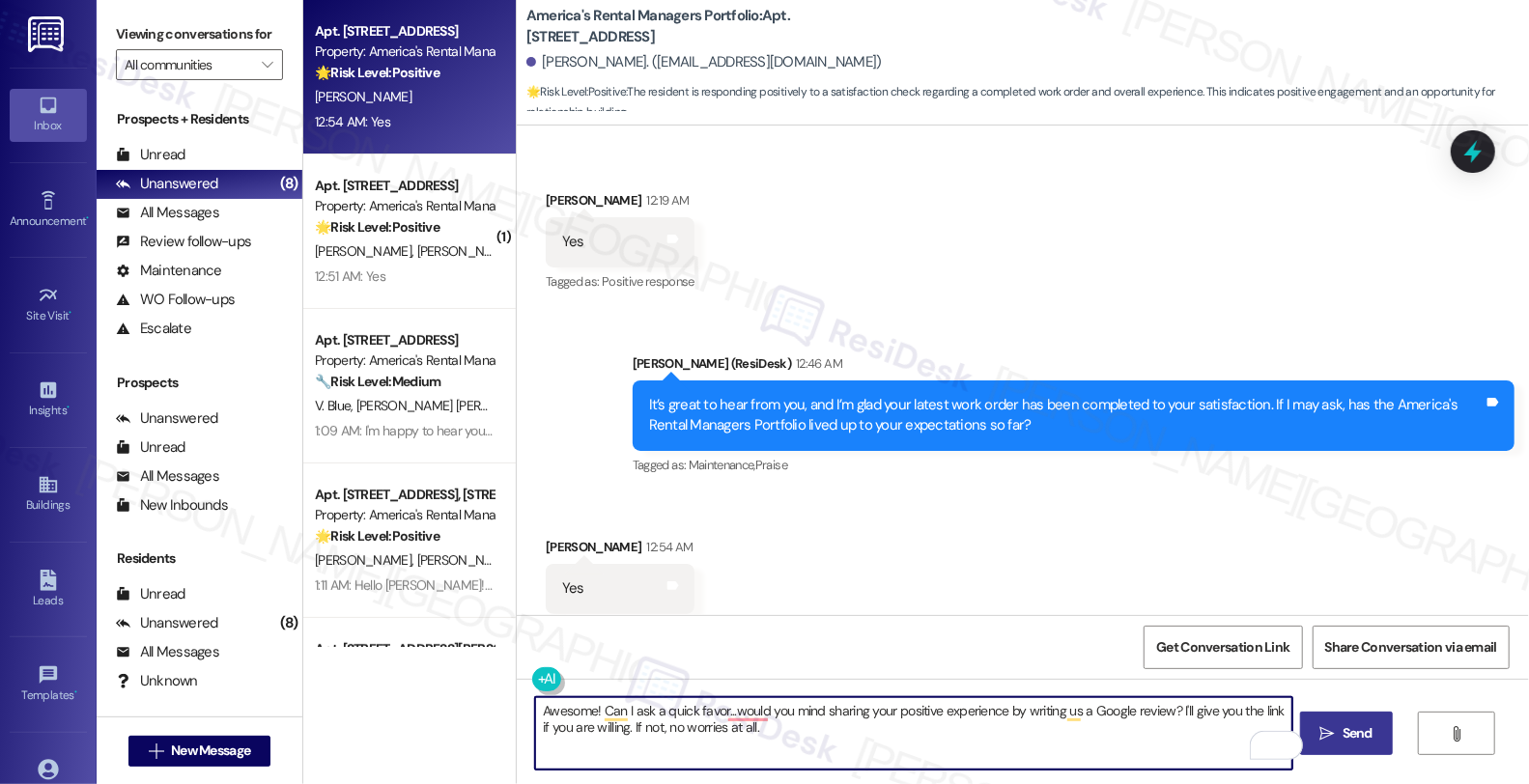
type textarea "Awesome! Can I ask a quick favor...would you mind sharing your positive experie…"
click at [1360, 724] on span "Send" at bounding box center [1357, 733] width 30 height 21
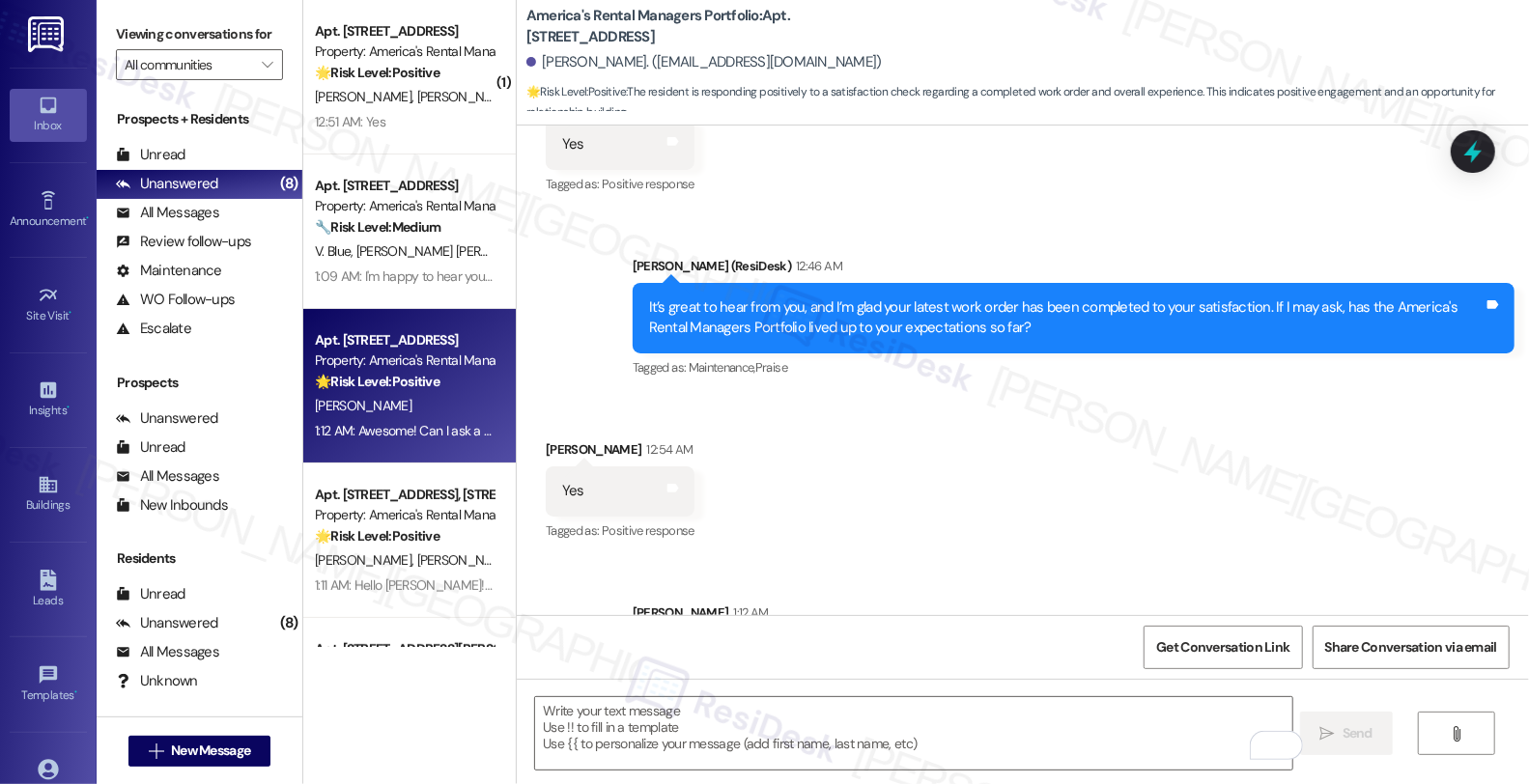
scroll to position [884, 0]
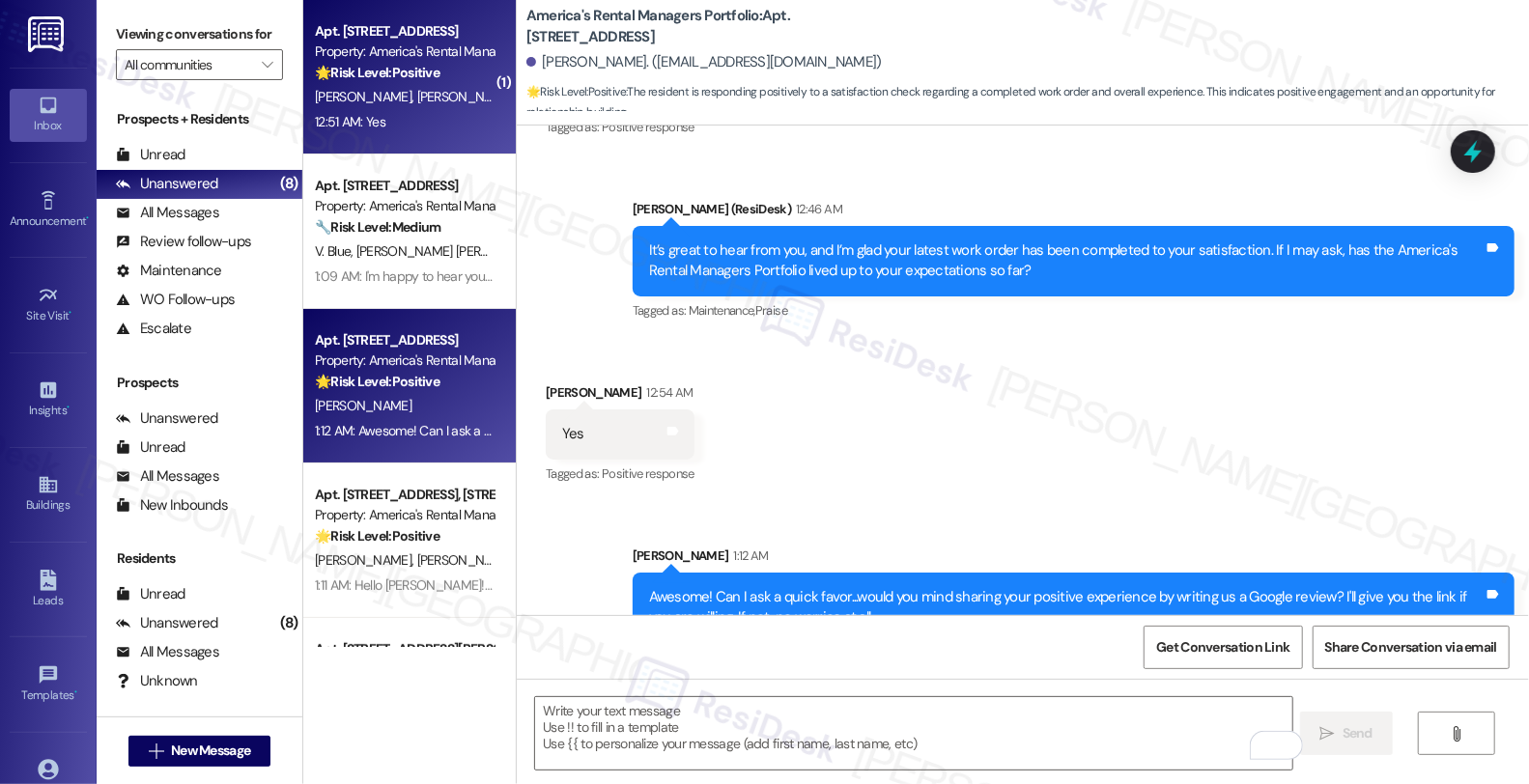
click at [462, 74] on div "🌟 Risk Level: Positive This is a customer satisfaction check-in and the residen…" at bounding box center [404, 72] width 179 height 21
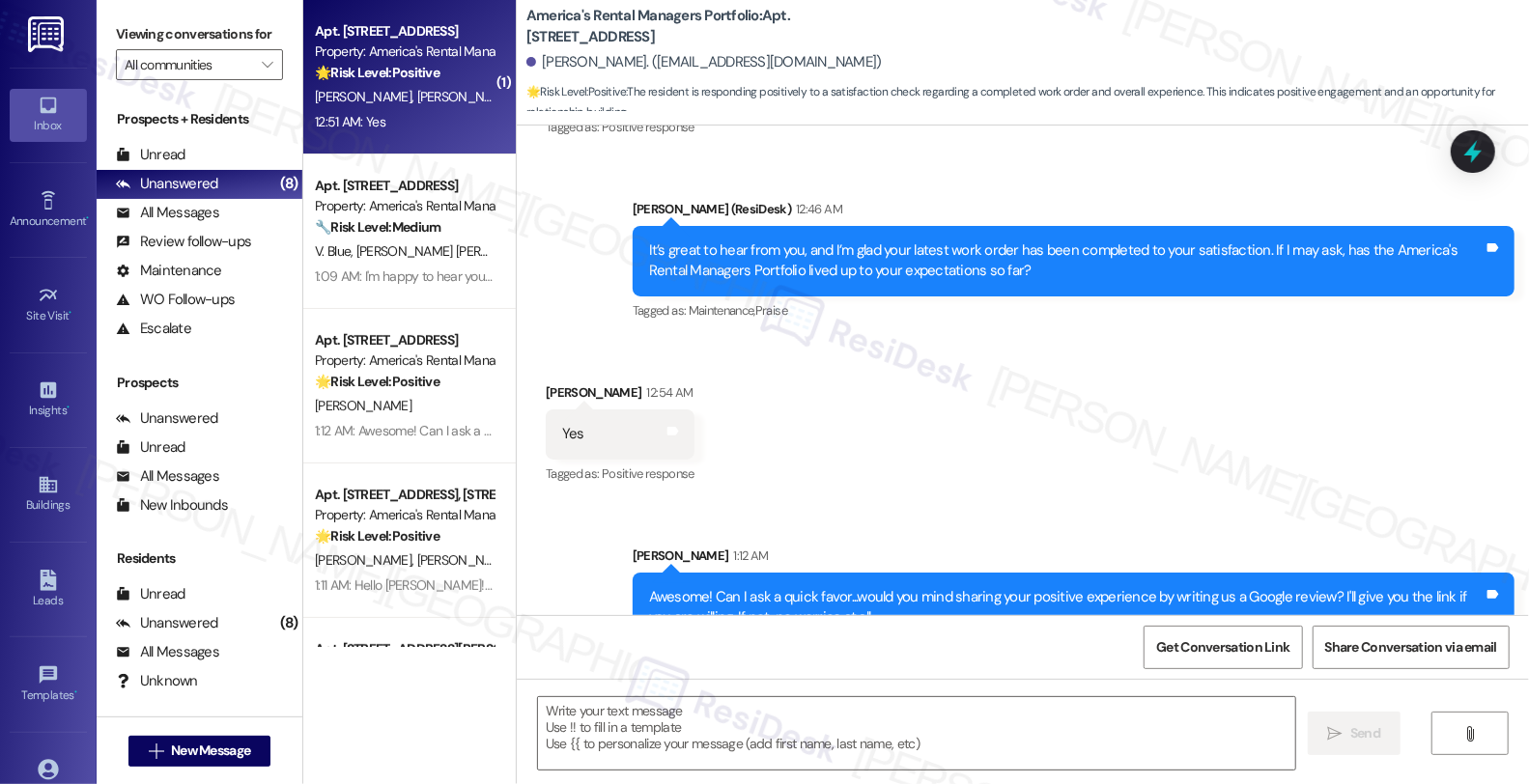
type textarea "Fetching suggested responses. Please feel free to read through the conversation…"
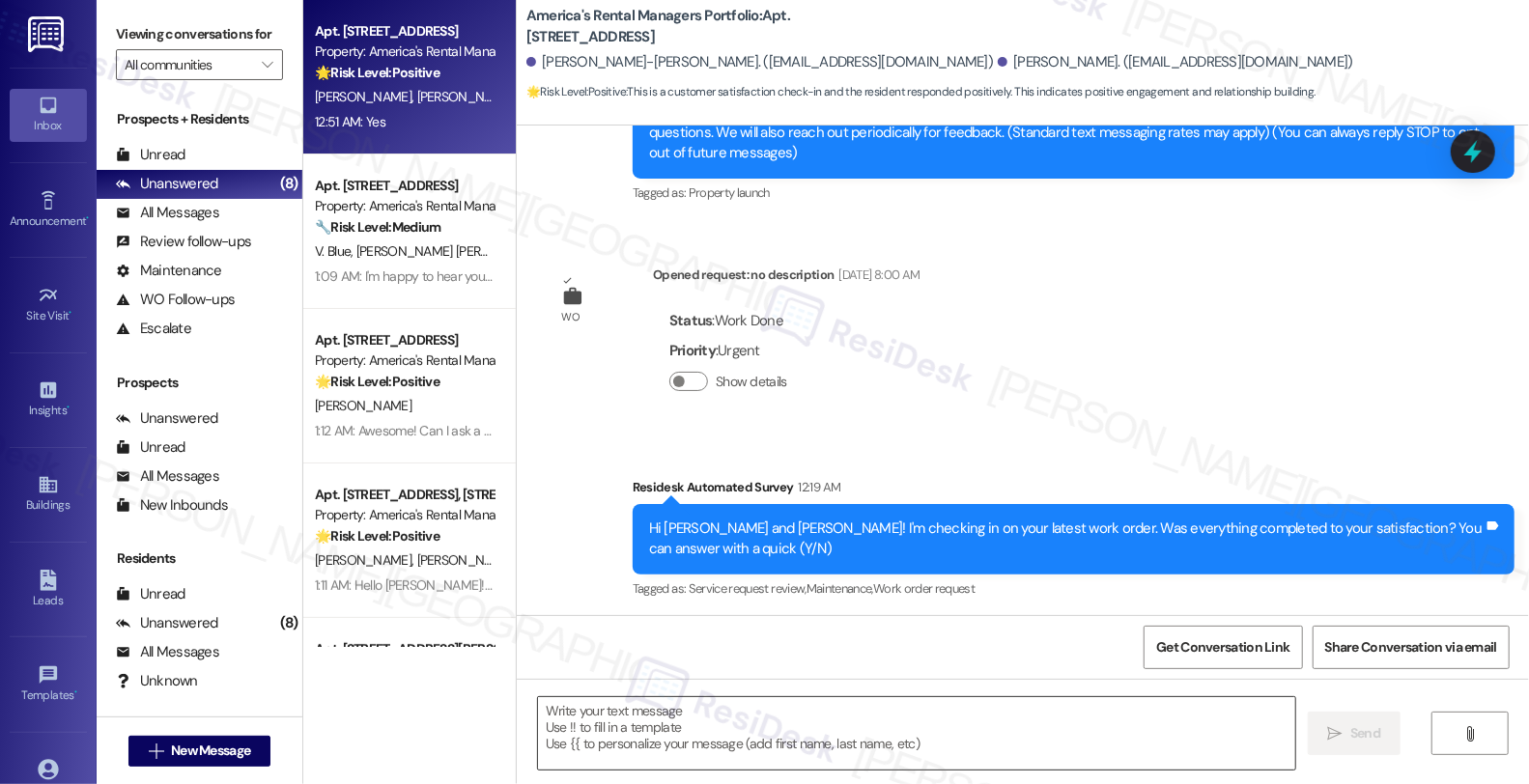
scroll to position [643, 0]
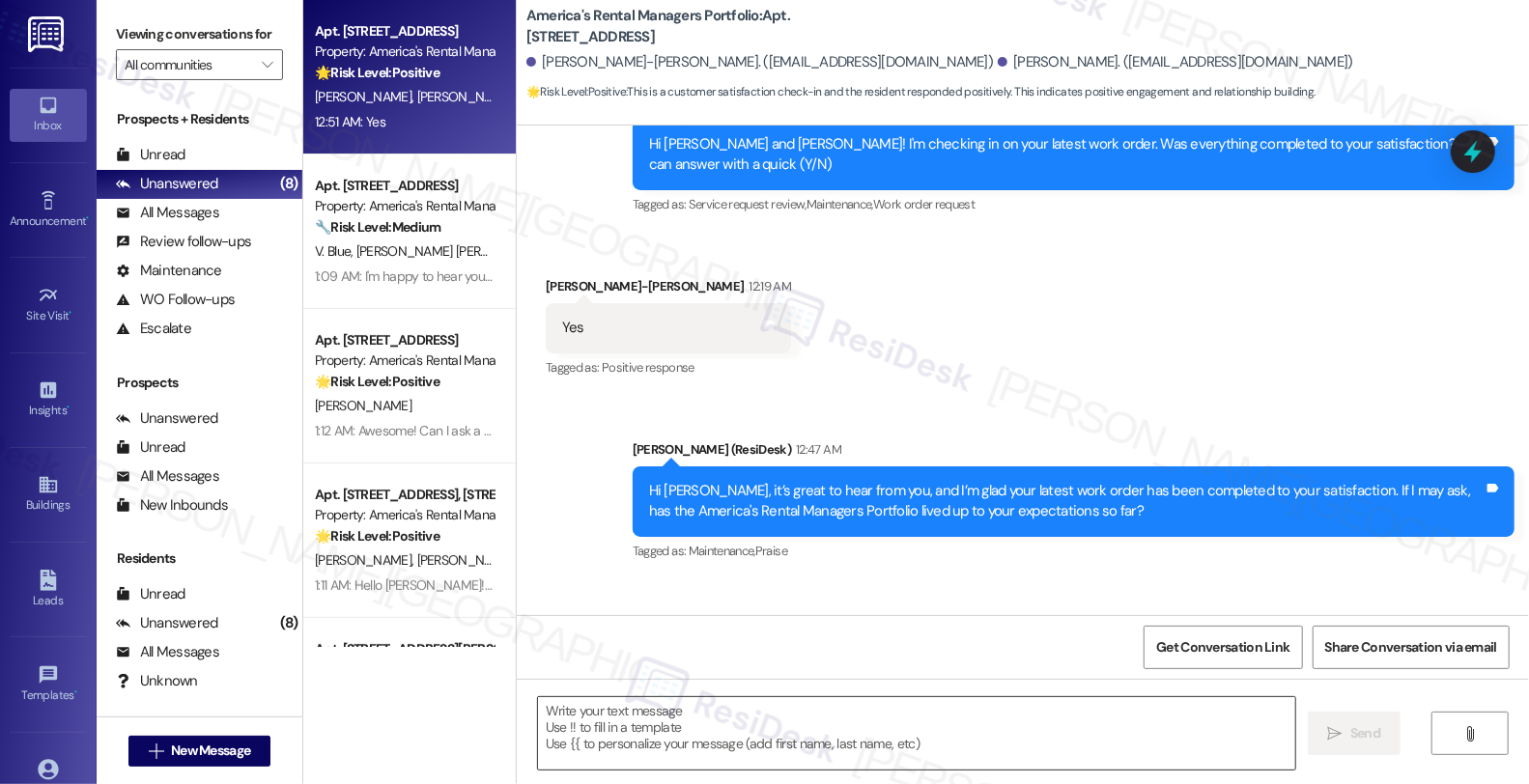
click at [712, 739] on textarea at bounding box center [917, 733] width 758 height 72
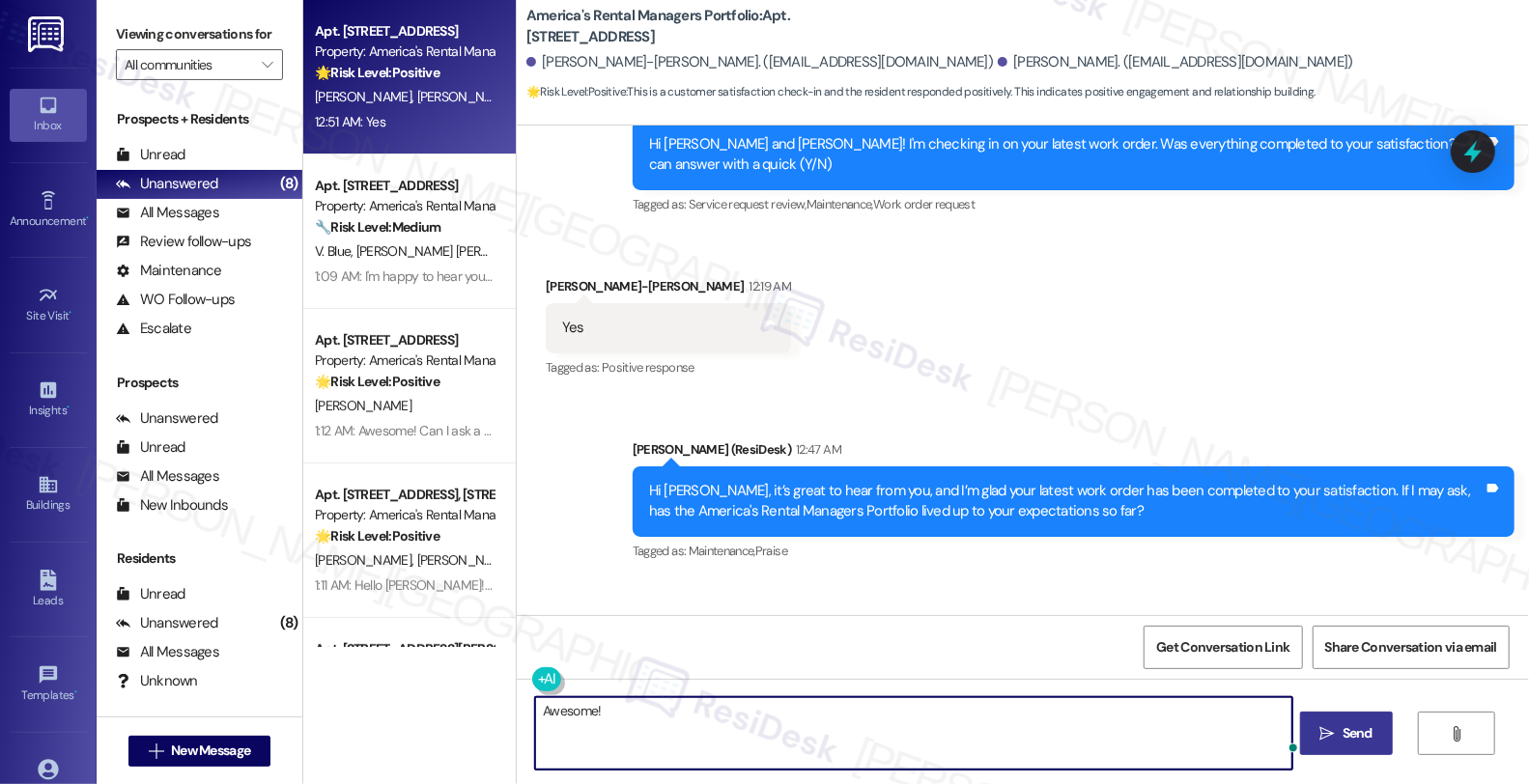
paste textarea "Can I ask a quick favor...would you mind sharing your positive experience by wr…"
type textarea "Awesome! Can I ask a quick favor...would you mind sharing your positive experie…"
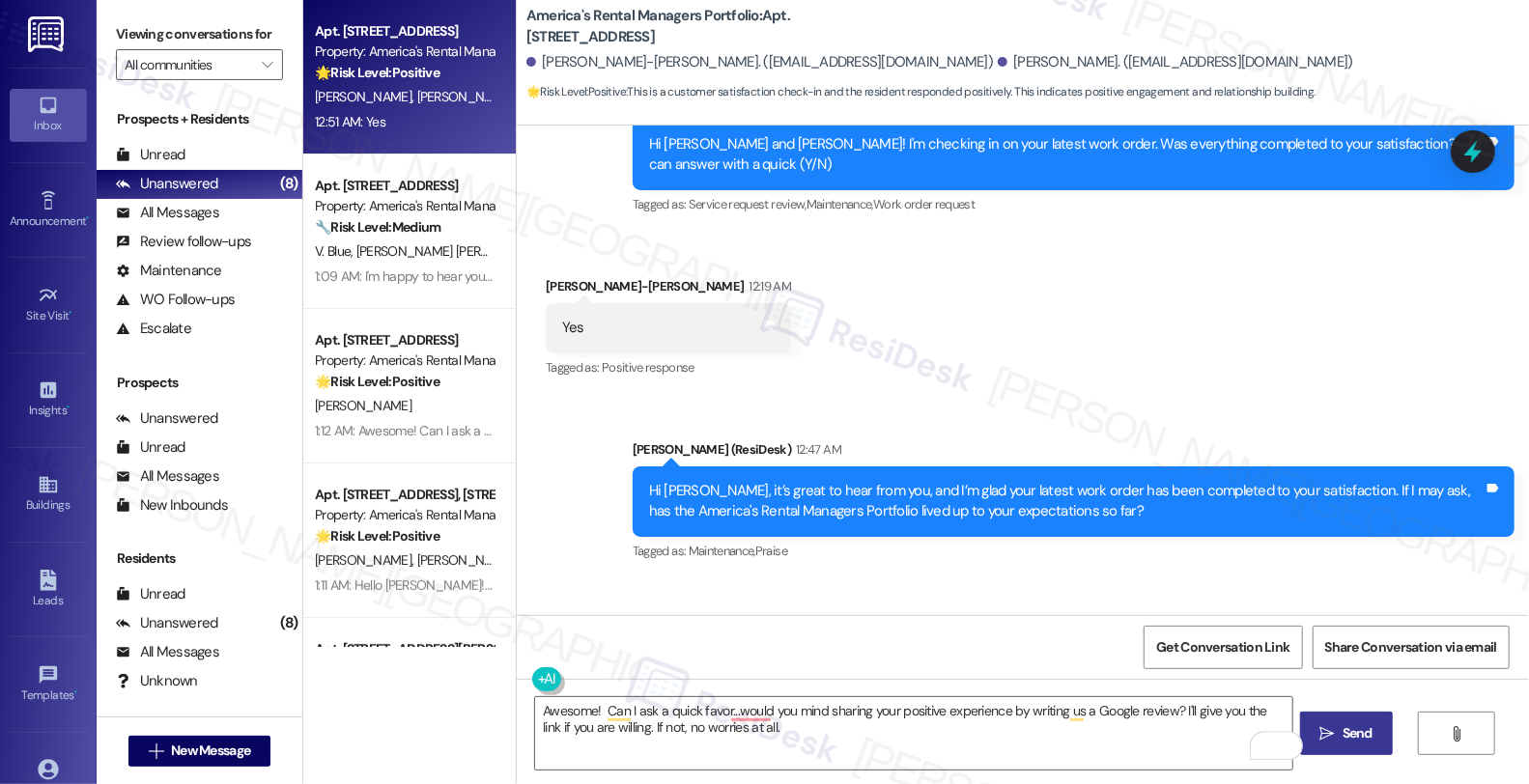
click at [1373, 739] on span "Send" at bounding box center [1357, 733] width 30 height 21
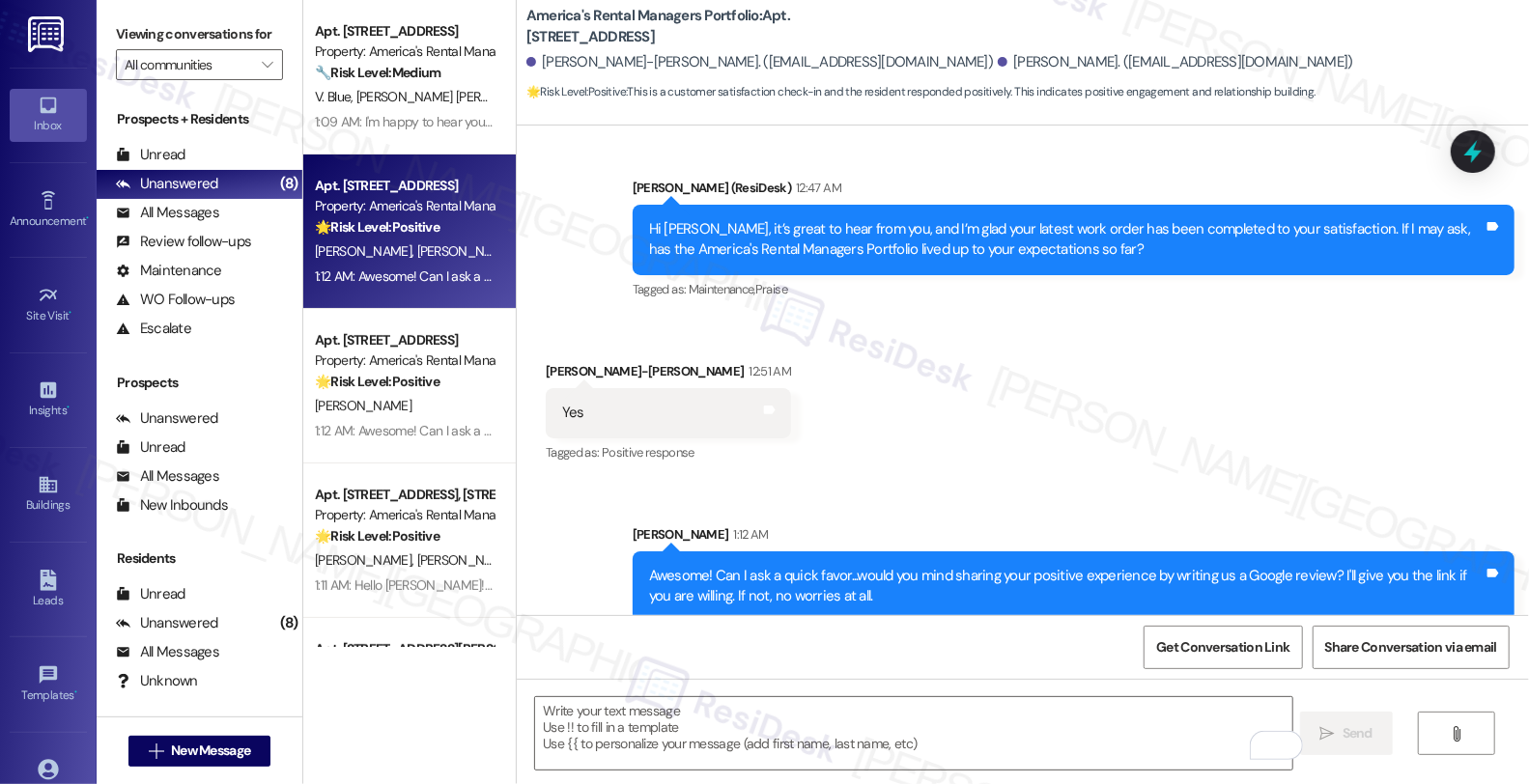
scroll to position [0, 0]
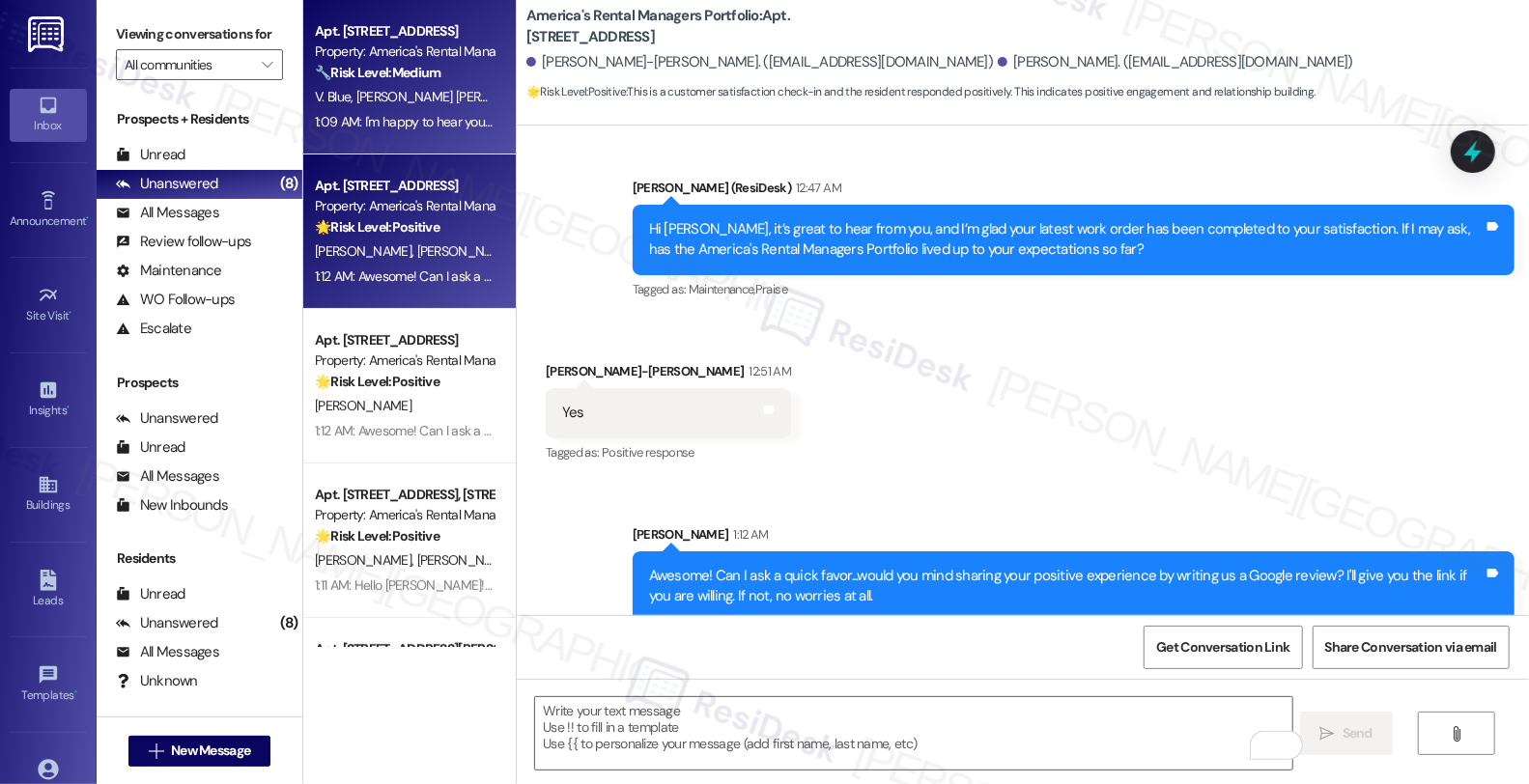
click at [397, 83] on div "Apt. [STREET_ADDRESS] Property: America's Rental Managers Portfolio 🔧 Risk Leve…" at bounding box center [404, 52] width 183 height 65
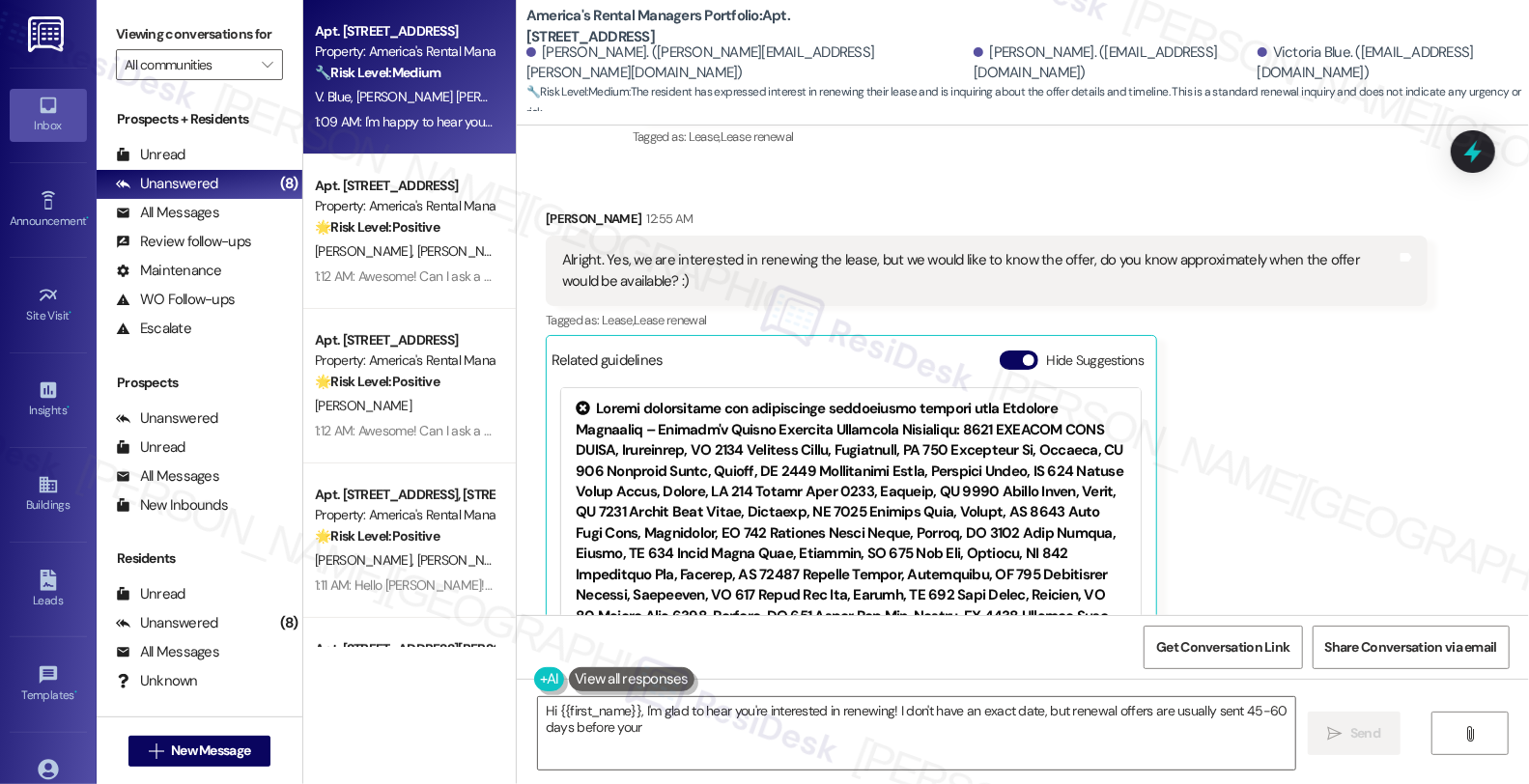
scroll to position [1544, 0]
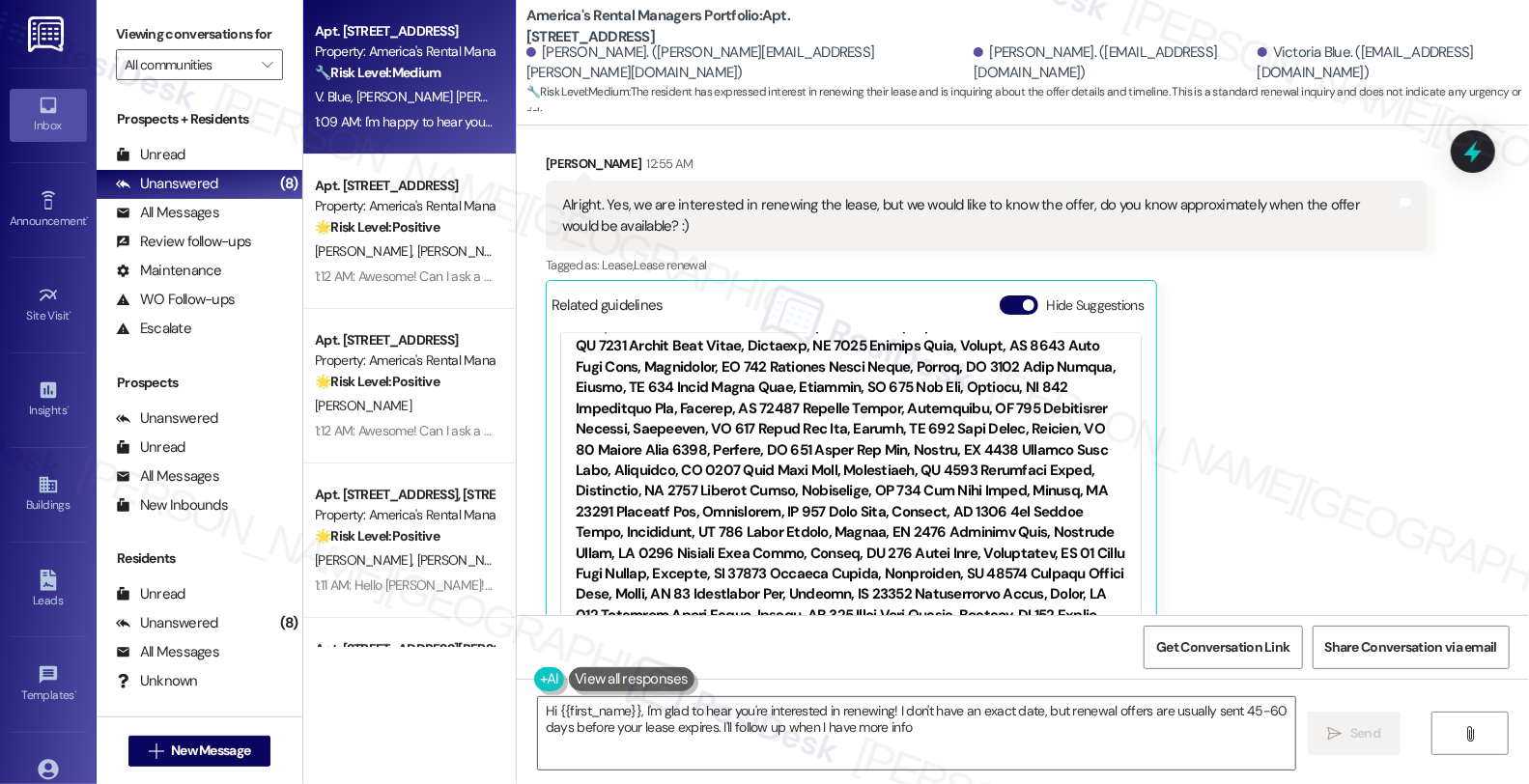
type textarea "Hi {{first_name}}, I'm glad to hear you're interested in renewing! I don't have…"
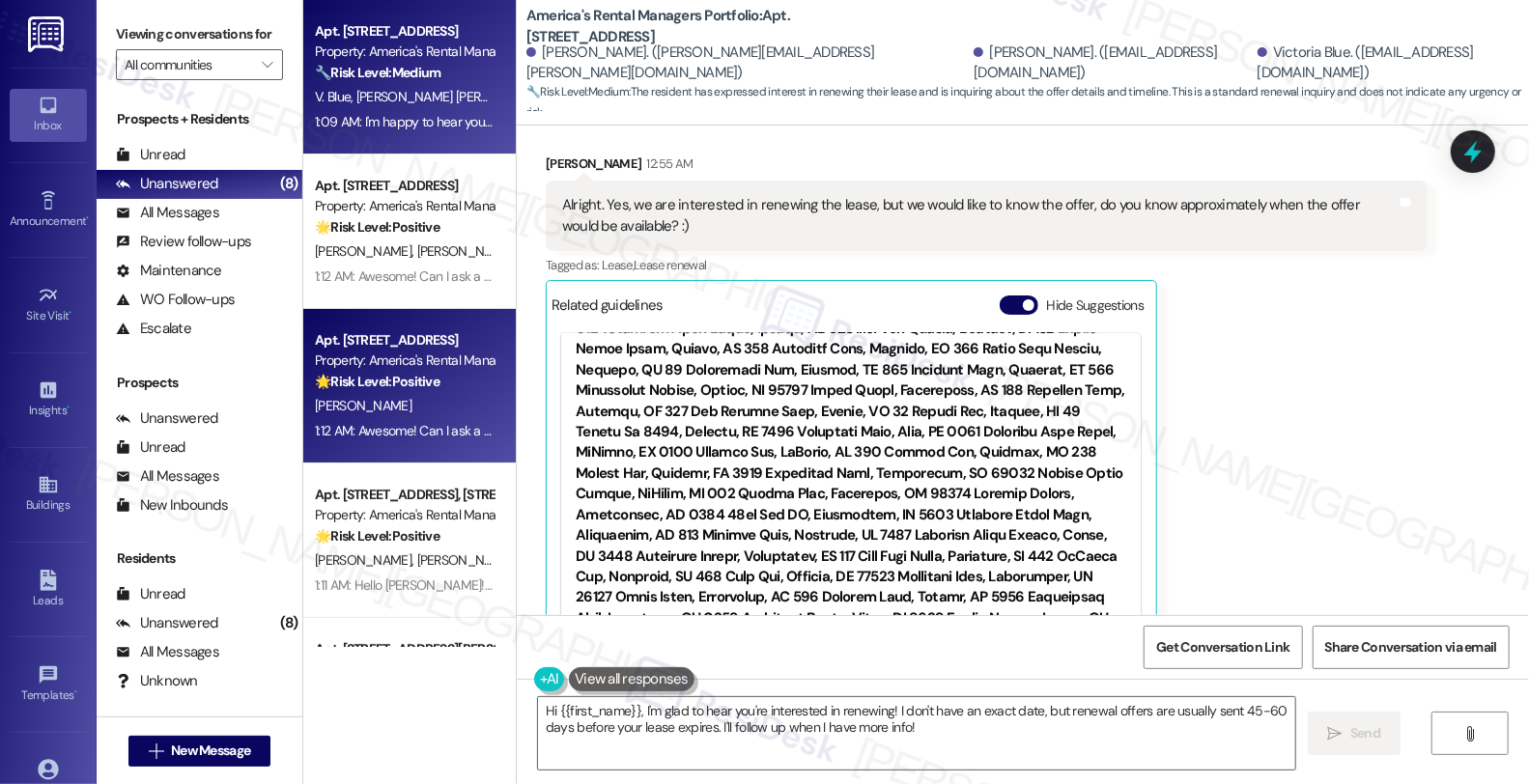
scroll to position [429, 0]
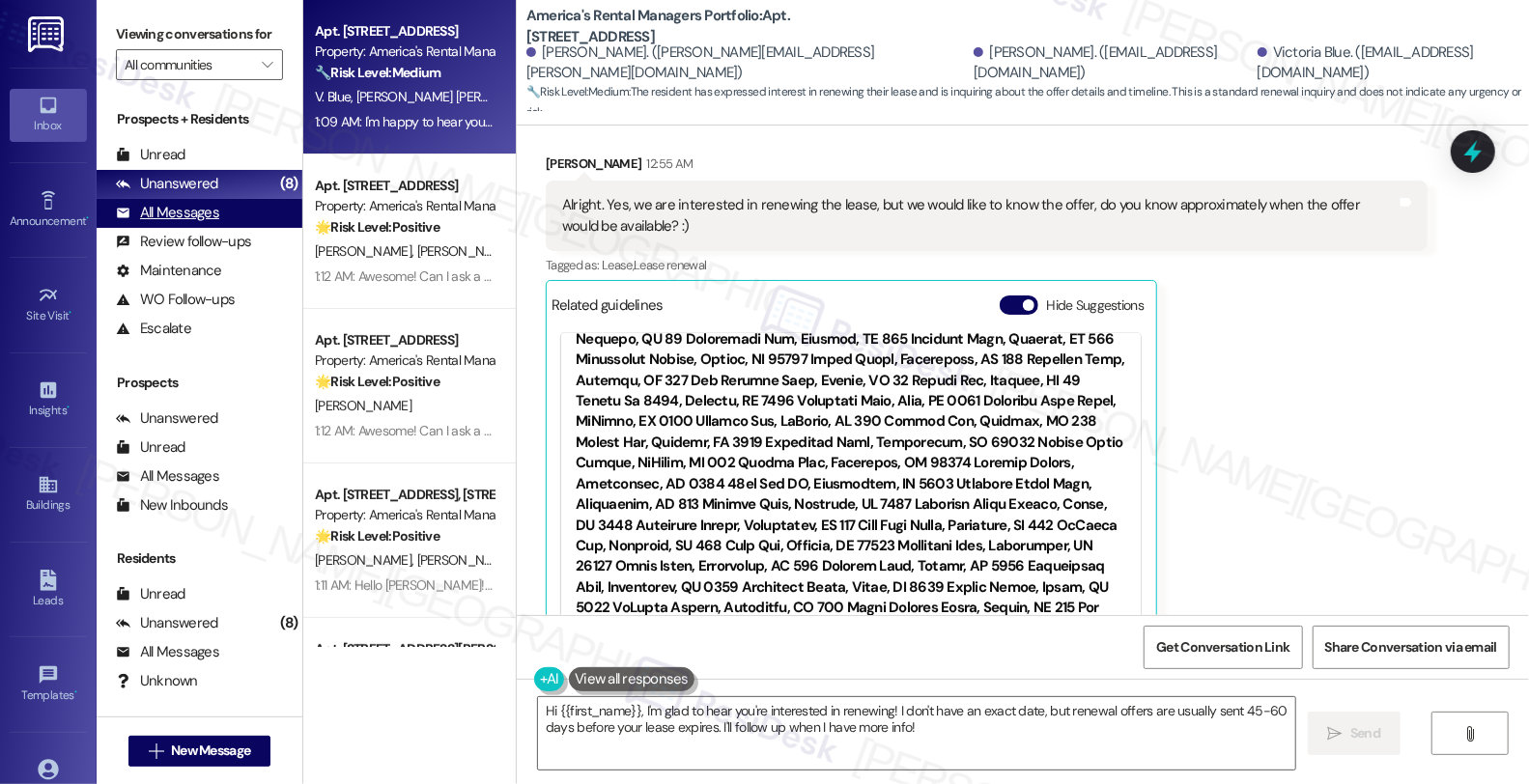
click at [213, 224] on div "All Messages" at bounding box center [168, 213] width 103 height 21
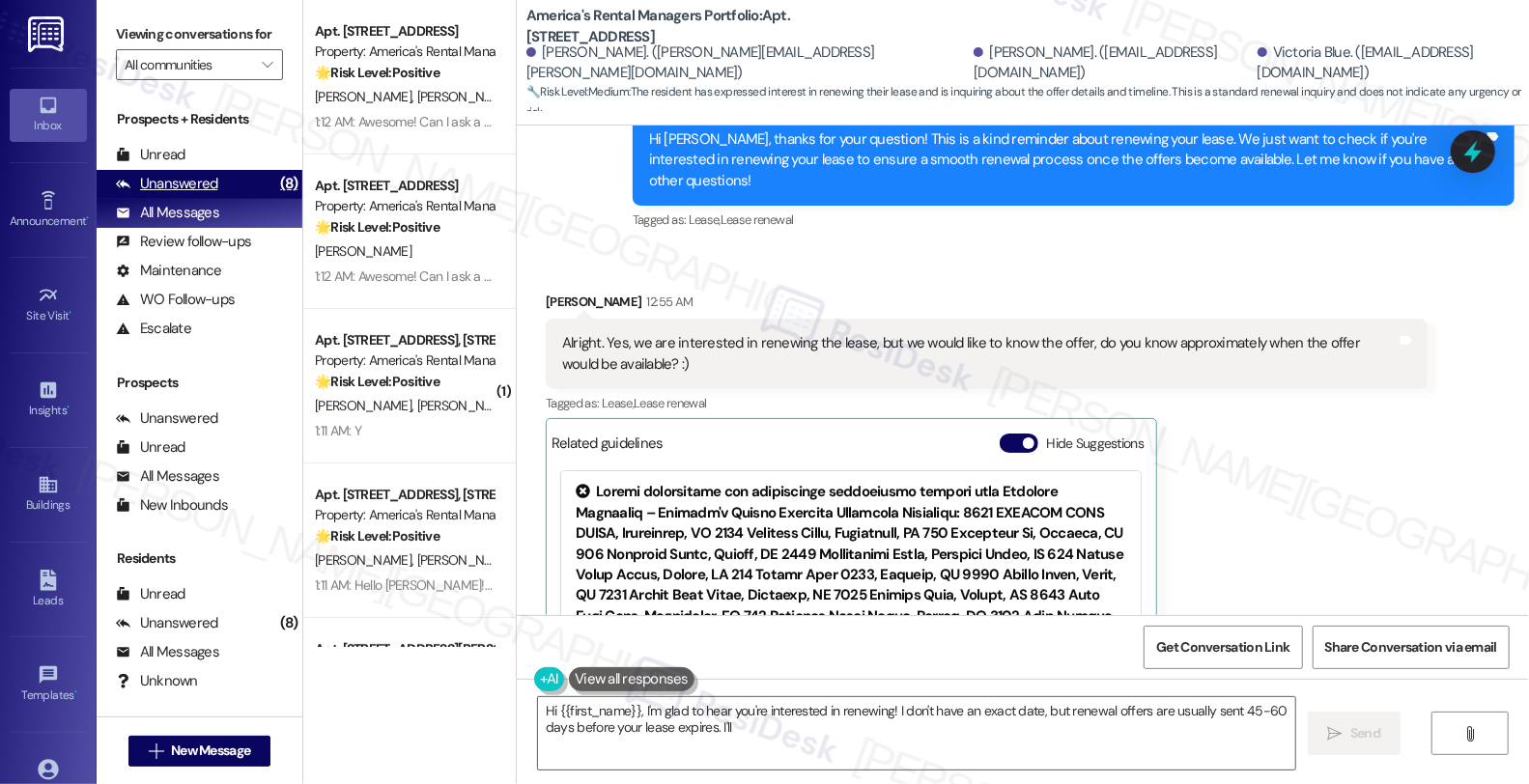
scroll to position [1544, 0]
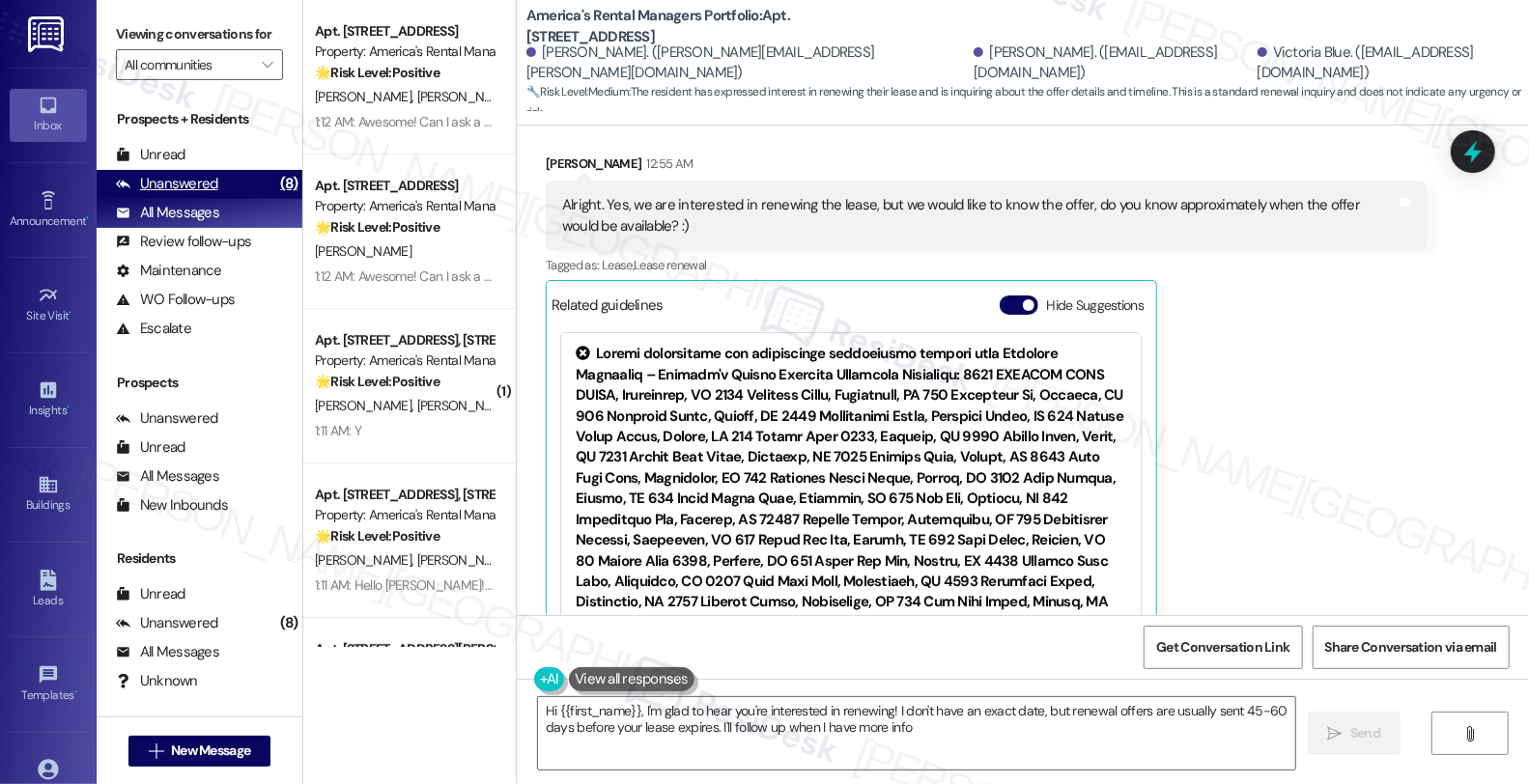
type textarea "Hi {{first_name}}, I'm glad to hear you're interested in renewing! I don't have…"
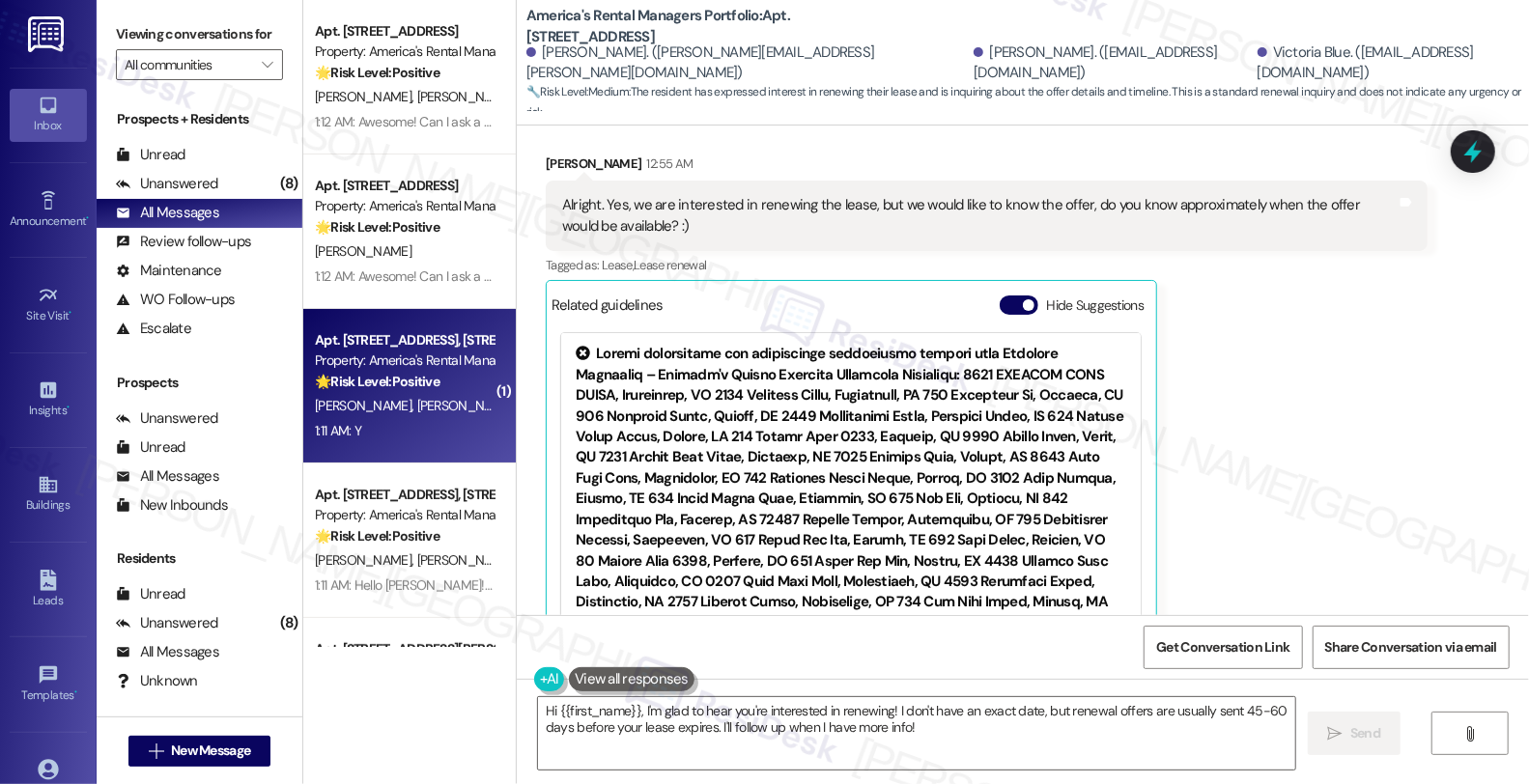
click at [371, 380] on strong "🌟 Risk Level: Positive" at bounding box center [378, 382] width 125 height 18
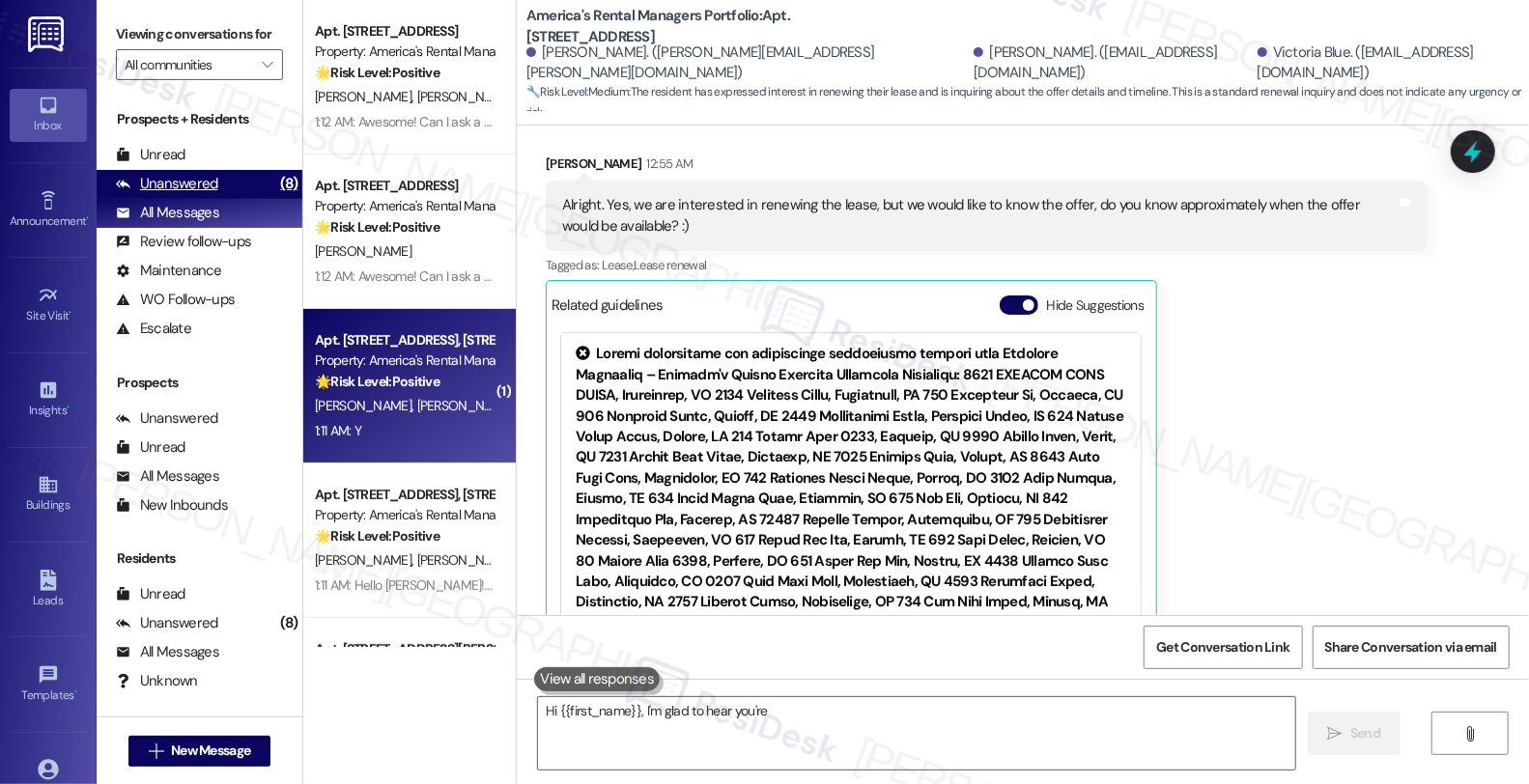
type textarea "Hi {{first_name}}, I'm glad to hear you're interested"
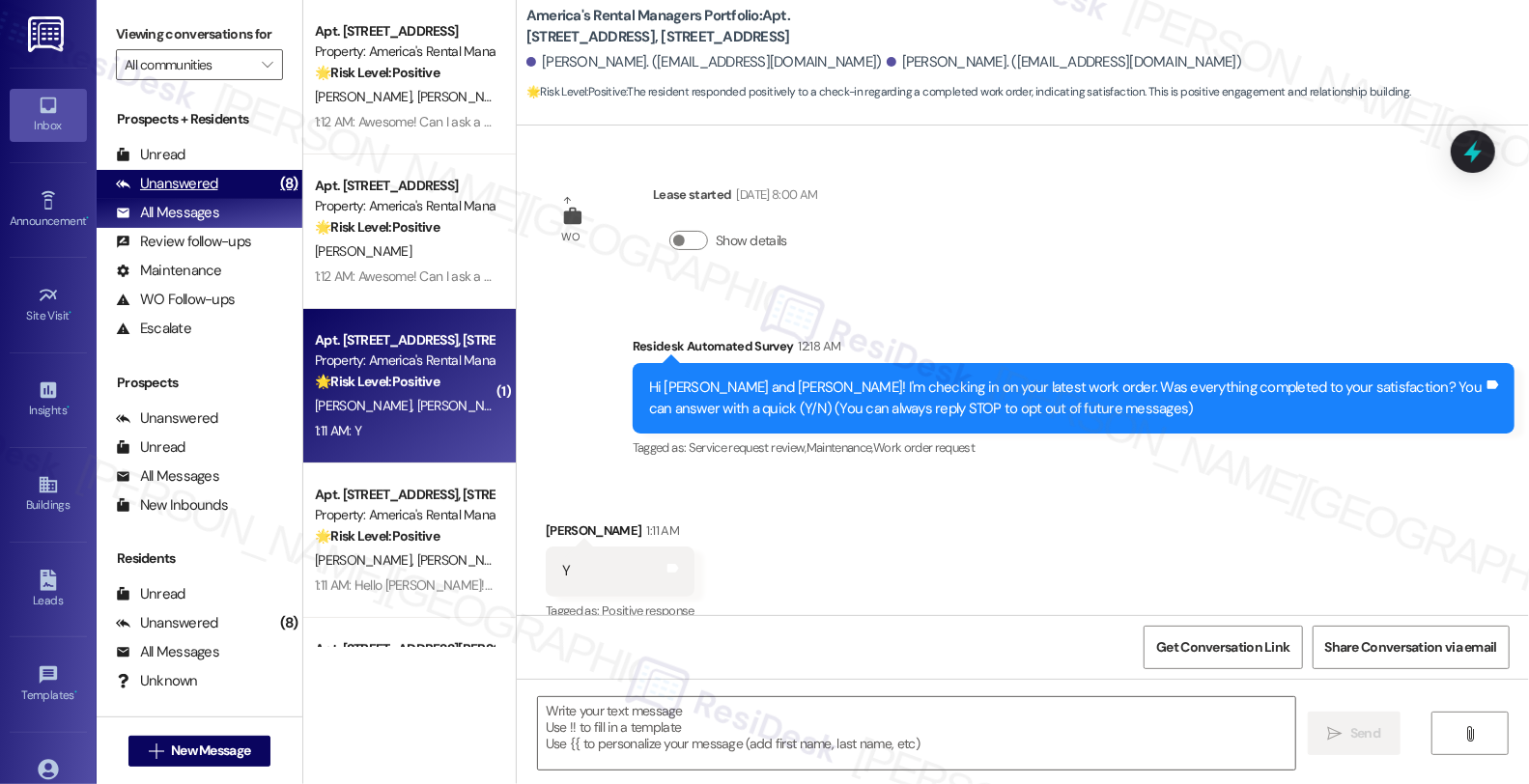
scroll to position [24, 0]
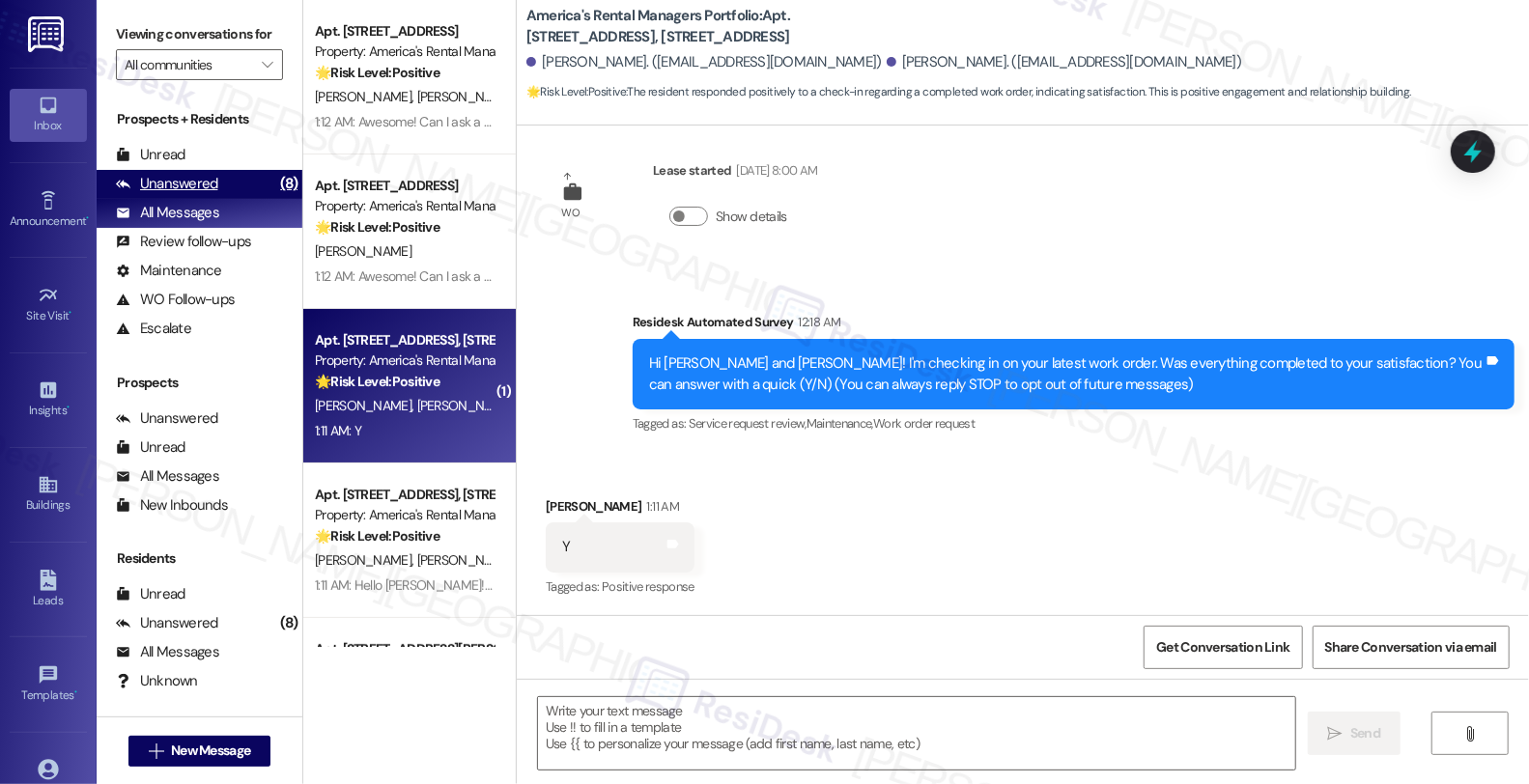
type textarea "Fetching suggested responses. Please feel free to read through the conversation…"
click at [710, 730] on textarea at bounding box center [917, 733] width 758 height 72
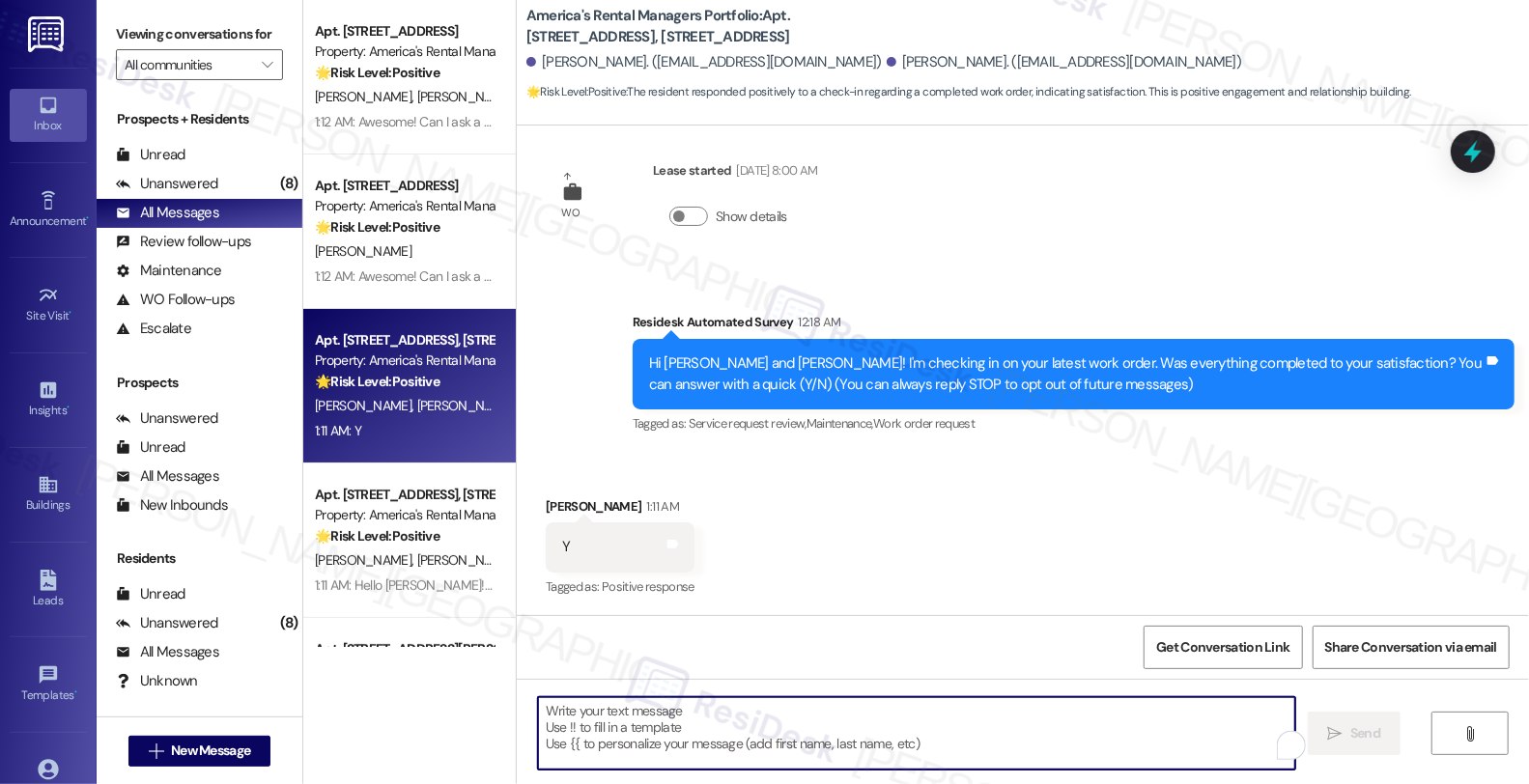
paste textarea "Can I ask a quick favor...would you mind sharing your positive experience by wr…"
type textarea "Can I ask a quick favor...would you mind sharing your positive experience by wr…"
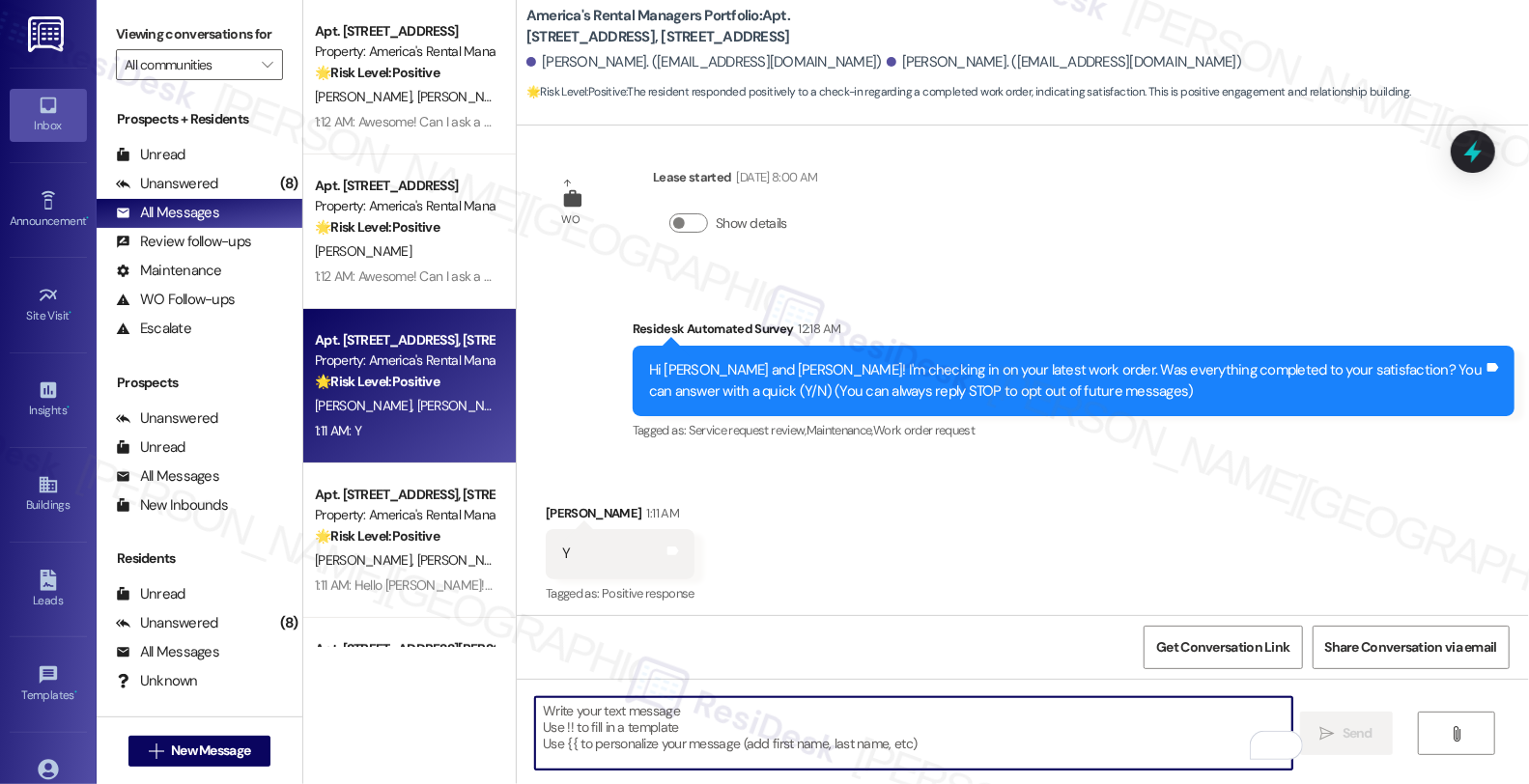
scroll to position [24, 0]
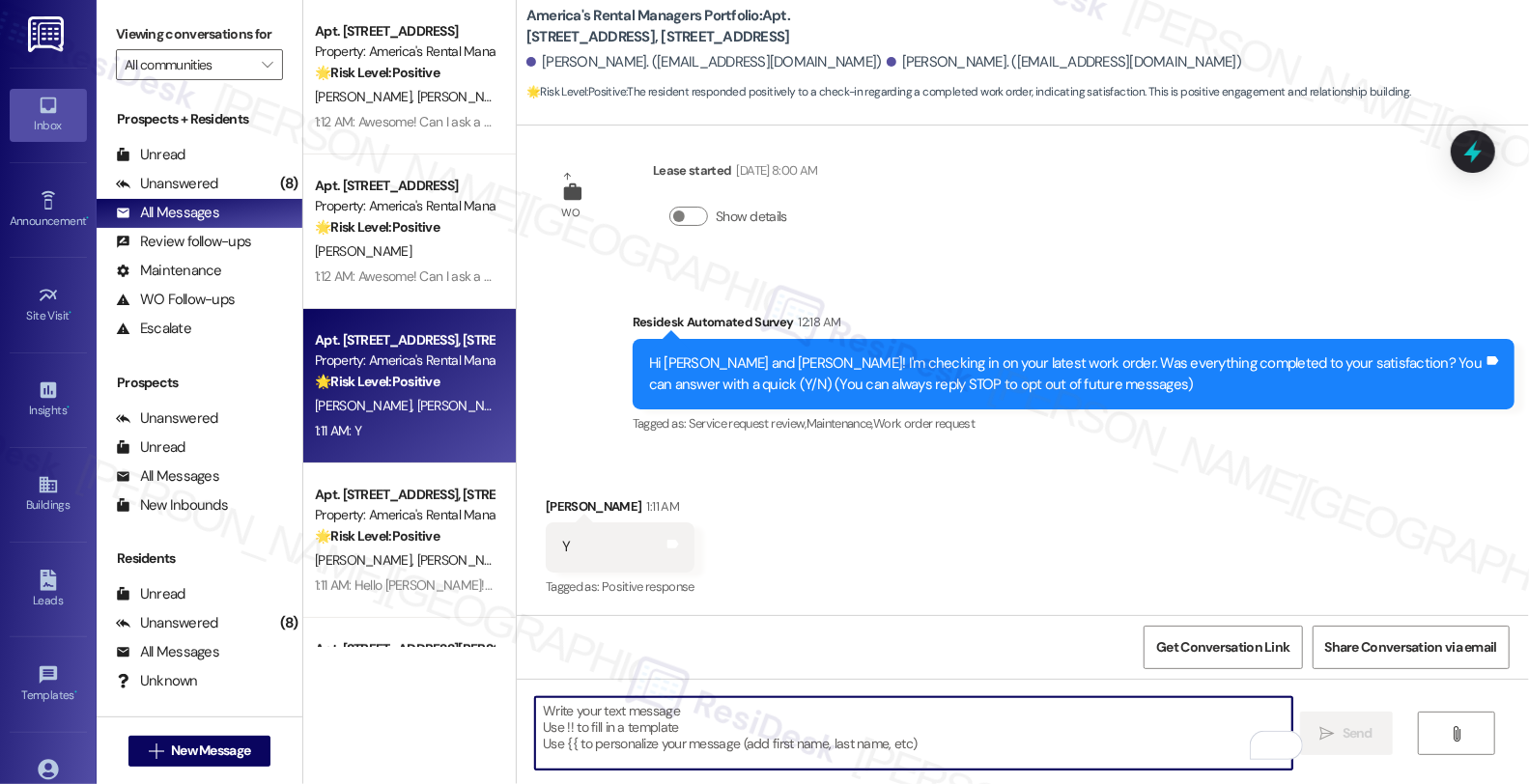
click at [556, 509] on div "[PERSON_NAME] 1:11 AM" at bounding box center [620, 511] width 148 height 27
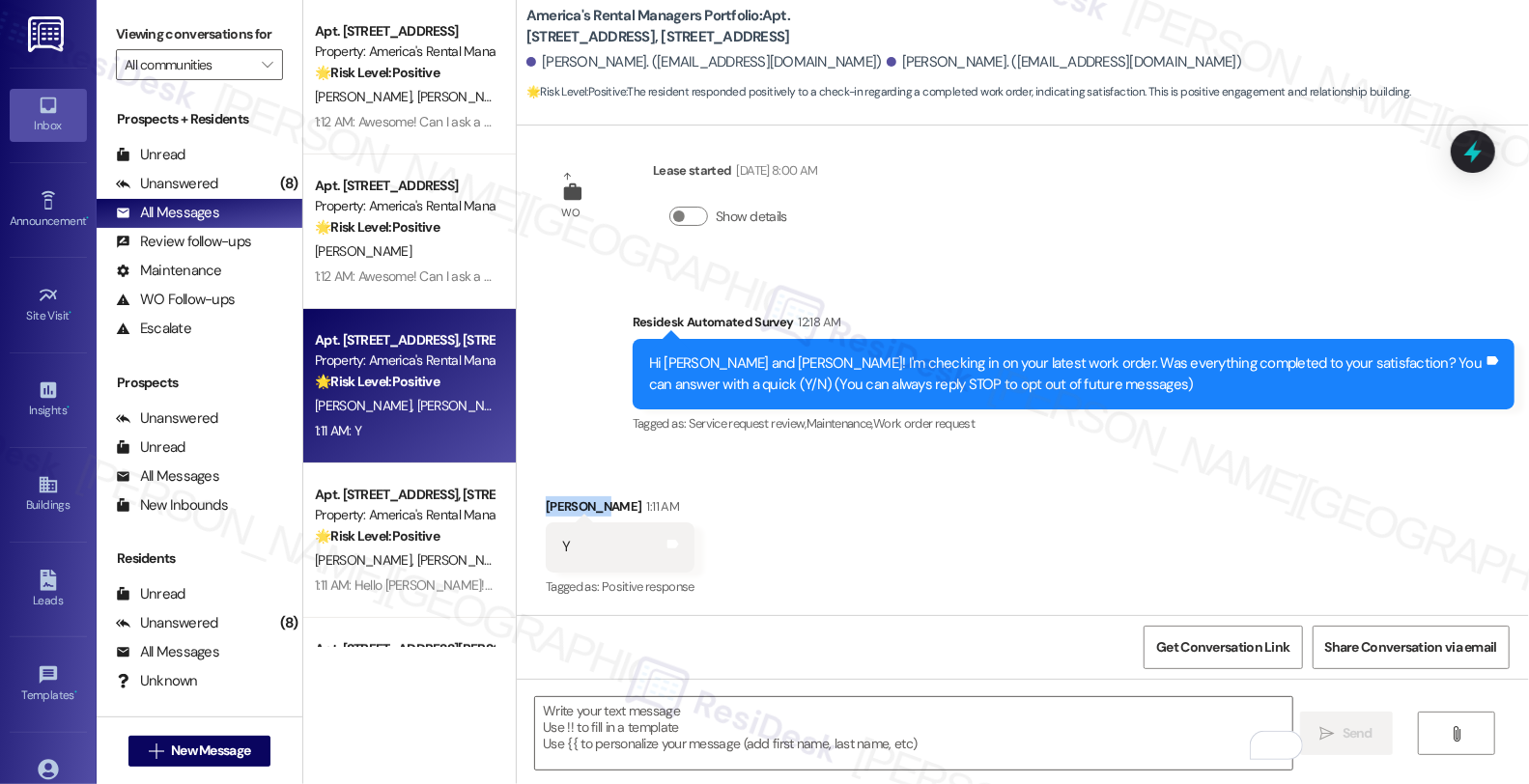
click at [556, 509] on div "[PERSON_NAME] 1:11 AM" at bounding box center [620, 511] width 148 height 27
copy div "[PERSON_NAME]"
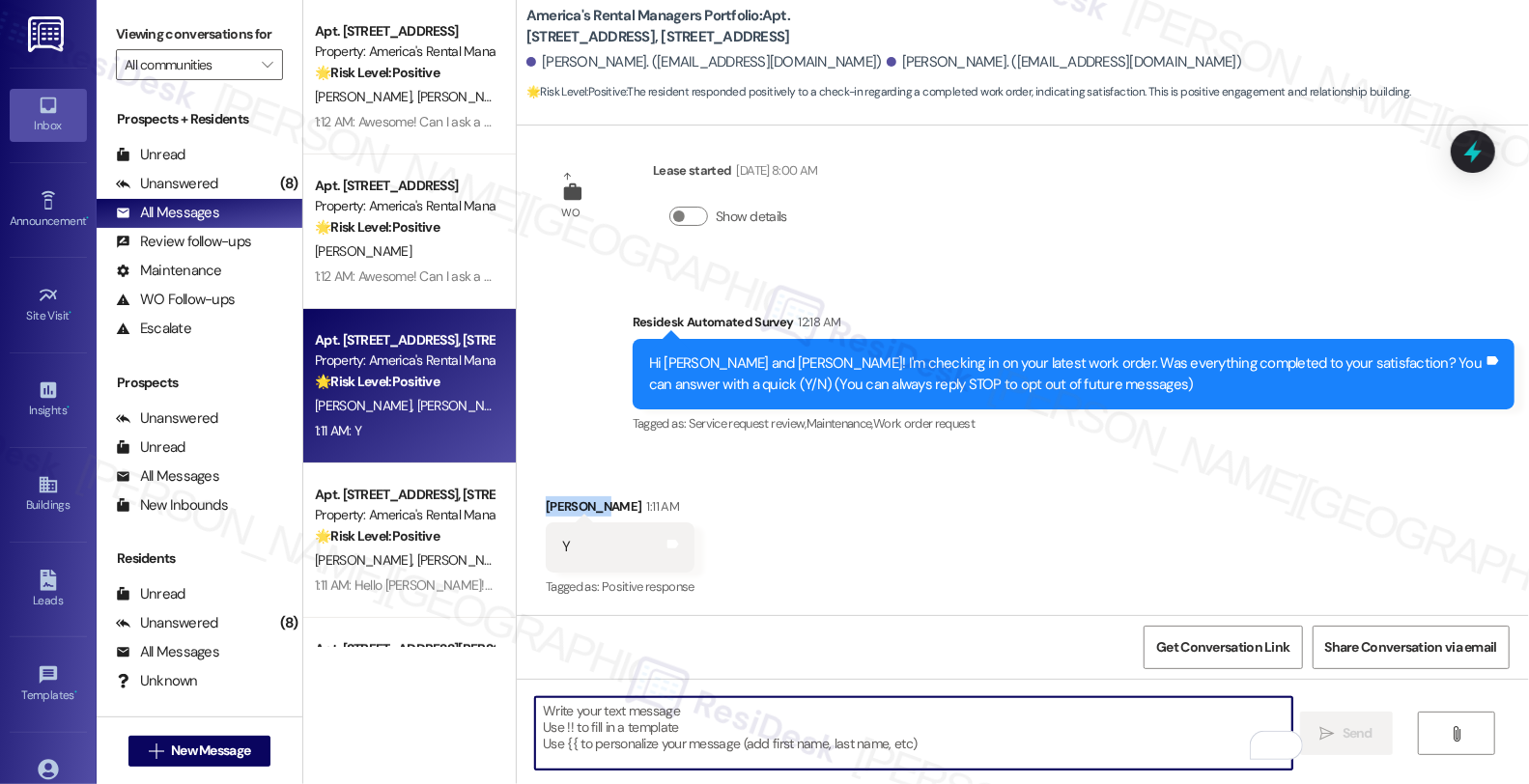
click at [589, 730] on textarea "To enrich screen reader interactions, please activate Accessibility in Grammarl…" at bounding box center [914, 733] width 758 height 72
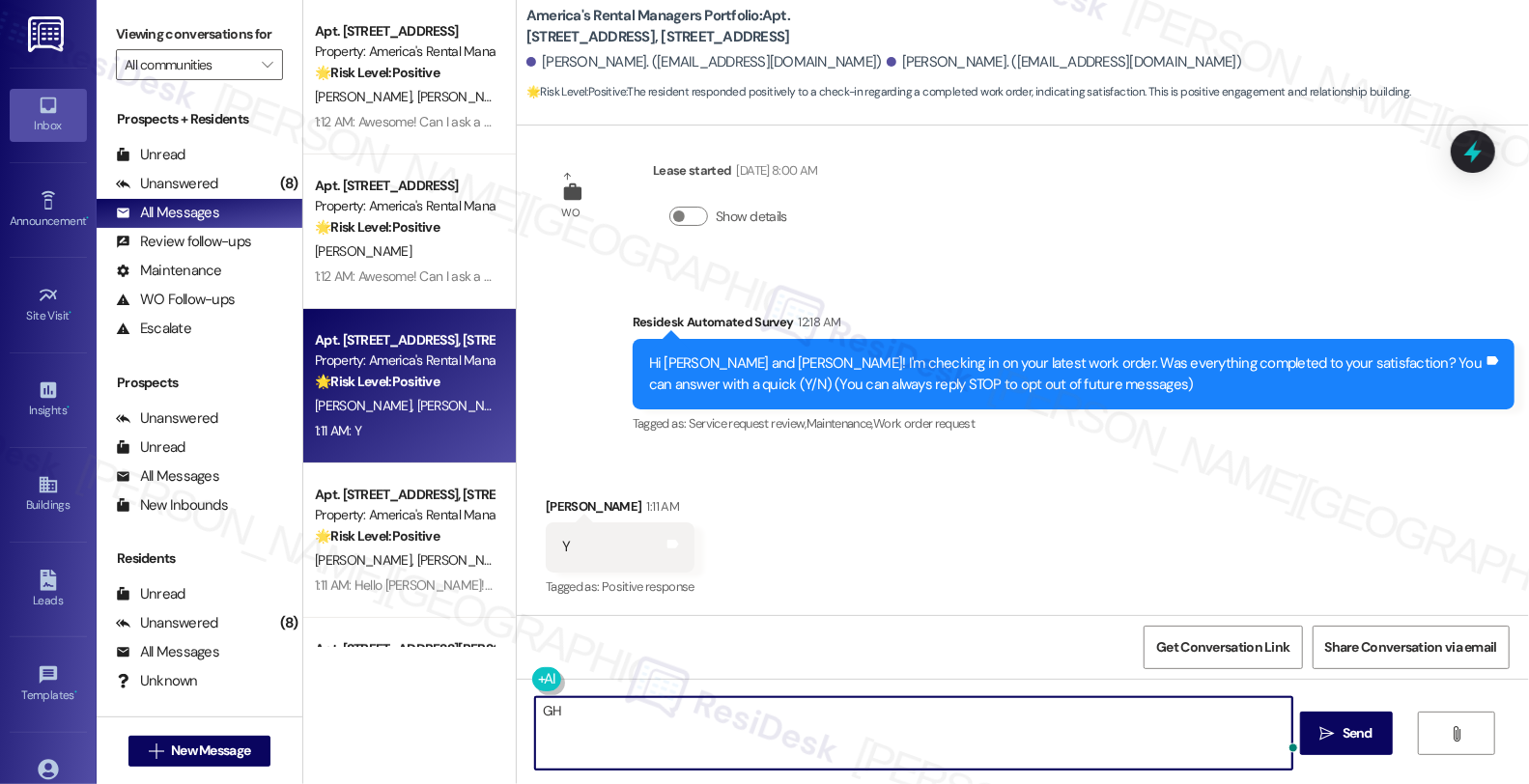
type textarea "G"
paste textarea "[PERSON_NAME]"
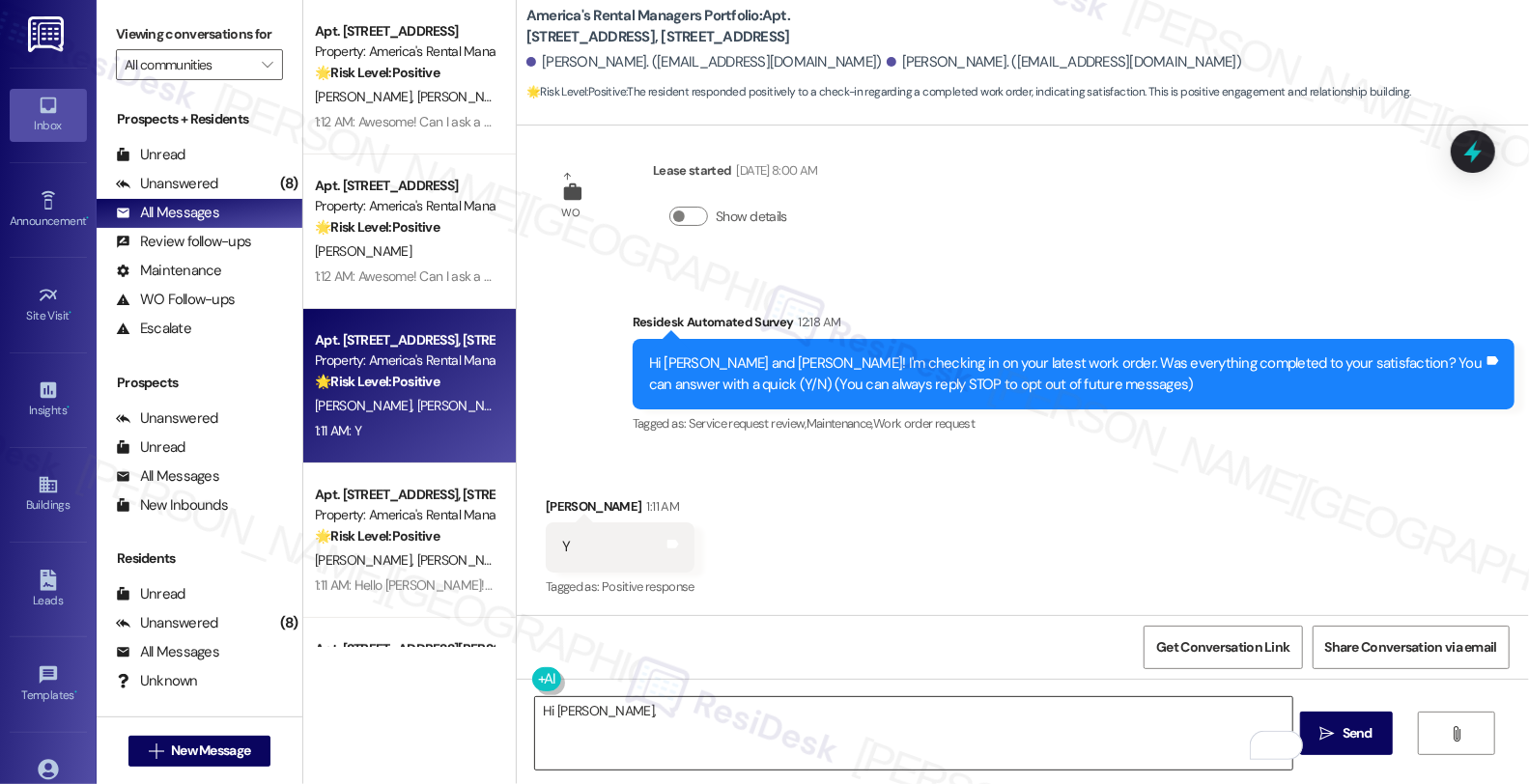
click at [883, 727] on textarea "Hi [PERSON_NAME]," at bounding box center [914, 733] width 758 height 72
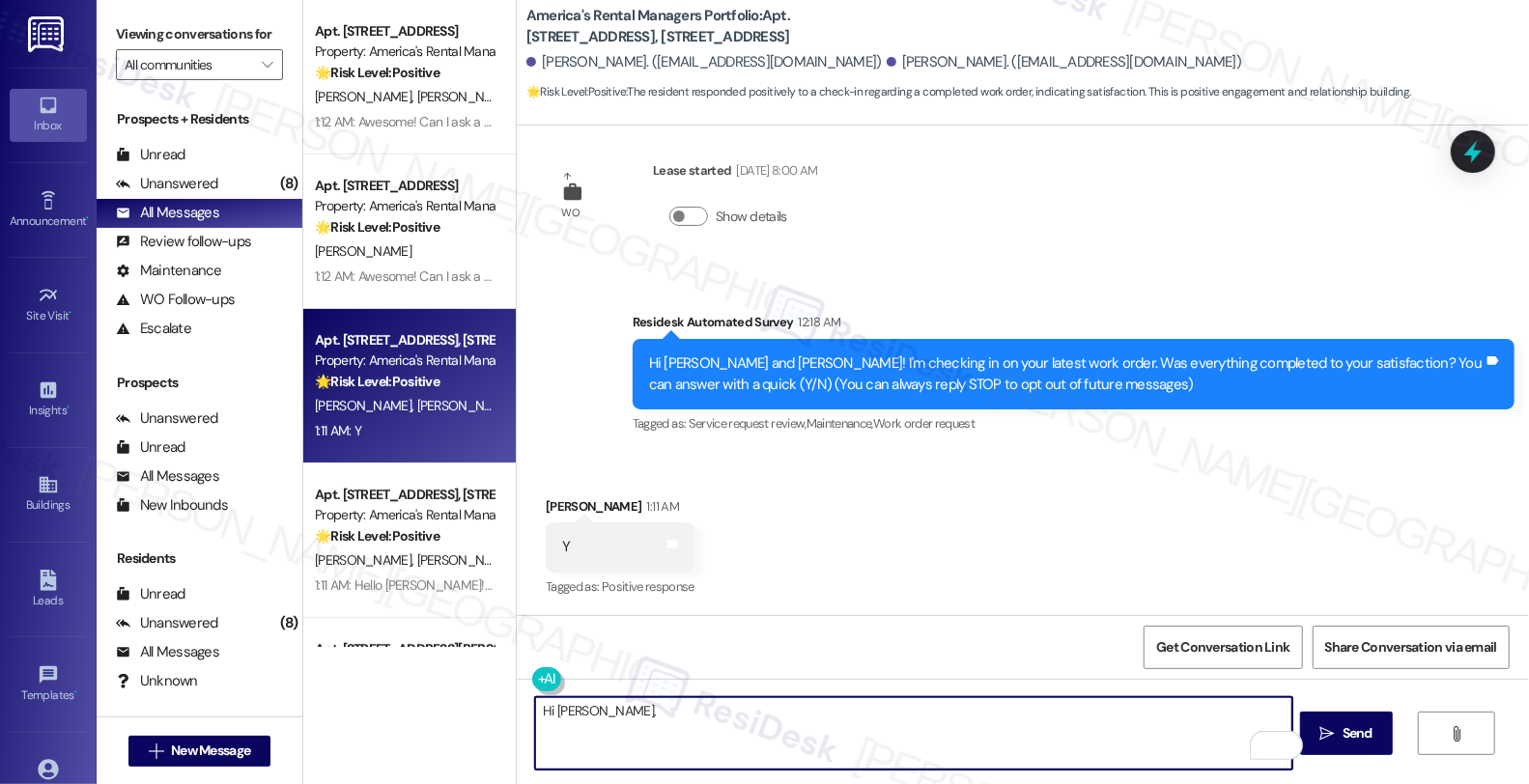
paste textarea "it’s great to hear from you, and I’m glad your latest work order has been compl…"
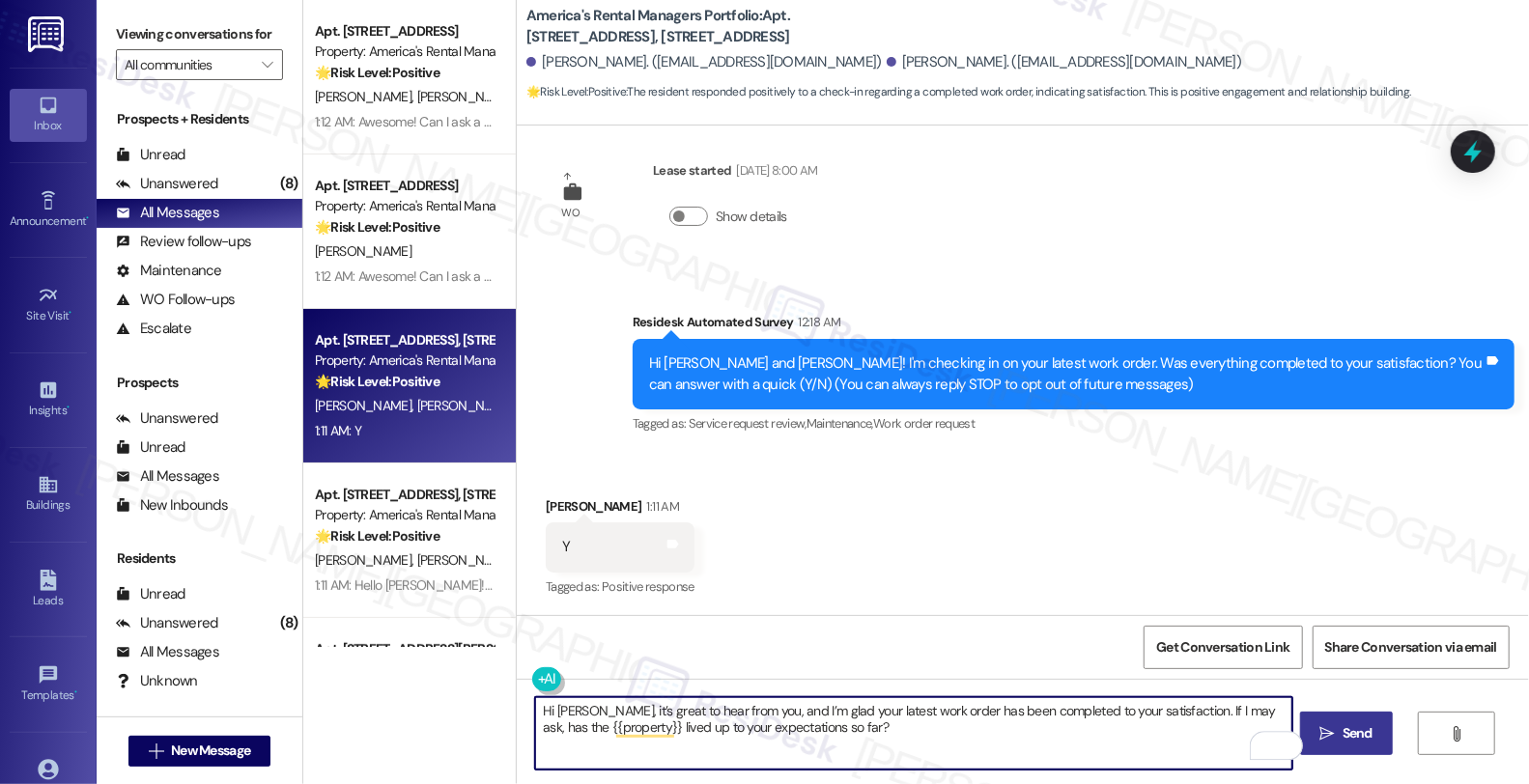
type textarea "Hi [PERSON_NAME], it’s great to hear from you, and I’m glad your latest work or…"
click at [1373, 719] on button " Send" at bounding box center [1347, 733] width 94 height 44
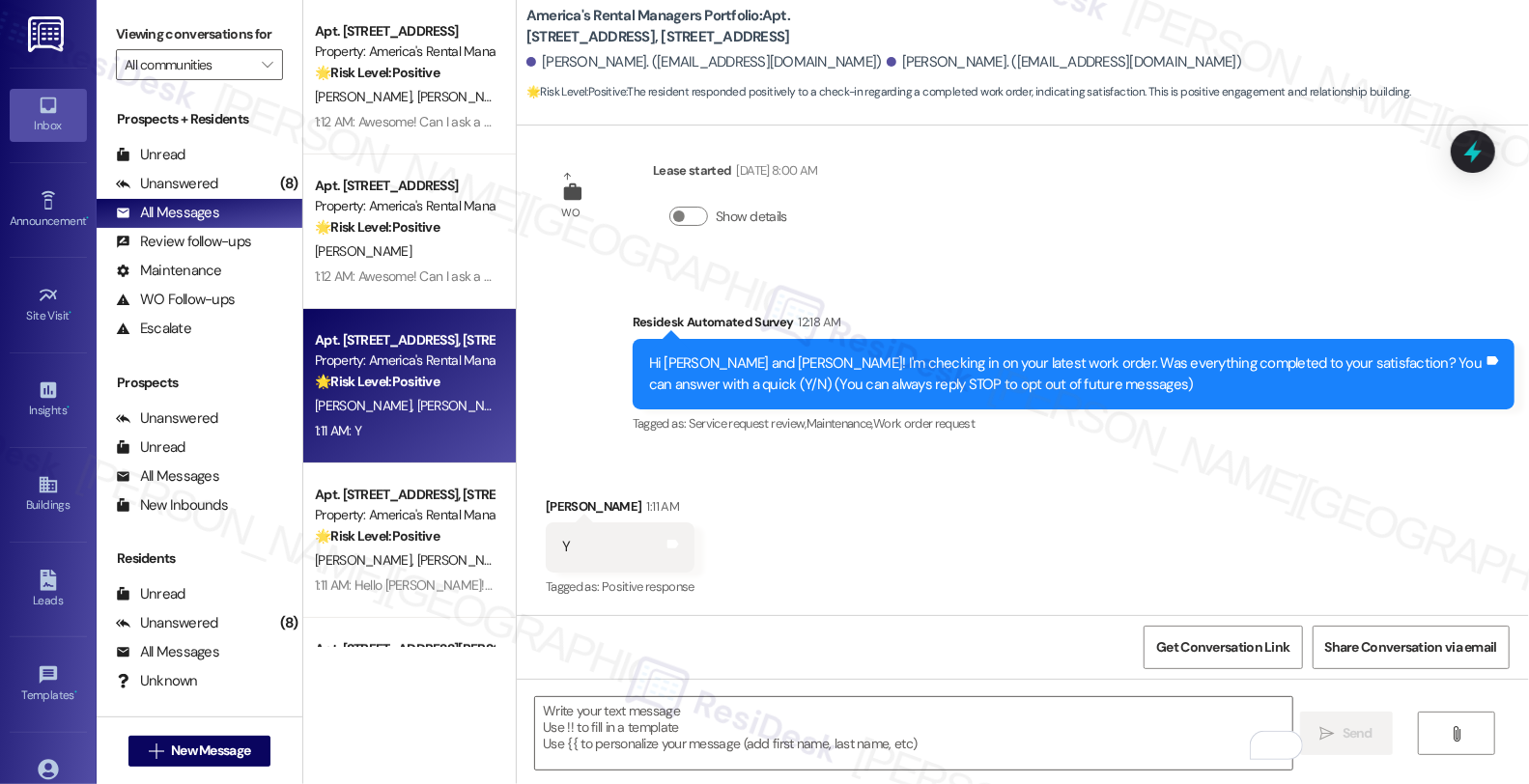
scroll to position [180, 0]
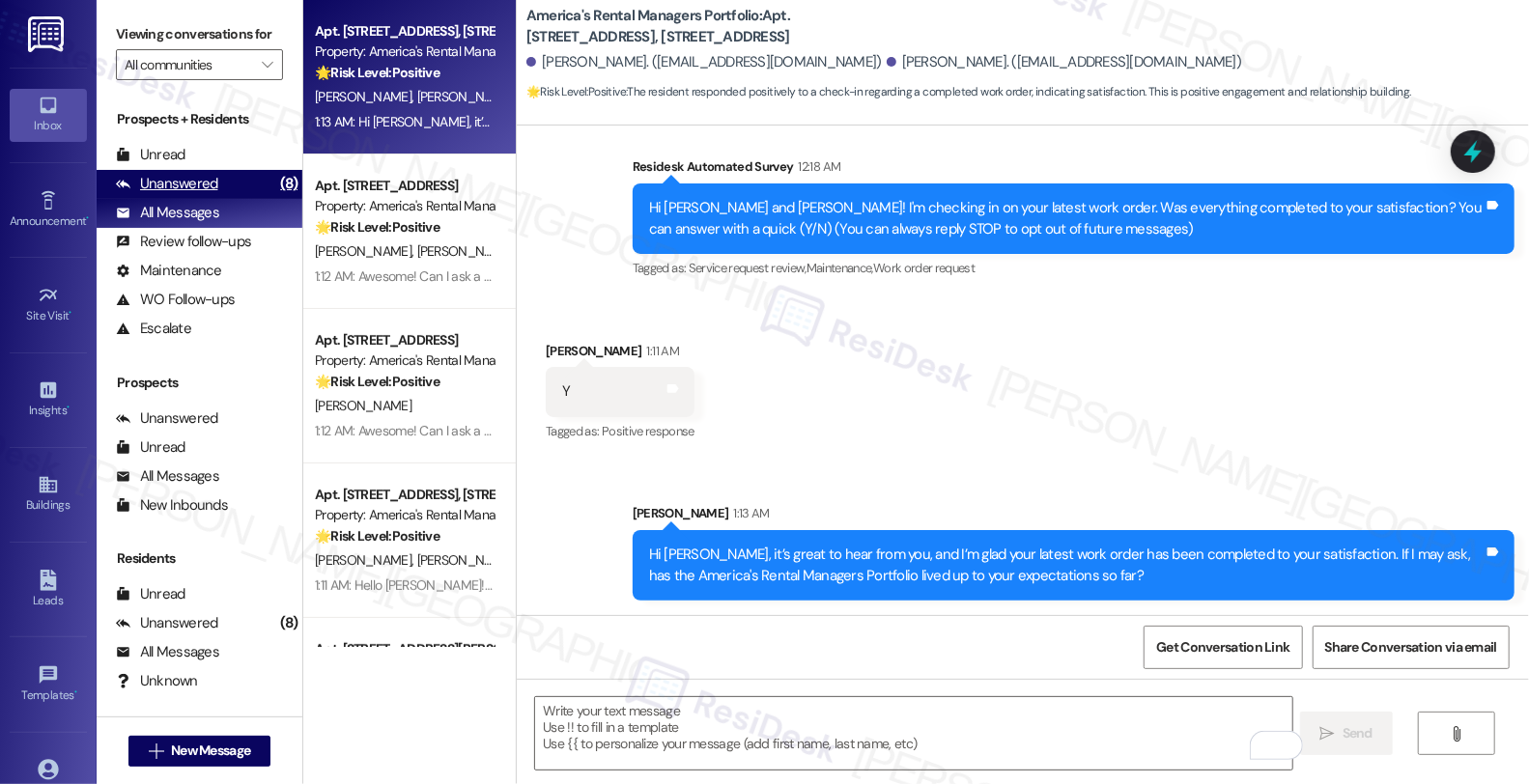
click at [201, 194] on div "Unanswered" at bounding box center [167, 184] width 103 height 21
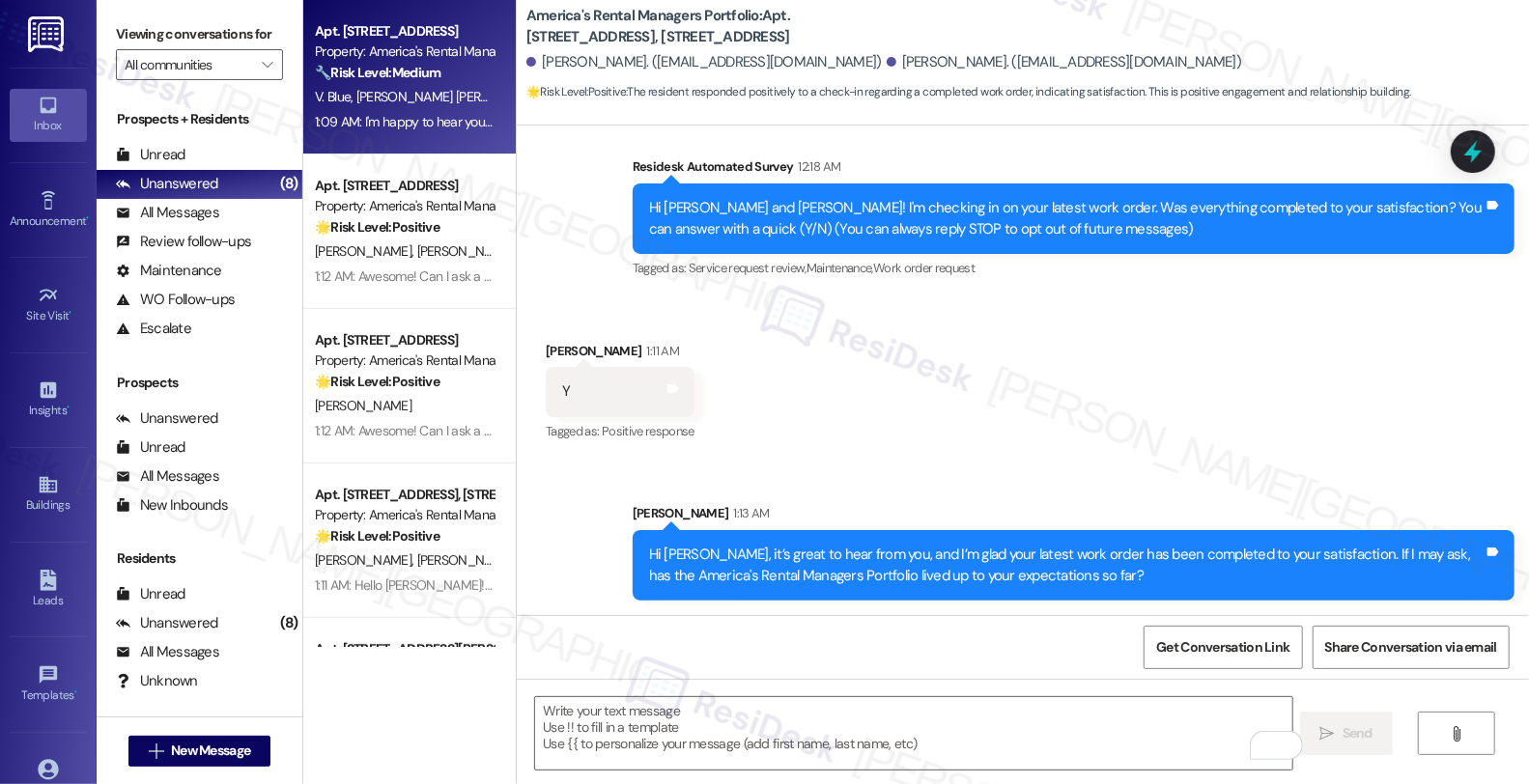
click at [417, 101] on span "[PERSON_NAME] [PERSON_NAME]" at bounding box center [457, 97] width 202 height 18
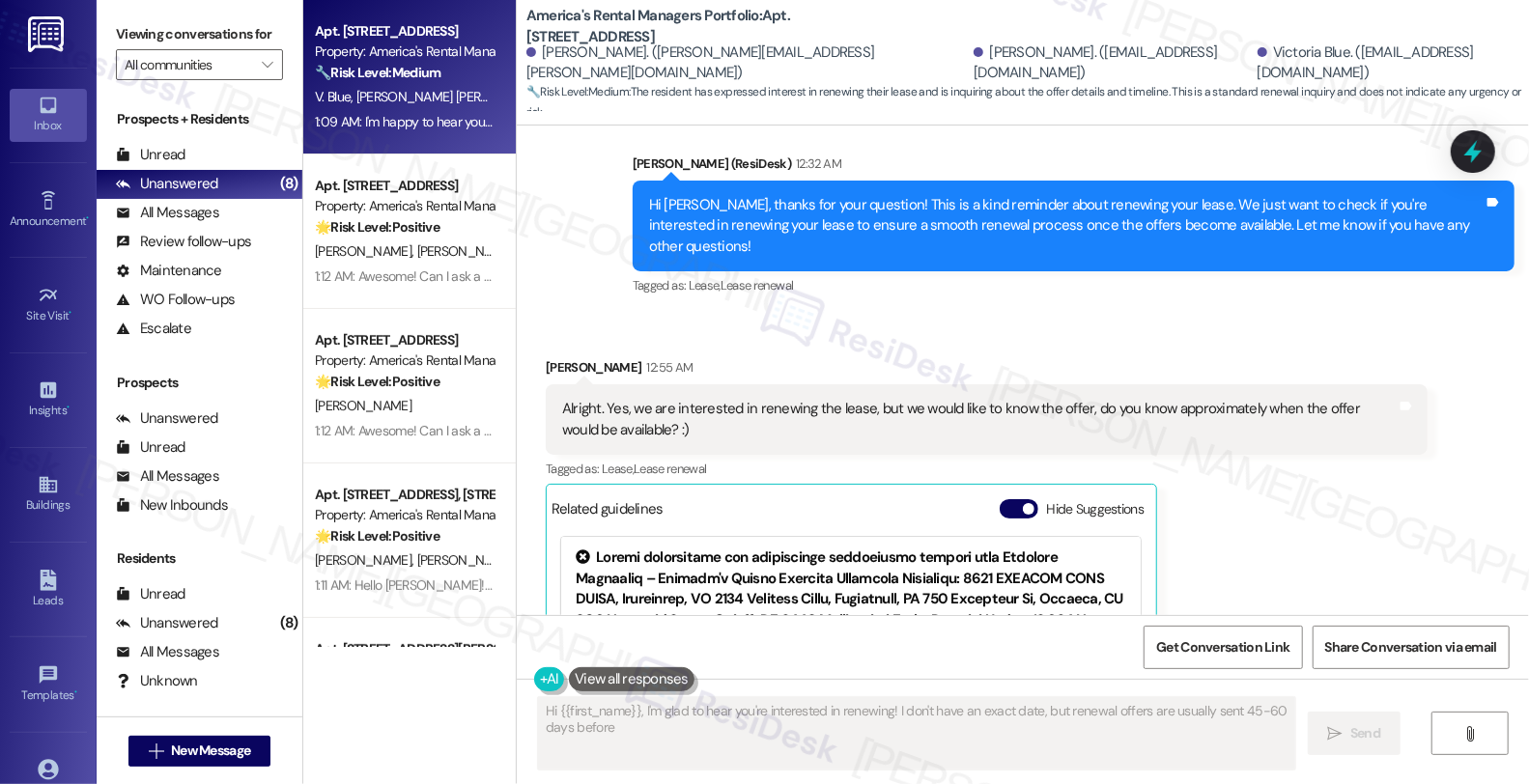
scroll to position [1544, 0]
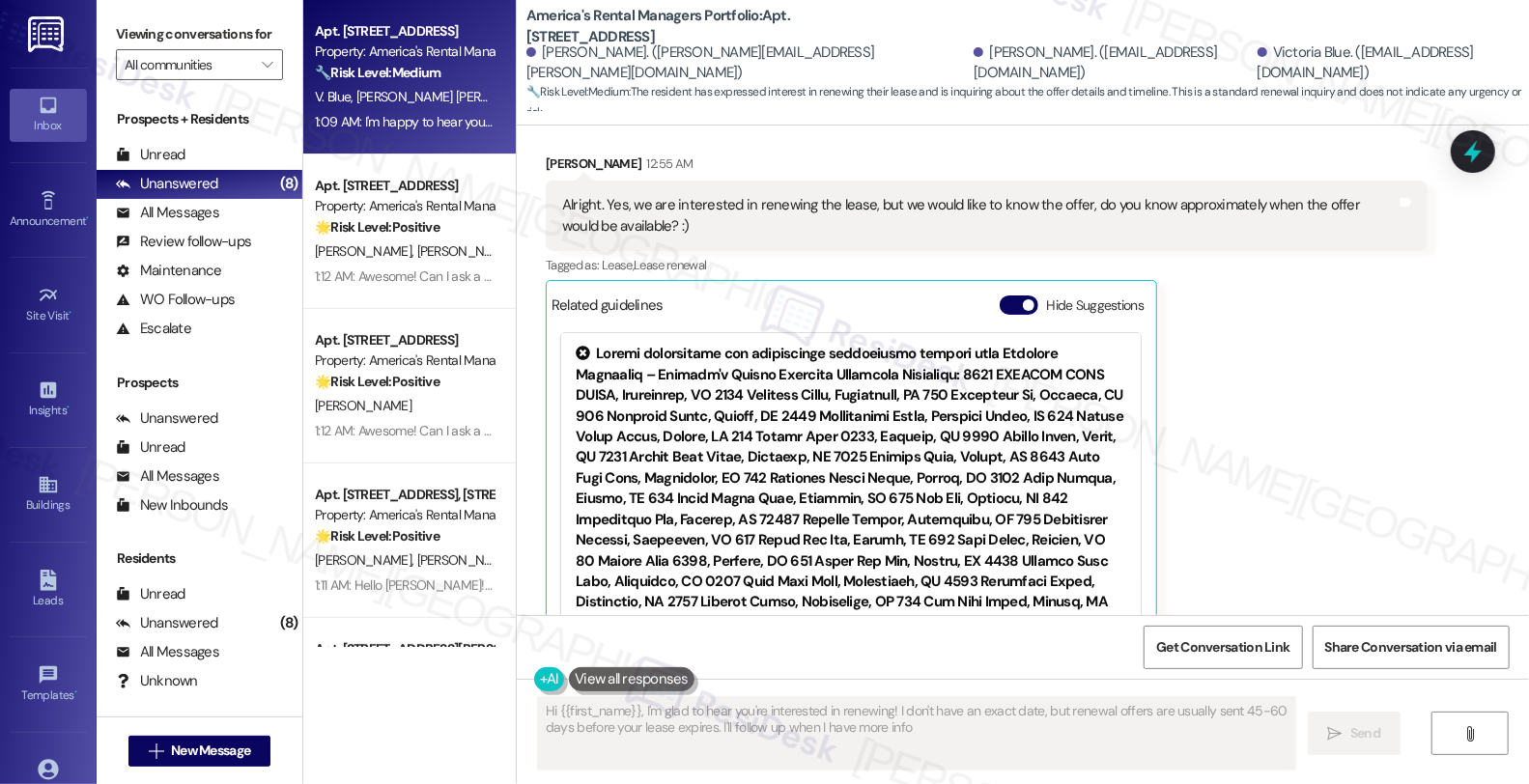
type textarea "Hi {{first_name}}, I'm glad to hear you're interested in renewing! I don't have…"
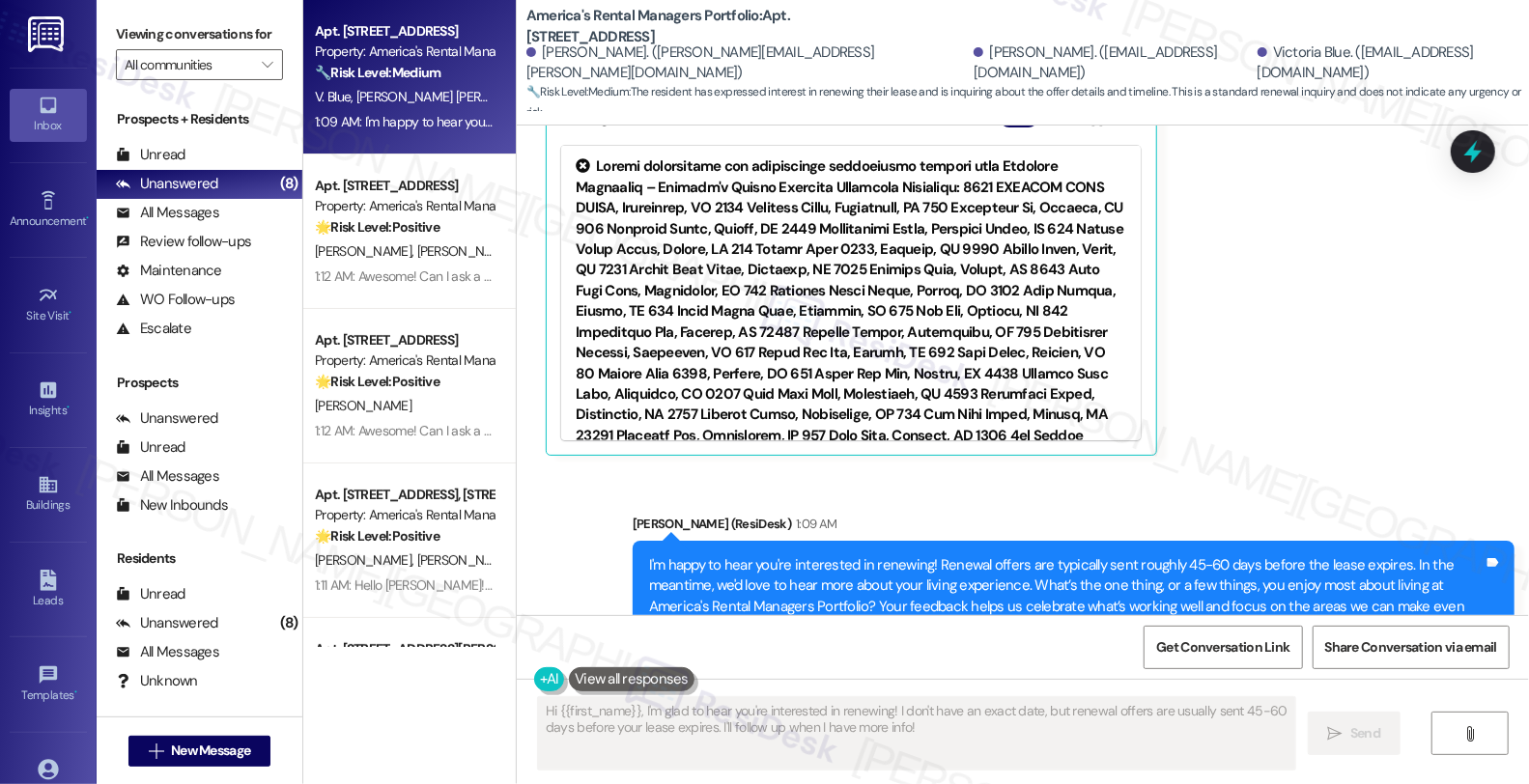
scroll to position [1750, 0]
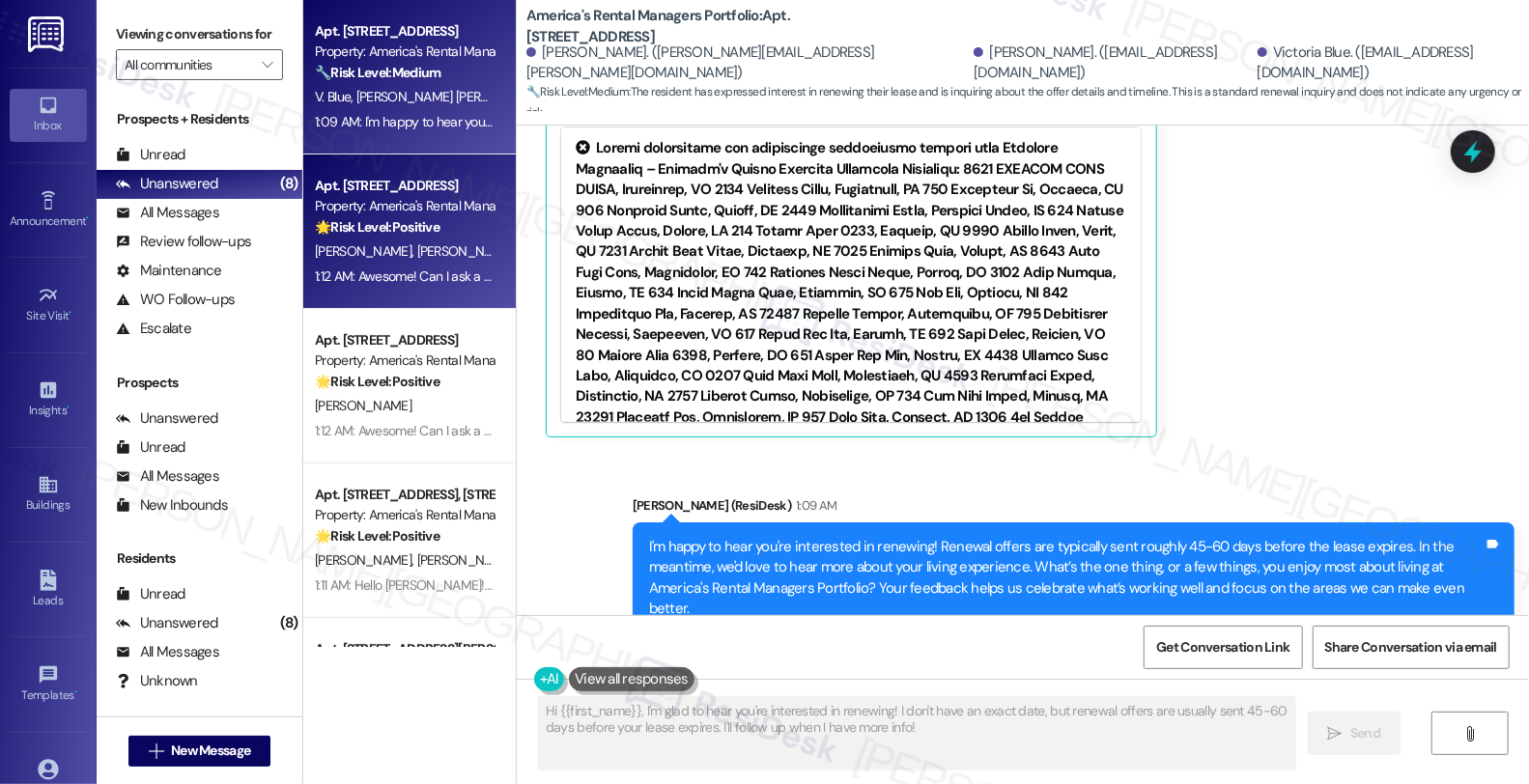
click at [446, 211] on div "Property: America's Rental Managers Portfolio" at bounding box center [404, 206] width 179 height 21
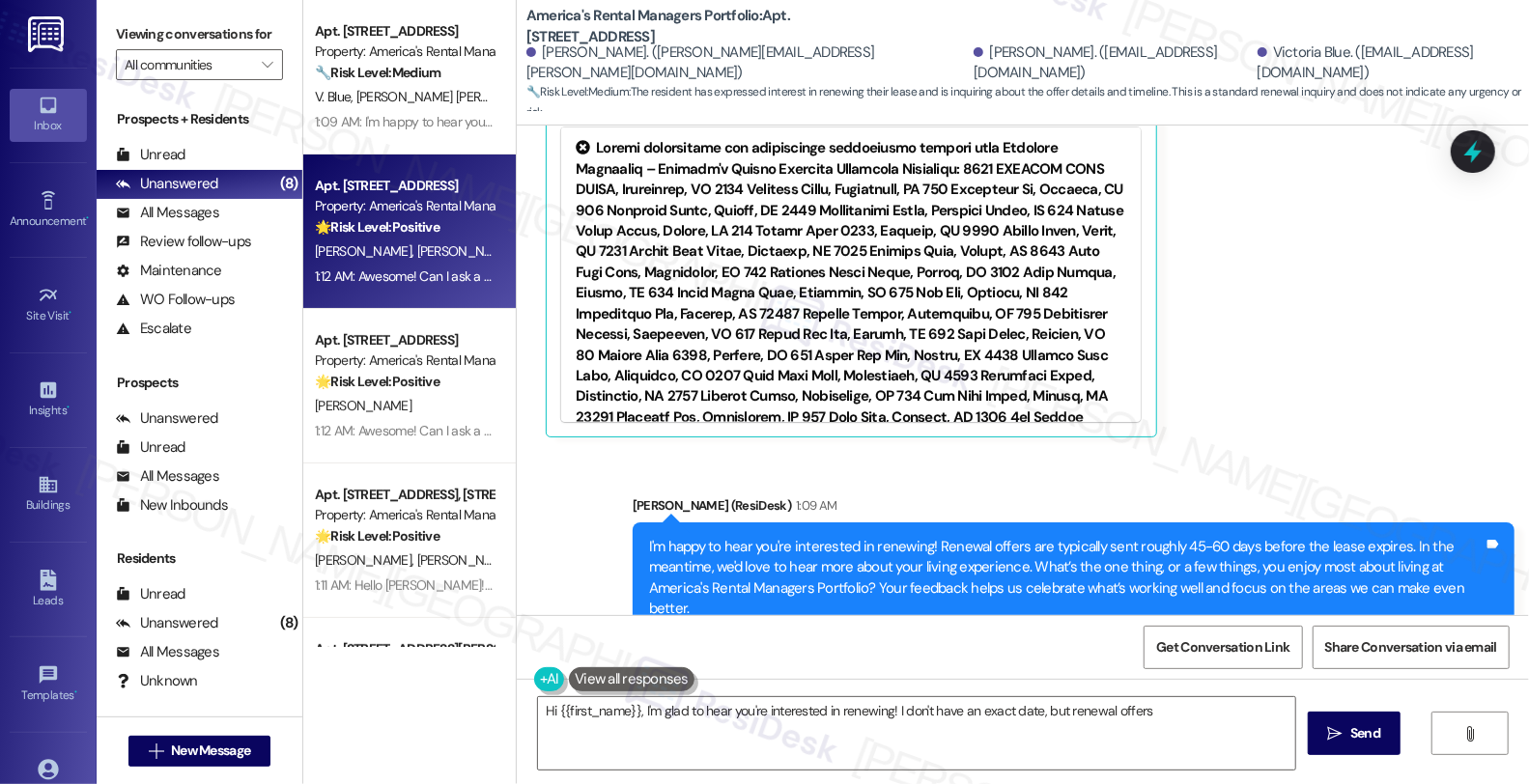
type textarea "Hi {{first_name}}, I'm glad to hear you're interested in renewing! I don't have…"
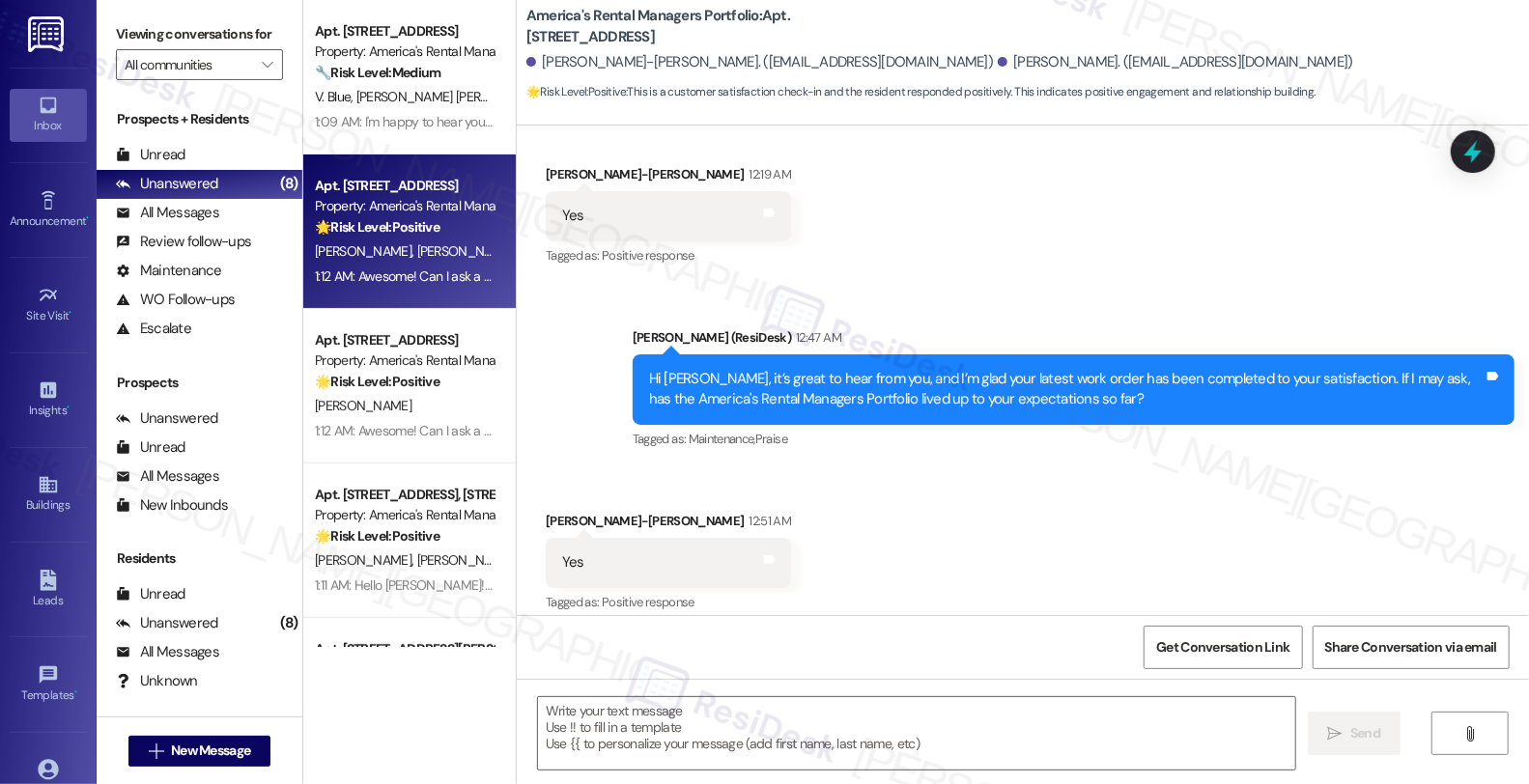
scroll to position [933, 0]
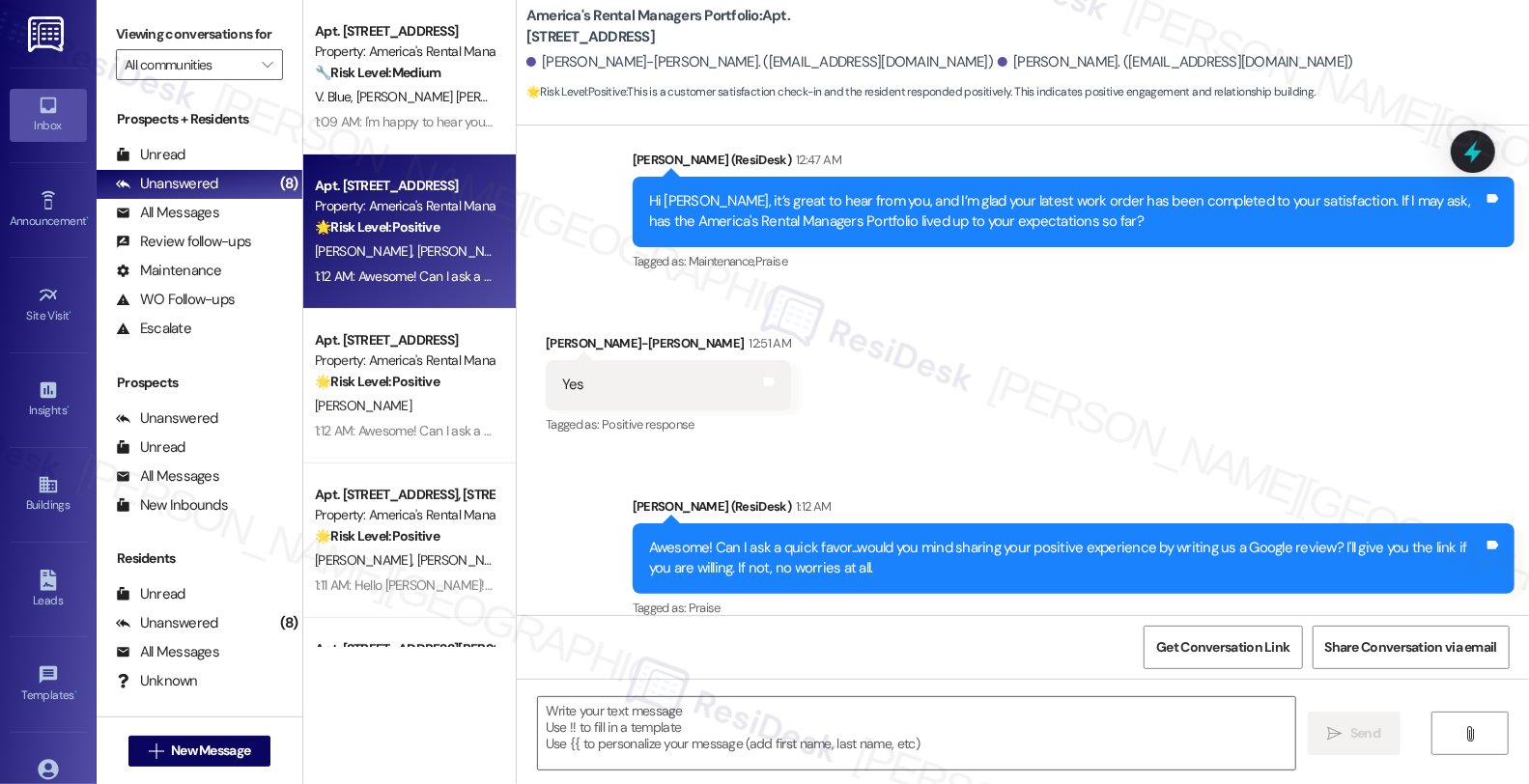
type textarea "Fetching suggested responses. Please feel free to read through the conversation…"
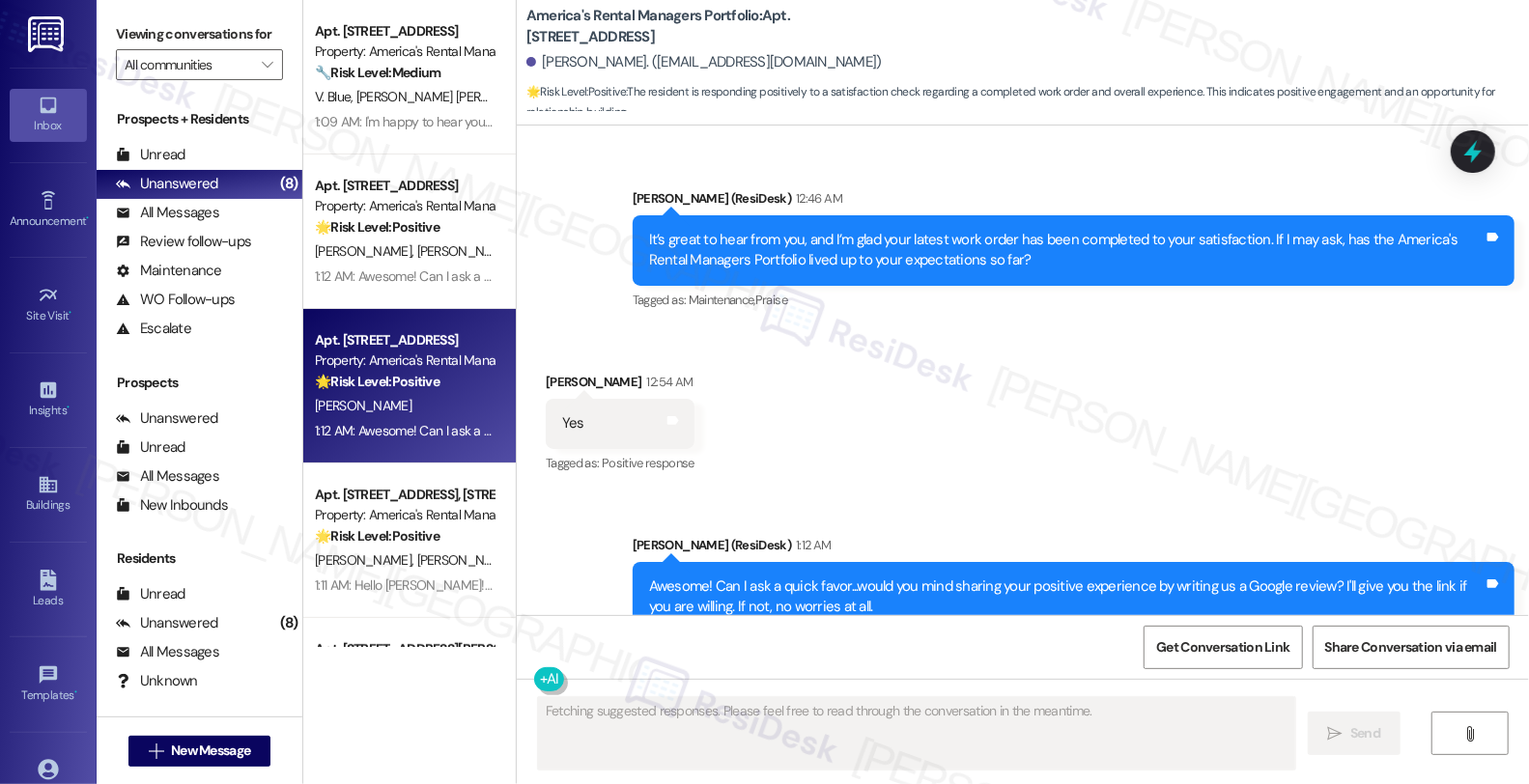
scroll to position [913, 0]
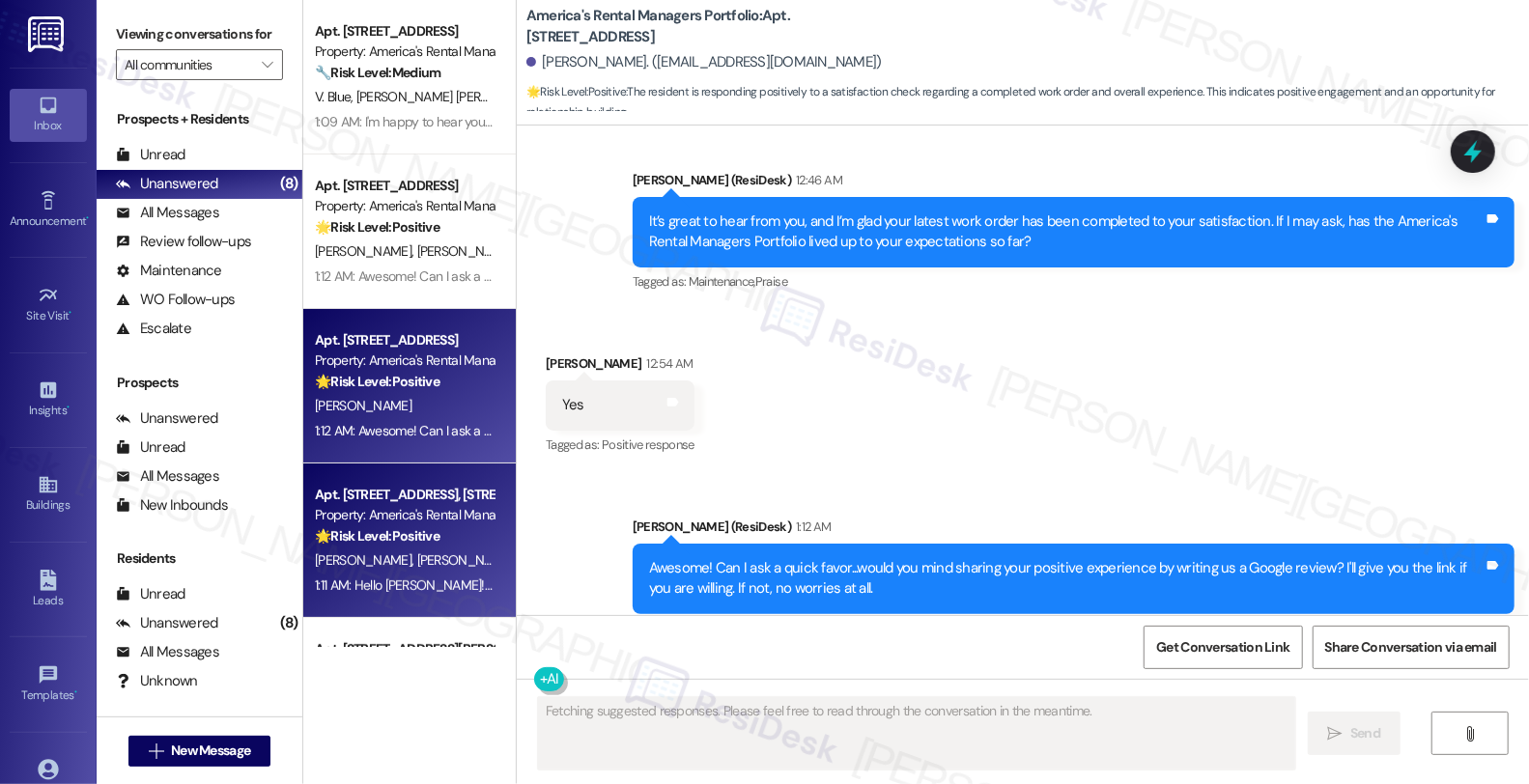
click at [381, 509] on div "Property: America's Rental Managers Portfolio" at bounding box center [404, 515] width 179 height 21
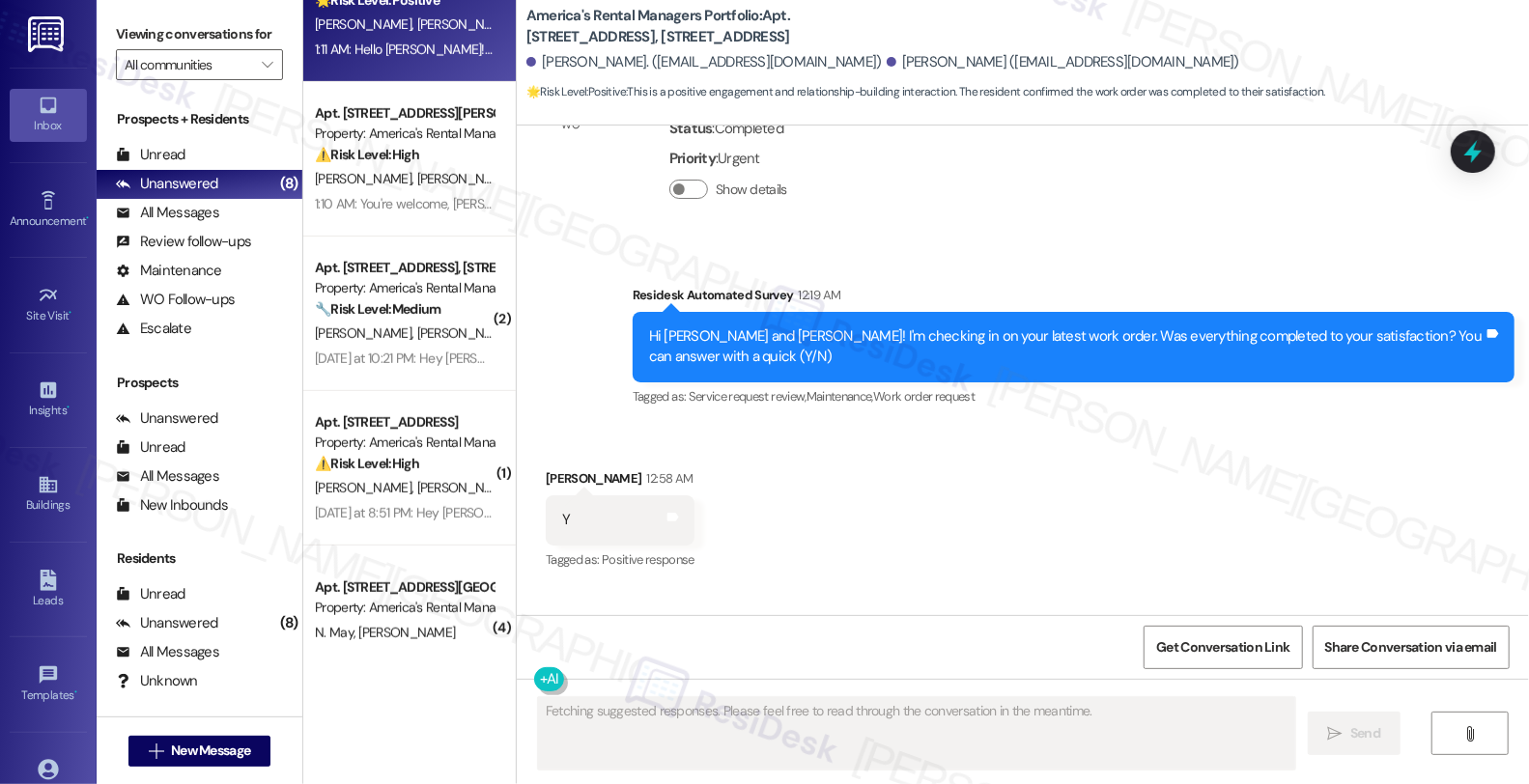
scroll to position [566, 0]
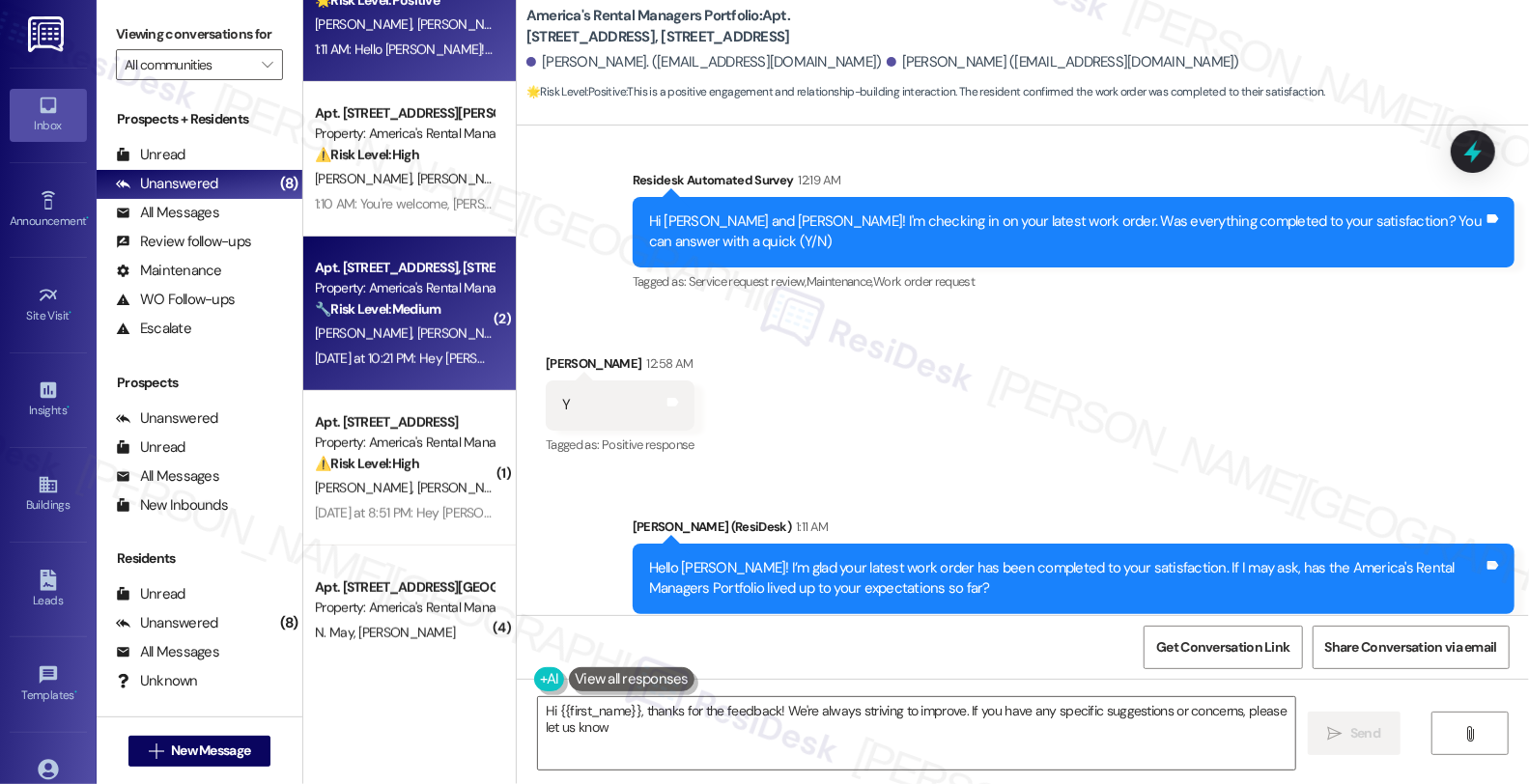
type textarea "Hi {{first_name}}, thanks for the feedback! We're always striving to improve. I…"
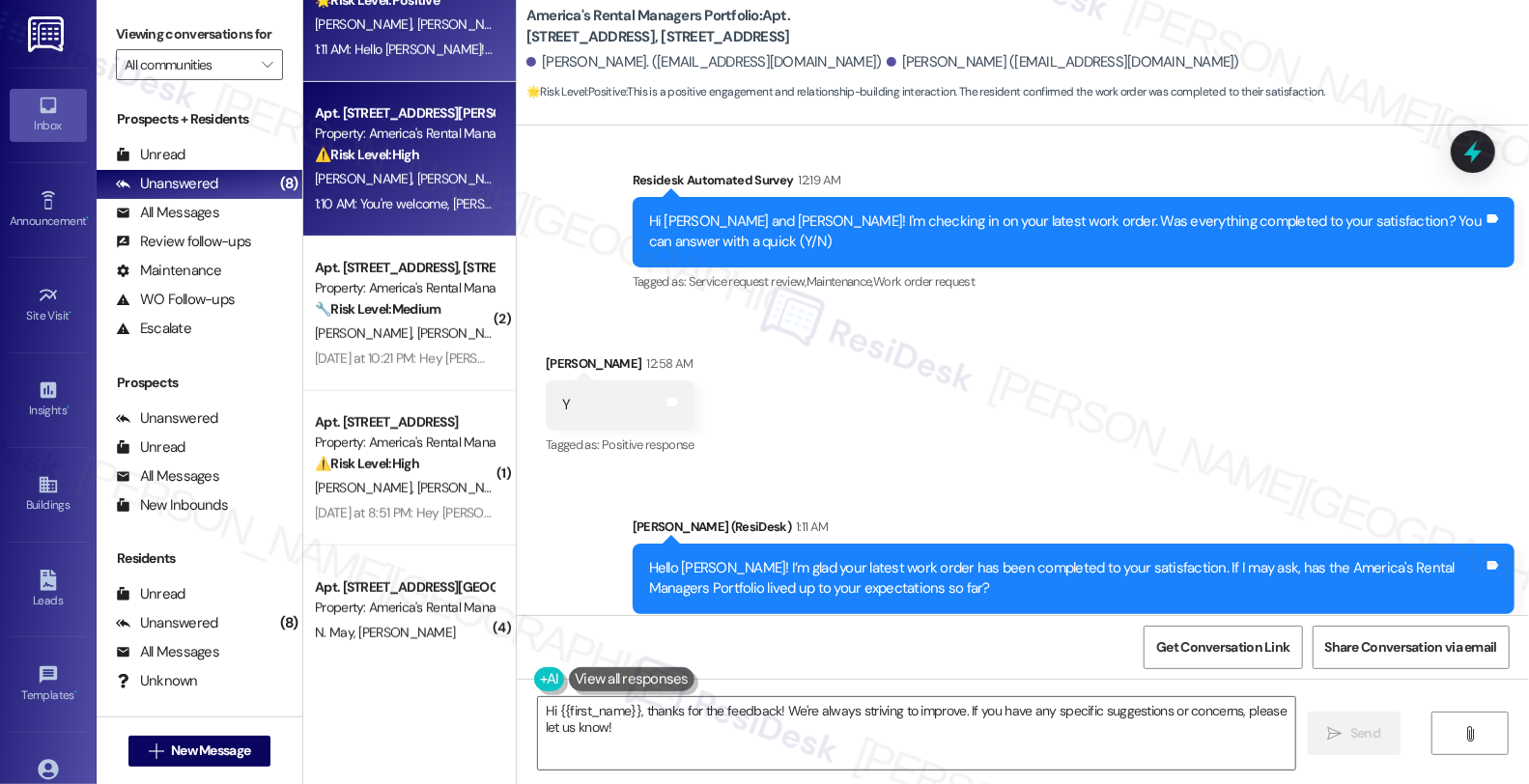
click at [432, 165] on div "Apt. [STREET_ADDRESS][PERSON_NAME], [STREET_ADDRESS][PERSON_NAME] Property: Ame…" at bounding box center [404, 134] width 183 height 65
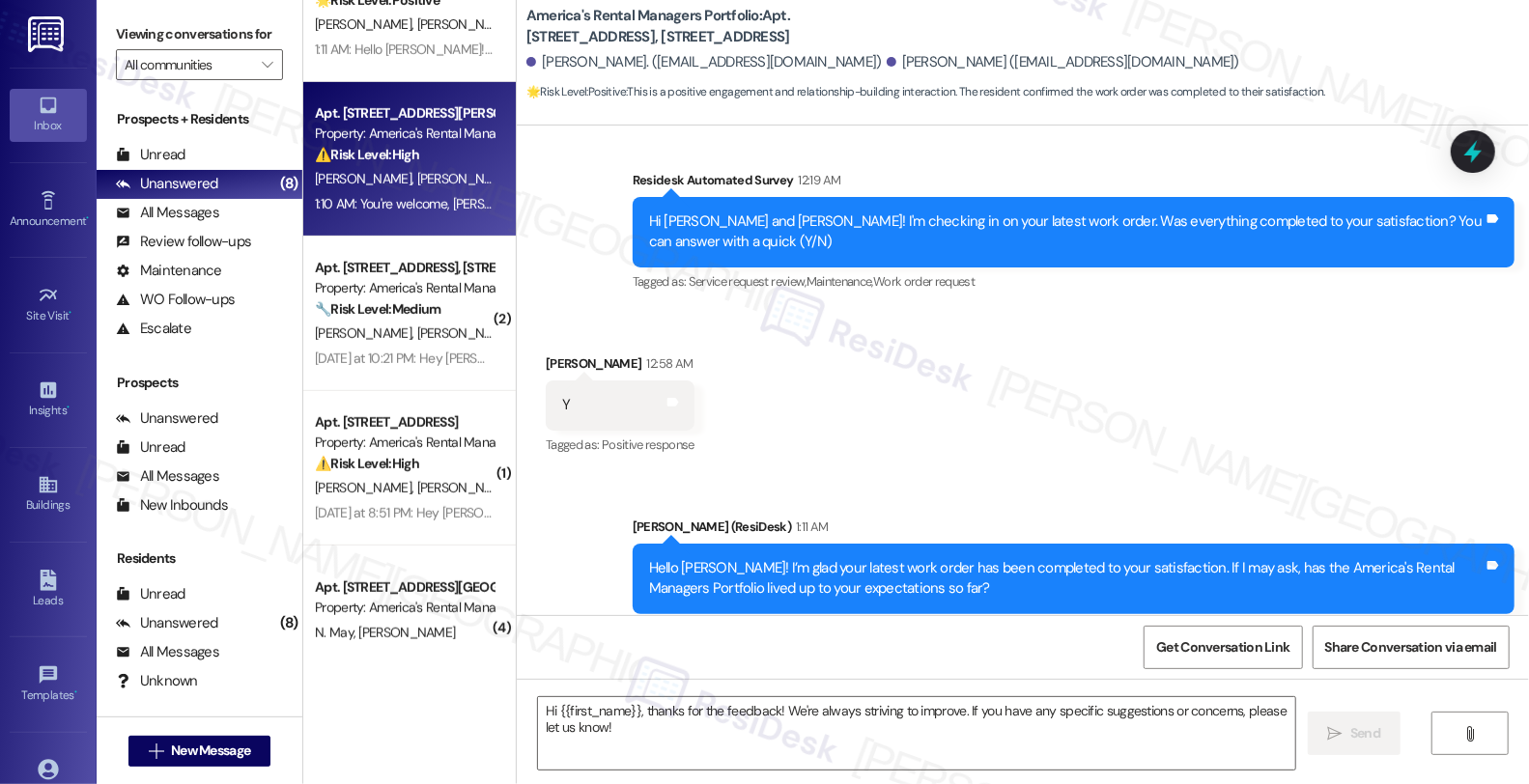
type textarea "Fetching suggested responses. Please feel free to read through the conversation…"
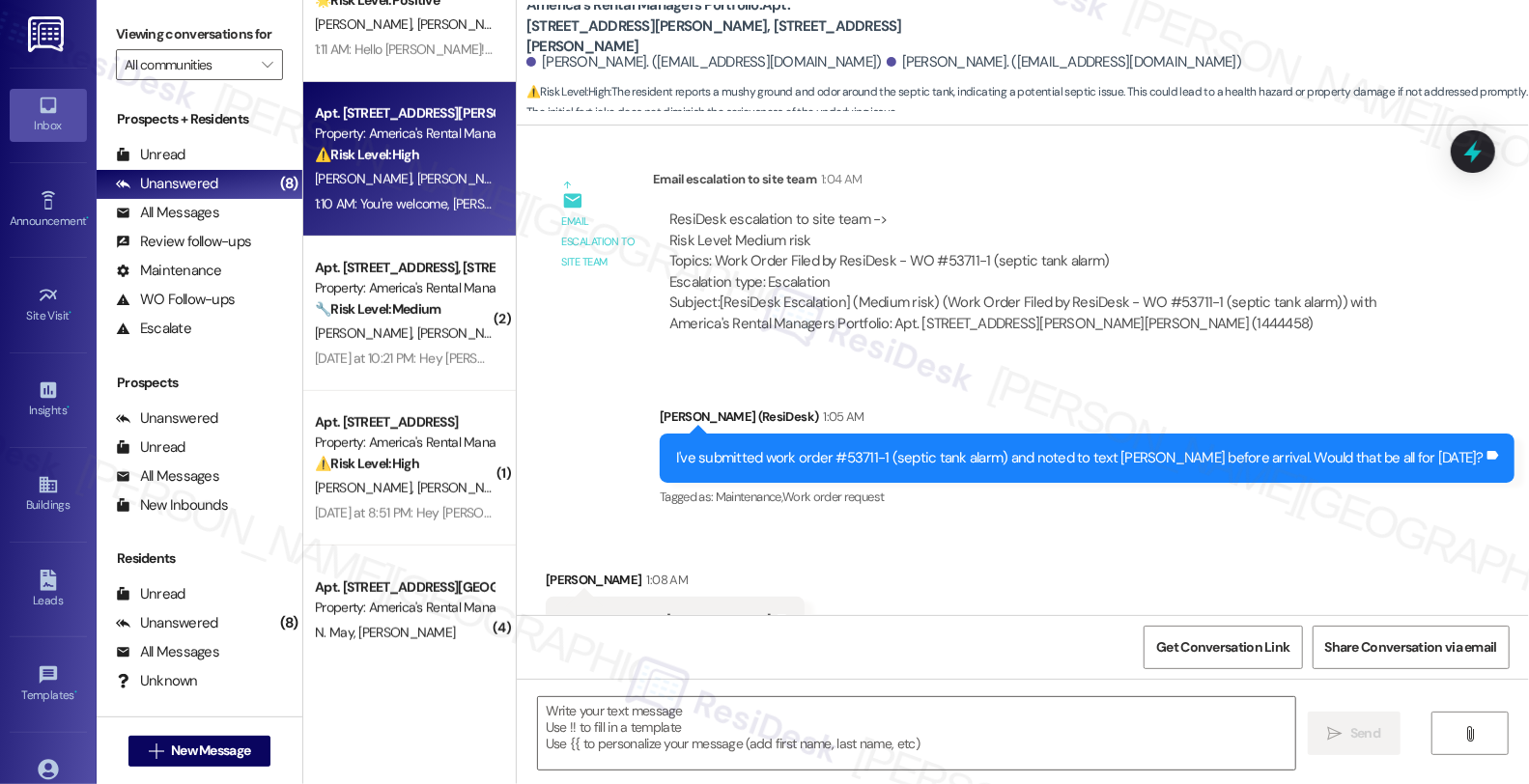
type textarea "Fetching suggested responses. Please feel free to read through the conversation…"
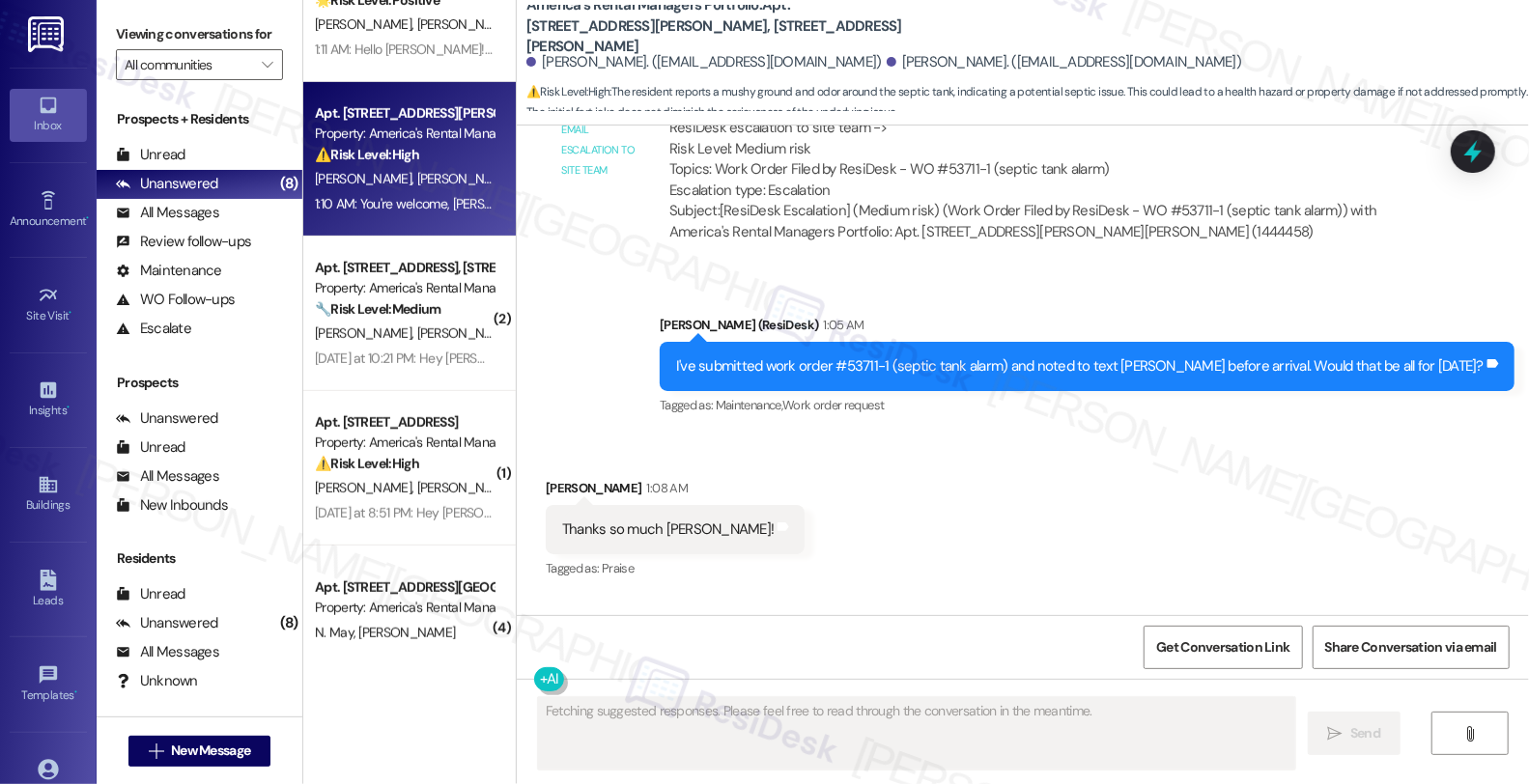
scroll to position [4067, 0]
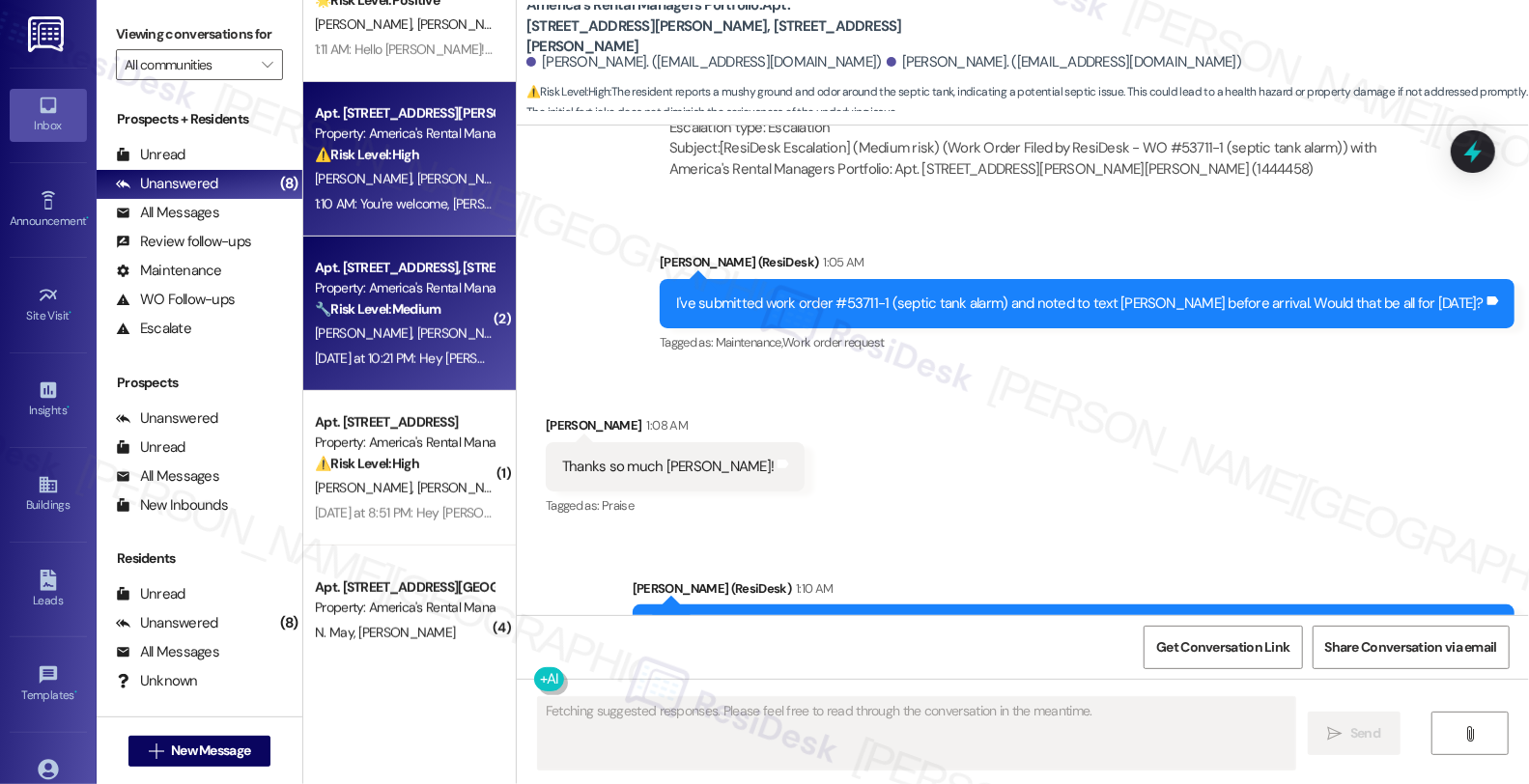
click at [426, 318] on div "🔧 Risk Level: Medium The resident is inquiring about the status of a previously…" at bounding box center [404, 309] width 179 height 21
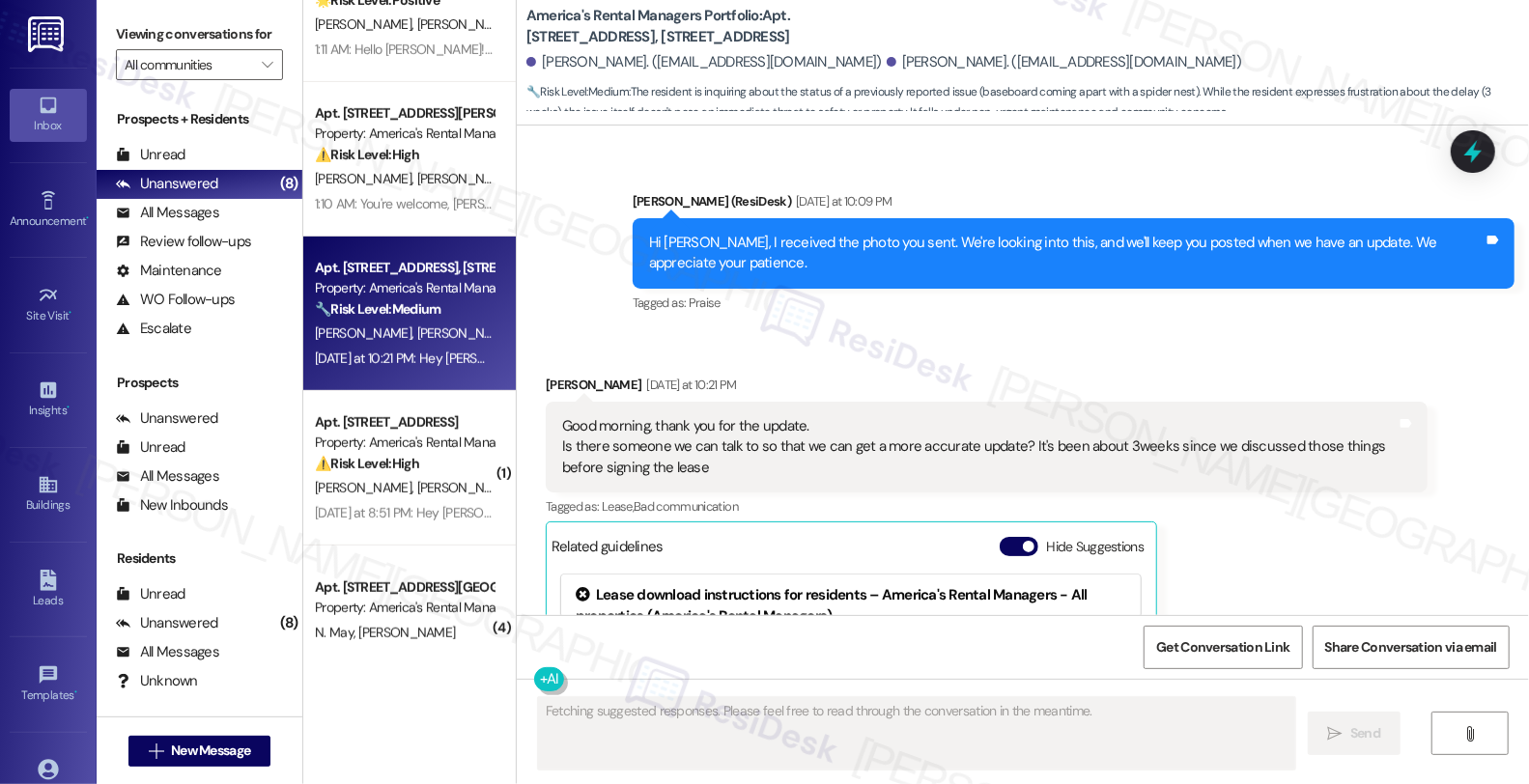
scroll to position [4961, 0]
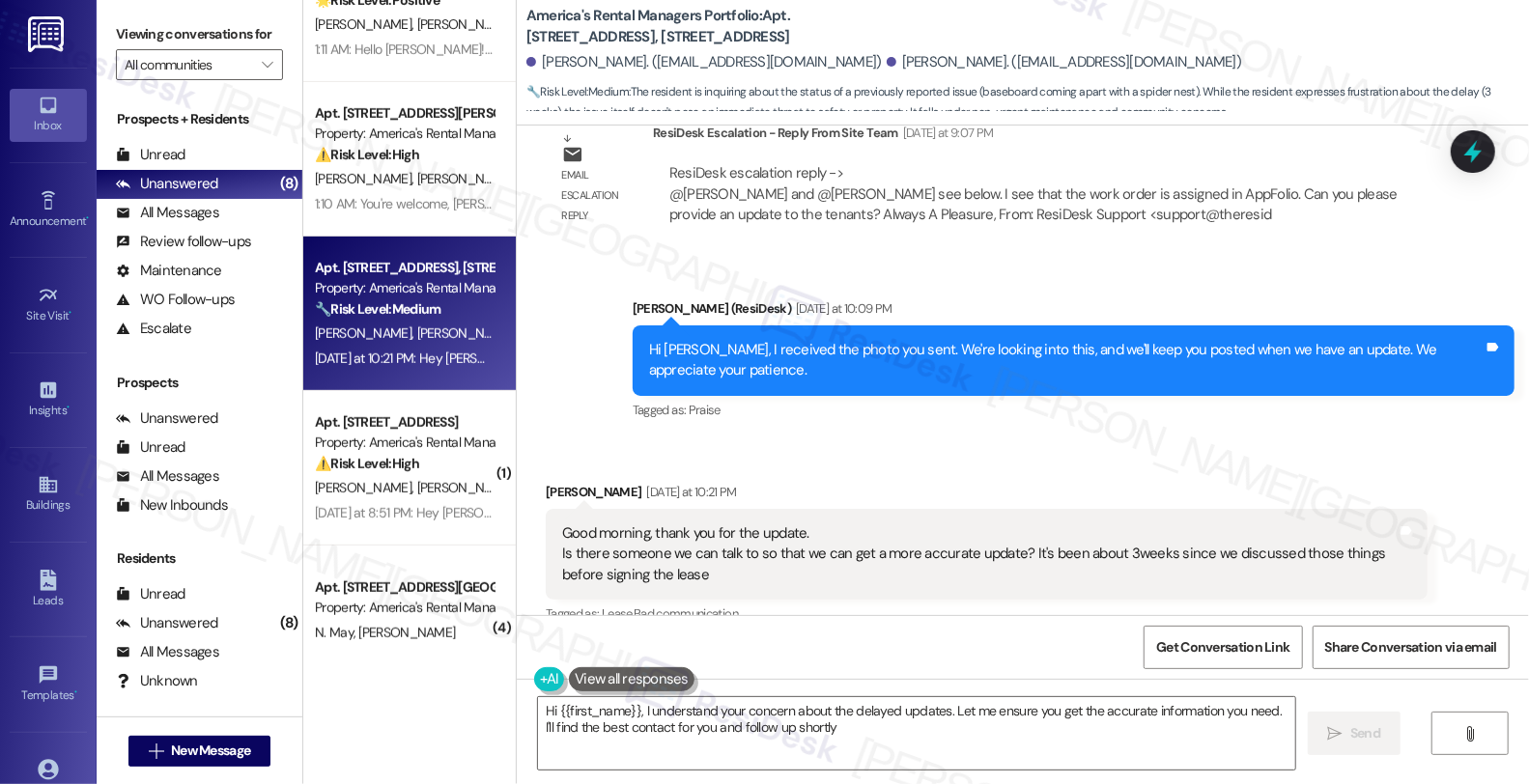
type textarea "Hi {{first_name}}, I understand your concern about the delayed updates. Let me …"
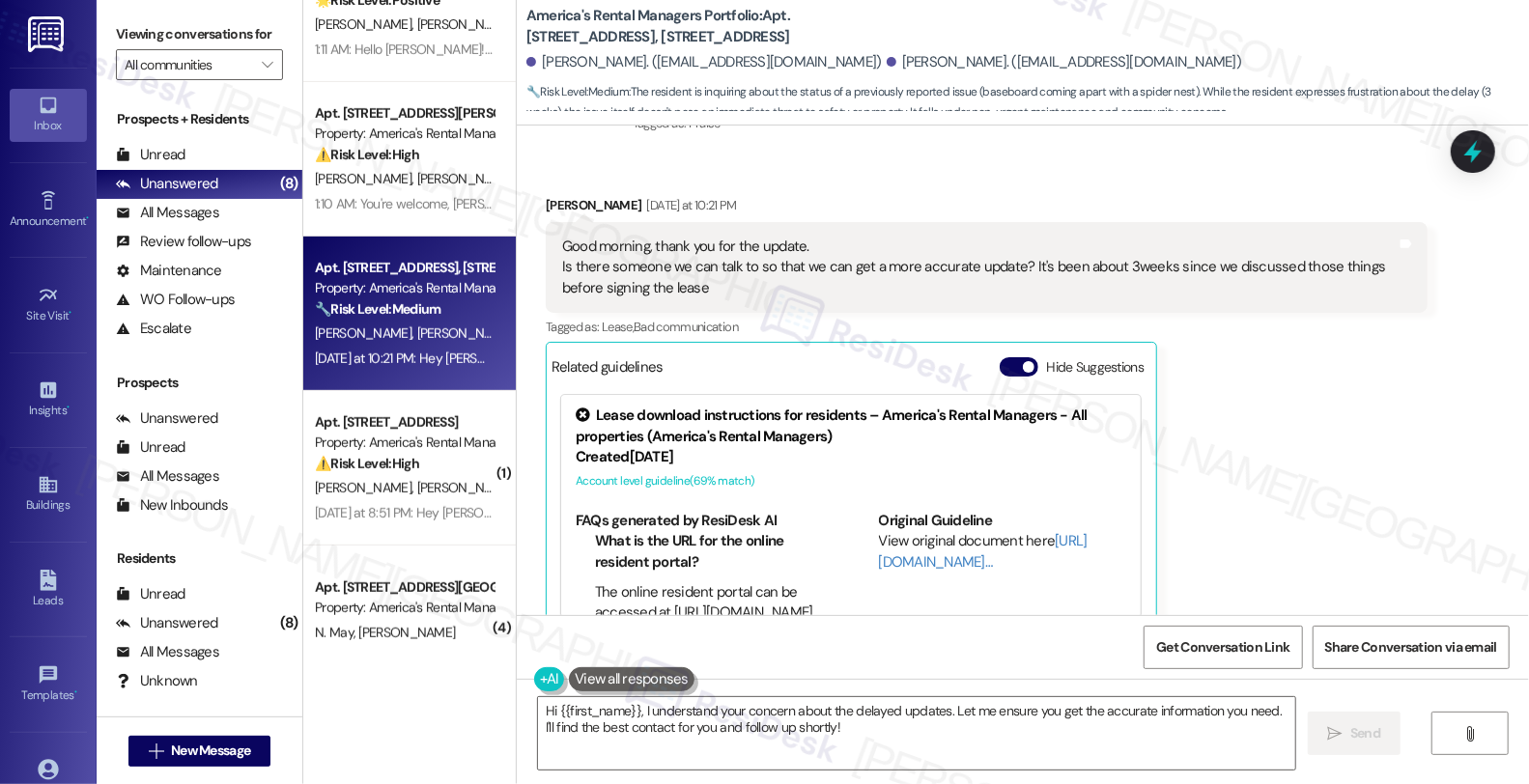
scroll to position [5284, 0]
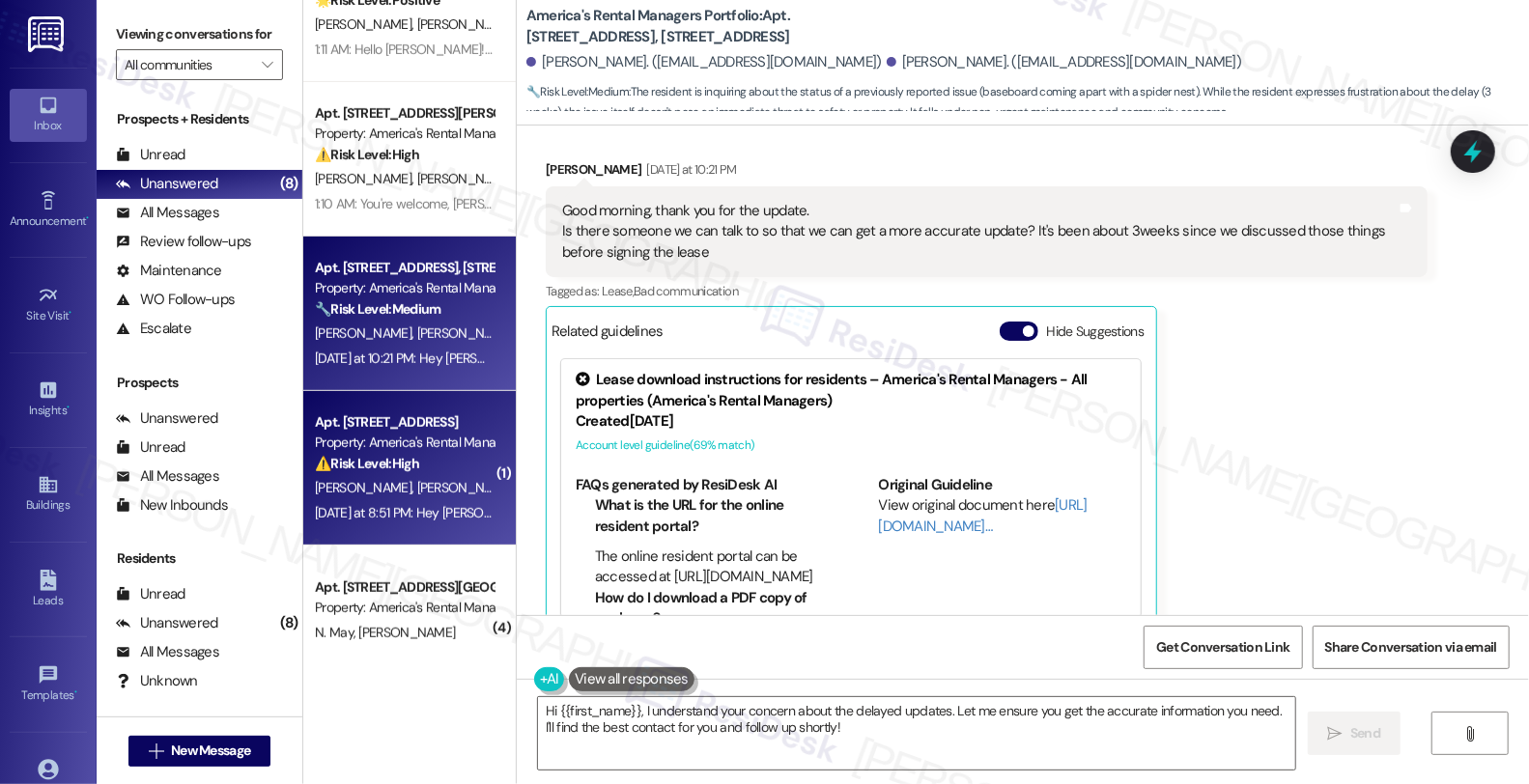
click at [389, 444] on div "Property: America's Rental Managers Portfolio" at bounding box center [404, 442] width 179 height 21
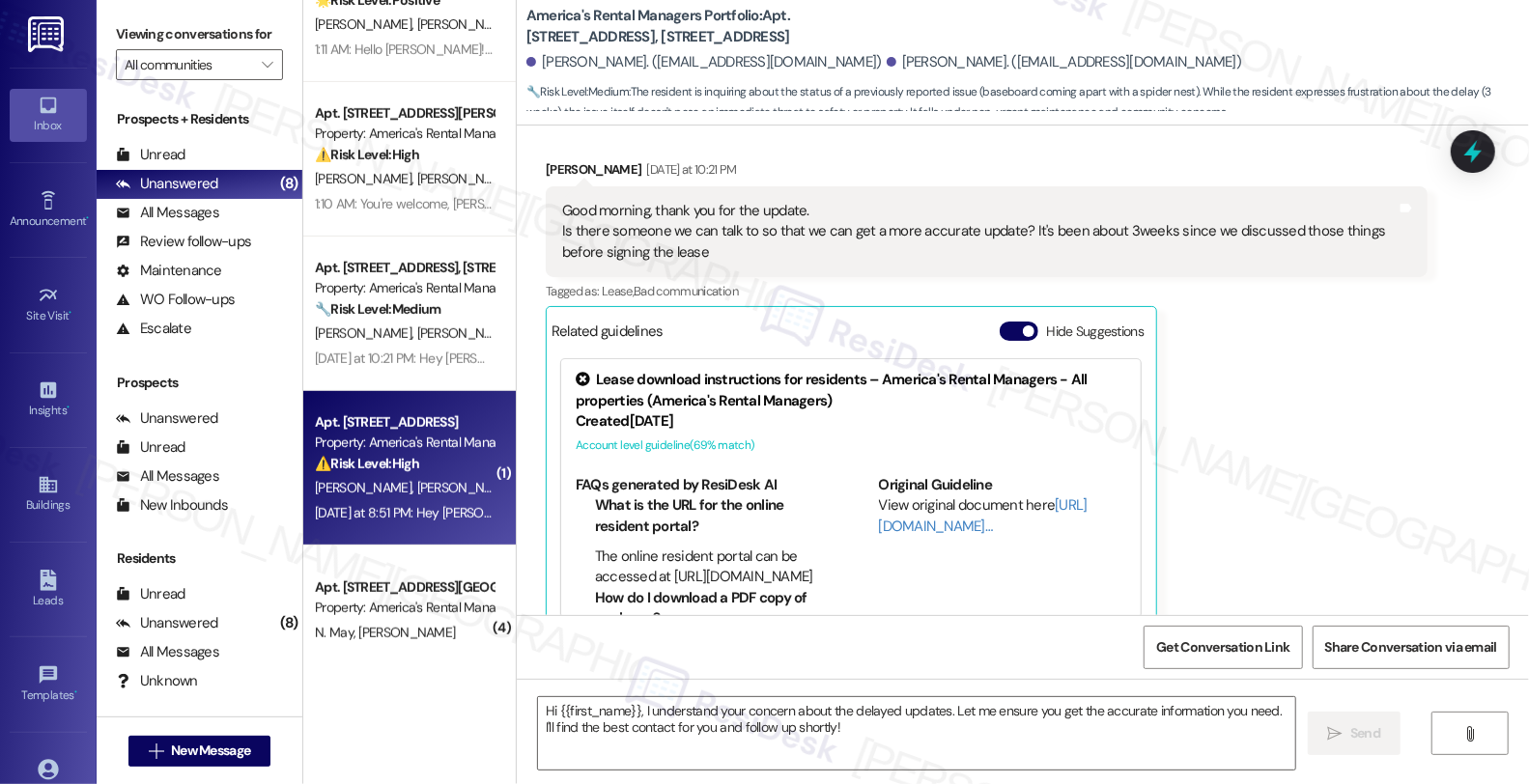
type textarea "Fetching suggested responses. Please feel free to read through the conversation…"
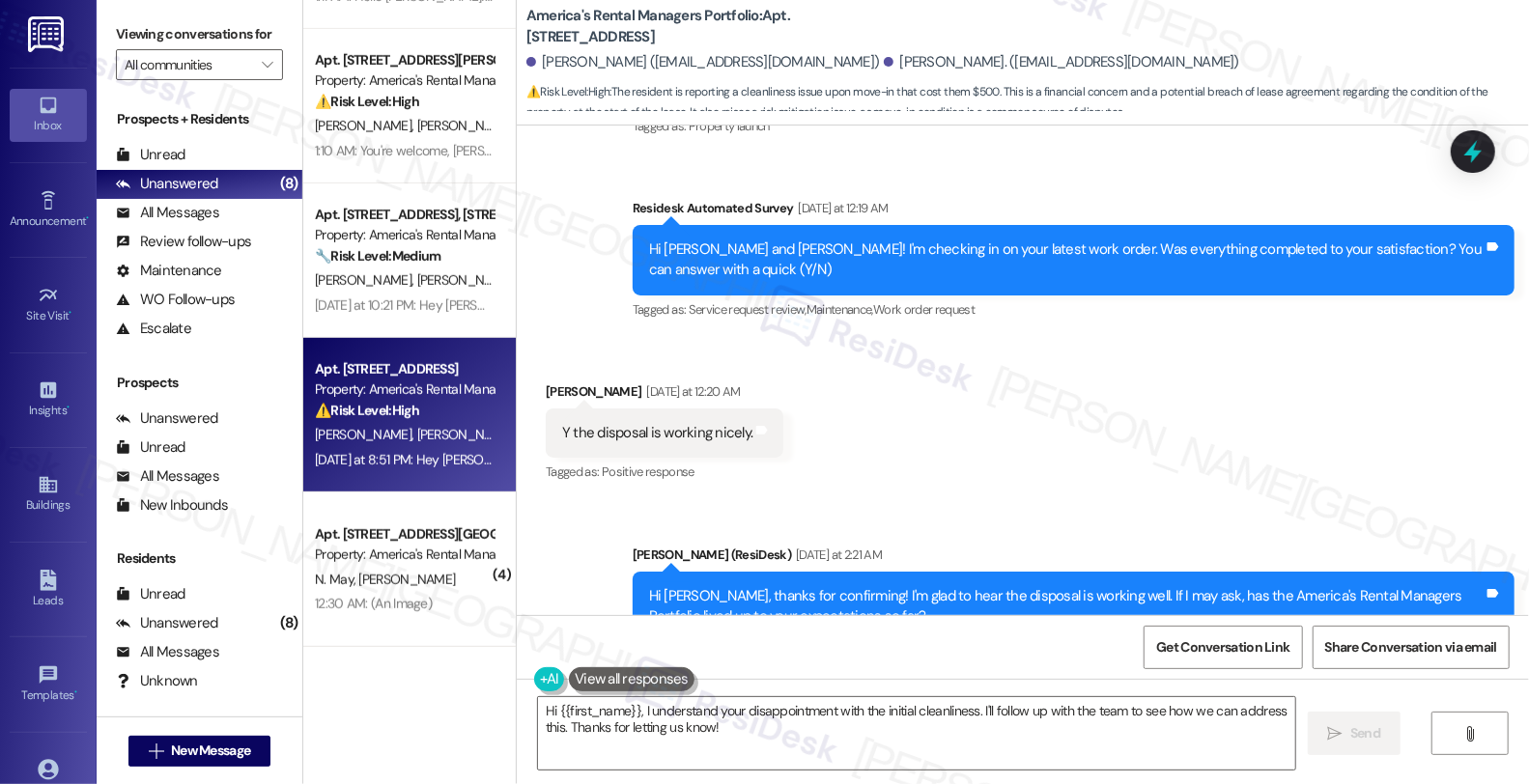
scroll to position [277, 0]
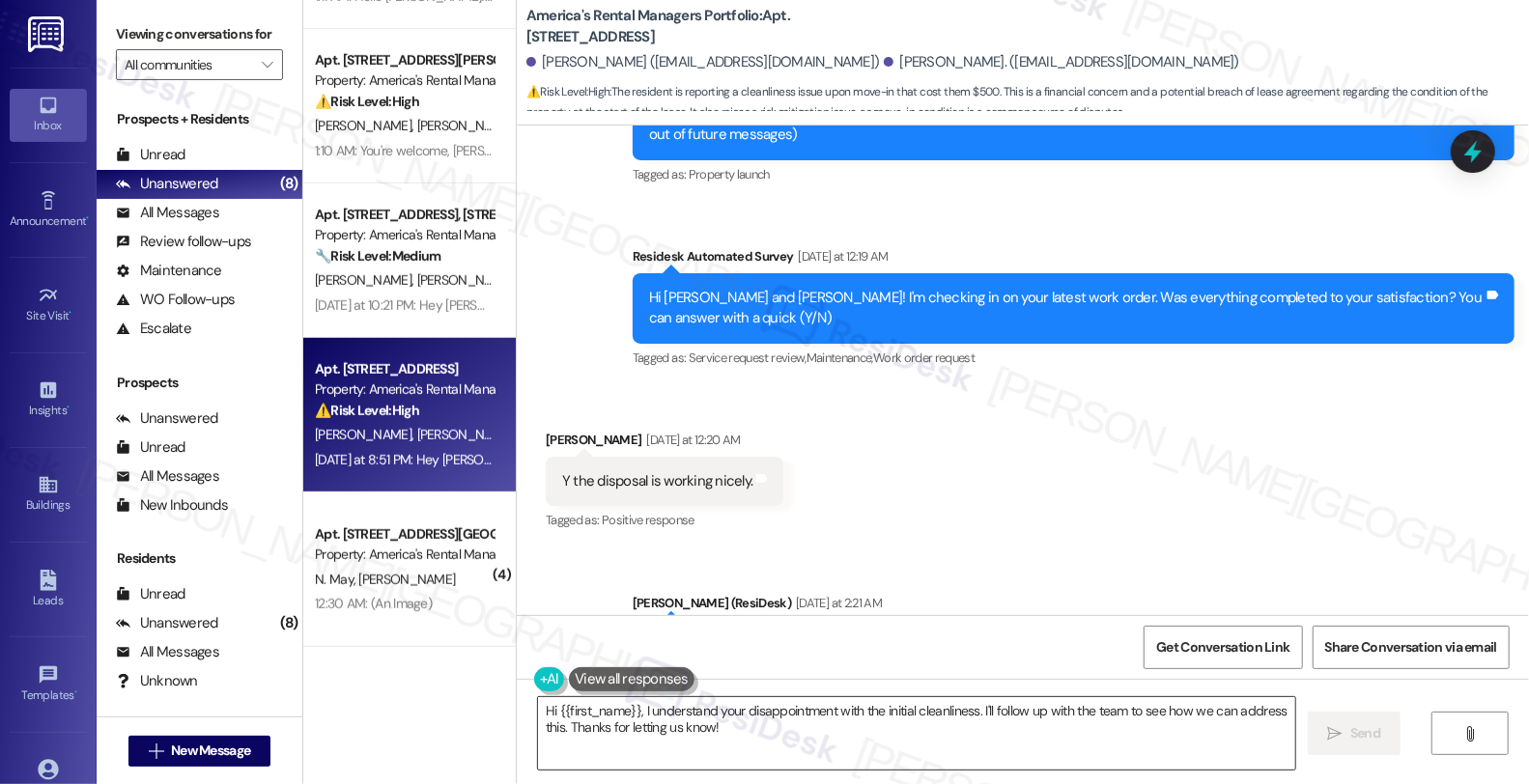
click at [538, 709] on textarea "Hi {{first_name}}, I understand your disappointment with the initial cleanlines…" at bounding box center [917, 733] width 758 height 72
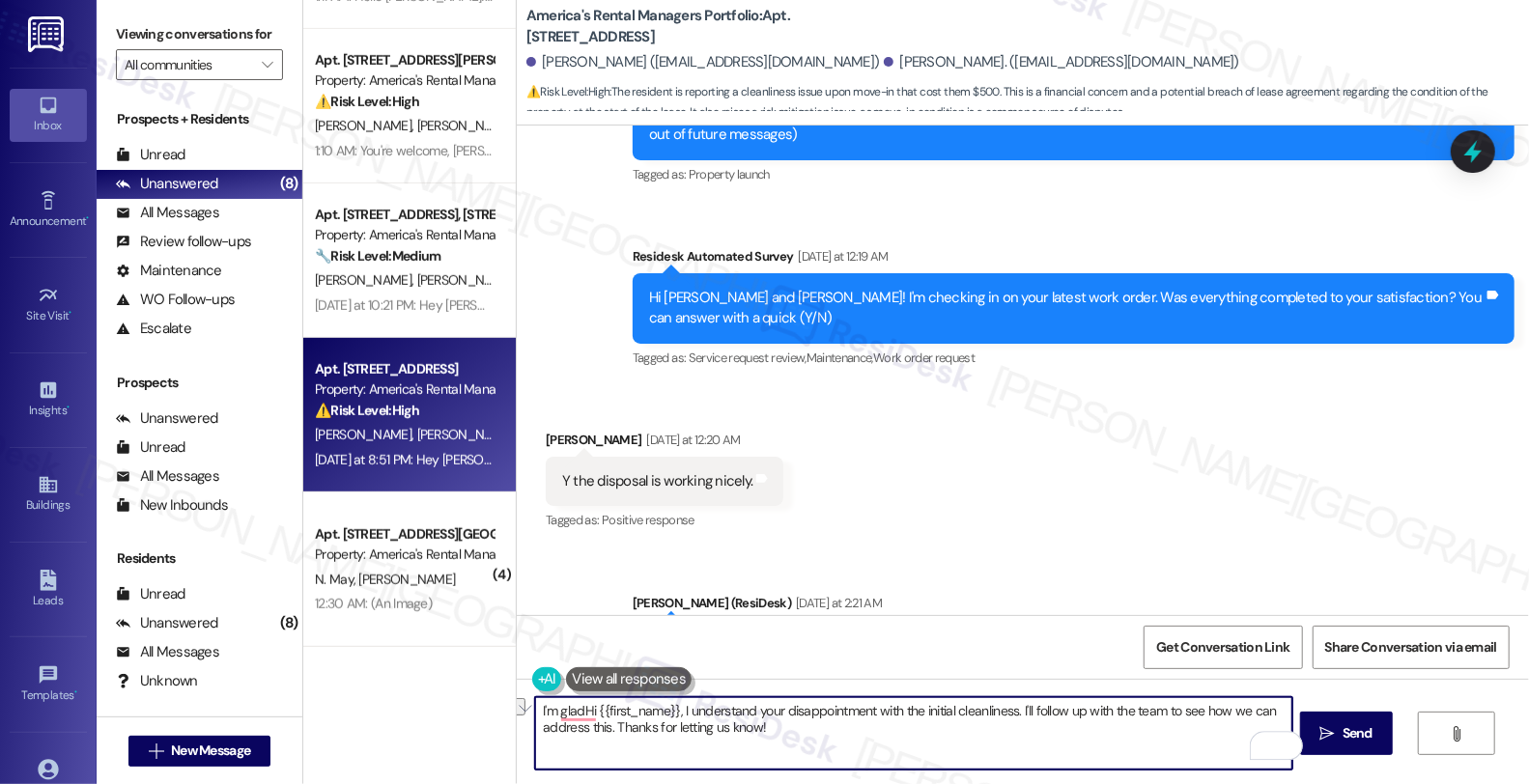
drag, startPoint x: 668, startPoint y: 708, endPoint x: 460, endPoint y: 708, distance: 208.0
click at [460, 708] on div "Apt. [STREET_ADDRESS], [STREET_ADDRESS] Property: America's Rental Managers Por…" at bounding box center [916, 392] width 1225 height 784
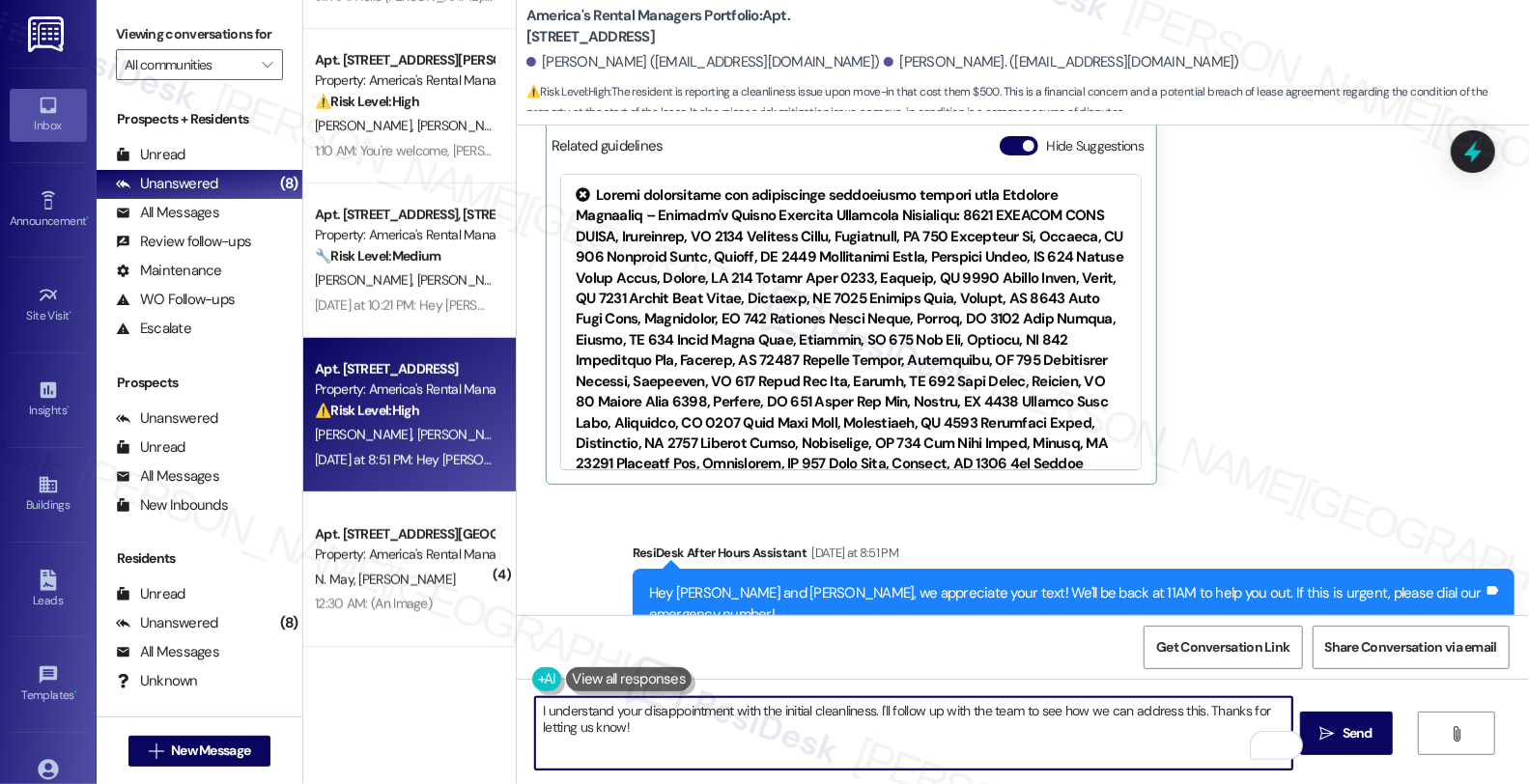
scroll to position [1085, 0]
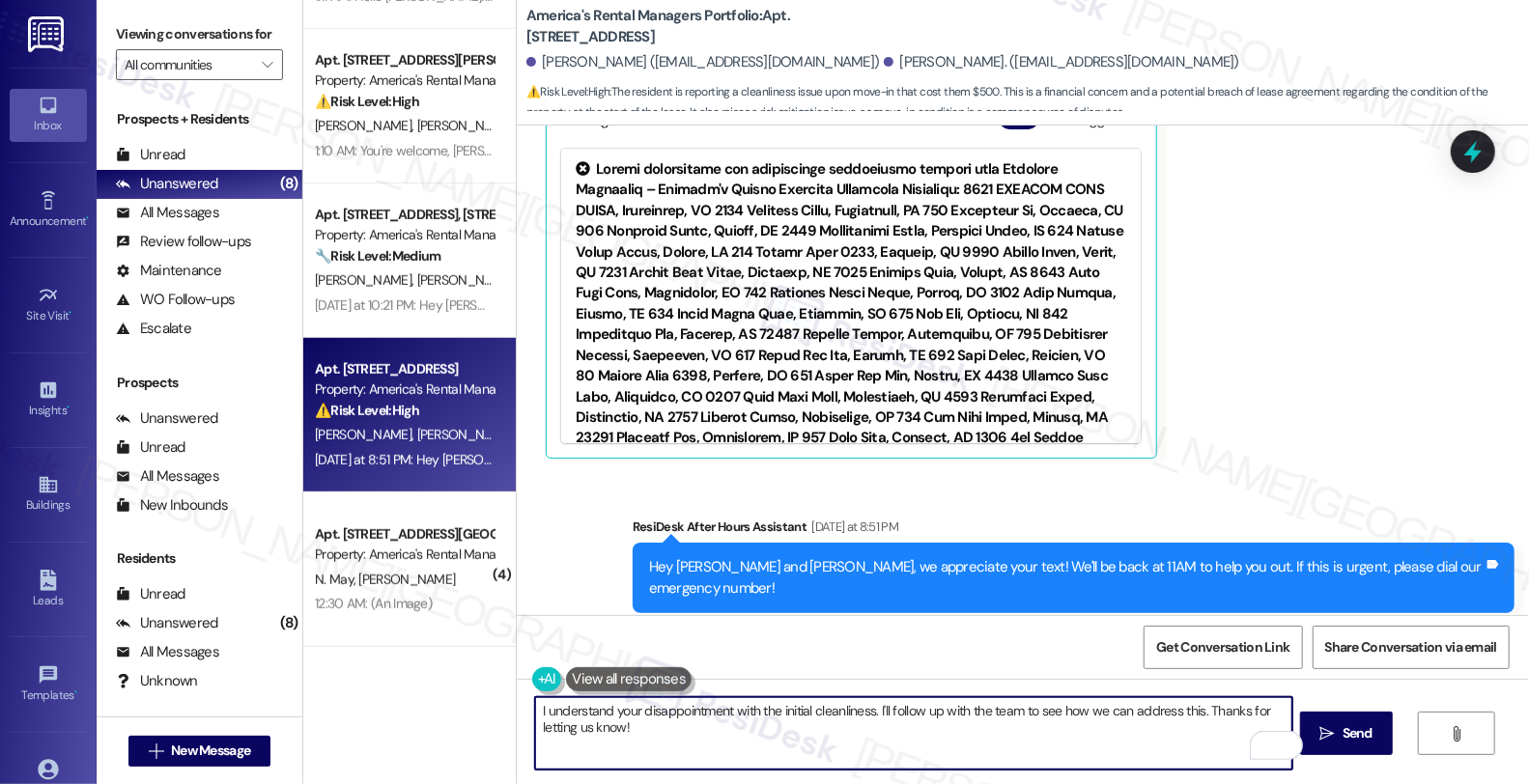
click at [995, 707] on textarea "I understand your disappointment with the initial cleanliness. I'll follow up w…" at bounding box center [914, 733] width 758 height 72
type textarea "I understand your disappointment with the initial cleanliness. I'll follow up w…"
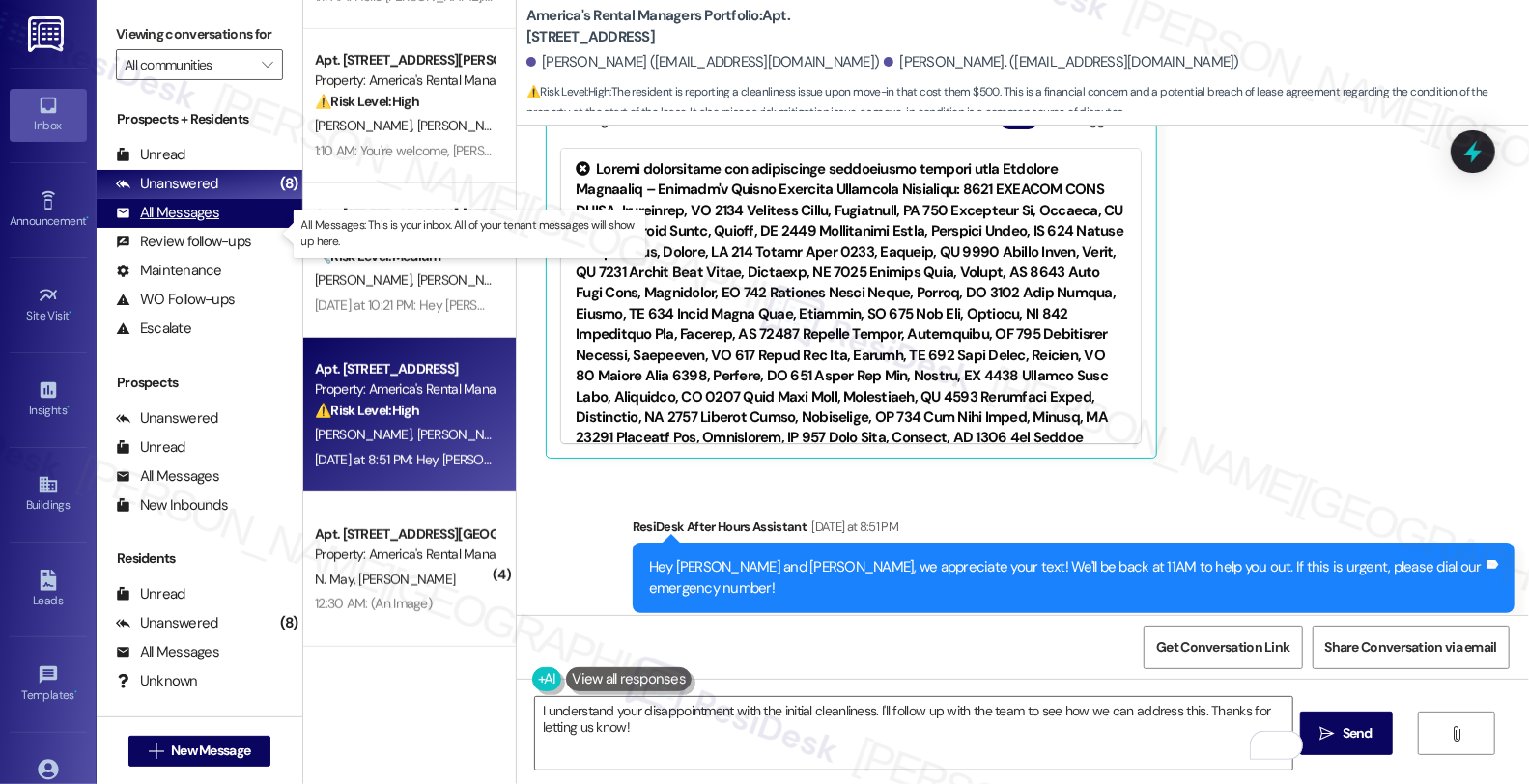
click at [203, 224] on div "All Messages" at bounding box center [168, 213] width 103 height 21
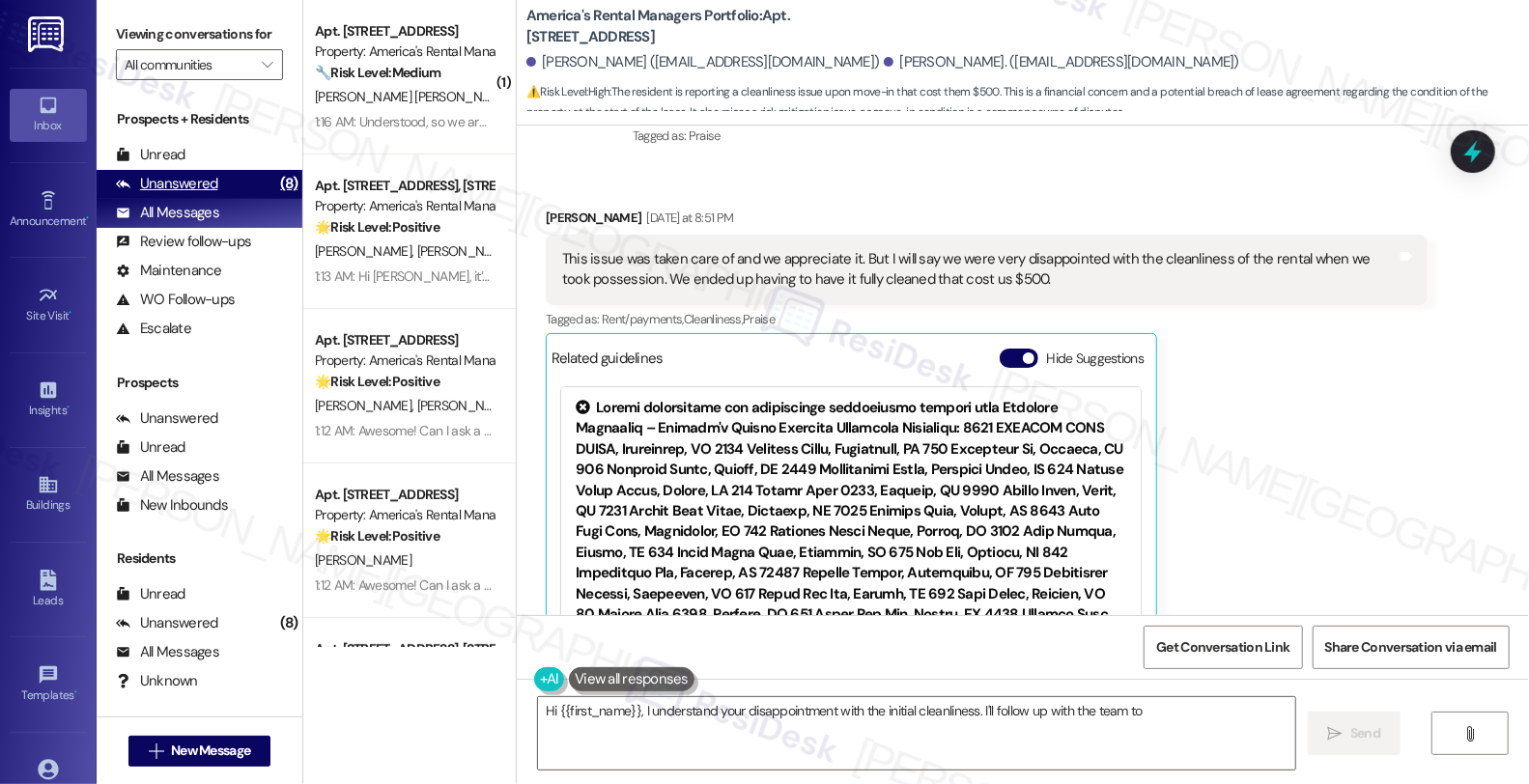
scroll to position [922, 0]
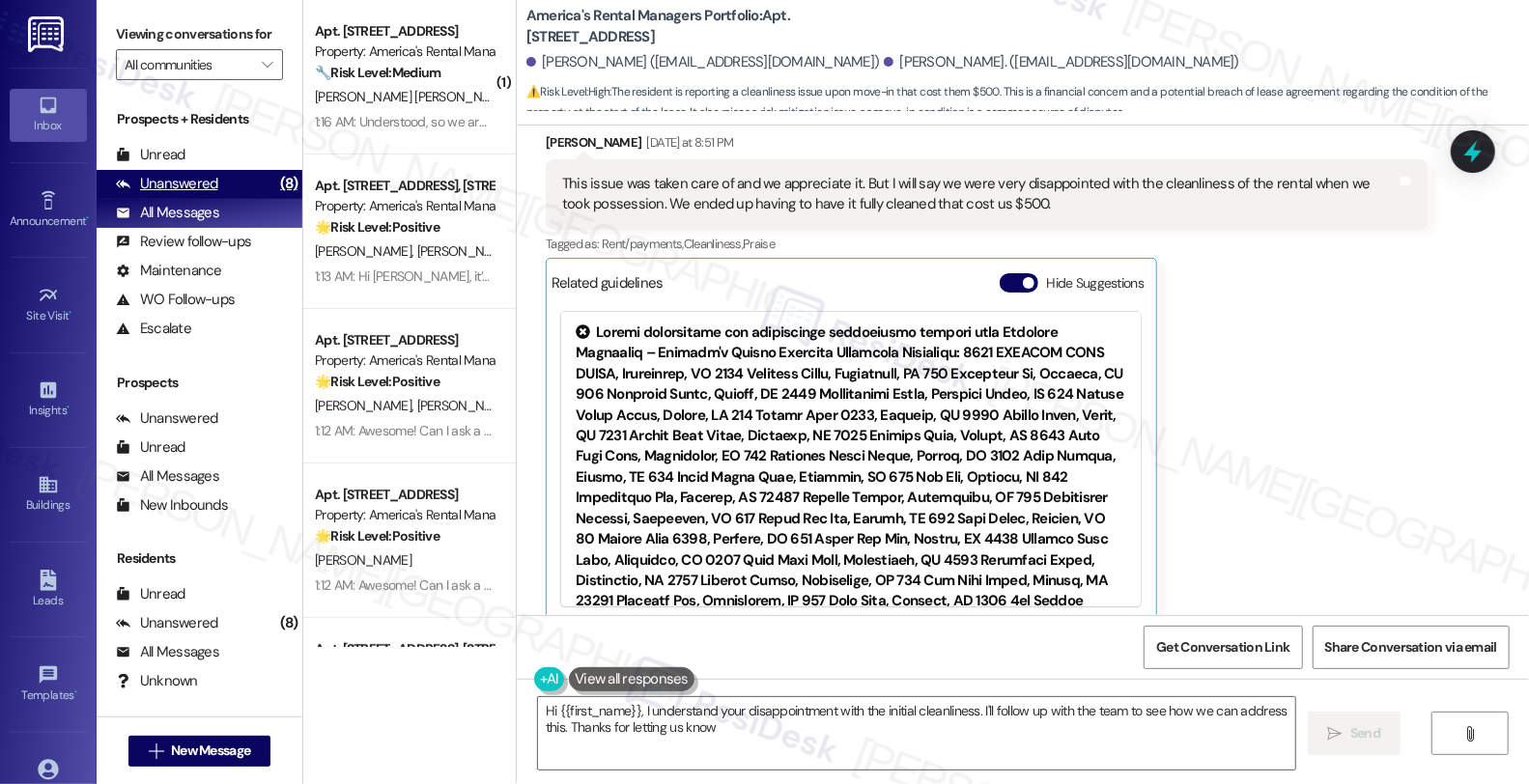
type textarea "Hi {{first_name}}, I understand your disappointment with the initial cleanlines…"
click at [221, 199] on div "Unanswered (8)" at bounding box center [199, 185] width 206 height 29
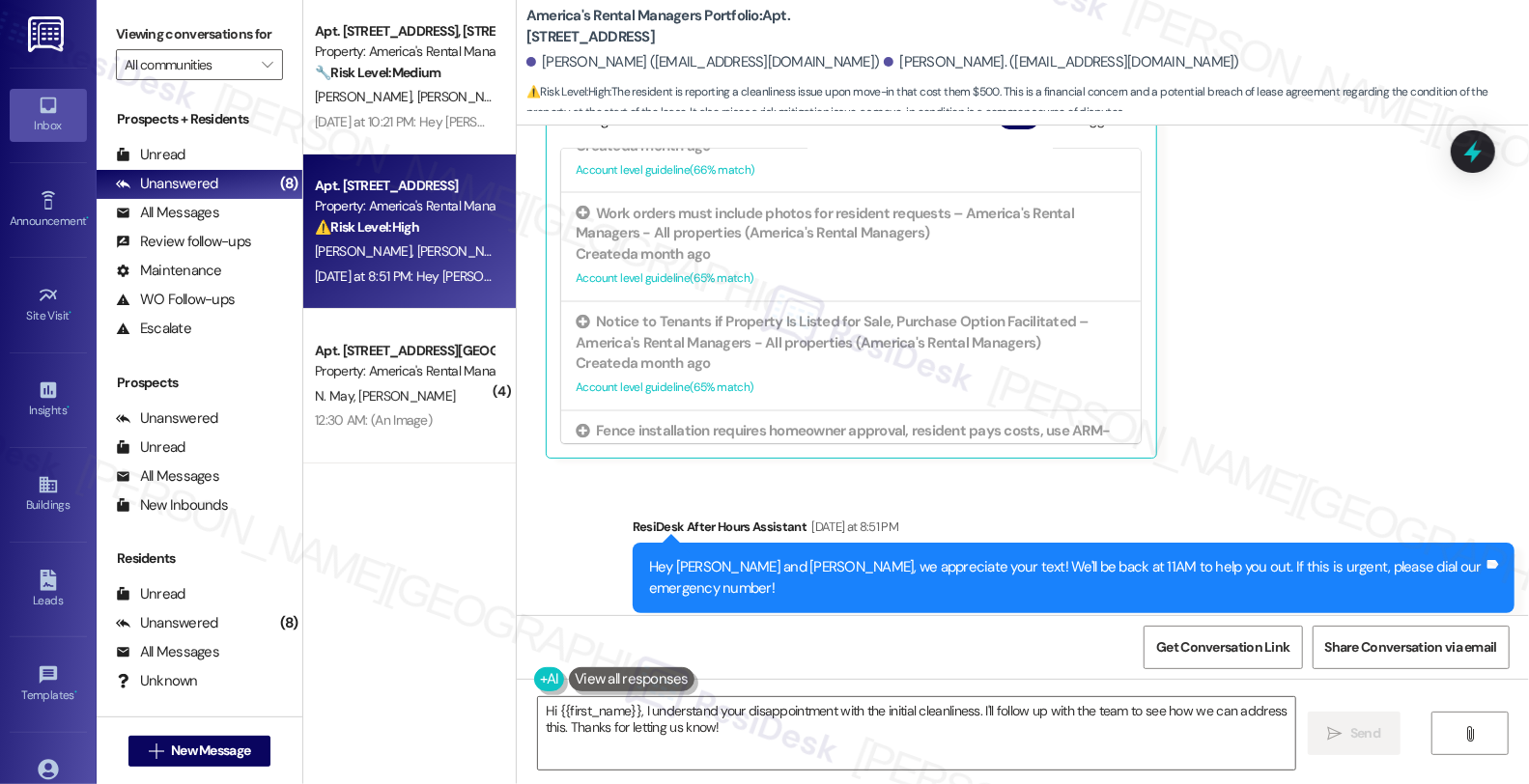
scroll to position [15999, 0]
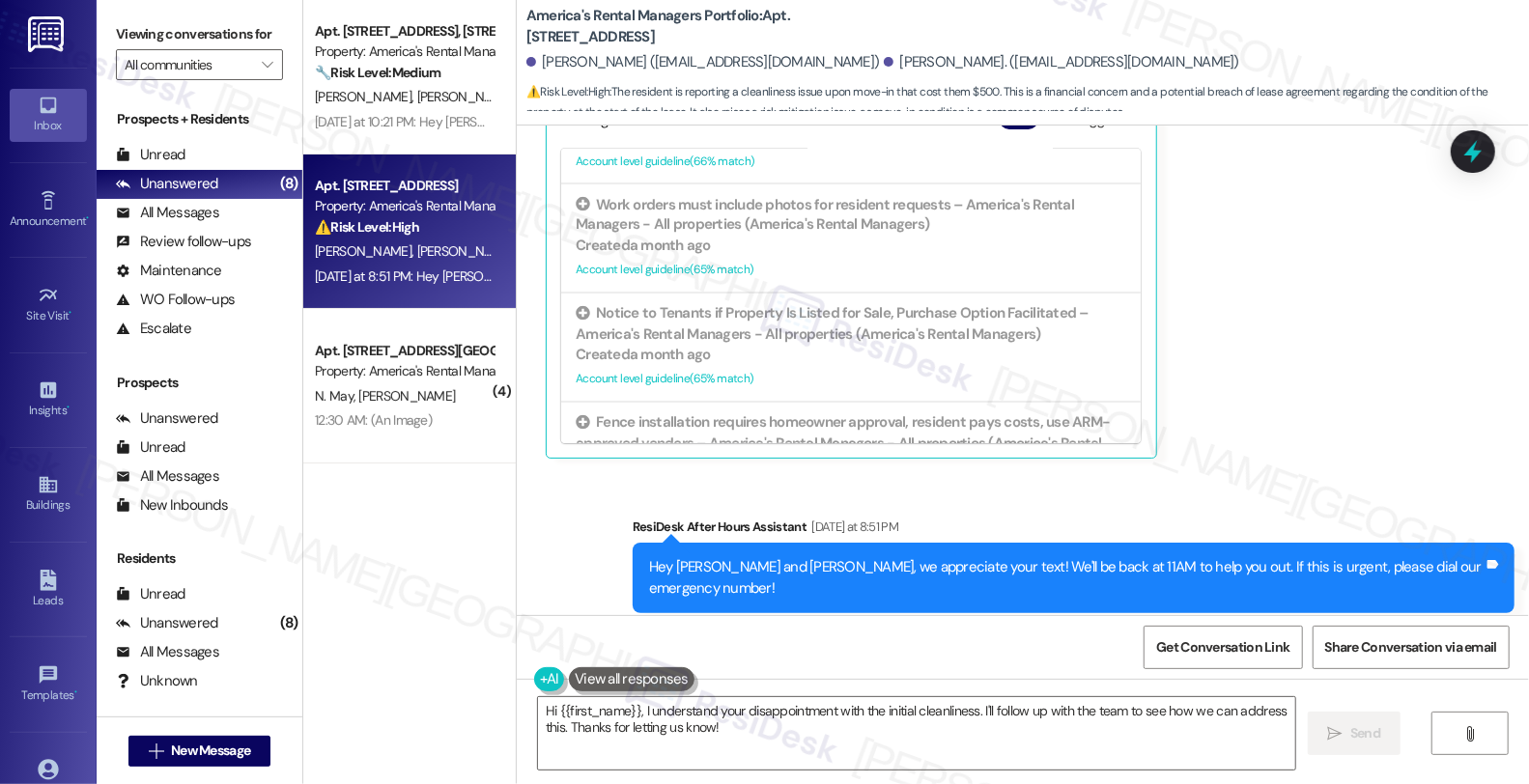
click at [950, 675] on div "Lease download instructions for residents – America's Rental Managers - All pro…" at bounding box center [851, 695] width 551 height 42
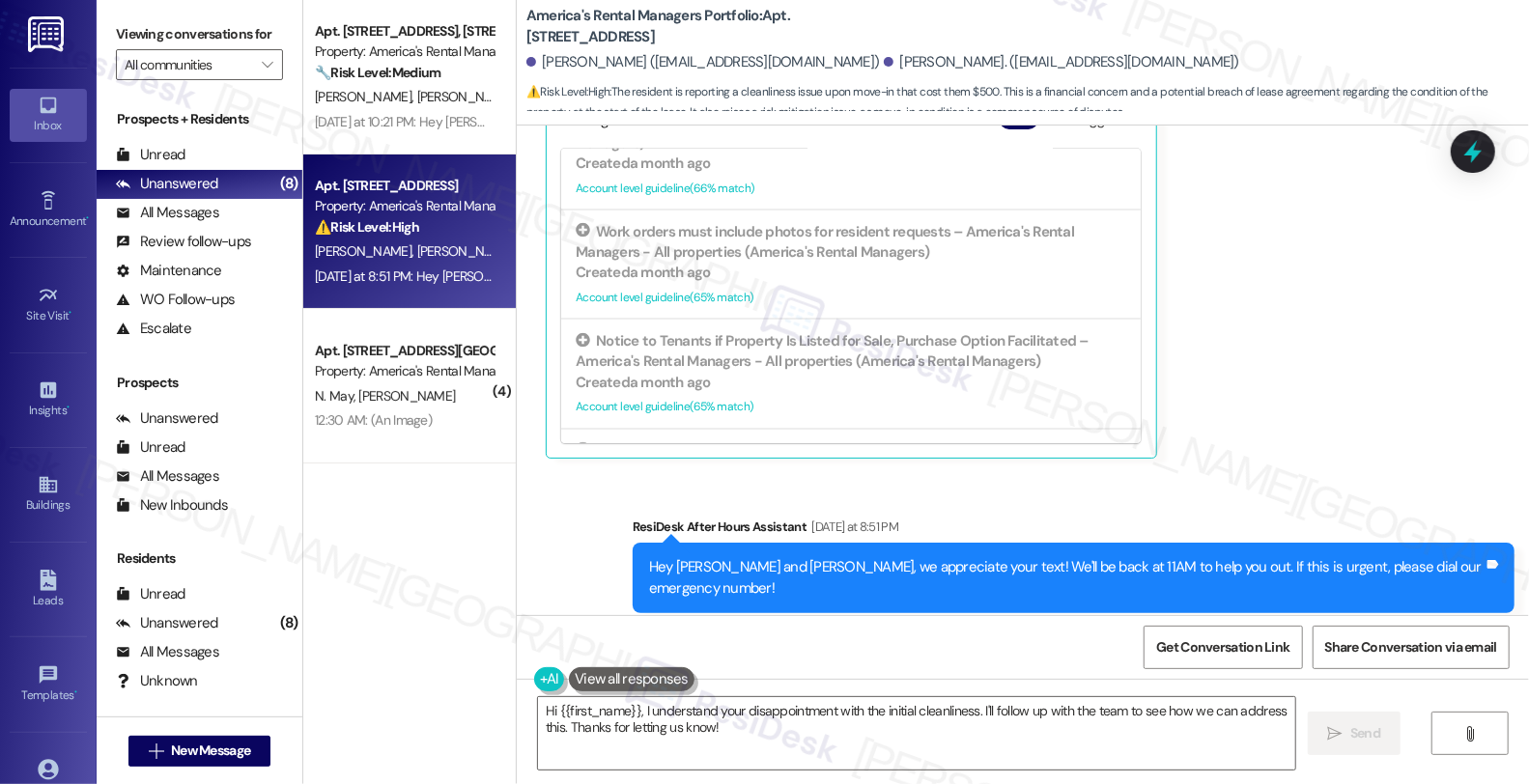
scroll to position [15784, 0]
click at [834, 635] on div "Created a month ago" at bounding box center [851, 644] width 551 height 21
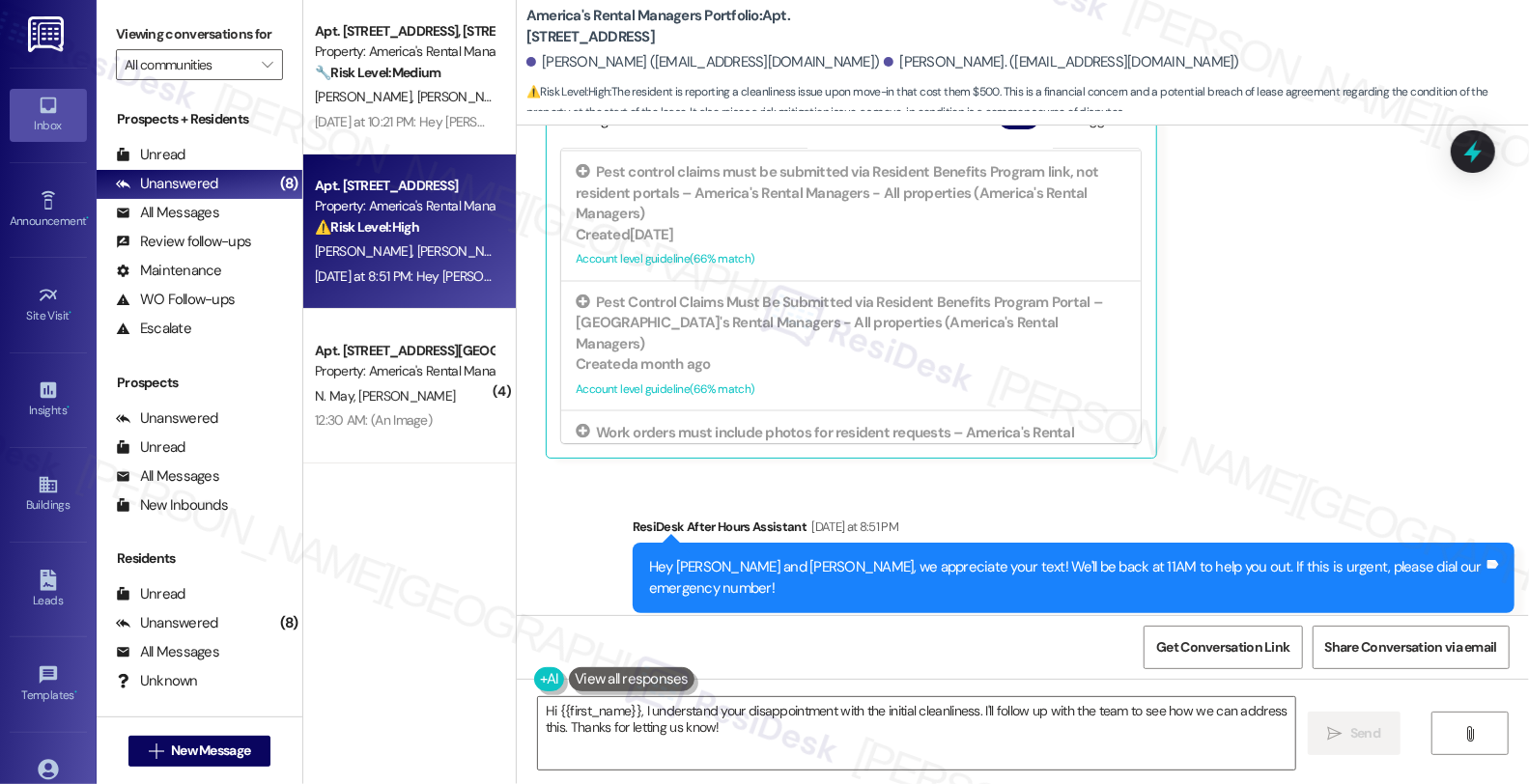
scroll to position [15571, 0]
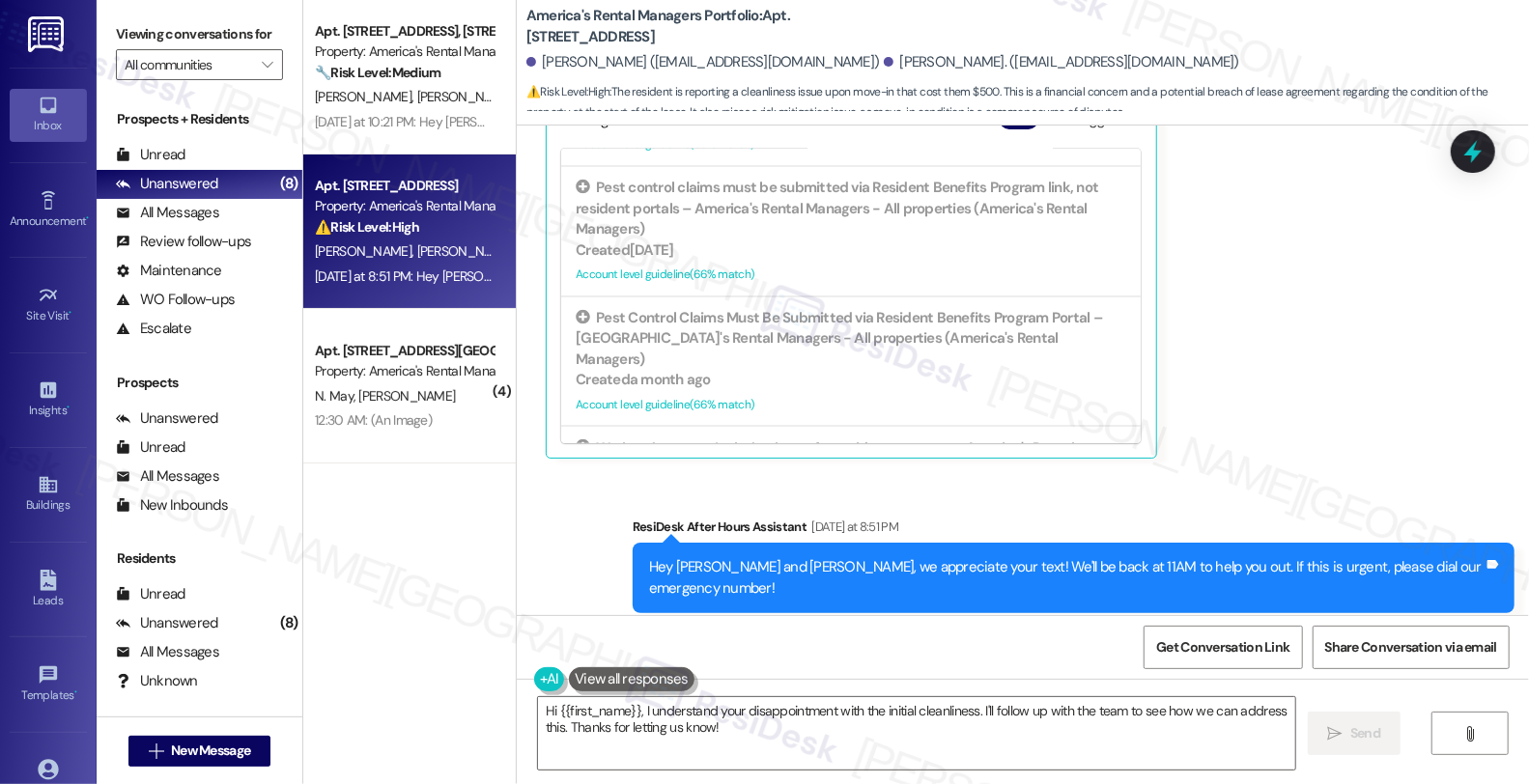
click at [854, 548] on div "Notice to Tenants if Property Is Listed for Sale, Purchase Option Facilitated –…" at bounding box center [851, 568] width 551 height 42
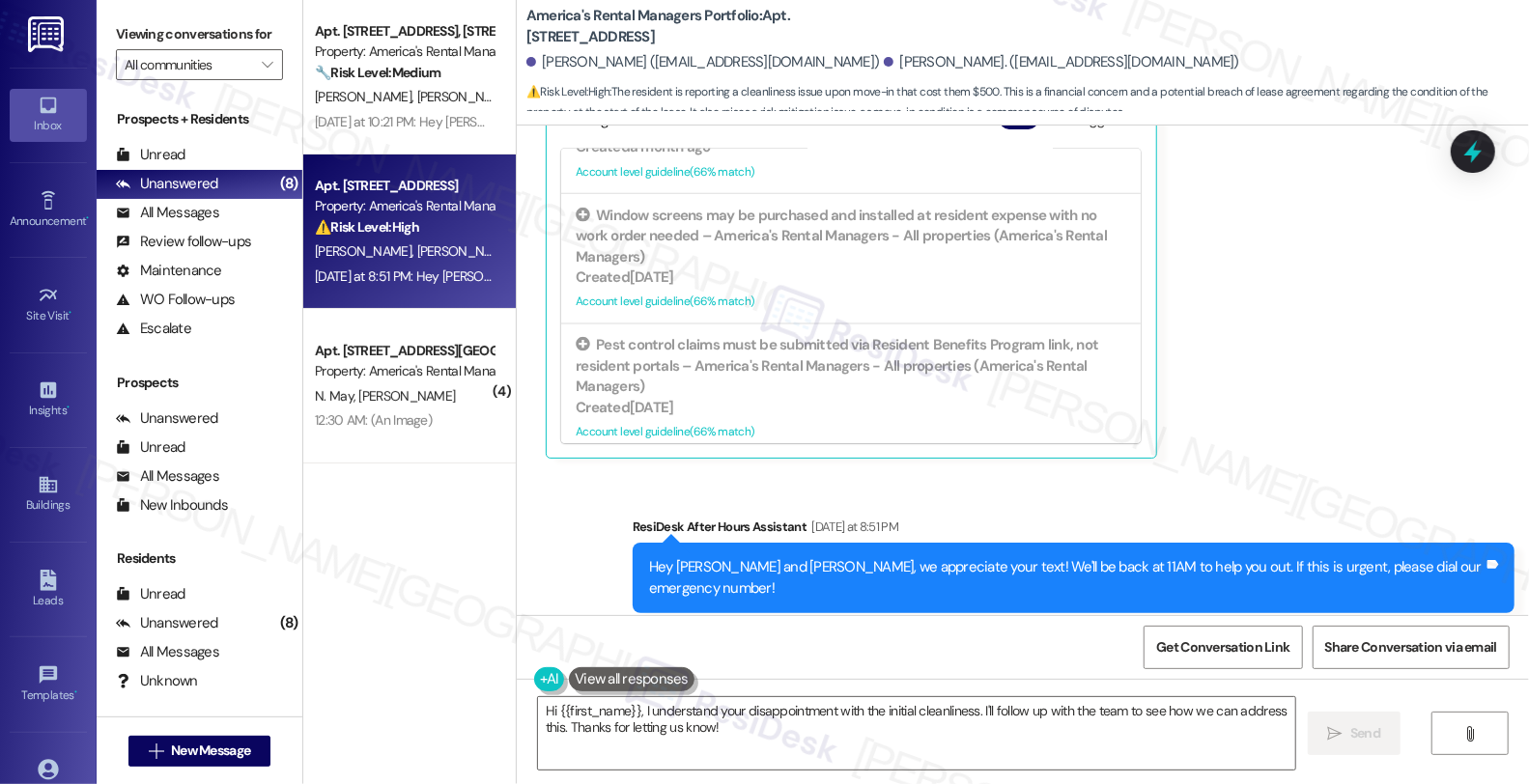
scroll to position [15355, 0]
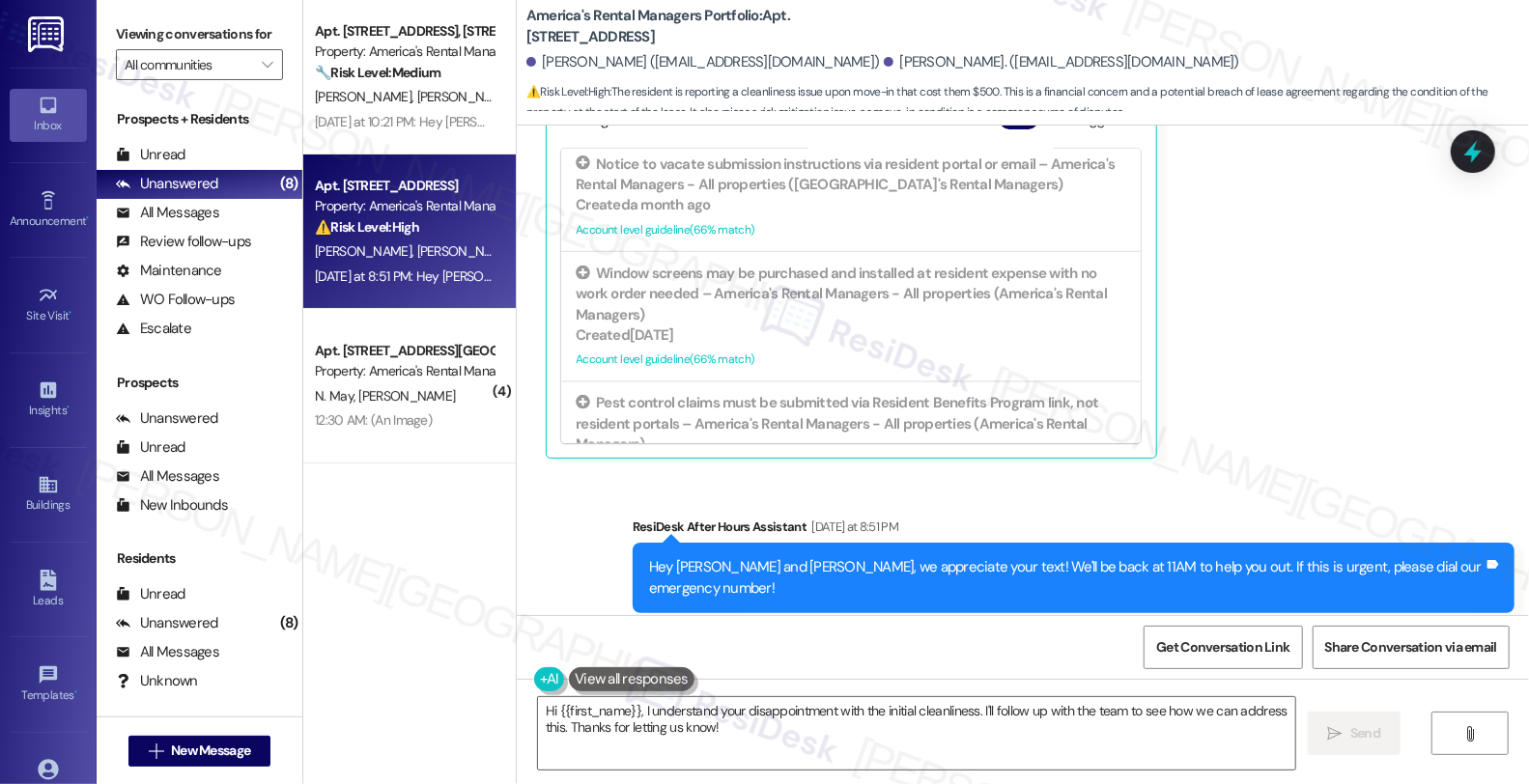
click at [804, 654] on div "Work orders must include photos for resident requests – America's Rental Manage…" at bounding box center [851, 675] width 551 height 42
click at [888, 586] on div "Created a month ago" at bounding box center [851, 596] width 551 height 21
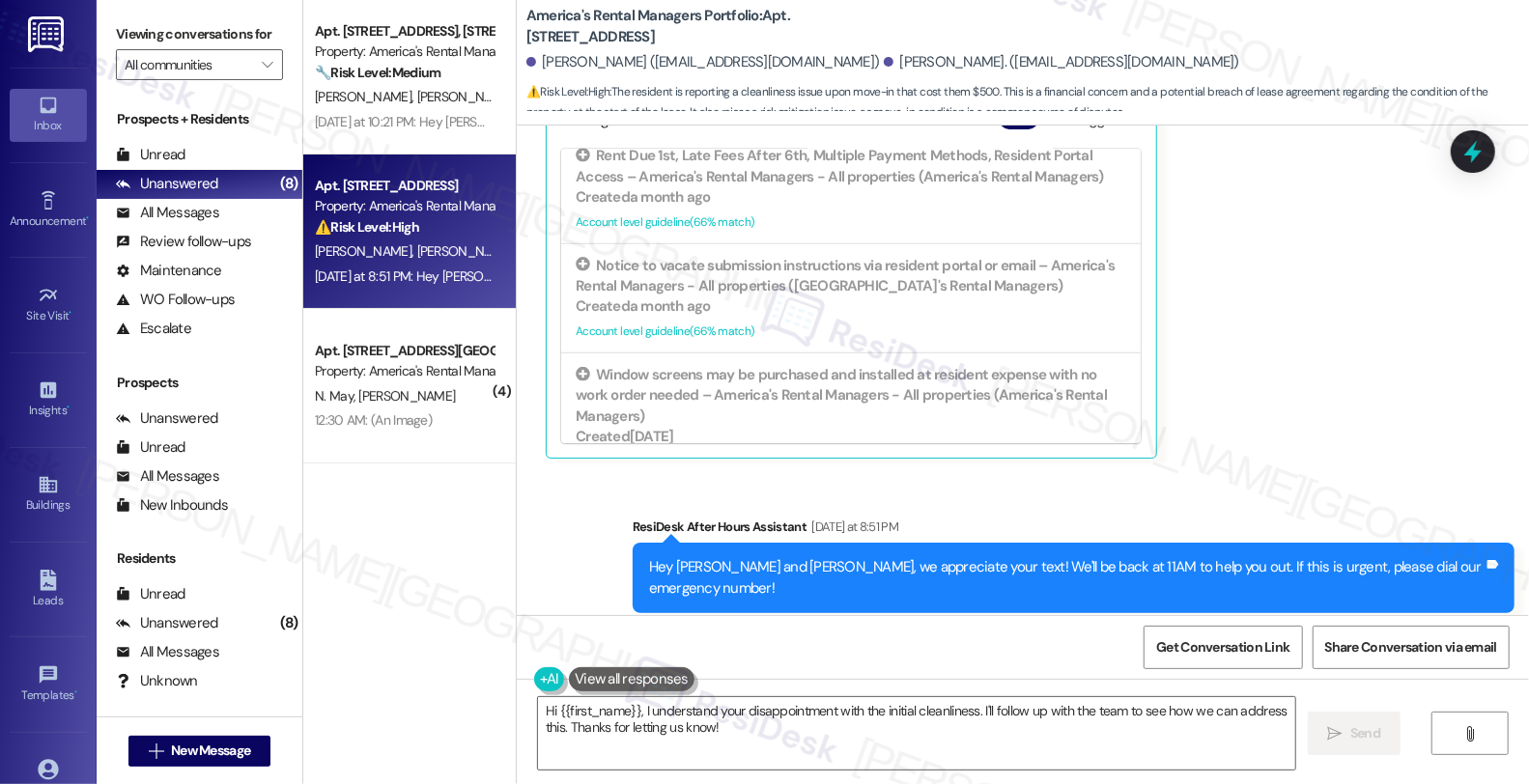
scroll to position [15247, 0]
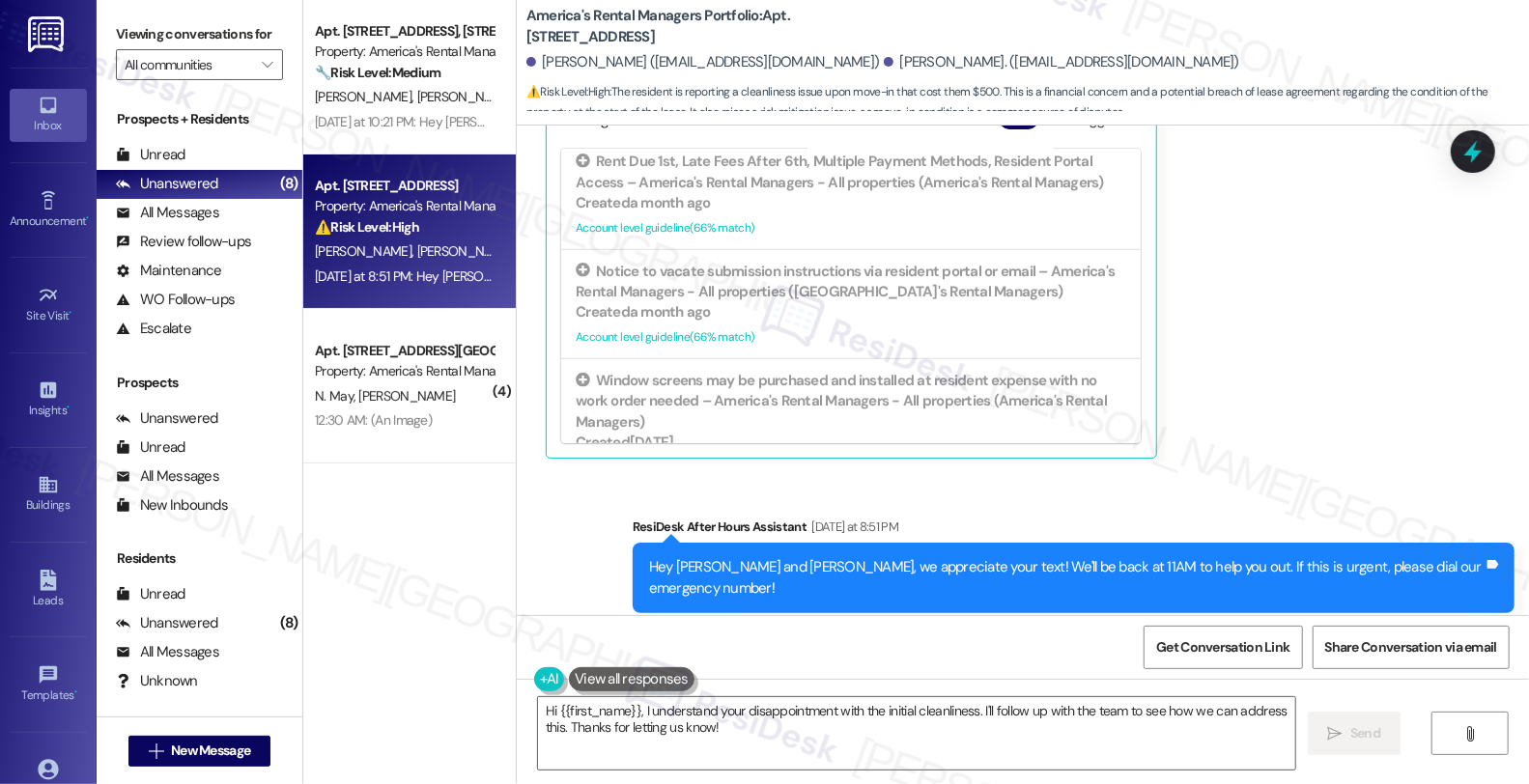
click at [856, 500] on div "Pest control claims must be submitted via Resident Benefits Program link, not r…" at bounding box center [851, 530] width 551 height 62
click at [860, 478] on div "Window screens may be purchased and installed at resident expense with no work …" at bounding box center [851, 509] width 551 height 62
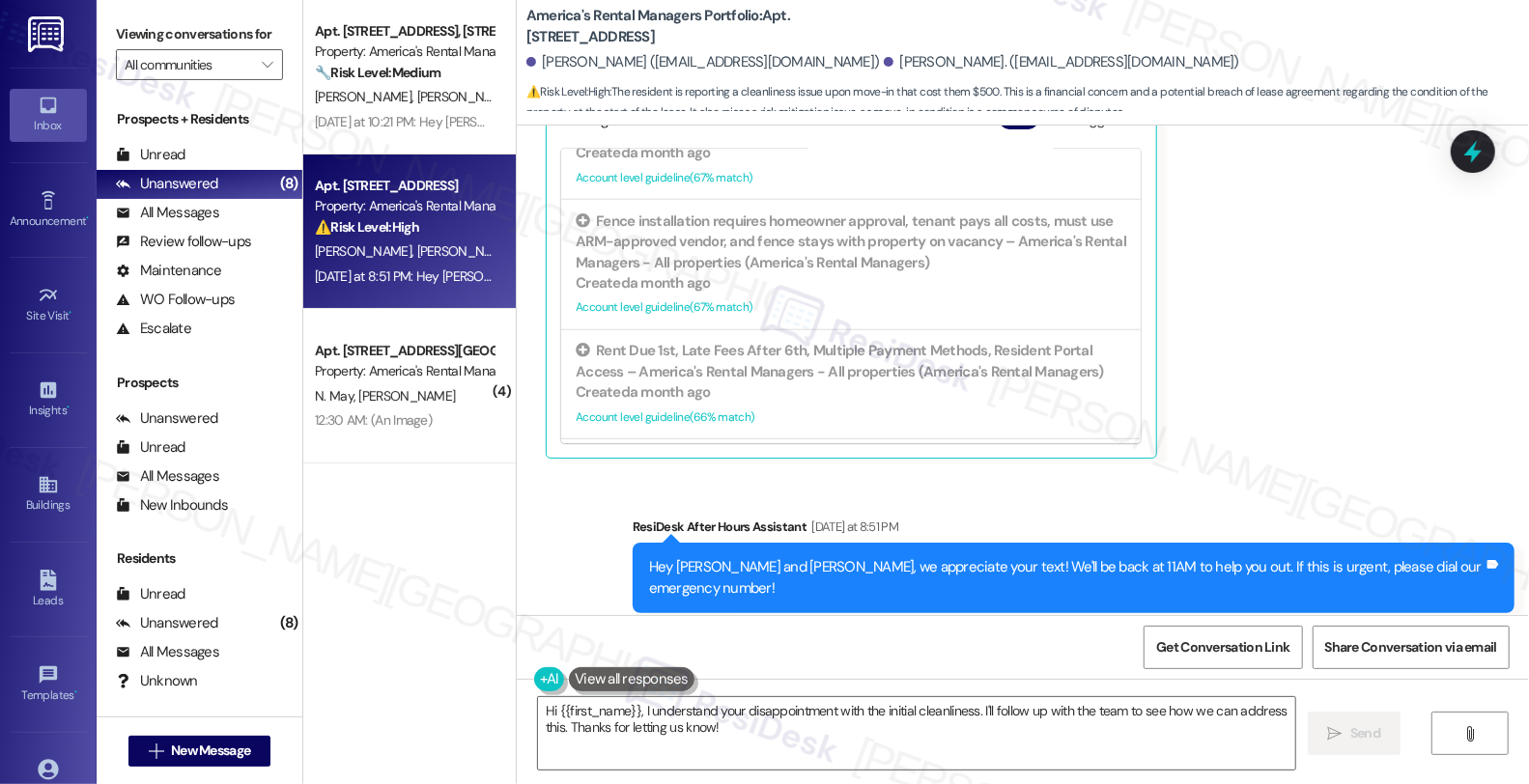
scroll to position [15034, 0]
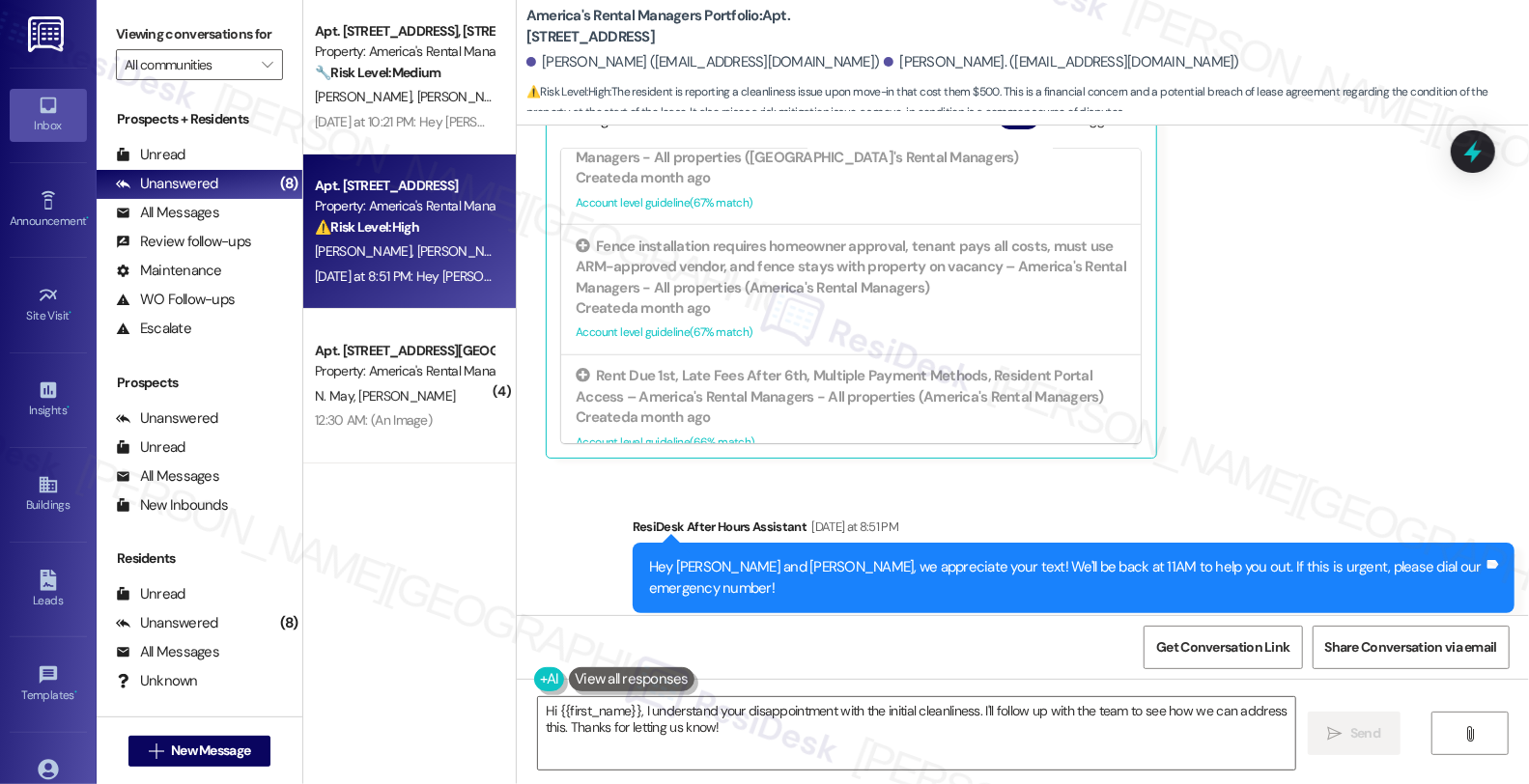
click at [875, 476] on div "Notice to vacate submission instructions via resident portal or email – America…" at bounding box center [851, 497] width 551 height 42
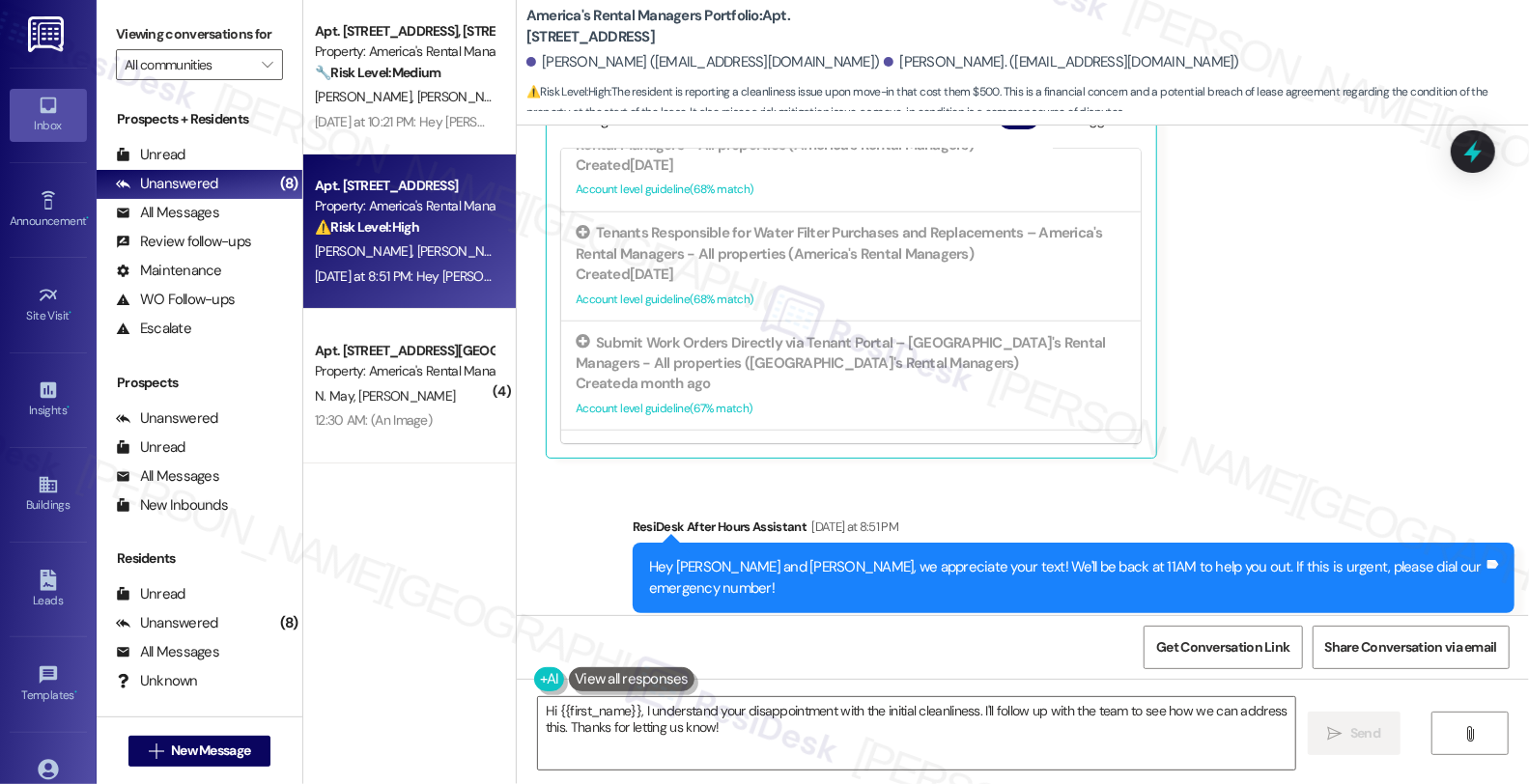
scroll to position [14819, 0]
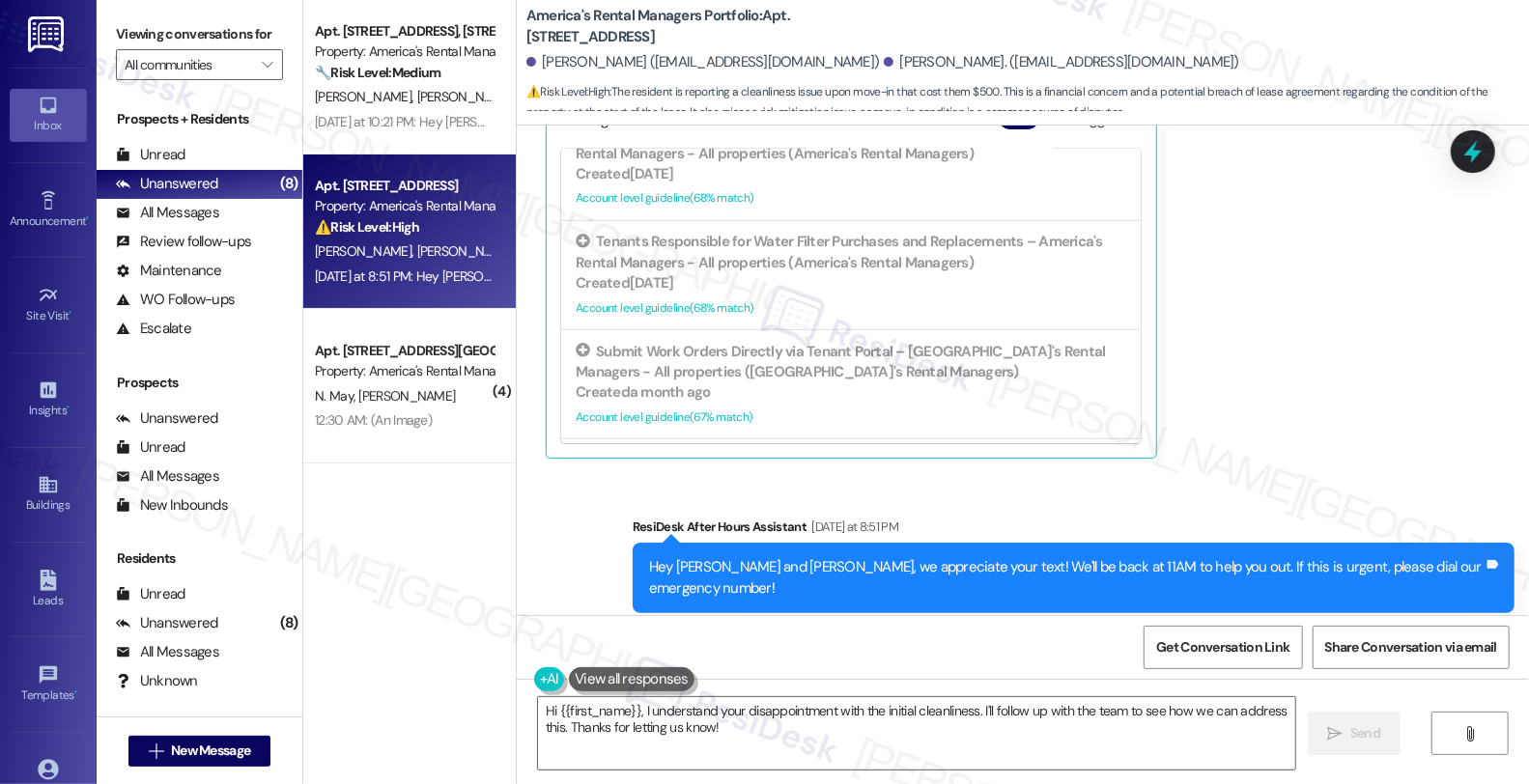
click at [895, 581] on div "Rent Due 1st, Late Fees After 6th, Multiple Payment Methods, Resident Portal Ac…" at bounding box center [851, 601] width 551 height 42
click at [822, 558] on div "Fence installation requires homeowner approval, tenant pays all costs, must use…" at bounding box center [851, 589] width 551 height 62
click at [827, 490] on div "Created a month ago" at bounding box center [851, 500] width 551 height 21
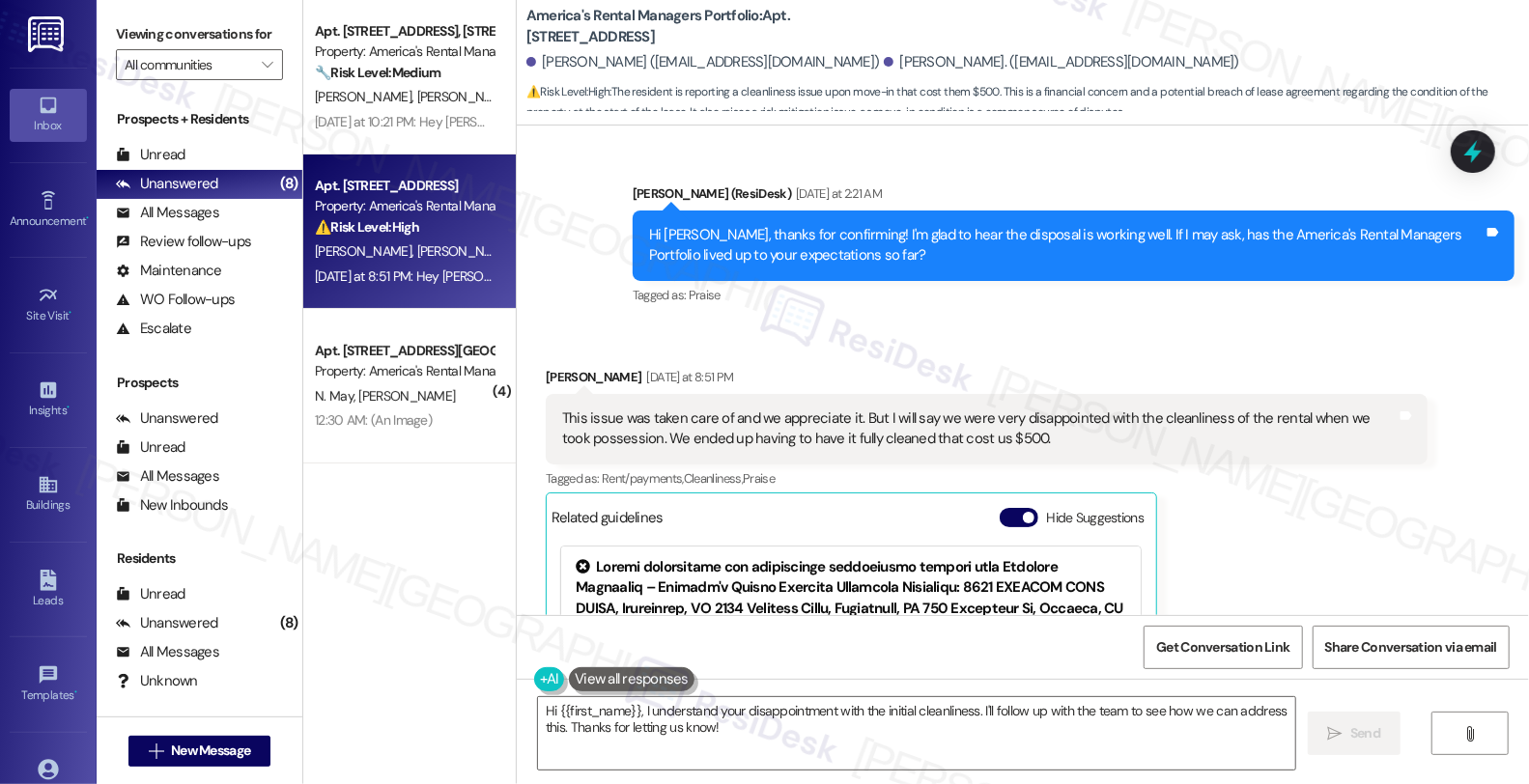
scroll to position [655, 0]
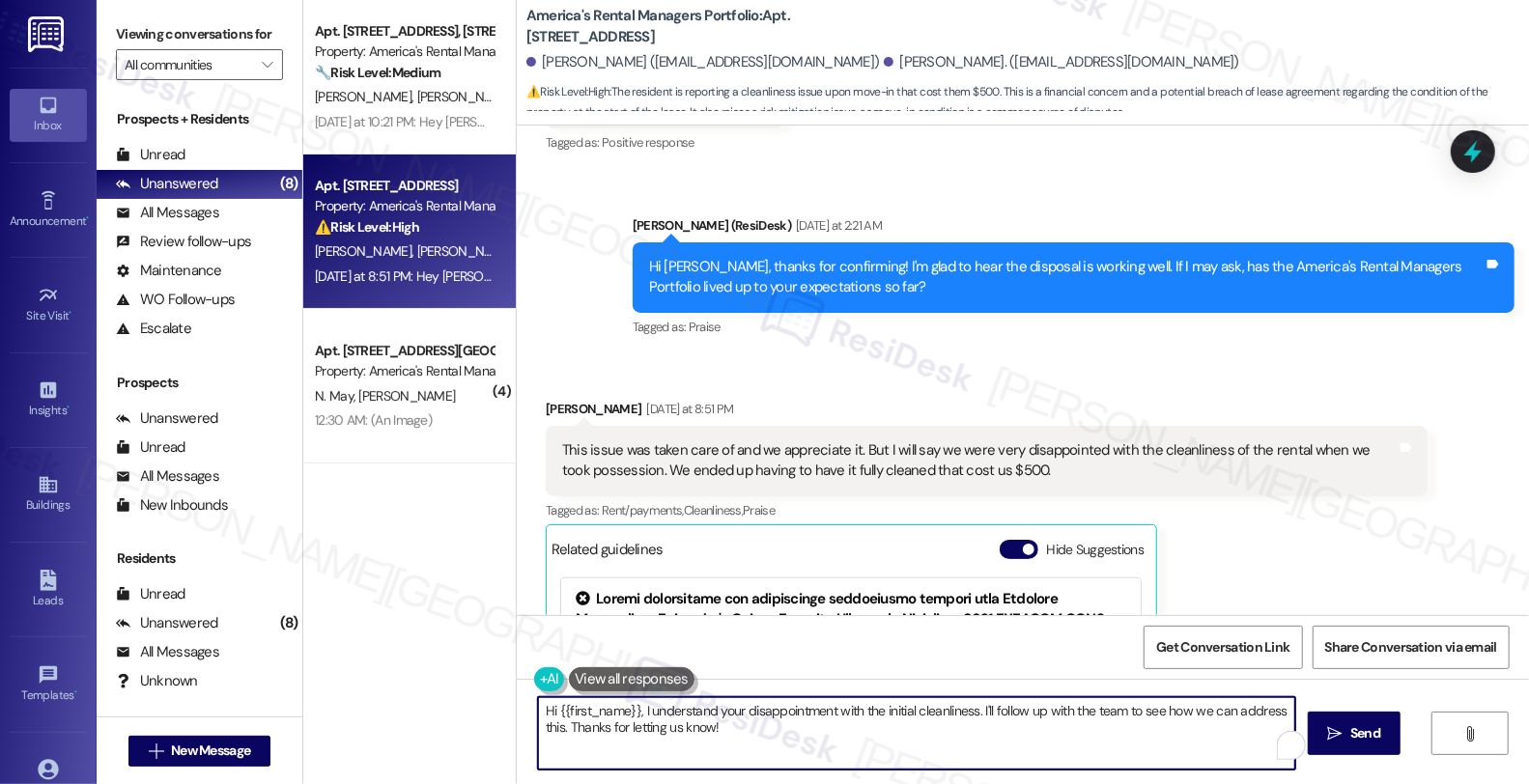
drag, startPoint x: 630, startPoint y: 708, endPoint x: 479, endPoint y: 688, distance: 152.3
click at [479, 688] on div "Apt. 180 Creek Run Way, 180 Creek Run Way Property: America's Rental Managers P…" at bounding box center [916, 392] width 1225 height 784
click at [535, 709] on textarea "I understand your disappointment with the initial cleanliness. I'll follow up w…" at bounding box center [914, 733] width 758 height 72
click at [1062, 735] on textarea "Thank you for your feedback. I understand your disappointment with the initial …" at bounding box center [914, 733] width 758 height 72
drag, startPoint x: 1037, startPoint y: 705, endPoint x: 1068, endPoint y: 722, distance: 35.4
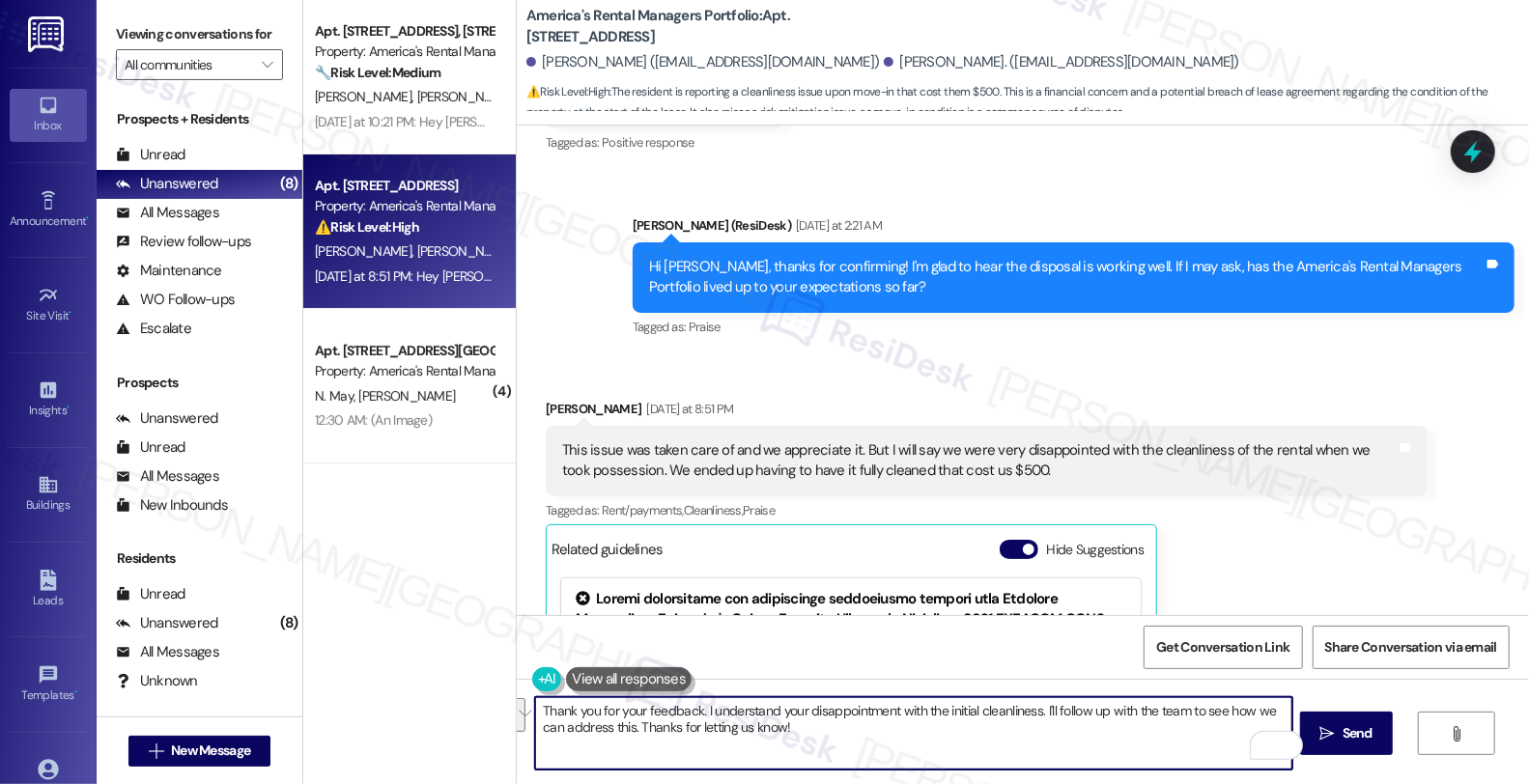
click at [1068, 722] on textarea "Thank you for your feedback. I understand your disappointment with the initial …" at bounding box center [914, 733] width 758 height 72
paste textarea "Your input is valuable to us as it helps us identify areas for improvement in s…"
click at [937, 728] on textarea "Thank you for your feedback. I understand your disappointment with the initial …" at bounding box center [914, 733] width 758 height 72
click at [1189, 725] on textarea "Thank you for your feedback. I understand your disappointment with the initial …" at bounding box center [914, 733] width 758 height 72
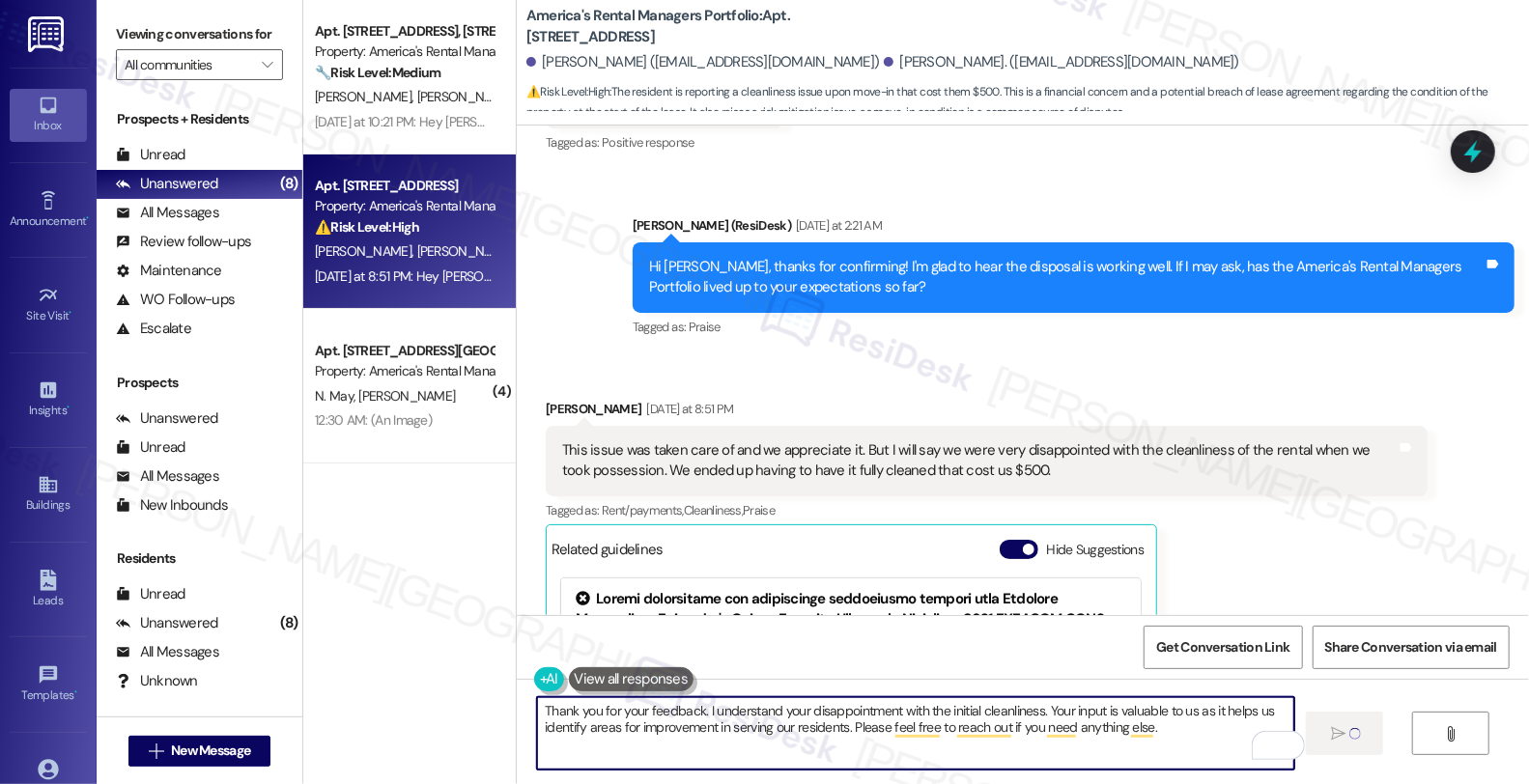
type textarea "Thank you for your feedback. I understand your disappointment with the initial …"
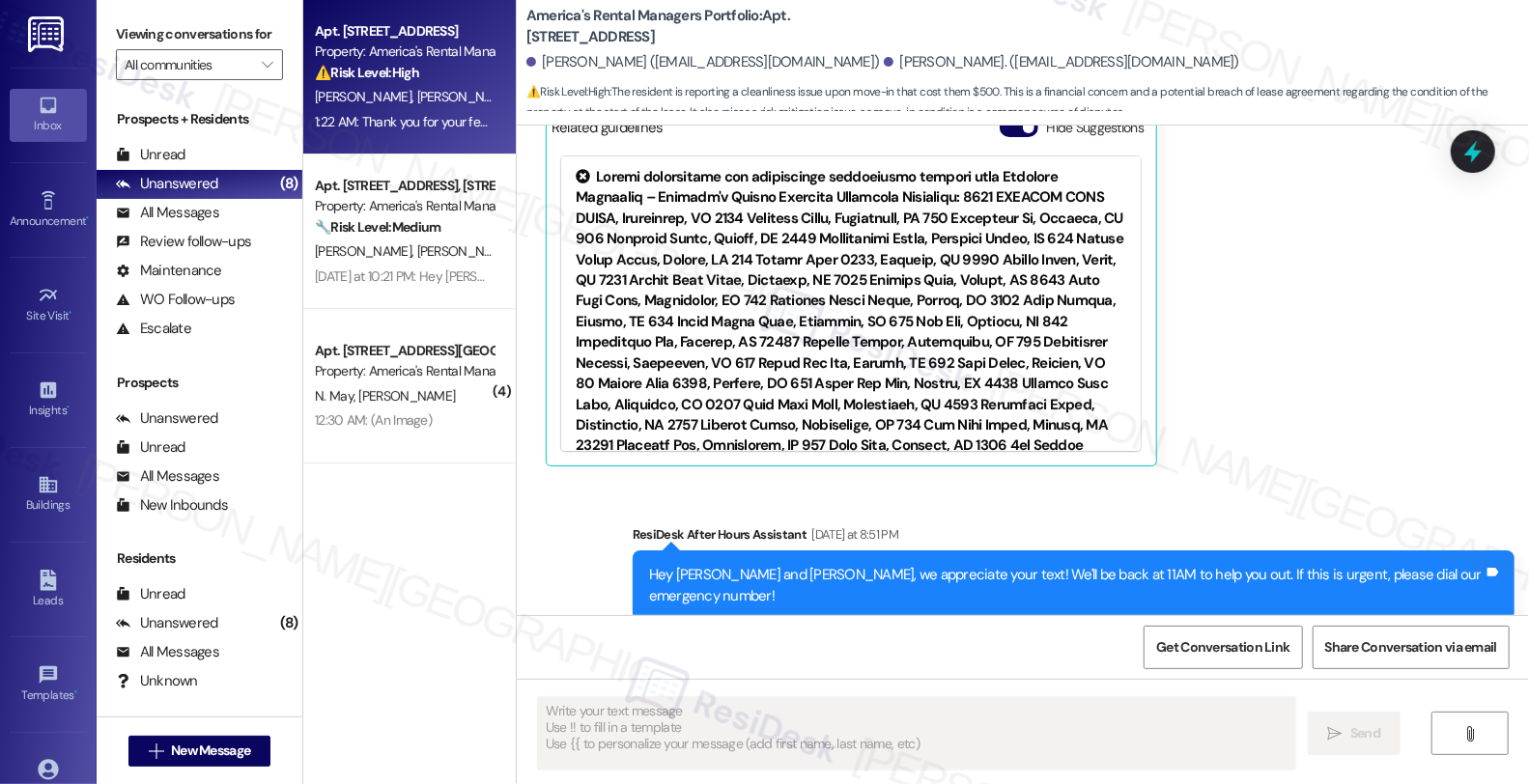
scroll to position [1240, 0]
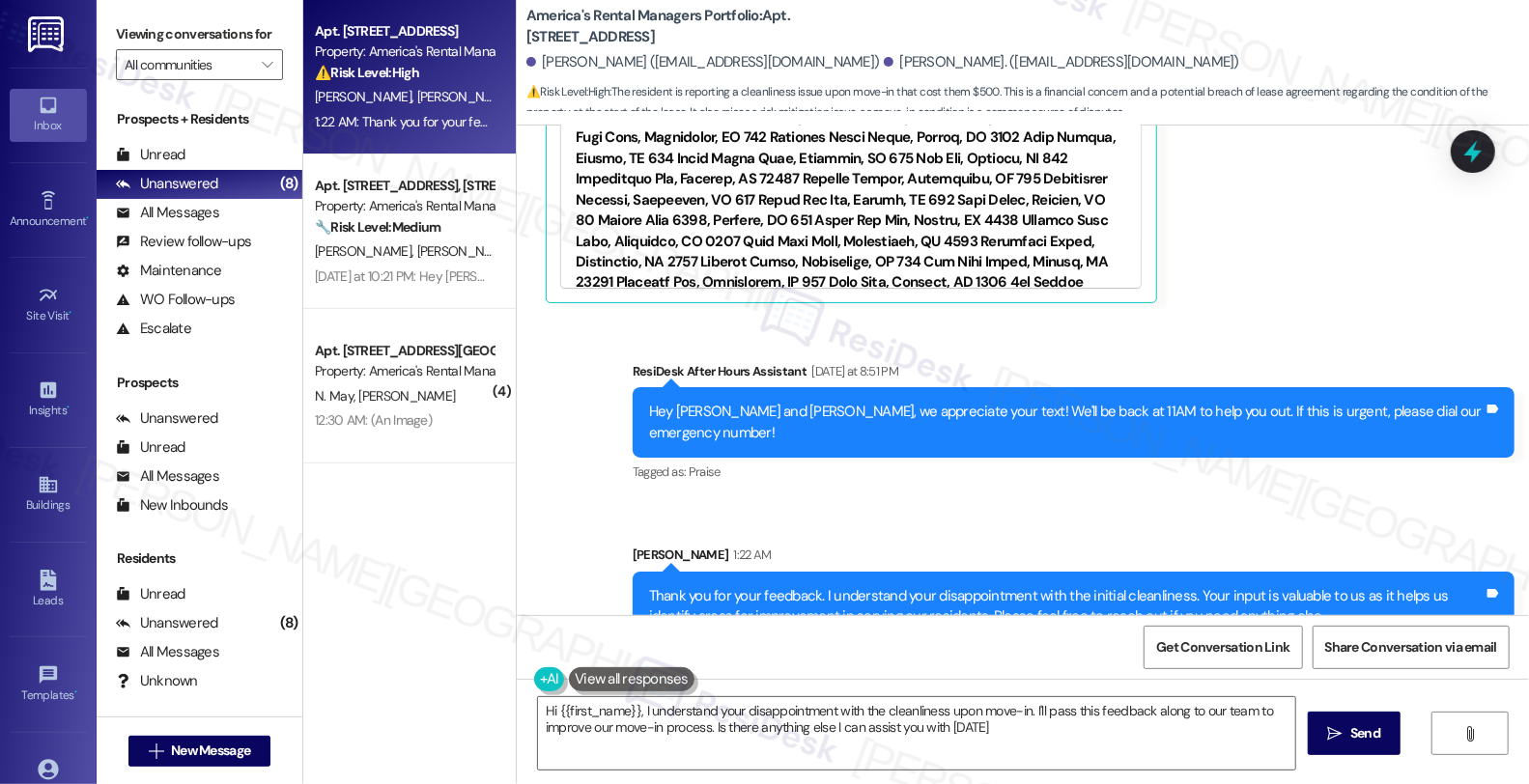
type textarea "Hi {{first_name}}, I understand your disappointment with the cleanliness upon m…"
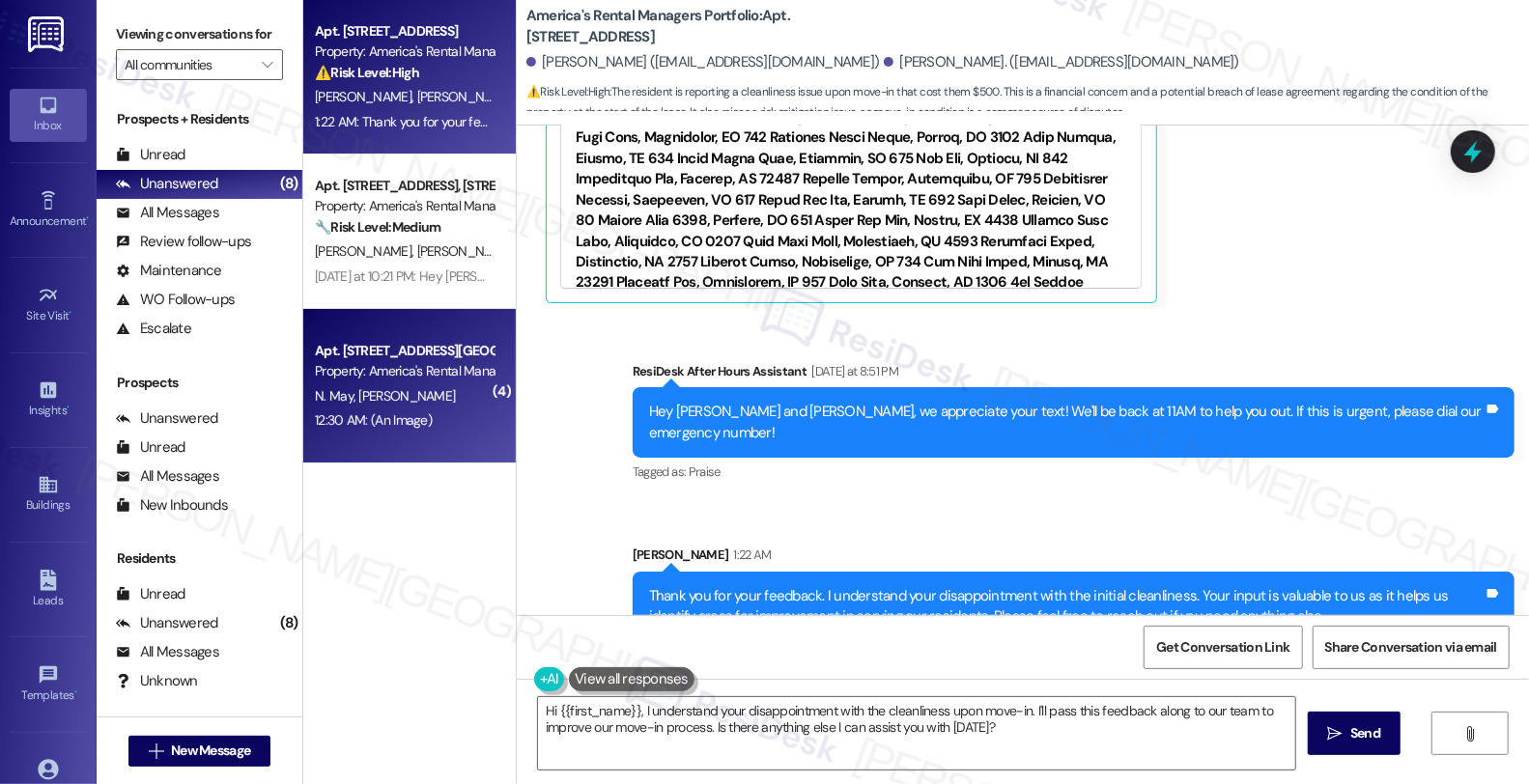
click at [434, 411] on div "12:30 AM: (An Image) 12:30 AM: (An Image)" at bounding box center [404, 420] width 183 height 24
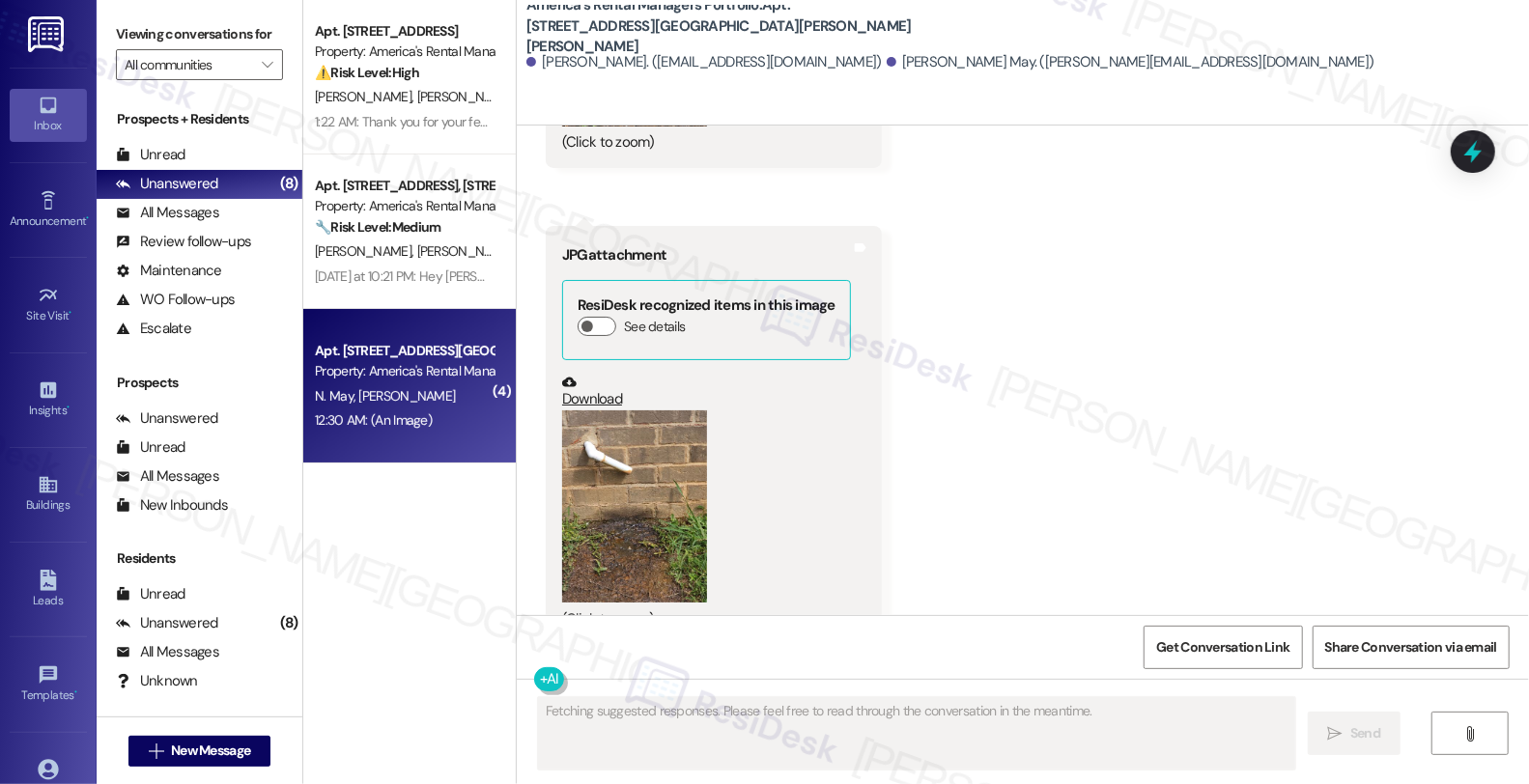
scroll to position [3665, 0]
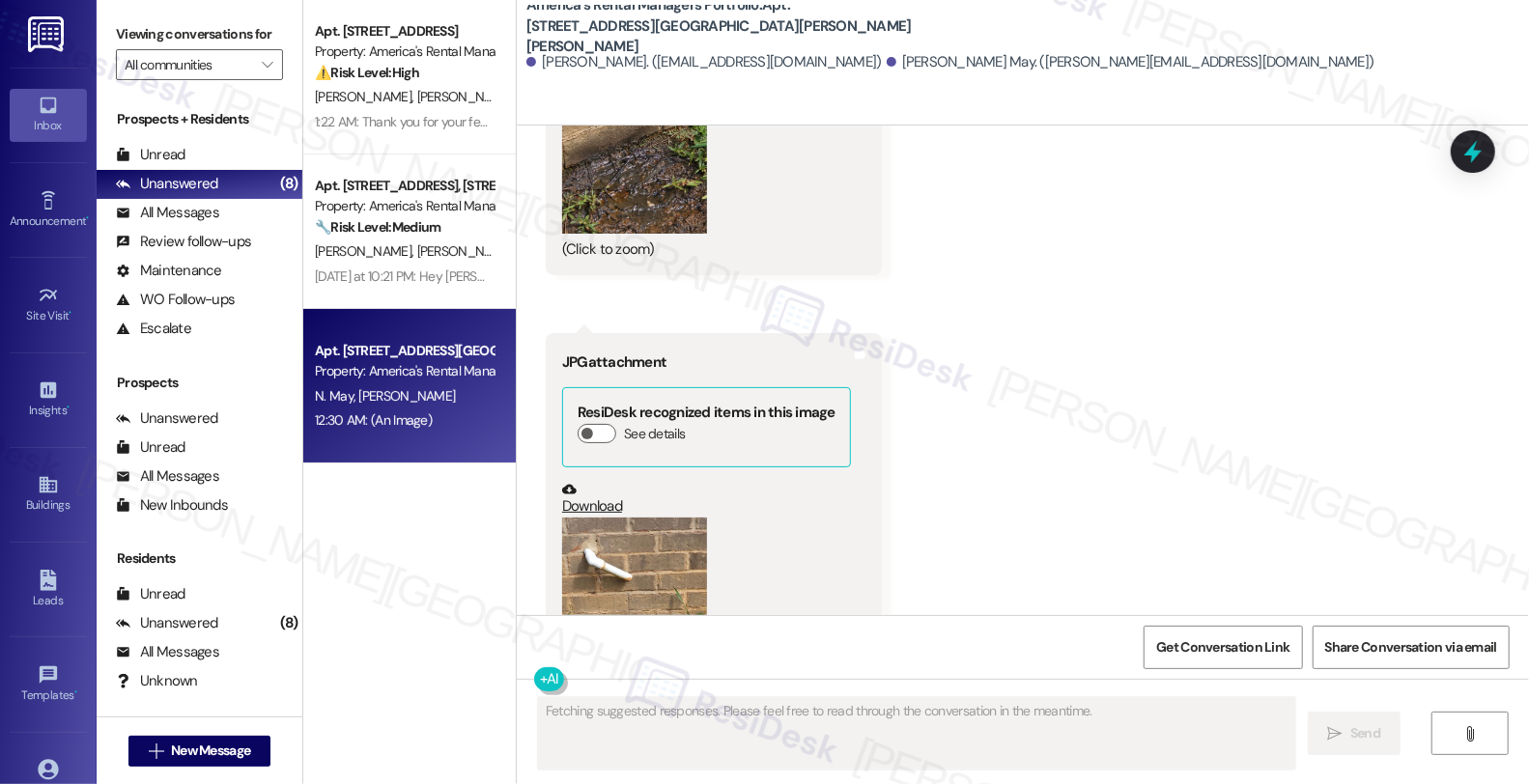
click at [642, 549] on button "Zoom image" at bounding box center [635, 614] width 145 height 193
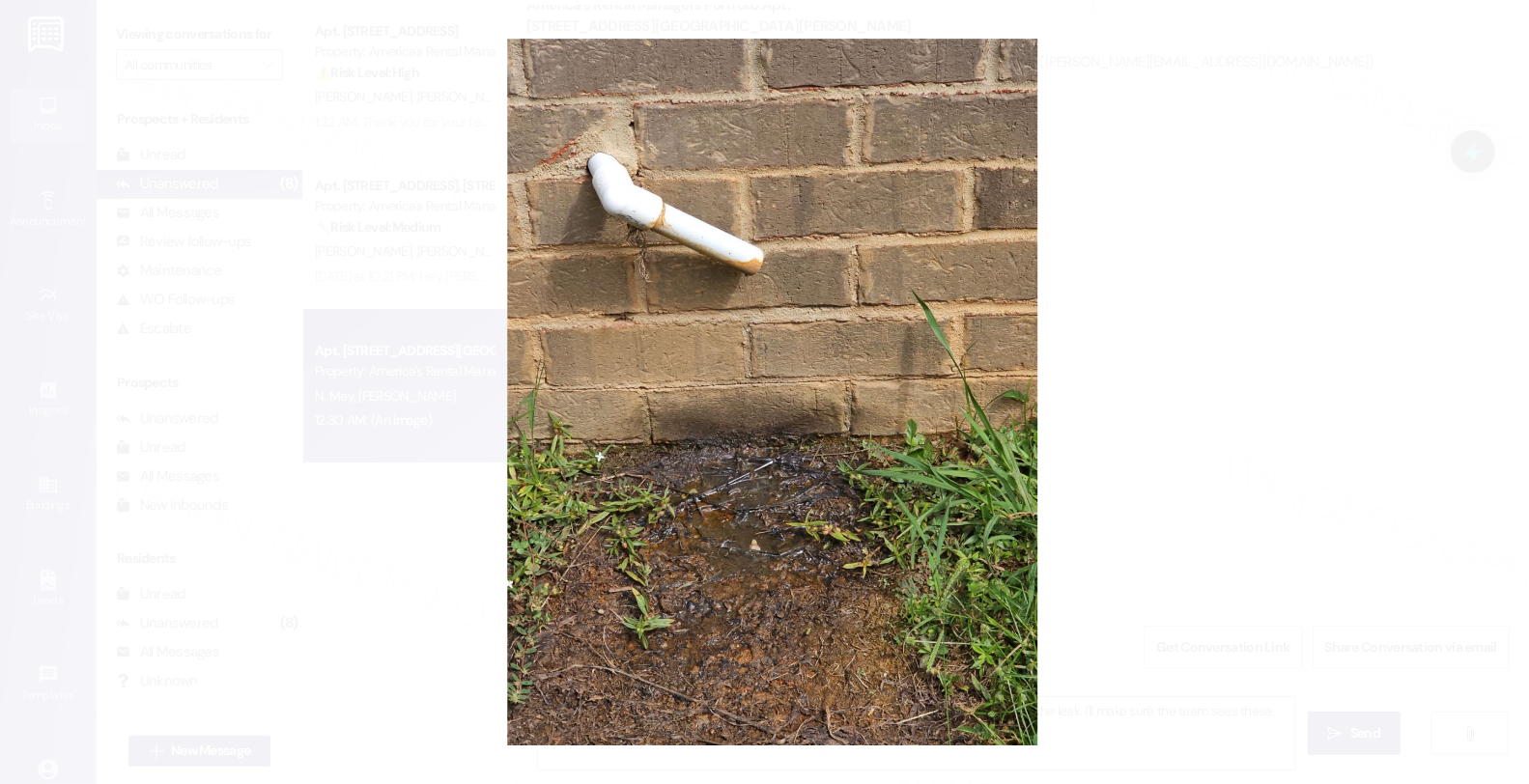
click at [1170, 431] on button "Unzoom image" at bounding box center [764, 392] width 1529 height 784
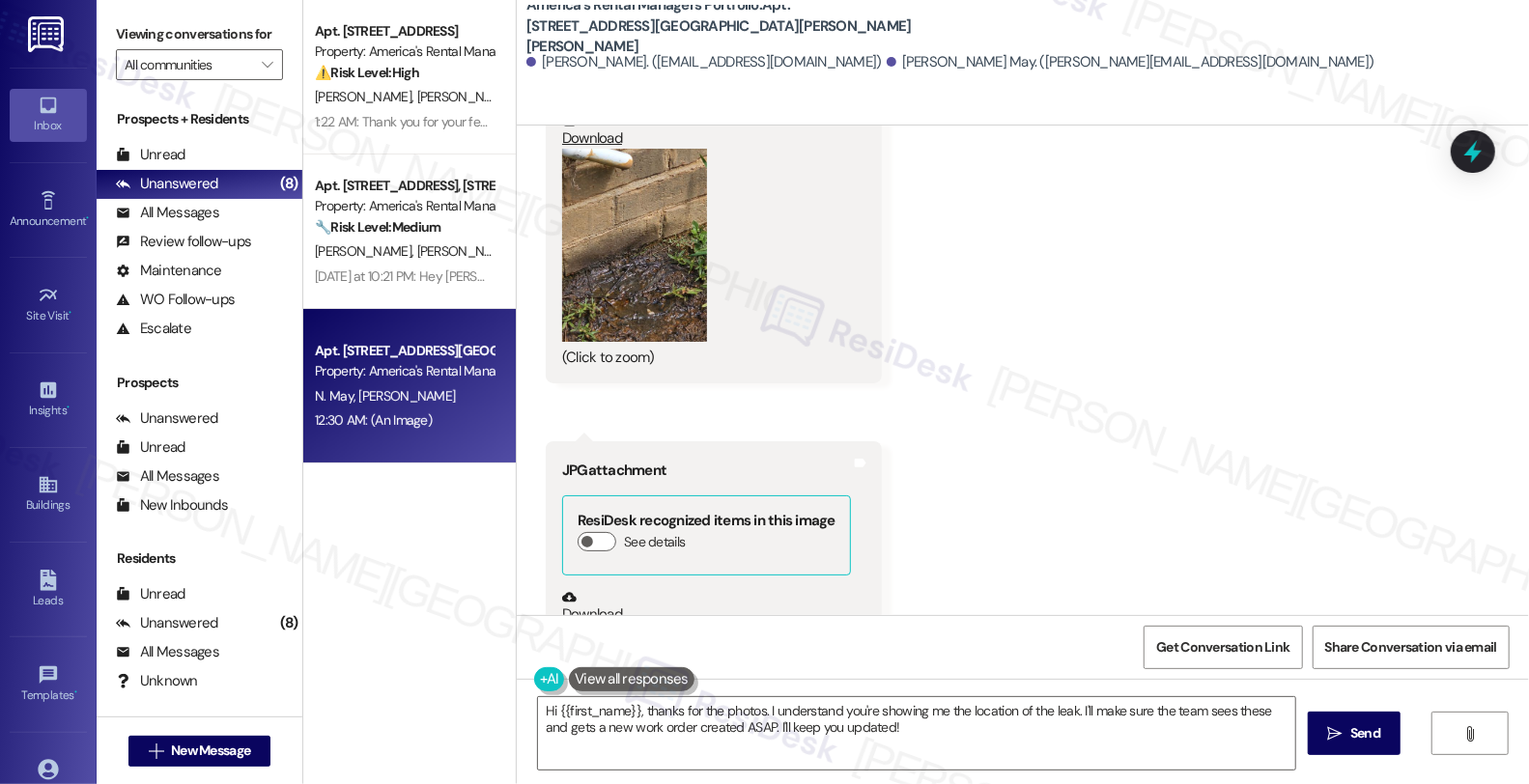
scroll to position [3451, 0]
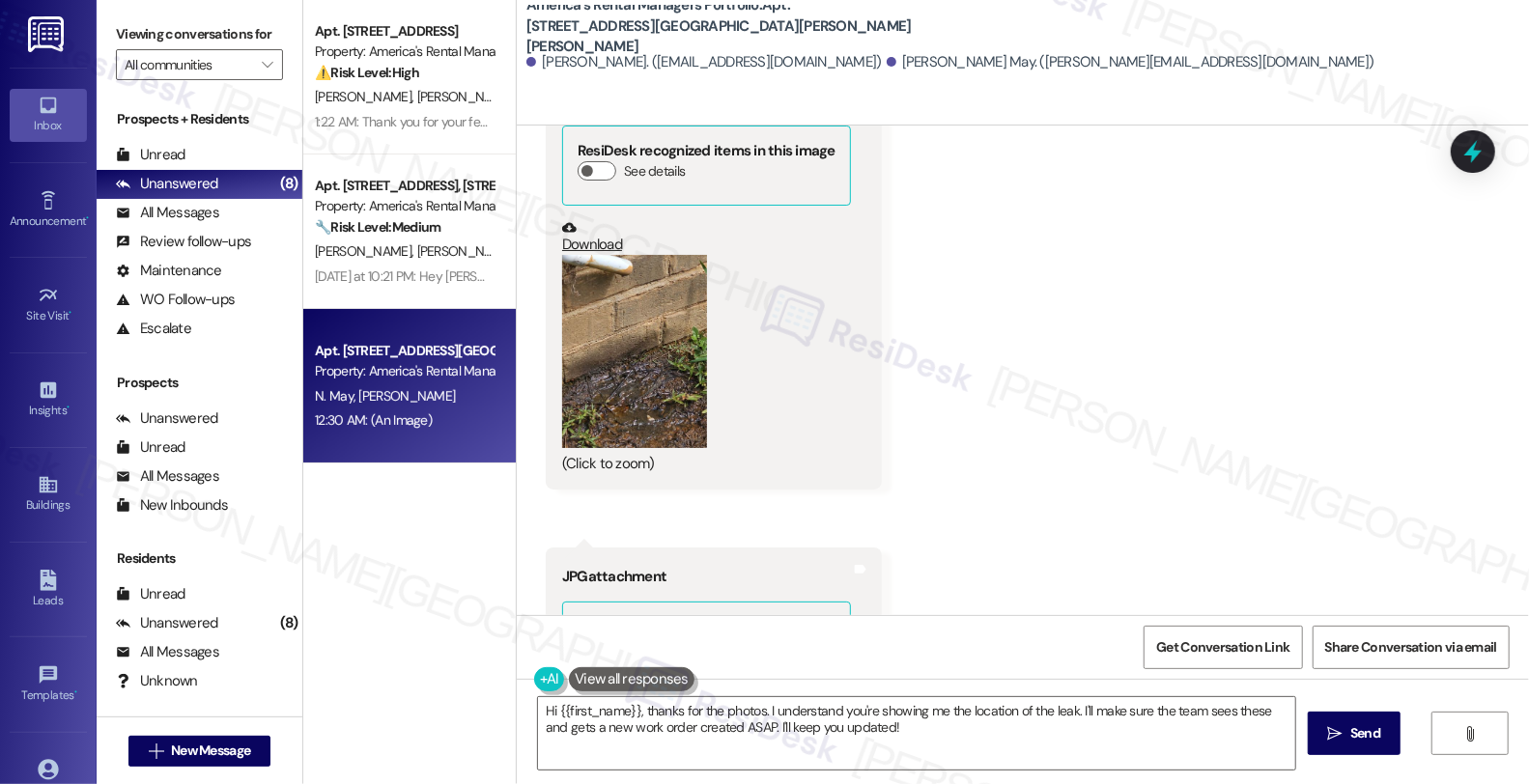
click at [628, 372] on button "Zoom image" at bounding box center [635, 351] width 145 height 193
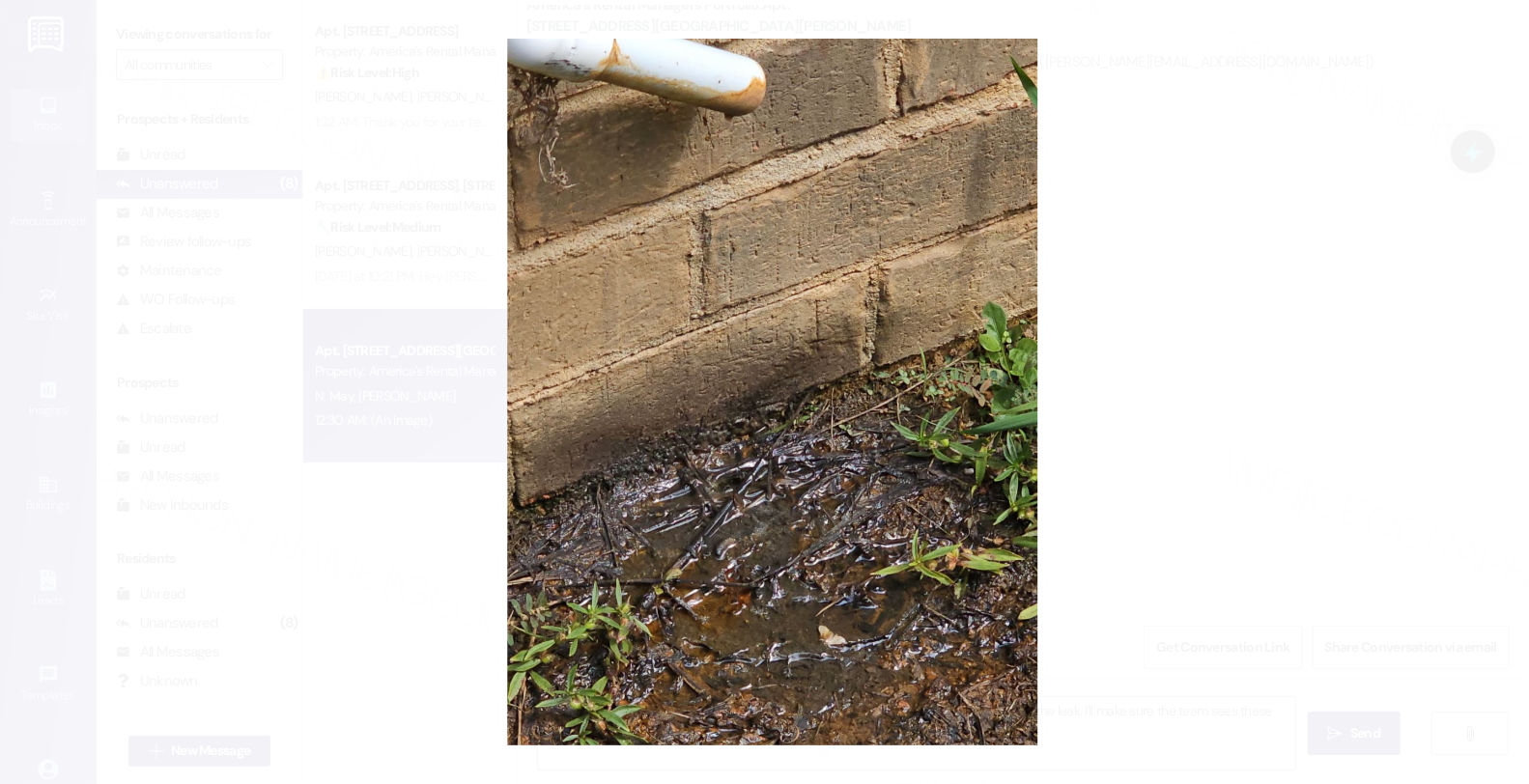
click at [1228, 373] on button "Unzoom image" at bounding box center [764, 392] width 1529 height 784
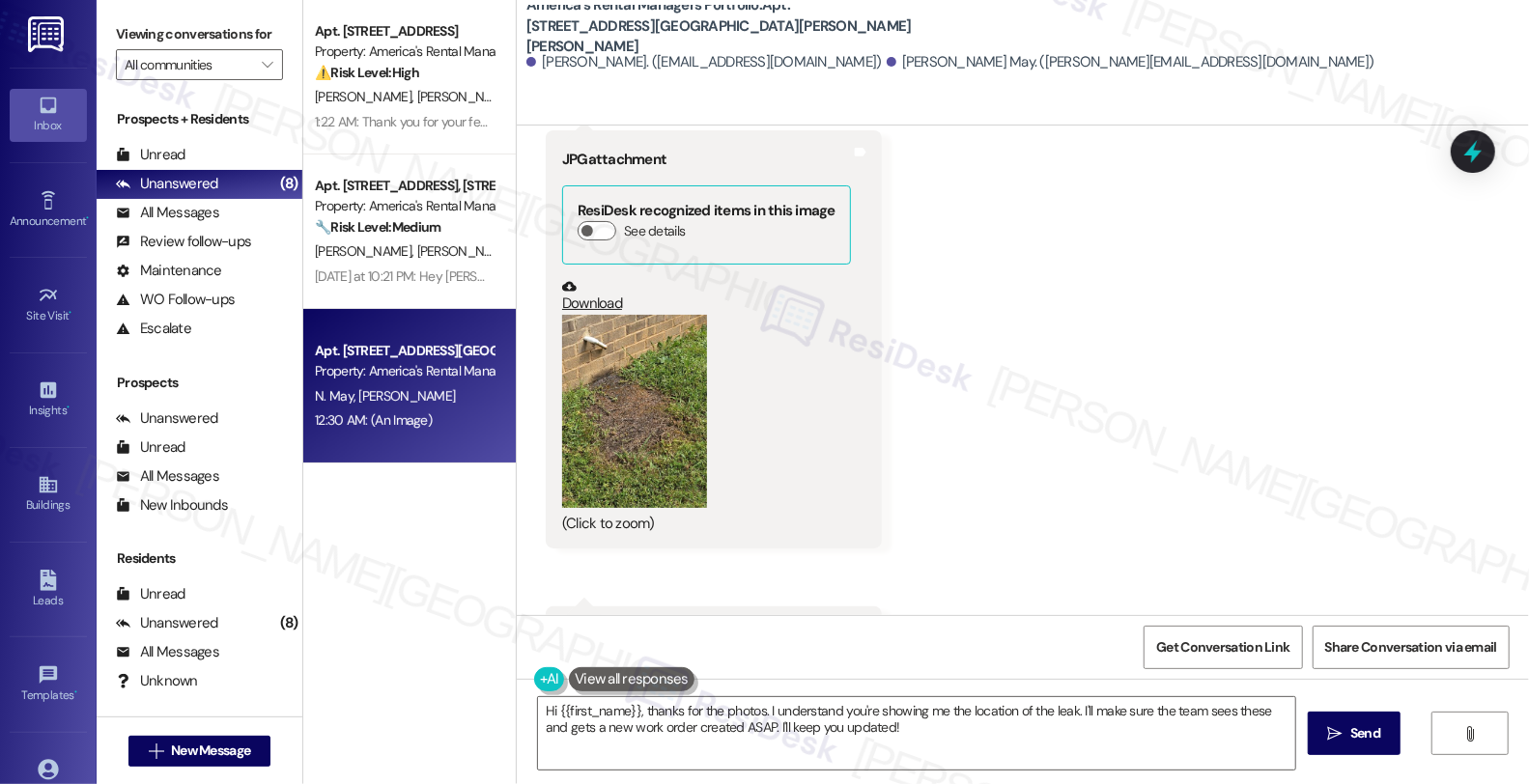
scroll to position [2914, 0]
click at [650, 425] on button "Zoom image" at bounding box center [635, 413] width 145 height 193
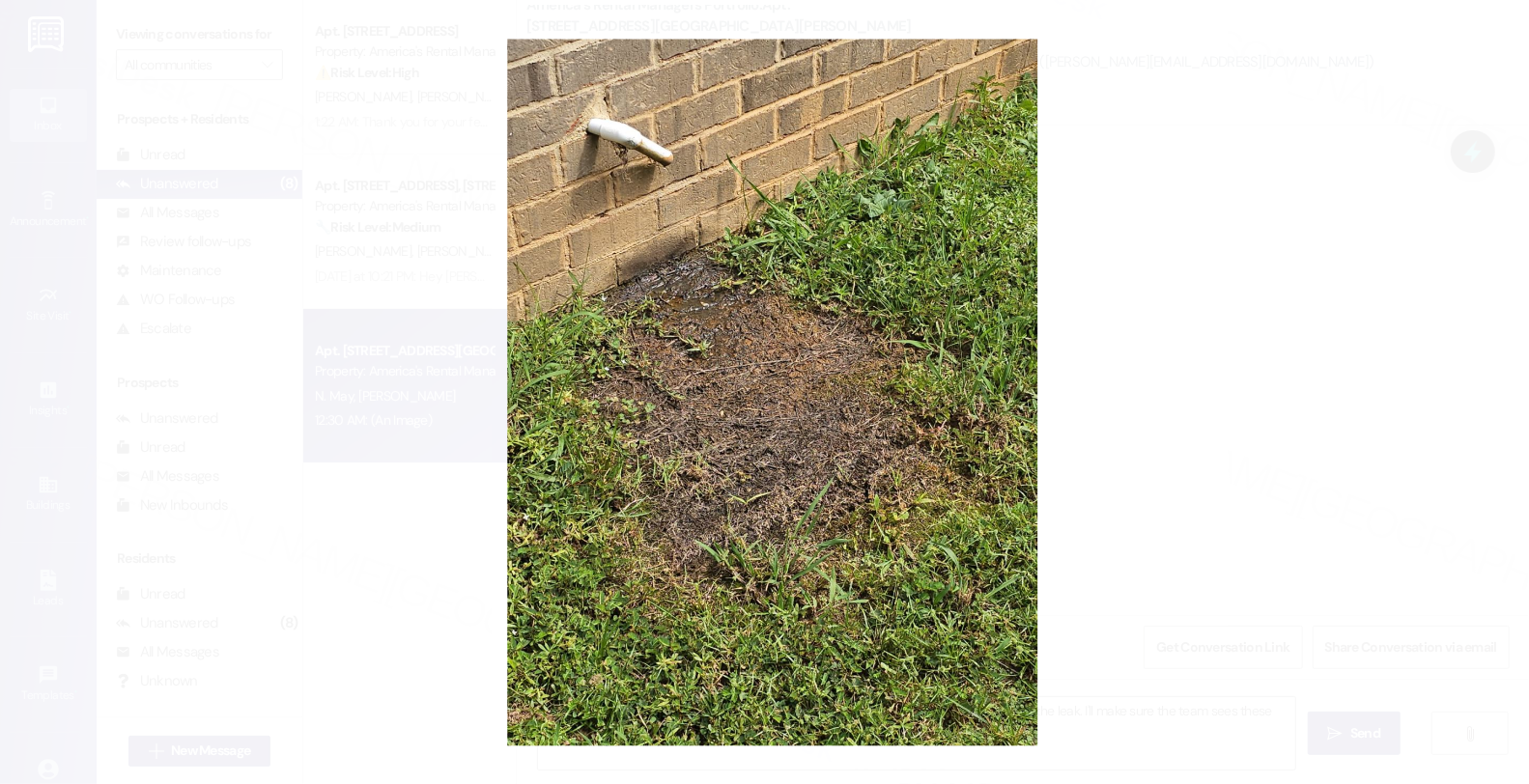
click at [1141, 351] on button "Unzoom image" at bounding box center [764, 392] width 1529 height 784
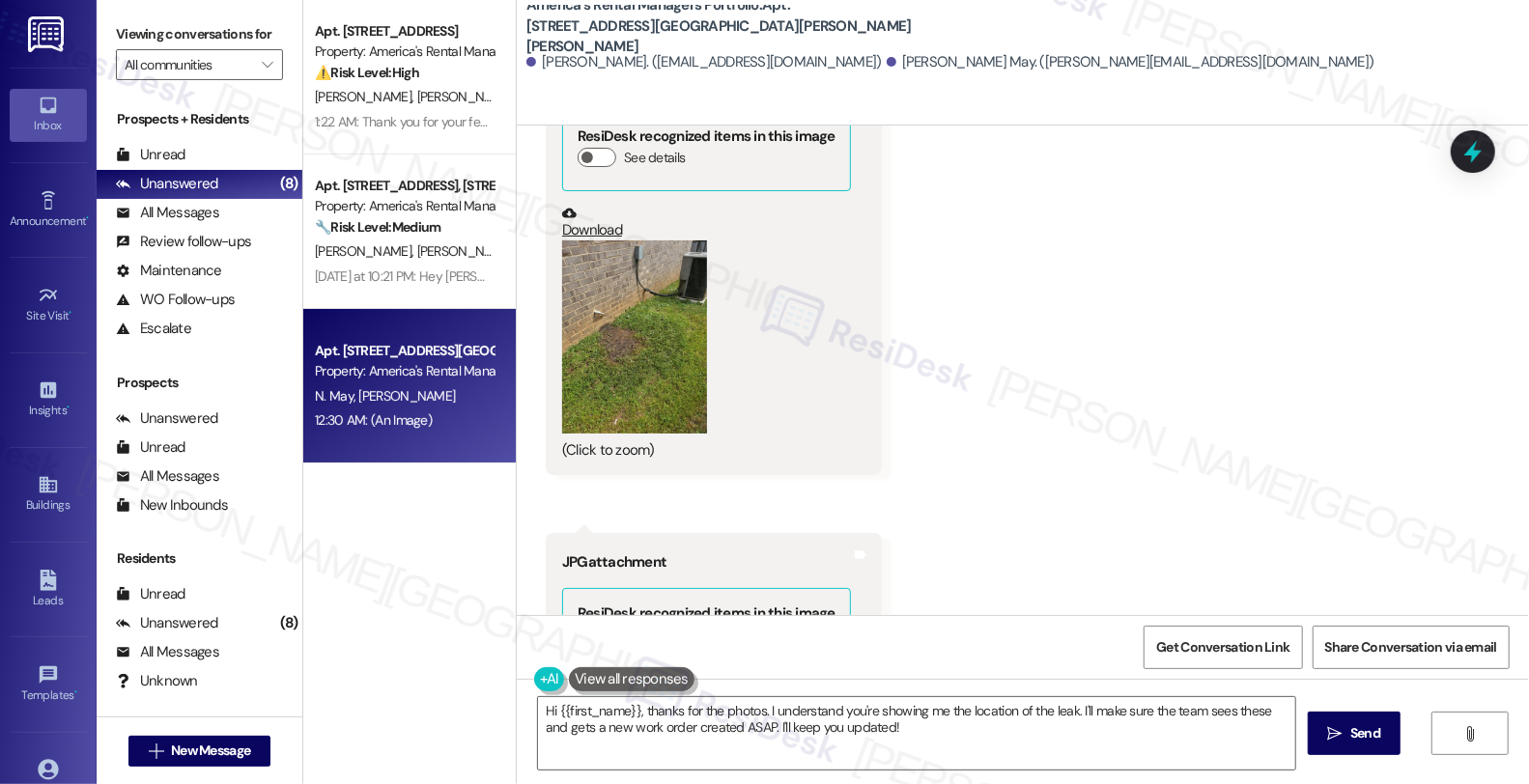
scroll to position [2486, 0]
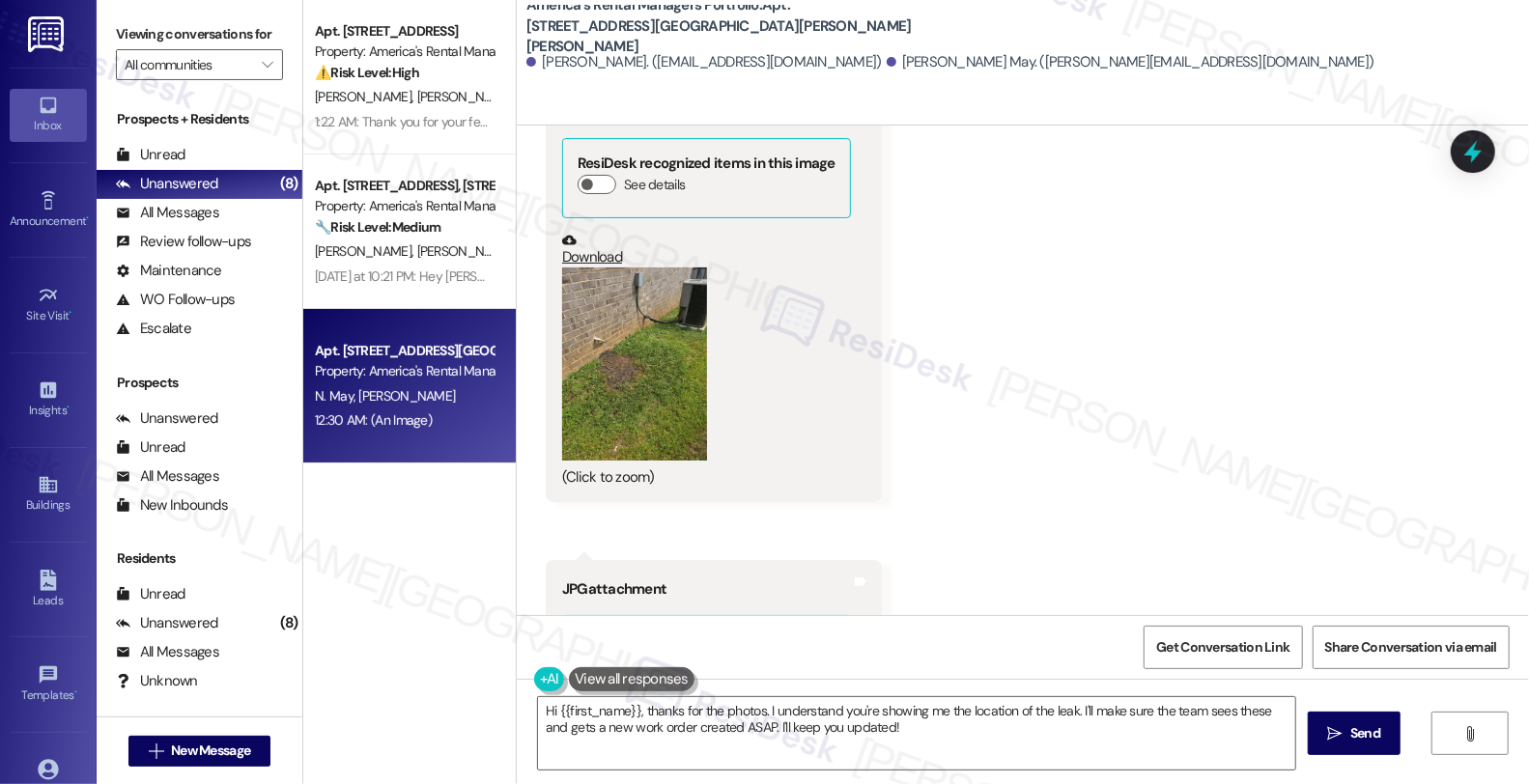
click at [621, 389] on button "Zoom image" at bounding box center [635, 364] width 145 height 193
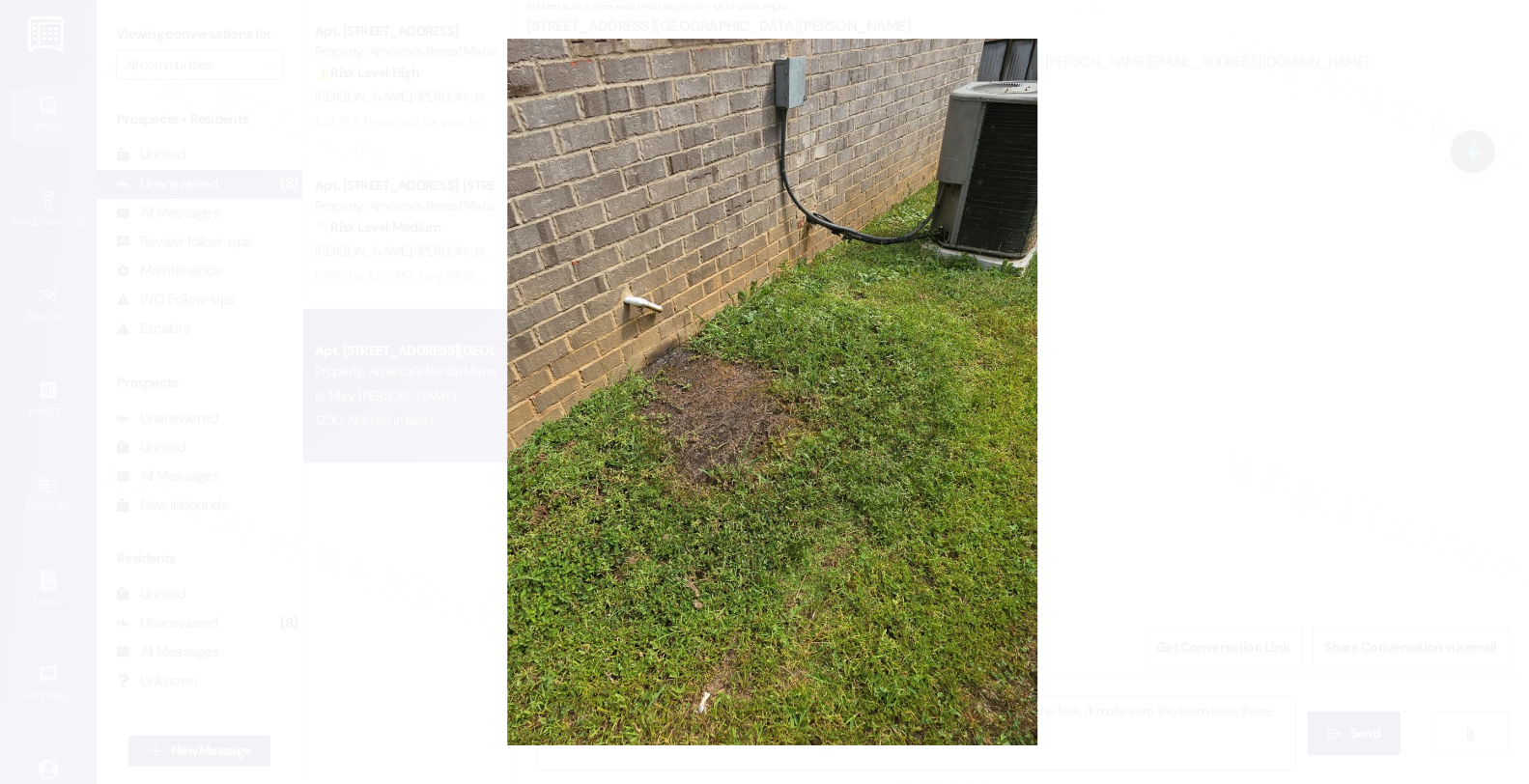
click at [1113, 363] on button "Unzoom image" at bounding box center [764, 392] width 1529 height 784
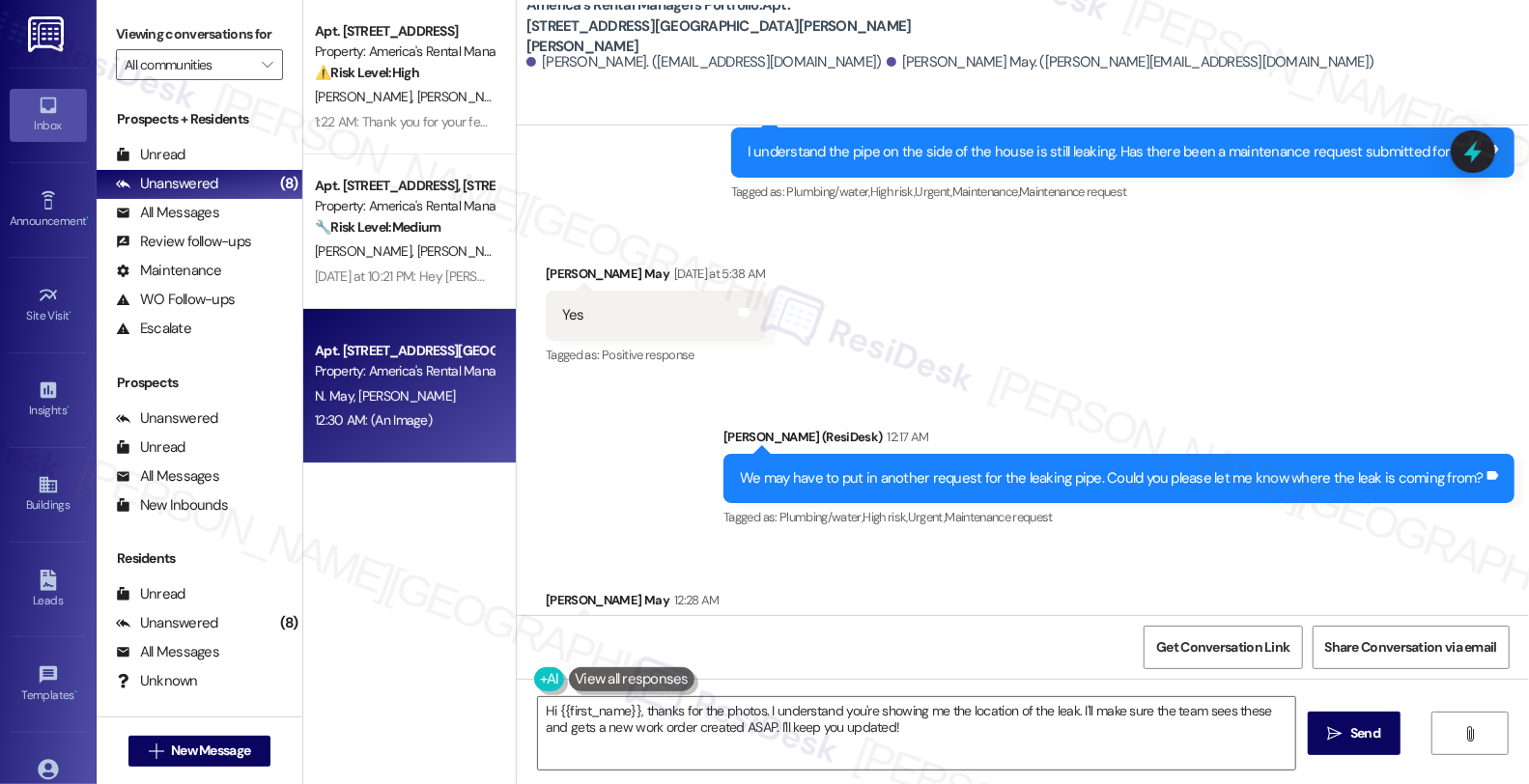
scroll to position [1948, 0]
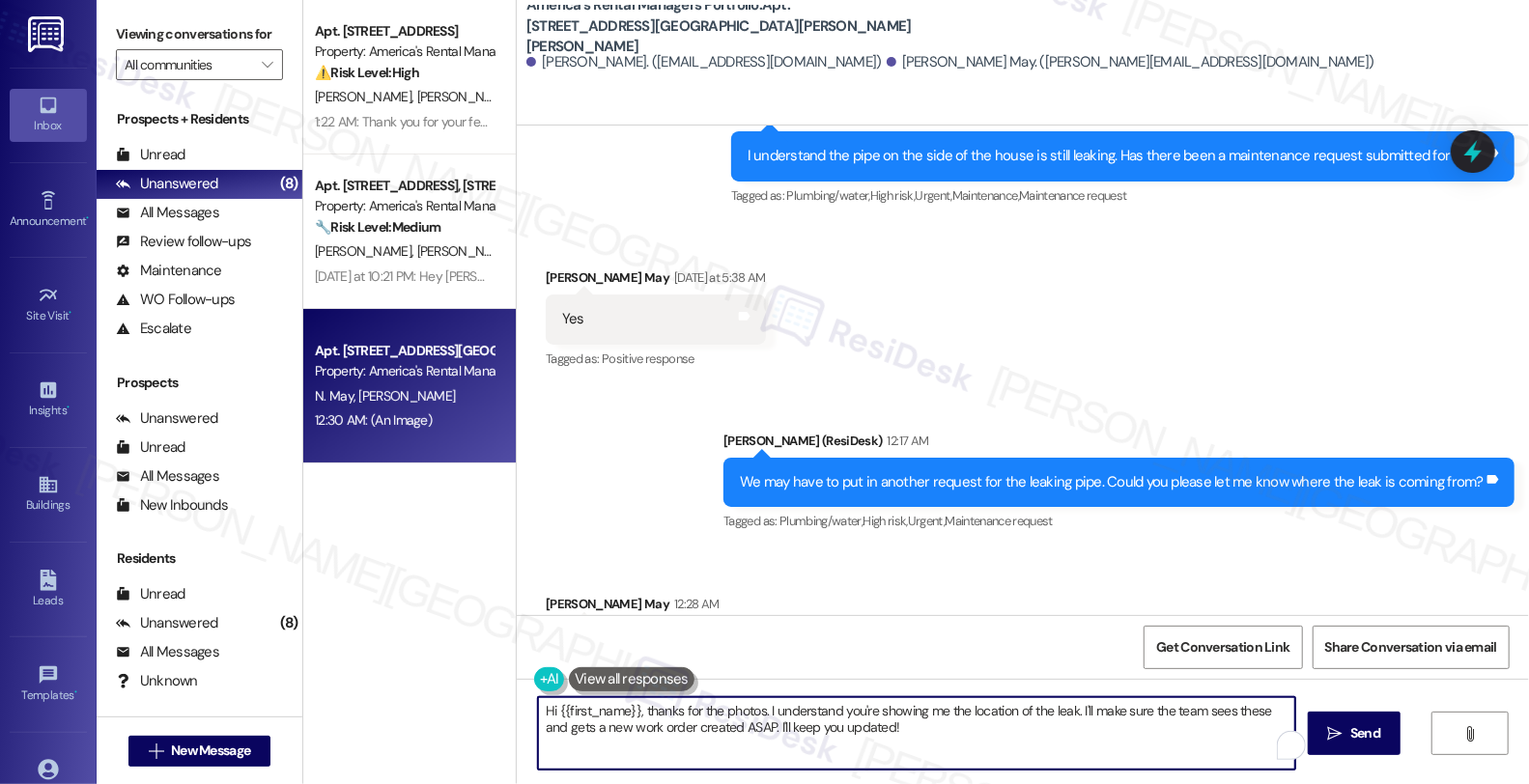
drag, startPoint x: 639, startPoint y: 707, endPoint x: 522, endPoint y: 707, distance: 117.0
click at [527, 707] on div "Hi {{first_name}}, thanks for the photos. I understand you're showing me the lo…" at bounding box center [907, 733] width 760 height 74
drag, startPoint x: 658, startPoint y: 711, endPoint x: 863, endPoint y: 735, distance: 206.4
click at [863, 735] on textarea "Thanks for the photos. I understand you're showing me the location of the leak.…" at bounding box center [914, 733] width 758 height 72
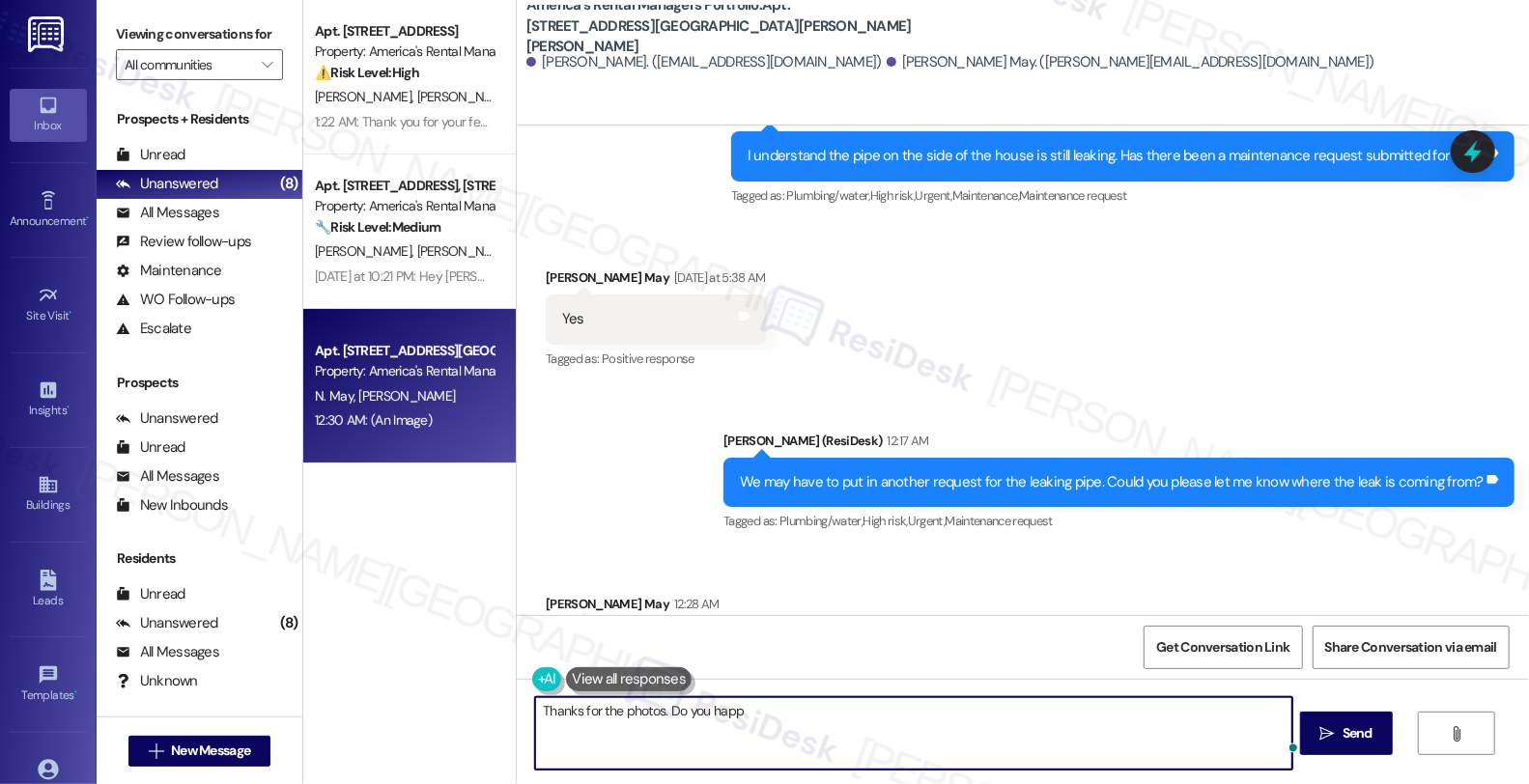
type textarea "Thanks for the photos. Do you happ["
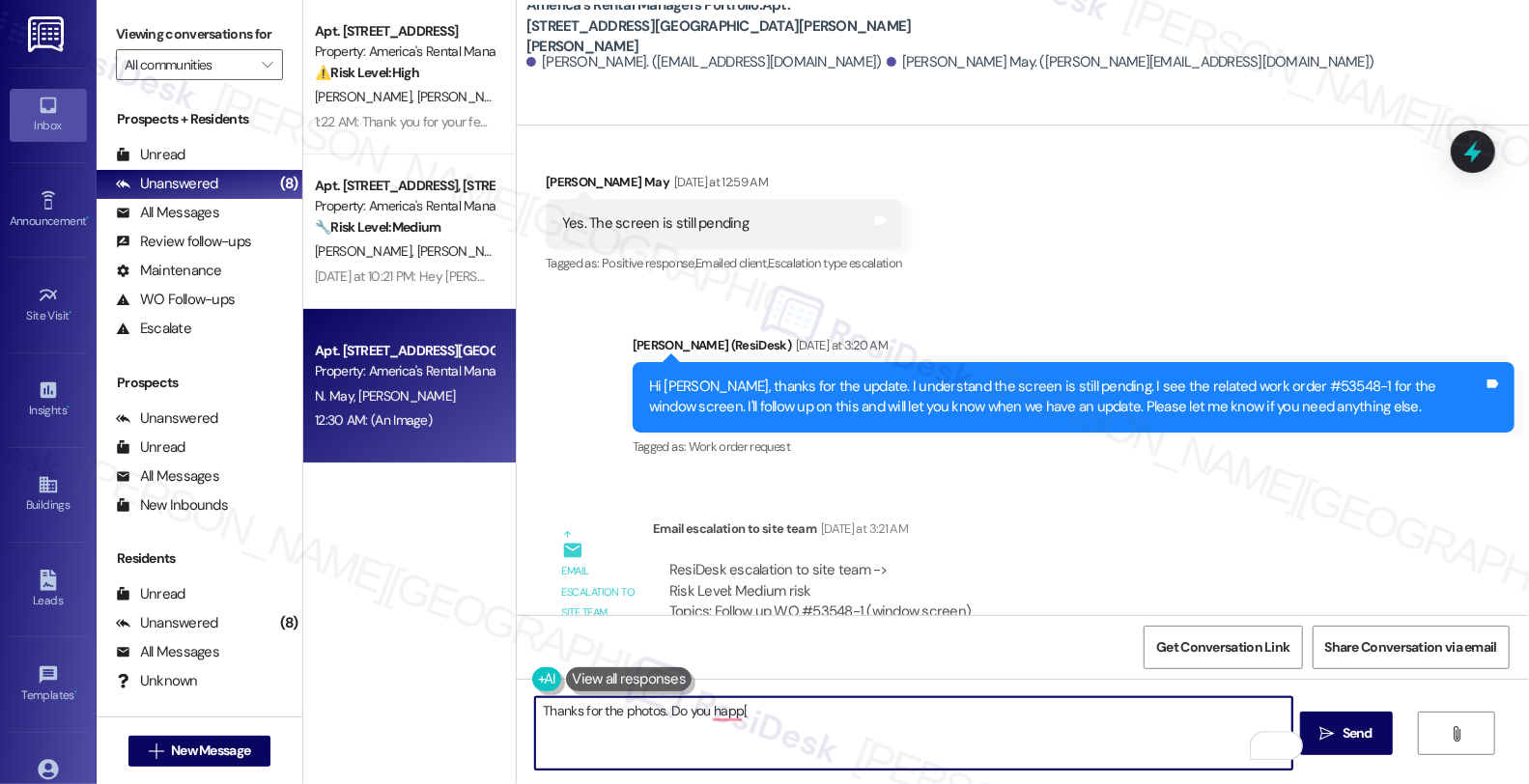
scroll to position [1090, 0]
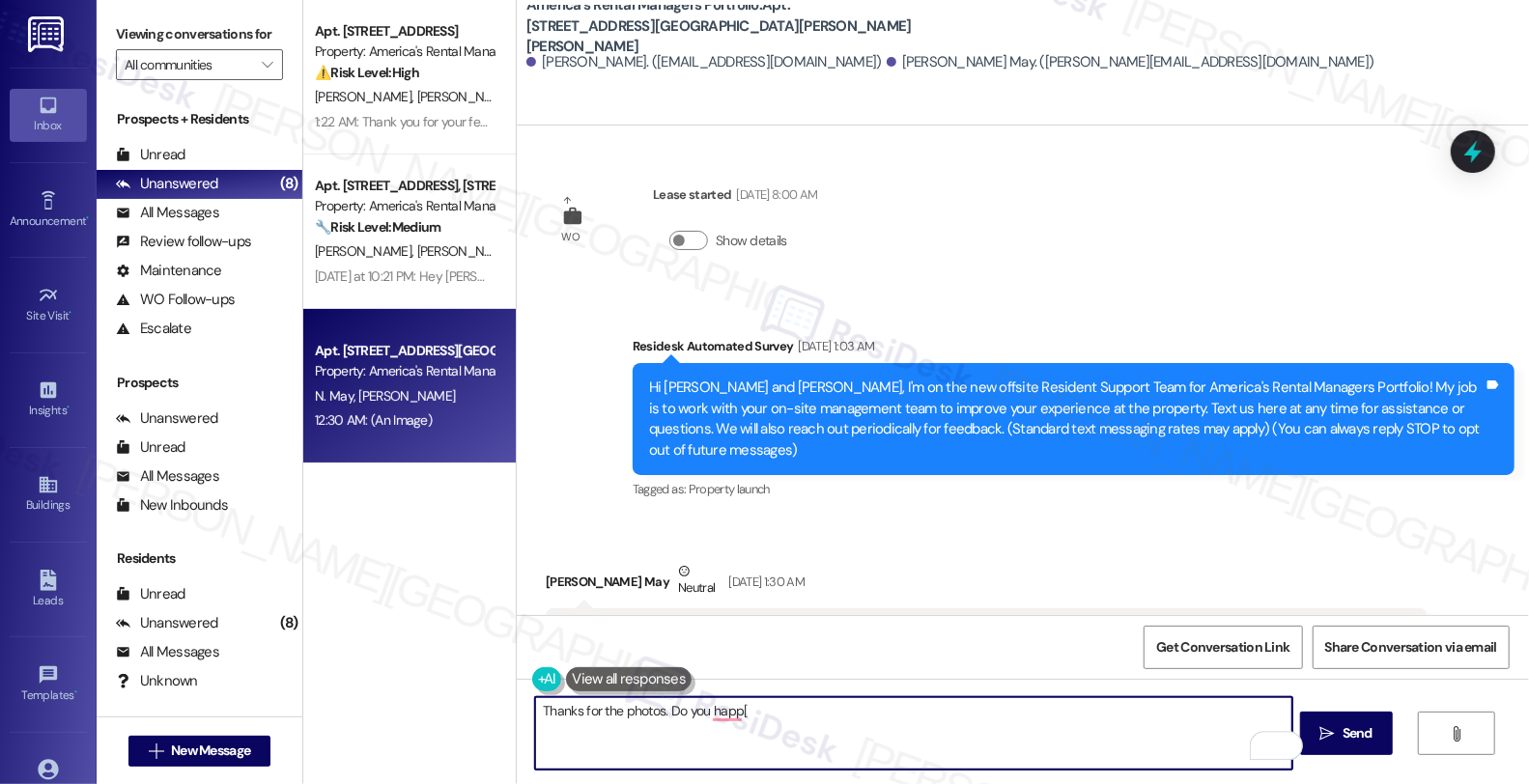
scroll to position [1090, 0]
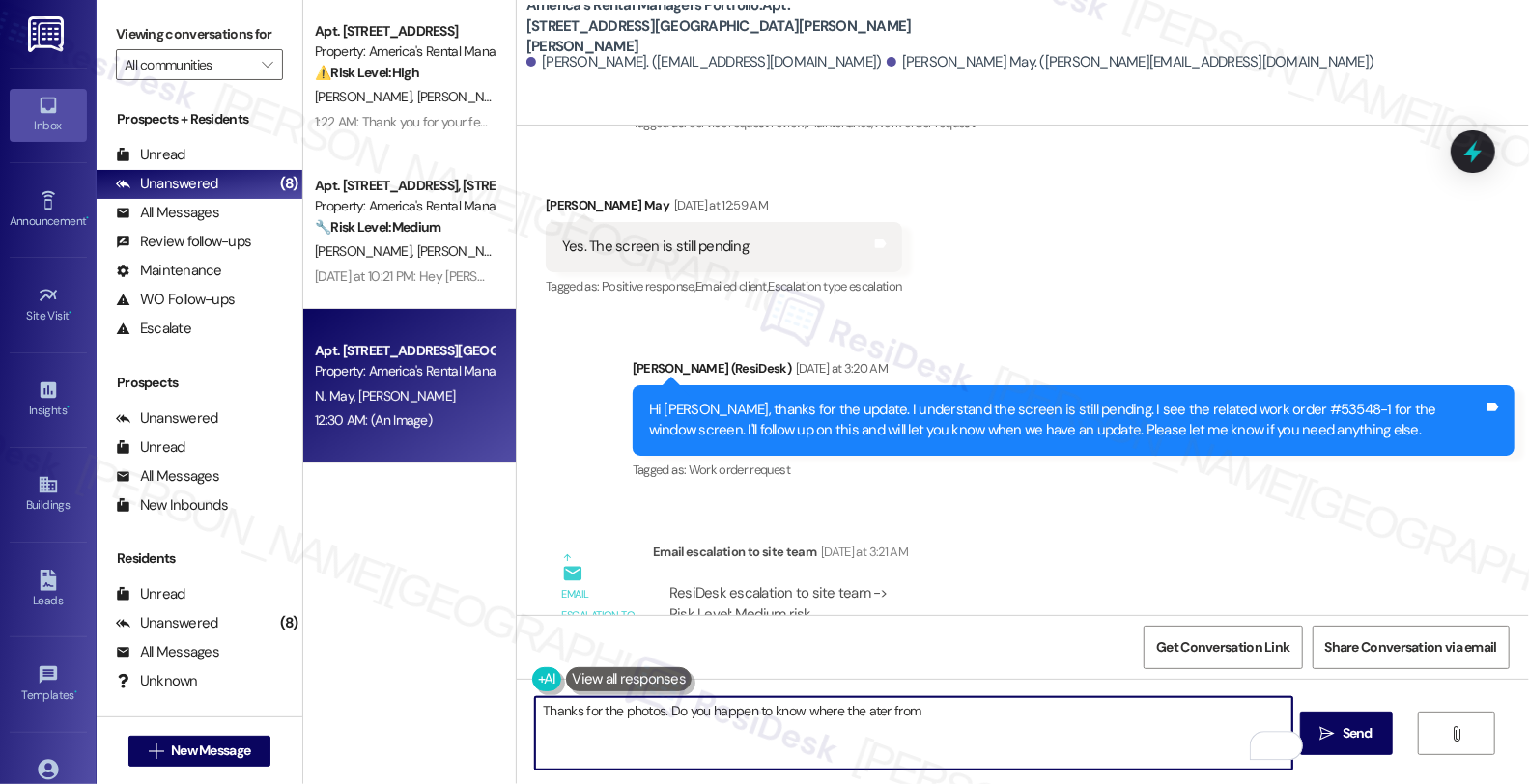
click at [853, 711] on textarea "Thanks for the photos. Do you happen to know where the ater from" at bounding box center [914, 733] width 758 height 72
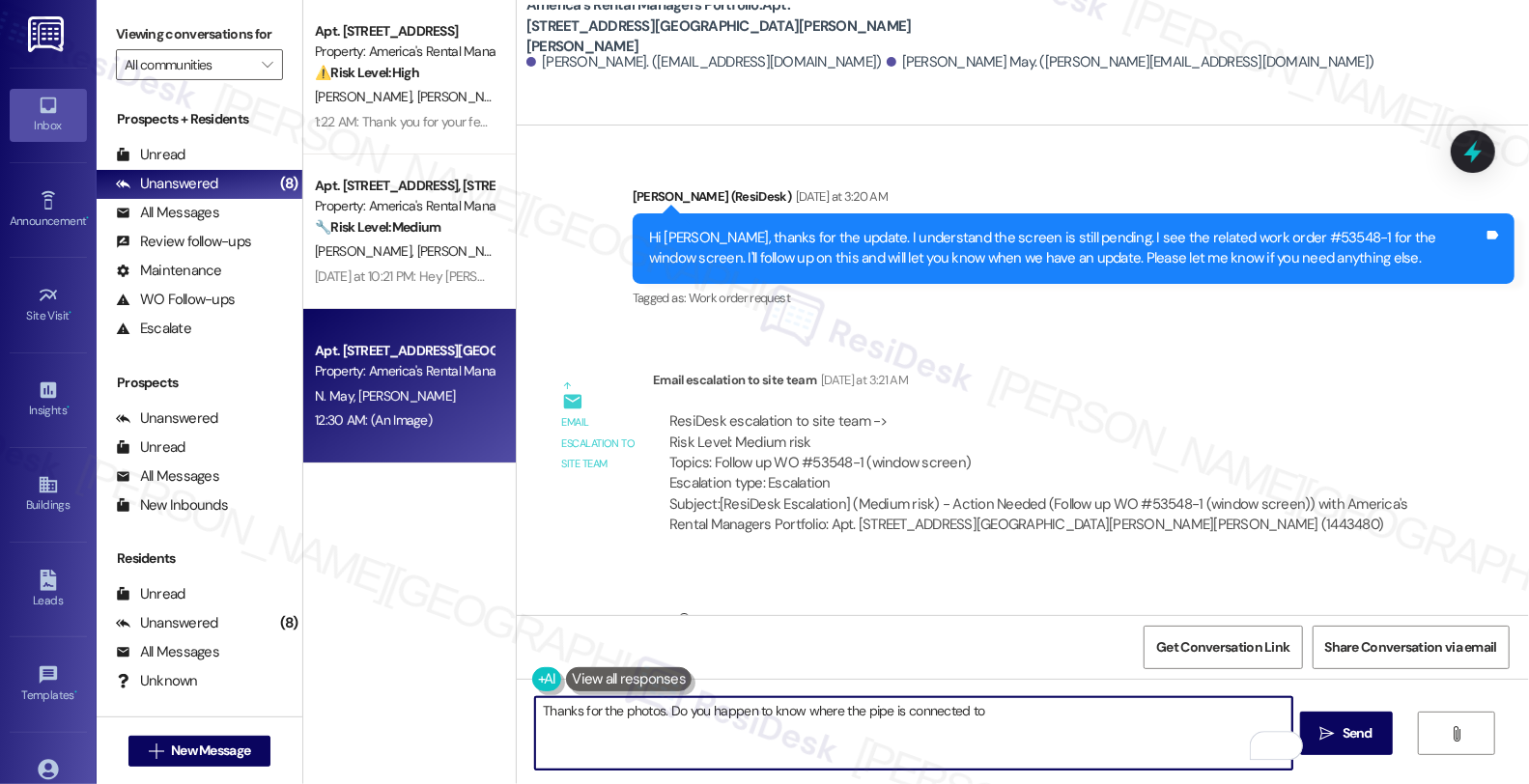
scroll to position [1305, 0]
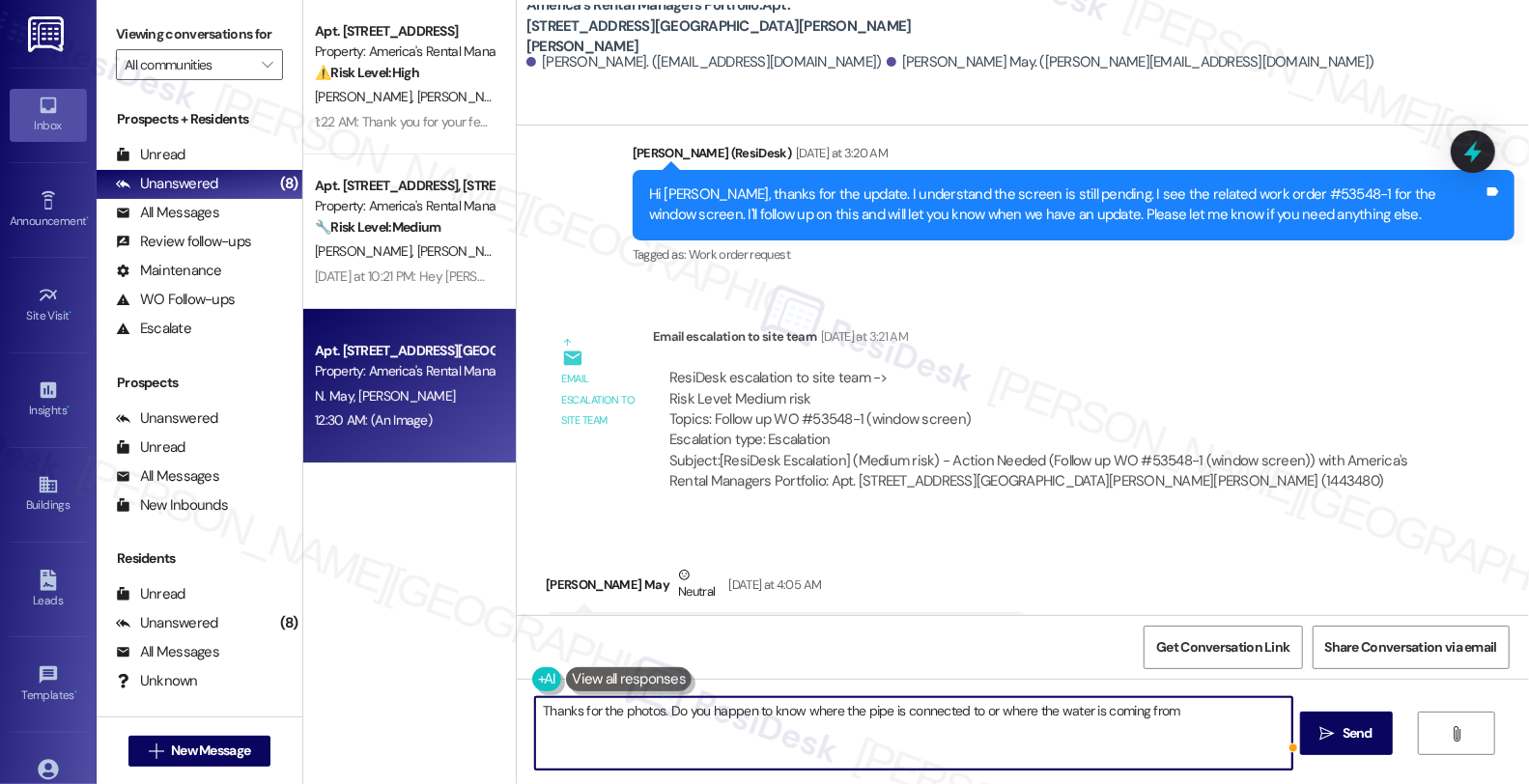
type textarea "Thanks for the photos. Do you happen to know where the pipe is connected to or …"
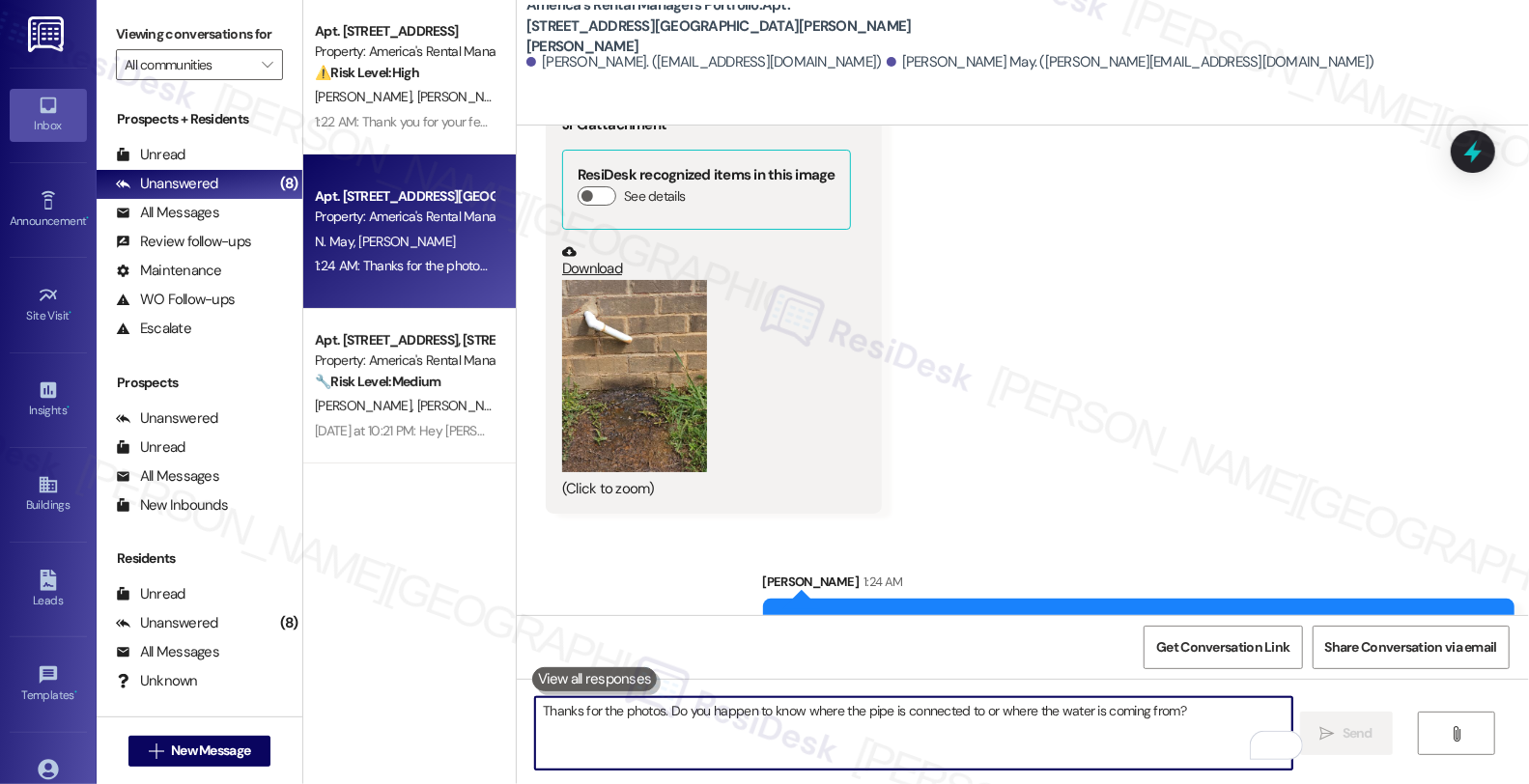
scroll to position [3908, 0]
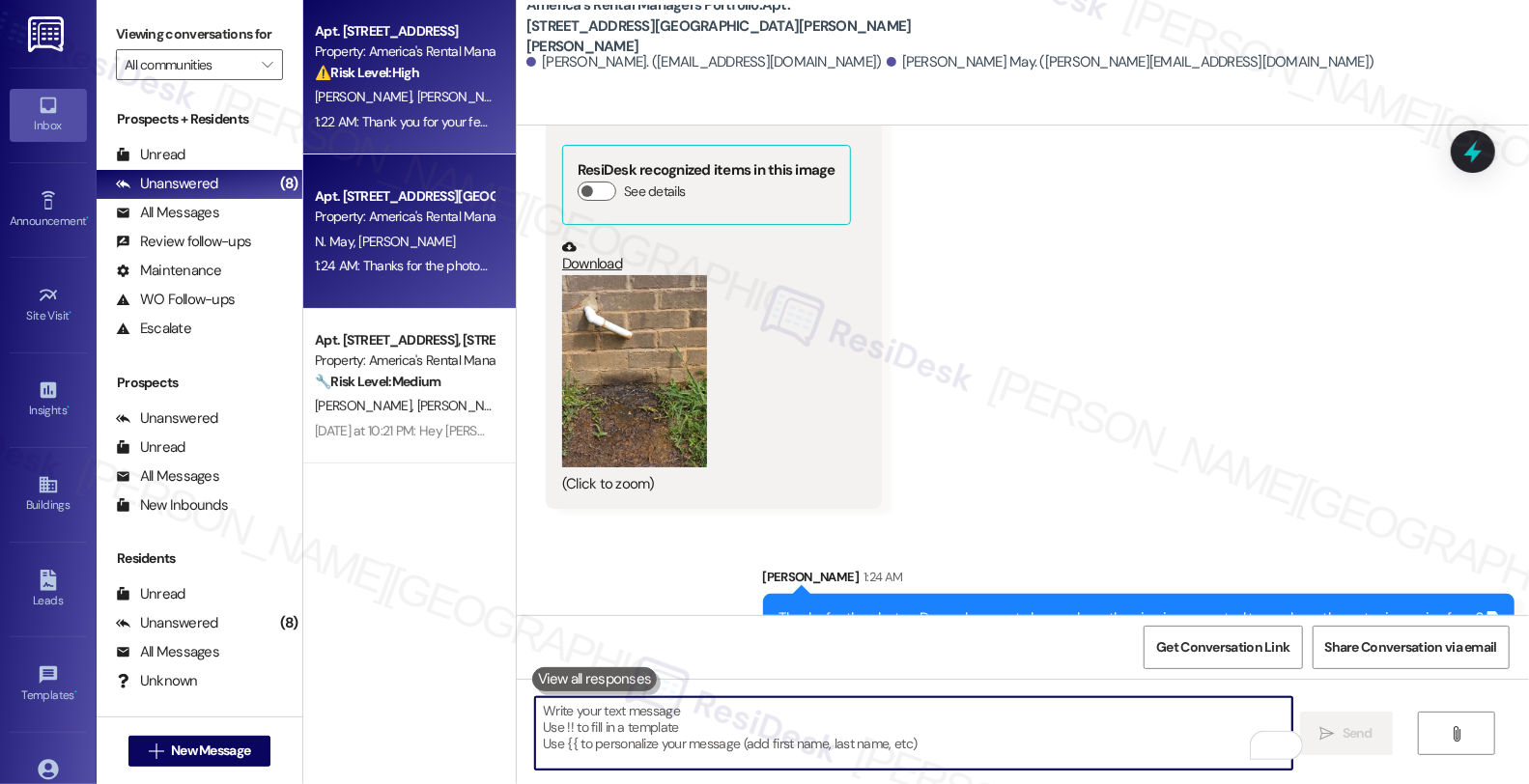
click at [430, 65] on div "⚠️ Risk Level: High The resident is reporting a cleanliness issue upon move-in …" at bounding box center [404, 72] width 179 height 21
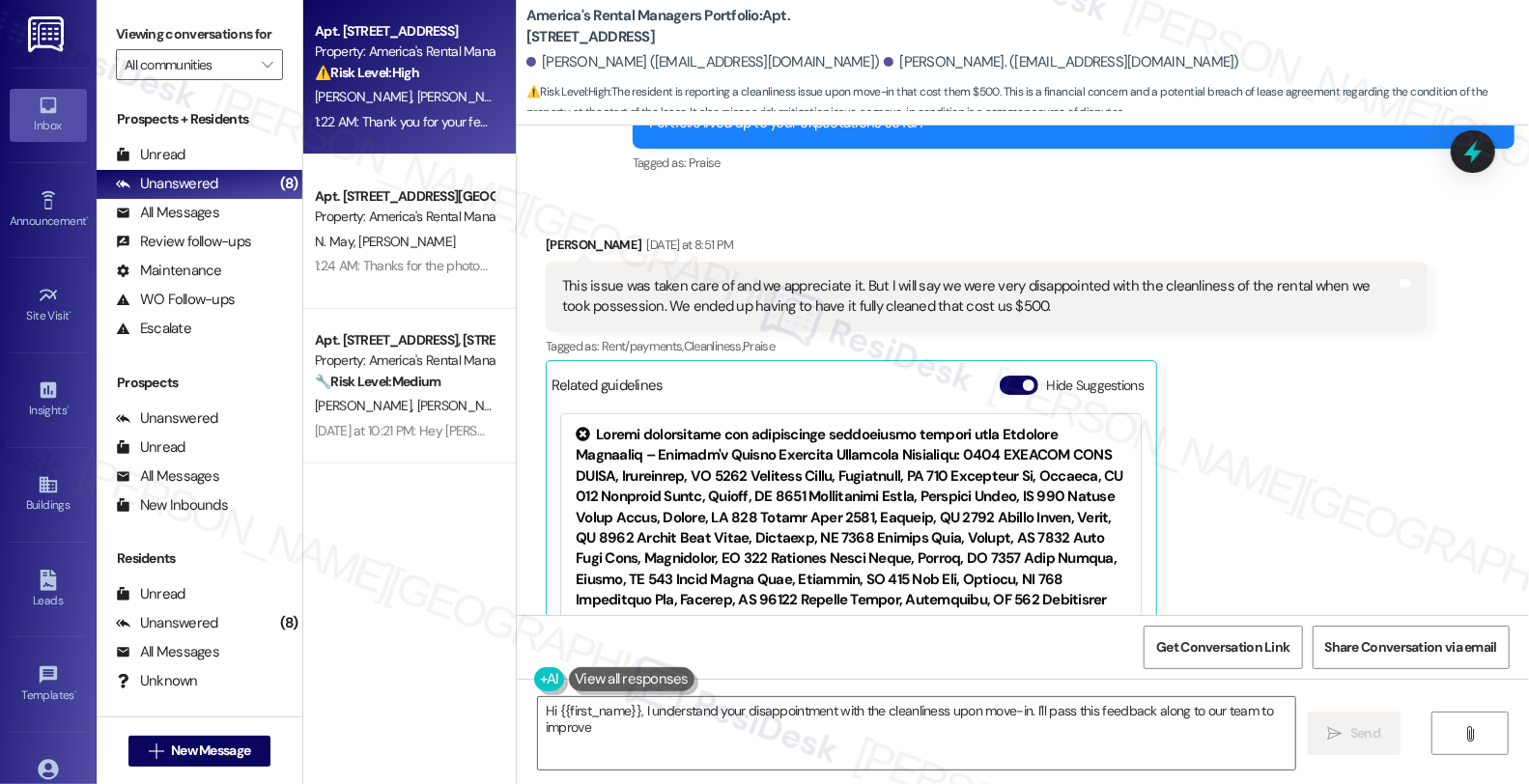
scroll to position [922, 0]
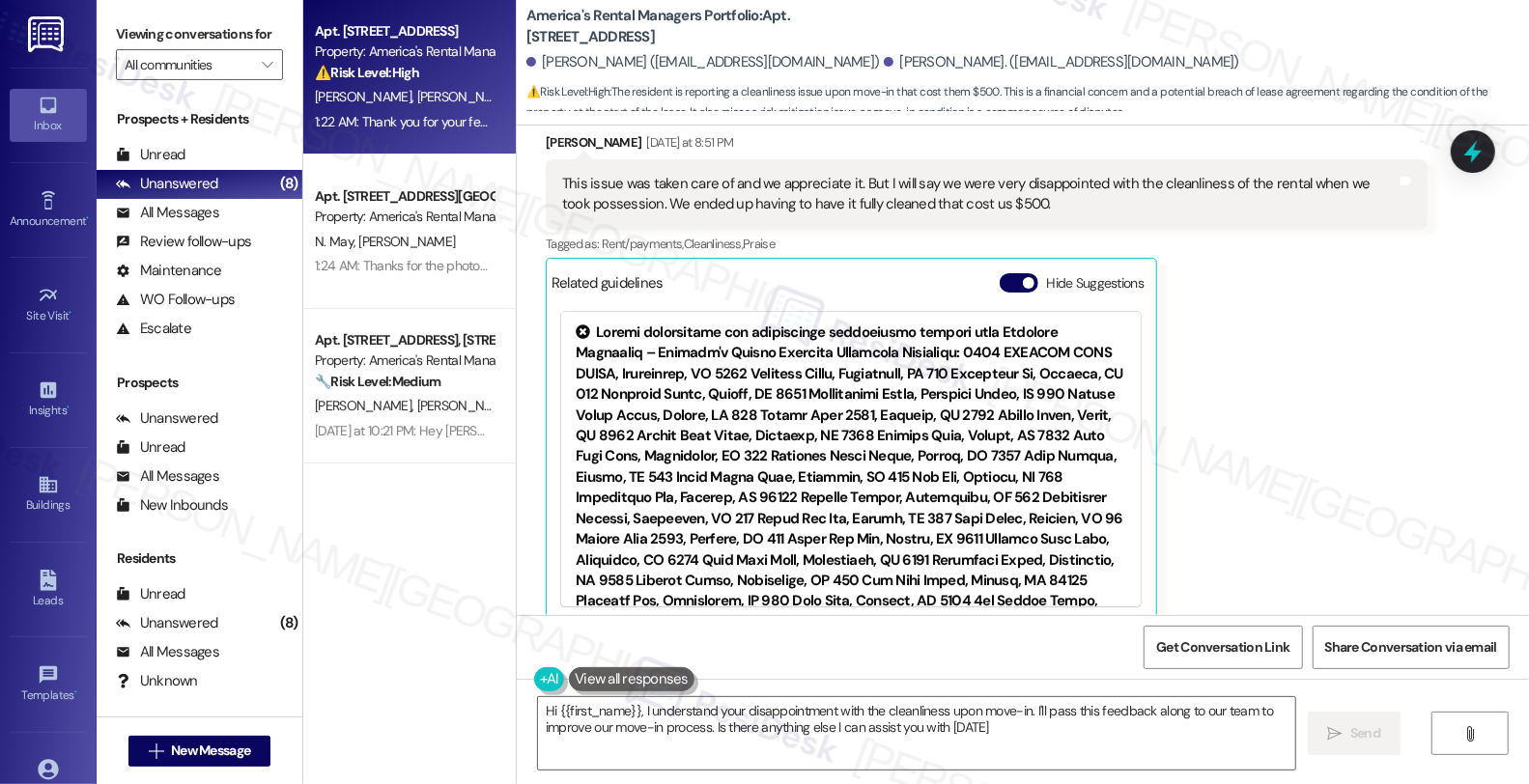
type textarea "Hi {{first_name}}, I understand your disappointment with the cleanliness upon m…"
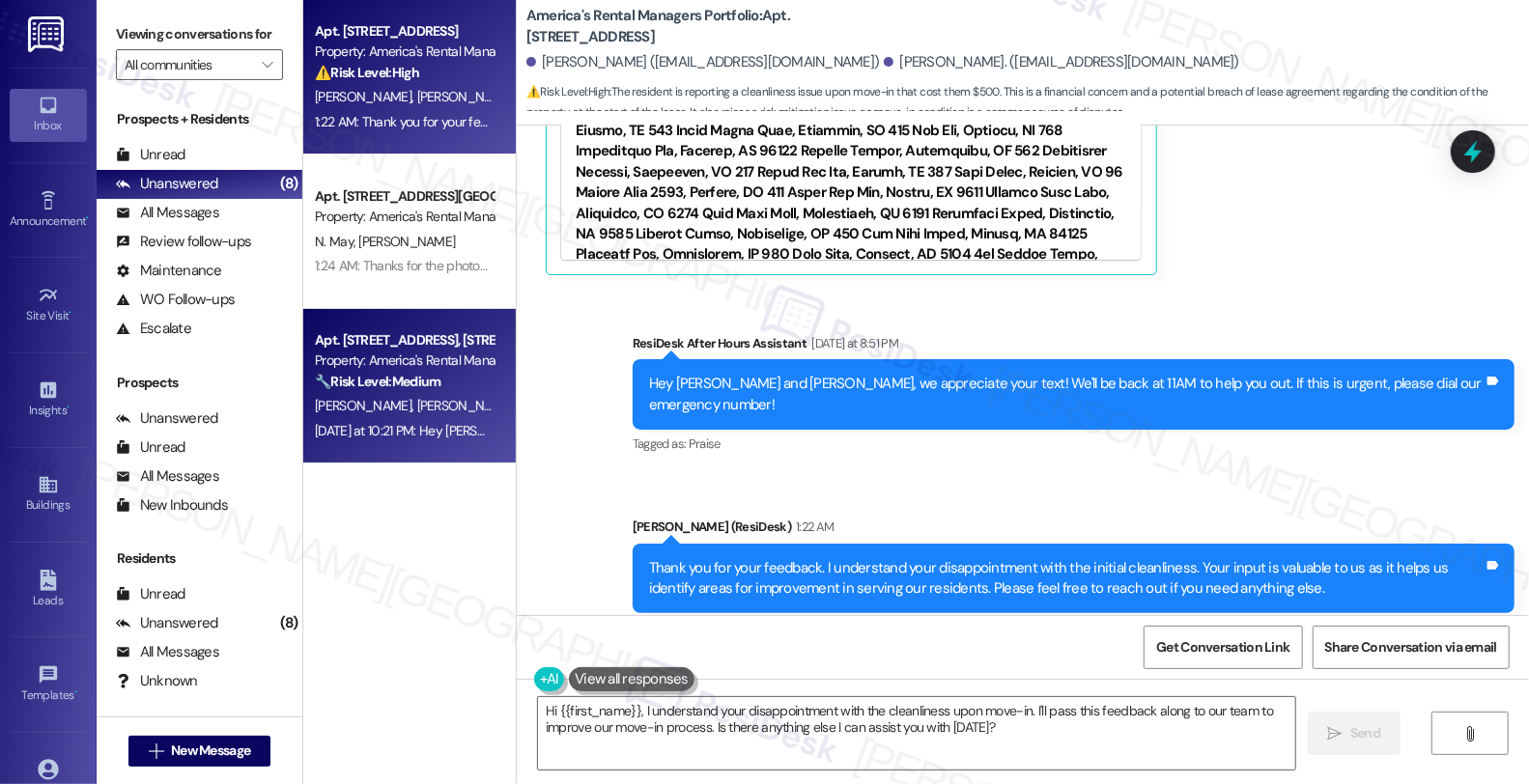
click at [415, 451] on div "Apt. [STREET_ADDRESS], [STREET_ADDRESS] Property: America's Rental Managers Por…" at bounding box center [410, 387] width 213 height 154
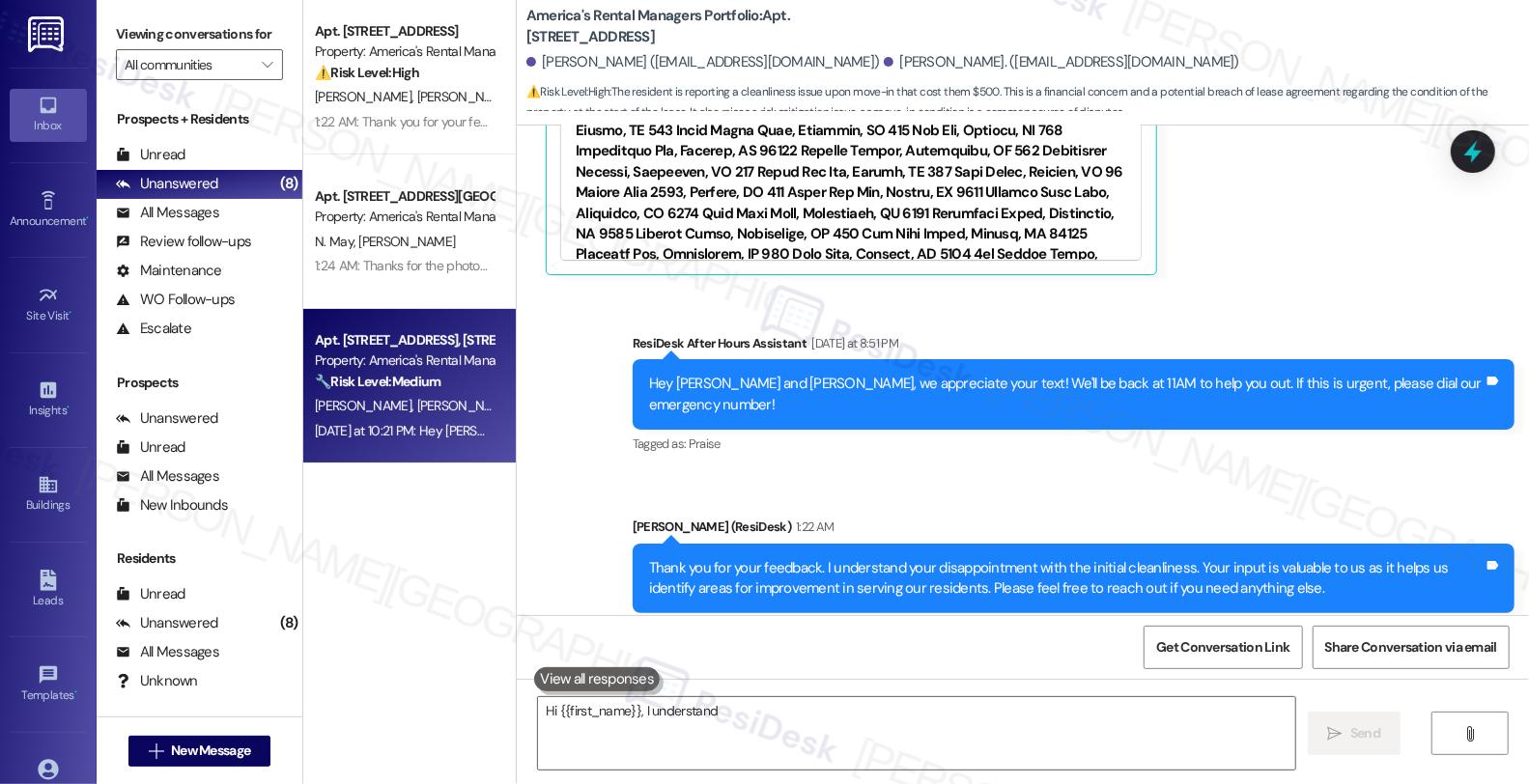
type textarea "Hi {{first_name}}, I understand your"
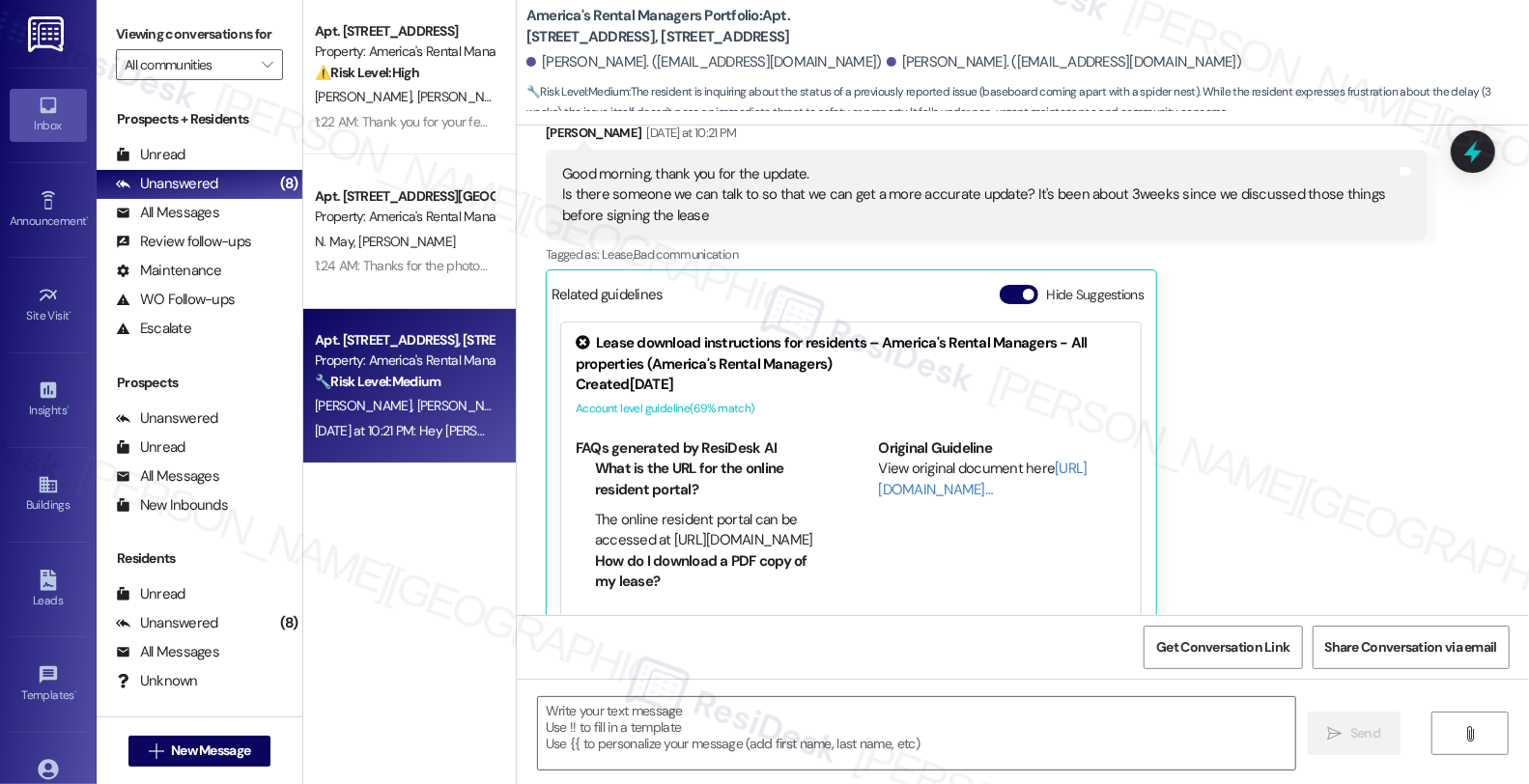
scroll to position [5227, 0]
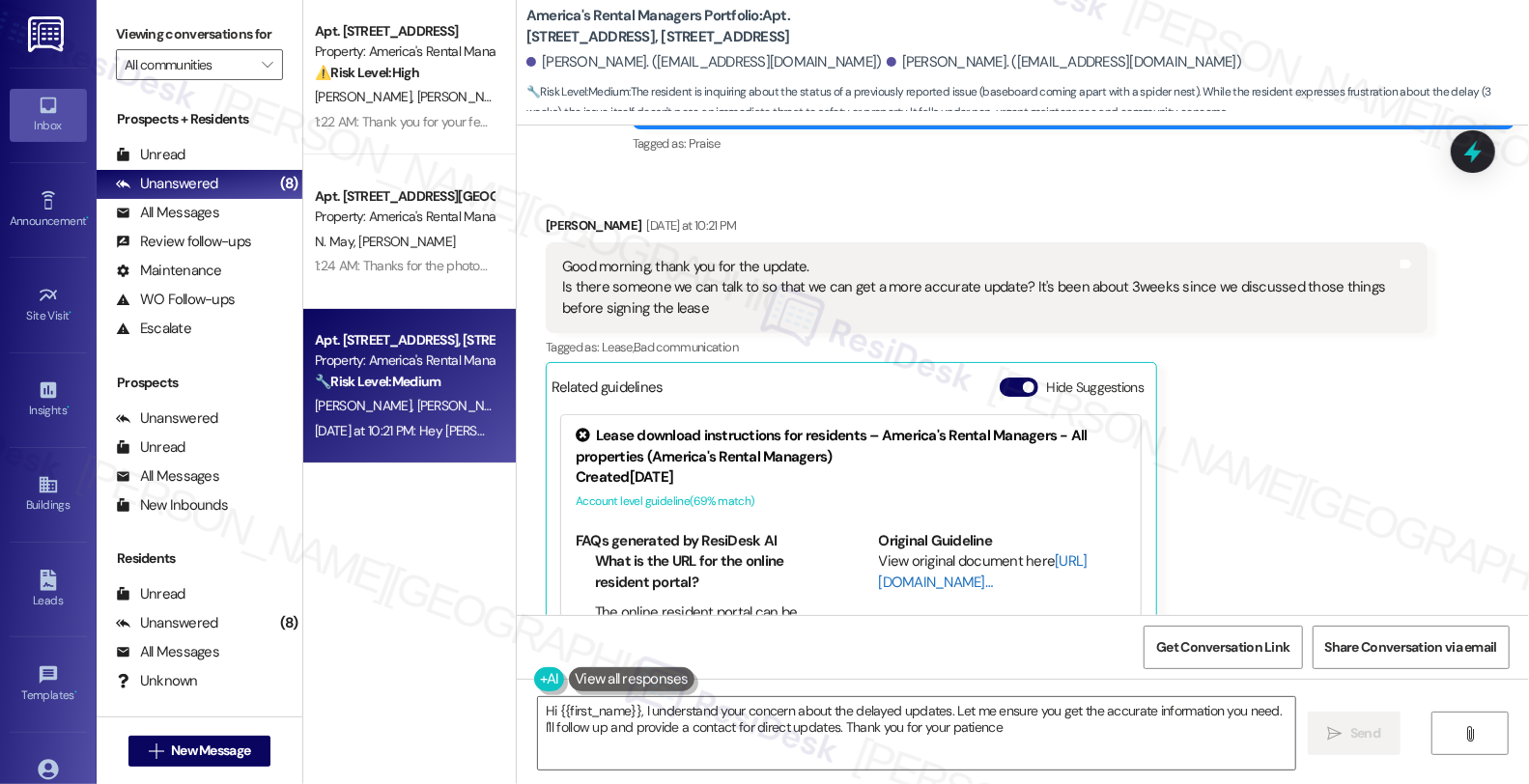
type textarea "Hi {{first_name}}, I understand your concern about the delayed updates. Let me …"
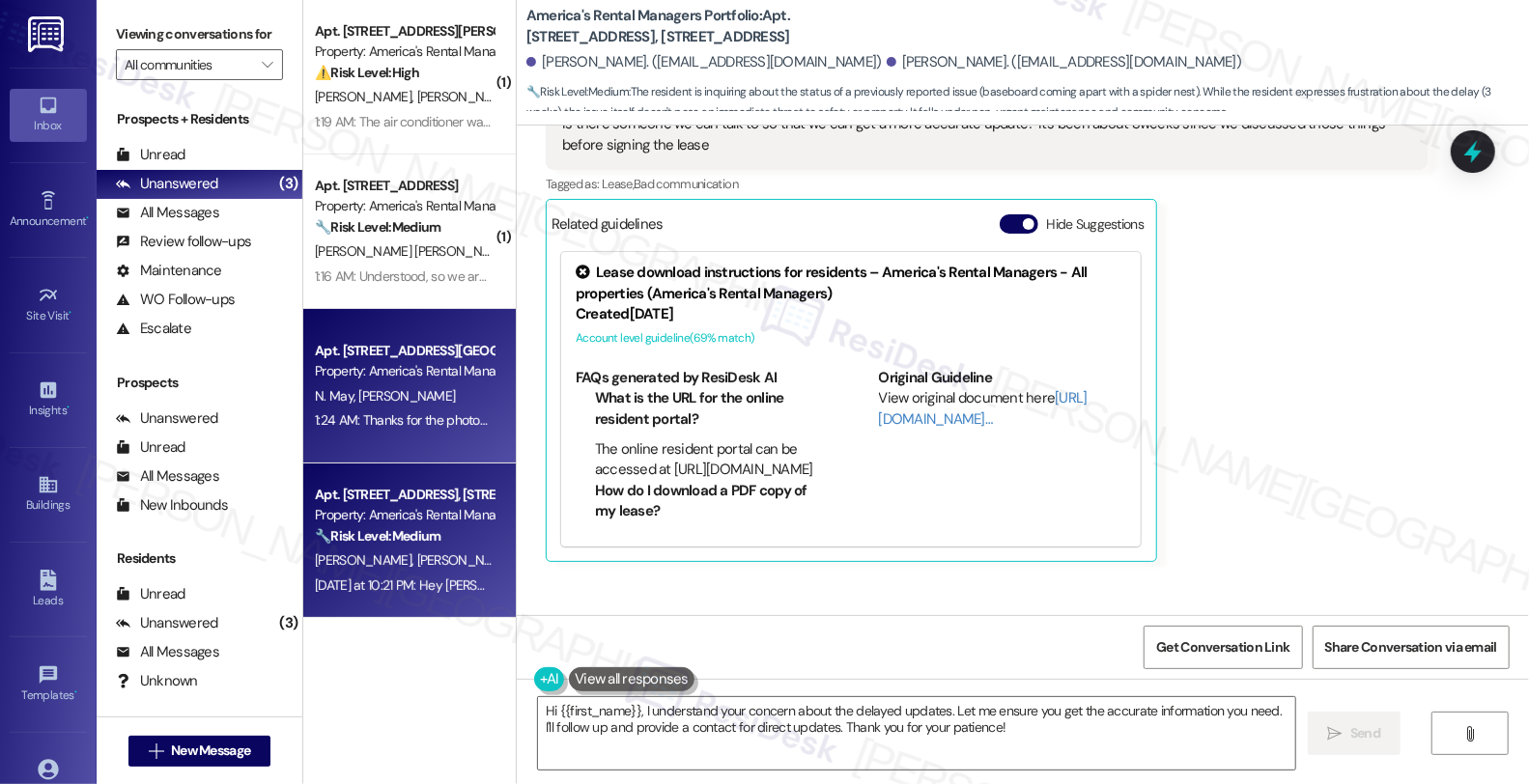
scroll to position [0, 0]
click at [466, 355] on div "Apt. 6320 Letson Farm Trail, 6320 Letson Farm Trail" at bounding box center [404, 351] width 179 height 21
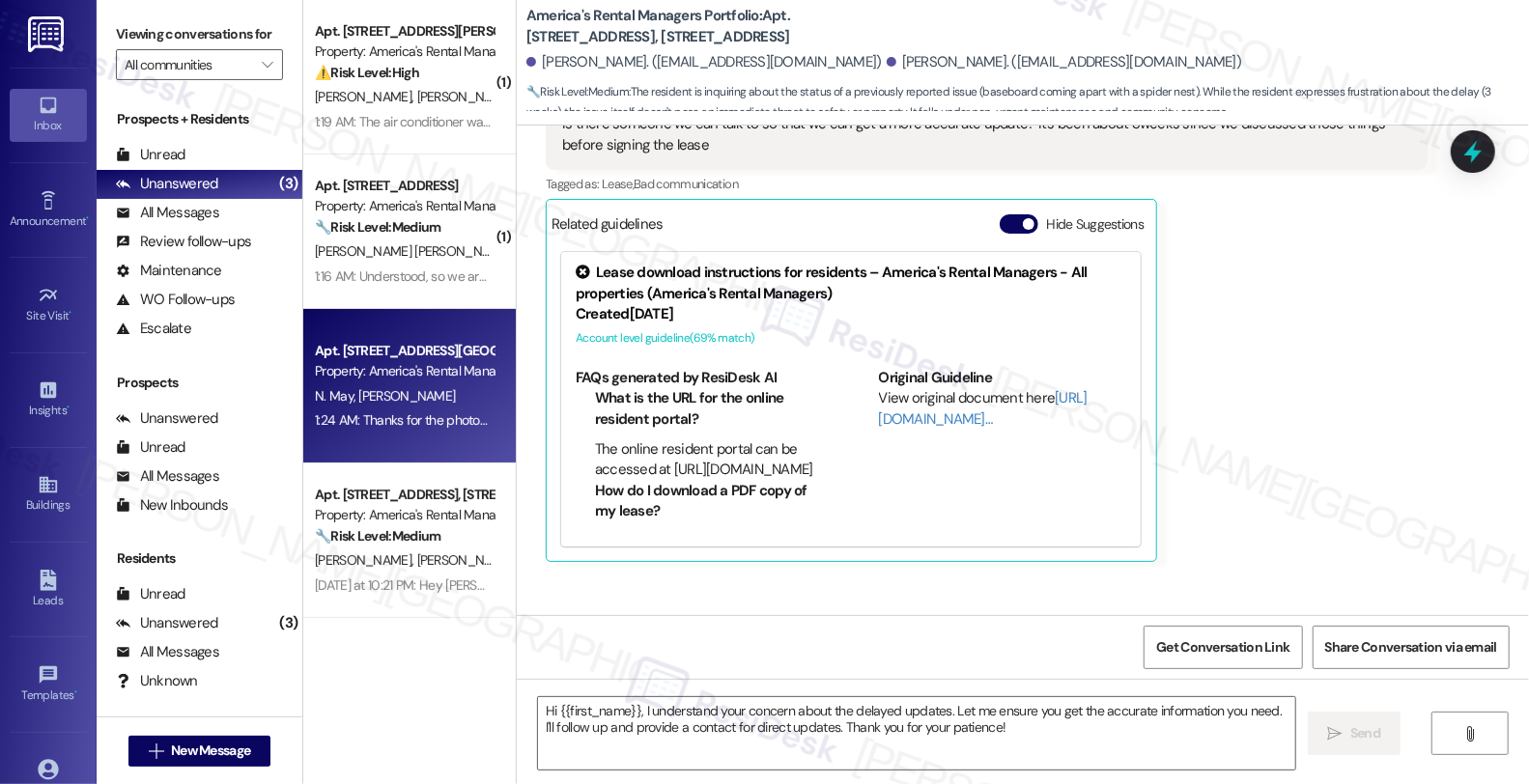
type textarea "Fetching suggested responses. Please feel free to read through the conversation…"
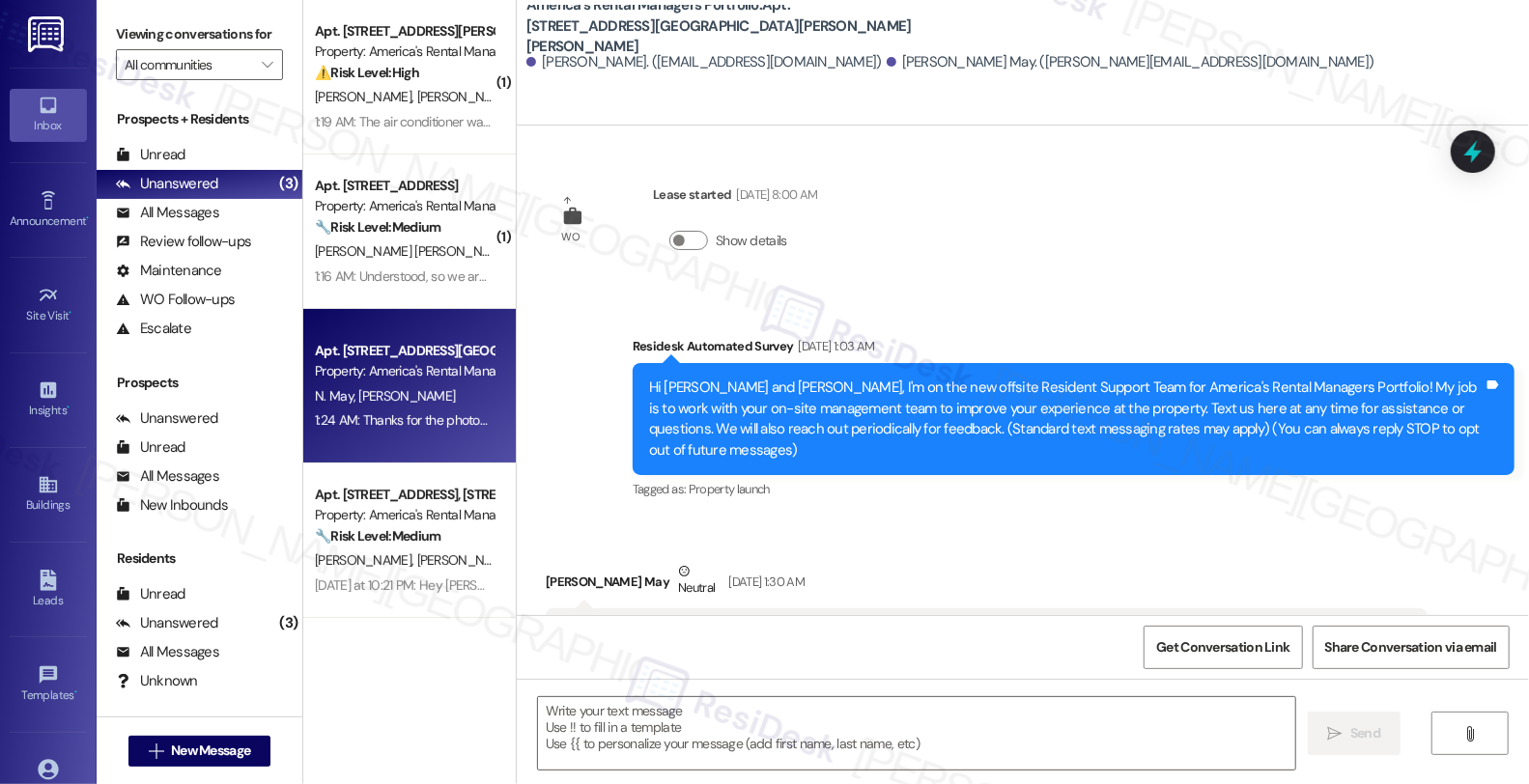
type textarea "Fetching suggested responses. Please feel free to read through the conversation…"
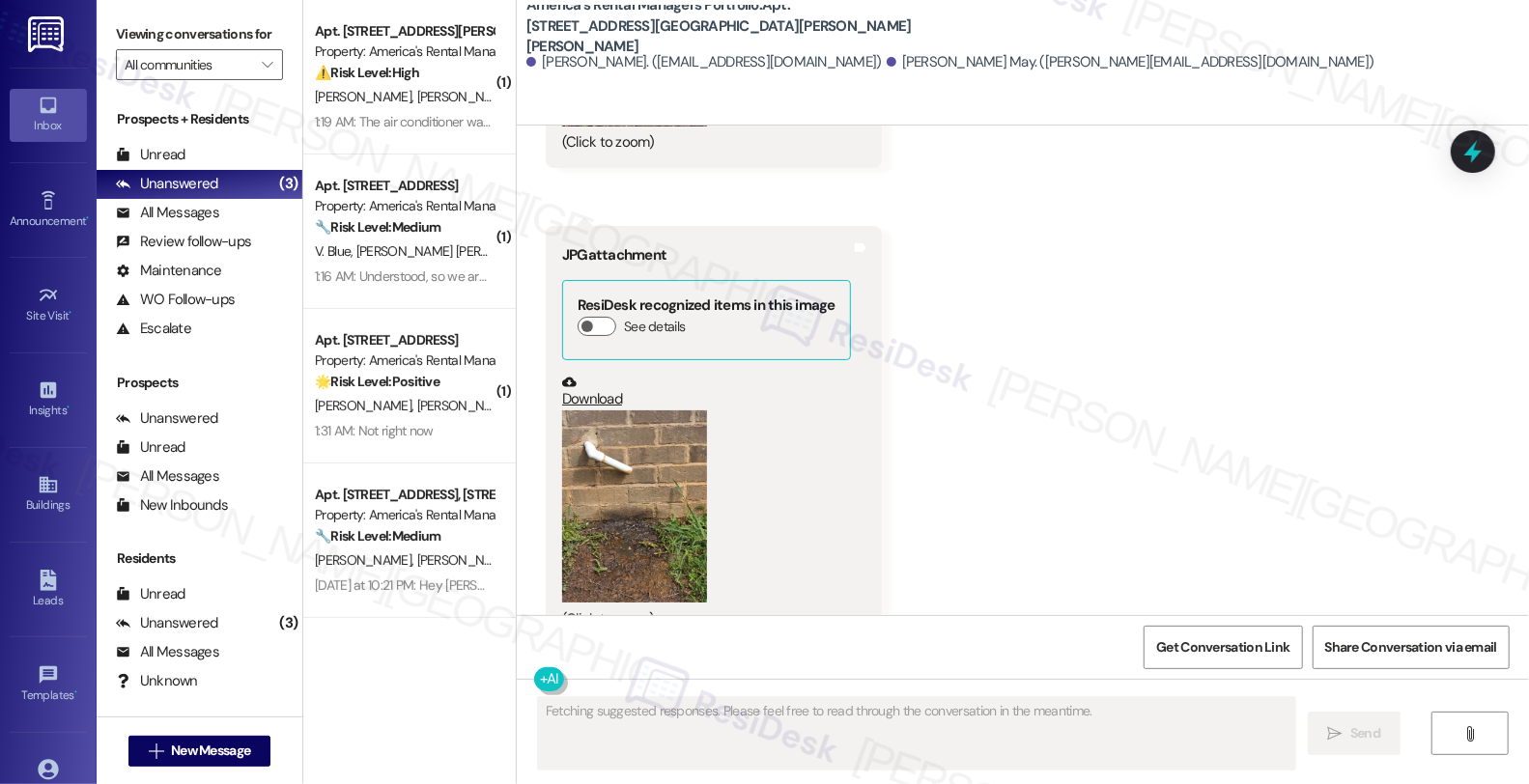
scroll to position [3936, 0]
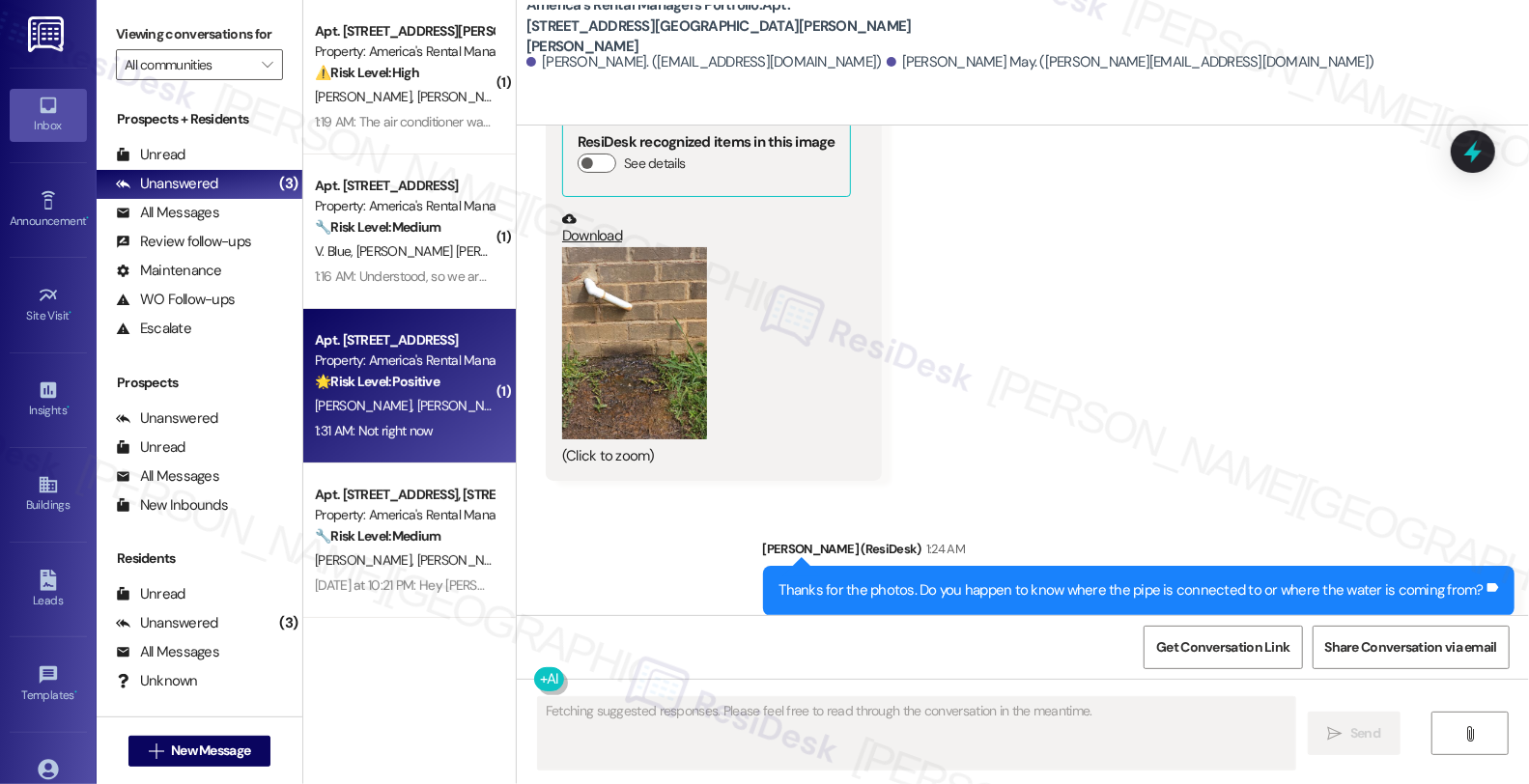
click at [485, 384] on div "Apt. 435 Hathaway Lane, 435 Hathaway Lane Property: America's Rental Managers P…" at bounding box center [410, 387] width 213 height 154
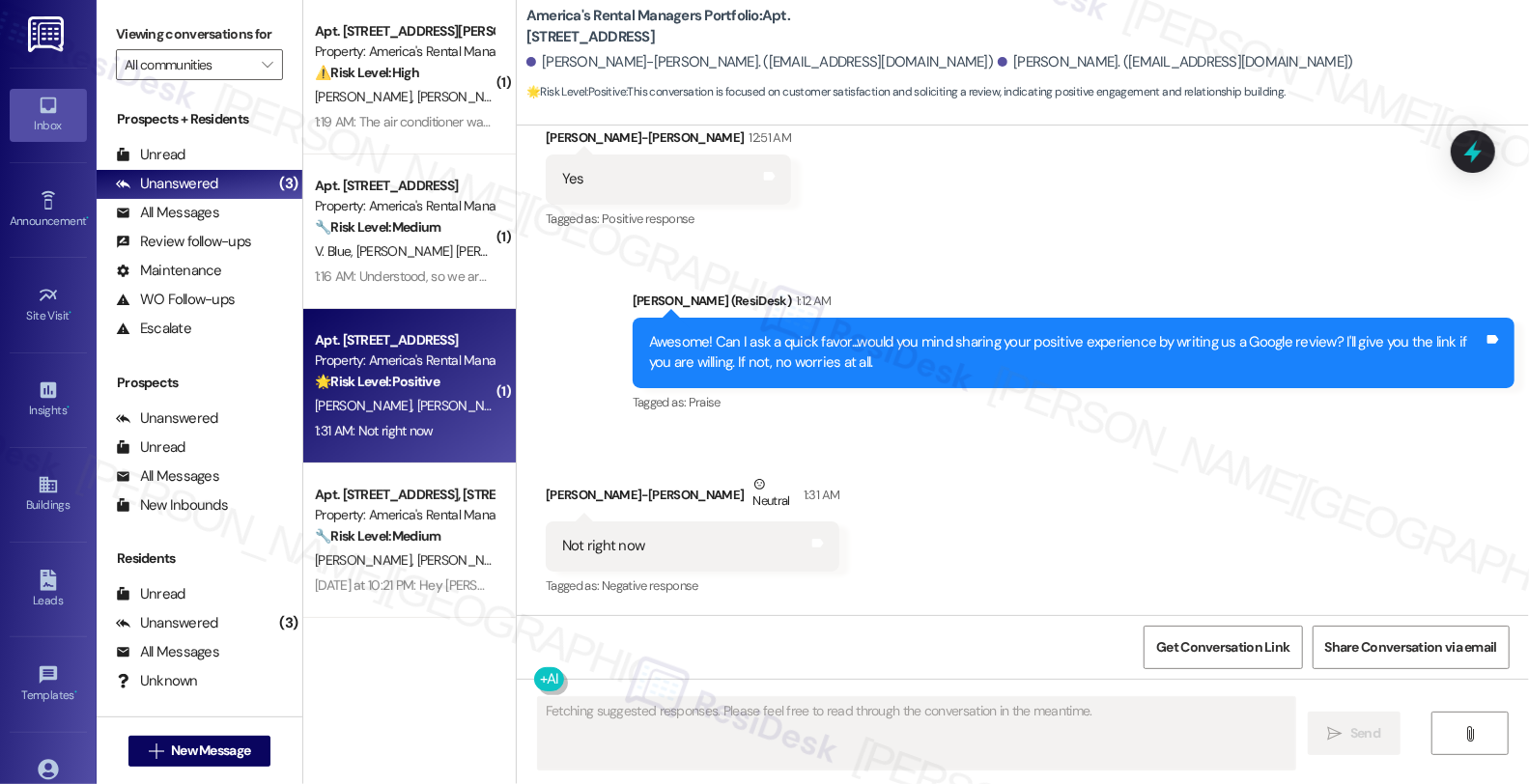
scroll to position [1117, 0]
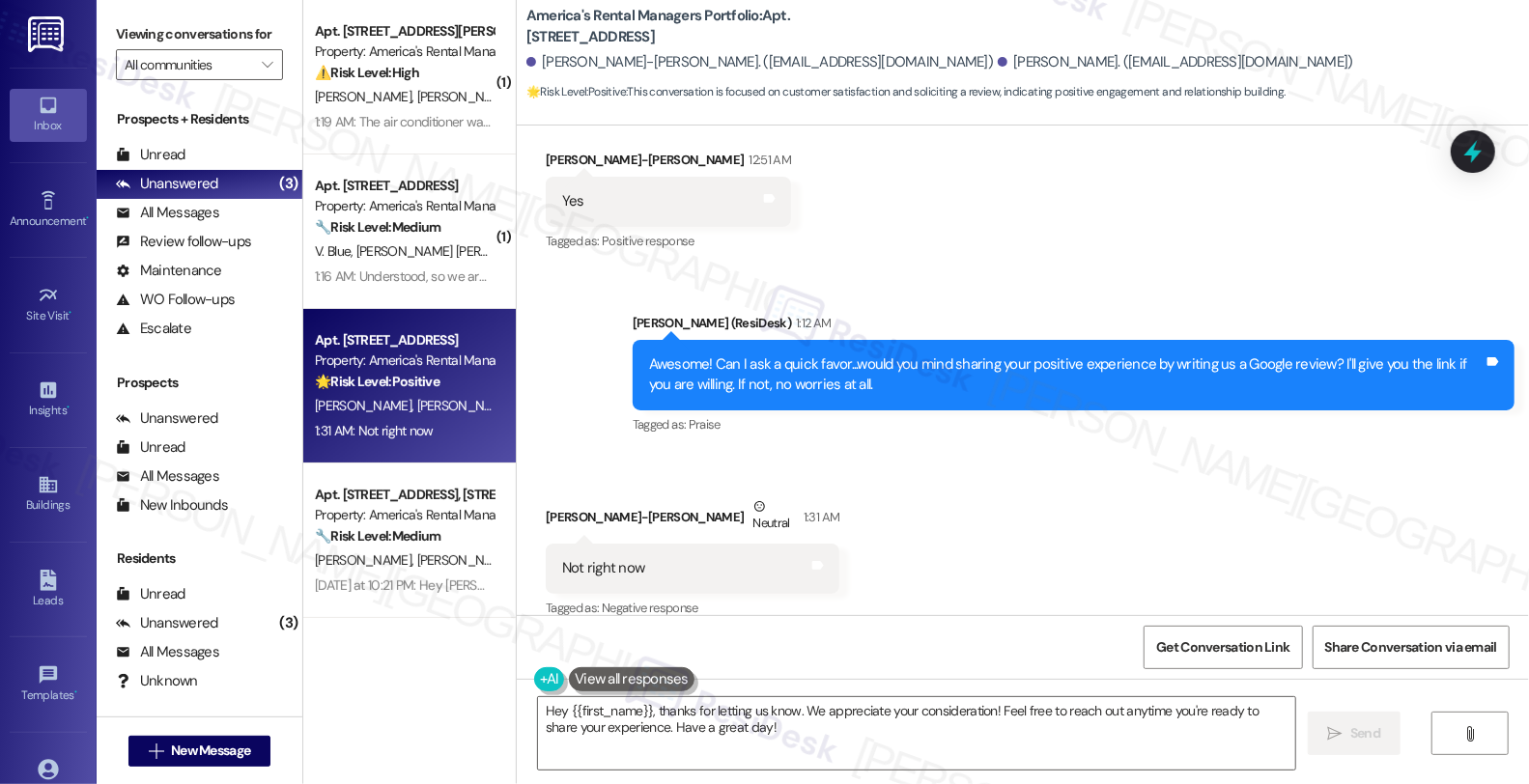
click at [1362, 516] on div "Received via SMS Haley-Ann Todd Neutral 1:31 AM Not right now Tags and notes Ta…" at bounding box center [1022, 545] width 1012 height 184
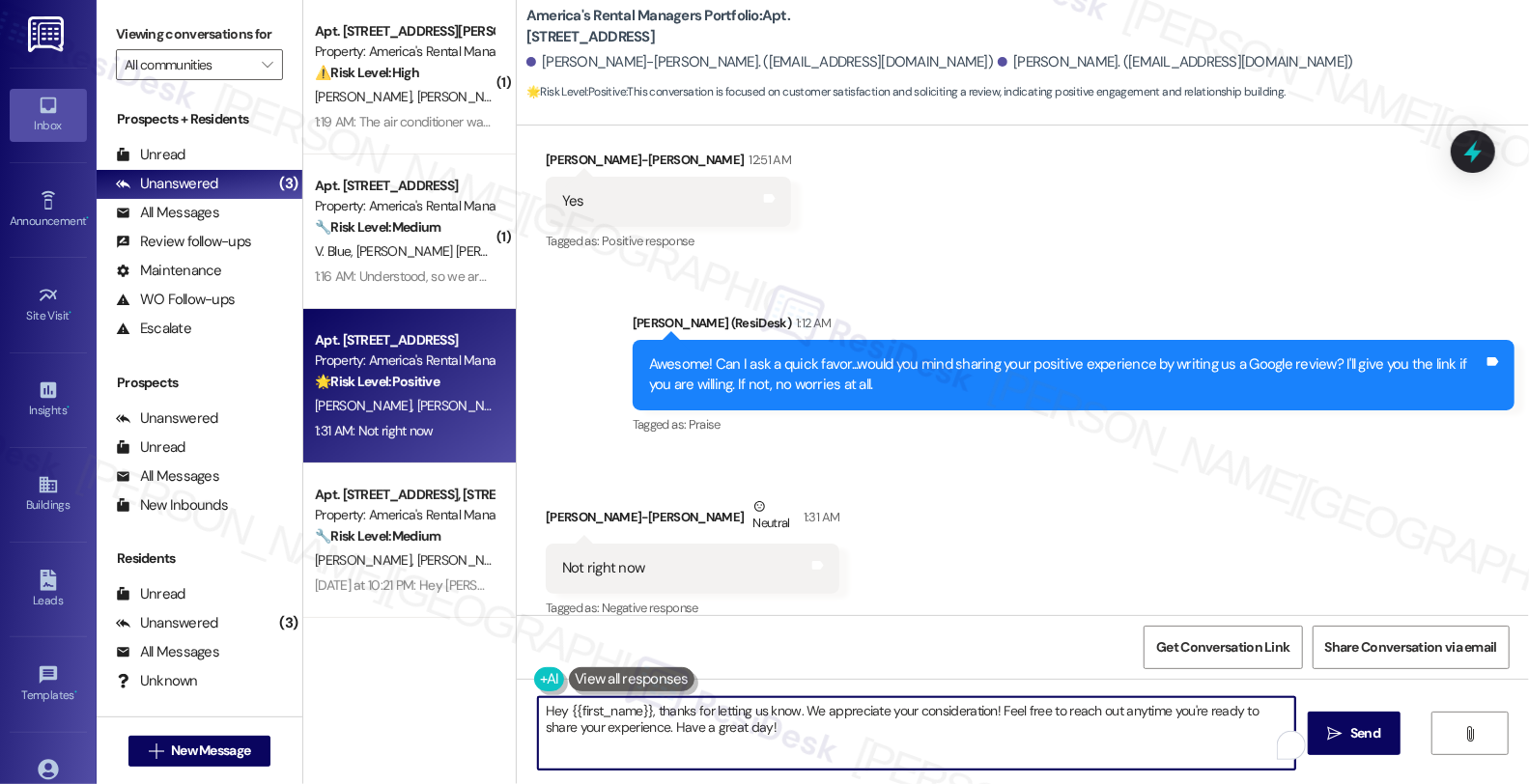
click at [769, 732] on textarea "Hey {{first_name}}, thanks for letting us know. We appreciate your consideratio…" at bounding box center [917, 733] width 758 height 72
drag, startPoint x: 976, startPoint y: 709, endPoint x: 495, endPoint y: 709, distance: 481.0
click at [495, 709] on div "( 1 ) Apt. 61 Hadley Court, 61 Hadley Court Property: America's Rental Managers…" at bounding box center [916, 392] width 1225 height 784
click at [981, 713] on textarea "No problem! Feel free to reach out anytime you're ready to share your experienc…" at bounding box center [914, 733] width 758 height 72
drag, startPoint x: 1012, startPoint y: 708, endPoint x: 1104, endPoint y: 712, distance: 92.1
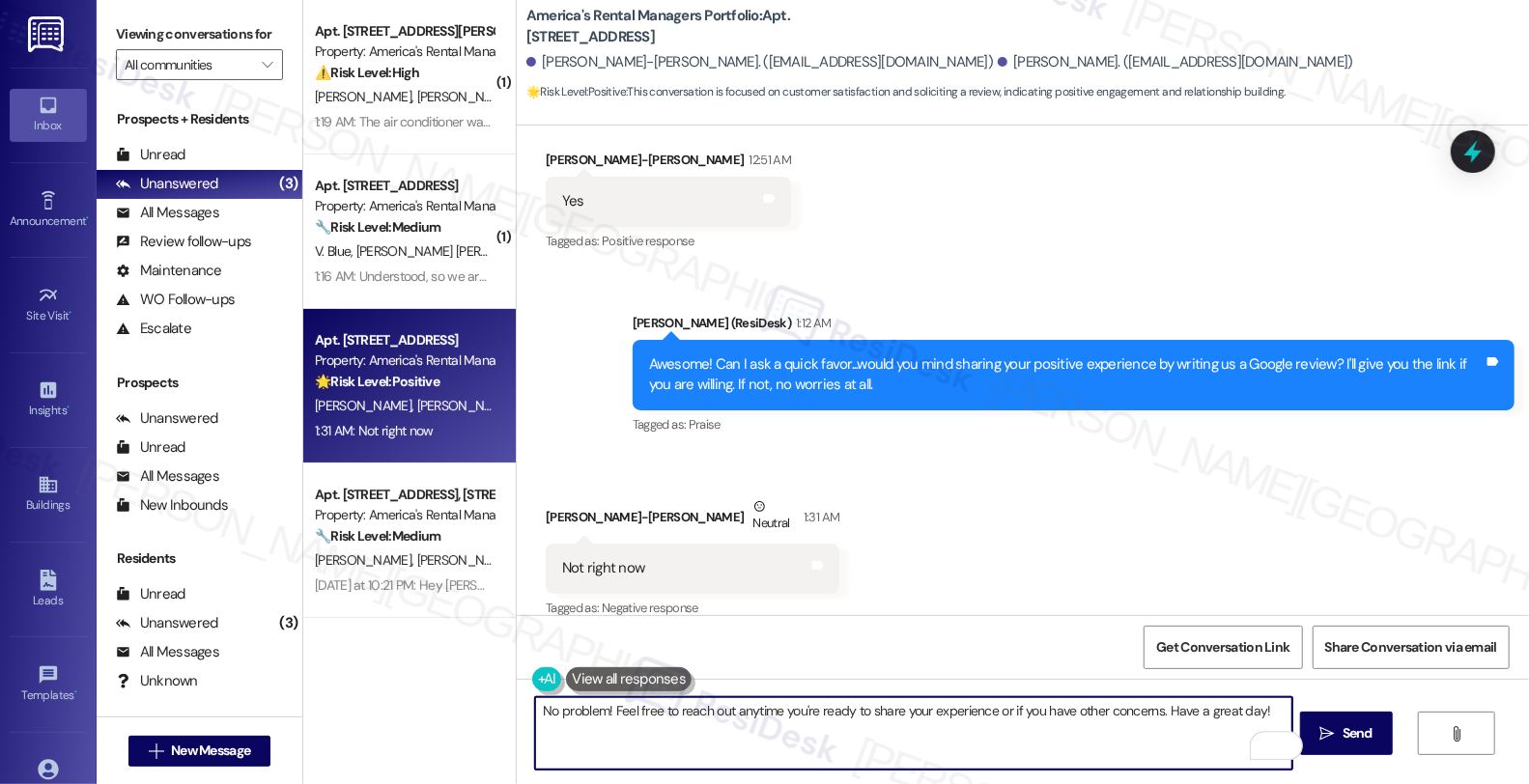
click at [1103, 712] on textarea "No problem! Feel free to reach out anytime you're ready to share your experienc…" at bounding box center [914, 733] width 758 height 72
click at [1219, 712] on textarea "No problem! Feel free to reach out anytime you're ready to share your experienc…" at bounding box center [914, 733] width 758 height 72
type textarea "No problem! Feel free to reach out anytime you're ready to share your experienc…"
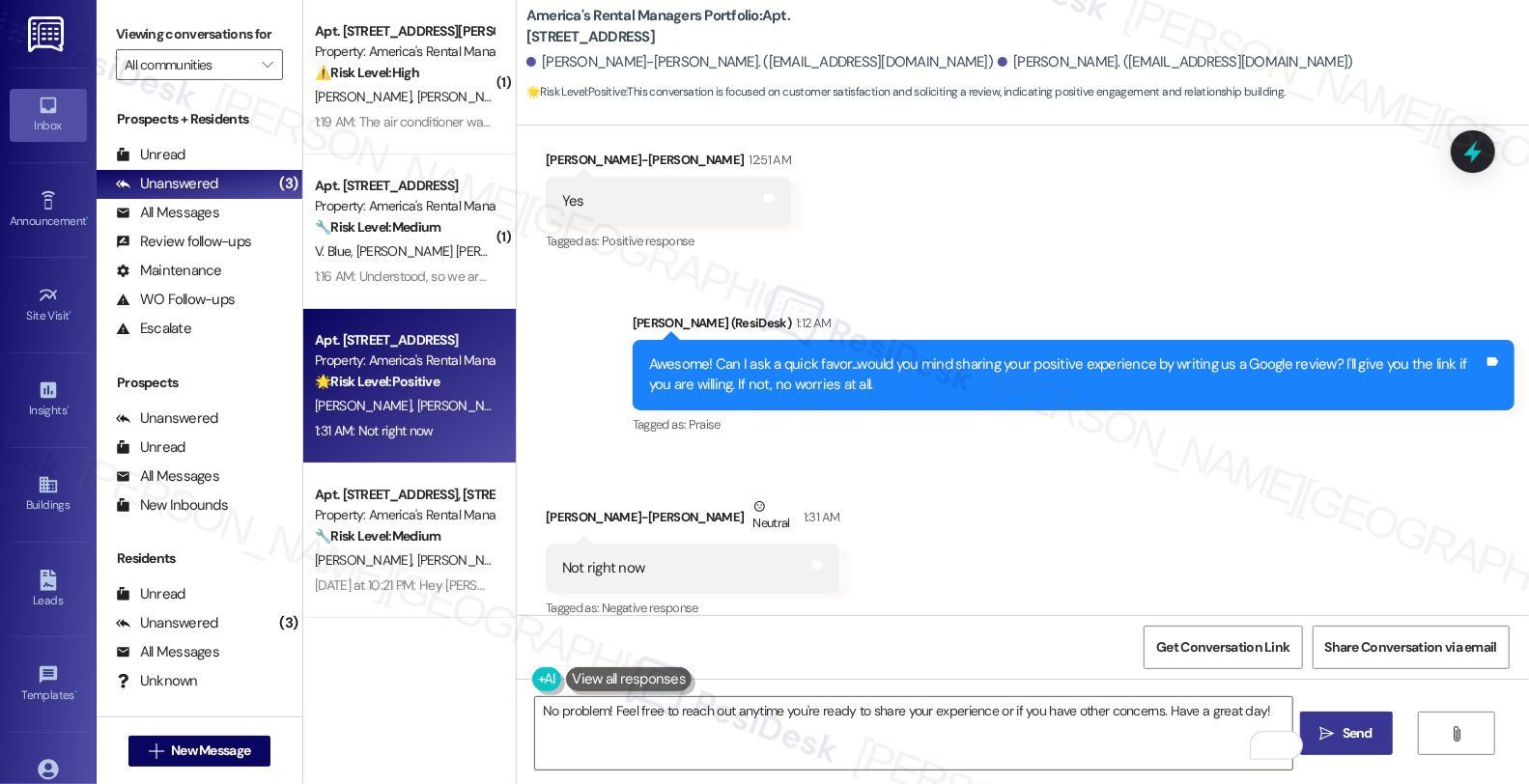
click at [1348, 716] on button " Send" at bounding box center [1347, 733] width 94 height 44
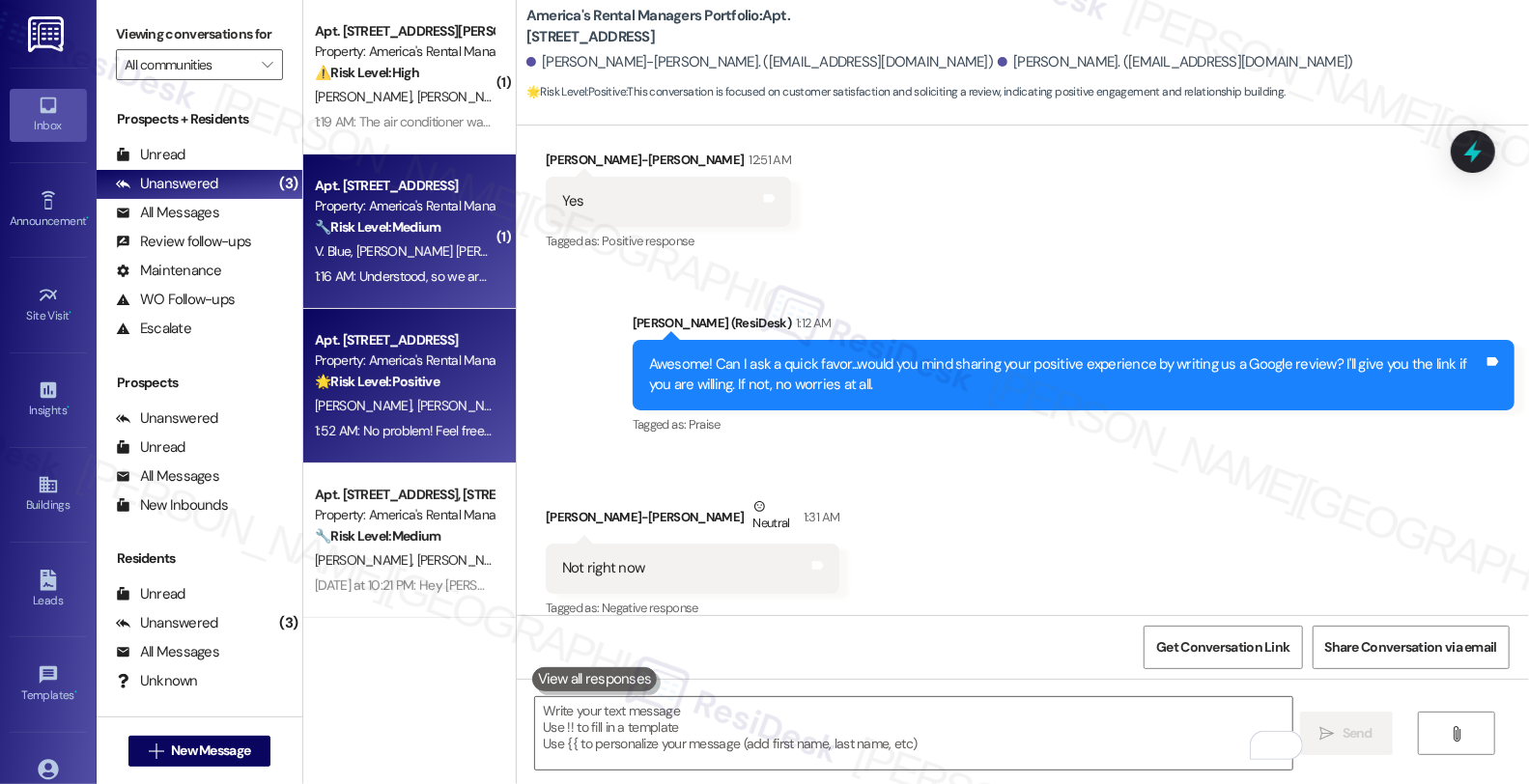
scroll to position [0, 0]
click at [430, 246] on span "[PERSON_NAME] [PERSON_NAME]" at bounding box center [457, 251] width 202 height 18
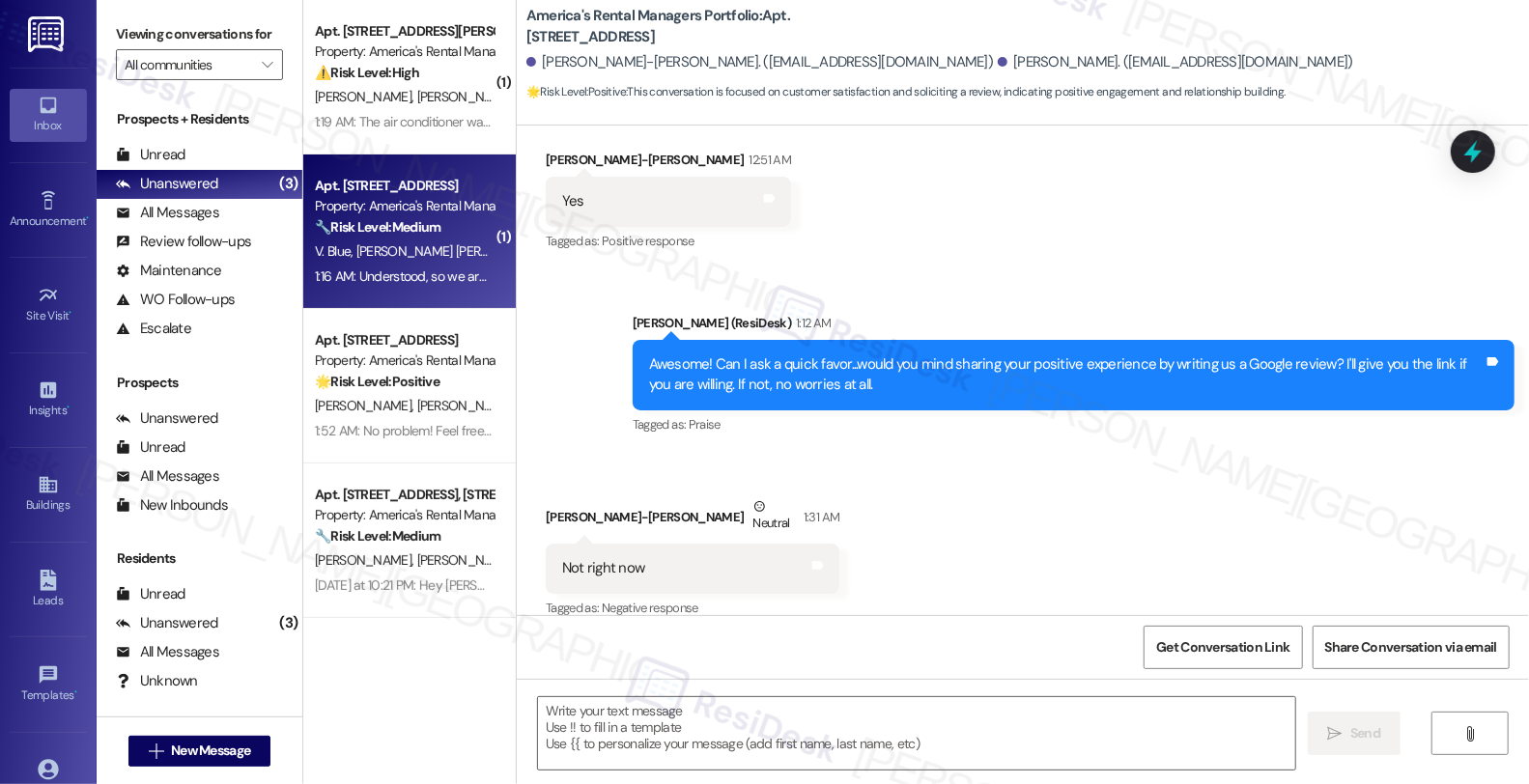
type textarea "Fetching suggested responses. Please feel free to read through the conversation…"
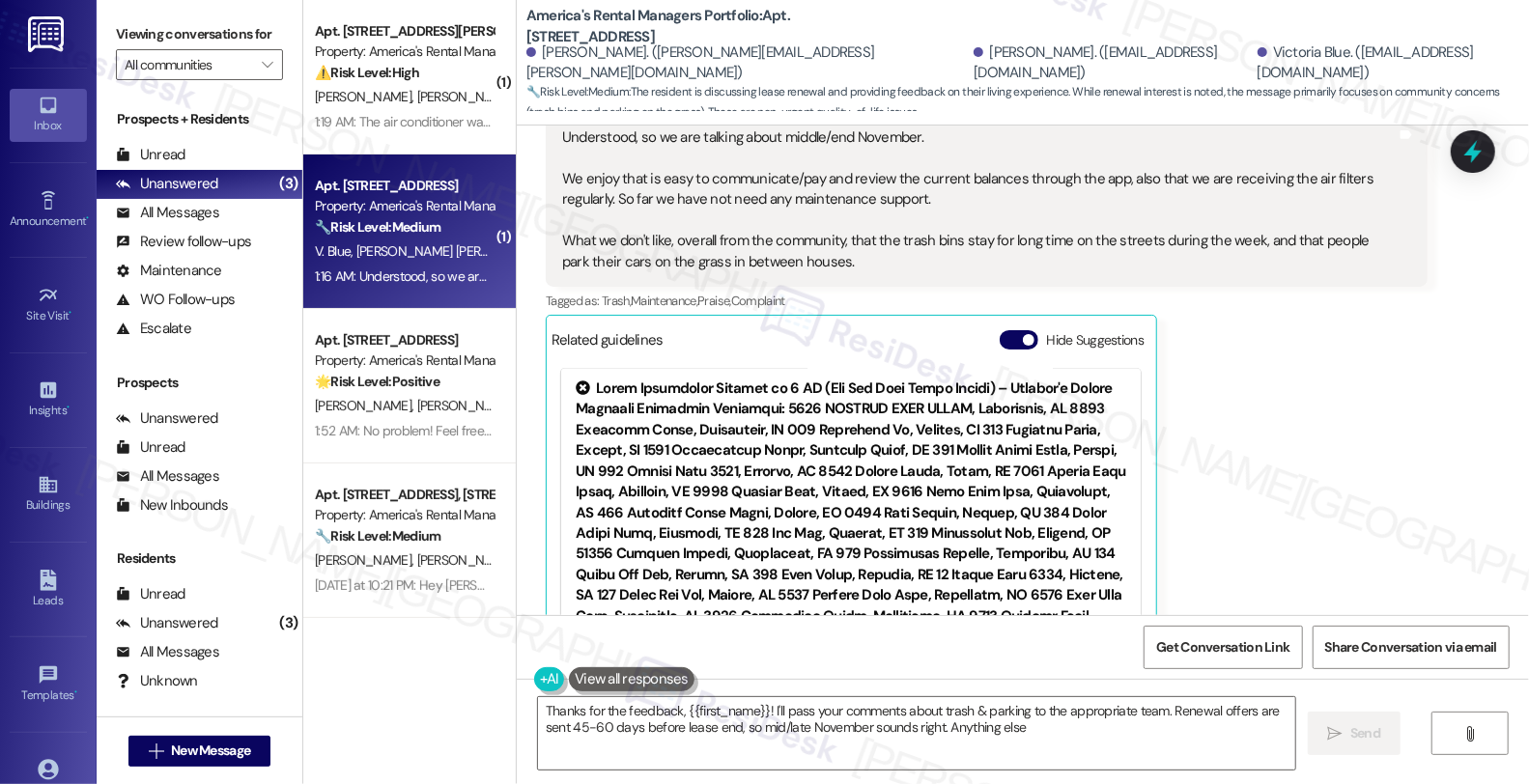
type textarea "Thanks for the feedback, {{first_name}}! I'll pass your comments about trash & …"
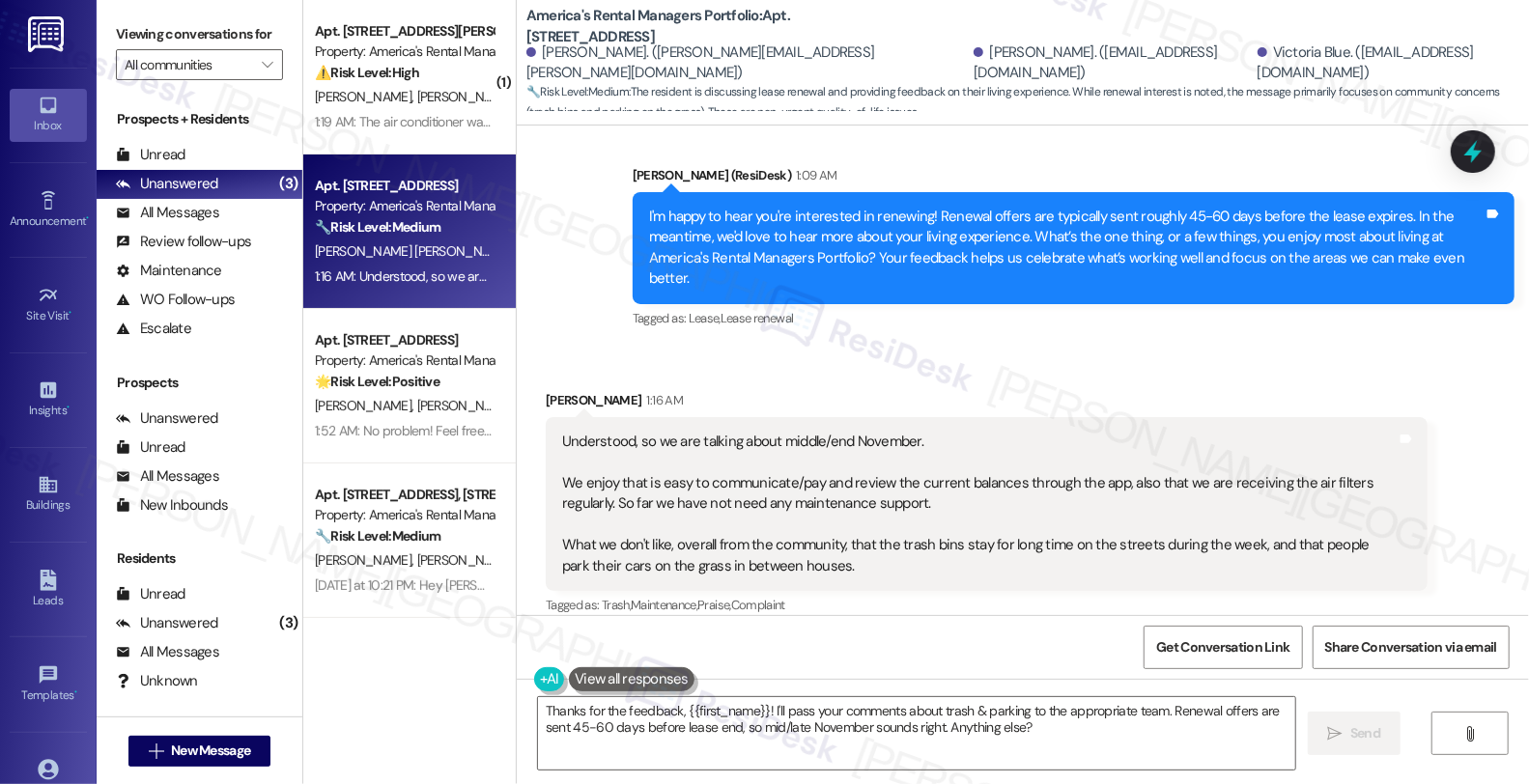
scroll to position [1763, 0]
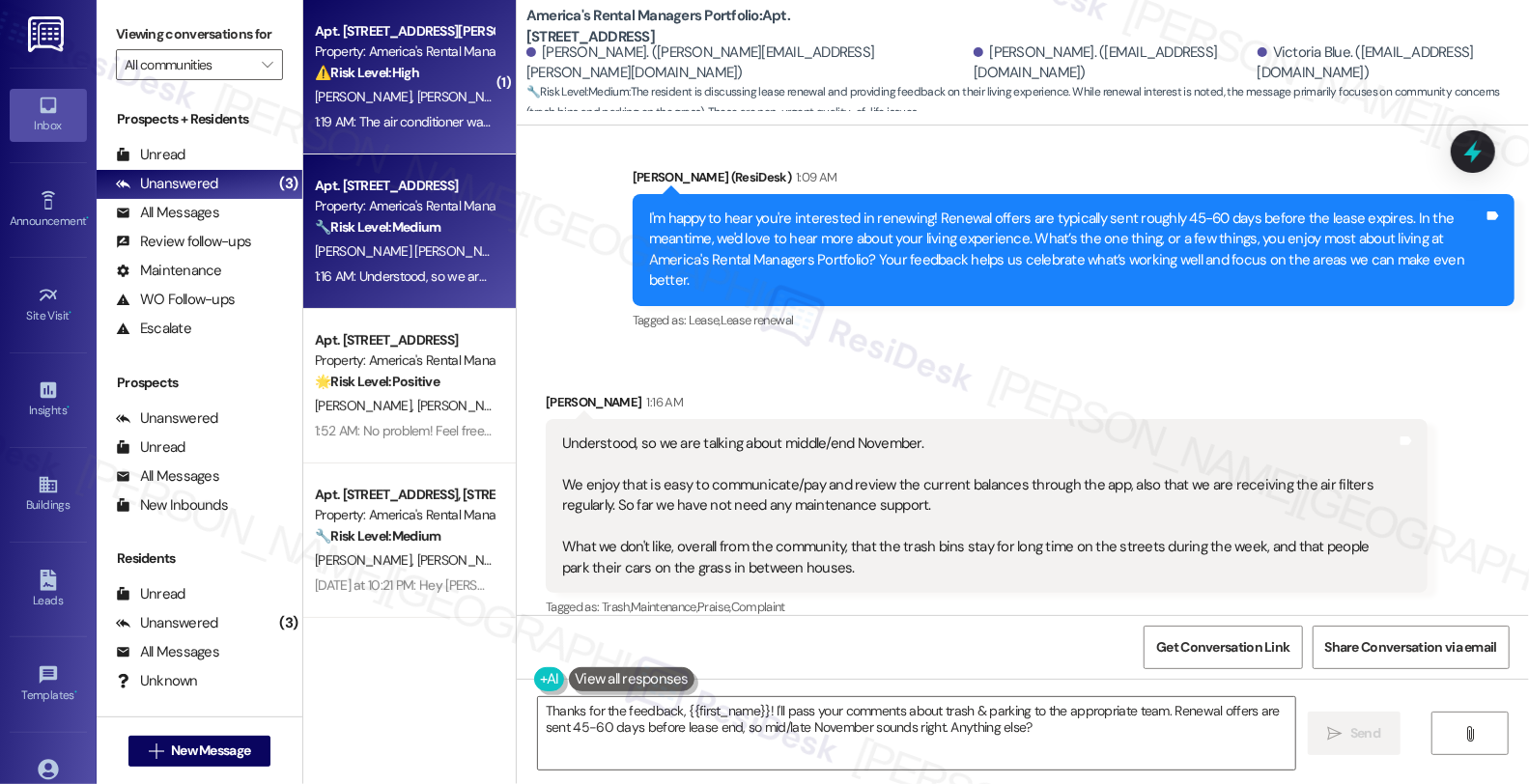
click at [407, 87] on div "W. Reed A. Sosmena" at bounding box center [404, 97] width 183 height 24
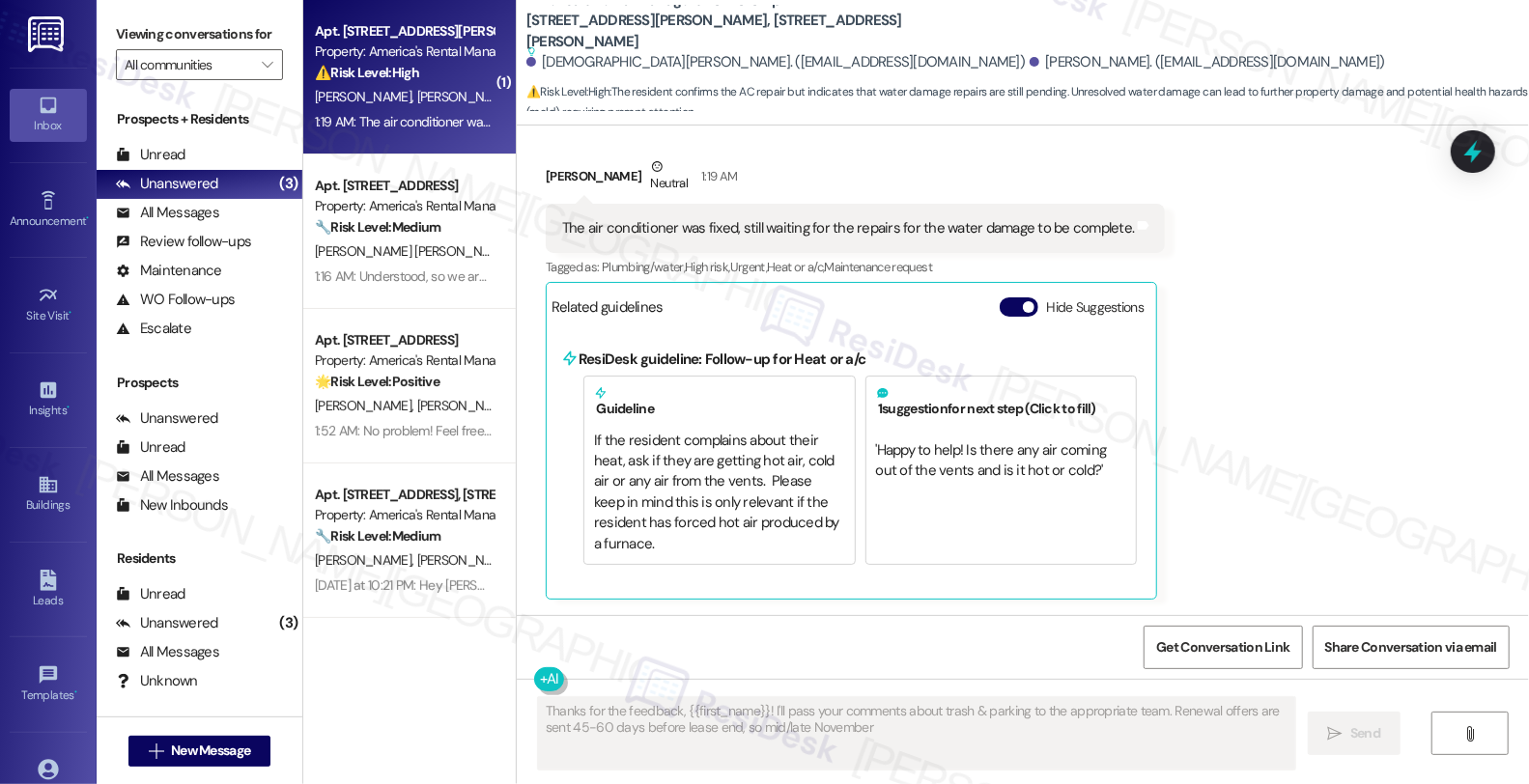
scroll to position [698, 0]
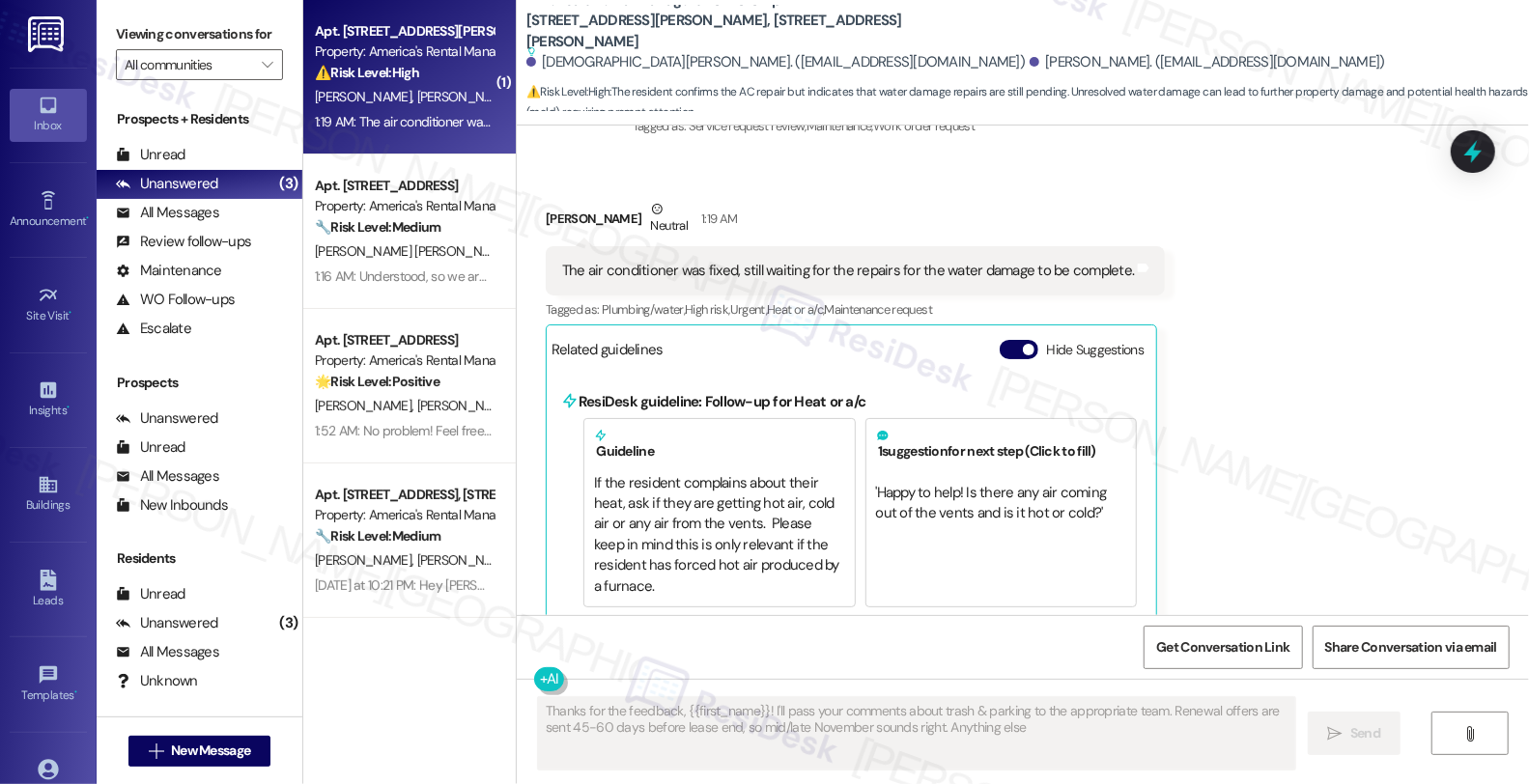
type textarea "Thanks for the feedback, {{first_name}}! I'll pass your comments about trash & …"
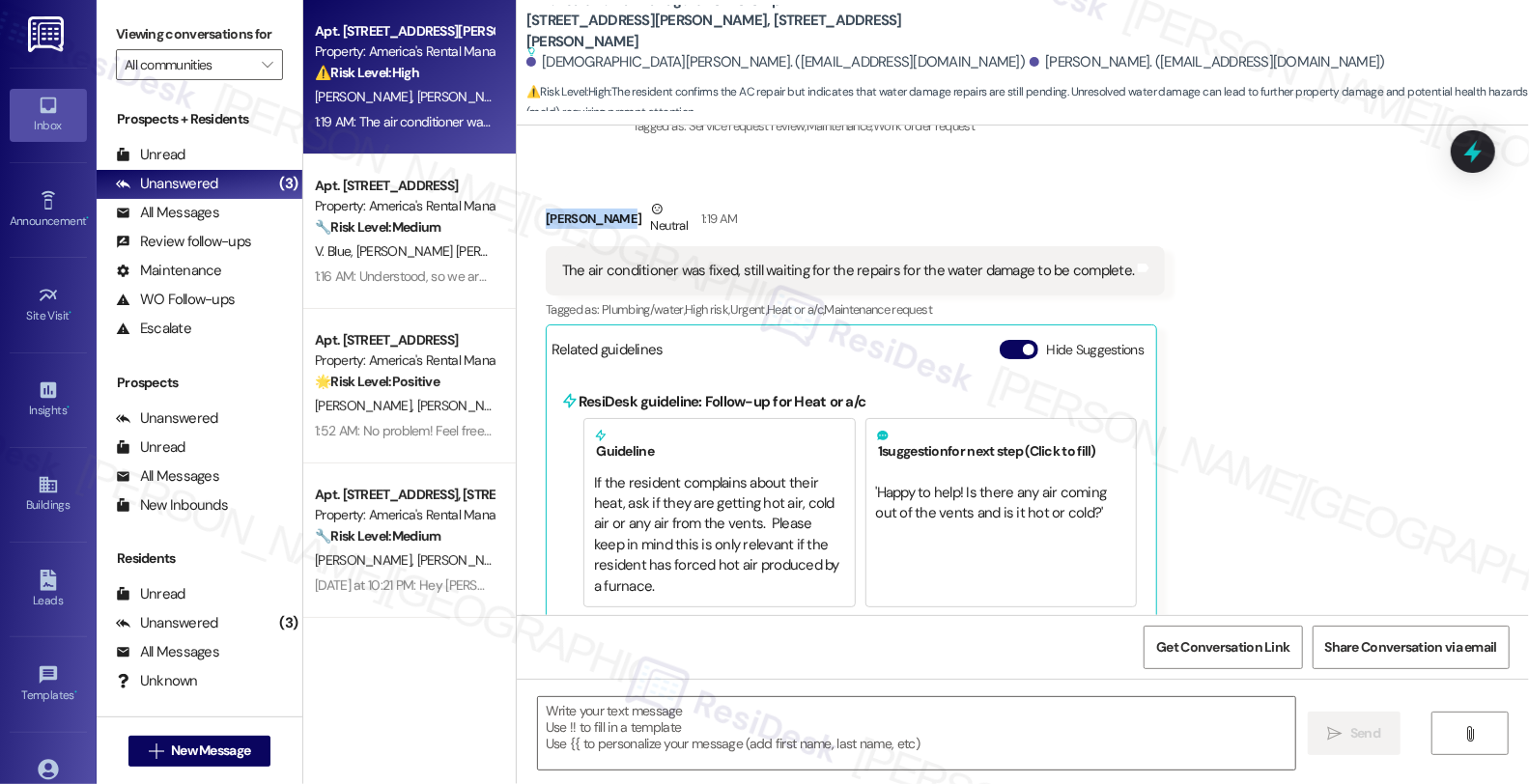
drag, startPoint x: 601, startPoint y: 197, endPoint x: 524, endPoint y: 197, distance: 77.0
click at [531, 197] on div "Received via SMS William Reed Neutral 1:19 AM The air conditioner was fixed, st…" at bounding box center [855, 421] width 648 height 473
copy div "William Reed"
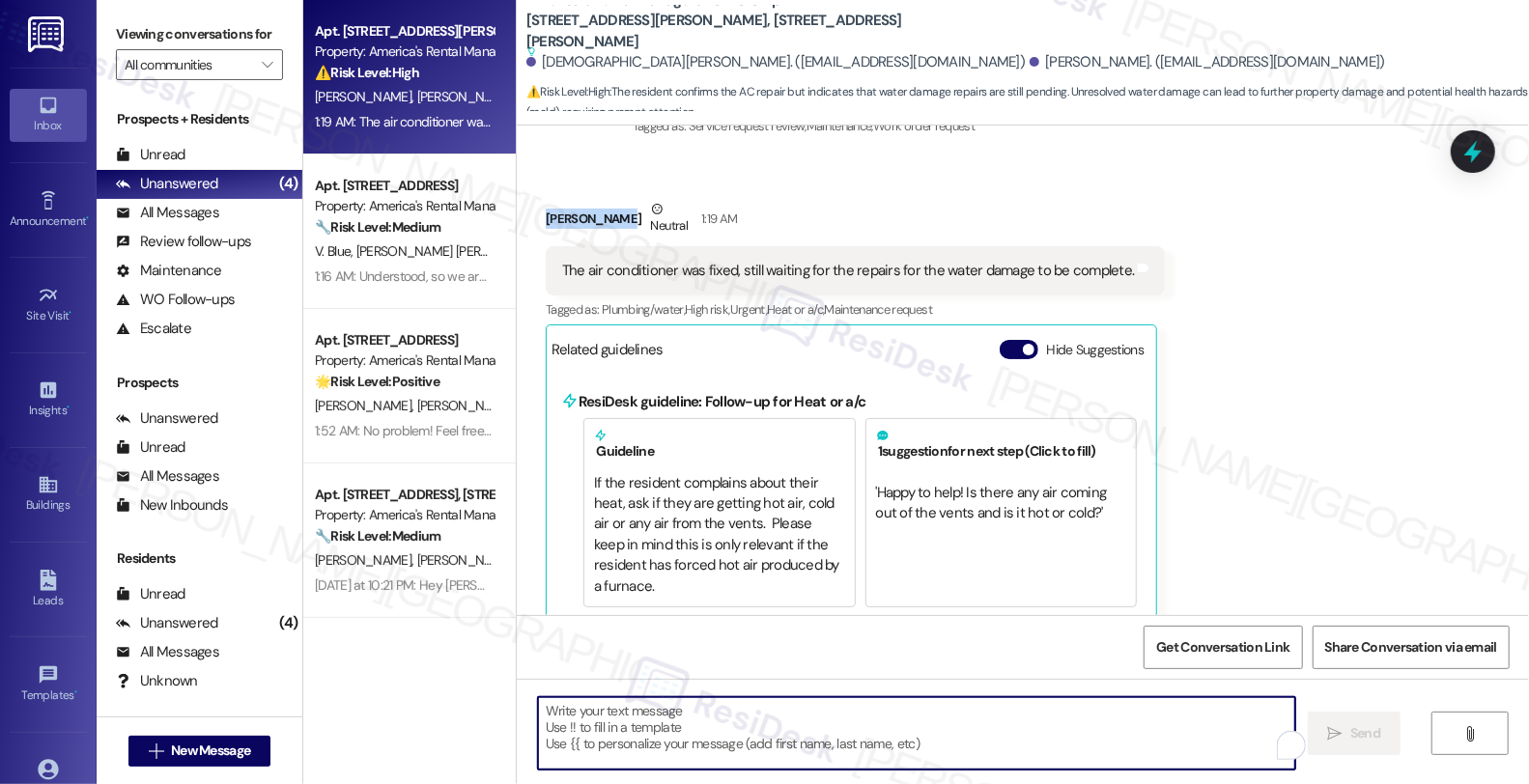
click at [577, 737] on textarea "To enrich screen reader interactions, please activate Accessibility in Grammarl…" at bounding box center [917, 733] width 758 height 72
click at [232, 227] on div "All Messages (undefined)" at bounding box center [199, 214] width 206 height 29
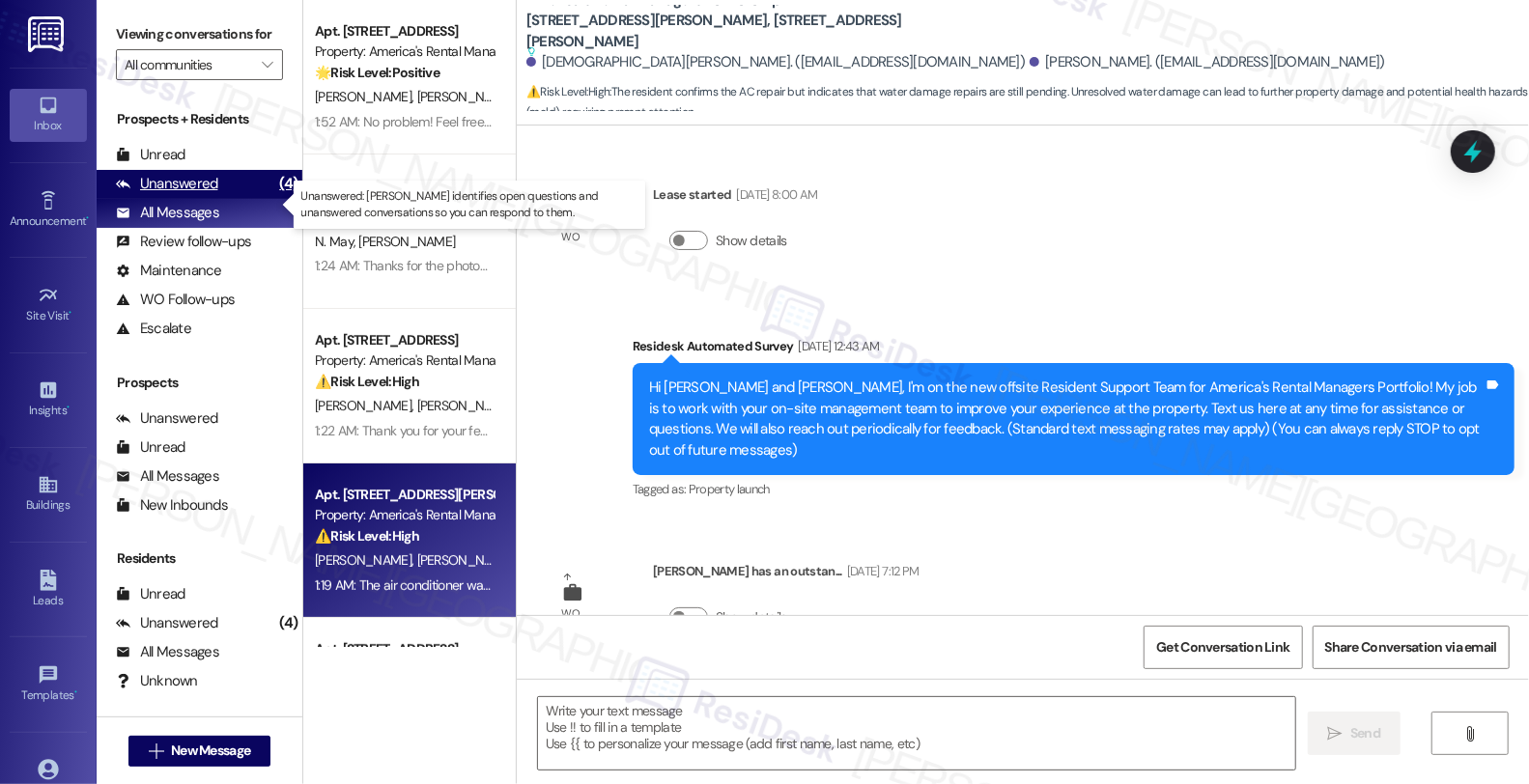
click at [227, 199] on div "Unanswered (4)" at bounding box center [199, 185] width 206 height 29
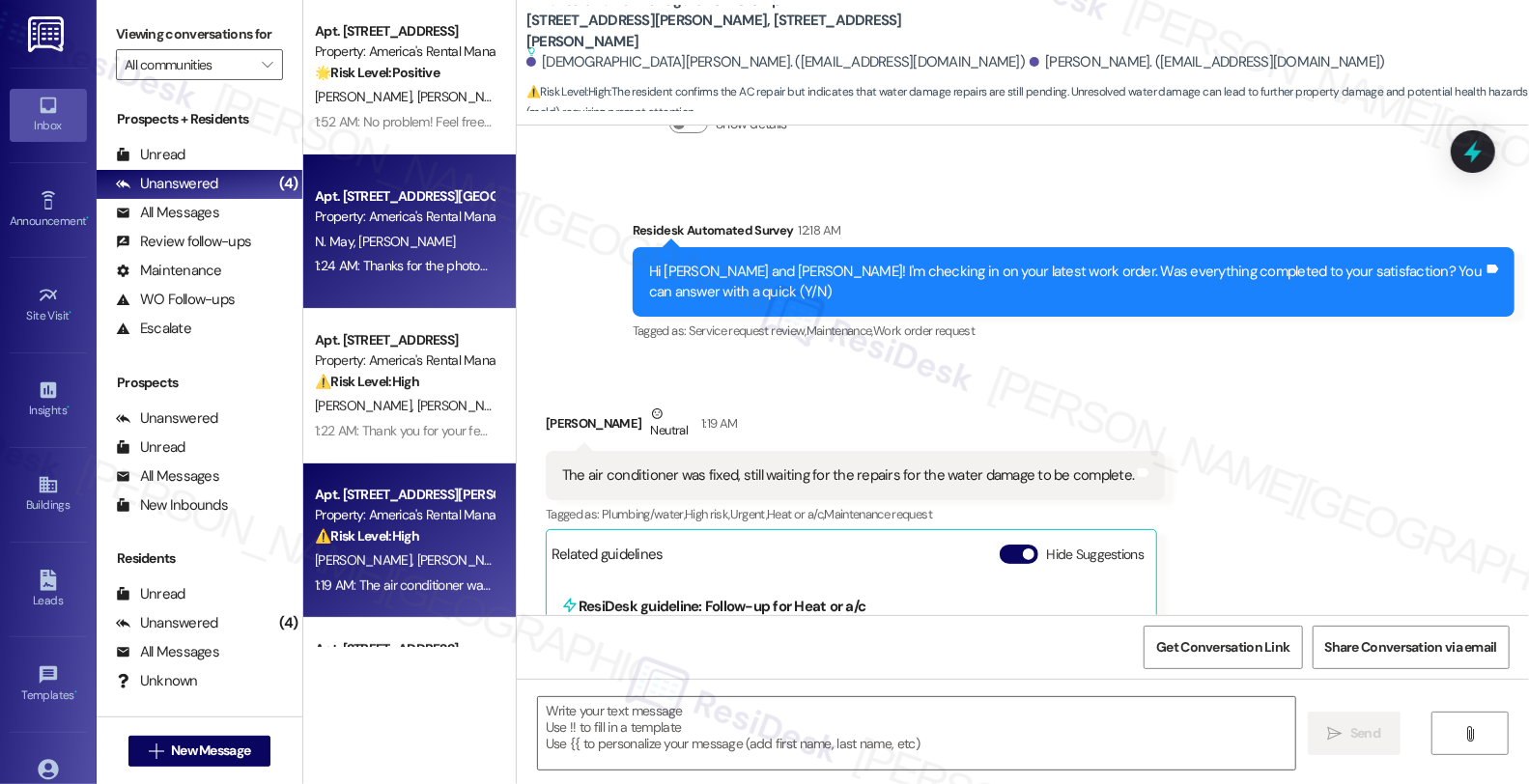
type textarea "Fetching suggested responses. Please feel free to read through the conversation…"
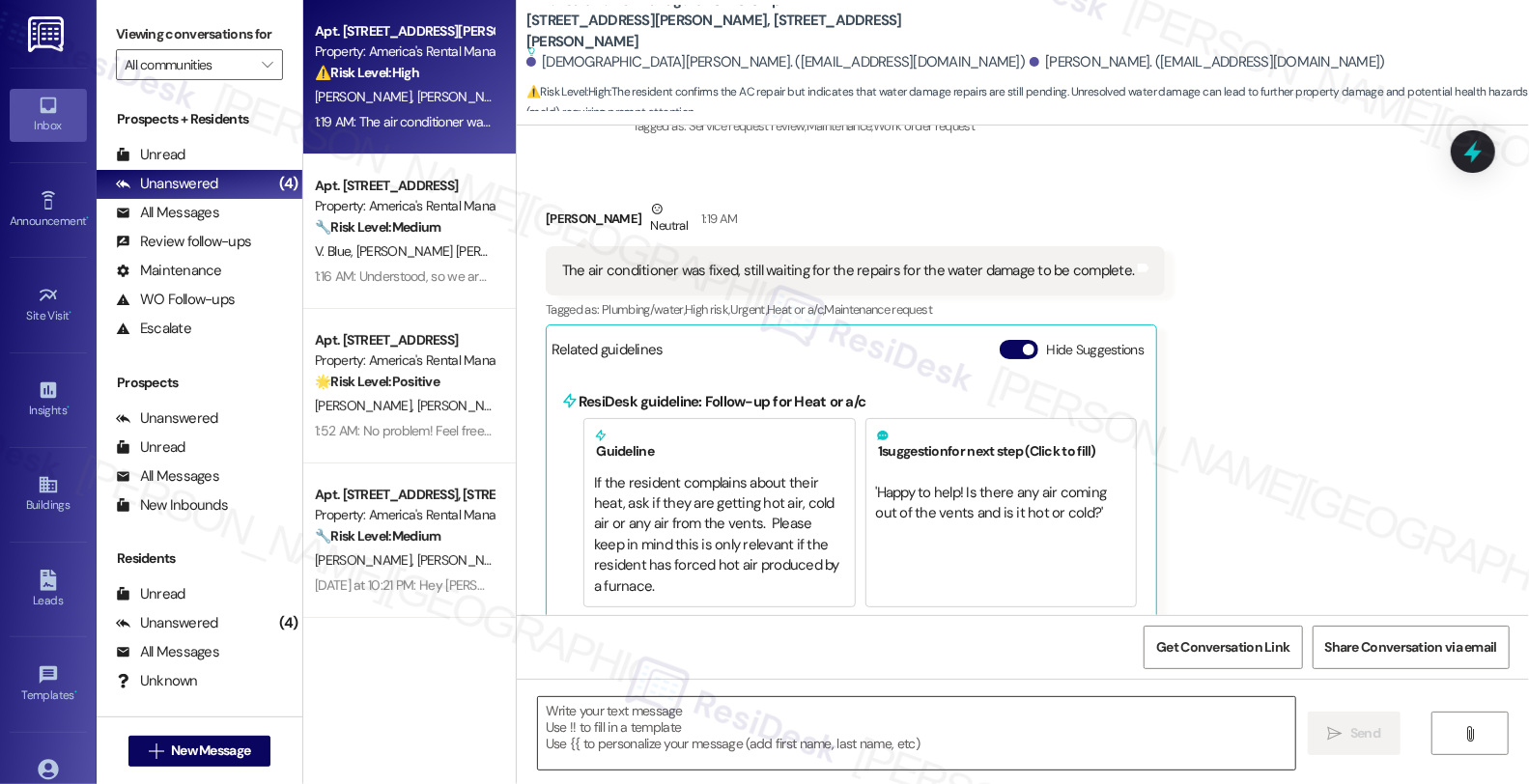
click at [672, 720] on textarea at bounding box center [917, 733] width 758 height 72
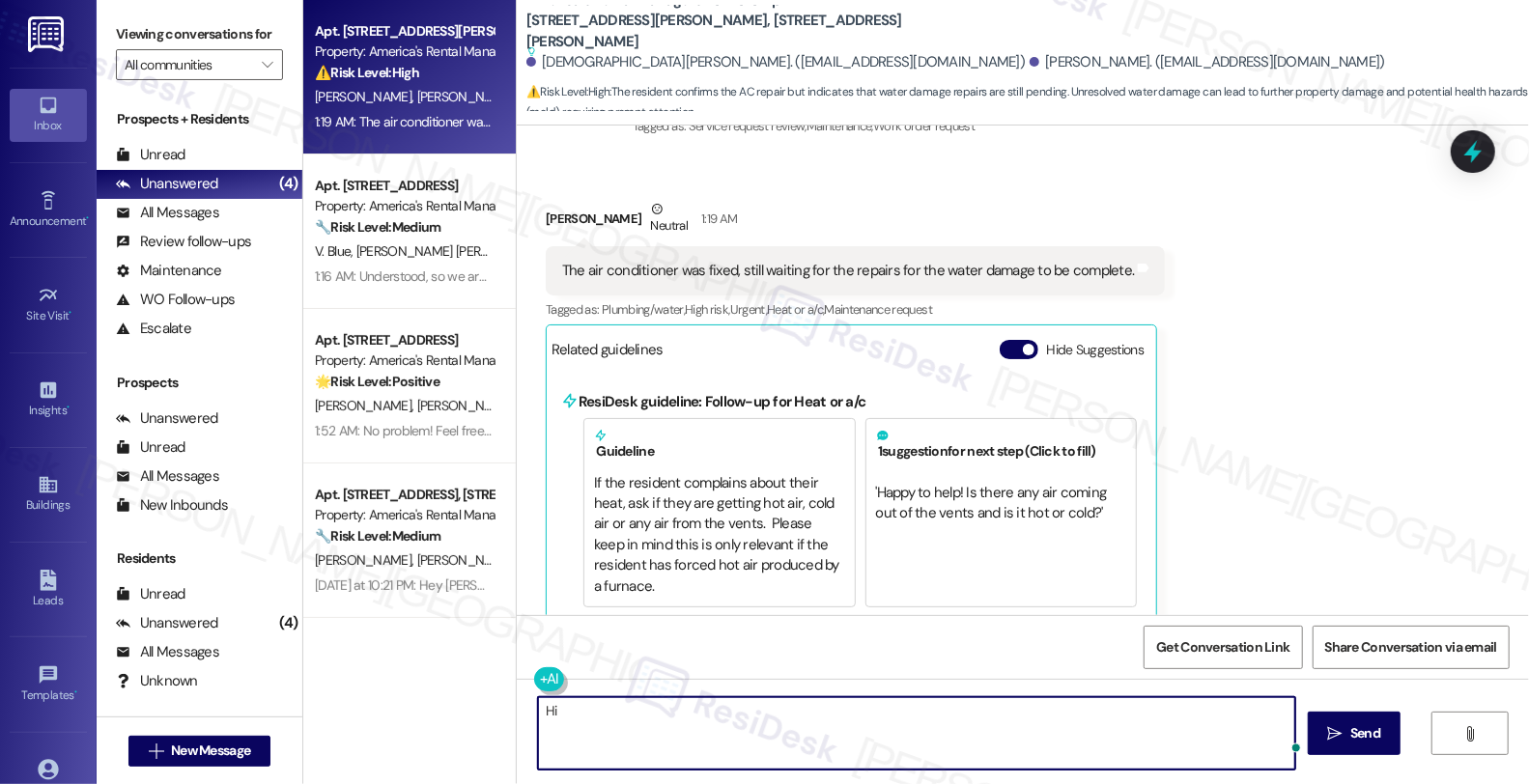
paste textarea "William Reed"
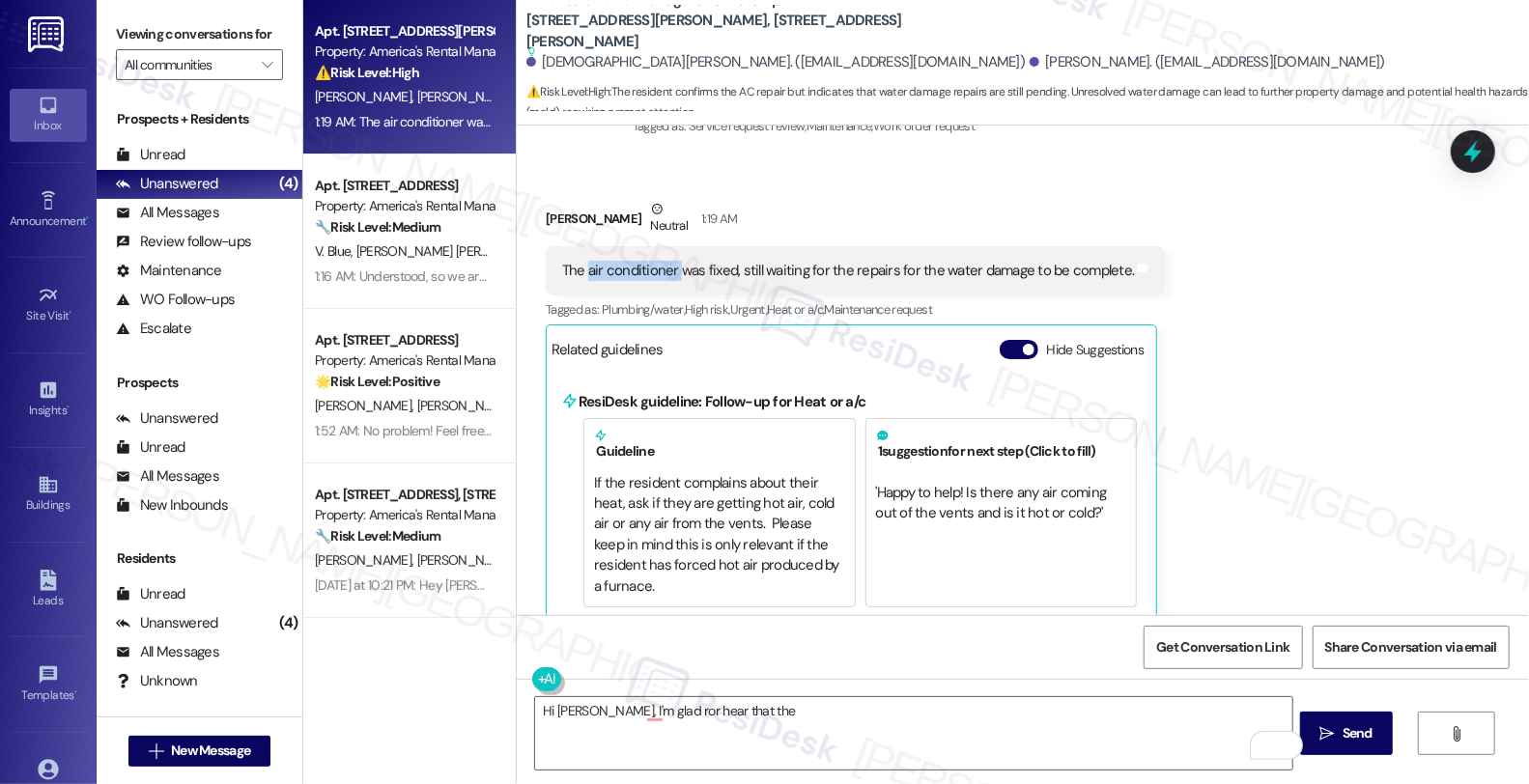
drag, startPoint x: 575, startPoint y: 252, endPoint x: 664, endPoint y: 252, distance: 89.0
click at [664, 261] on div "The air conditioner was fixed, still waiting for the repairs for the water dama…" at bounding box center [848, 270] width 572 height 21
copy div "air conditioner"
click at [832, 708] on textarea "Hi William, I'm glad ror hear that the" at bounding box center [914, 733] width 758 height 72
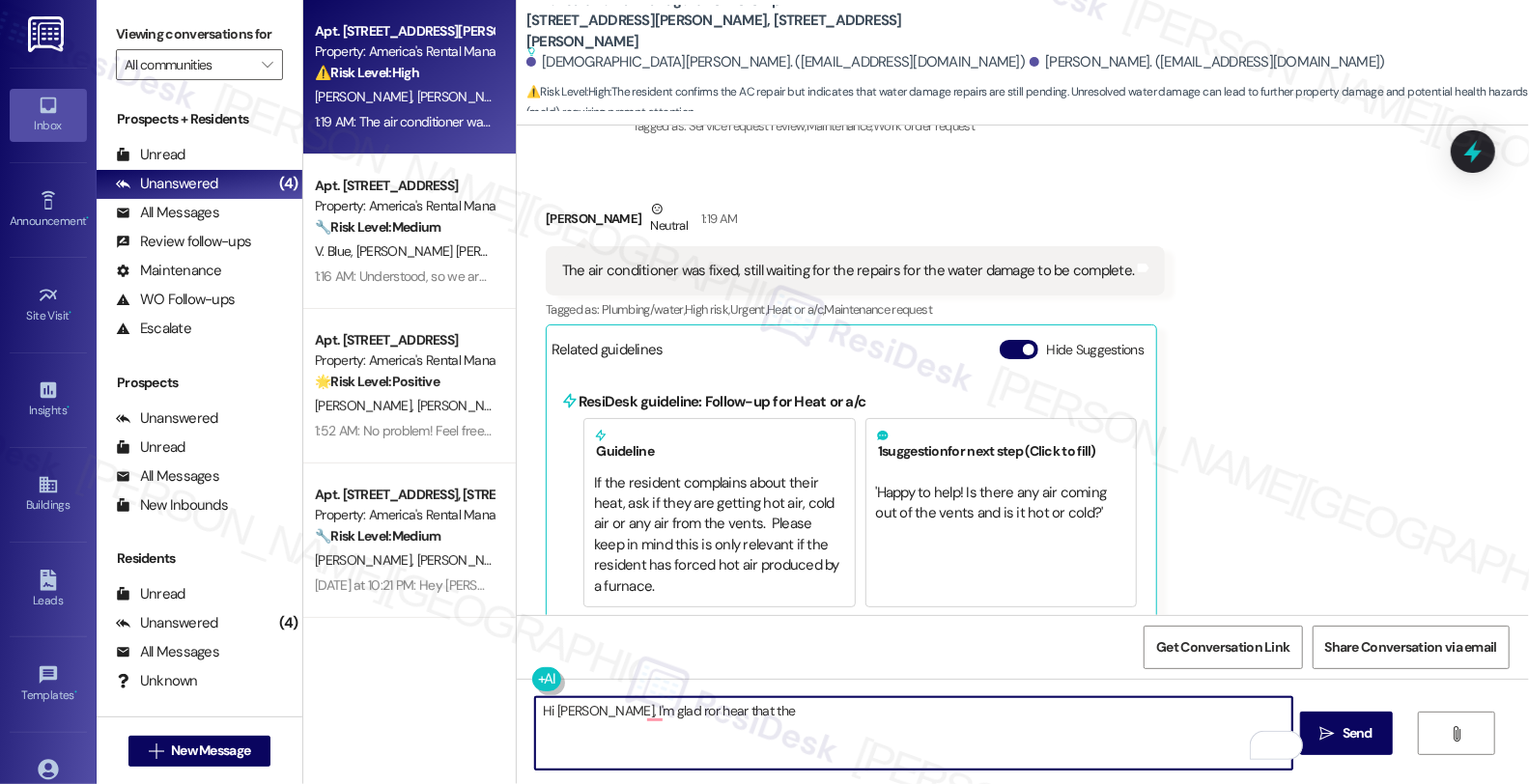
paste textarea "air conditioner"
click at [835, 707] on textarea "Hi William, I'm glad to hear that the air conditioner" at bounding box center [914, 733] width 758 height 72
click at [976, 720] on textarea "Hi William, I'm glad to hear that the air conditioner is working. About the" at bounding box center [914, 733] width 758 height 72
click at [1114, 709] on textarea "Hi William, I'm glad to hear that the air conditioner is working. About the wat…" at bounding box center [914, 733] width 758 height 72
click at [1278, 707] on textarea "Hi William, I'm glad to hear that the air conditioner is working. About the wat…" at bounding box center [914, 733] width 758 height 72
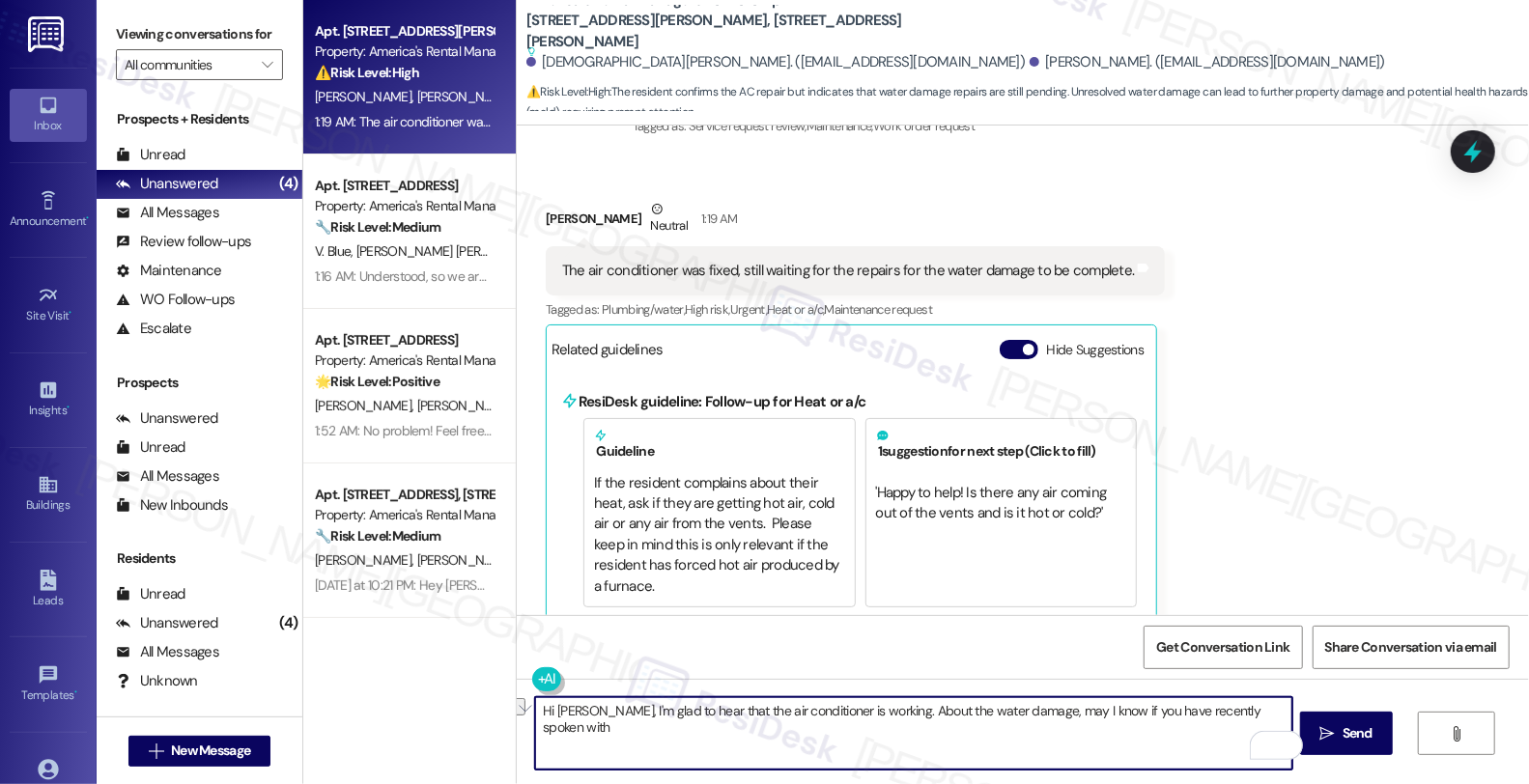
drag, startPoint x: 1193, startPoint y: 708, endPoint x: 1288, endPoint y: 709, distance: 95.0
click at [1288, 709] on textarea "Hi William, I'm glad to hear that the air conditioner is working. About the wat…" at bounding box center [914, 733] width 758 height 72
click at [715, 734] on textarea "Hi William, I'm glad to hear that the air conditioner is working. About the wat…" at bounding box center [914, 733] width 758 height 72
type textarea "Hi William, I'm glad to hear that the air conditioner is working. About the wat…"
click at [1335, 726] on icon "" at bounding box center [1327, 734] width 15 height 16
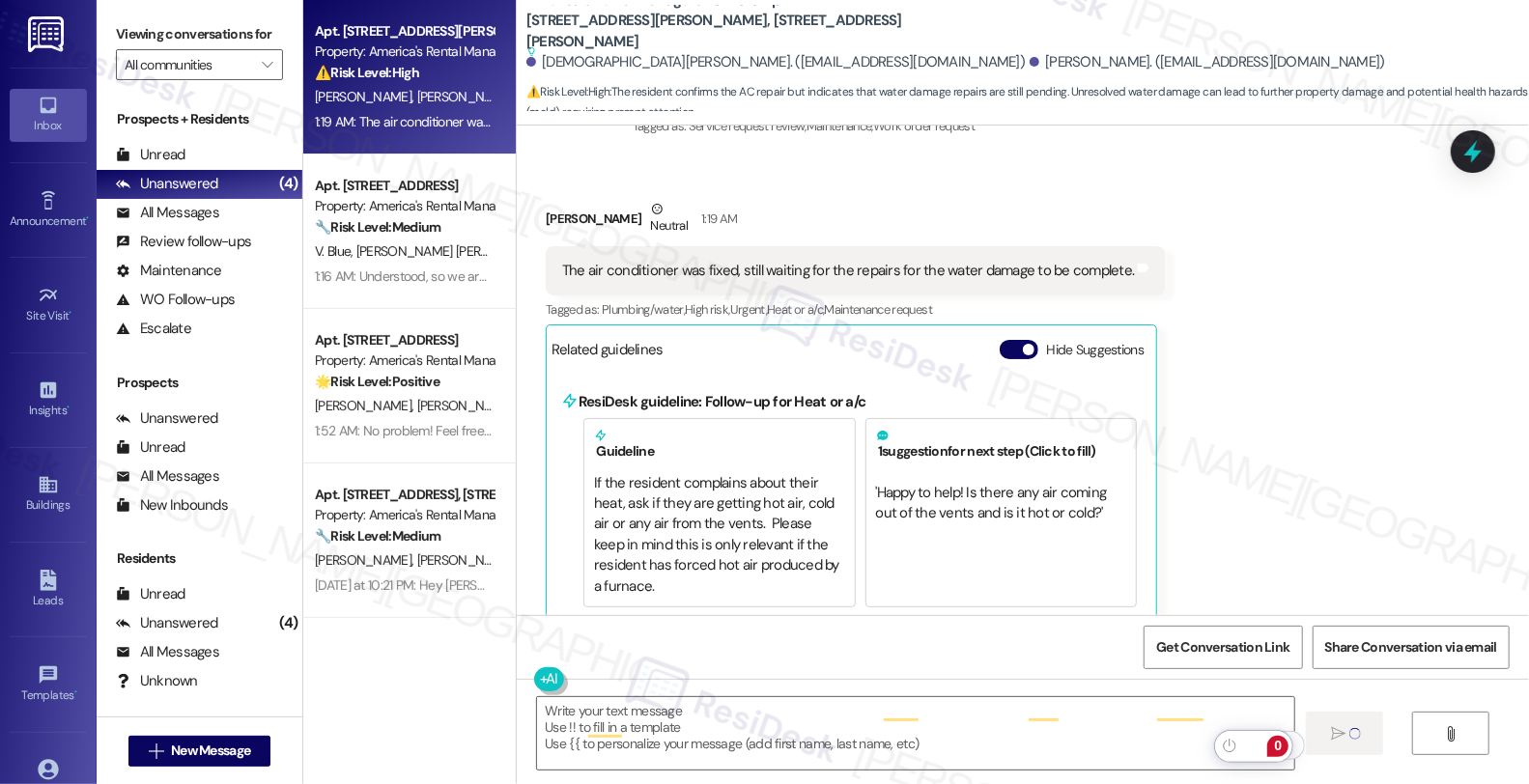
scroll to position [400, 0]
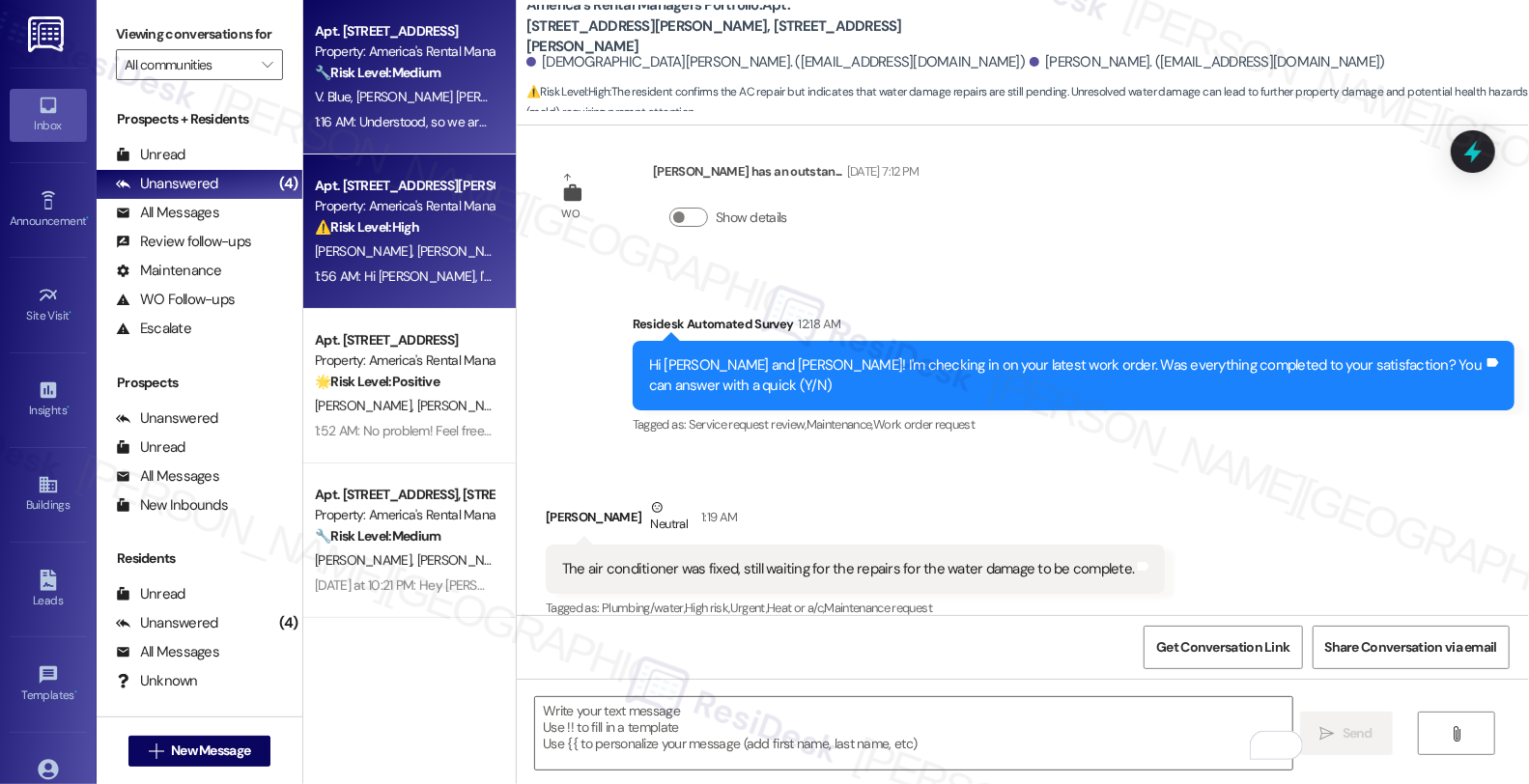
click at [407, 90] on span "[PERSON_NAME] [PERSON_NAME]" at bounding box center [457, 97] width 202 height 18
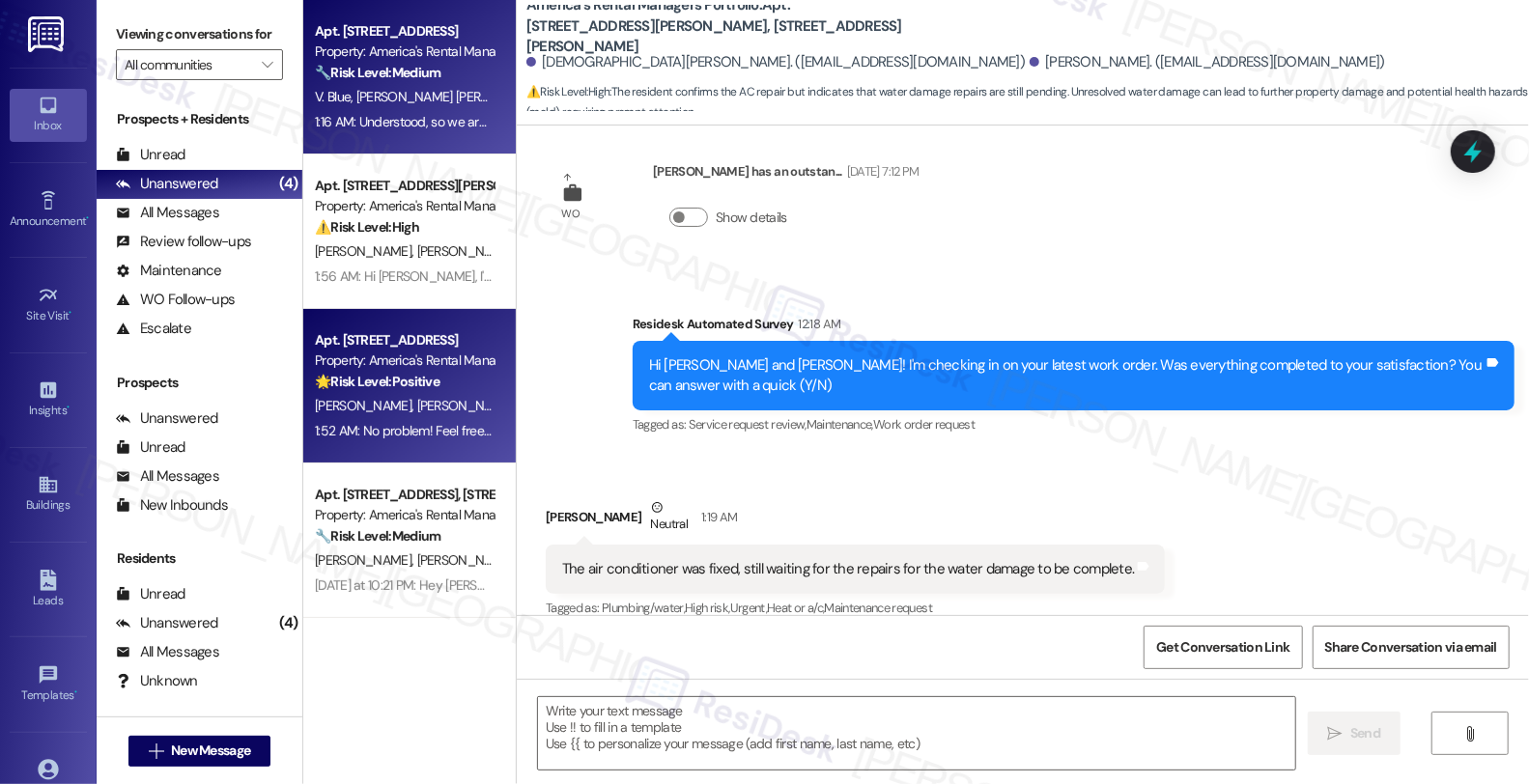
type textarea "Fetching suggested responses. Please feel free to read through the conversation…"
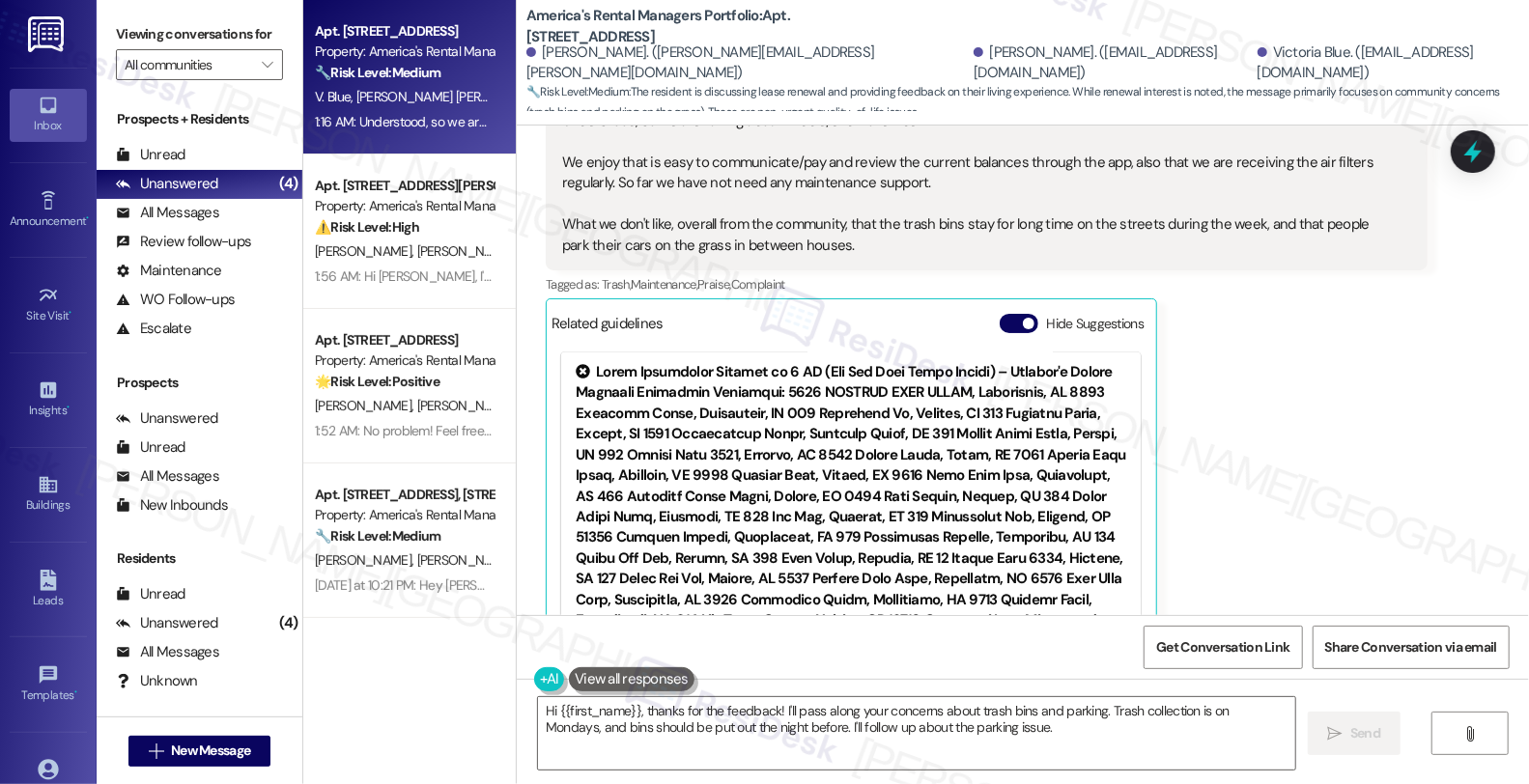
scroll to position [1657, 0]
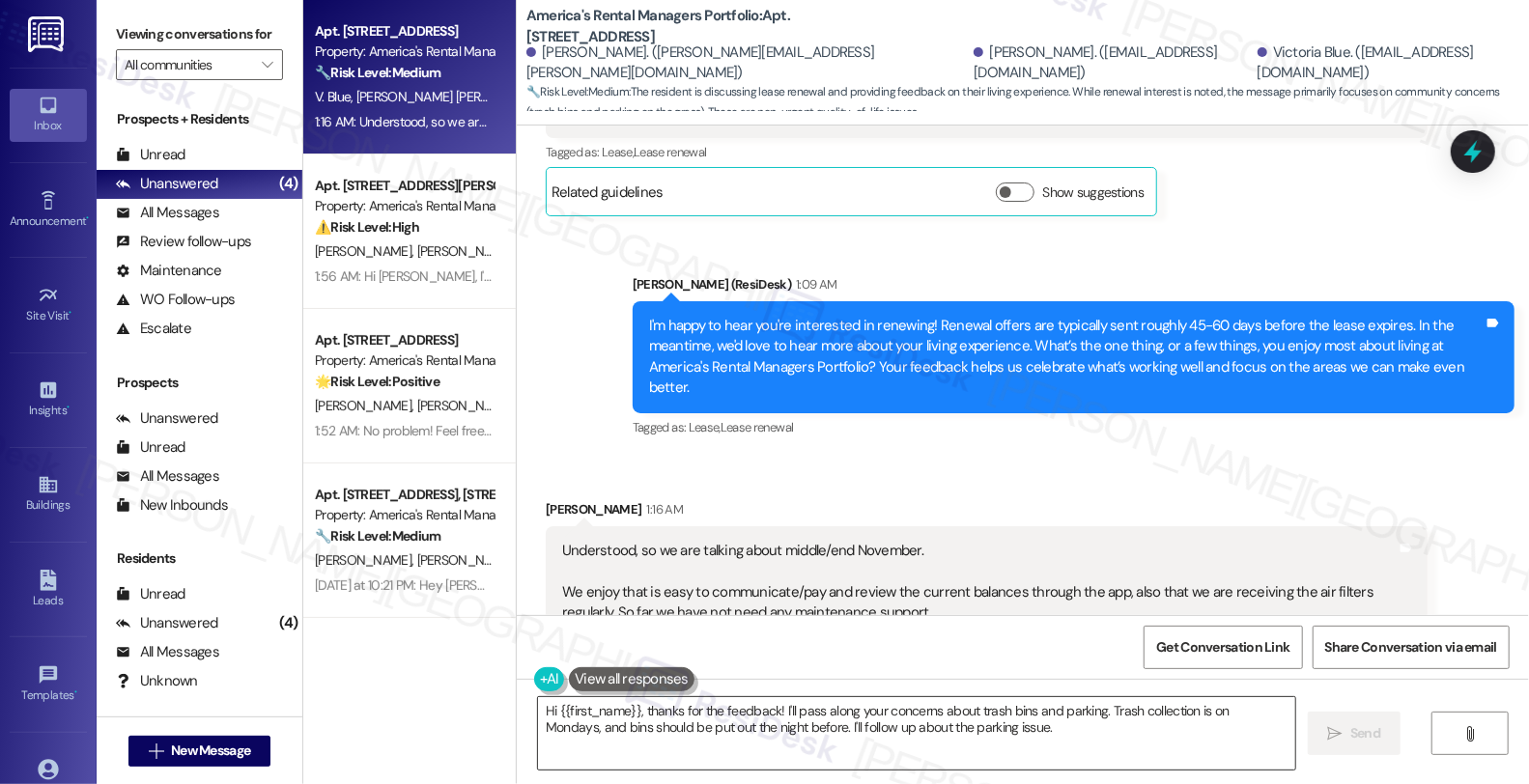
click at [1064, 737] on textarea "Hi {{first_name}}, thanks for the feedback! I'll pass along your concerns about…" at bounding box center [917, 733] width 758 height 72
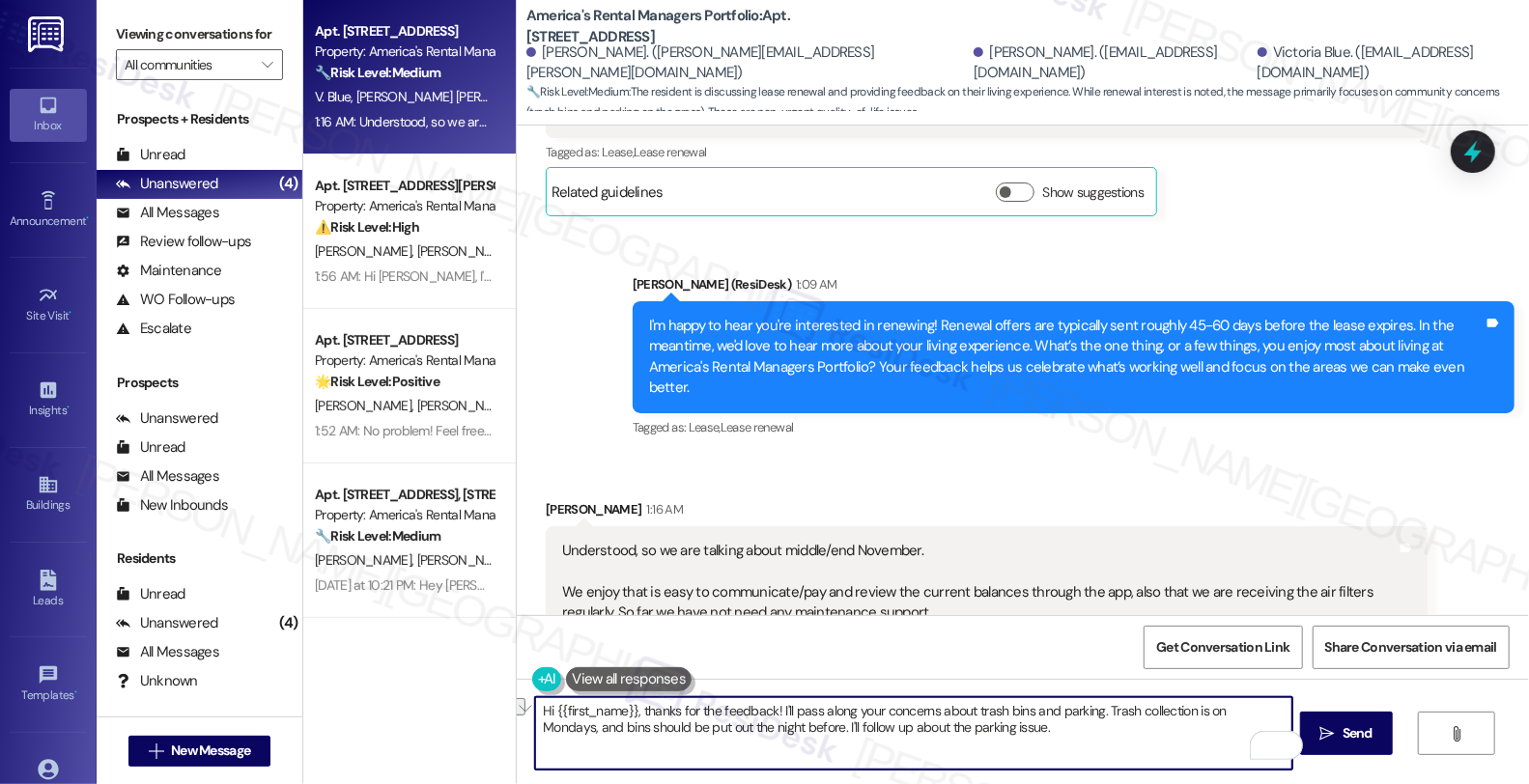
drag, startPoint x: 769, startPoint y: 707, endPoint x: 1087, endPoint y: 710, distance: 318.0
click at [1087, 710] on textarea "Hi {{first_name}}, thanks for the feedback! I'll pass along your concerns about…" at bounding box center [914, 733] width 758 height 72
paste textarea "Your input is valuable to us as it helps us identify areas for improvement in s…"
type textarea "Hi {{first_name}}, thanks for the feedback! Your input is valuable to us as it …"
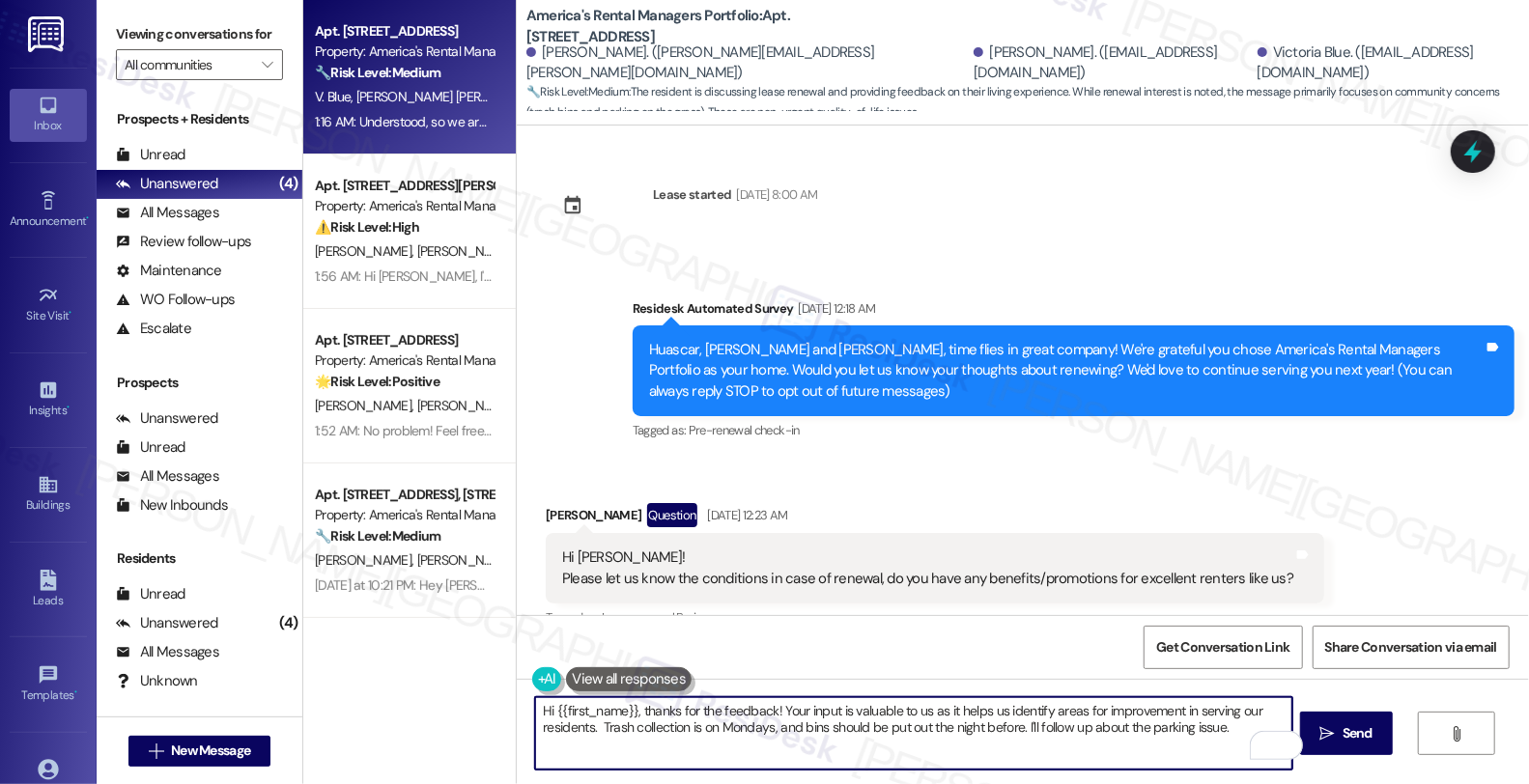
scroll to position [1657, 0]
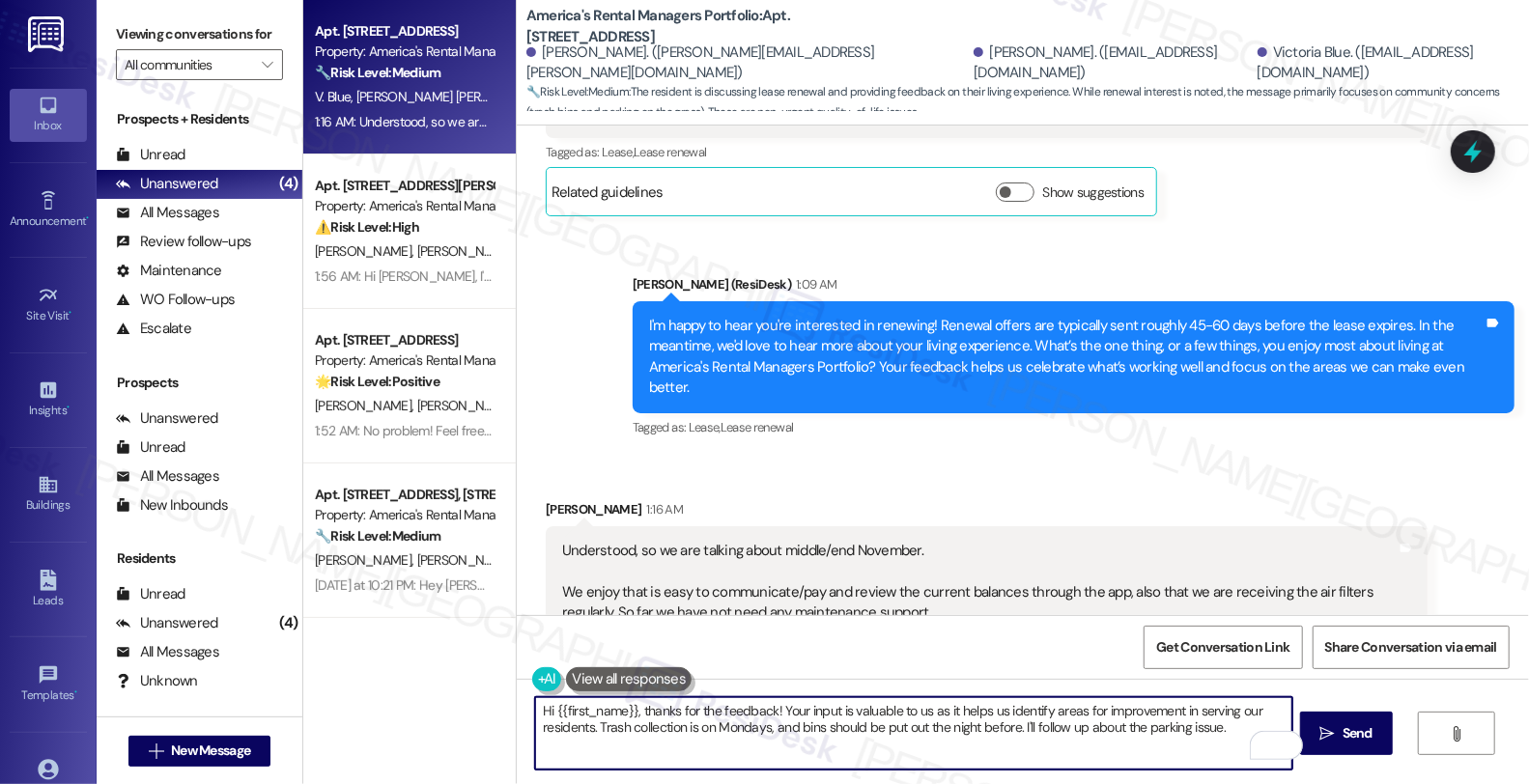
type textarea "Hi {{first_name}}, thanks for the feedback! Your input is valuable to us as it …"
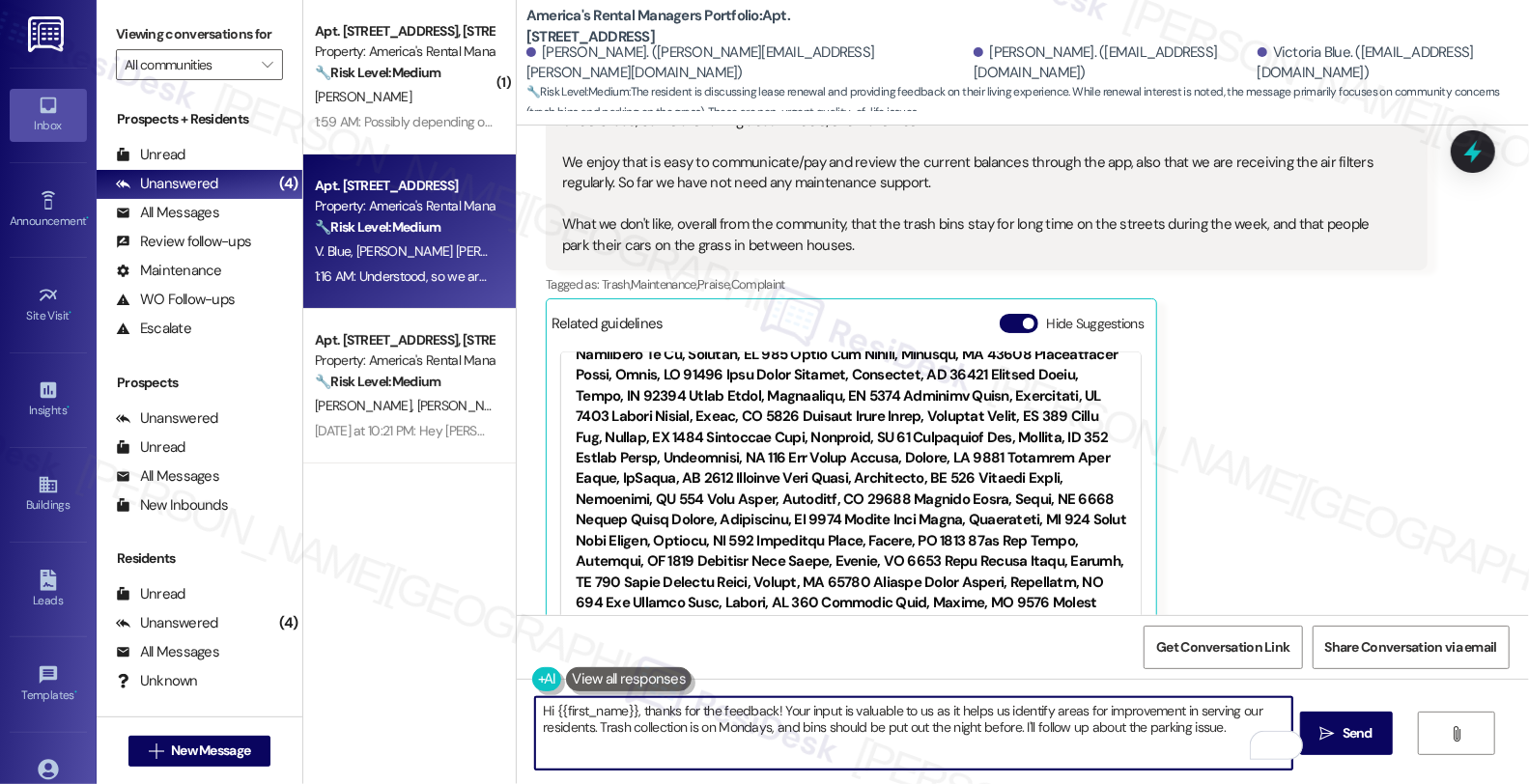
scroll to position [1073, 0]
